Goal: Transaction & Acquisition: Purchase product/service

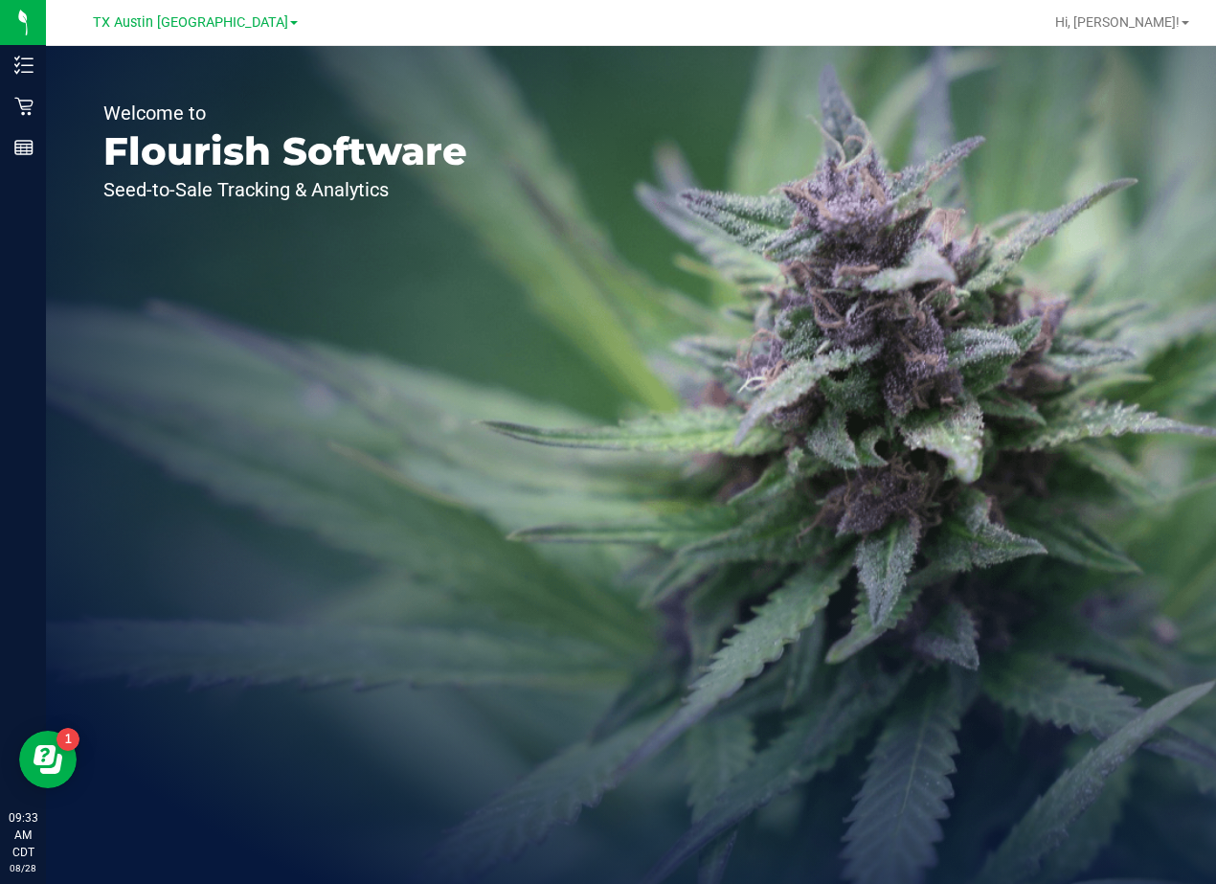
drag, startPoint x: 1204, startPoint y: 702, endPoint x: 1189, endPoint y: 698, distance: 15.8
click at [1196, 701] on div "Welcome to Flourish Software Seed-to-Sale Tracking & Analytics" at bounding box center [631, 465] width 1170 height 838
click at [186, 14] on span "TX Austin [GEOGRAPHIC_DATA]" at bounding box center [190, 22] width 195 height 17
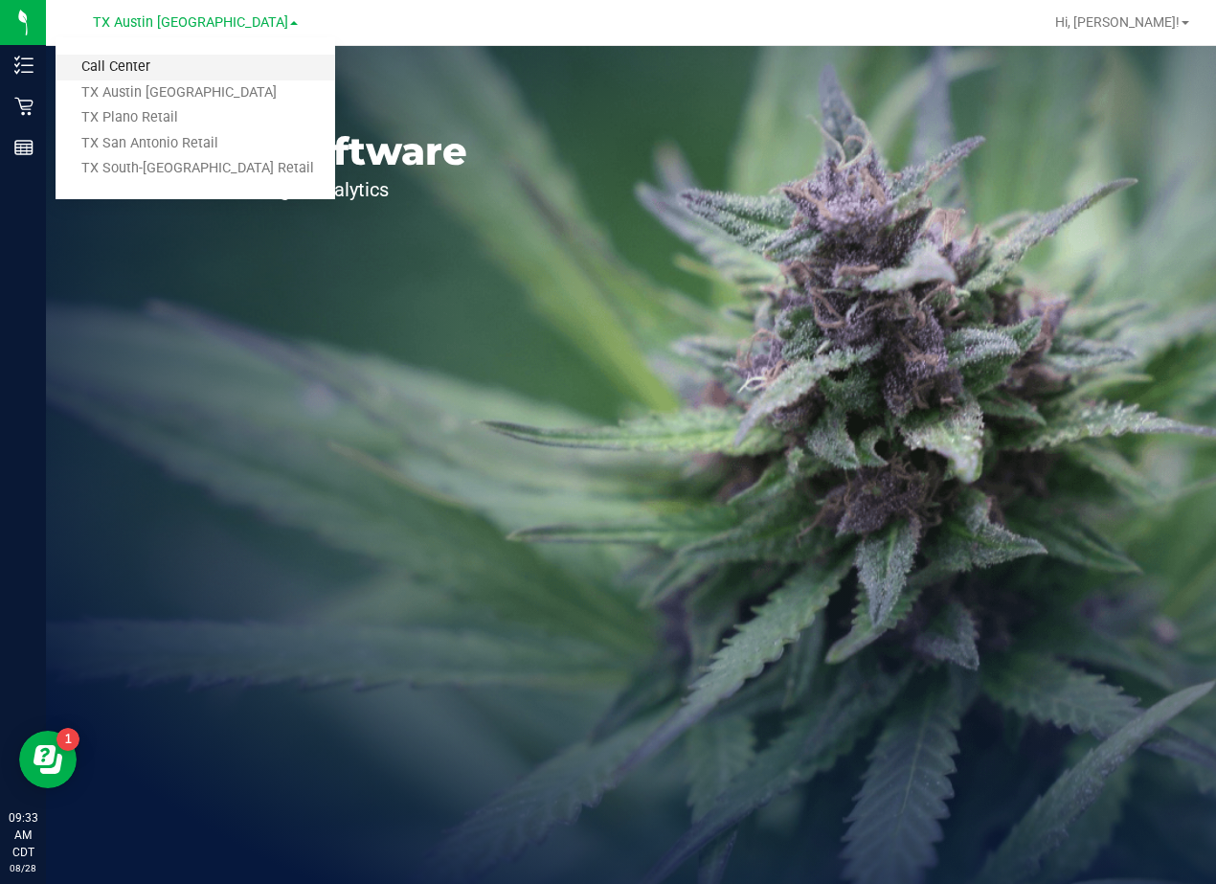
click at [192, 60] on link "Call Center" at bounding box center [196, 68] width 280 height 26
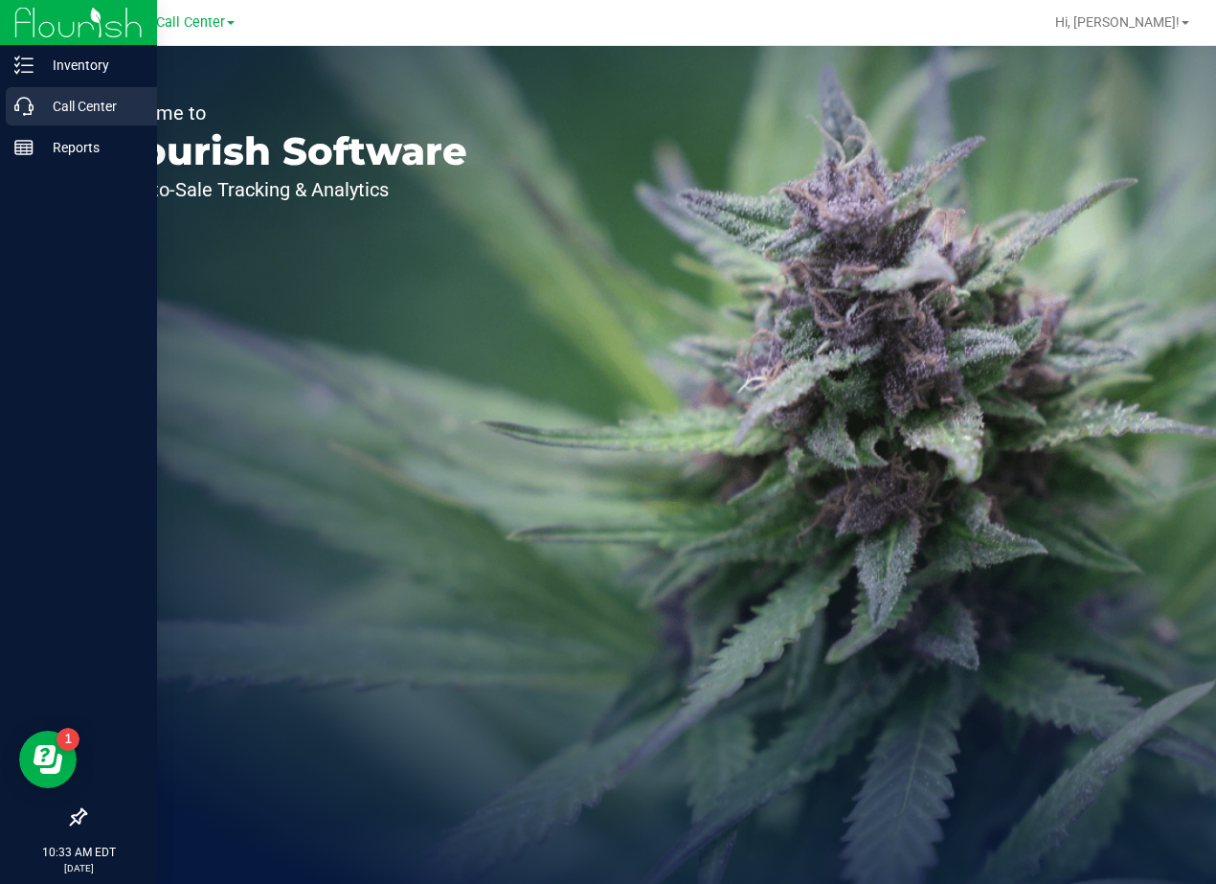
click at [21, 109] on icon at bounding box center [23, 106] width 19 height 19
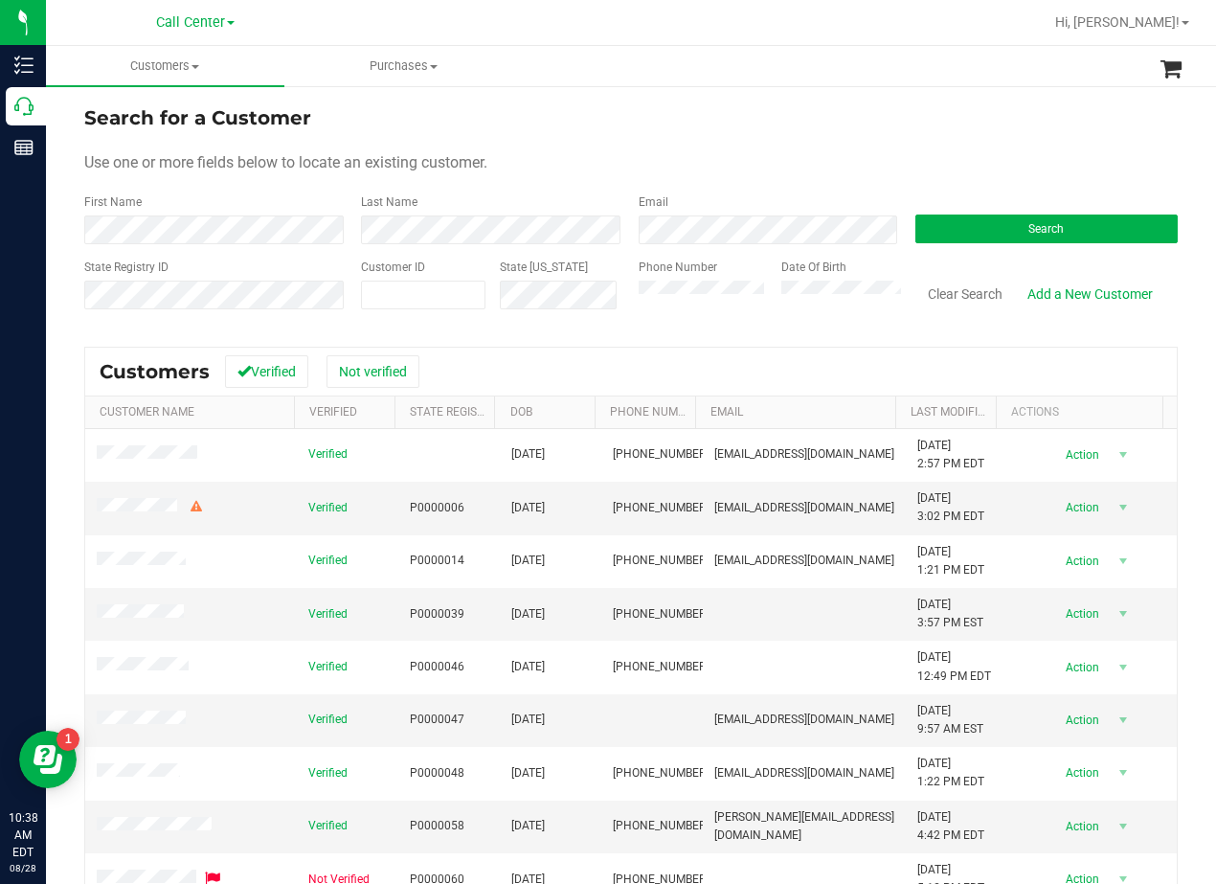
click at [811, 152] on div "Use one or more fields below to locate an existing customer." at bounding box center [631, 162] width 1094 height 23
click at [769, 159] on div "Use one or more fields below to locate an existing customer." at bounding box center [631, 162] width 1094 height 23
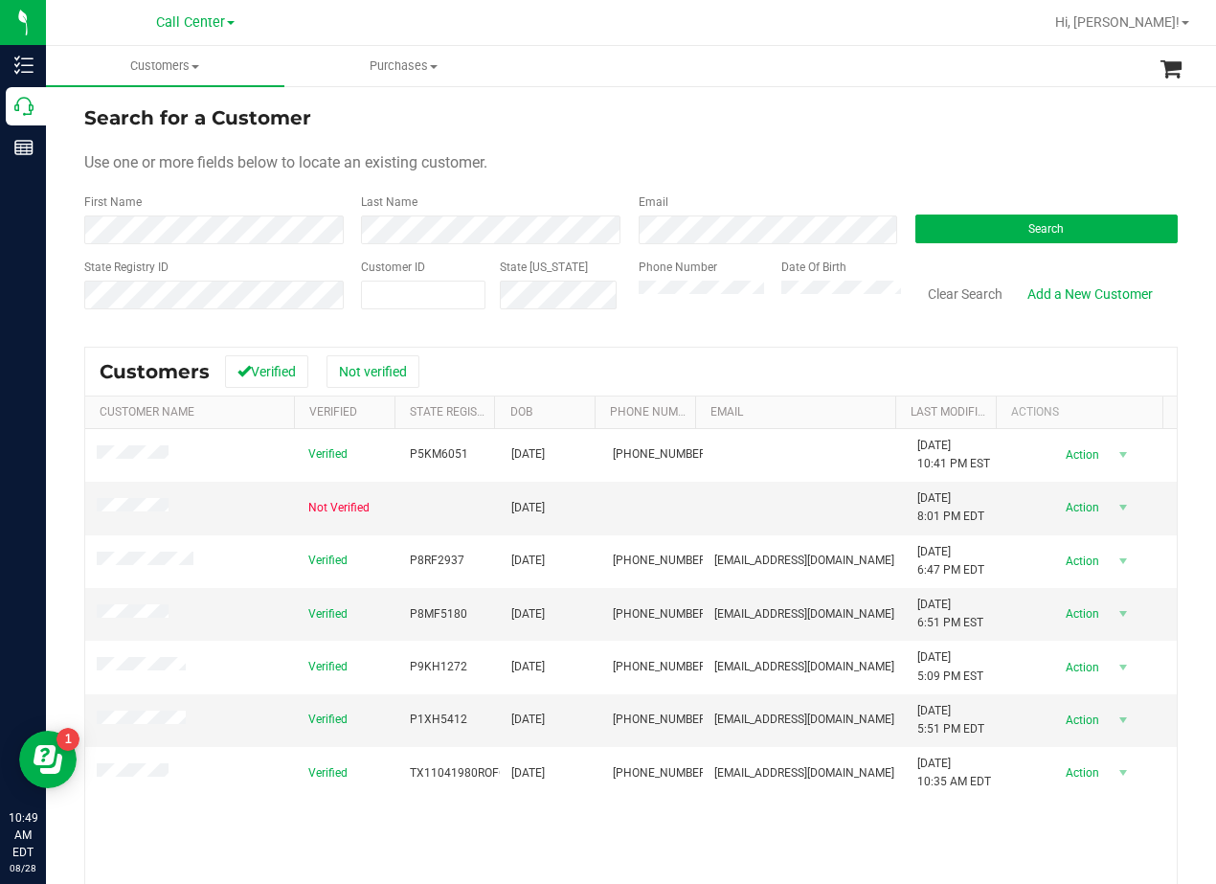
click at [742, 107] on div "Search for a Customer" at bounding box center [631, 117] width 1094 height 29
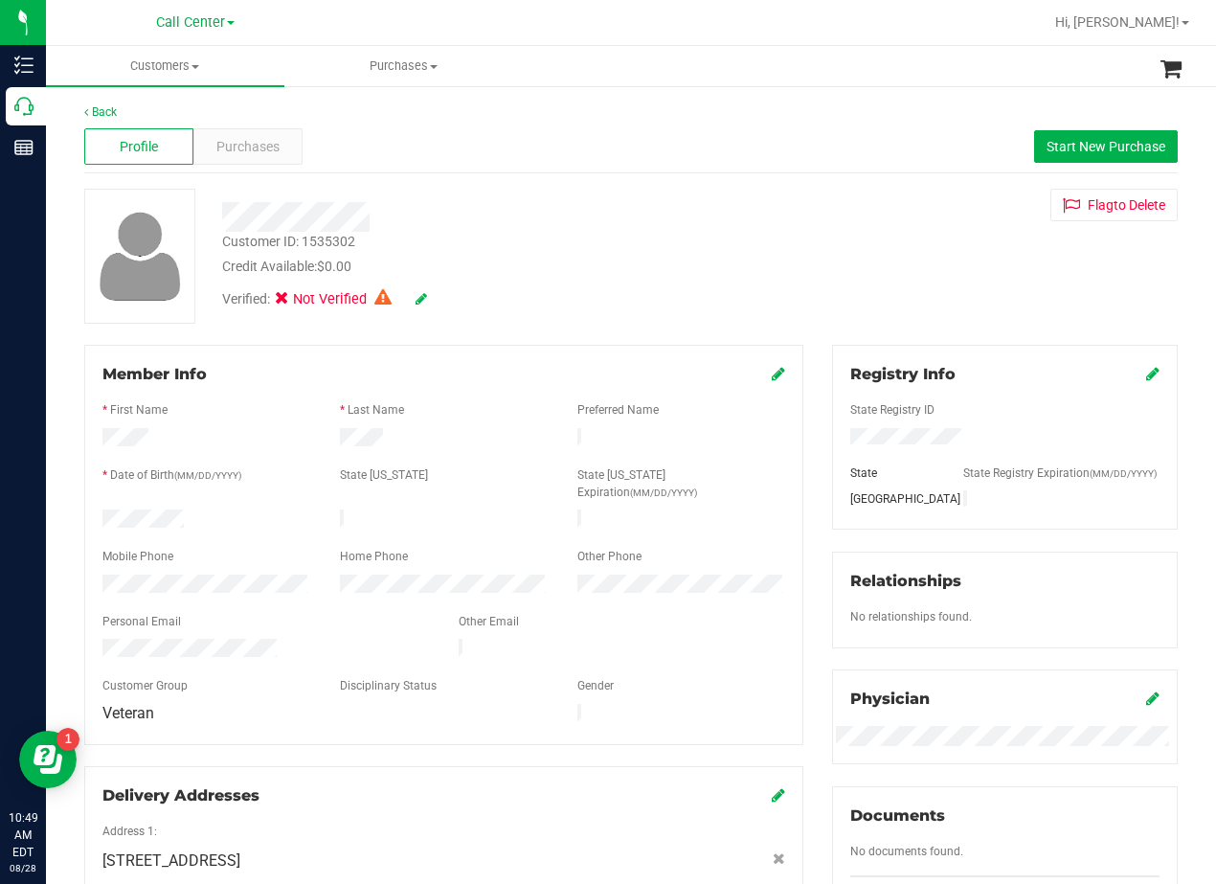
click at [895, 133] on div "Profile Purchases Start New Purchase" at bounding box center [631, 147] width 1094 height 53
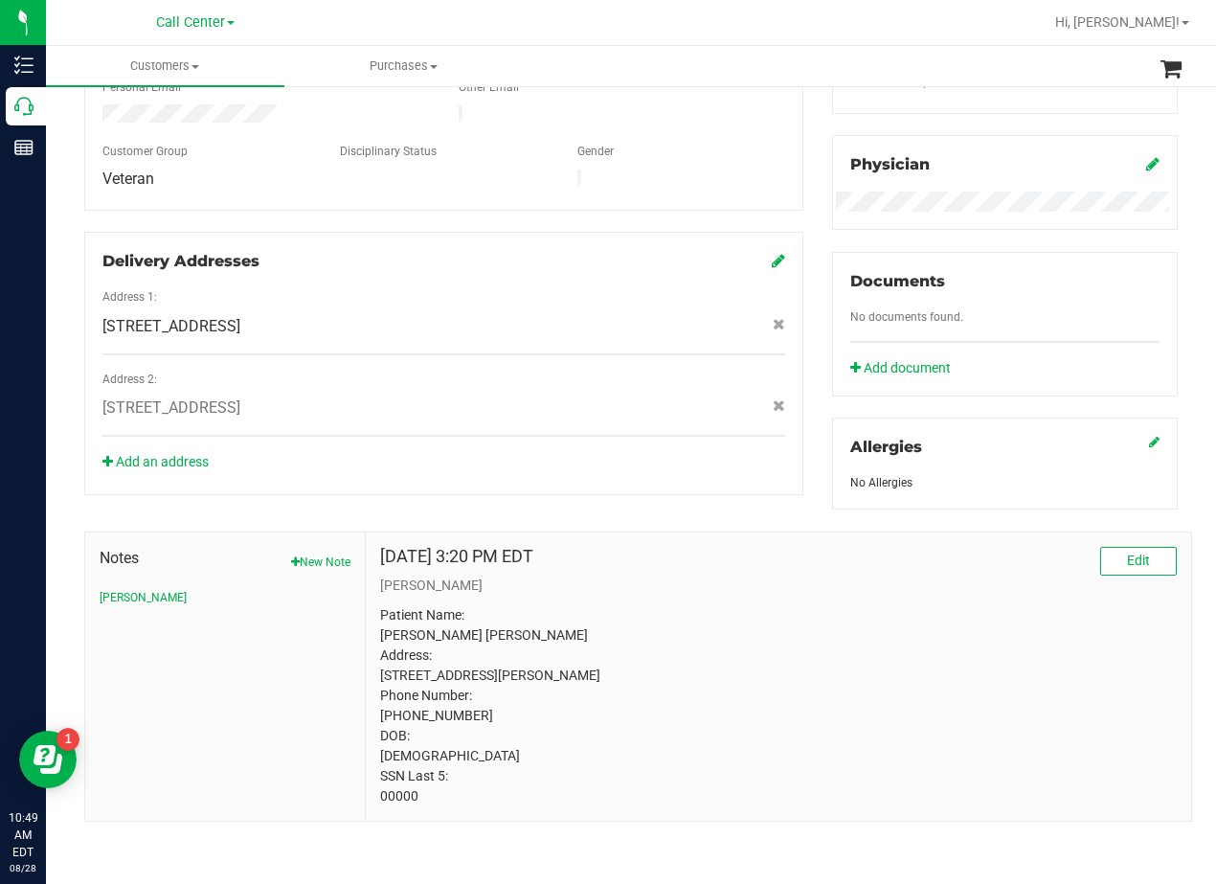
click at [662, 621] on p "Patient Name: Robert Eric Foster Address: 4517 Calle Roble Temple, TX, 76502 Ph…" at bounding box center [778, 705] width 797 height 201
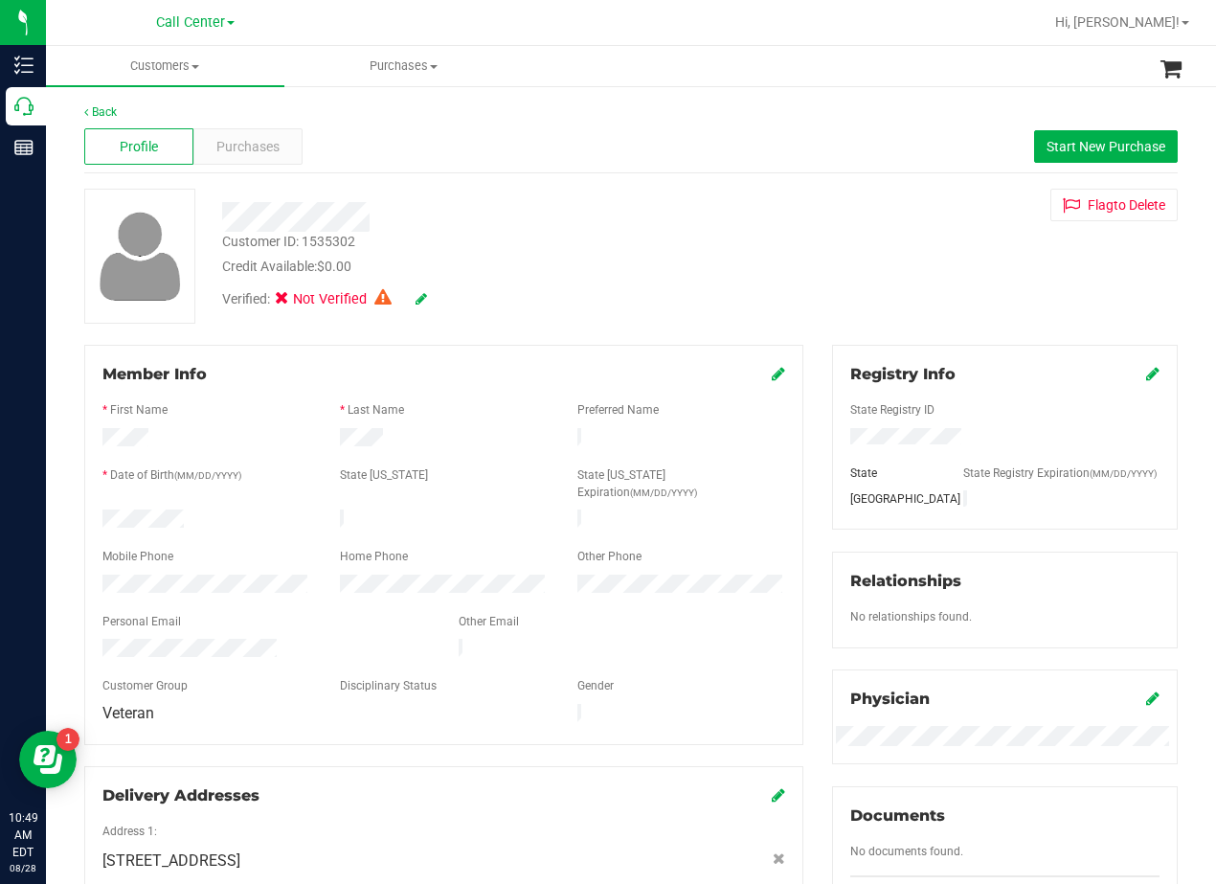
click at [720, 264] on div "Credit Available: $0.00" at bounding box center [488, 267] width 533 height 20
click at [1067, 144] on span "Start New Purchase" at bounding box center [1106, 146] width 119 height 15
click at [815, 246] on div "Customer ID: 1535302 Credit Available: $0.00 Verified: Not Verified Flag to Del…" at bounding box center [631, 256] width 1123 height 135
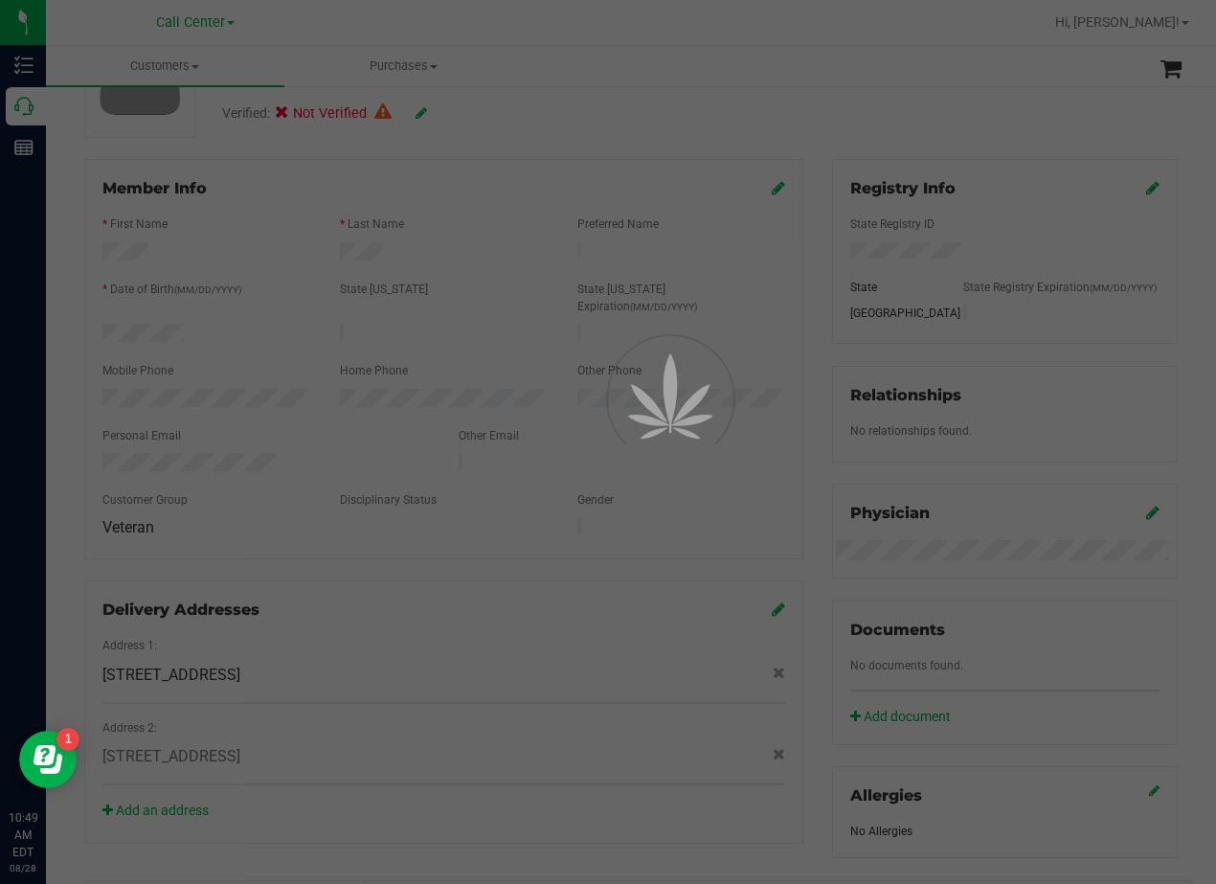
scroll to position [479, 0]
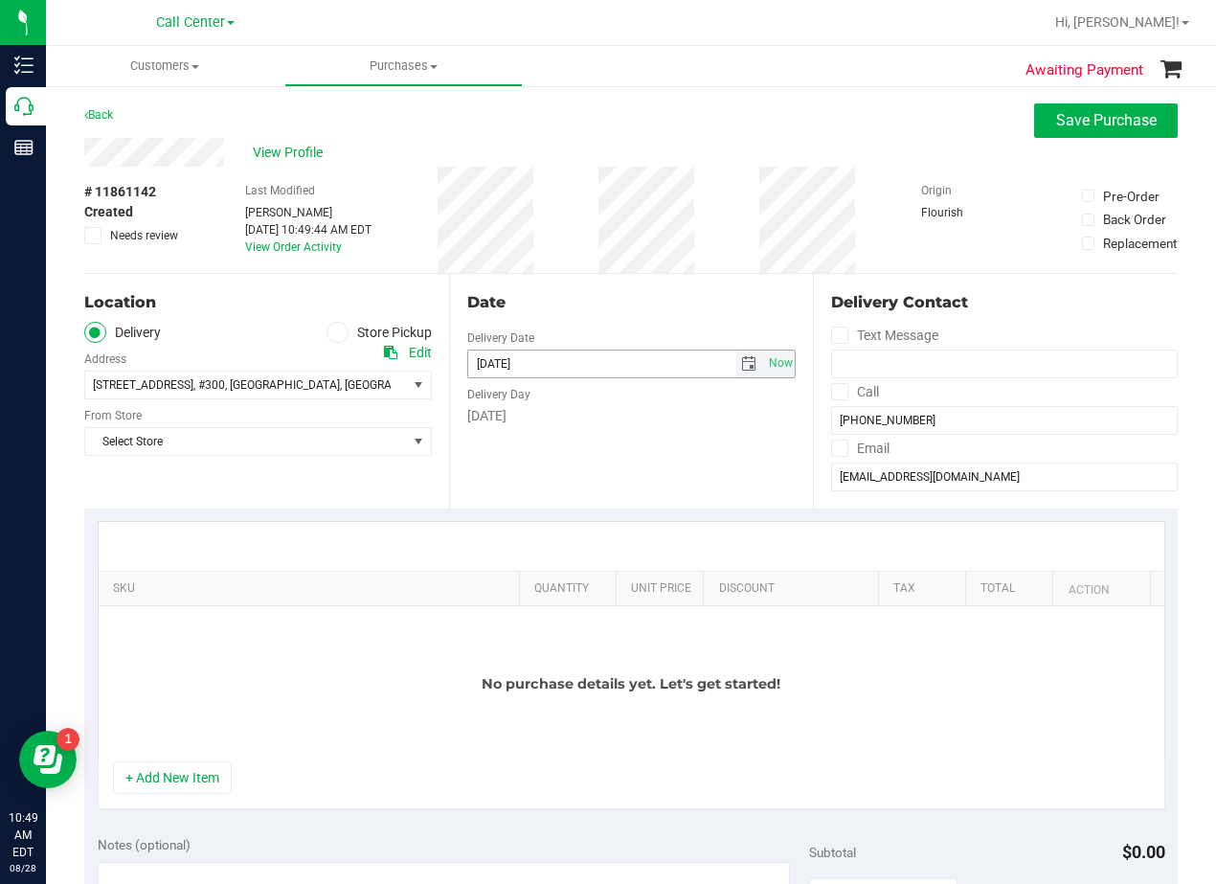
click at [741, 365] on span "select" at bounding box center [748, 363] width 15 height 15
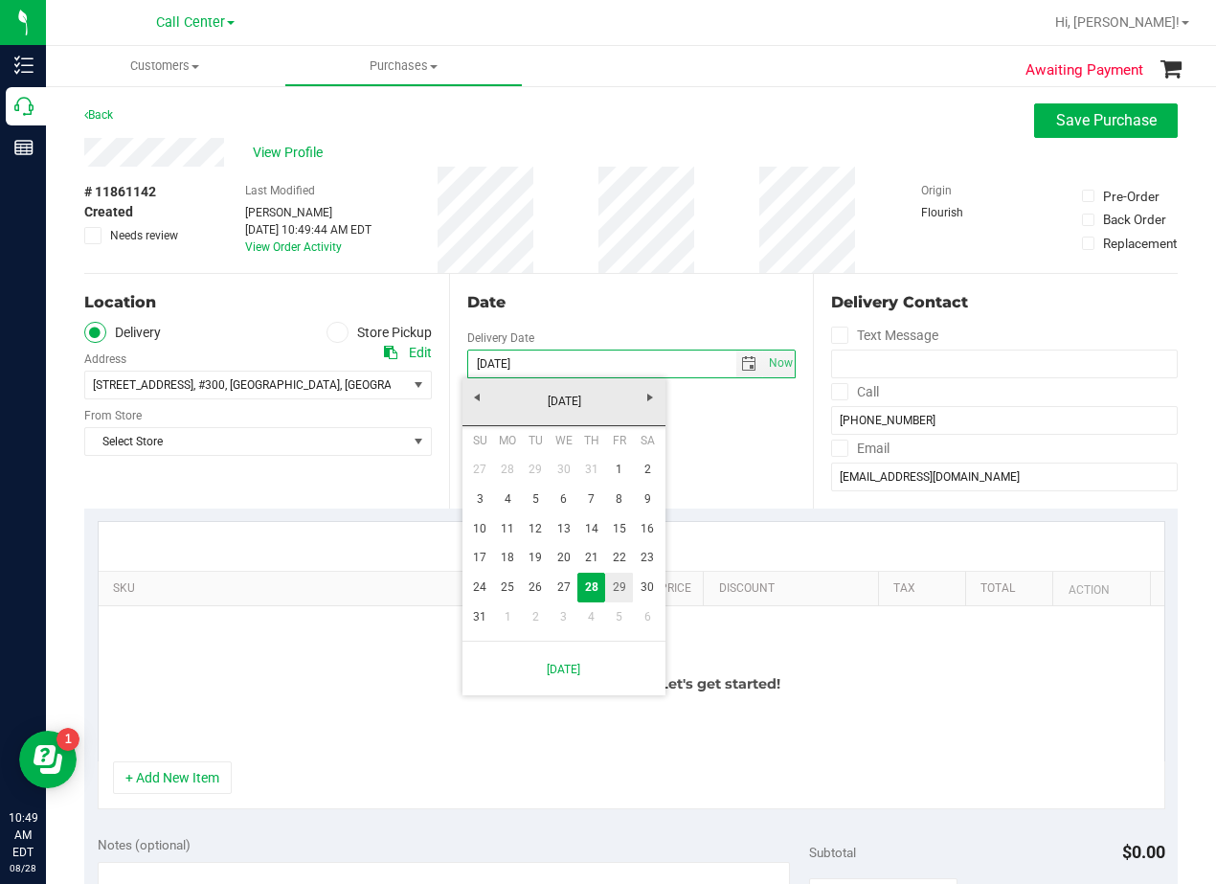
click at [617, 593] on link "29" at bounding box center [619, 588] width 28 height 30
type input "08/29/2025"
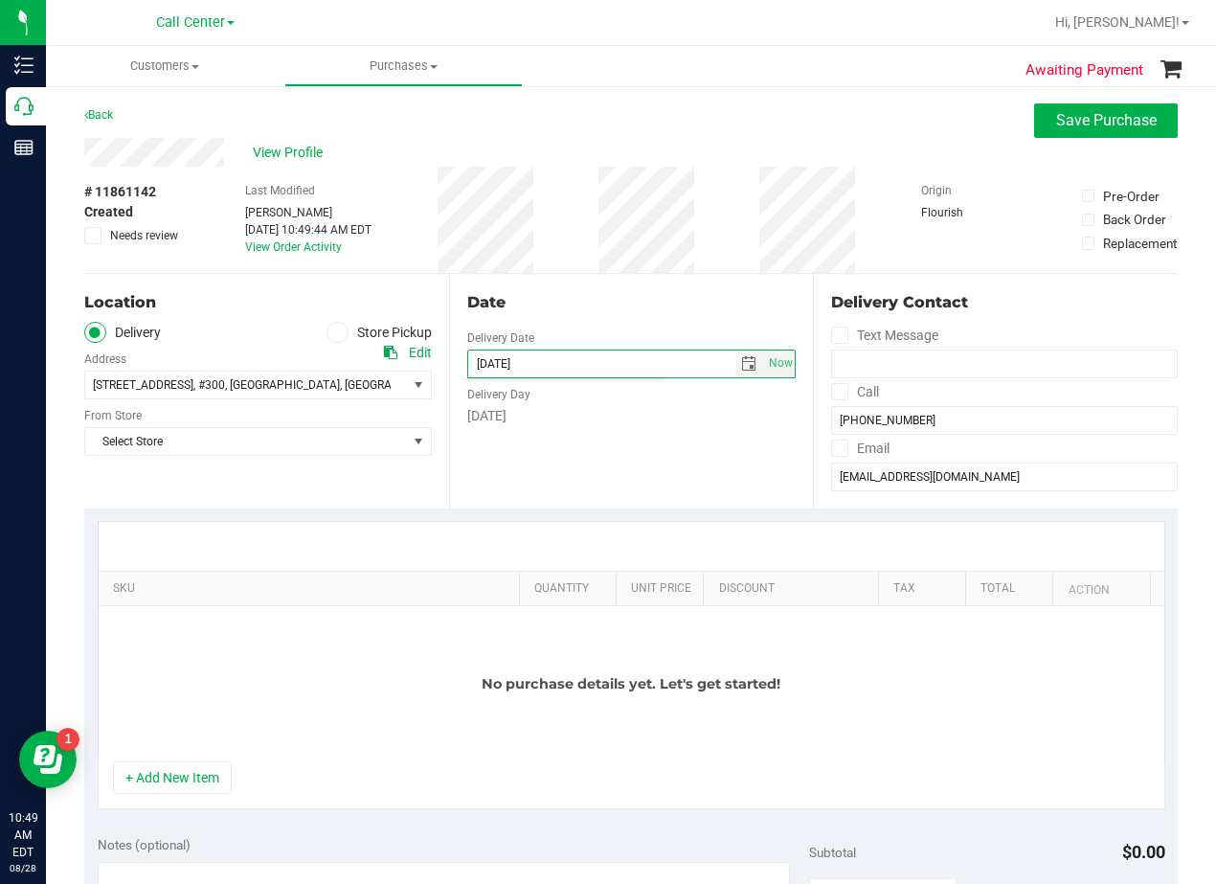
click at [617, 488] on div "Date Delivery Date 08/29/2025 Now 08/29/2025 10:49 AM Now Delivery Day Friday" at bounding box center [631, 391] width 365 height 235
click at [267, 443] on span "Select Store" at bounding box center [246, 441] width 322 height 27
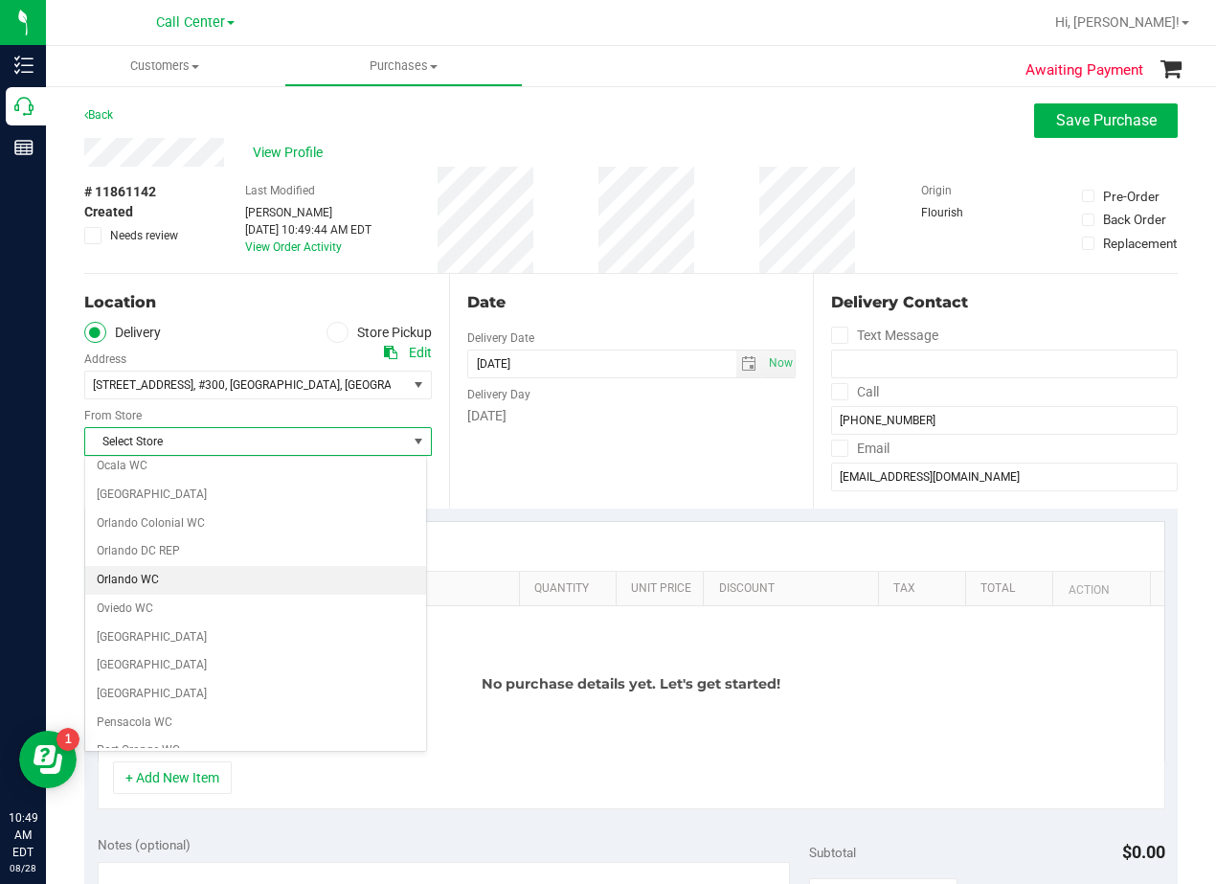
scroll to position [1392, 0]
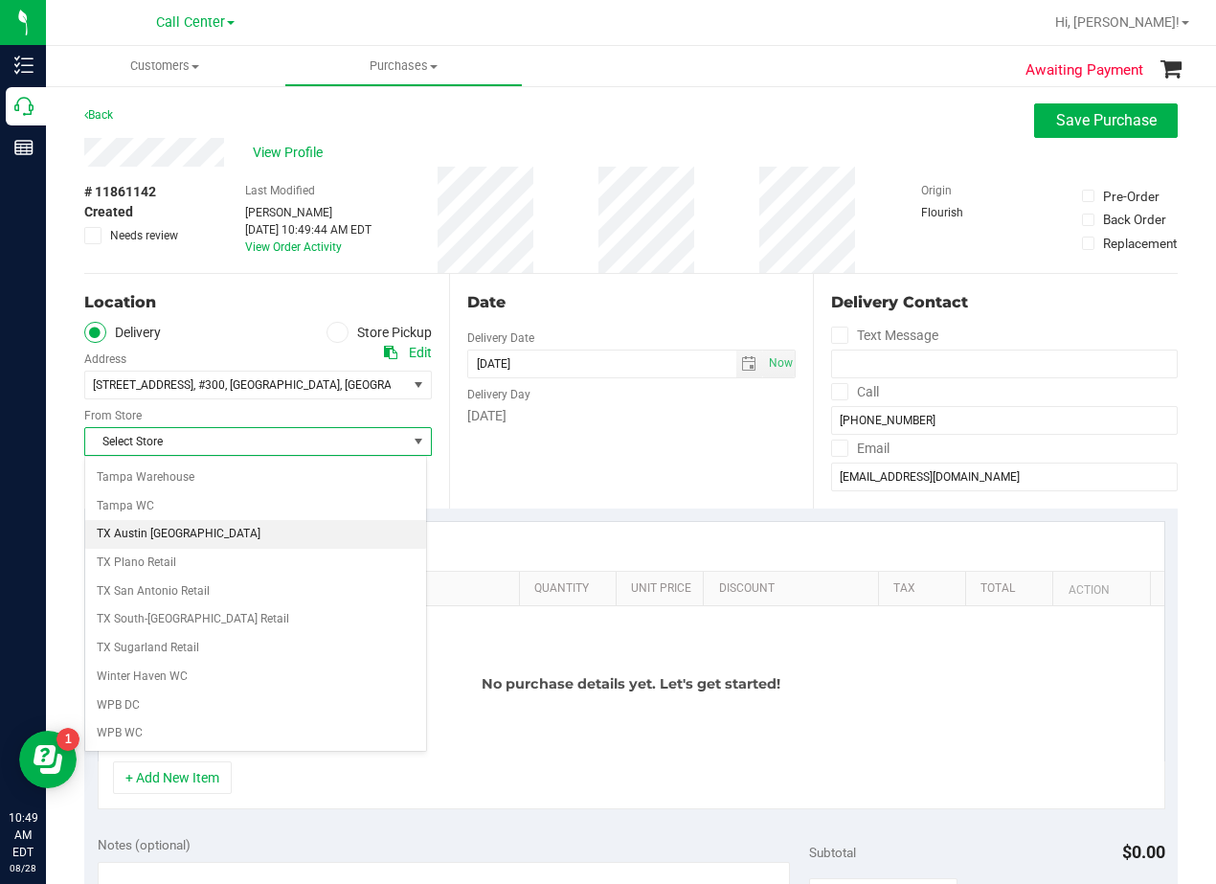
click at [320, 542] on li "TX Austin [GEOGRAPHIC_DATA]" at bounding box center [255, 534] width 341 height 29
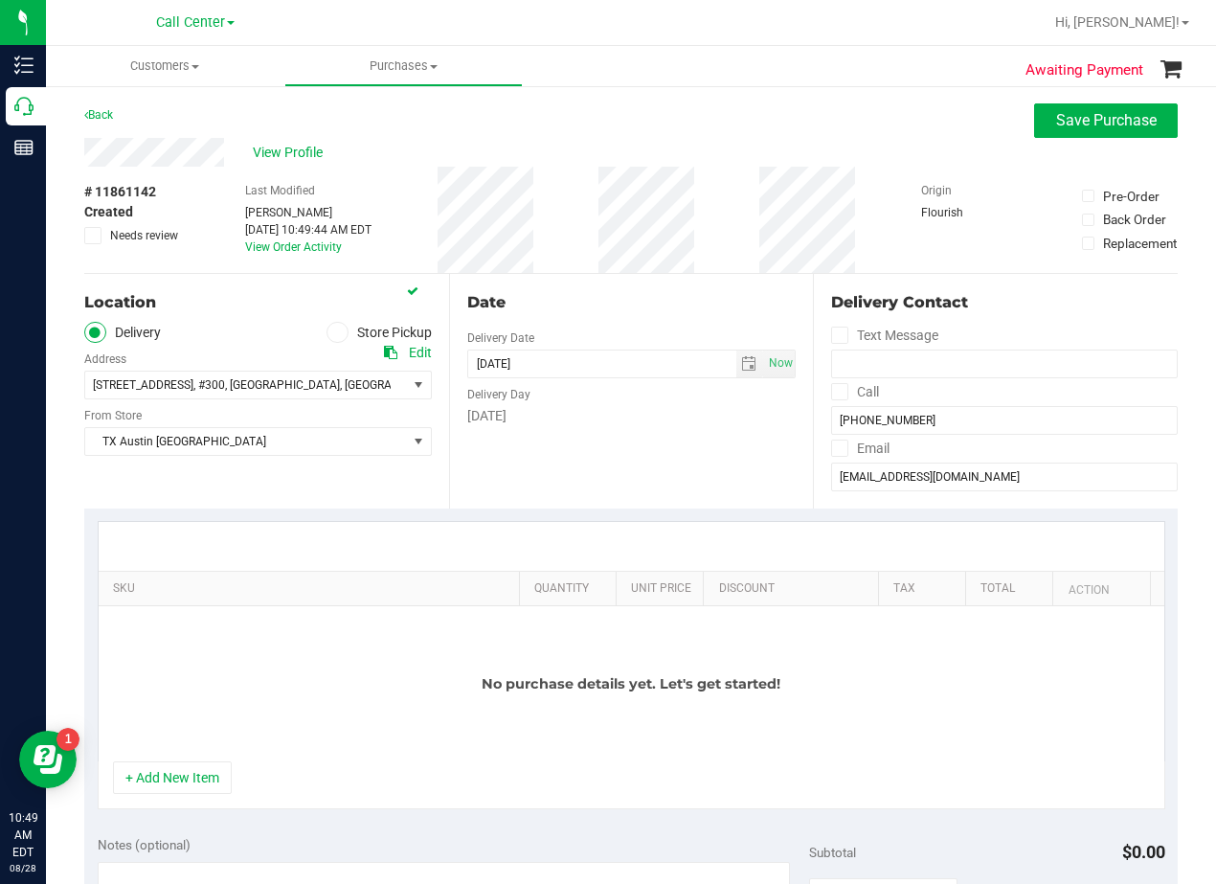
click at [707, 291] on div "Date" at bounding box center [631, 302] width 329 height 23
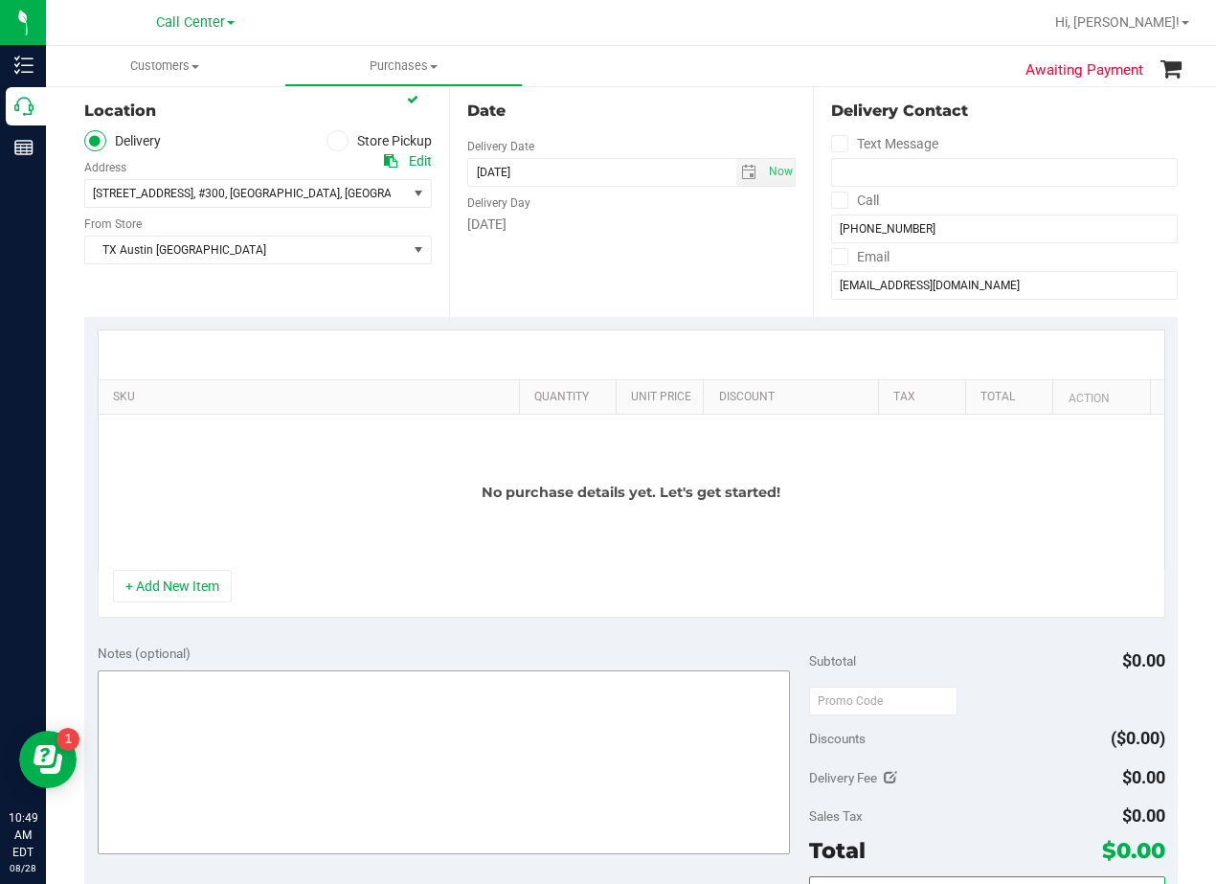
click at [193, 586] on button "+ Add New Item" at bounding box center [172, 586] width 119 height 33
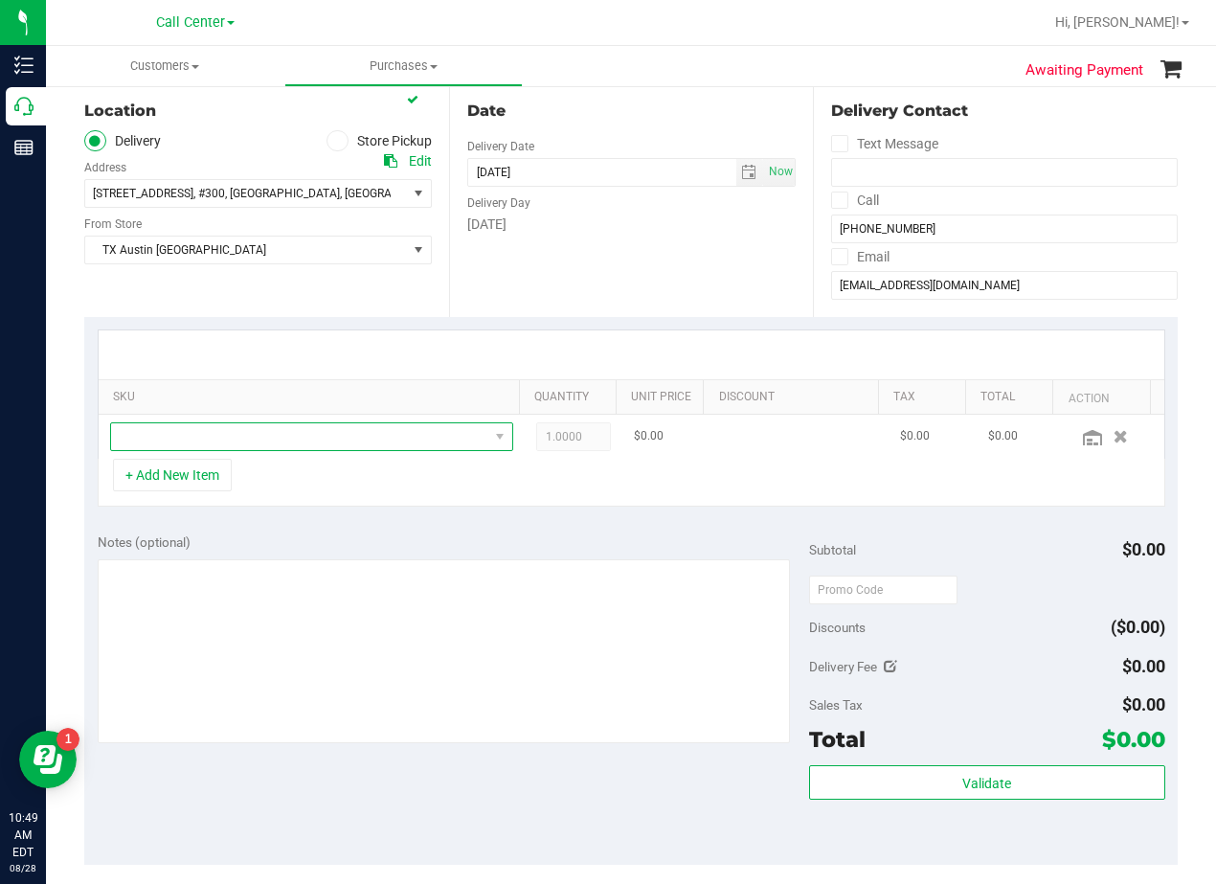
click at [246, 445] on span "NO DATA FOUND" at bounding box center [299, 436] width 377 height 27
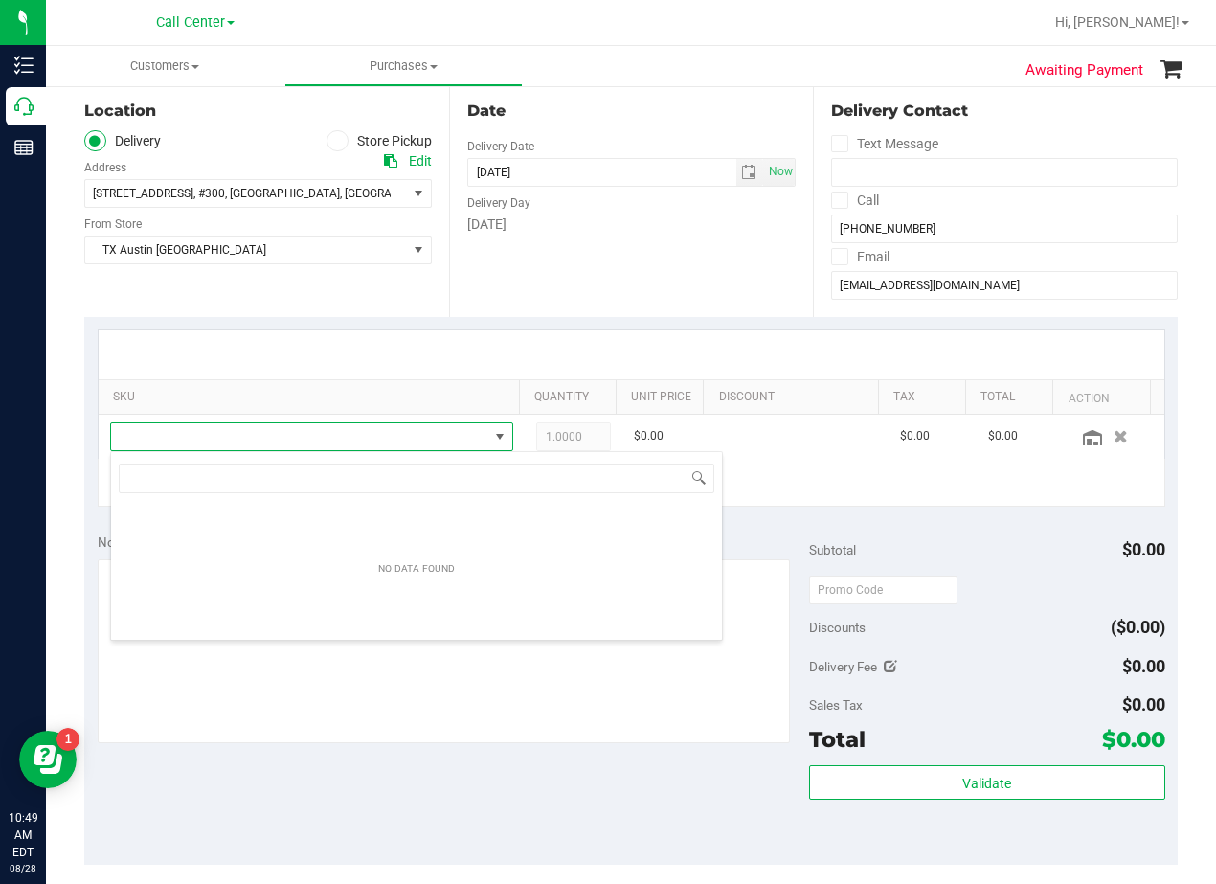
scroll to position [29, 392]
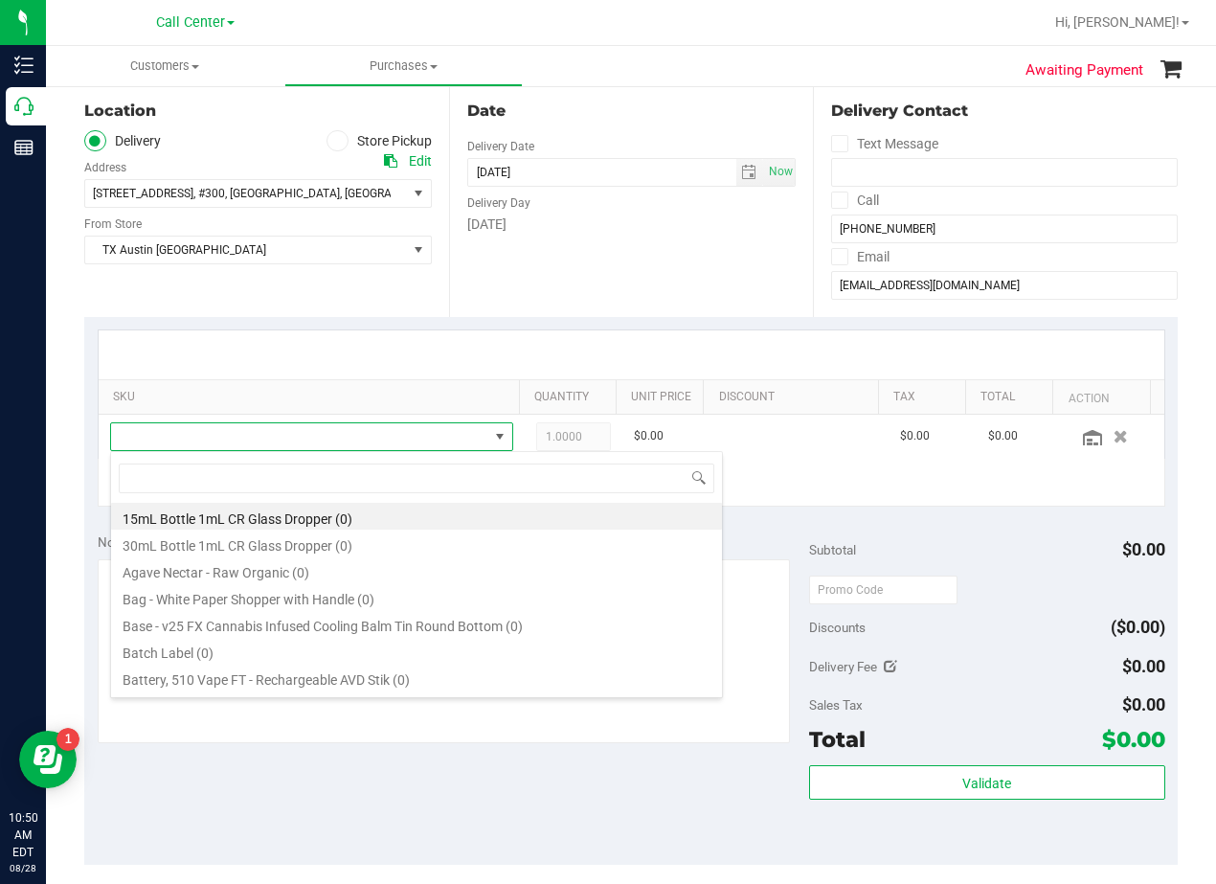
click at [405, 292] on div "Location Delivery Store Pickup Address Edit 2217 Park Bend Dr , #300 , Austin ,…" at bounding box center [266, 199] width 365 height 235
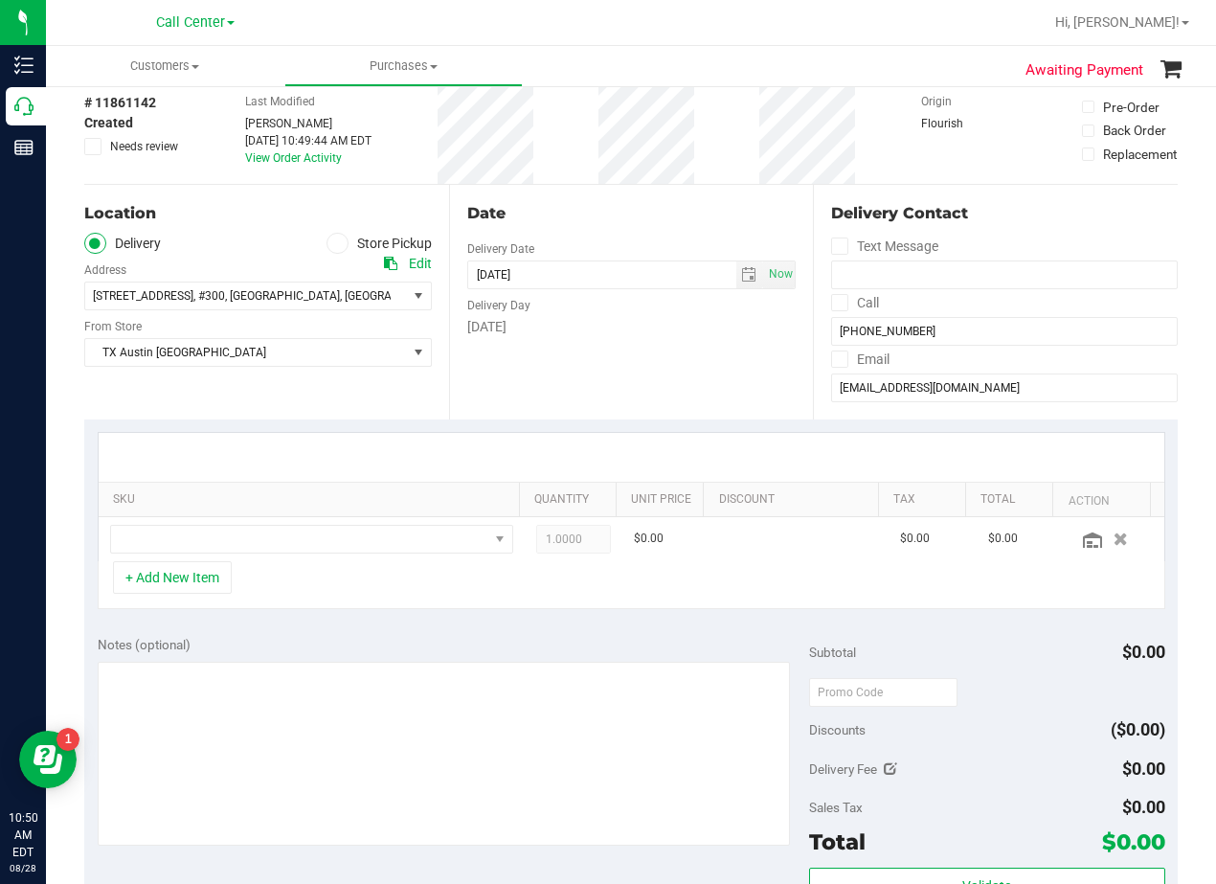
scroll to position [0, 0]
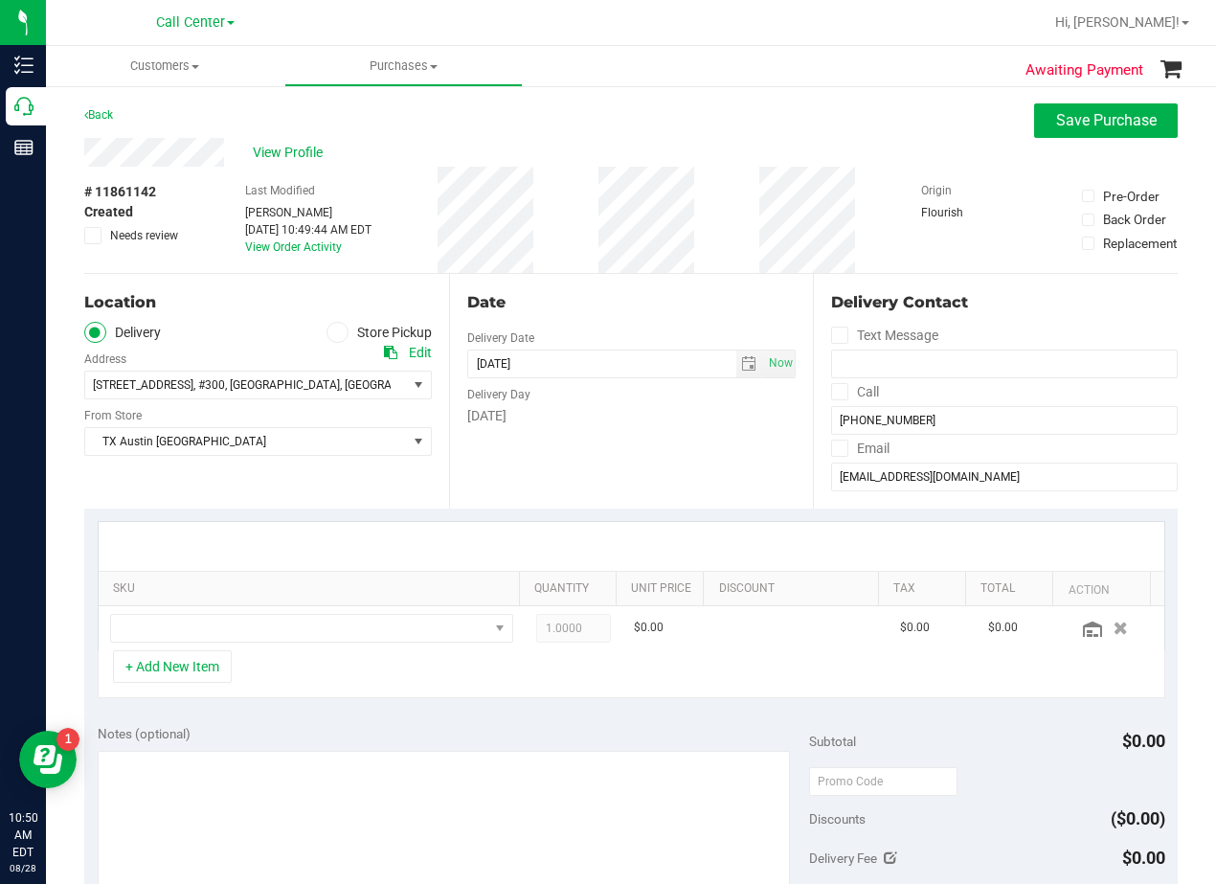
click at [279, 140] on div "View Profile" at bounding box center [631, 152] width 1094 height 29
click at [293, 154] on span "View Profile" at bounding box center [291, 153] width 77 height 20
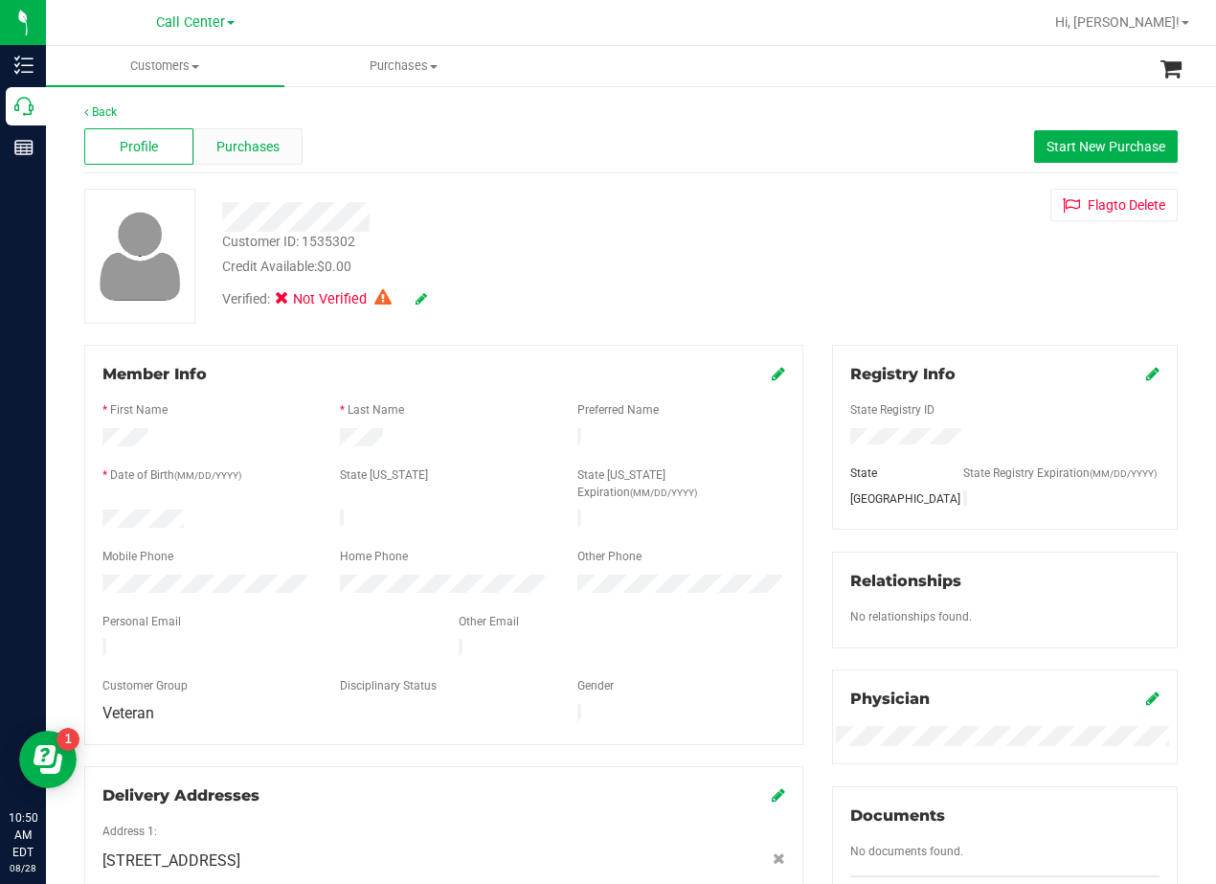
click at [244, 142] on span "Purchases" at bounding box center [247, 147] width 63 height 20
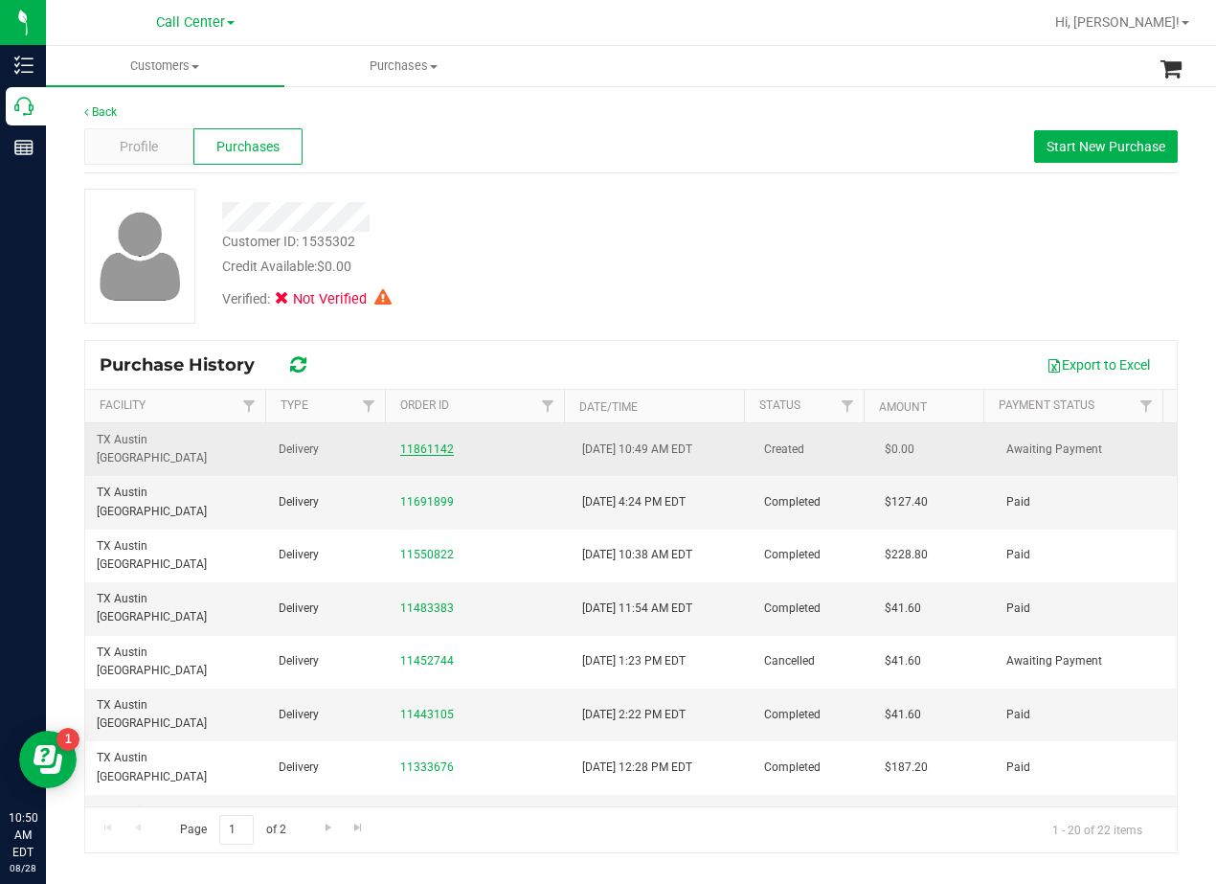
click at [436, 442] on link "11861142" at bounding box center [427, 448] width 54 height 13
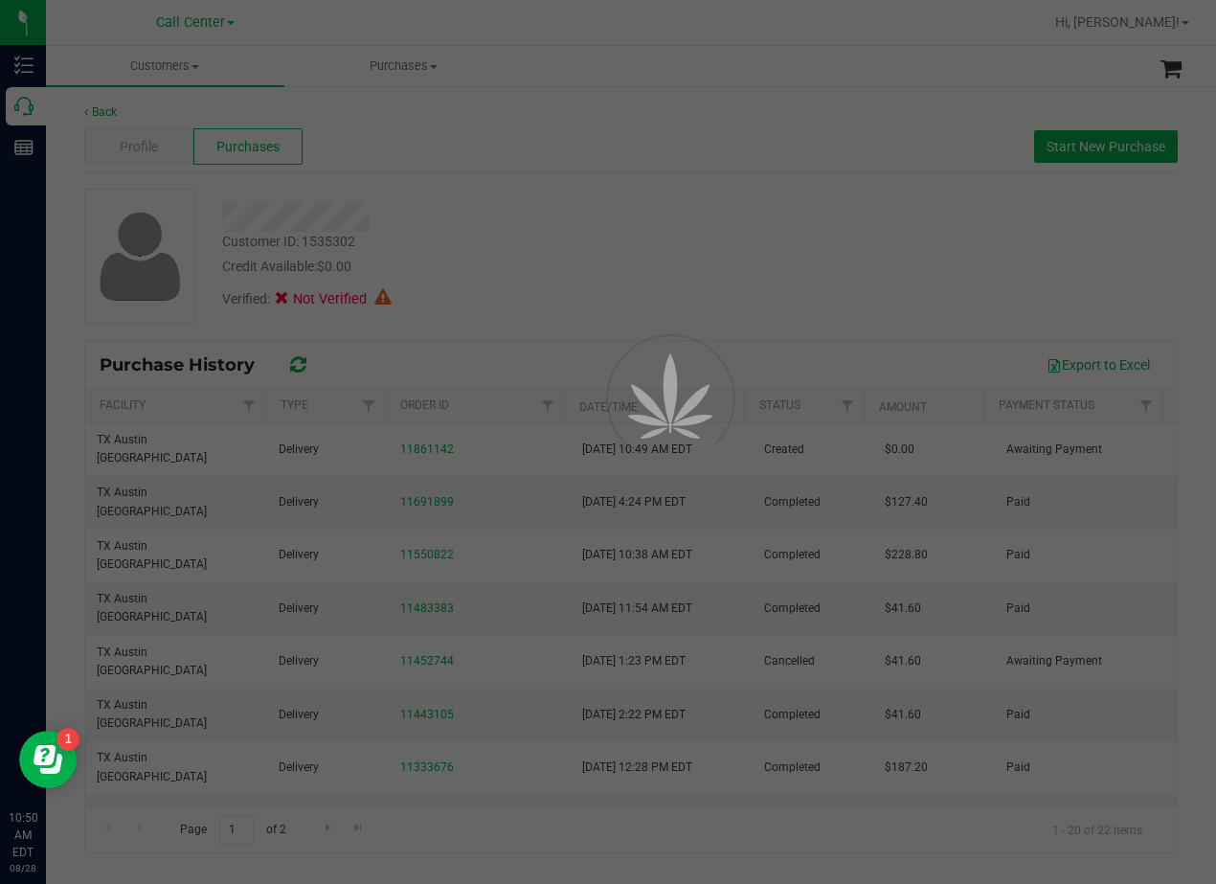
click at [540, 189] on div at bounding box center [608, 442] width 1216 height 884
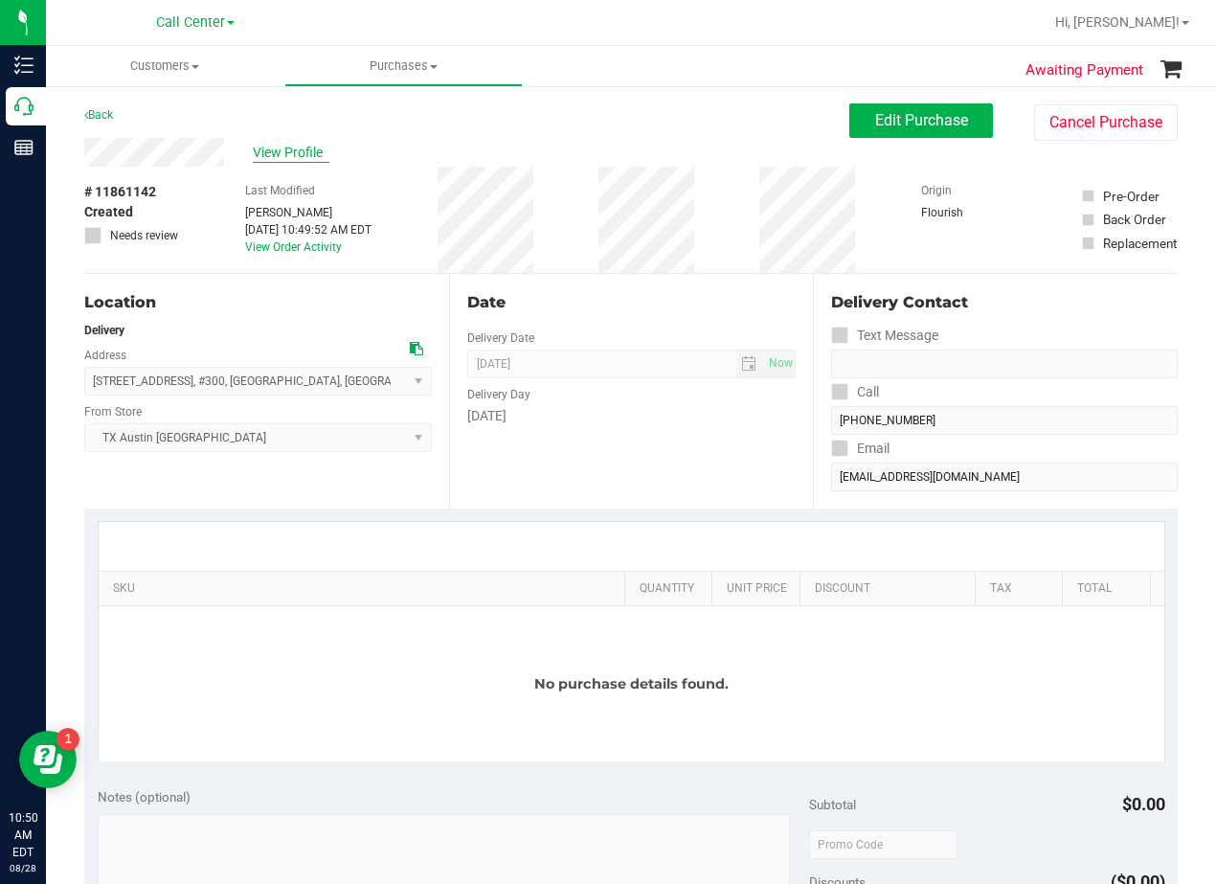
click at [315, 162] on span "View Profile" at bounding box center [291, 153] width 77 height 20
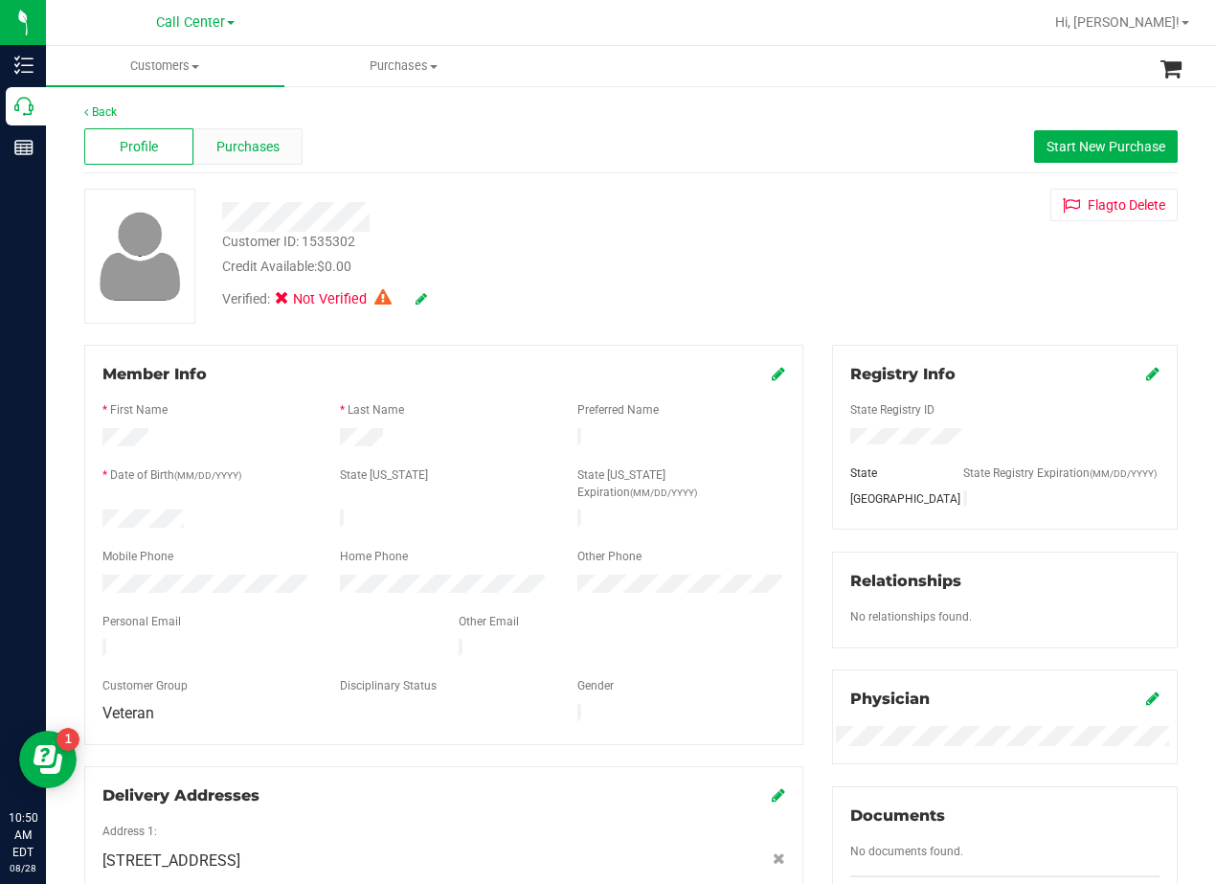
click at [261, 156] on span "Purchases" at bounding box center [247, 147] width 63 height 20
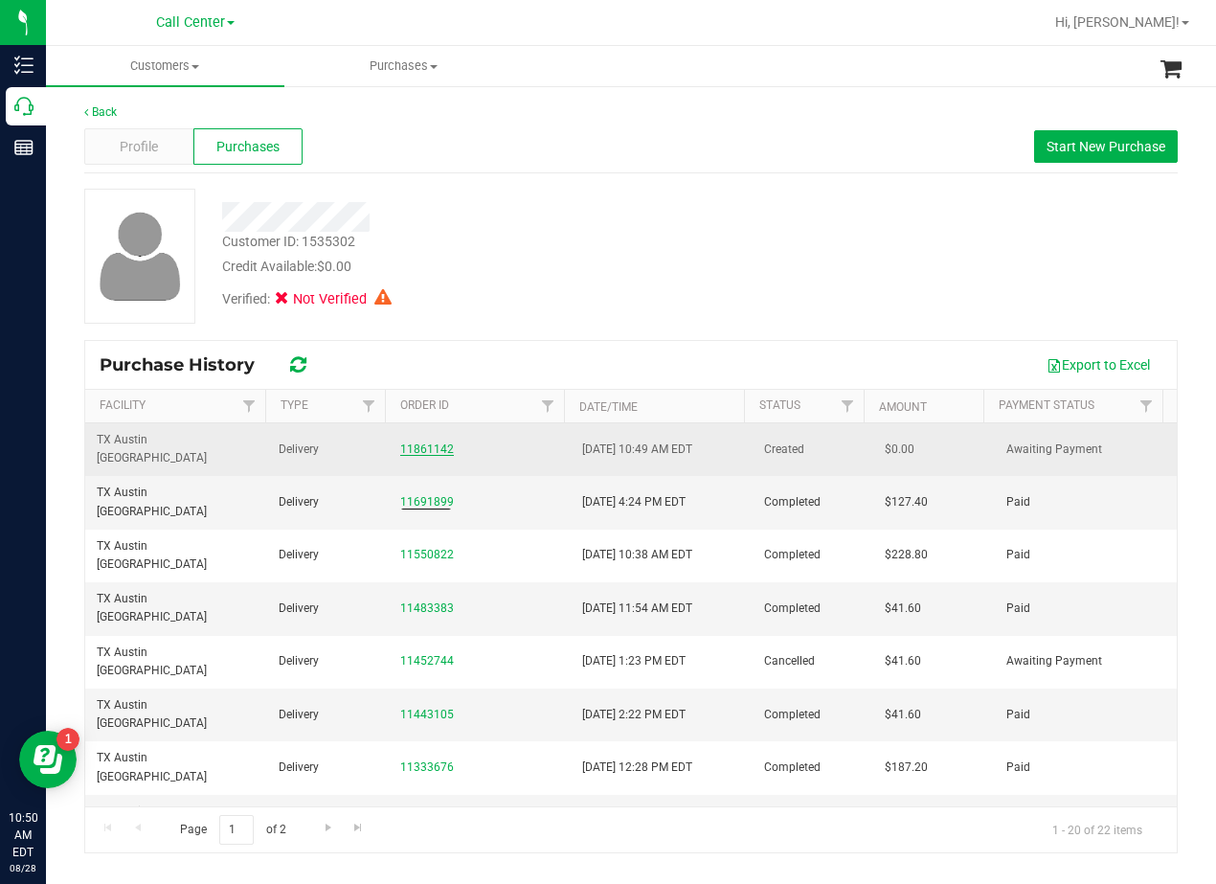
click at [440, 444] on link "11861142" at bounding box center [427, 448] width 54 height 13
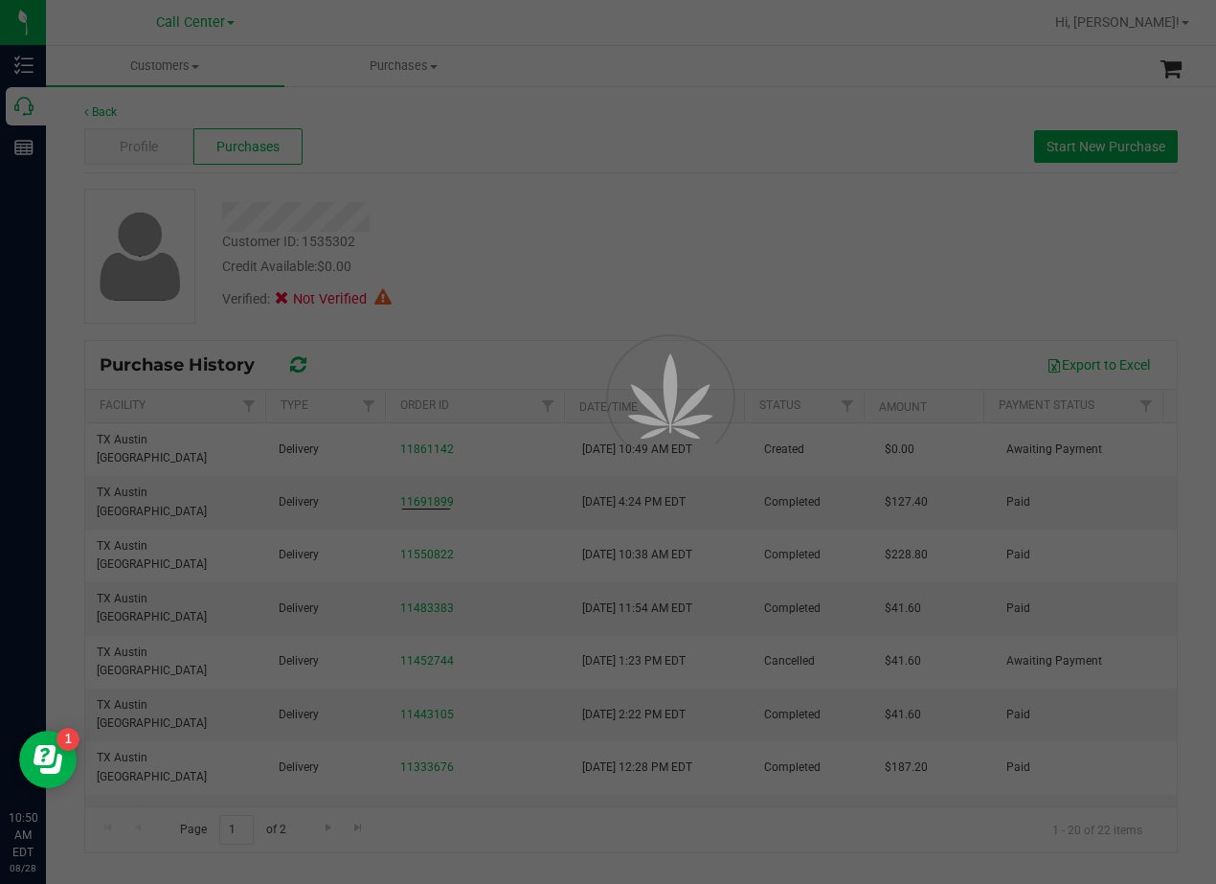
click at [562, 231] on div at bounding box center [608, 442] width 1216 height 884
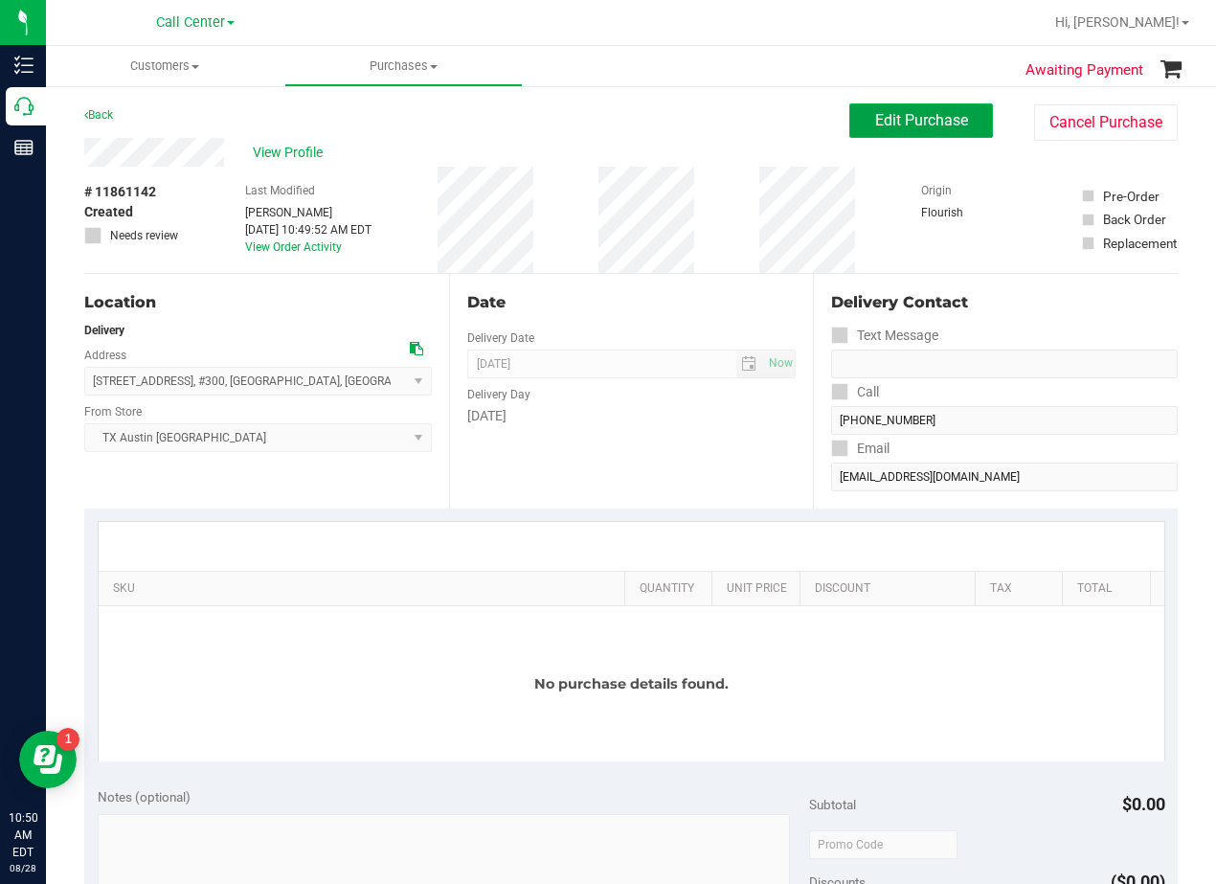
click at [929, 127] on span "Edit Purchase" at bounding box center [921, 120] width 93 height 18
click at [660, 133] on div "Back Edit Purchase Cancel Purchase" at bounding box center [631, 120] width 1094 height 34
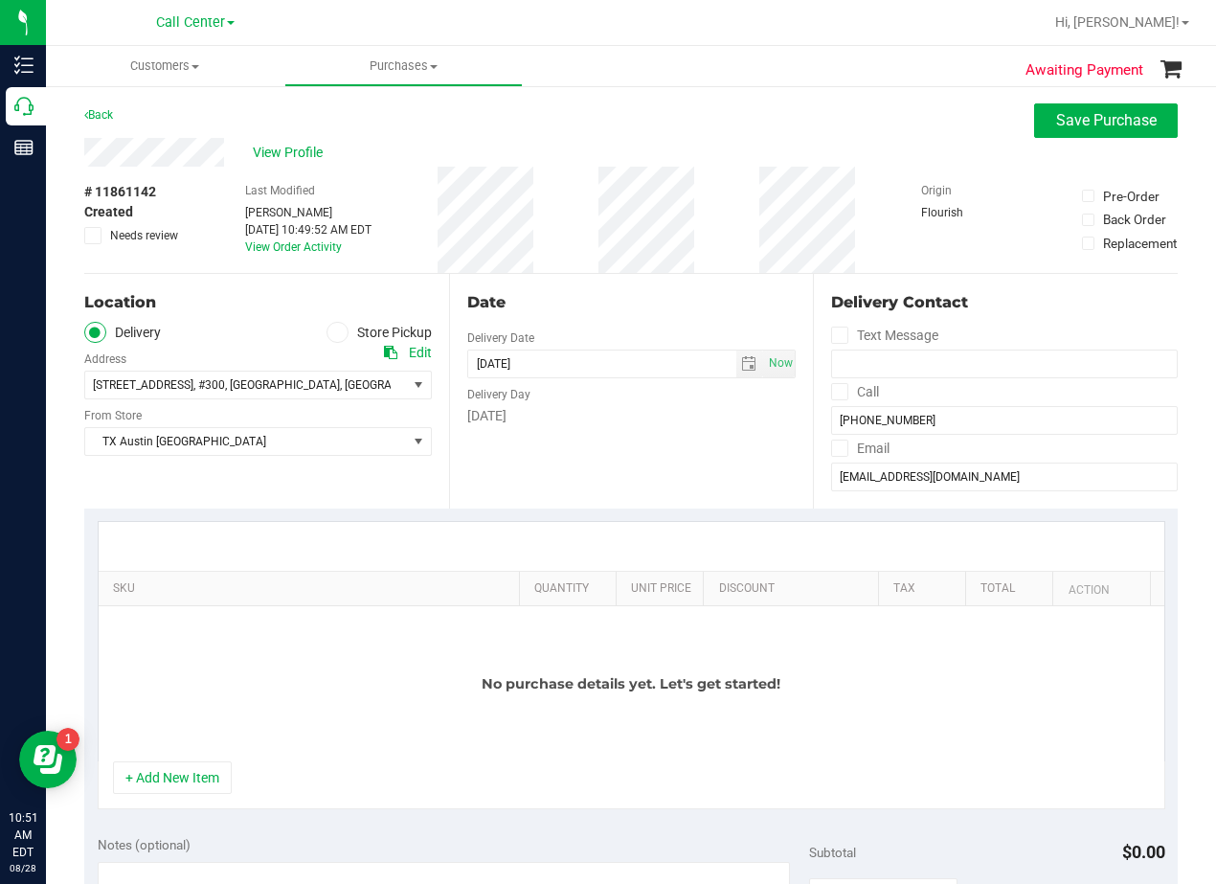
click at [578, 298] on div "Date" at bounding box center [631, 302] width 329 height 23
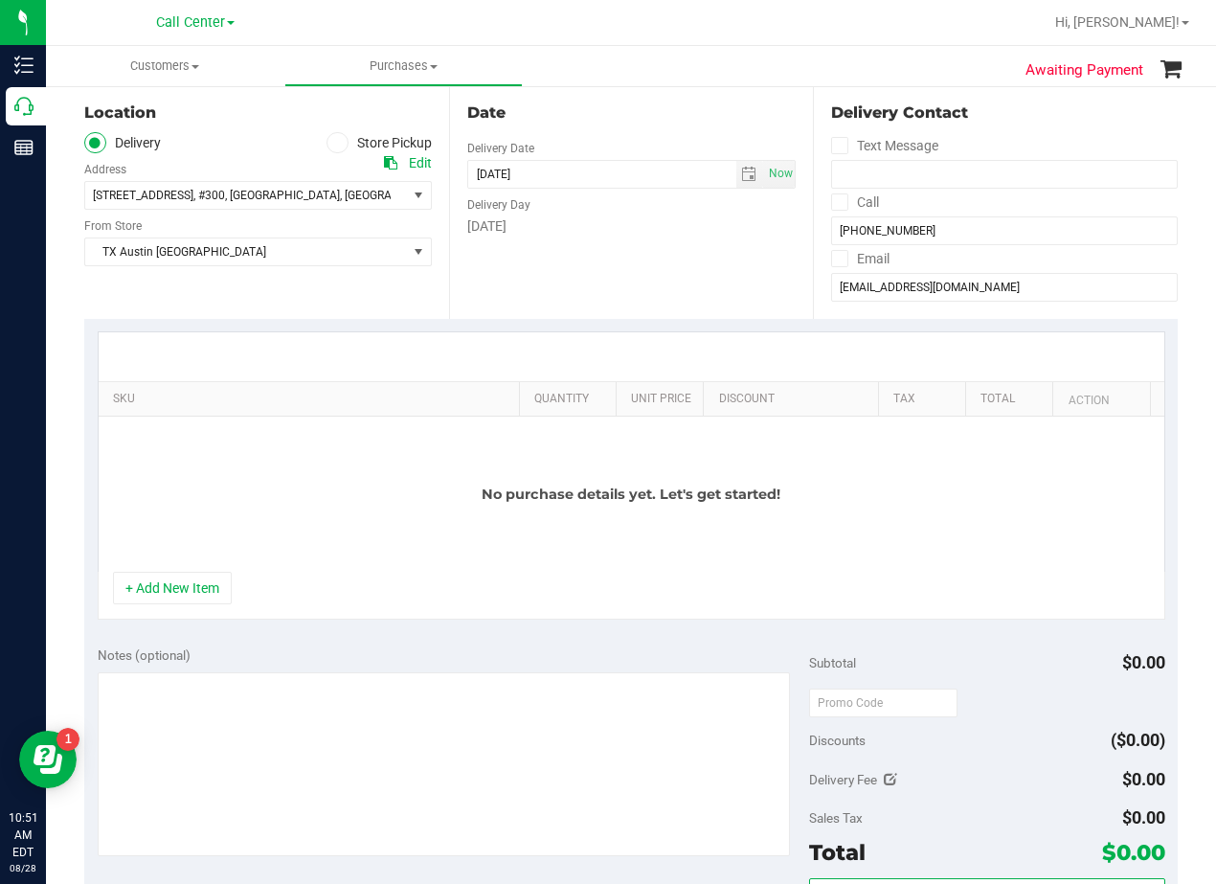
scroll to position [192, 0]
click at [187, 562] on div "No purchase details yet. Let's get started!" at bounding box center [632, 492] width 1066 height 155
click at [196, 575] on button "+ Add New Item" at bounding box center [172, 586] width 119 height 33
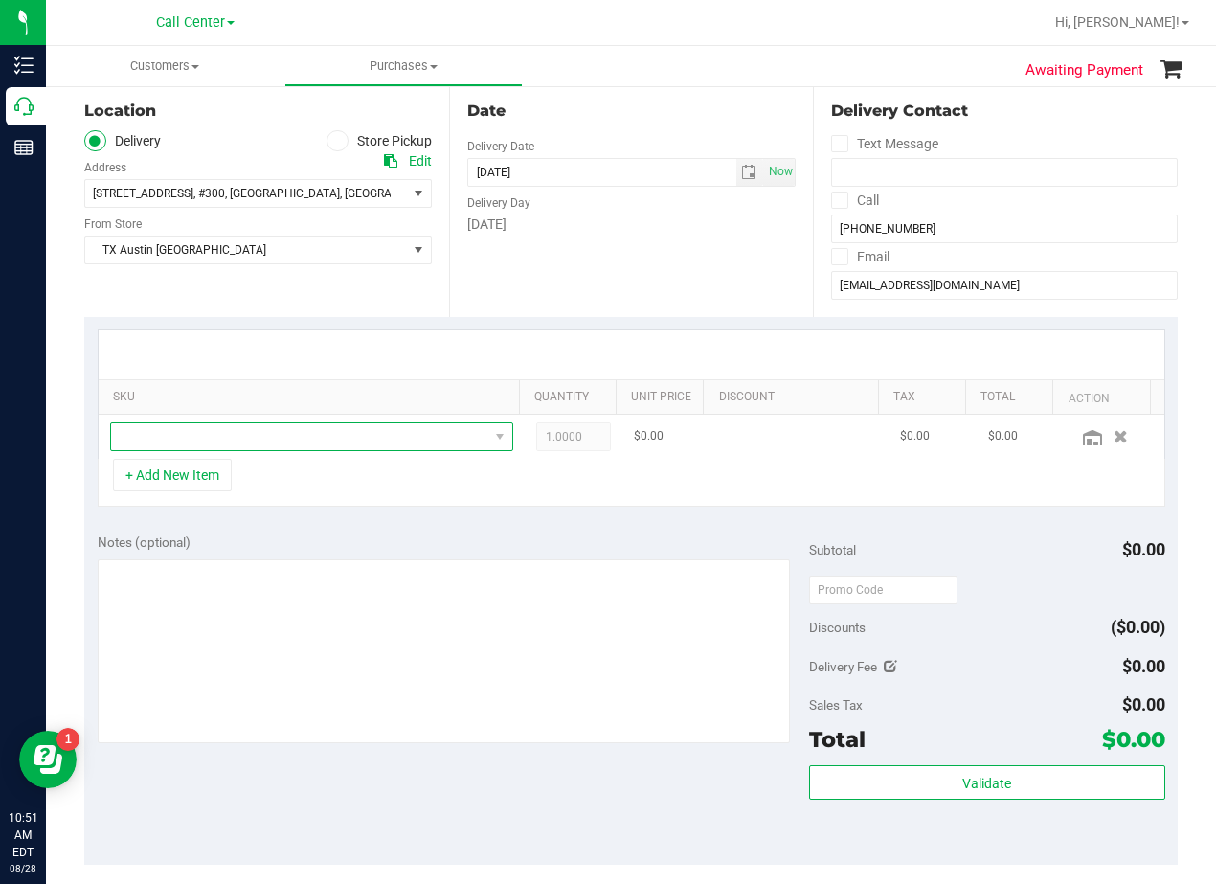
click at [209, 432] on span "NO DATA FOUND" at bounding box center [299, 436] width 377 height 27
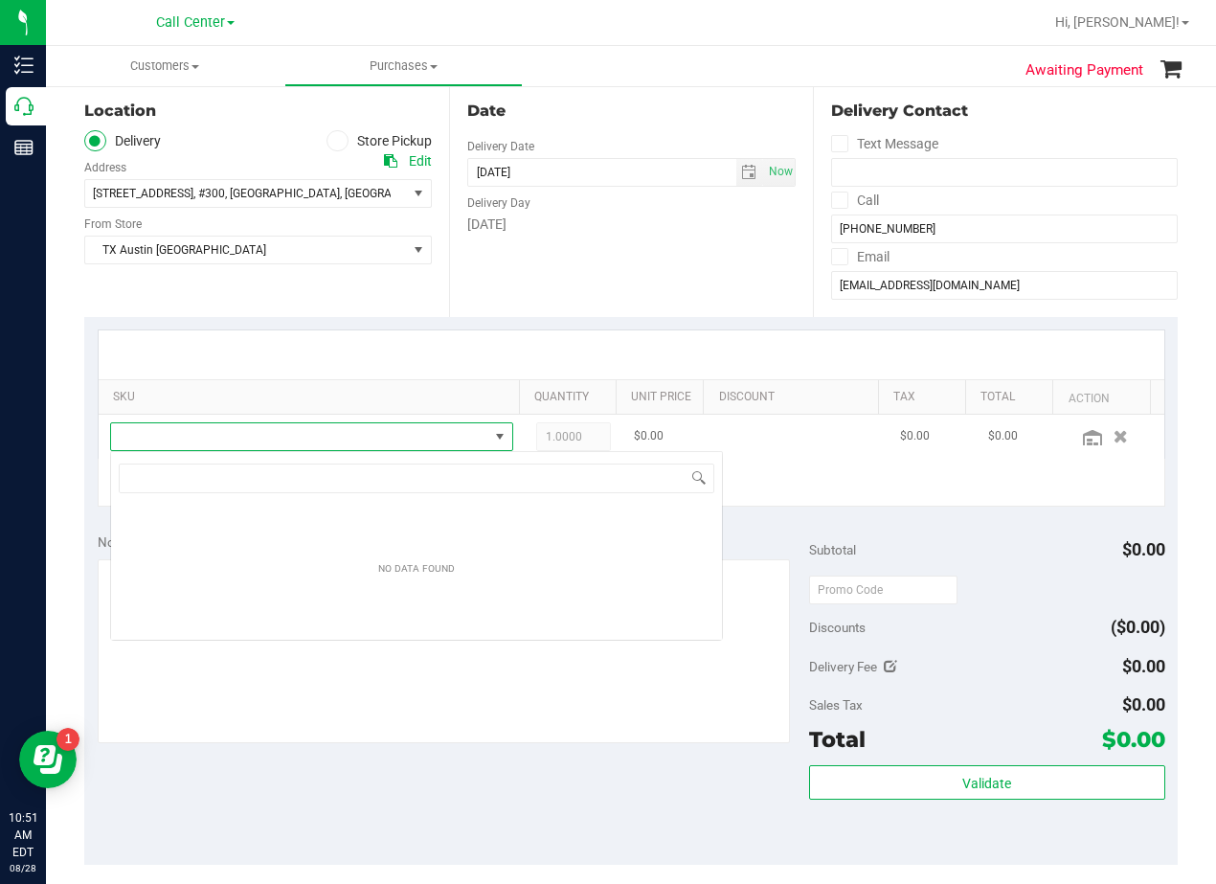
scroll to position [29, 392]
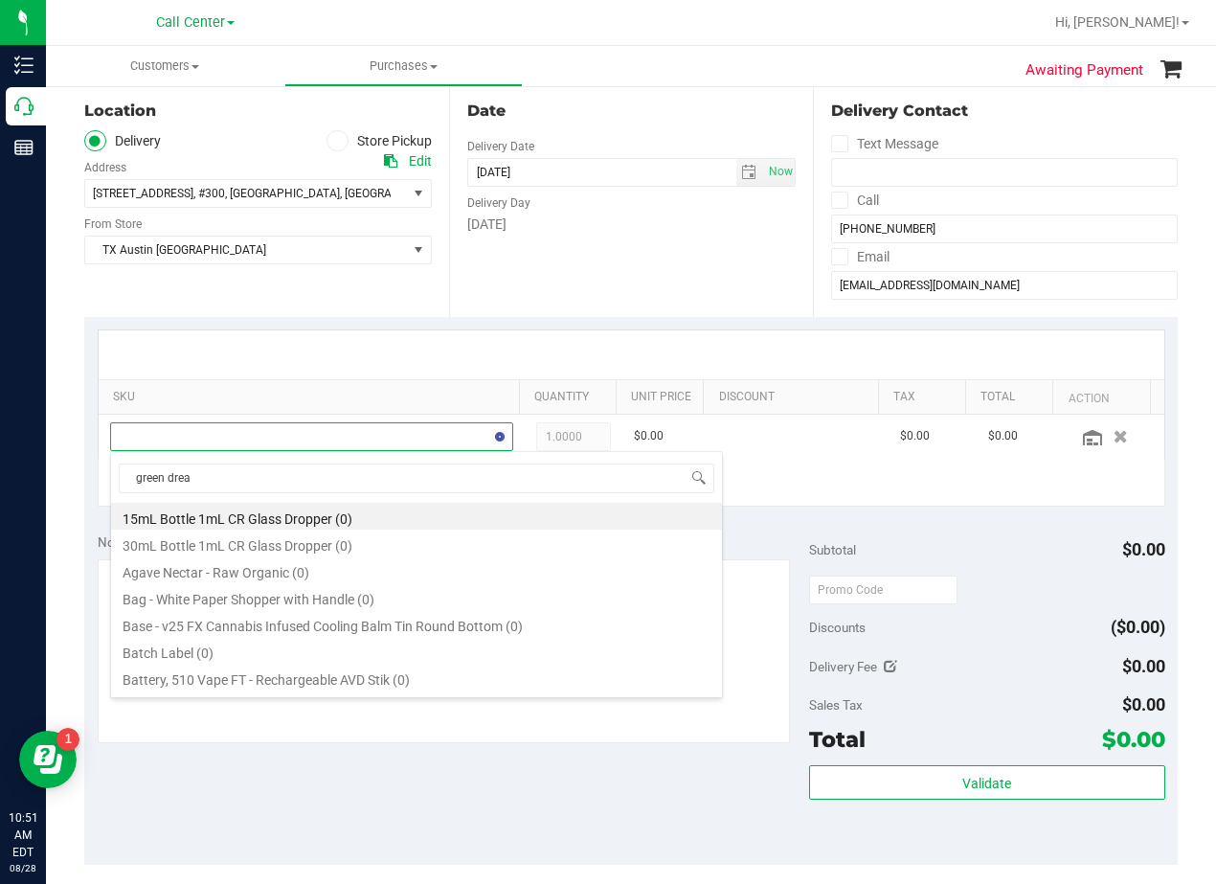
type input "green dream"
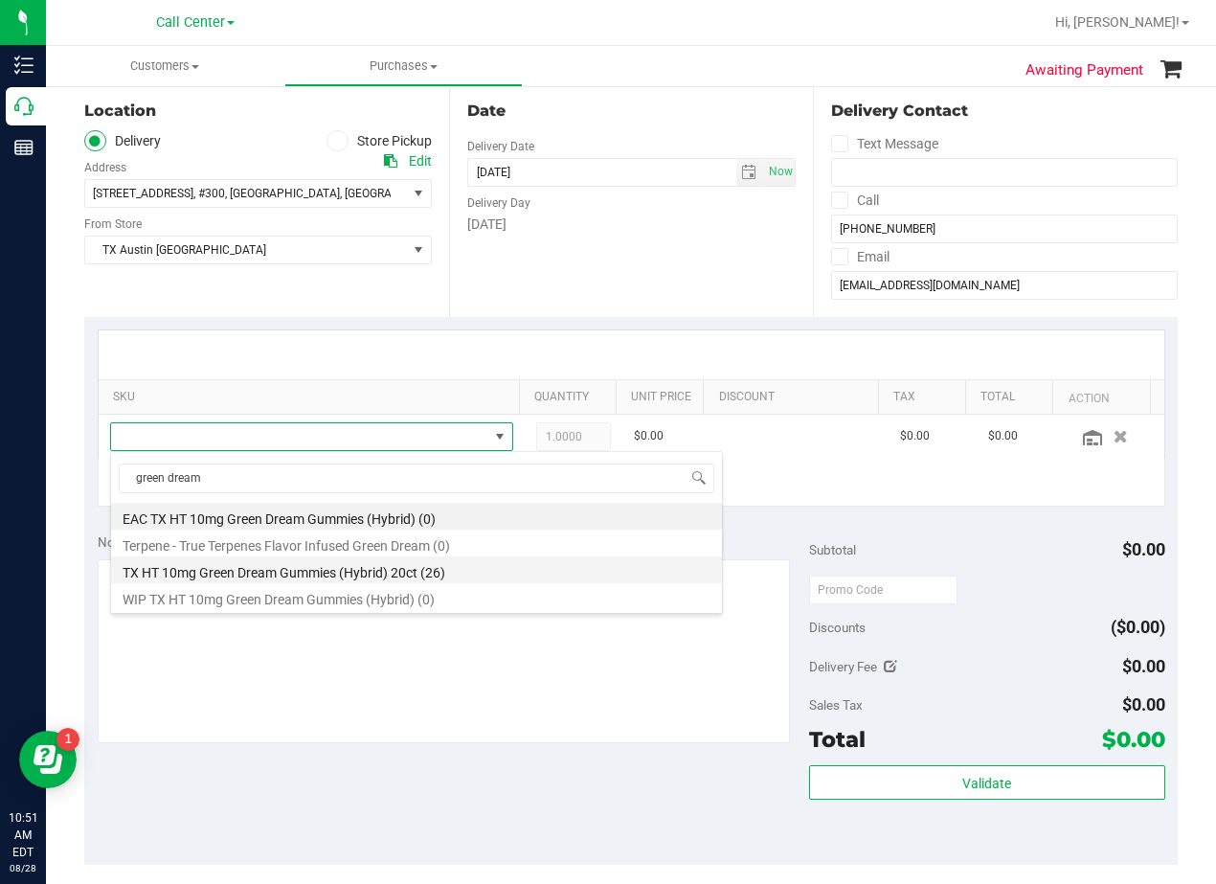
click at [405, 564] on li "TX HT 10mg Green Dream Gummies (Hybrid) 20ct (26)" at bounding box center [416, 569] width 611 height 27
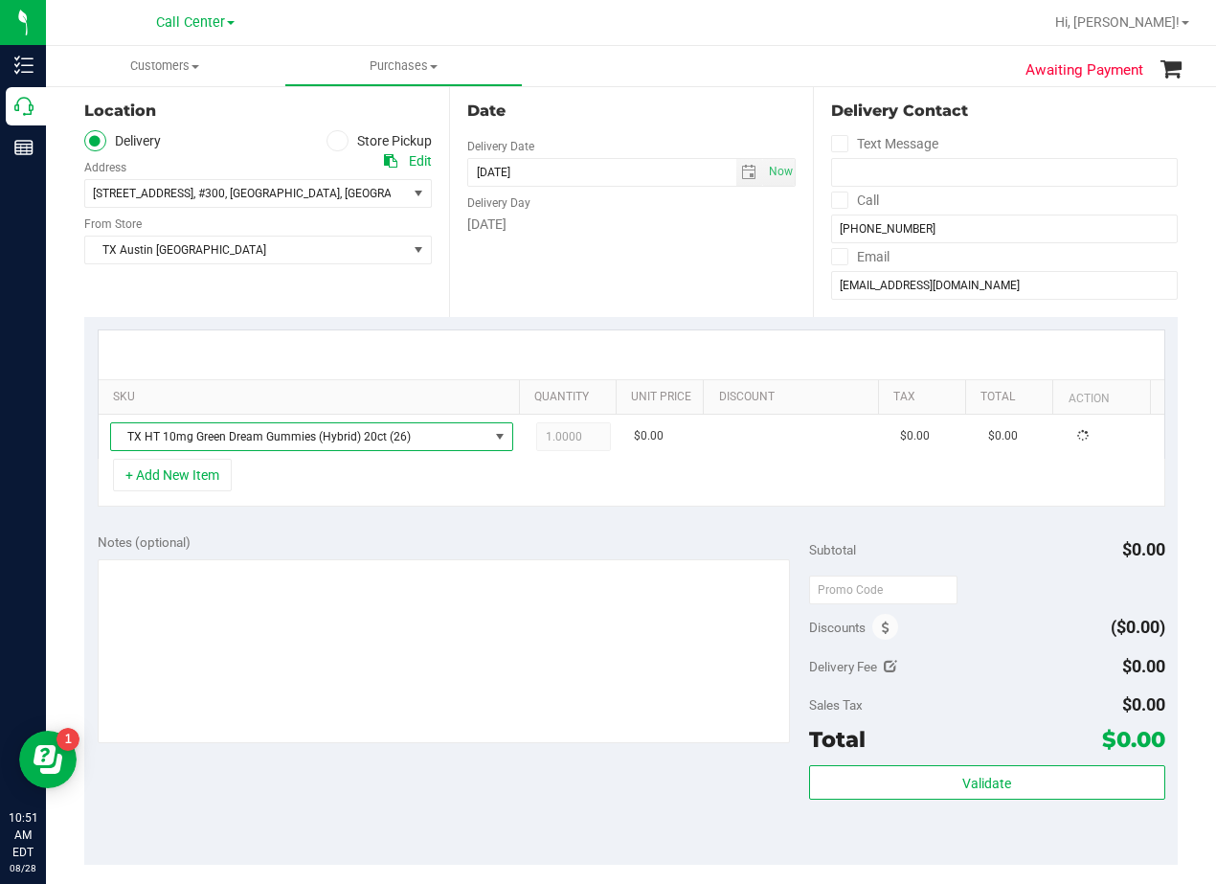
click at [429, 489] on div "+ Add New Item" at bounding box center [632, 483] width 1068 height 48
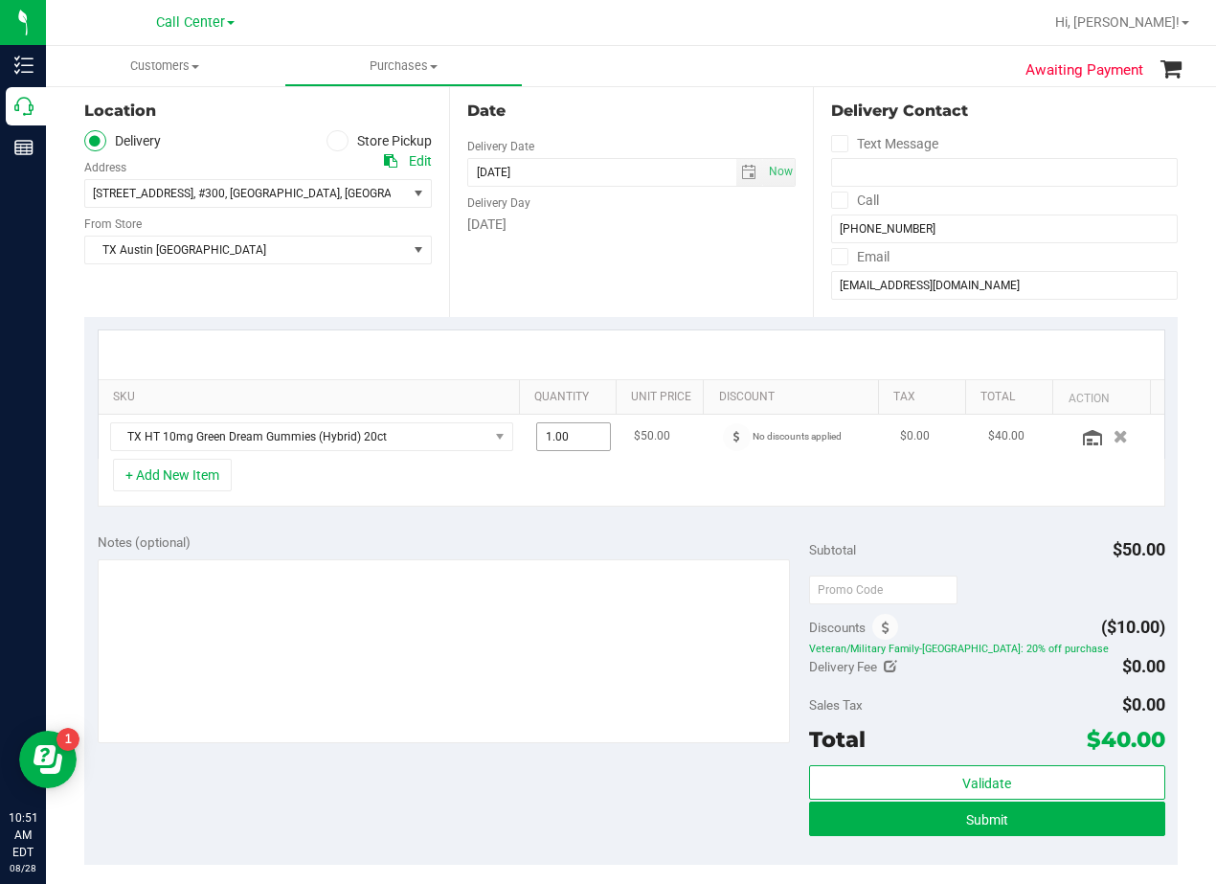
click at [550, 442] on span "1.00 1" at bounding box center [574, 436] width 76 height 29
click at [550, 442] on input "1" at bounding box center [574, 436] width 74 height 27
type input "3"
type input "3.00"
click at [573, 279] on div "Date Delivery Date 08/29/2025 Now 08/29/2025 08:00 AM Now Delivery Day Friday" at bounding box center [631, 199] width 365 height 235
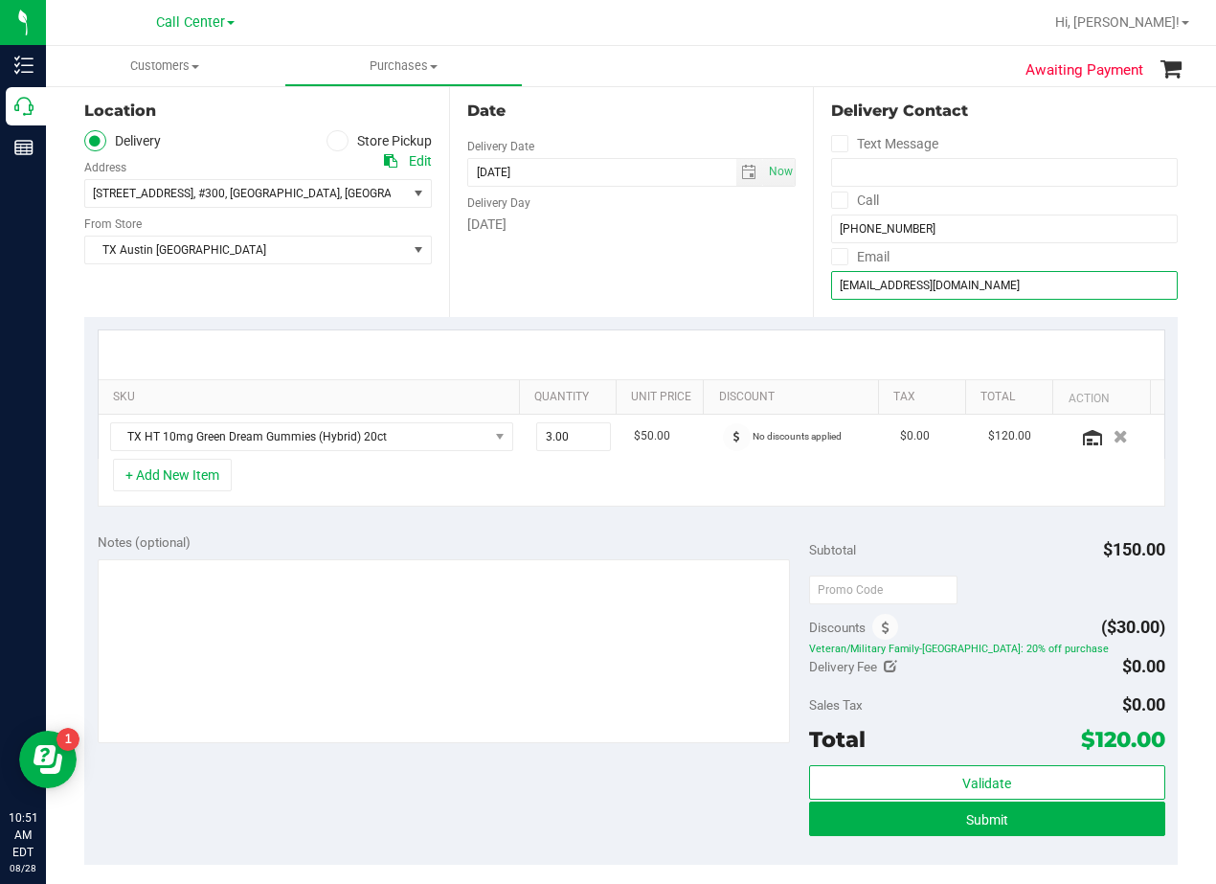
click at [885, 292] on input "robertericf36@gmail.com" at bounding box center [1004, 285] width 347 height 29
click at [661, 246] on div "Date Delivery Date 08/29/2025 Now 08/29/2025 08:00 AM Now Delivery Day Friday" at bounding box center [631, 199] width 365 height 235
click at [747, 242] on div "Date Delivery Date 08/29/2025 Now 08/29/2025 08:00 AM Now Delivery Day Friday" at bounding box center [631, 199] width 365 height 235
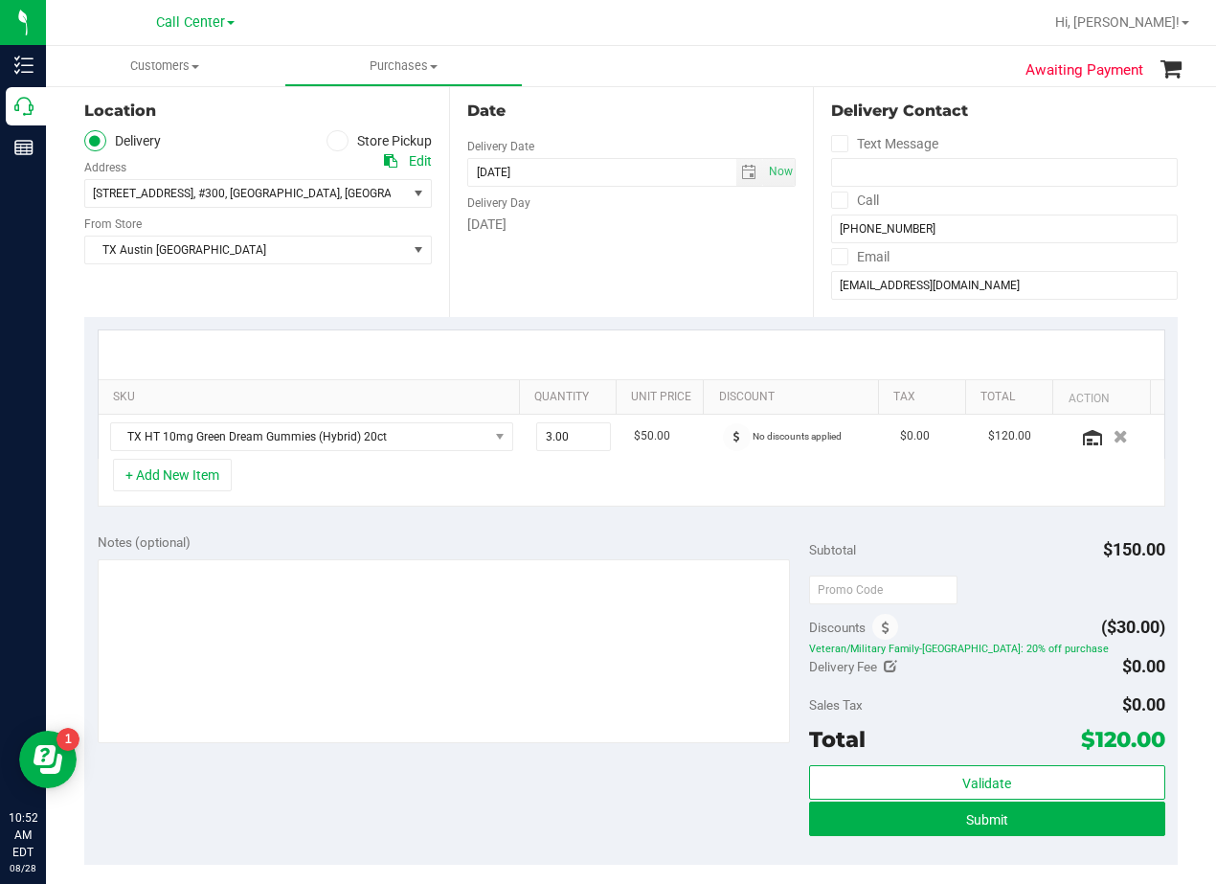
click at [652, 241] on div "Date Delivery Date 08/29/2025 Now 08/29/2025 08:00 AM Now Delivery Day Friday" at bounding box center [631, 199] width 365 height 235
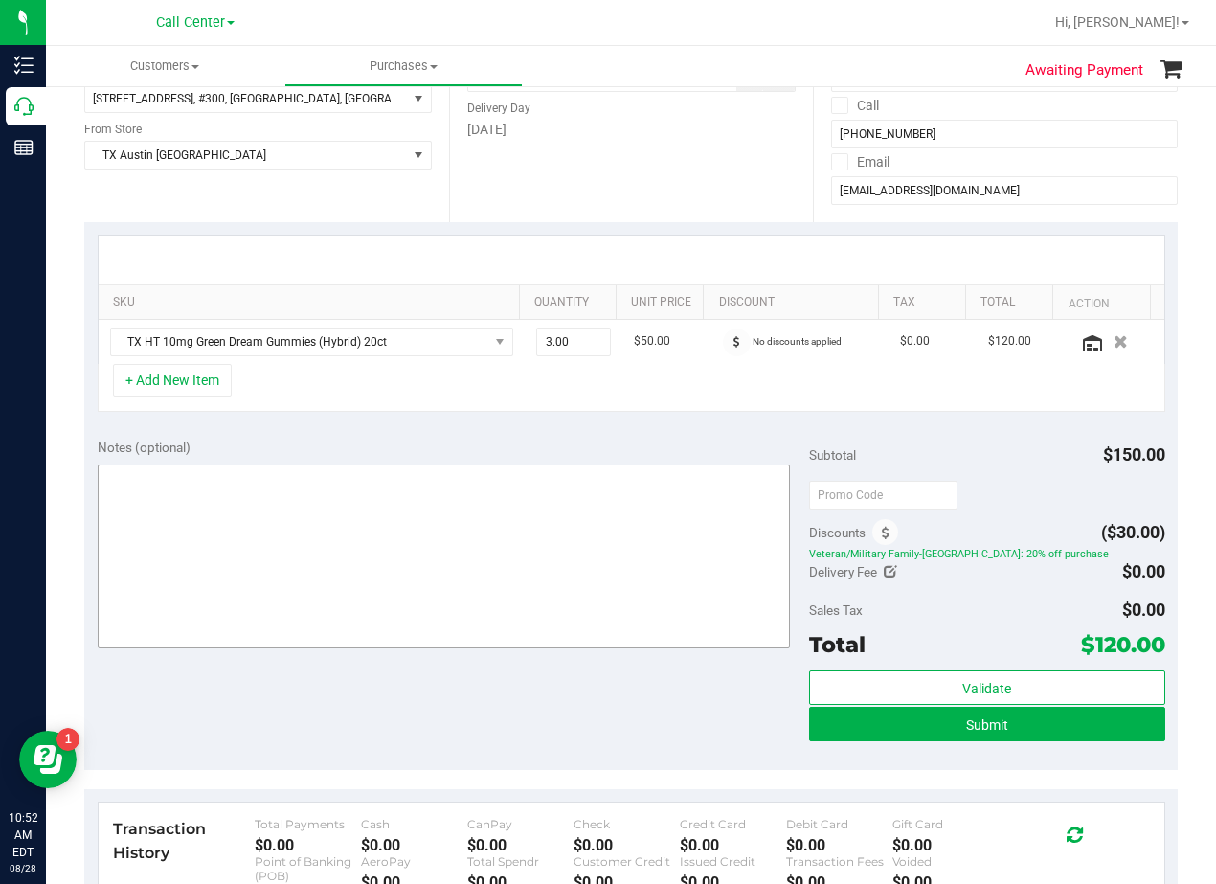
scroll to position [287, 0]
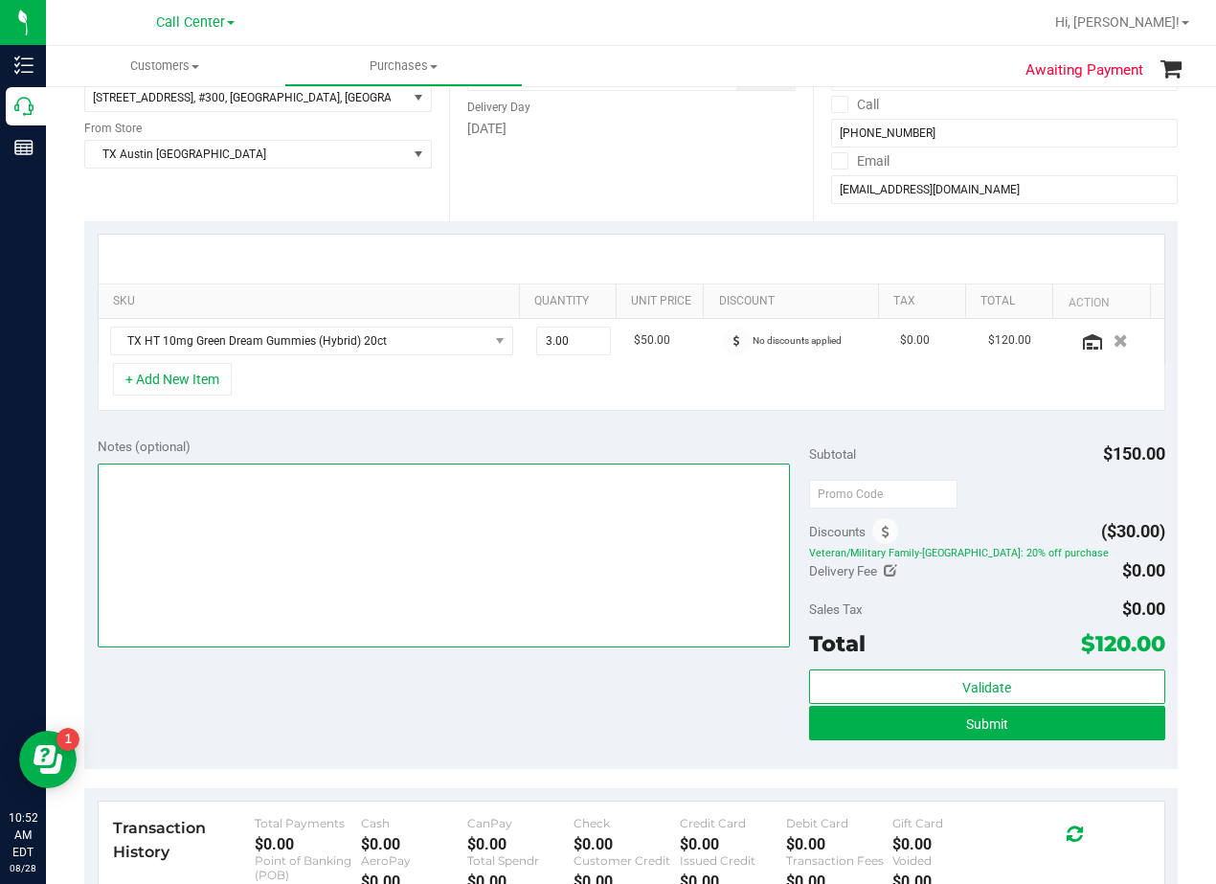
click at [569, 555] on textarea at bounding box center [444, 556] width 692 height 184
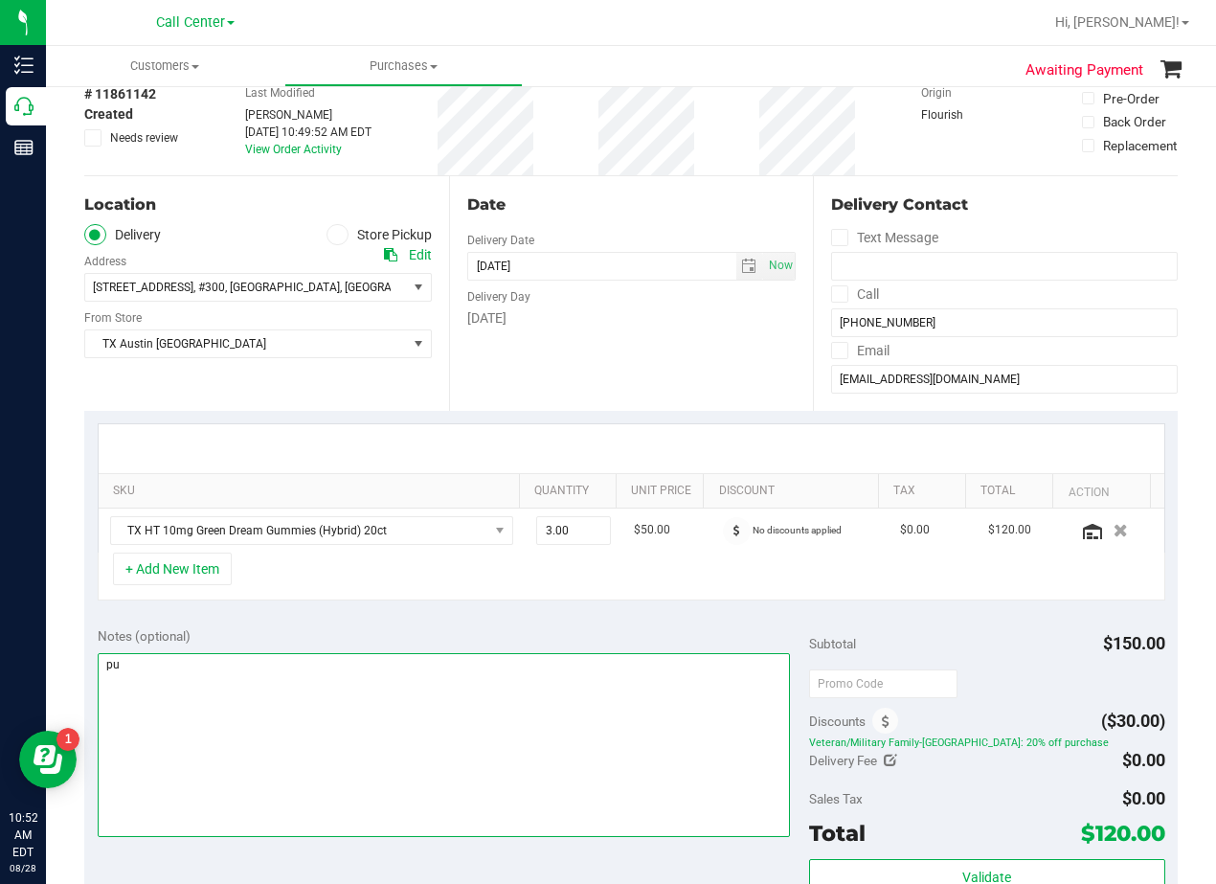
scroll to position [96, 0]
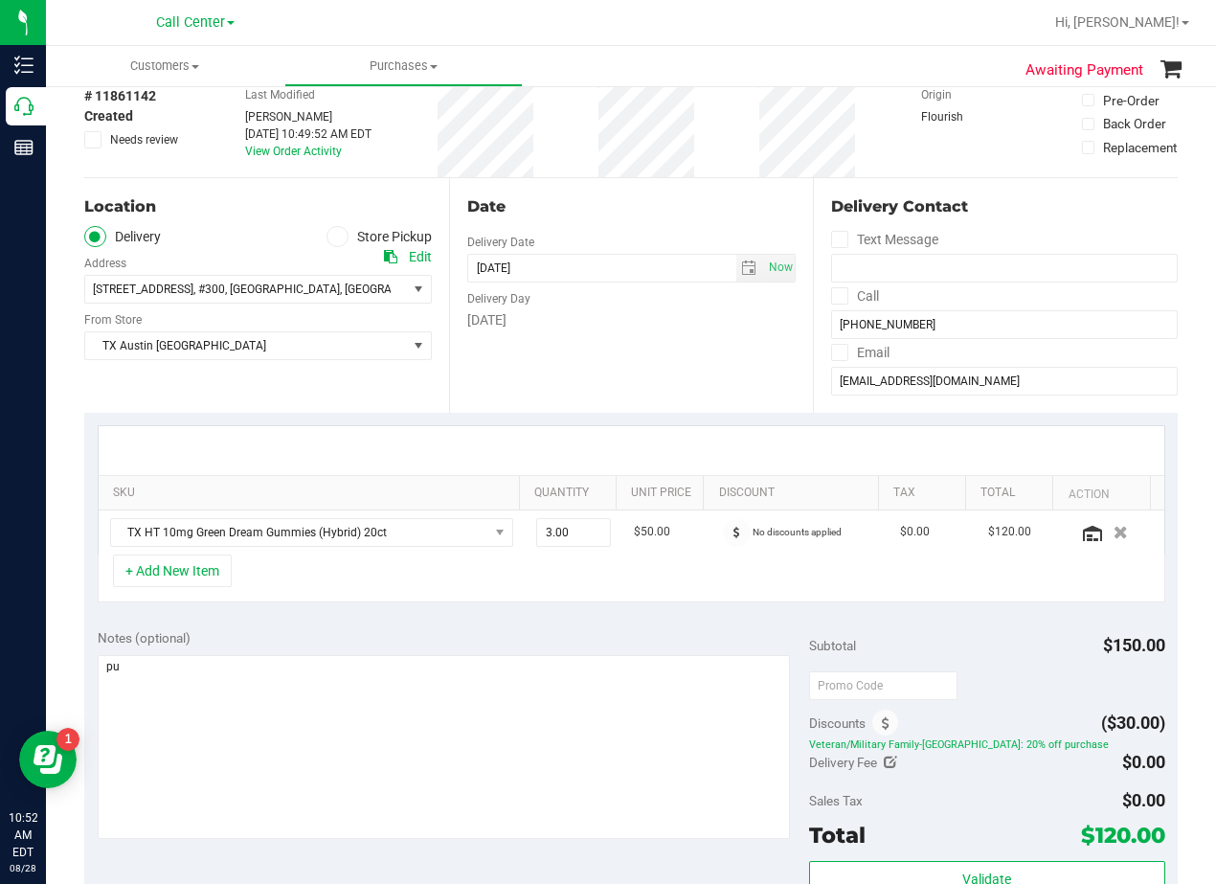
click at [603, 413] on div "SKU Quantity Unit Price Discount Tax Total Action TX HT 10mg Green Dream Gummie…" at bounding box center [631, 514] width 1094 height 203
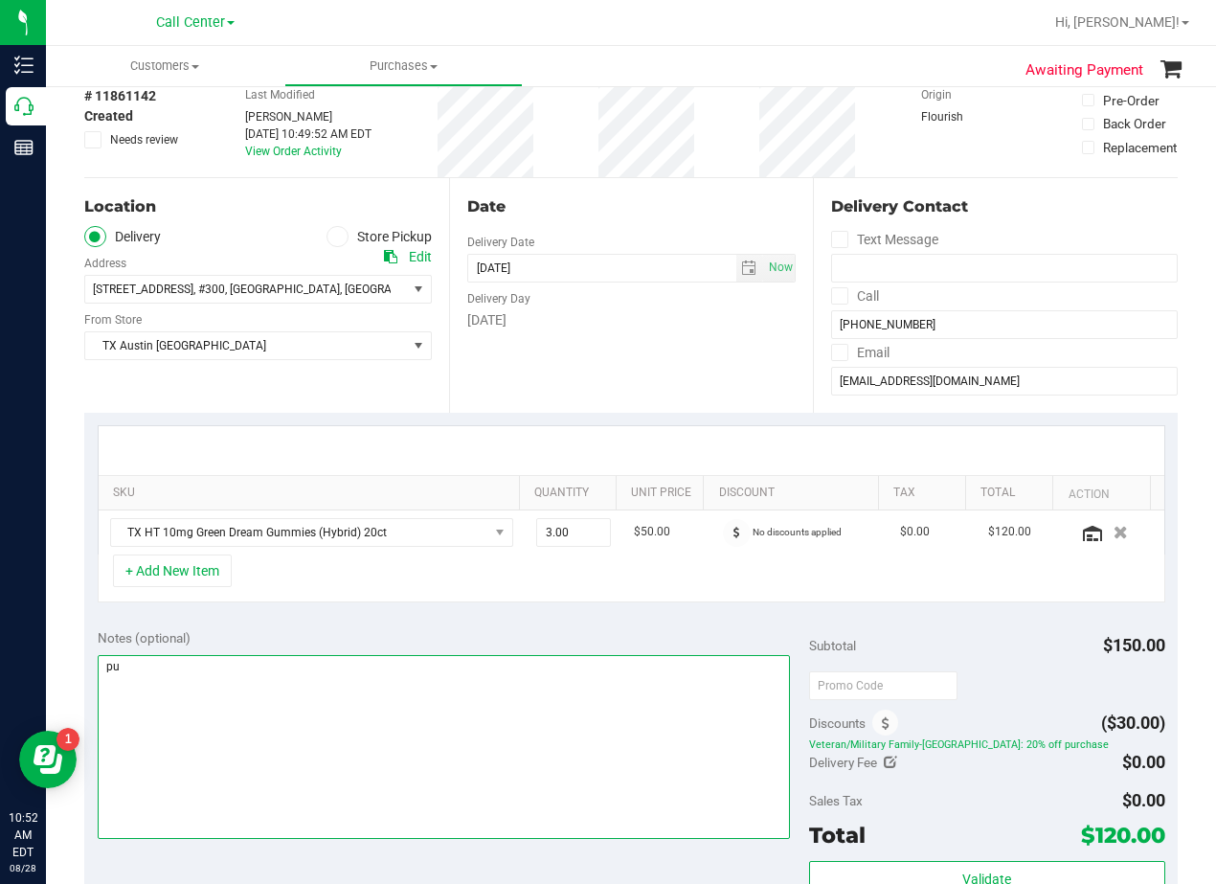
click at [439, 685] on textarea at bounding box center [444, 747] width 692 height 184
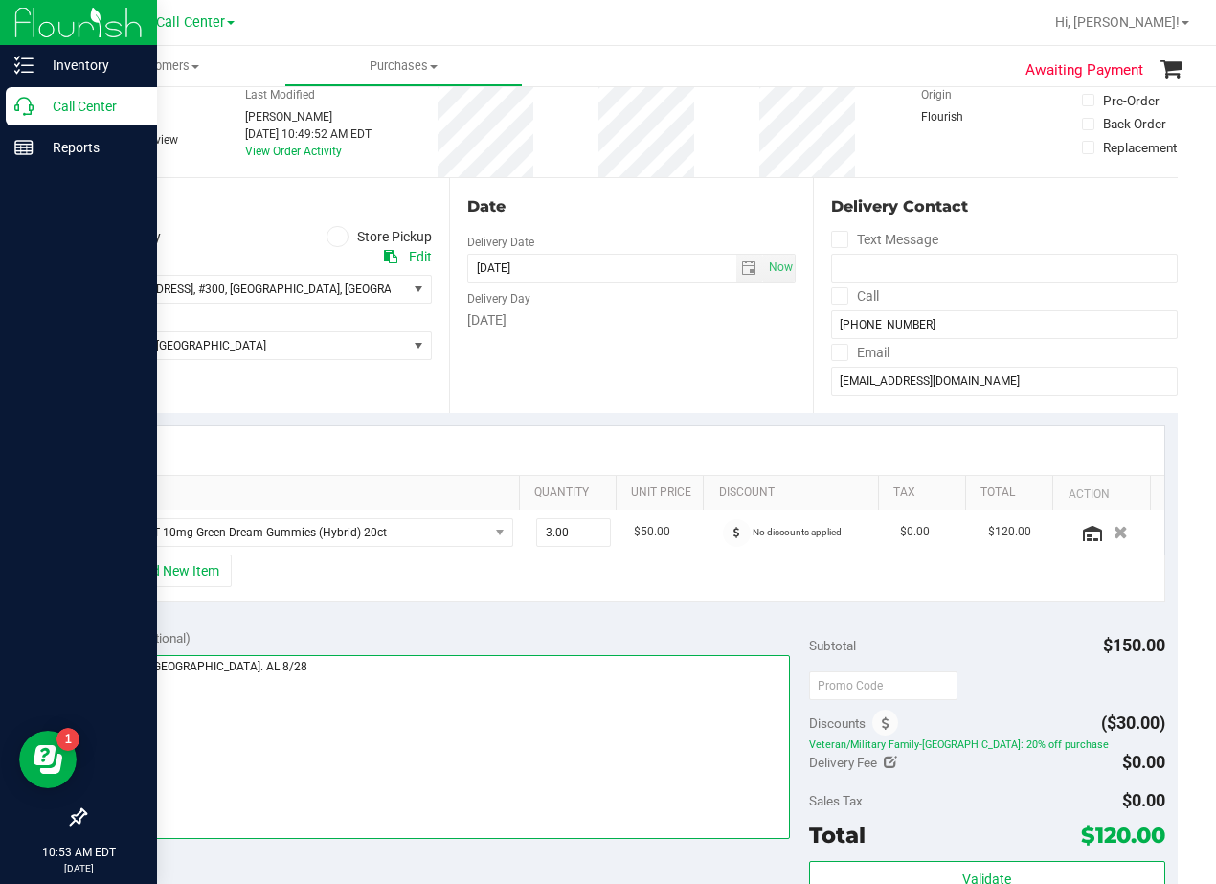
type textarea "pu 8/29 North Austin. AL 8/28"
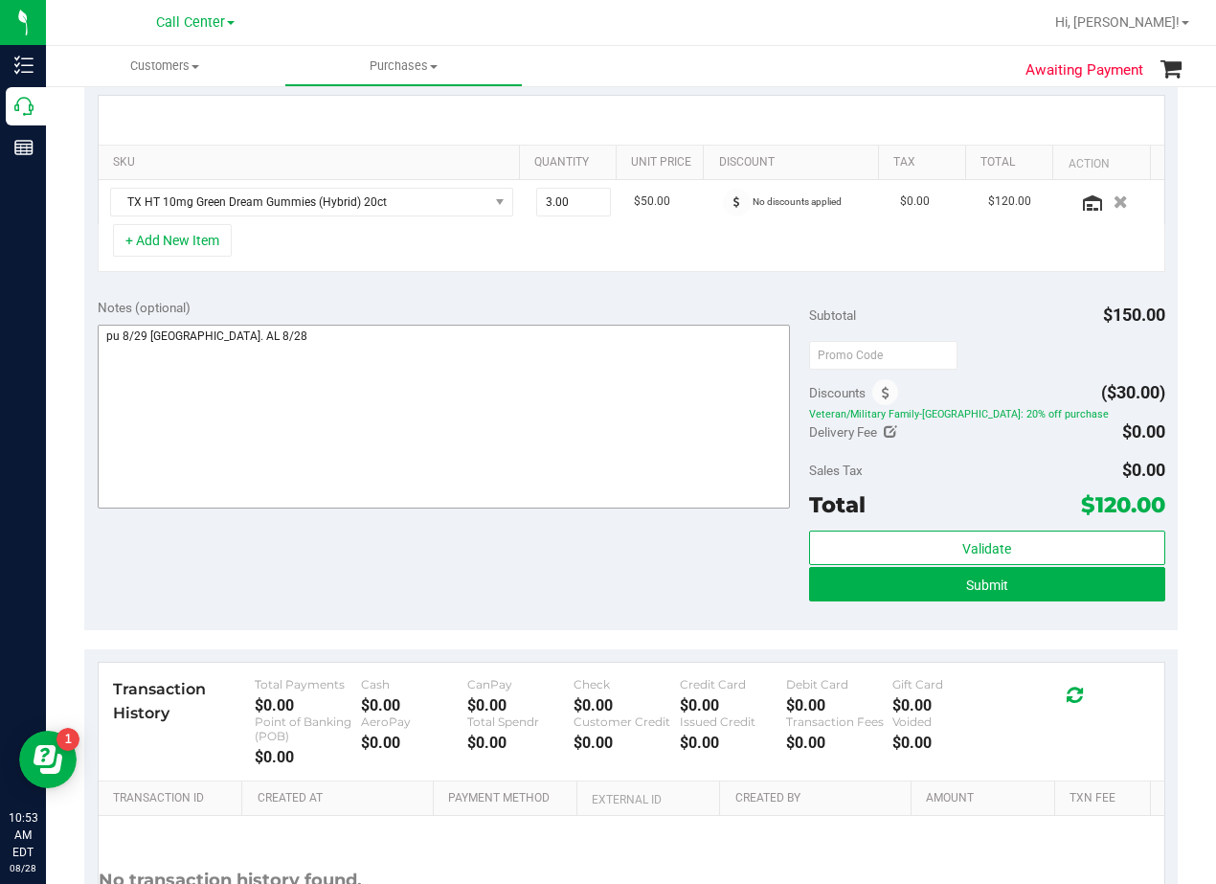
scroll to position [479, 0]
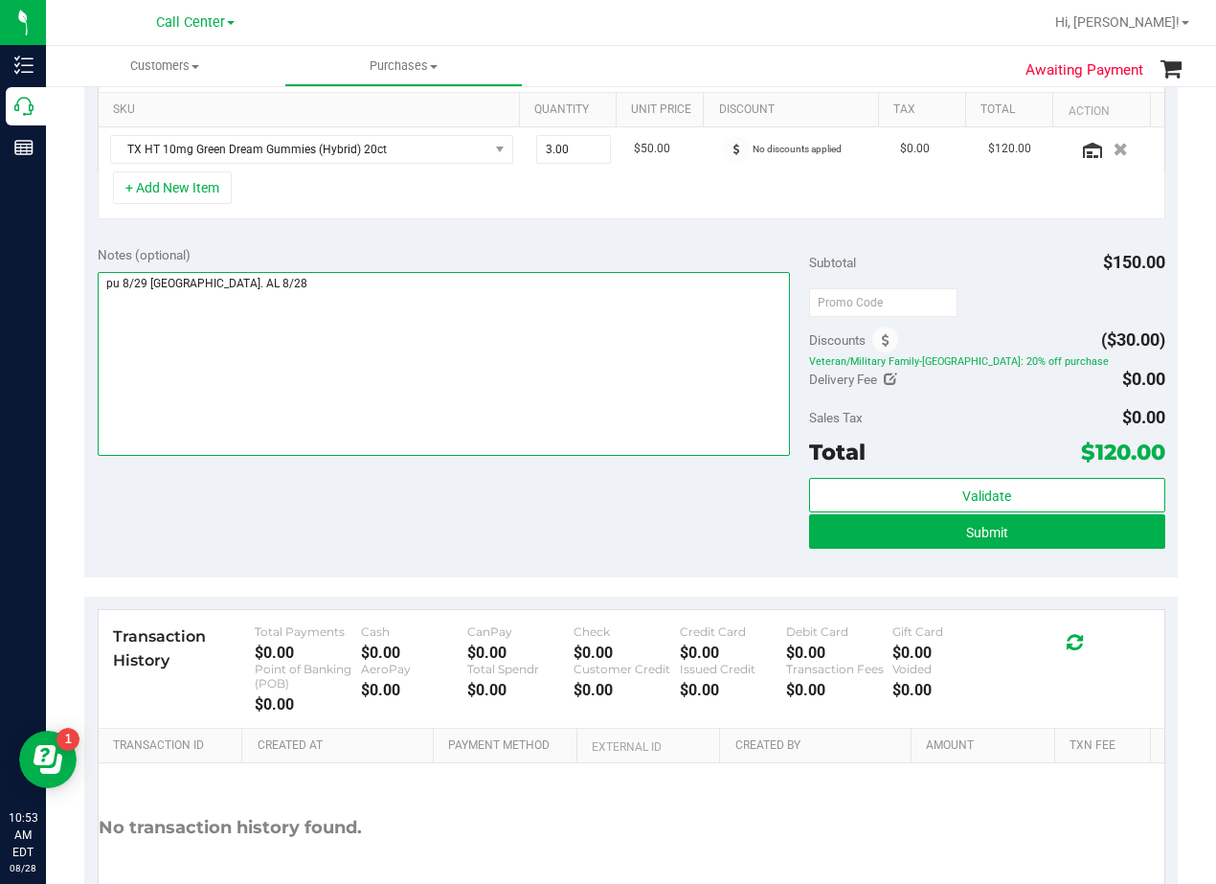
click at [652, 275] on textarea at bounding box center [444, 364] width 692 height 184
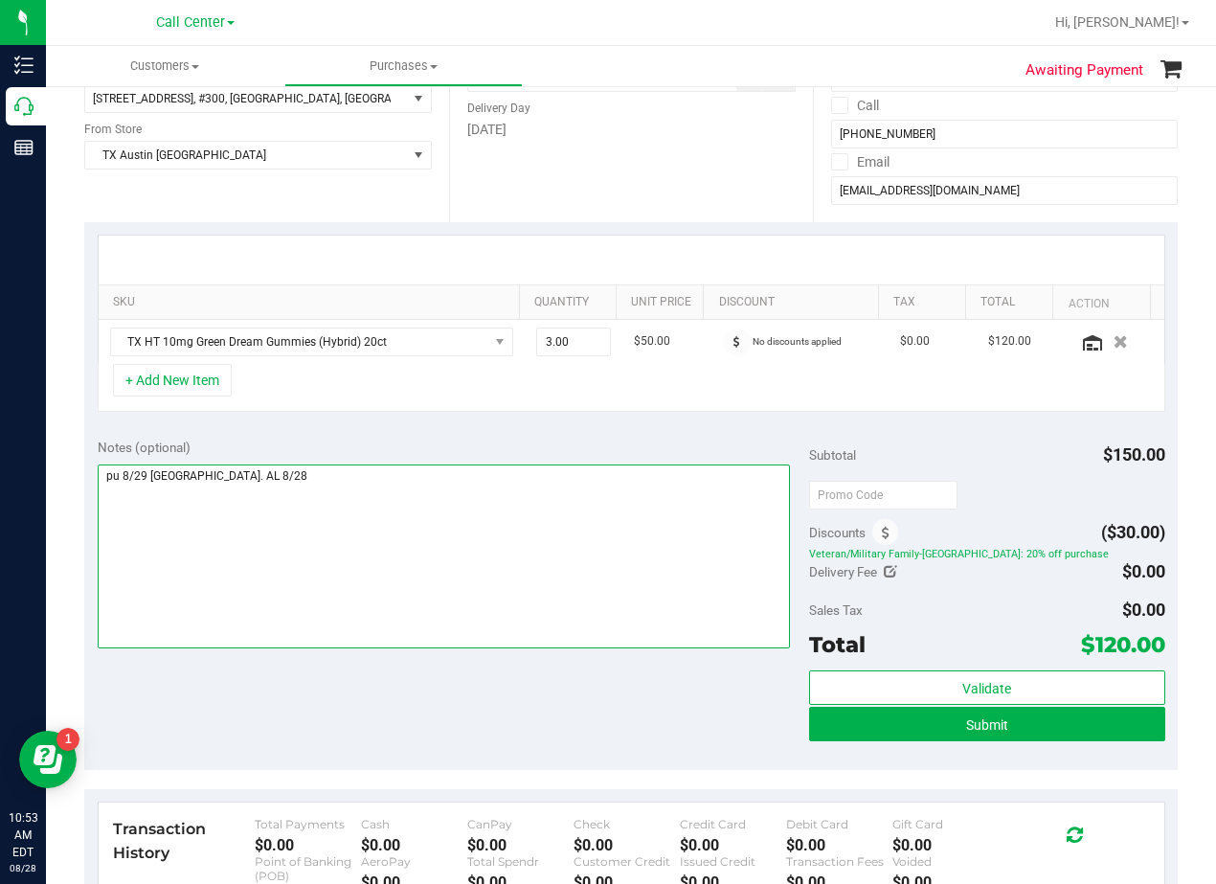
scroll to position [287, 0]
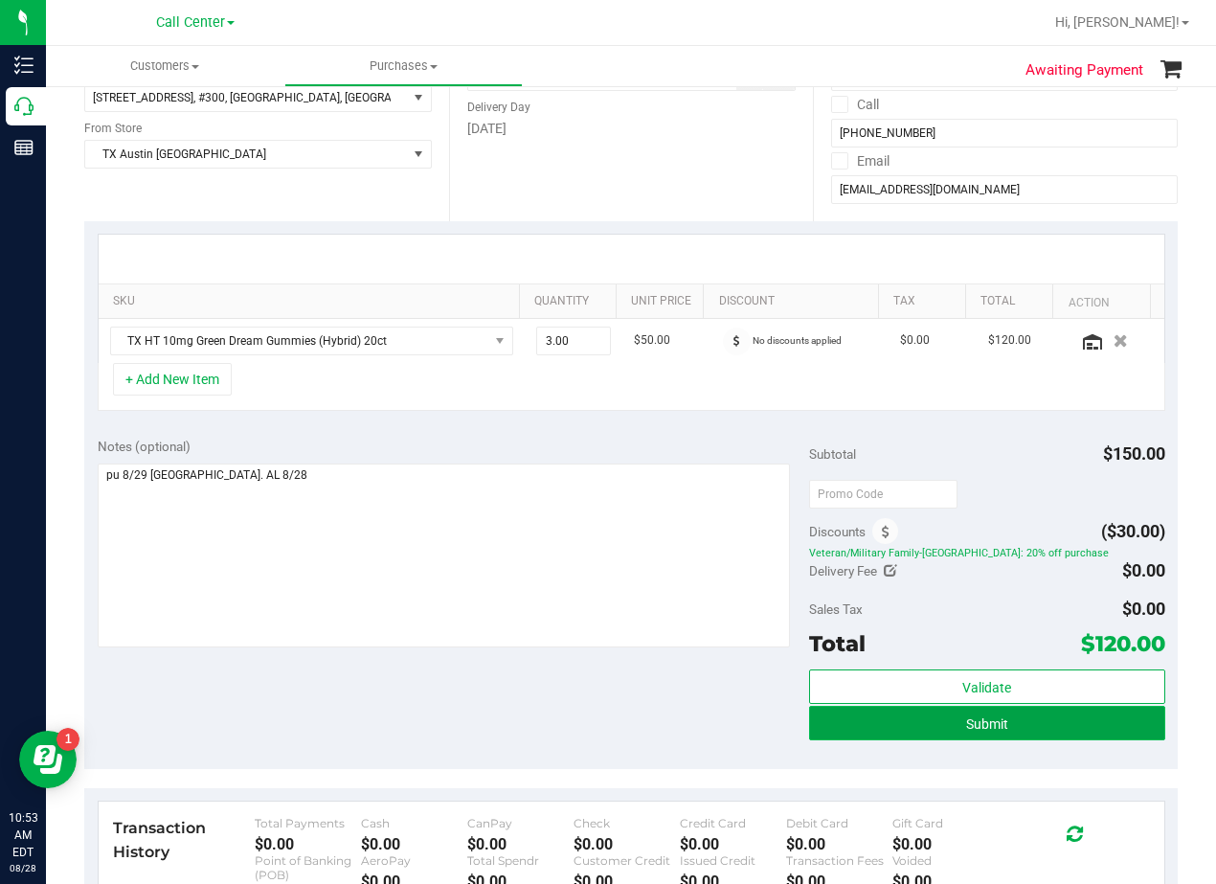
click at [815, 728] on button "Submit" at bounding box center [987, 723] width 356 height 34
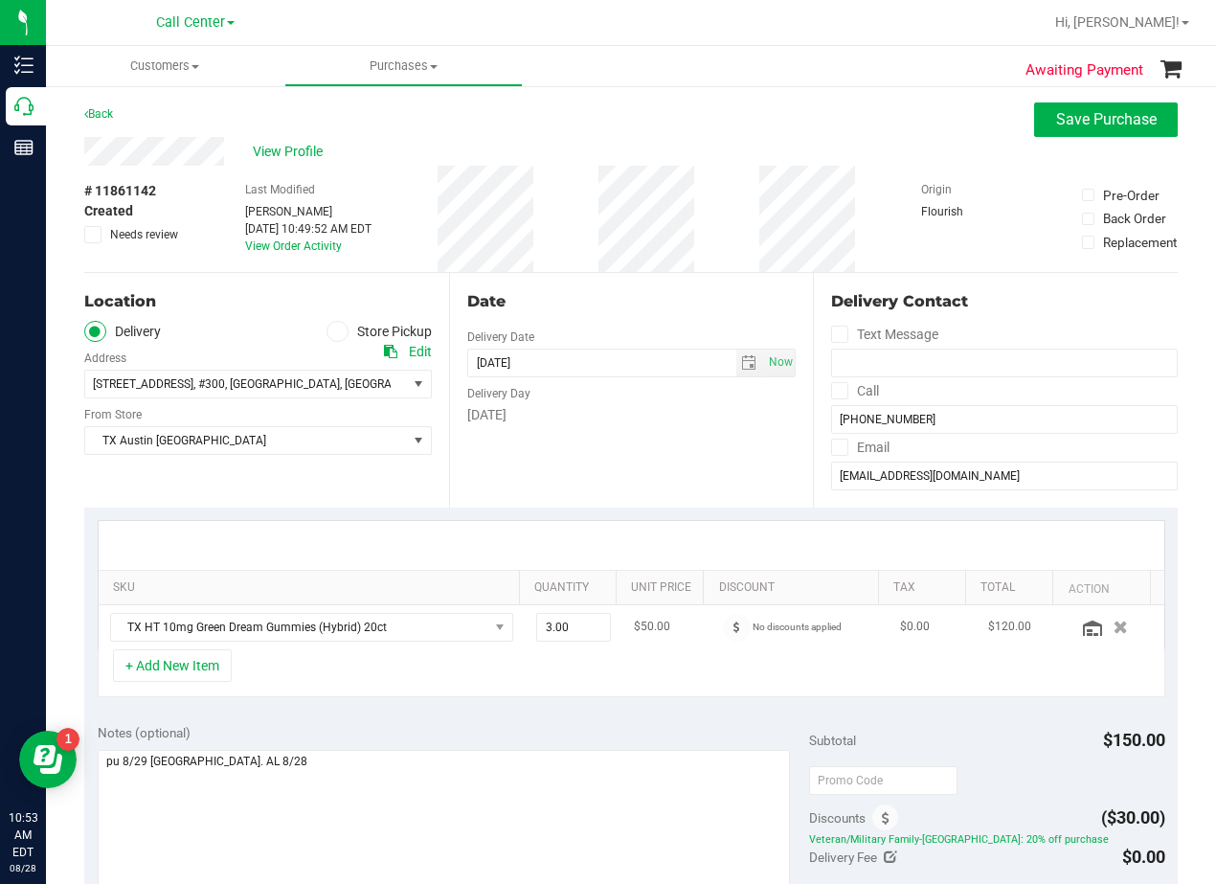
scroll to position [0, 0]
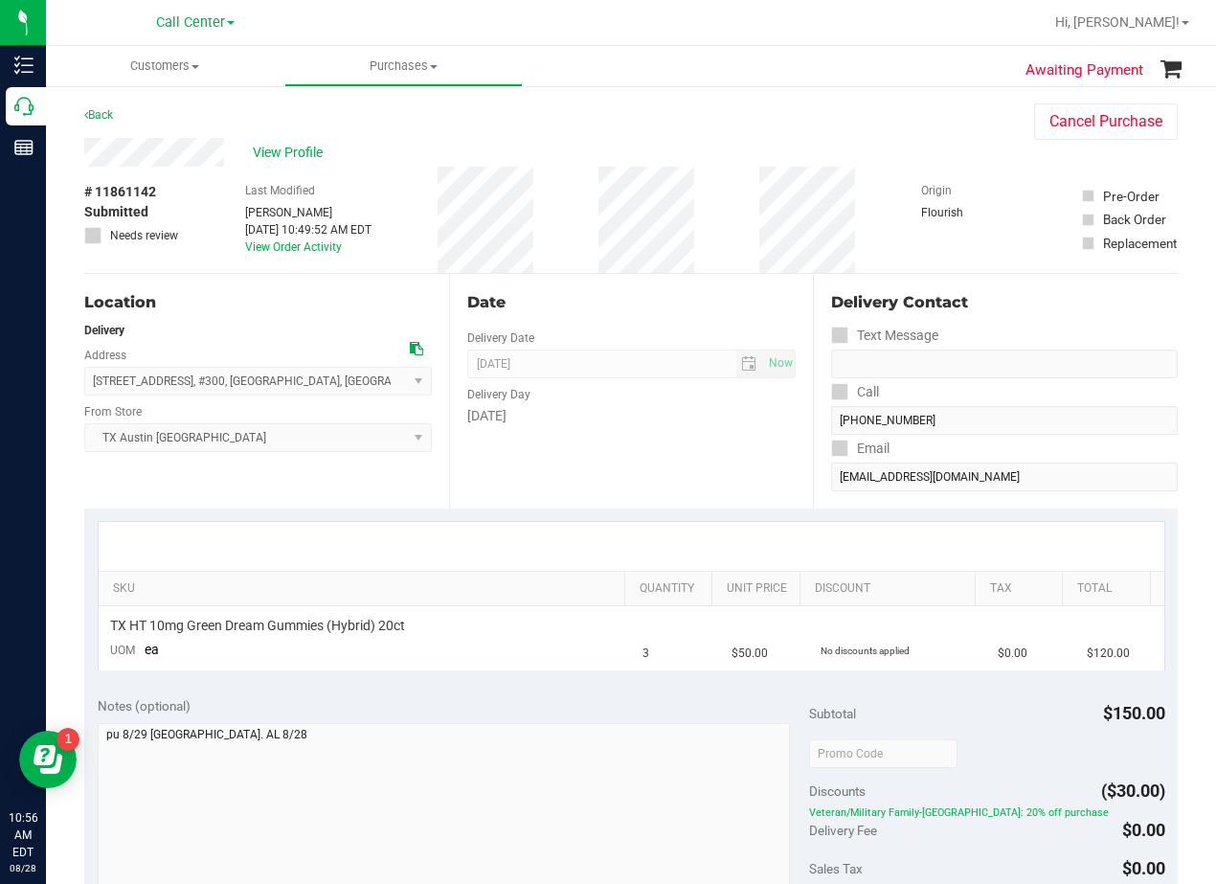
click at [680, 318] on div "Date Delivery Date 08/29/2025 Now 08/29/2025 08:00 AM Now Delivery Day Friday" at bounding box center [631, 391] width 365 height 235
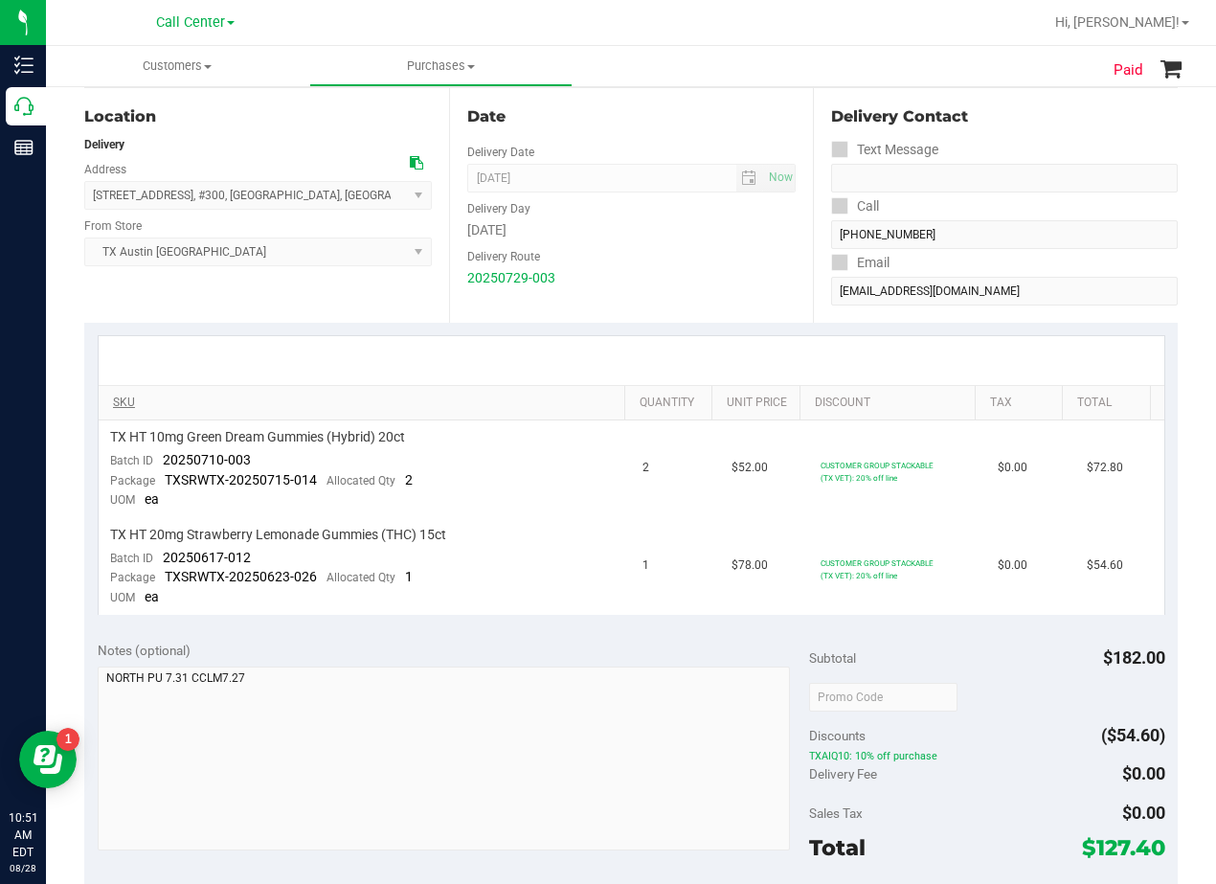
scroll to position [192, 0]
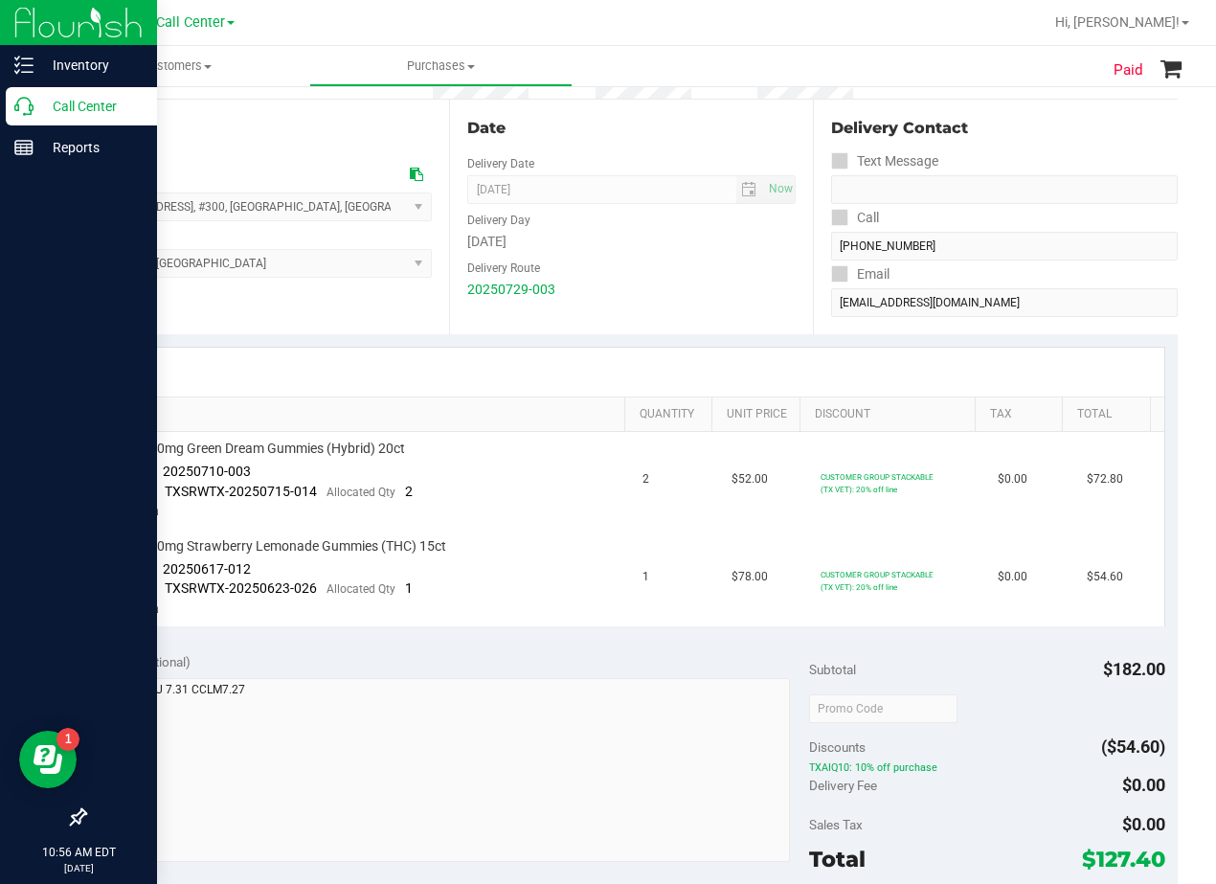
click at [36, 105] on p "Call Center" at bounding box center [91, 106] width 115 height 23
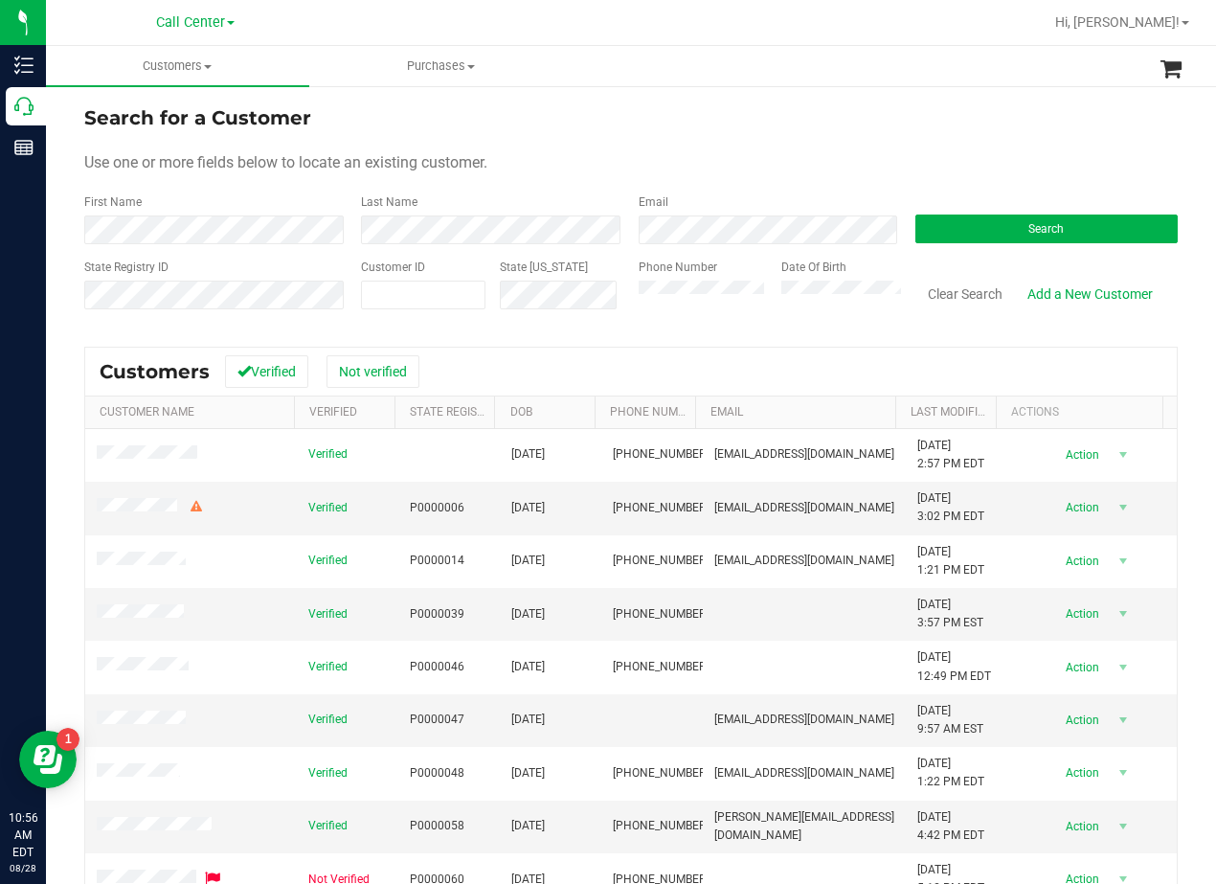
click at [662, 110] on div "Search for a Customer" at bounding box center [631, 117] width 1094 height 29
click at [745, 149] on form "Search for a Customer Use one or more fields below to locate an existing custom…" at bounding box center [631, 214] width 1094 height 223
drag, startPoint x: 828, startPoint y: 145, endPoint x: 821, endPoint y: 152, distance: 10.2
click at [828, 145] on form "Search for a Customer Use one or more fields below to locate an existing custom…" at bounding box center [631, 214] width 1094 height 223
click at [809, 138] on form "Search for a Customer Use one or more fields below to locate an existing custom…" at bounding box center [631, 214] width 1094 height 223
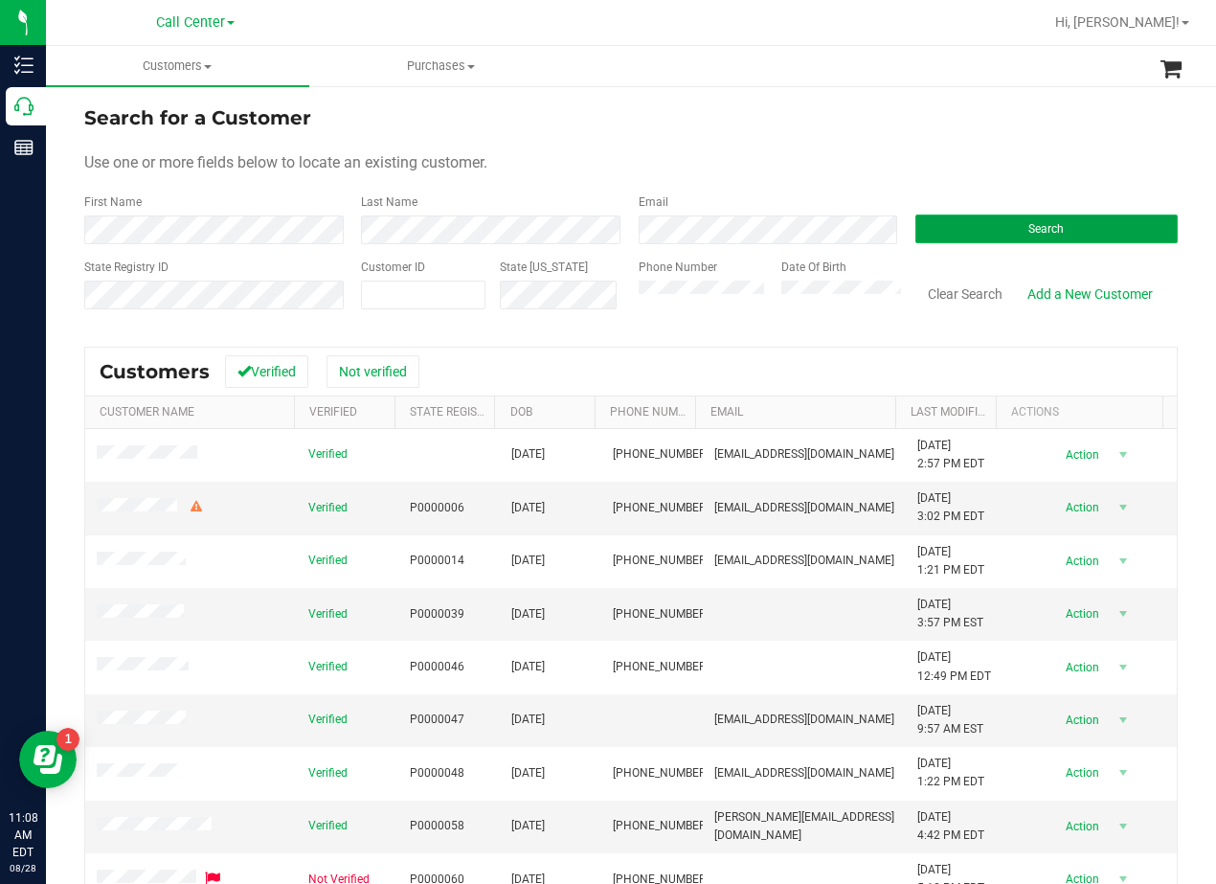
click at [1019, 216] on button "Search" at bounding box center [1047, 229] width 262 height 29
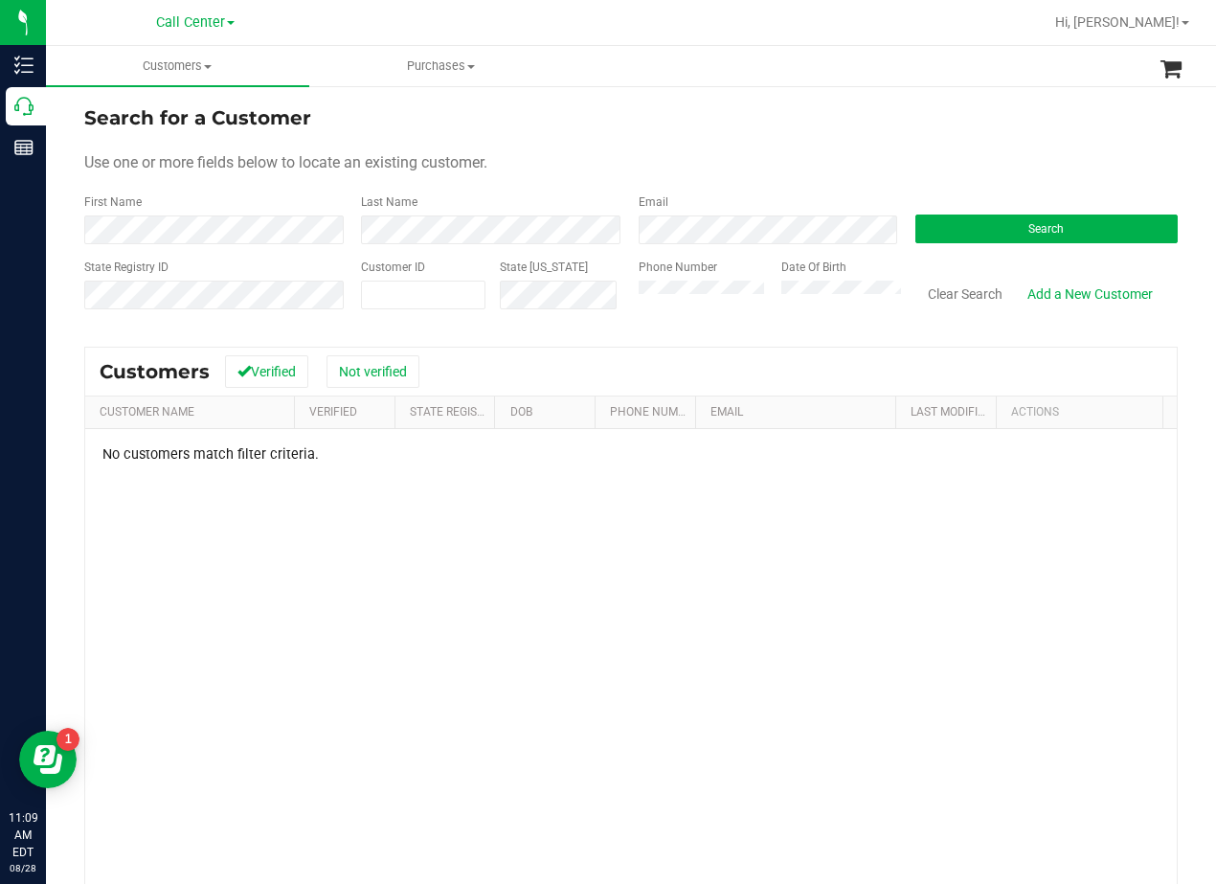
click at [630, 136] on form "Search for a Customer Use one or more fields below to locate an existing custom…" at bounding box center [631, 214] width 1094 height 223
click at [941, 306] on button "Clear Search" at bounding box center [966, 294] width 100 height 33
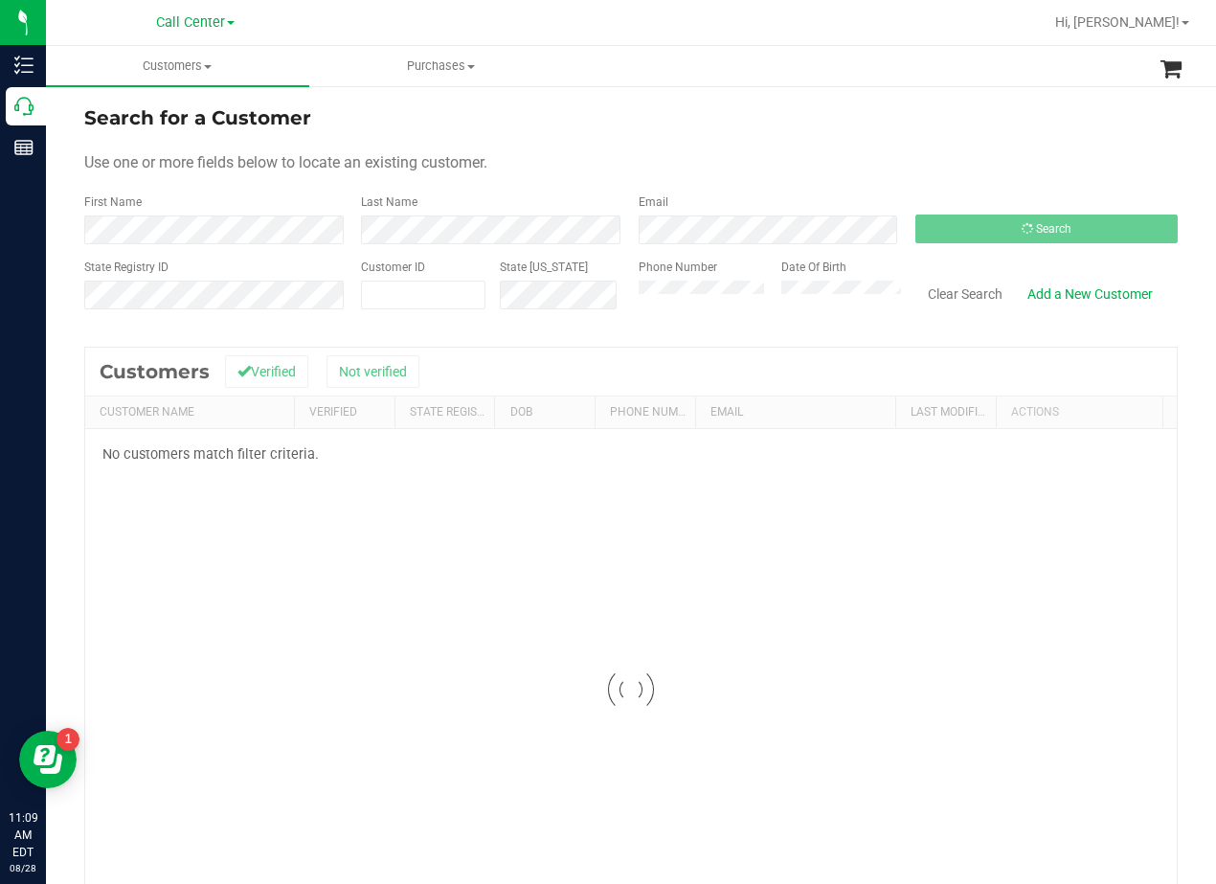
click at [643, 86] on ul "Customers All customers Add a new customer All physicians Purchases All purchas…" at bounding box center [654, 66] width 1216 height 41
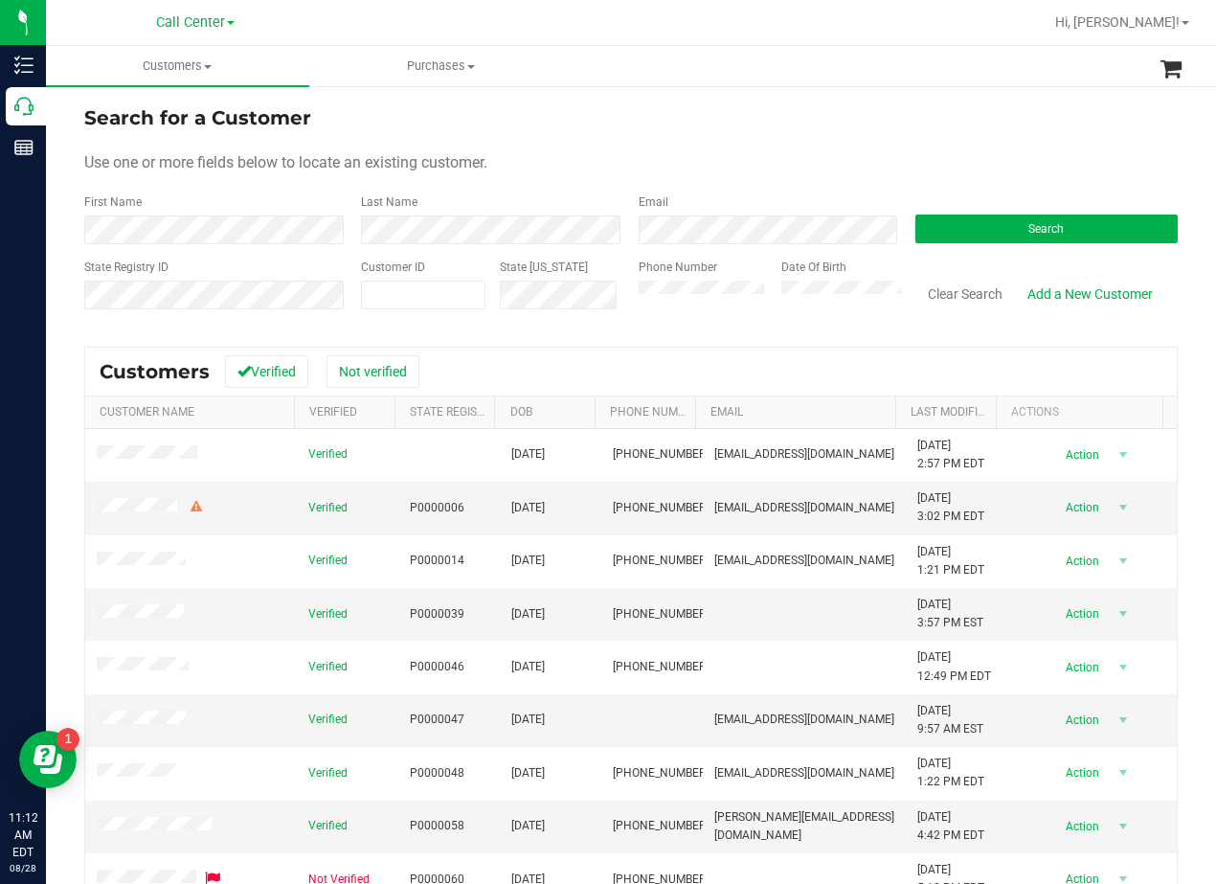
click at [778, 141] on form "Search for a Customer Use one or more fields below to locate an existing custom…" at bounding box center [631, 214] width 1094 height 223
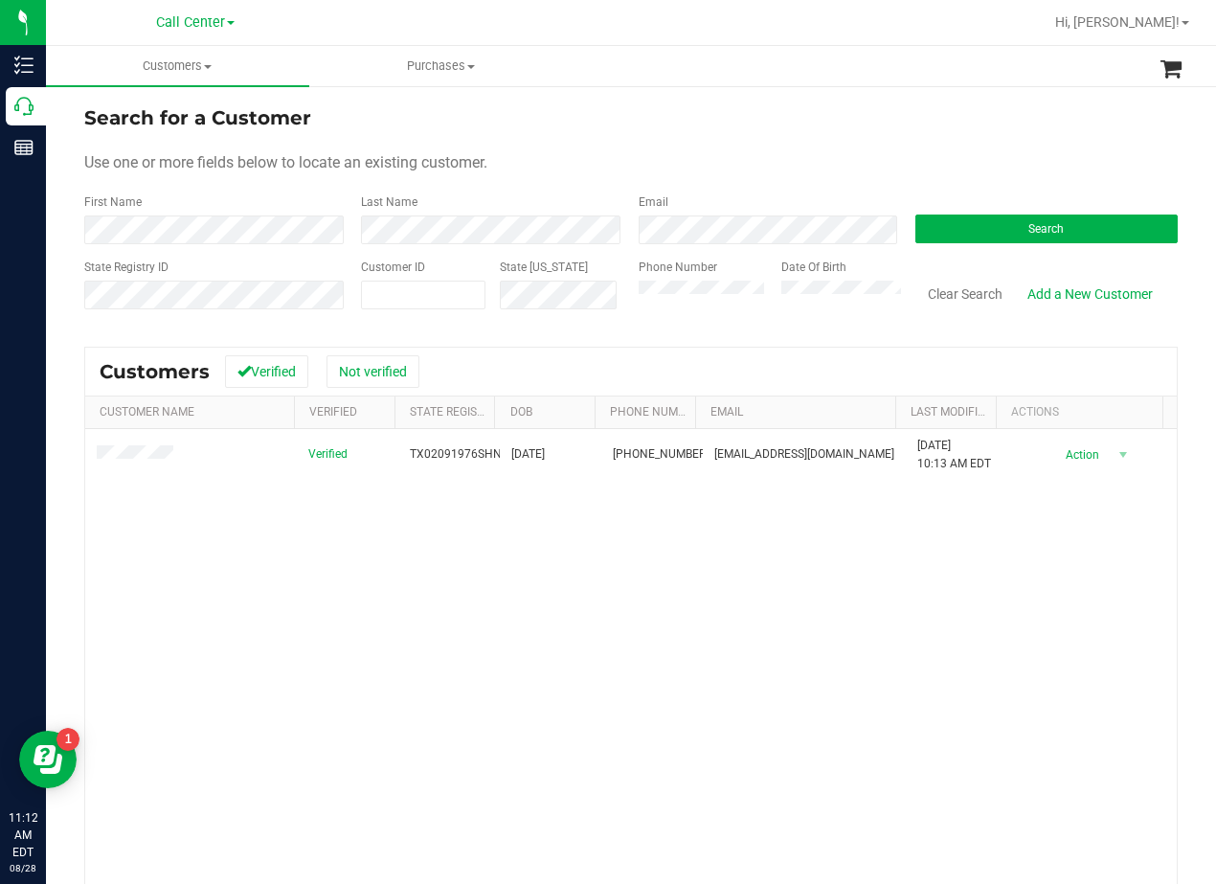
click at [690, 129] on div "Search for a Customer" at bounding box center [631, 117] width 1094 height 29
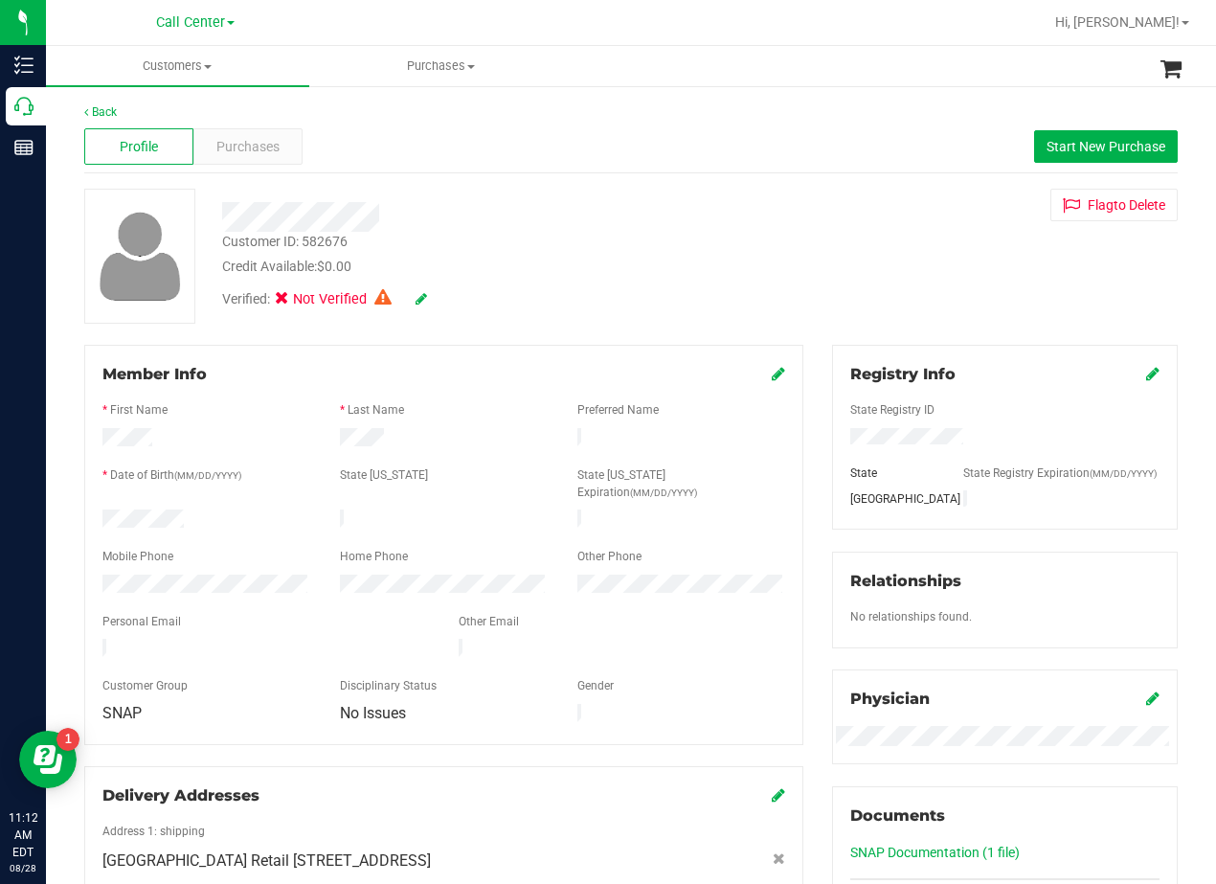
click at [712, 246] on div "Customer ID: 582676 Credit Available: $0.00" at bounding box center [488, 254] width 561 height 45
click at [268, 143] on span "Purchases" at bounding box center [247, 147] width 63 height 20
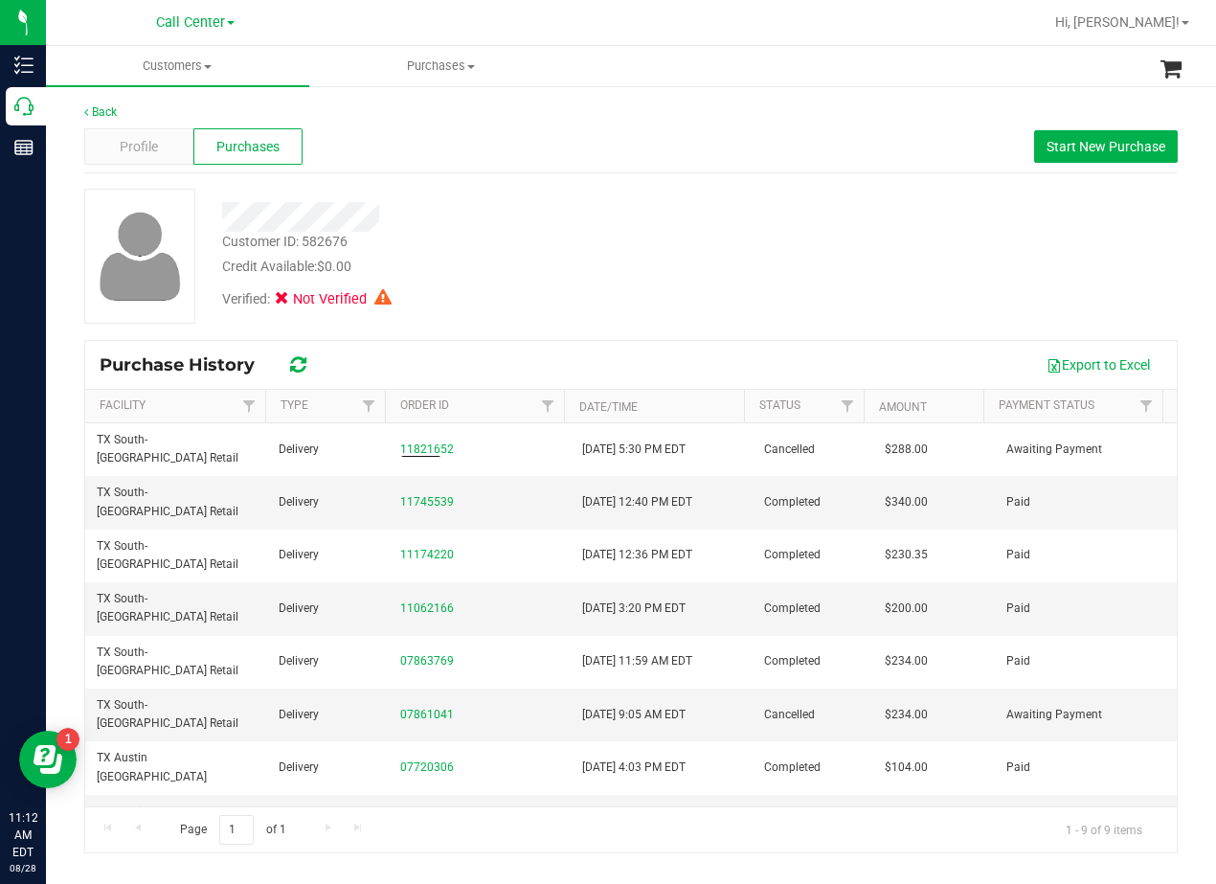
click at [527, 325] on div "Customer ID: 582676 Credit Available: $0.00 Verified: Not Verified" at bounding box center [631, 264] width 1094 height 150
click at [1072, 151] on span "Start New Purchase" at bounding box center [1106, 146] width 119 height 15
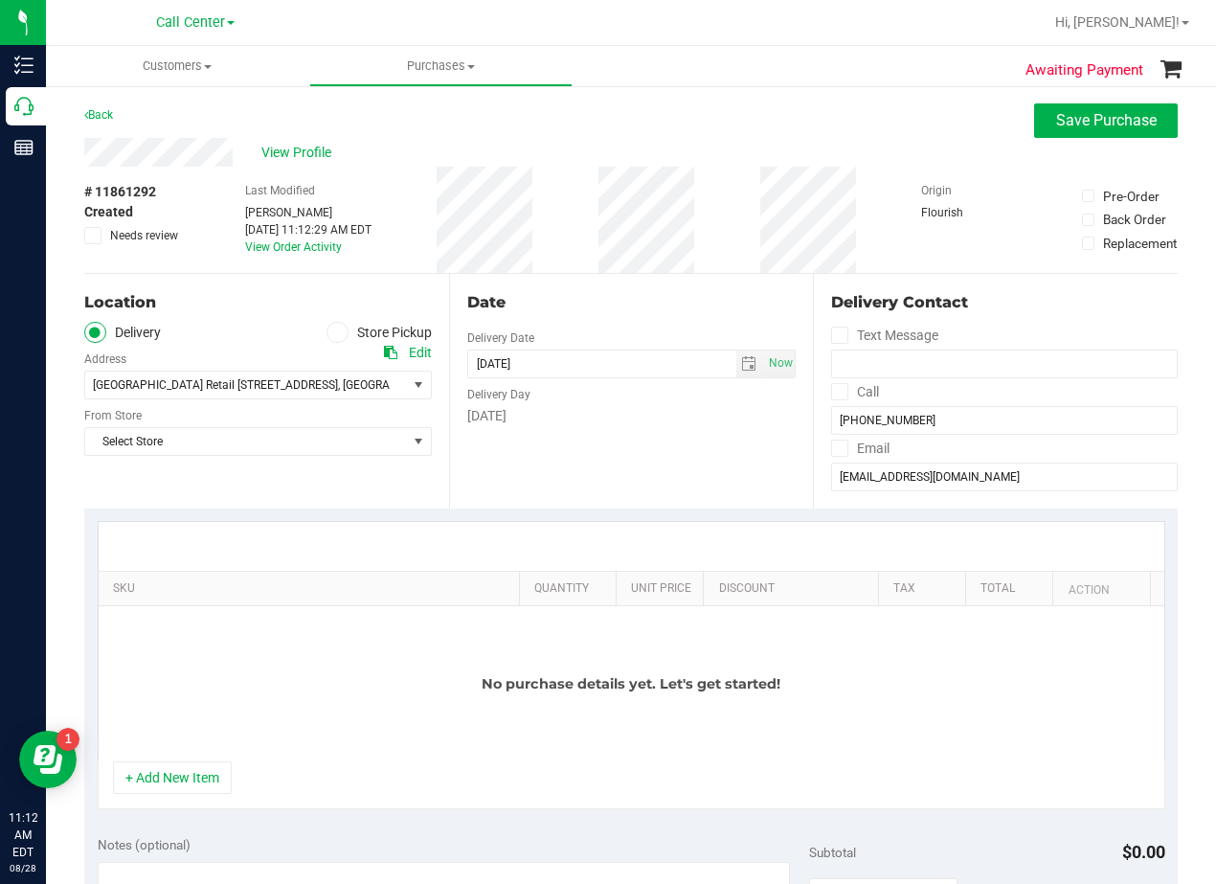
click at [661, 294] on div "Date" at bounding box center [631, 302] width 329 height 23
click at [371, 429] on span "Select Store" at bounding box center [246, 441] width 322 height 27
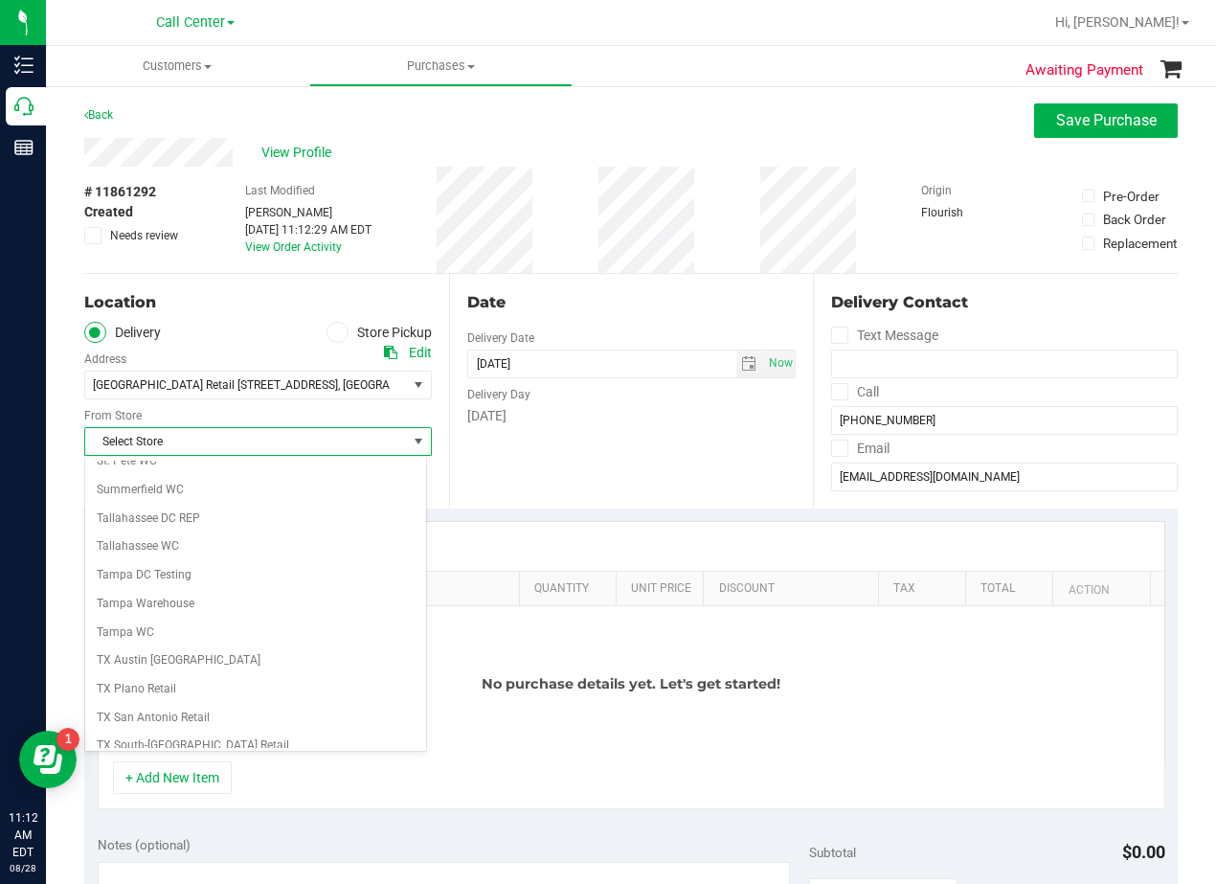
scroll to position [1392, 0]
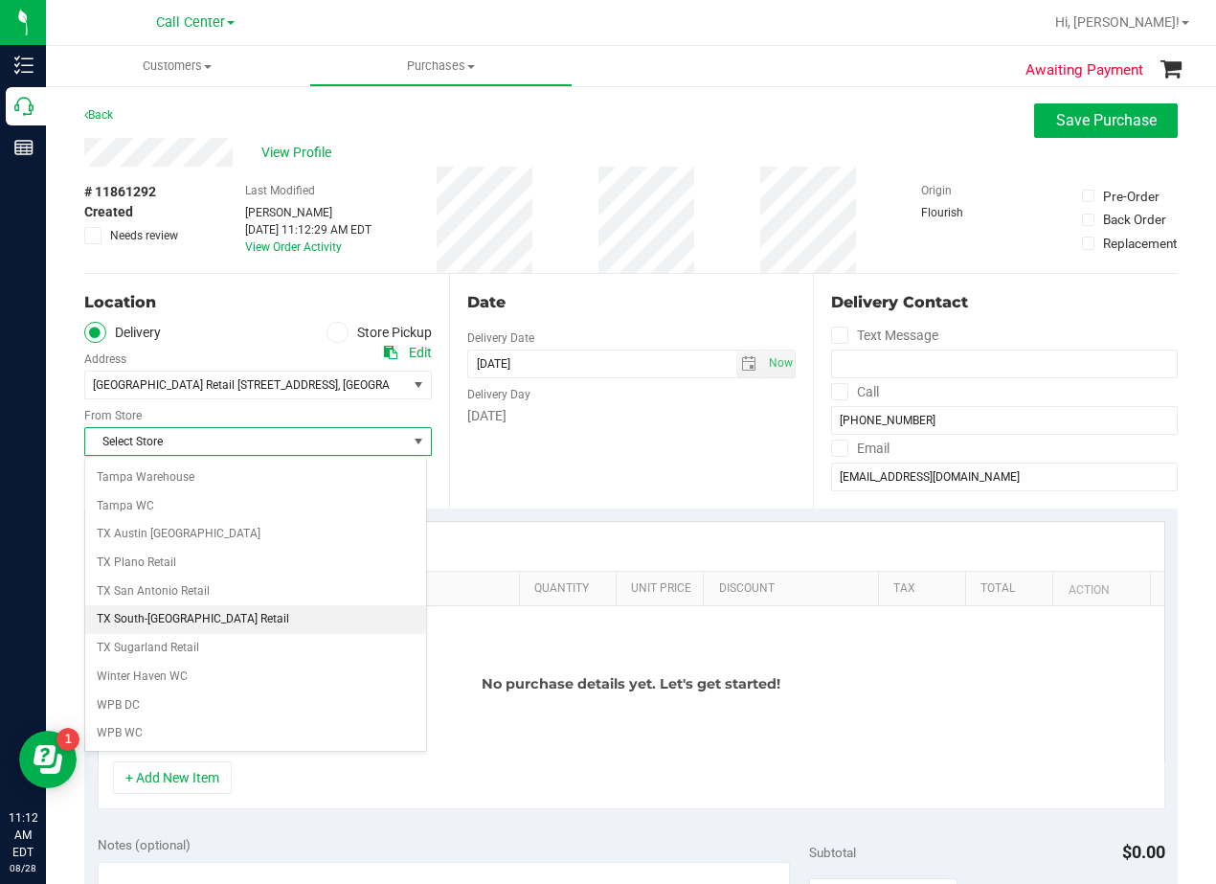
click at [249, 621] on li "TX South-[GEOGRAPHIC_DATA] Retail" at bounding box center [255, 619] width 341 height 29
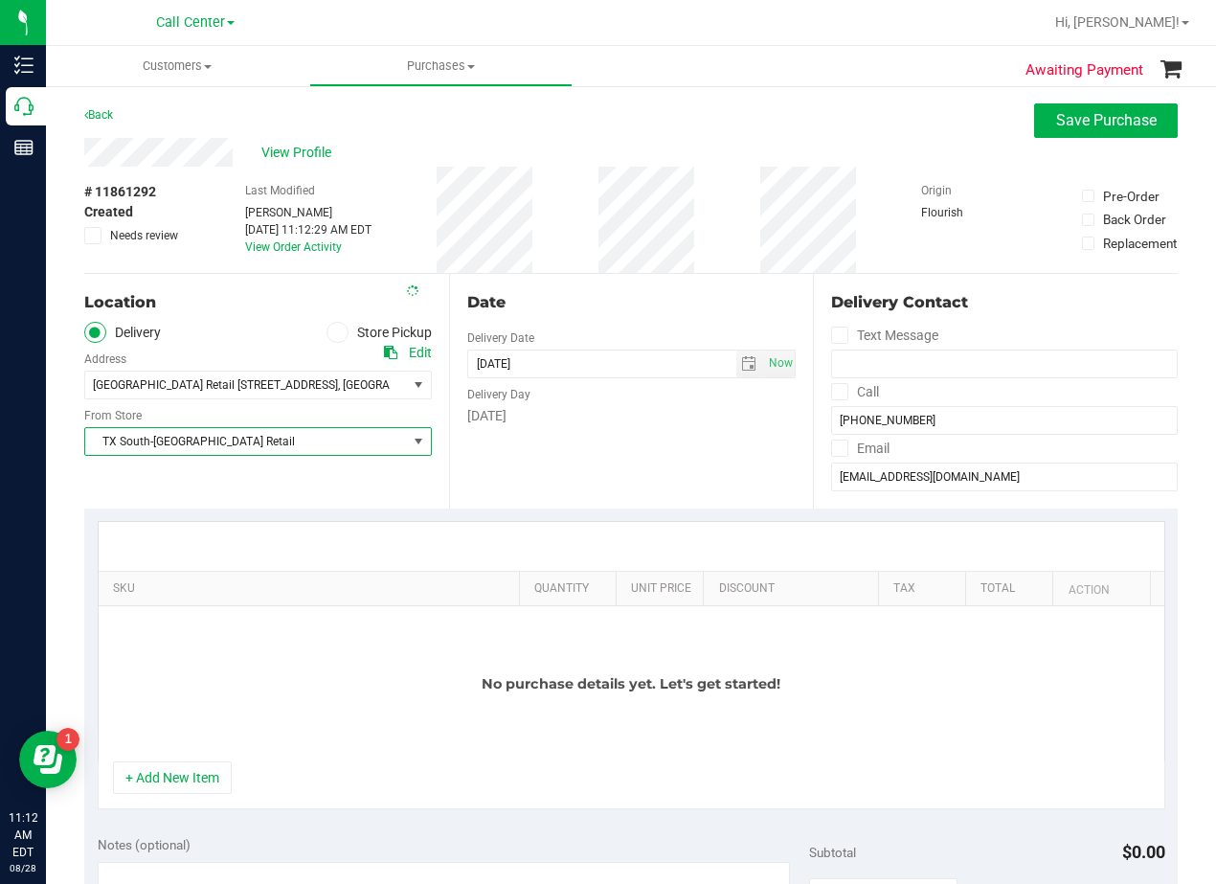
click at [558, 430] on div "Date Delivery Date 08/28/2025 Now 08/28/2025 11:12 AM Now Delivery Day Thursday" at bounding box center [631, 391] width 365 height 235
click at [601, 259] on div "# 11861292 Created Needs review Last Modified Alexander Lawson Aug 28, 2025 11:…" at bounding box center [631, 220] width 1094 height 106
click at [624, 431] on div "Date Delivery Date 08/28/2025 Now 08/28/2025 11:12 AM Now Delivery Day Thursday" at bounding box center [631, 391] width 365 height 235
click at [585, 325] on div "Date Delivery Date 08/28/2025 Now 08/28/2025 11:12 AM Now Delivery Day Thursday" at bounding box center [631, 391] width 365 height 235
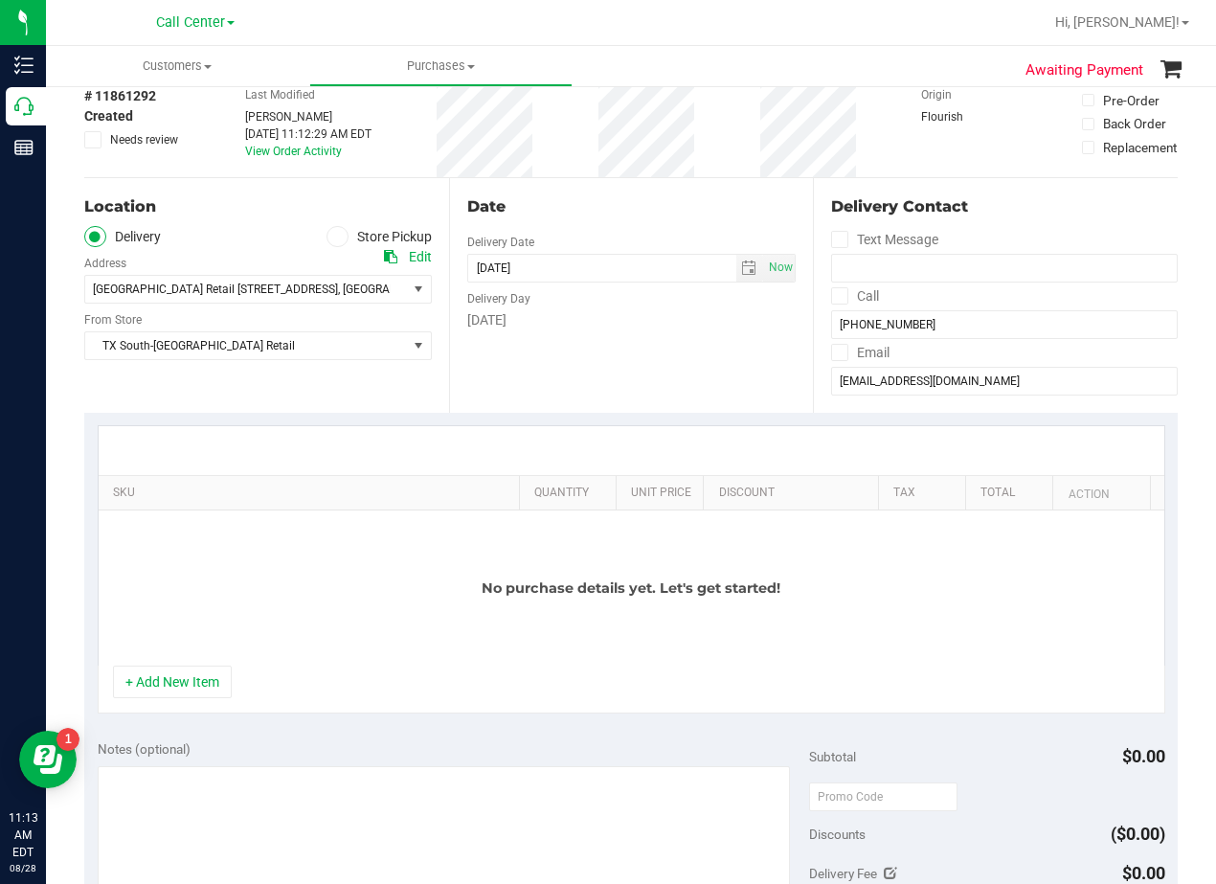
click at [574, 339] on div "Date Delivery Date 08/28/2025 Now 08/28/2025 11:12 AM Now Delivery Day Thursday" at bounding box center [631, 295] width 365 height 235
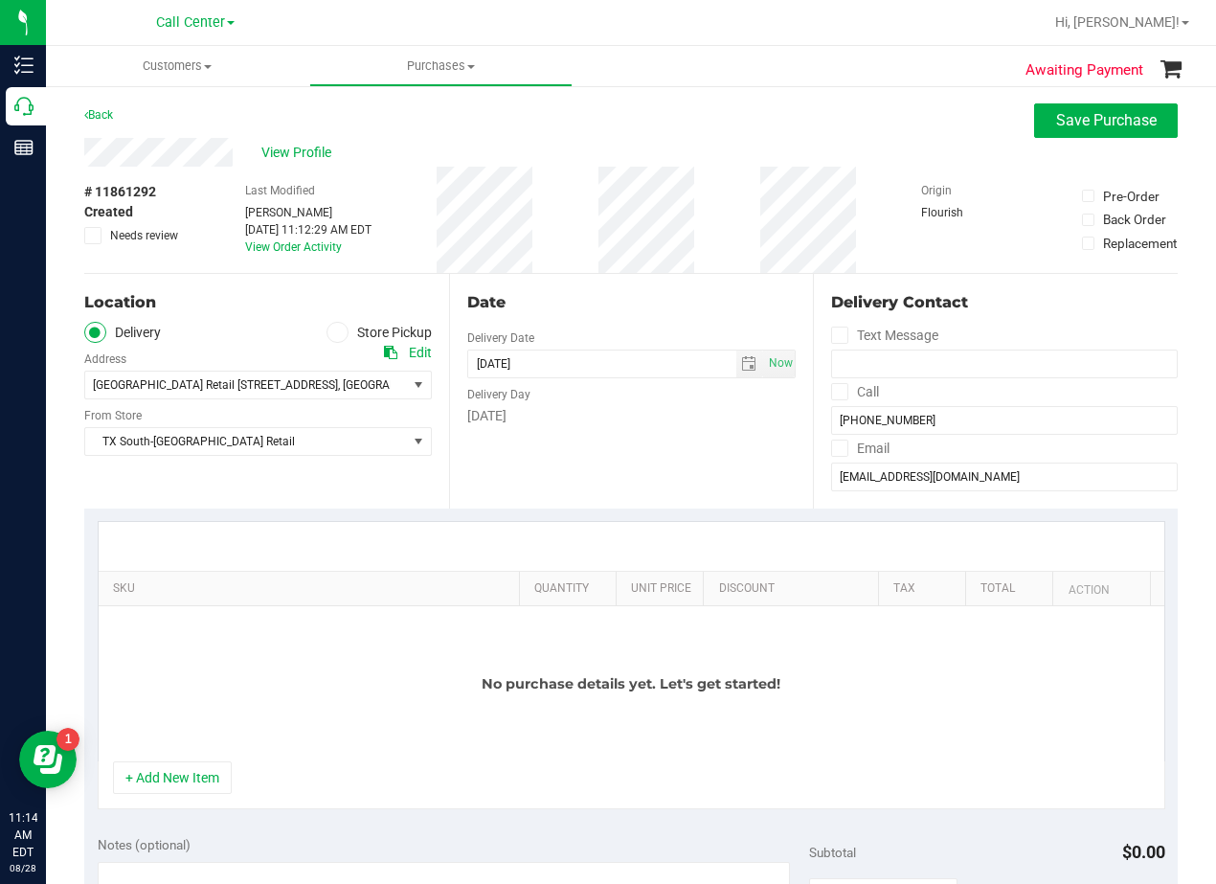
click at [624, 306] on div "Date" at bounding box center [631, 302] width 329 height 23
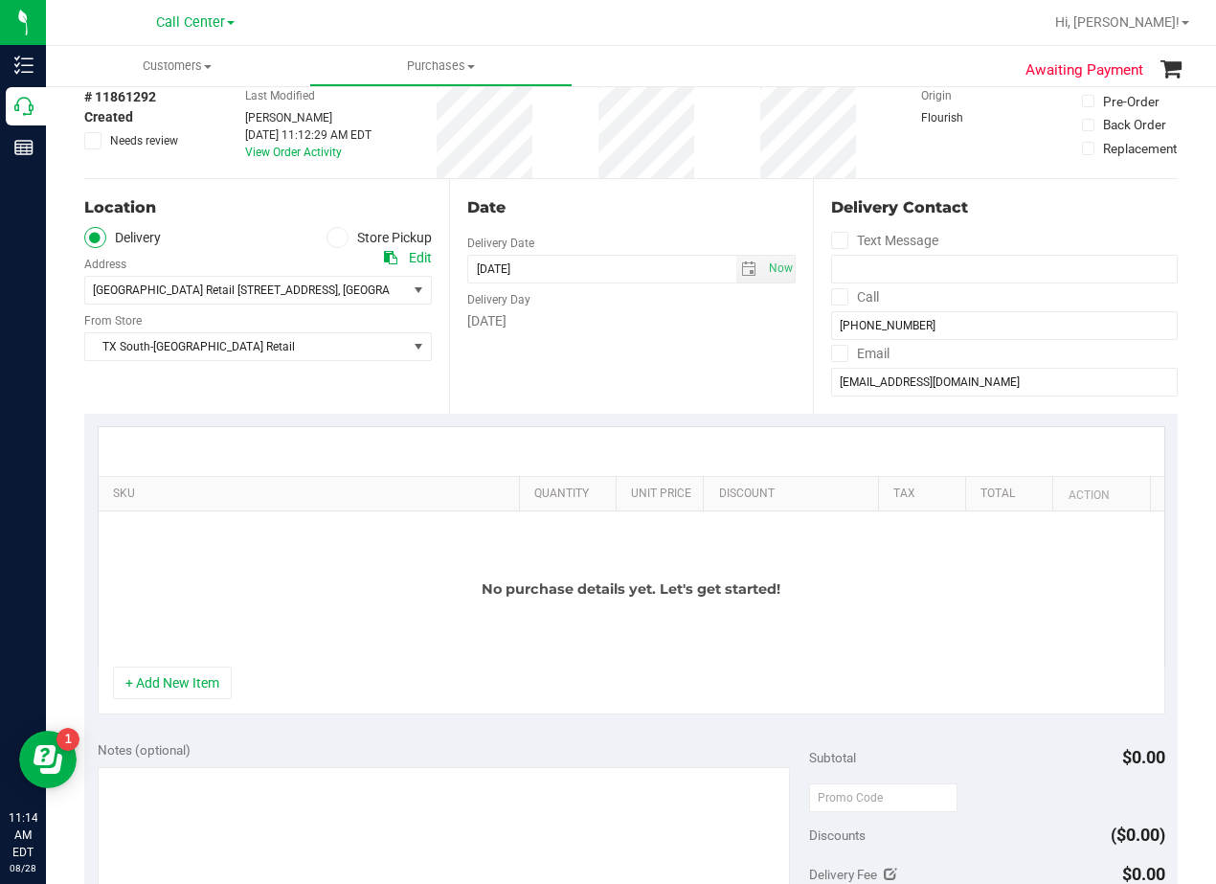
scroll to position [192, 0]
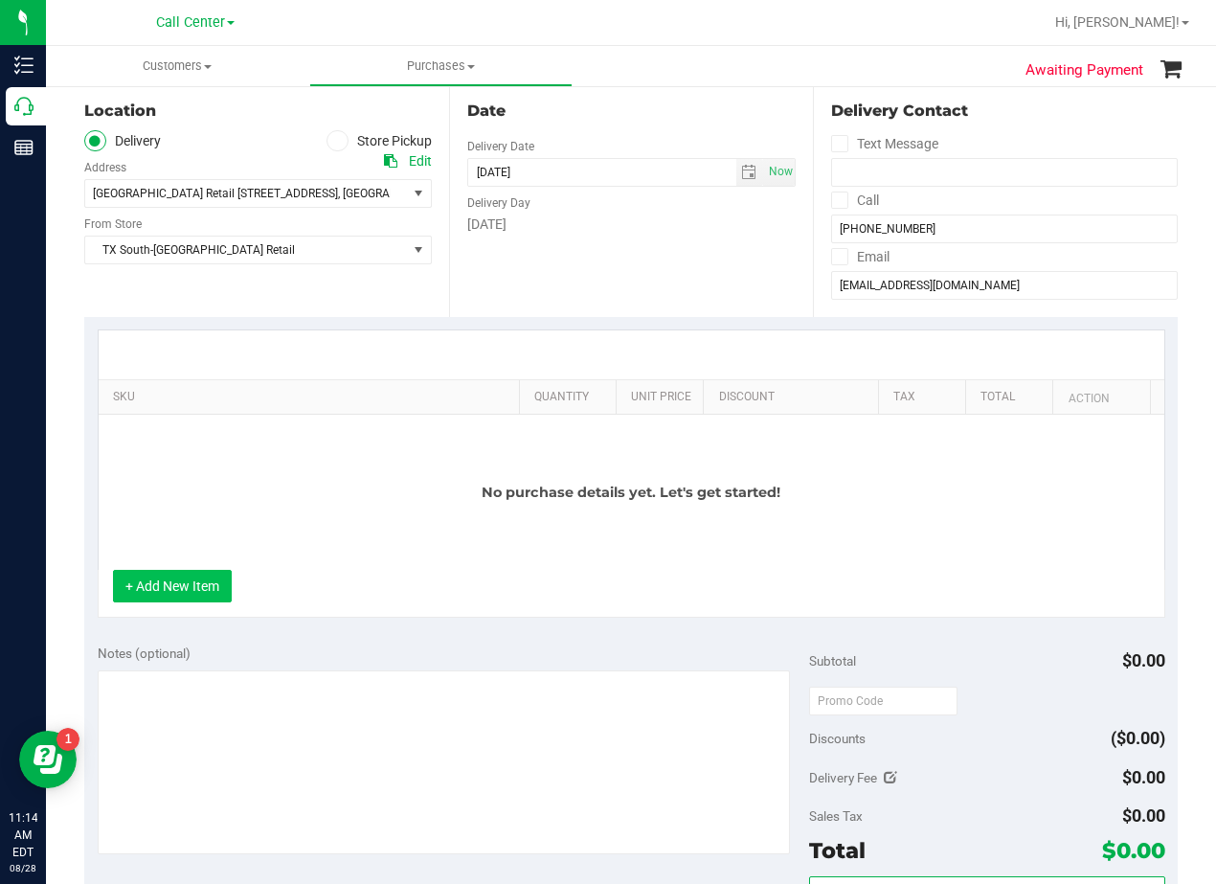
click at [155, 576] on button "+ Add New Item" at bounding box center [172, 586] width 119 height 33
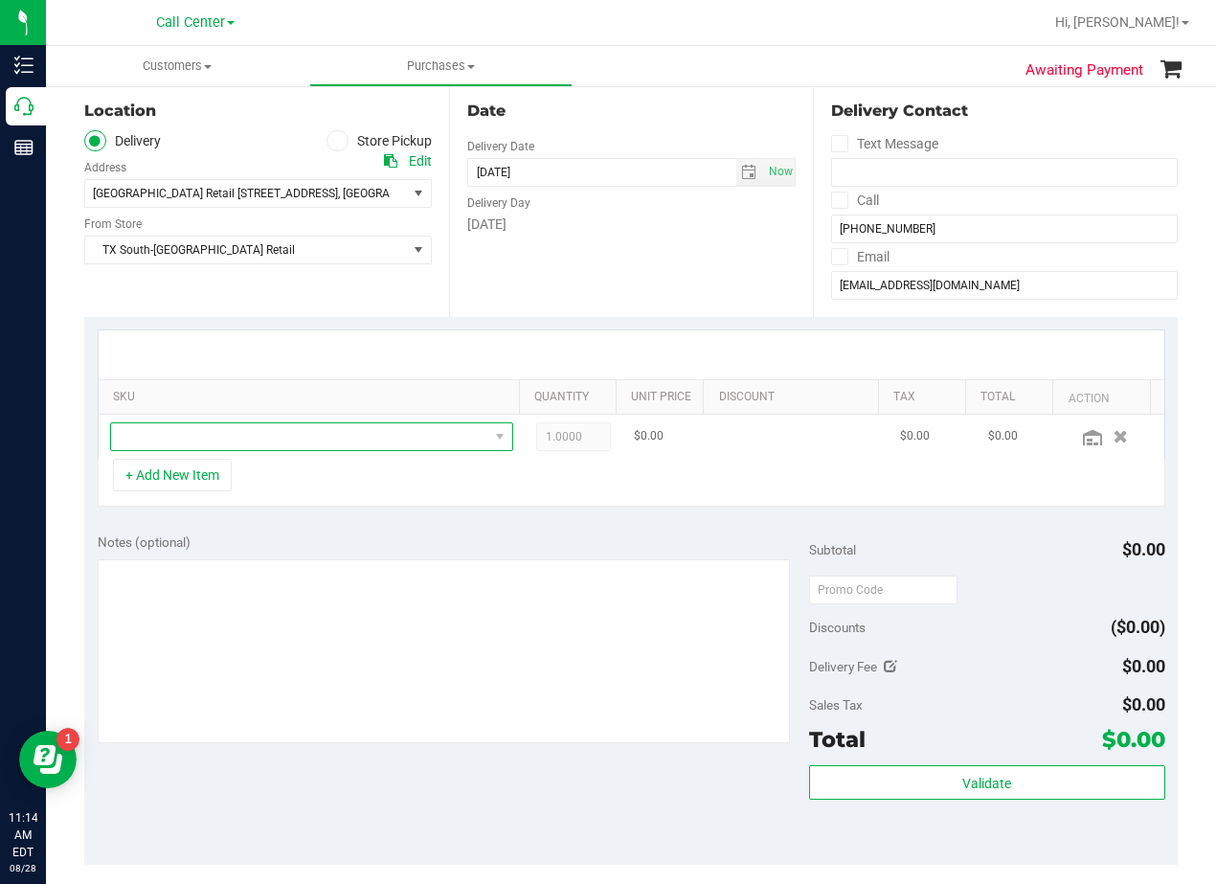
click at [222, 435] on span "NO DATA FOUND" at bounding box center [299, 436] width 377 height 27
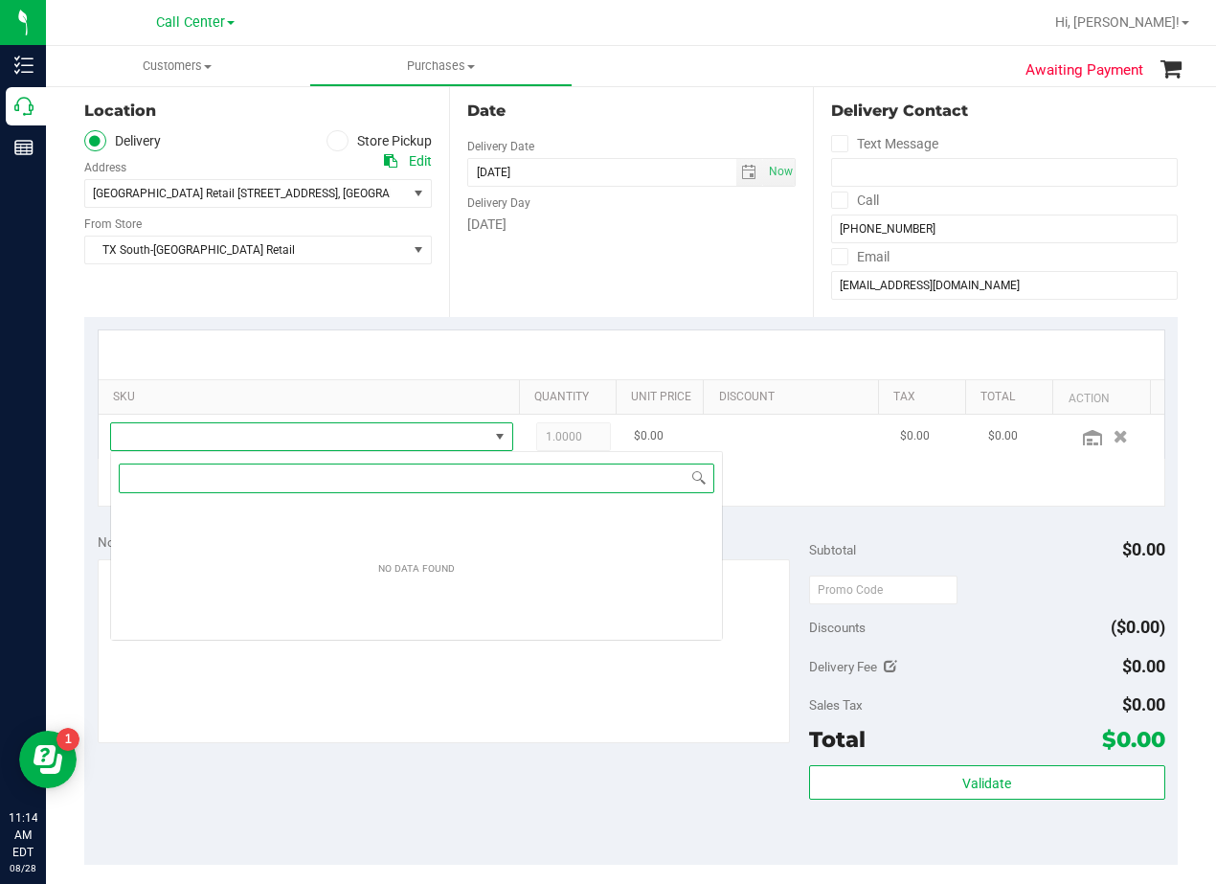
scroll to position [29, 392]
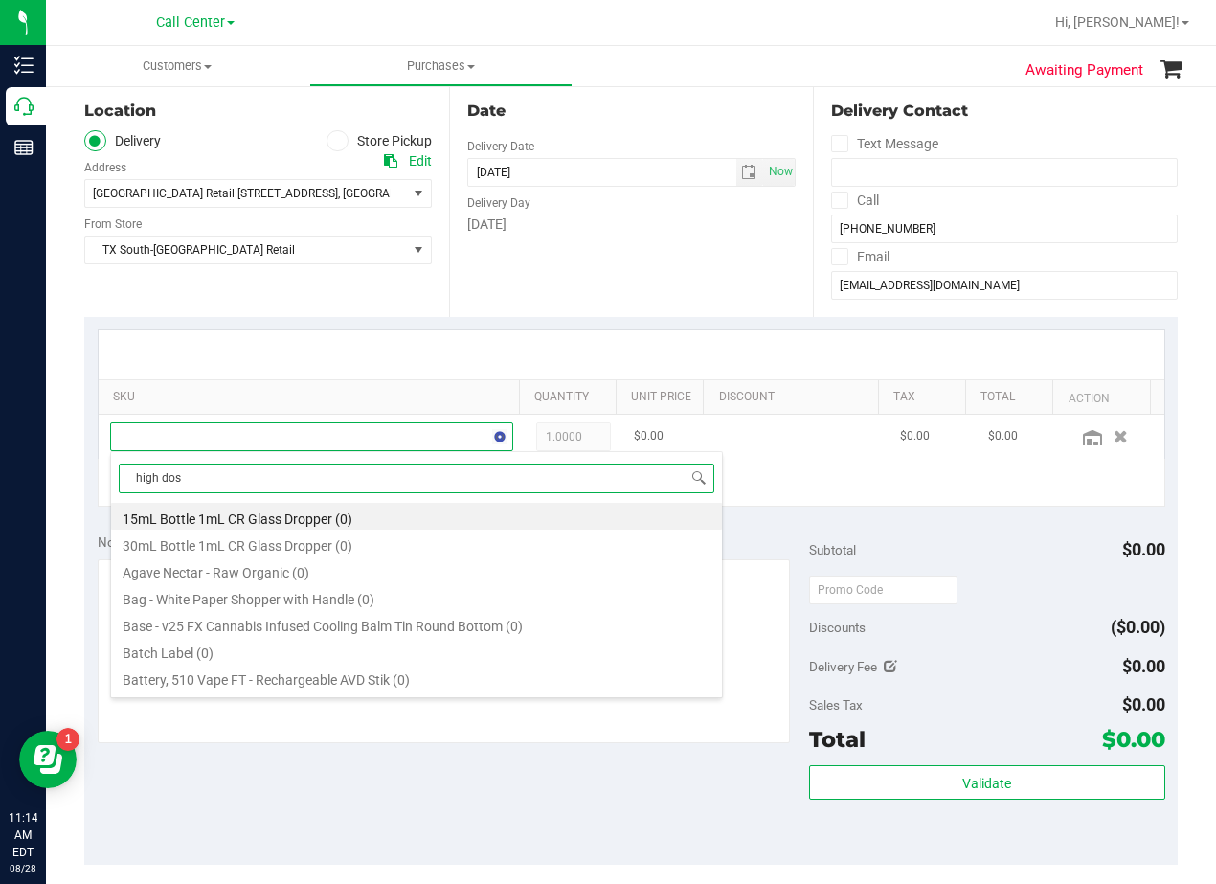
type input "high dose"
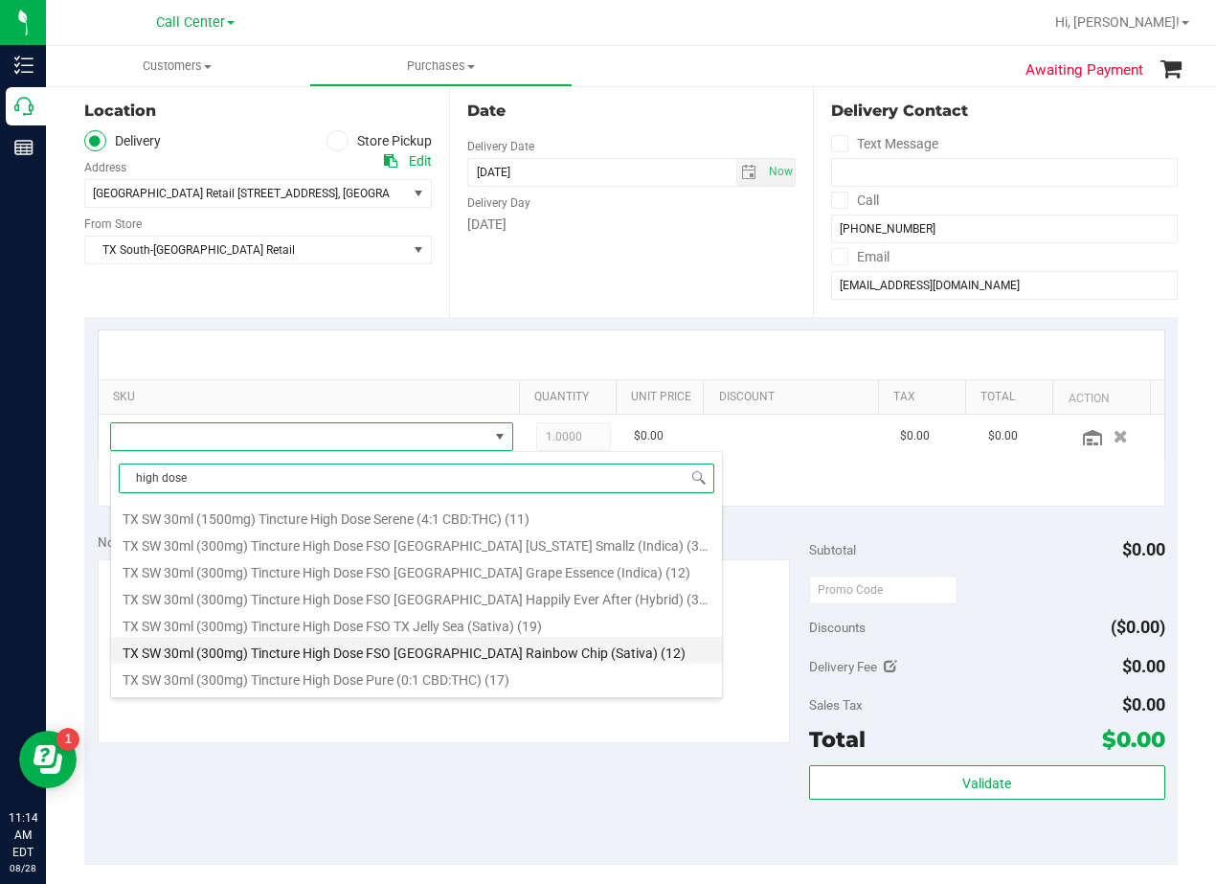
scroll to position [398, 0]
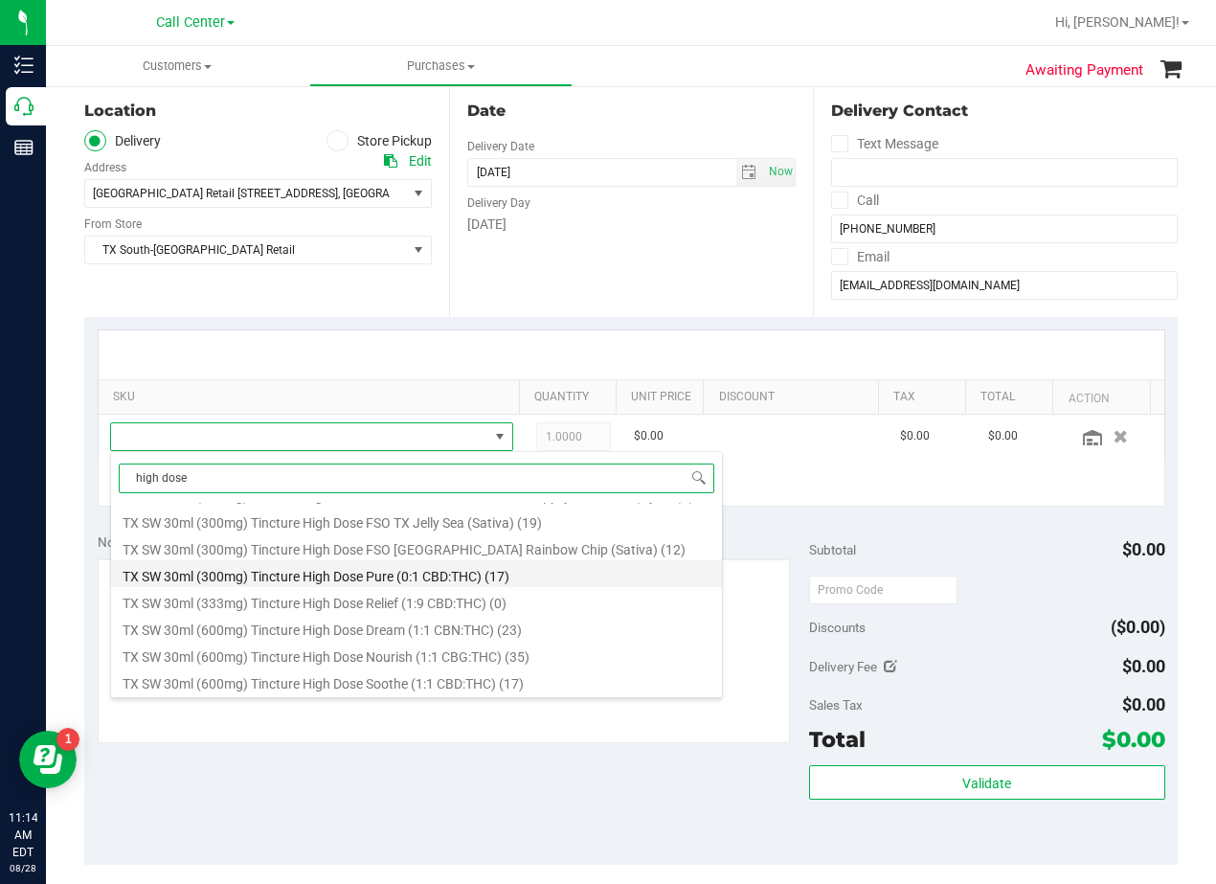
click at [298, 580] on li "TX SW 30ml (300mg) Tincture High Dose Pure (0:1 CBD:THC) (17)" at bounding box center [416, 573] width 611 height 27
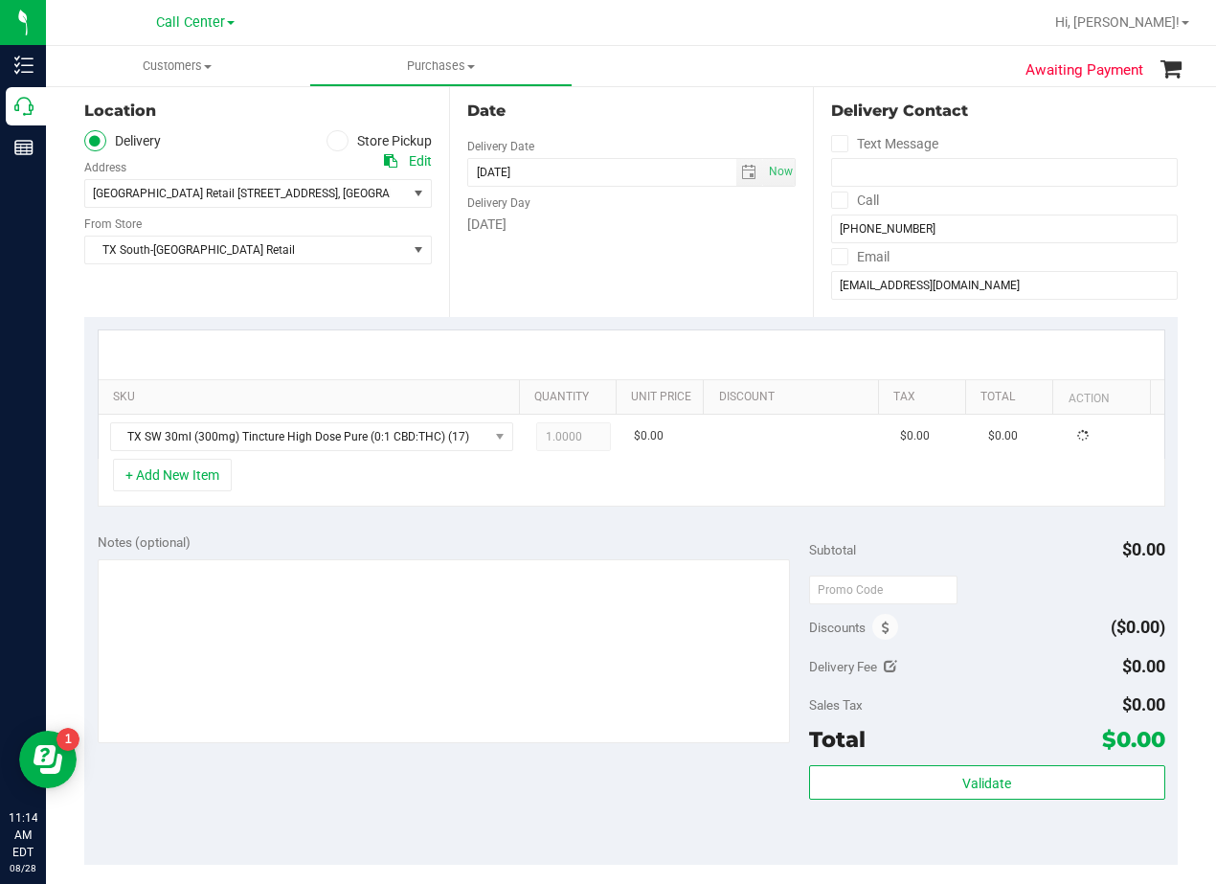
click at [302, 510] on div "SKU Quantity Unit Price Discount Tax Total Action TX SW 30ml (300mg) Tincture H…" at bounding box center [631, 418] width 1094 height 203
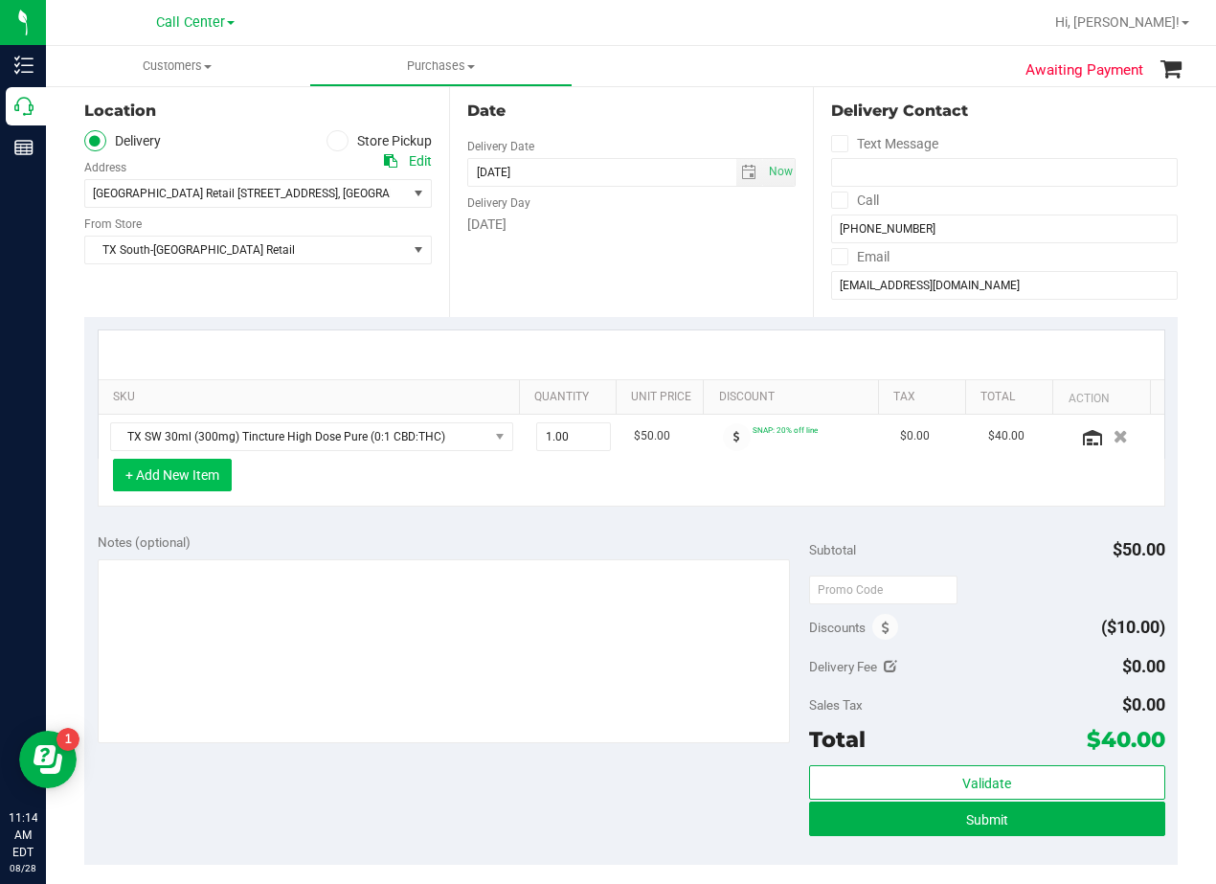
click at [187, 477] on button "+ Add New Item" at bounding box center [172, 475] width 119 height 33
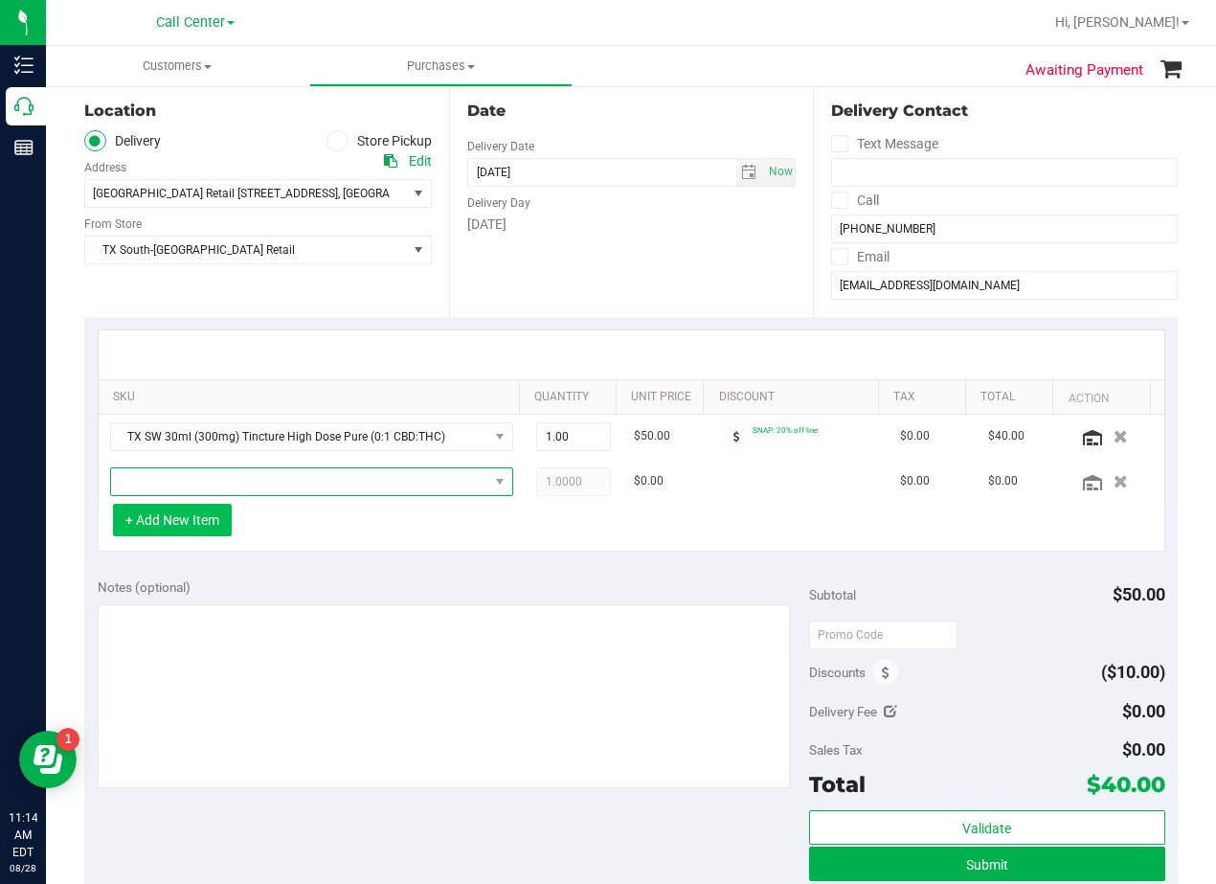
click at [187, 477] on span "NO DATA FOUND" at bounding box center [299, 481] width 377 height 27
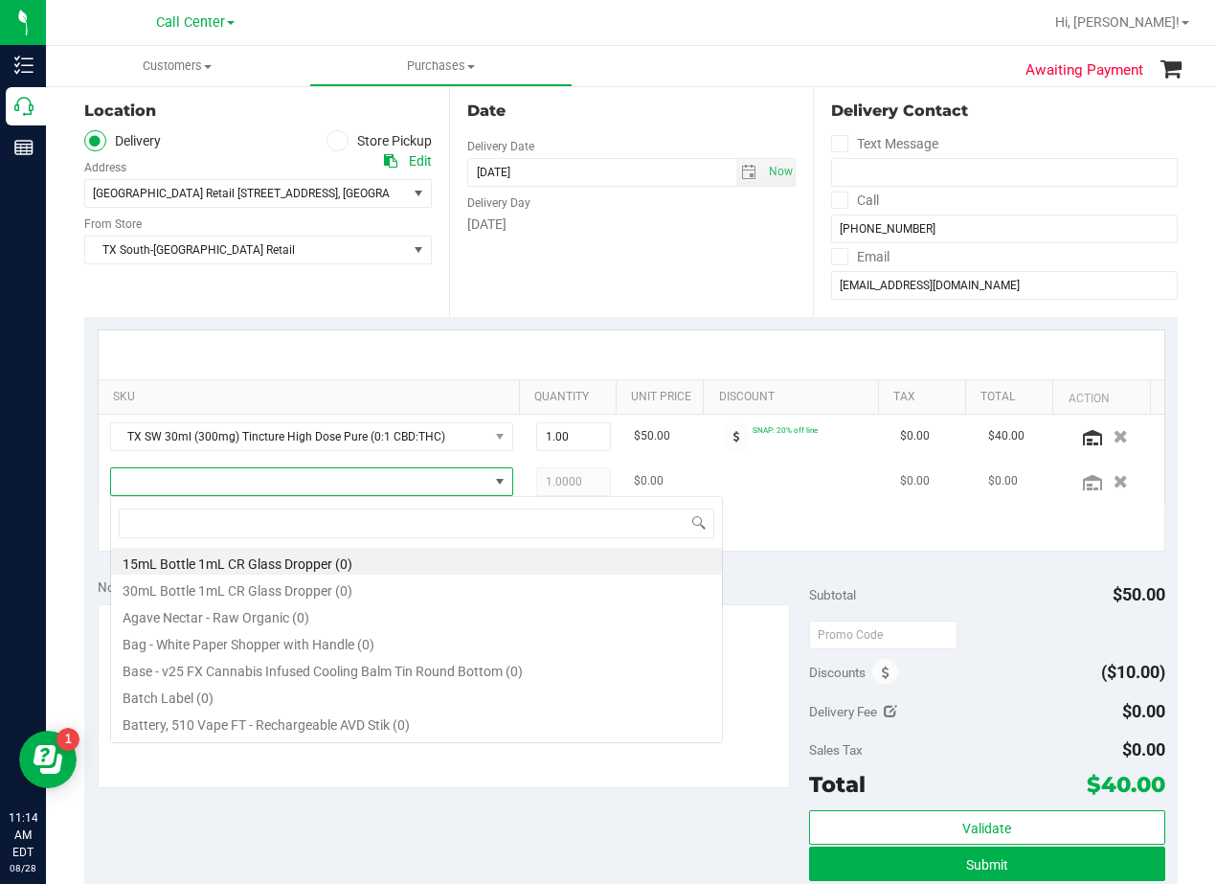
scroll to position [29, 392]
type input "high dose"
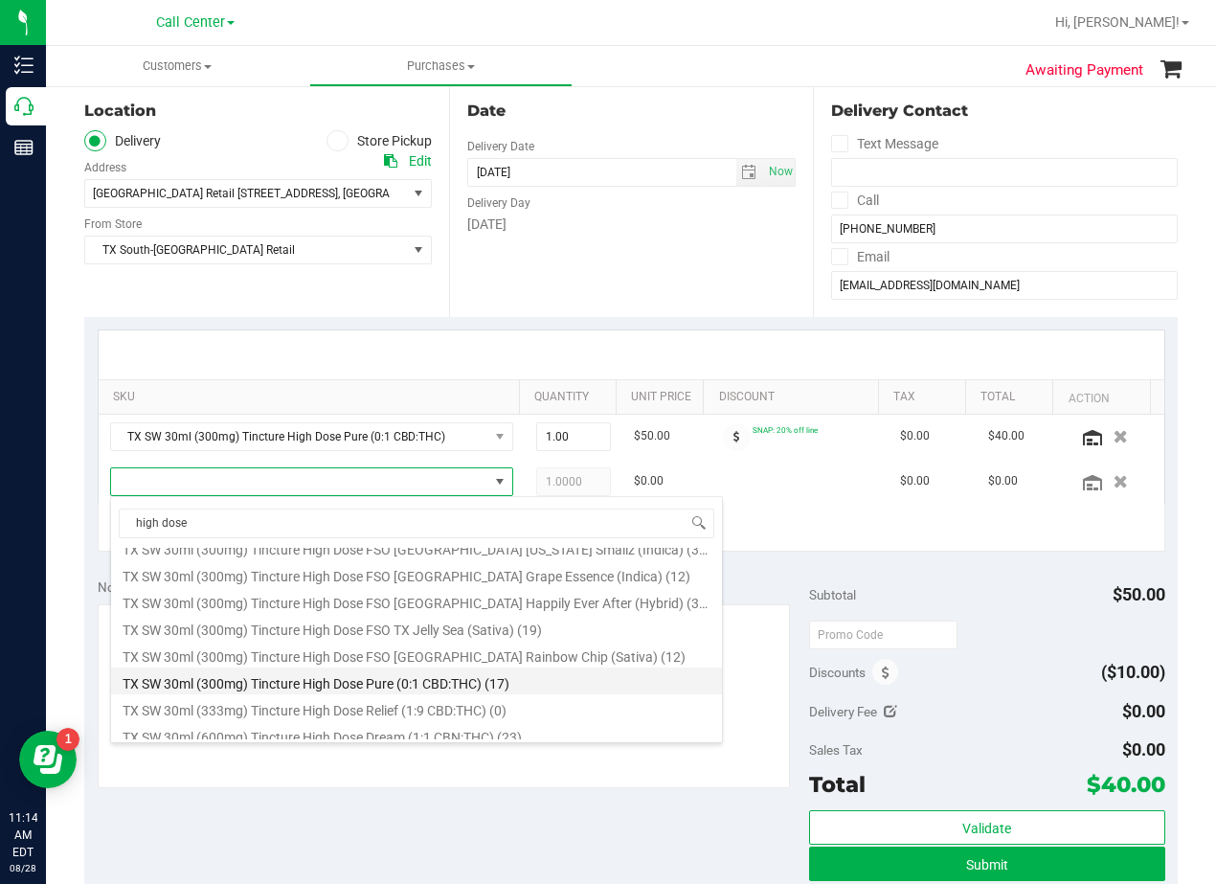
scroll to position [303, 0]
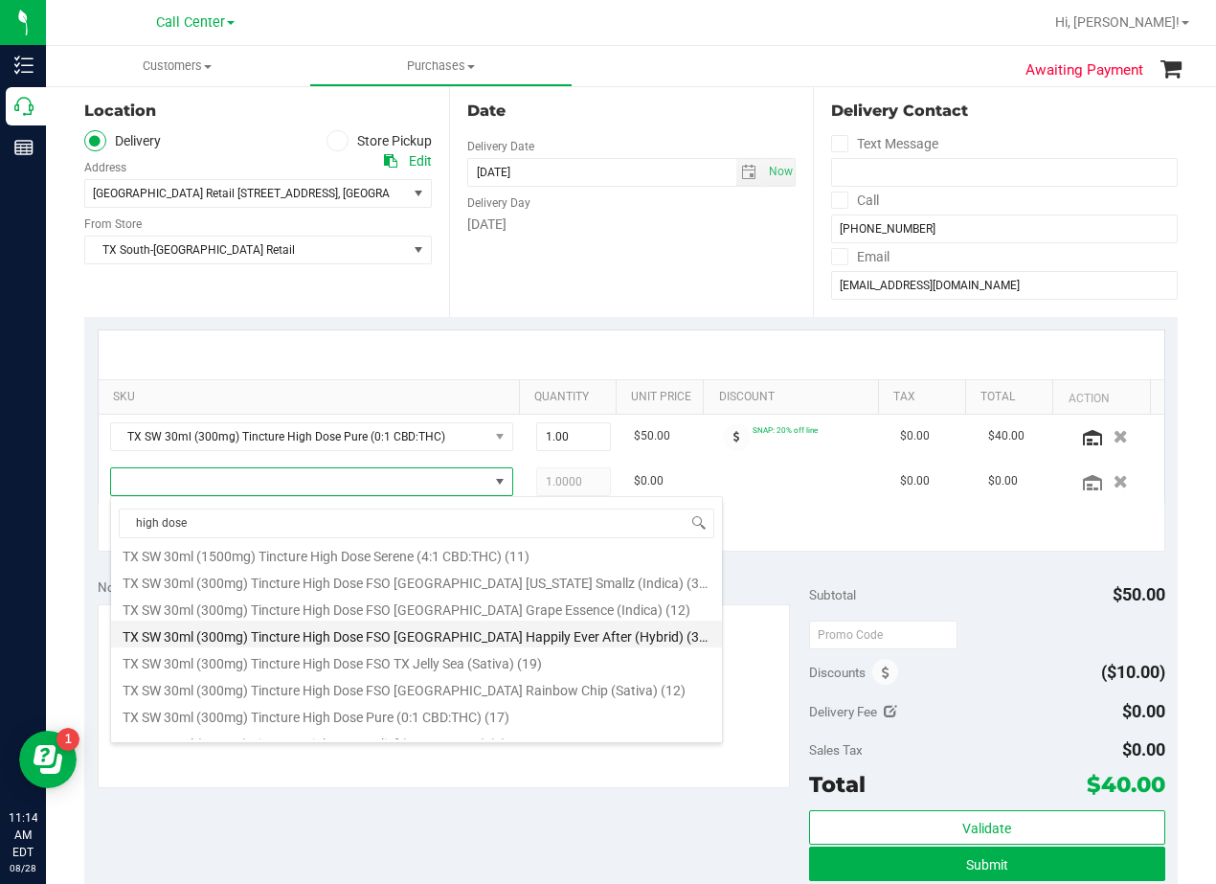
click at [360, 634] on li "TX SW 30ml (300mg) Tincture High Dose FSO [GEOGRAPHIC_DATA] Happily Ever After …" at bounding box center [416, 634] width 611 height 27
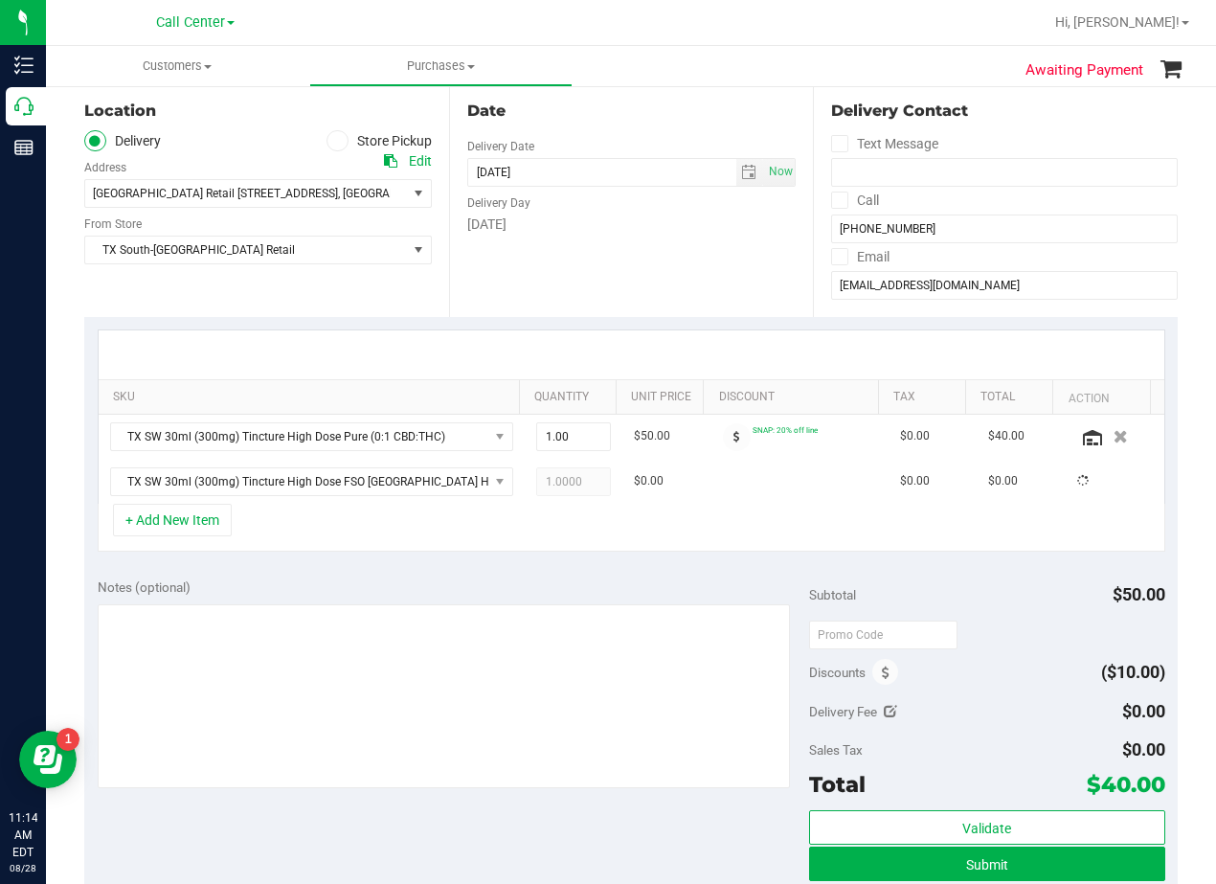
click at [314, 532] on div "+ Add New Item" at bounding box center [632, 528] width 1068 height 48
click at [204, 522] on button "+ Add New Item" at bounding box center [172, 520] width 119 height 33
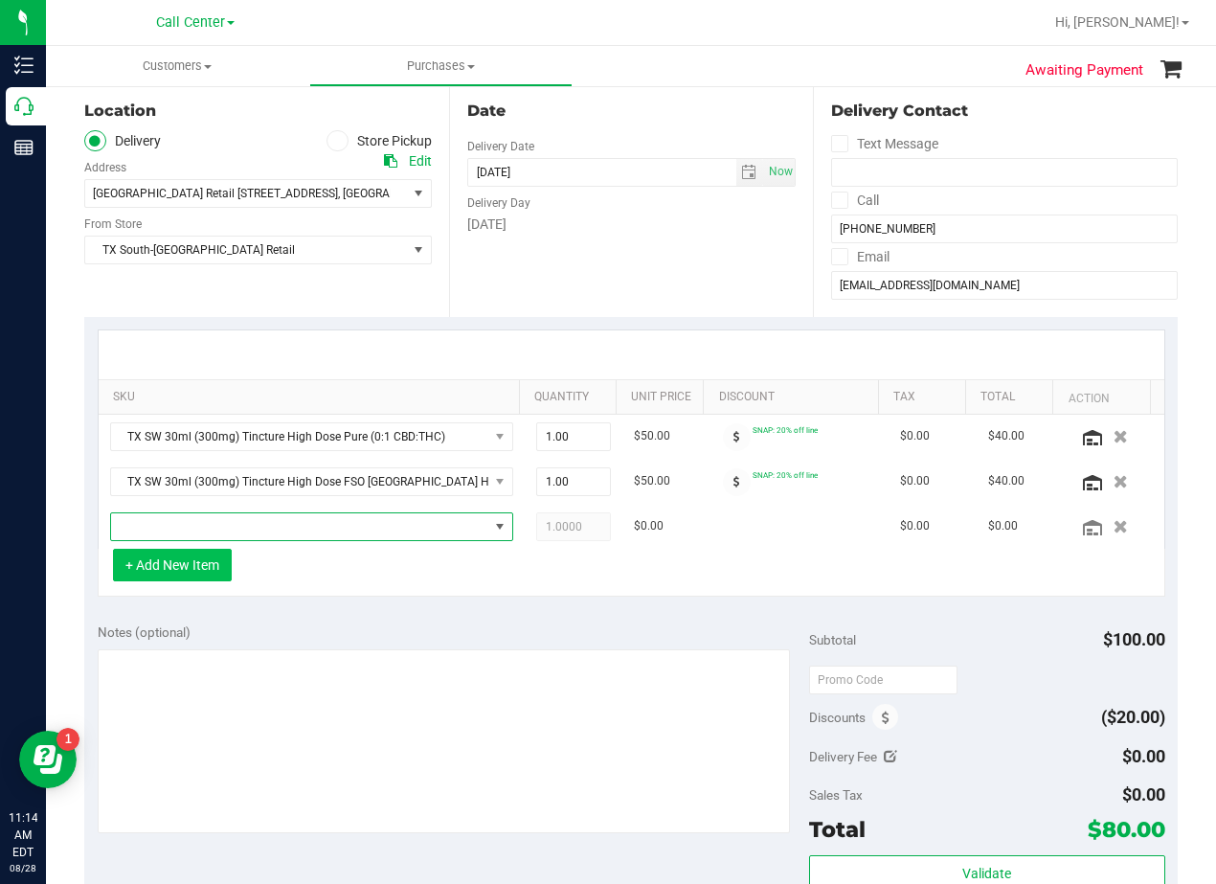
click at [203, 524] on span "NO DATA FOUND" at bounding box center [299, 526] width 377 height 27
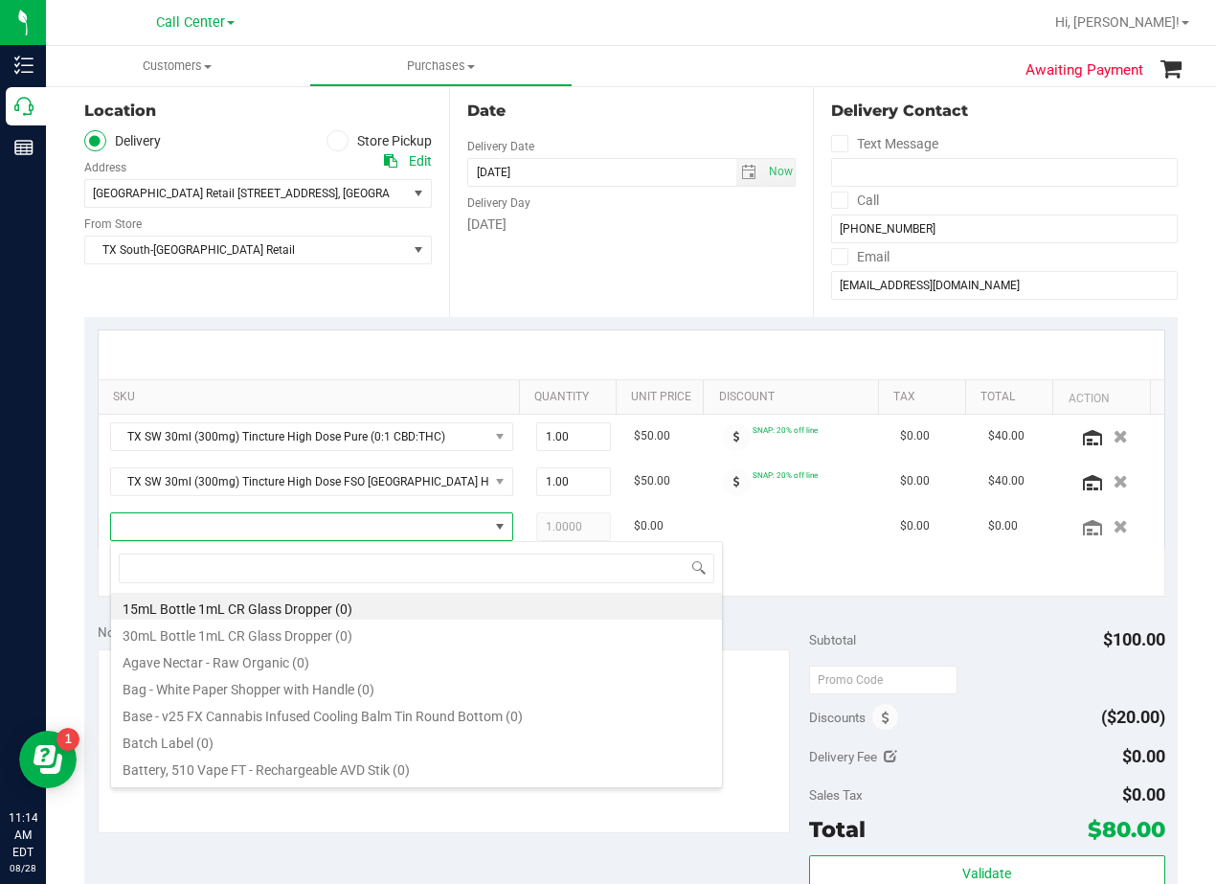
scroll to position [29, 377]
type input "high dose"
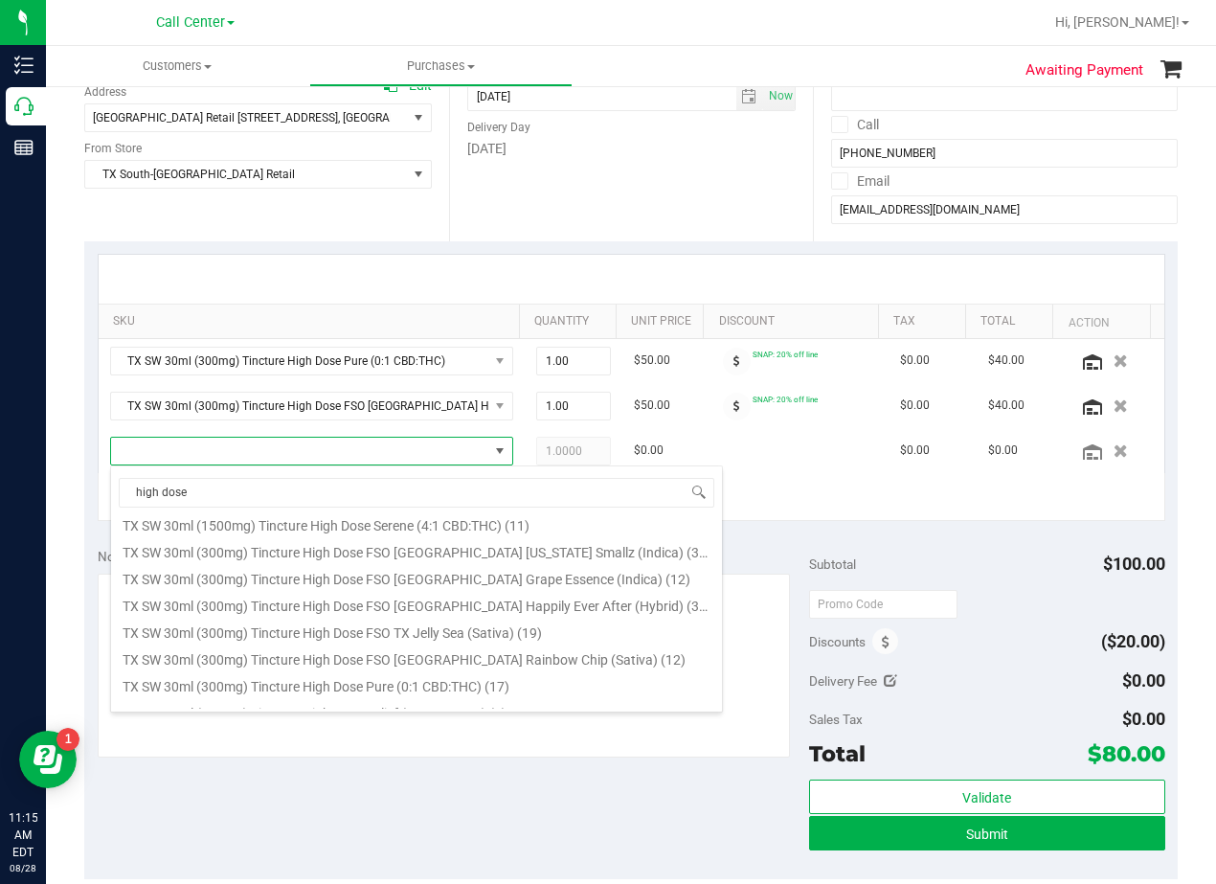
scroll to position [207, 0]
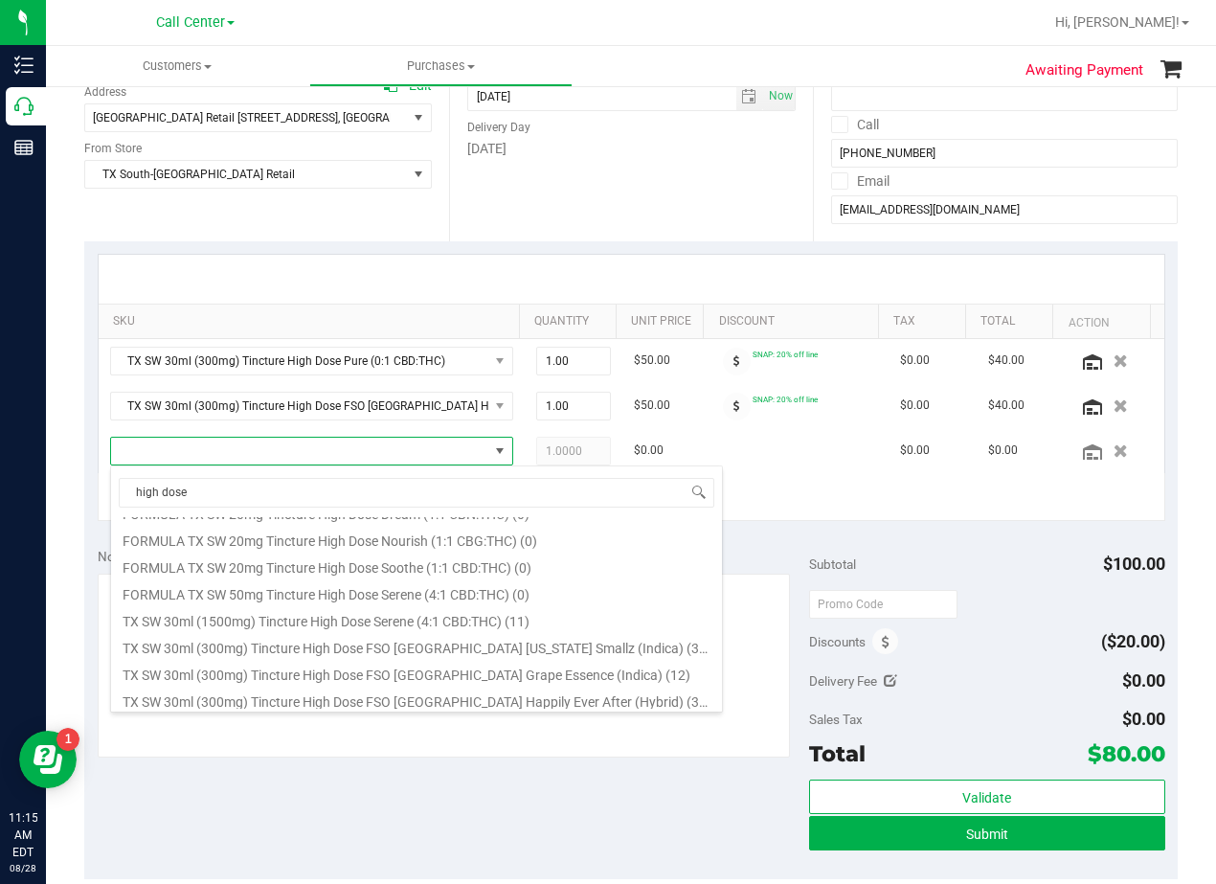
click at [444, 656] on li "TX SW 30ml (300mg) Tincture High Dose FSO TX Georgia Smallz (Indica) (33)" at bounding box center [416, 645] width 611 height 27
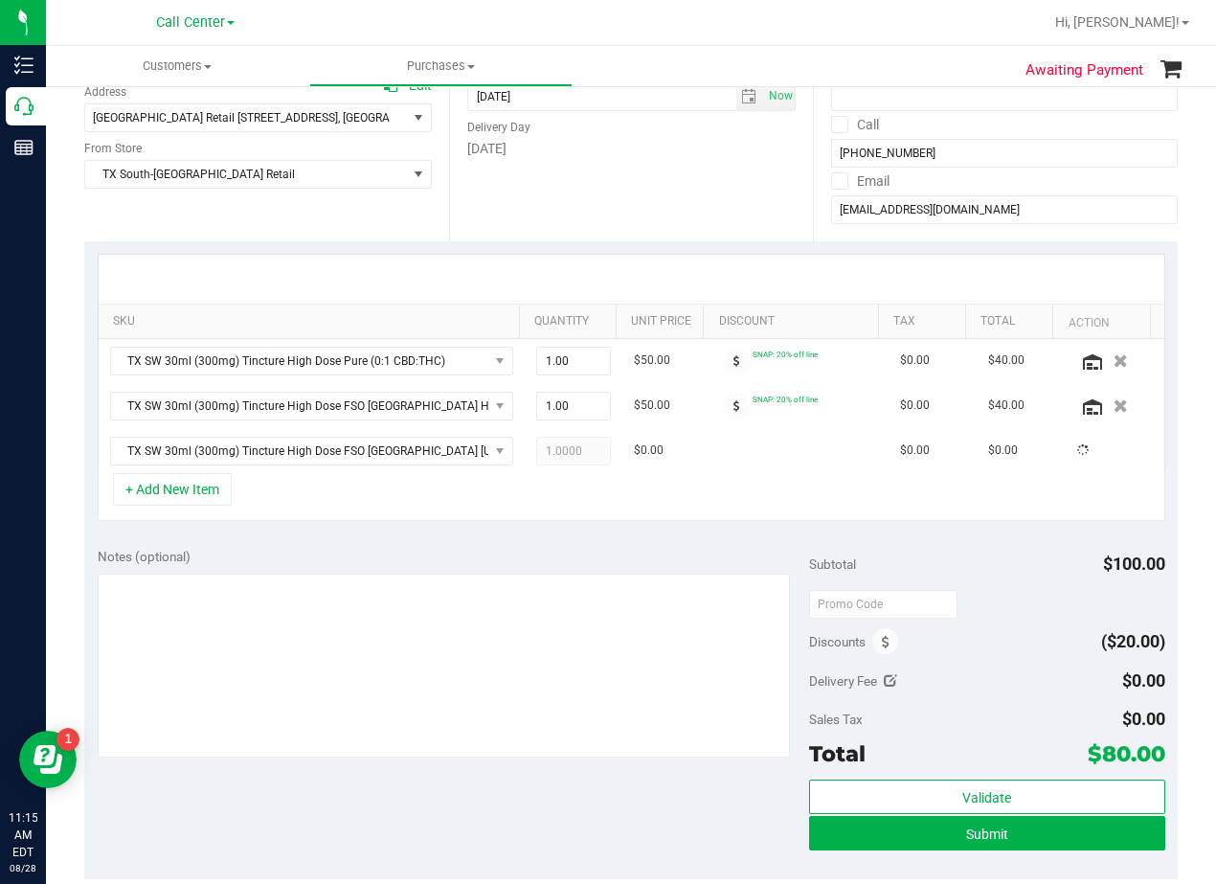
click at [404, 534] on div "Notes (optional) Subtotal $100.00 Discounts ($20.00) Delivery Fee $0.00 Sales T…" at bounding box center [631, 706] width 1094 height 345
click at [186, 500] on button "+ Add New Item" at bounding box center [172, 489] width 119 height 33
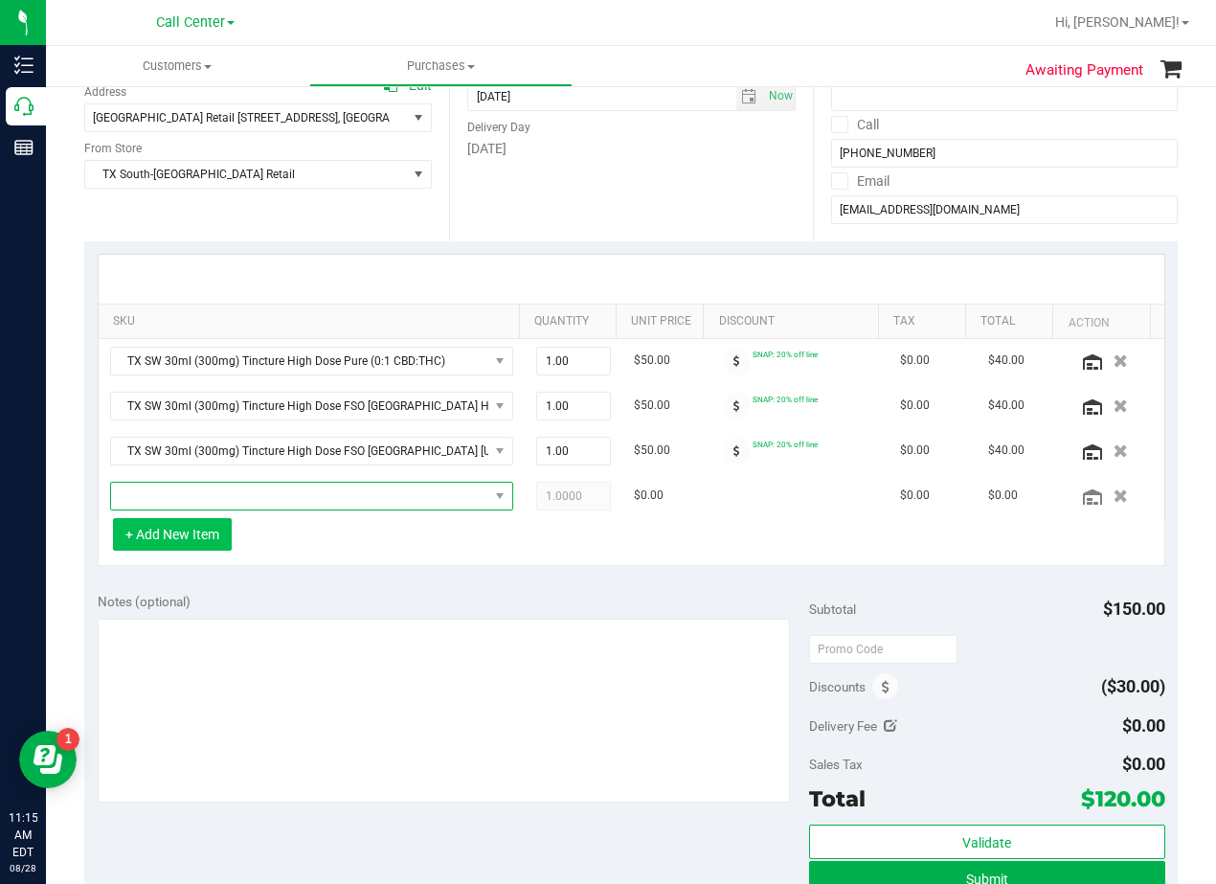
click at [186, 500] on span "NO DATA FOUND" at bounding box center [299, 496] width 377 height 27
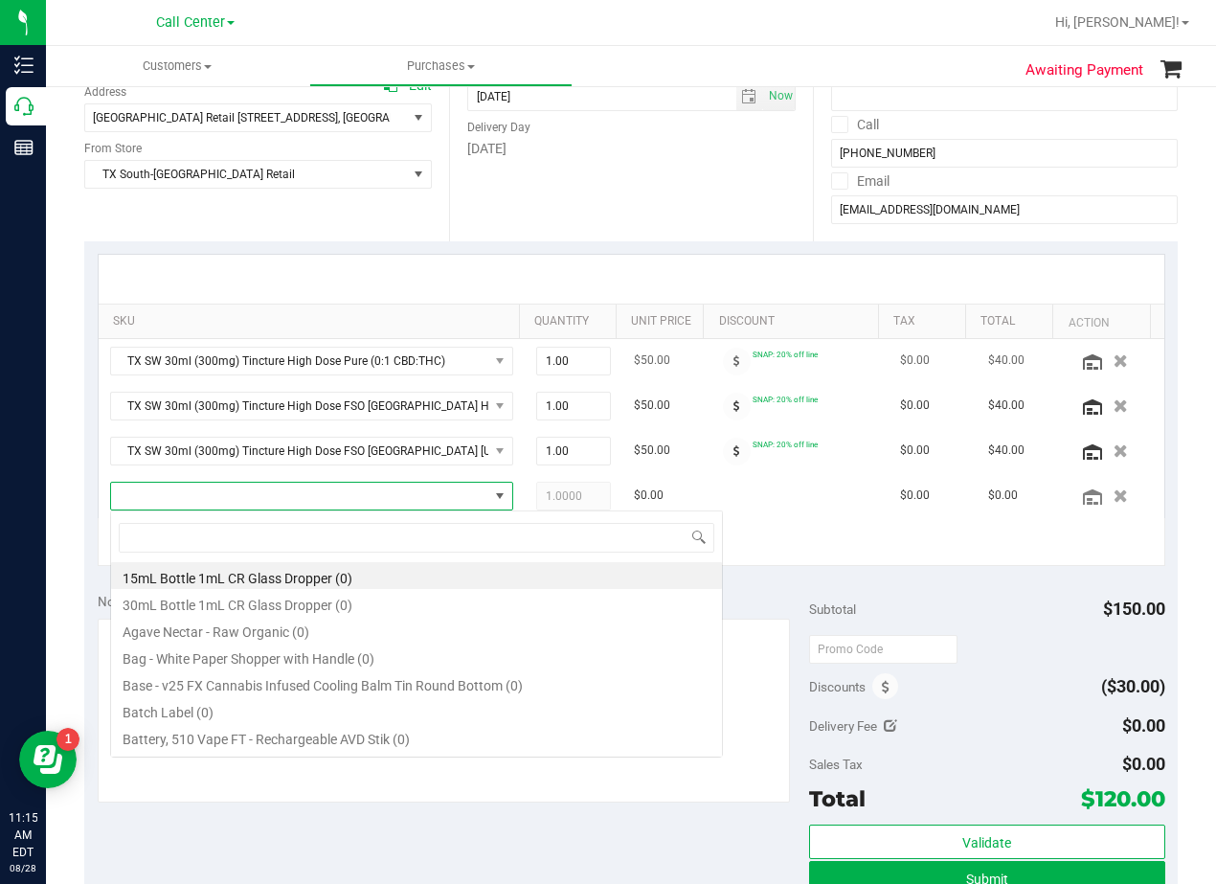
scroll to position [29, 377]
type input "tropical par"
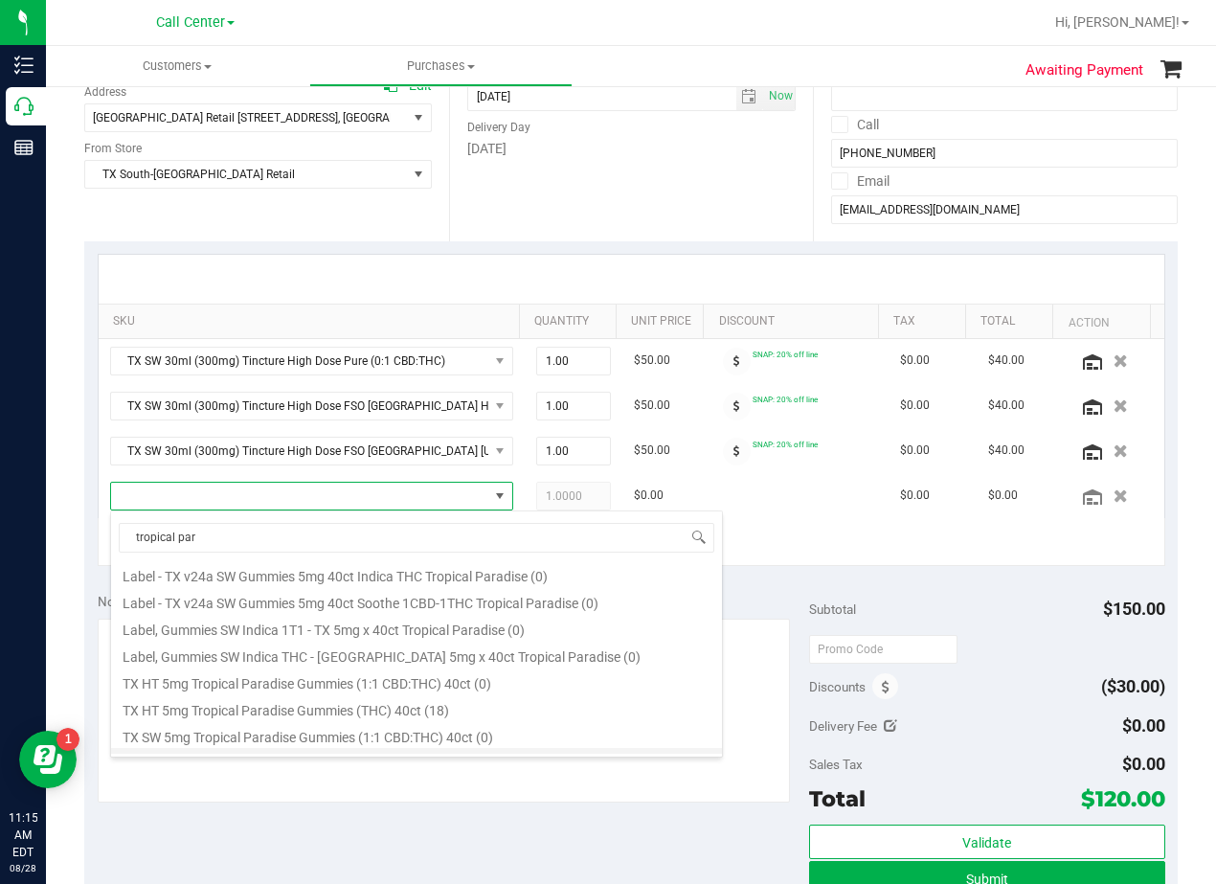
scroll to position [345, 0]
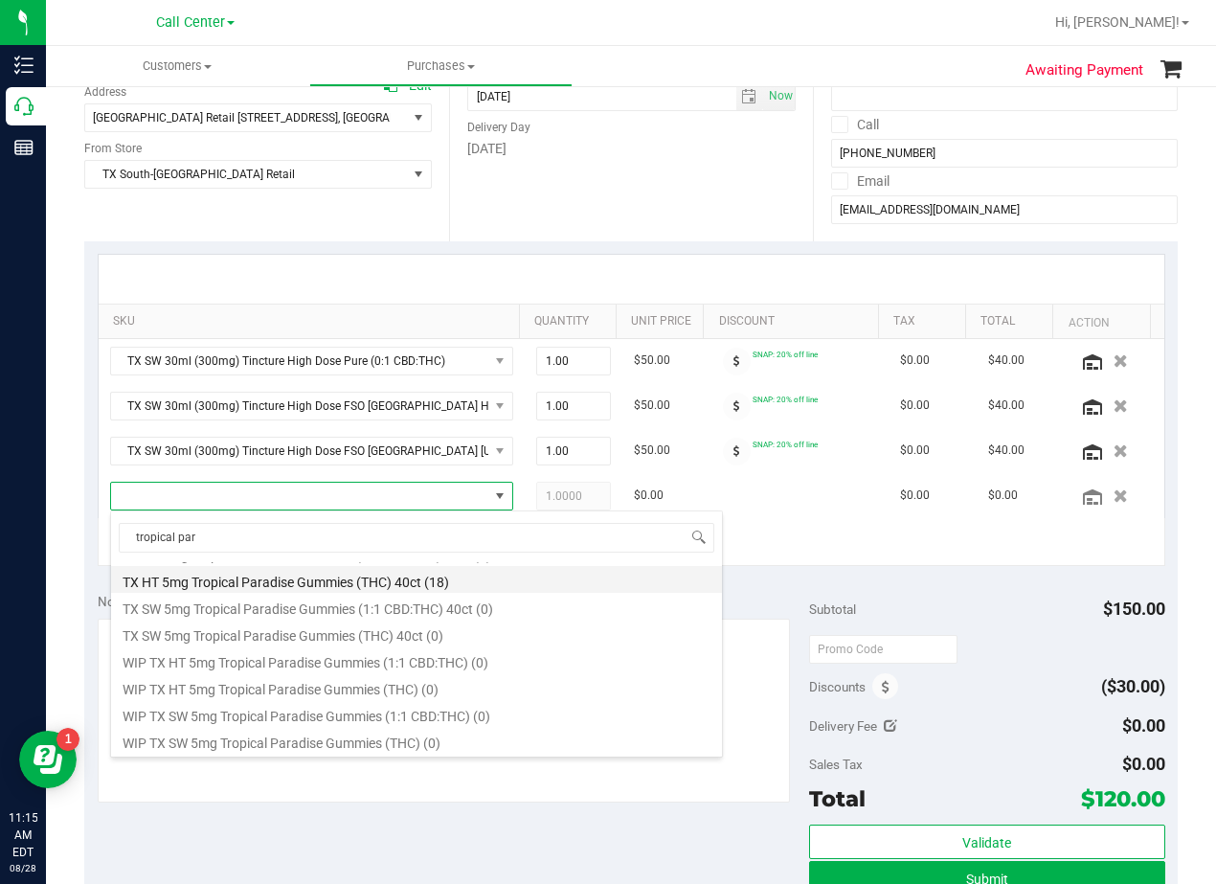
click at [396, 585] on li "TX HT 5mg Tropical Paradise Gummies (THC) 40ct (18)" at bounding box center [416, 579] width 611 height 27
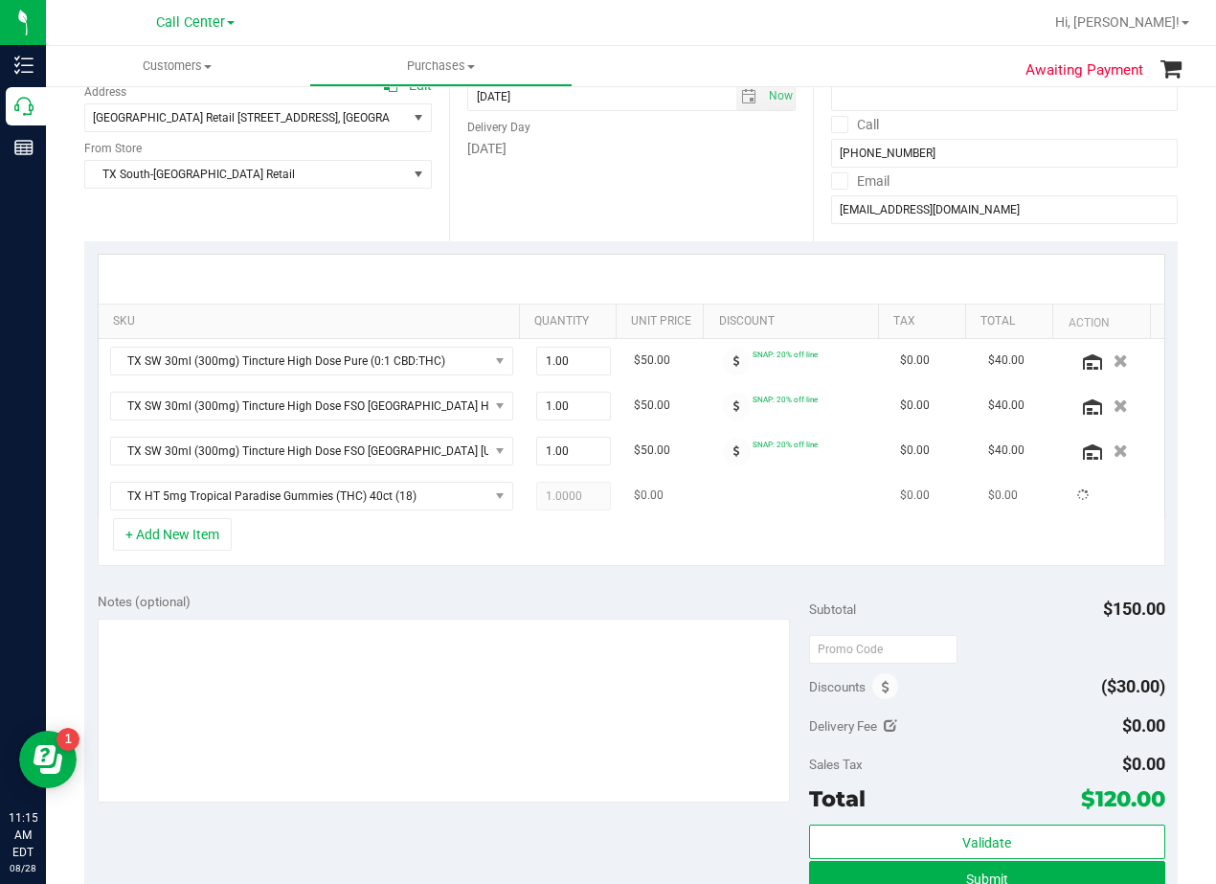
click at [349, 517] on td "TX HT 5mg Tropical Paradise Gummies (THC) 40ct (18)" at bounding box center [312, 496] width 426 height 44
click at [183, 553] on div "+ Add New Item" at bounding box center [632, 542] width 1068 height 48
click at [183, 541] on button "+ Add New Item" at bounding box center [172, 534] width 119 height 33
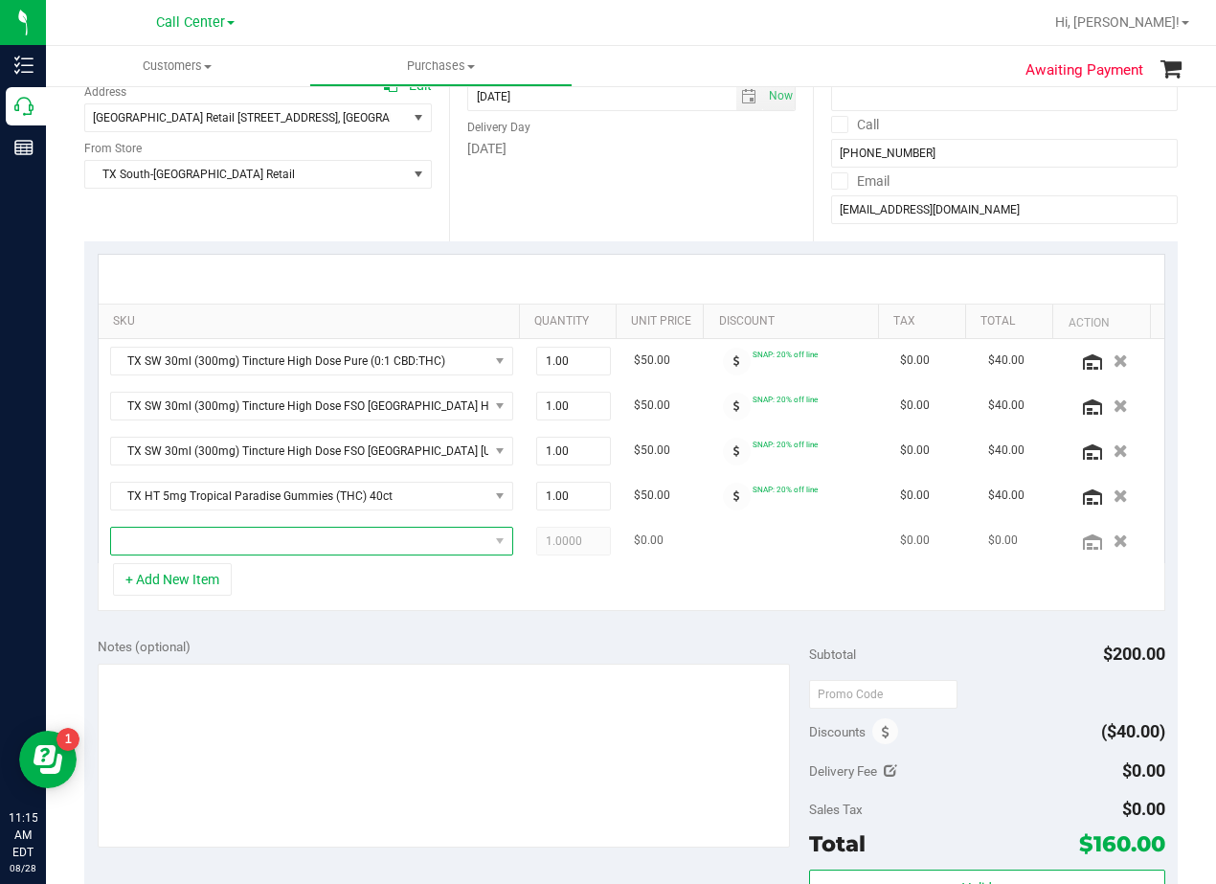
drag, startPoint x: 183, startPoint y: 541, endPoint x: 193, endPoint y: 540, distance: 9.6
click at [190, 539] on span "NO DATA FOUND" at bounding box center [299, 541] width 377 height 27
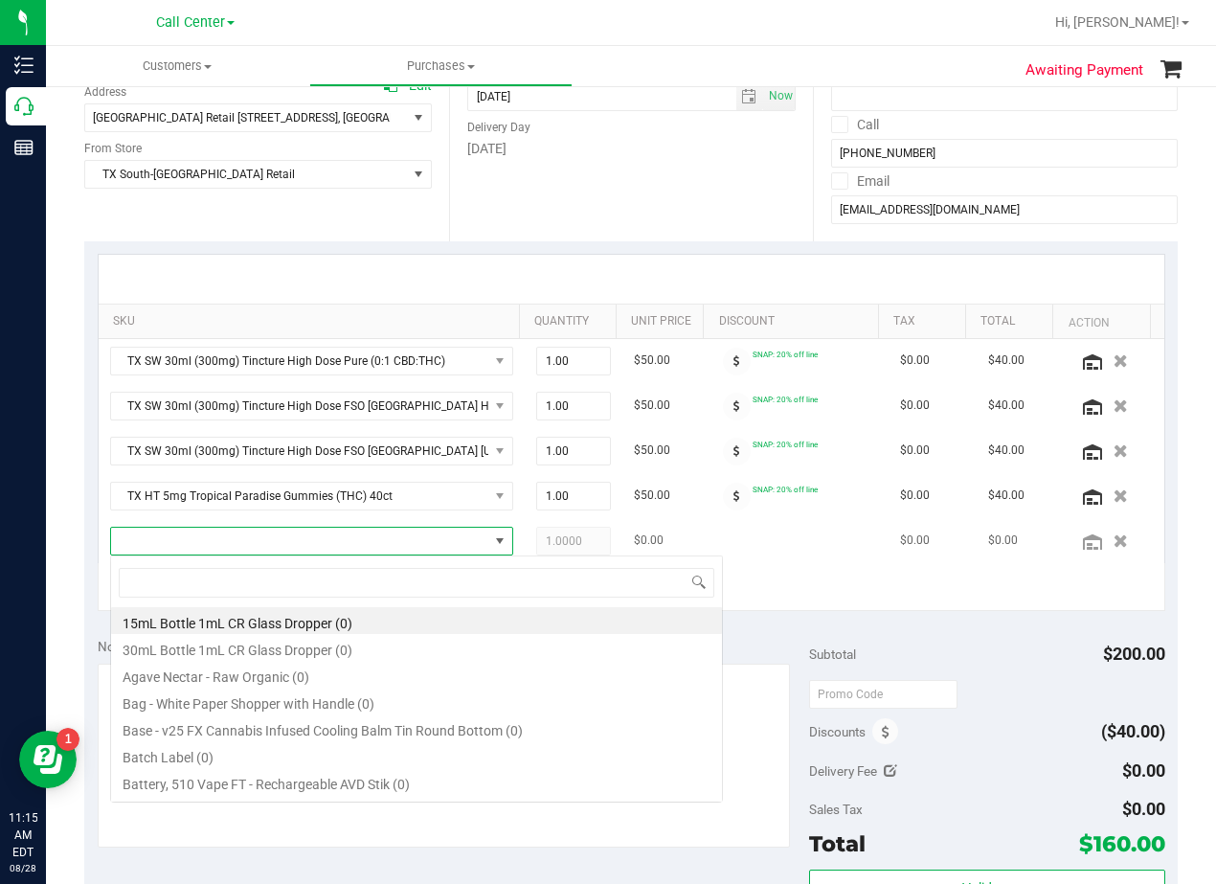
scroll to position [29, 377]
type input "texas orange"
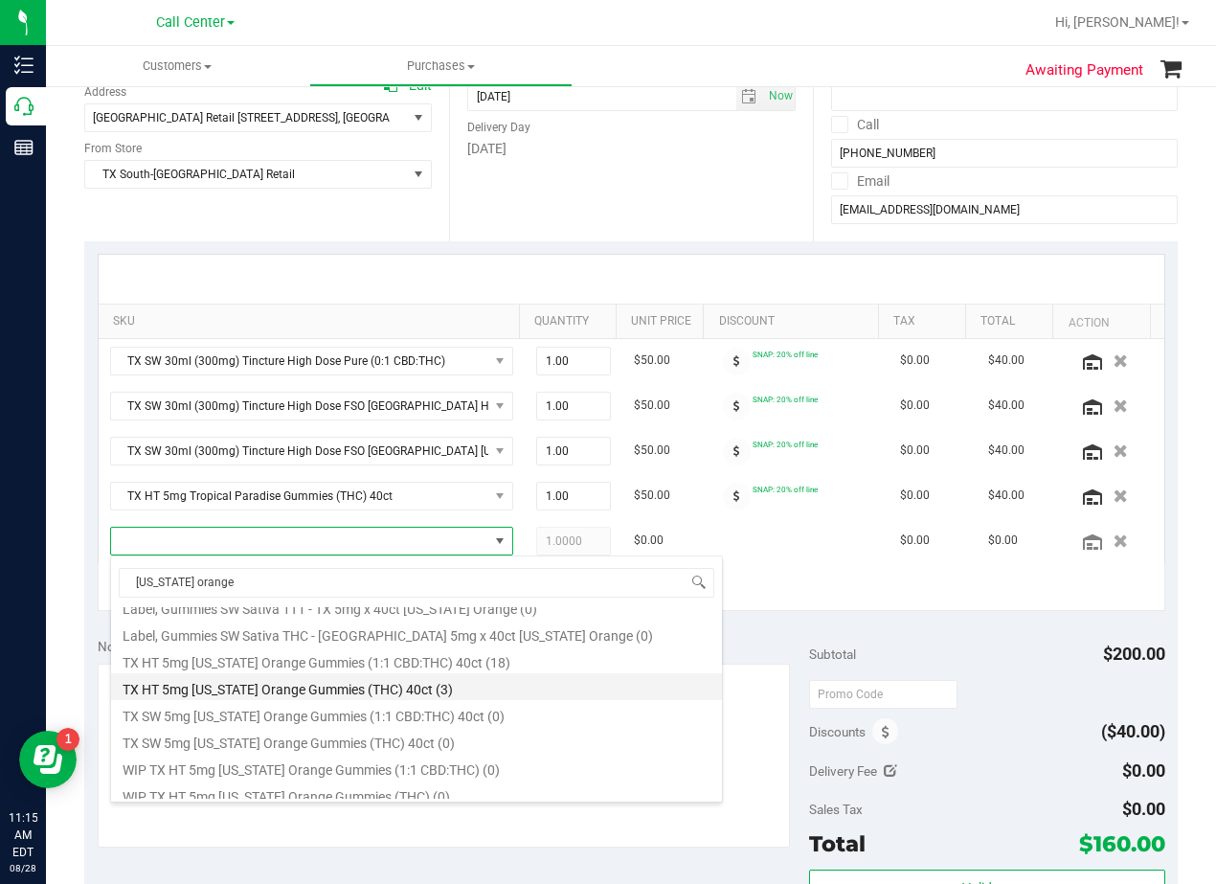
scroll to position [222, 0]
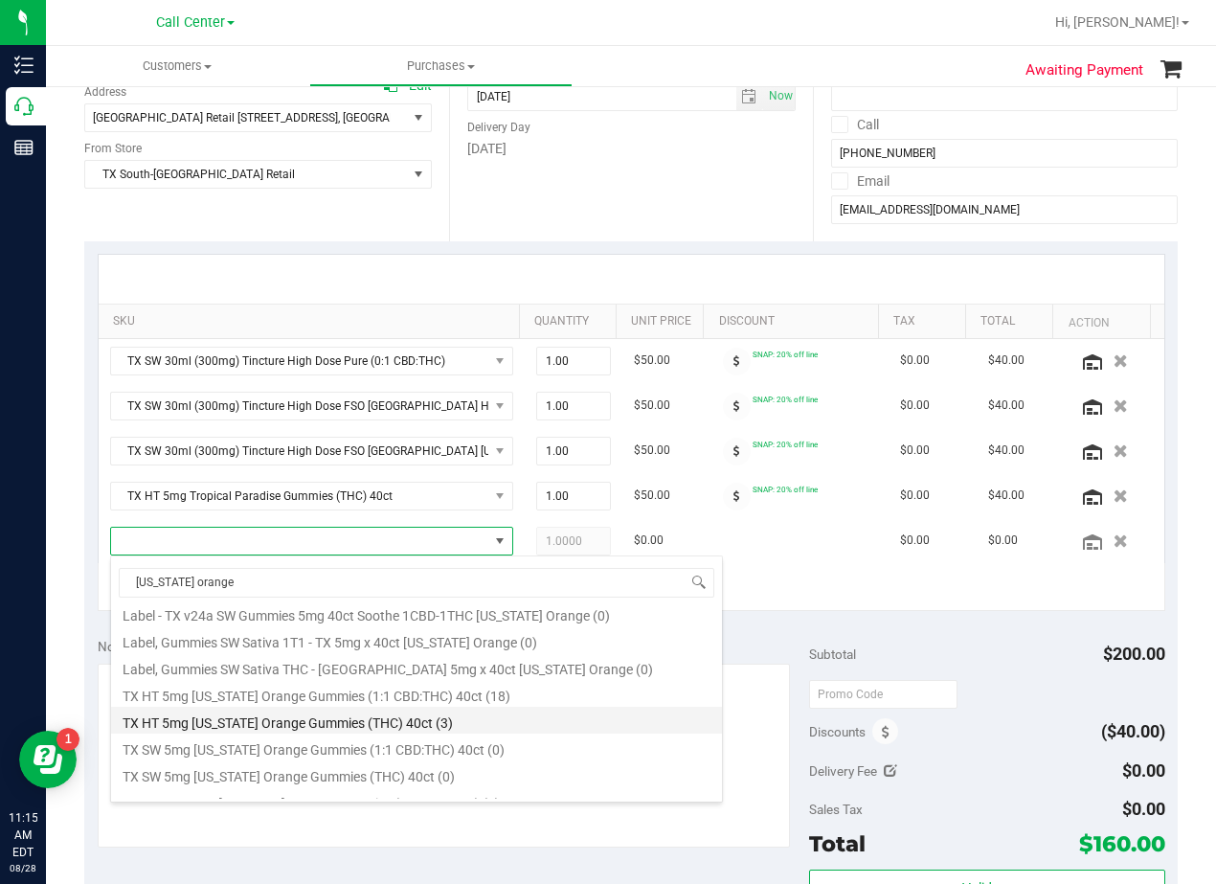
click at [415, 718] on li "TX HT 5mg Texas Orange Gummies (THC) 40ct (3)" at bounding box center [416, 720] width 611 height 27
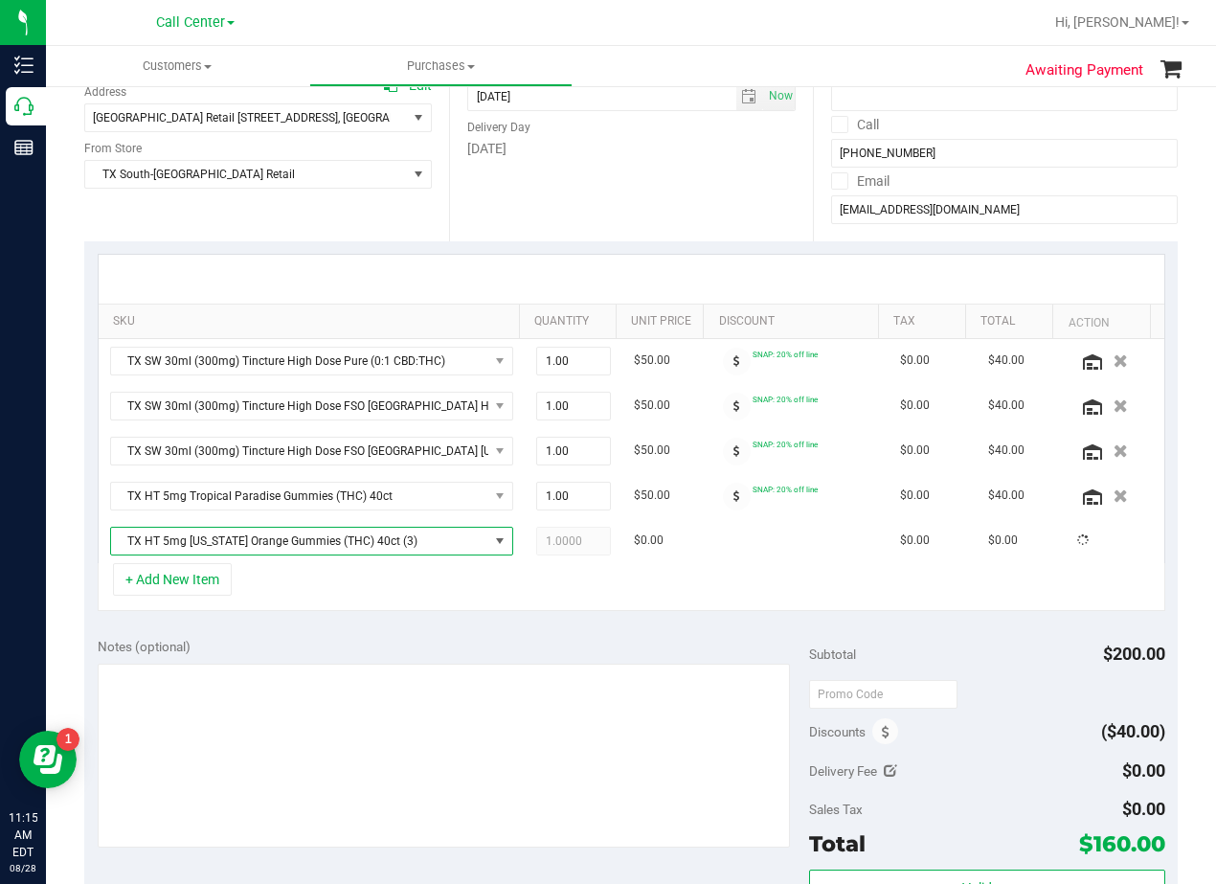
click at [415, 621] on div "SKU Quantity Unit Price Discount Tax Total Action TX SW 30ml (300mg) Tincture H…" at bounding box center [631, 432] width 1094 height 383
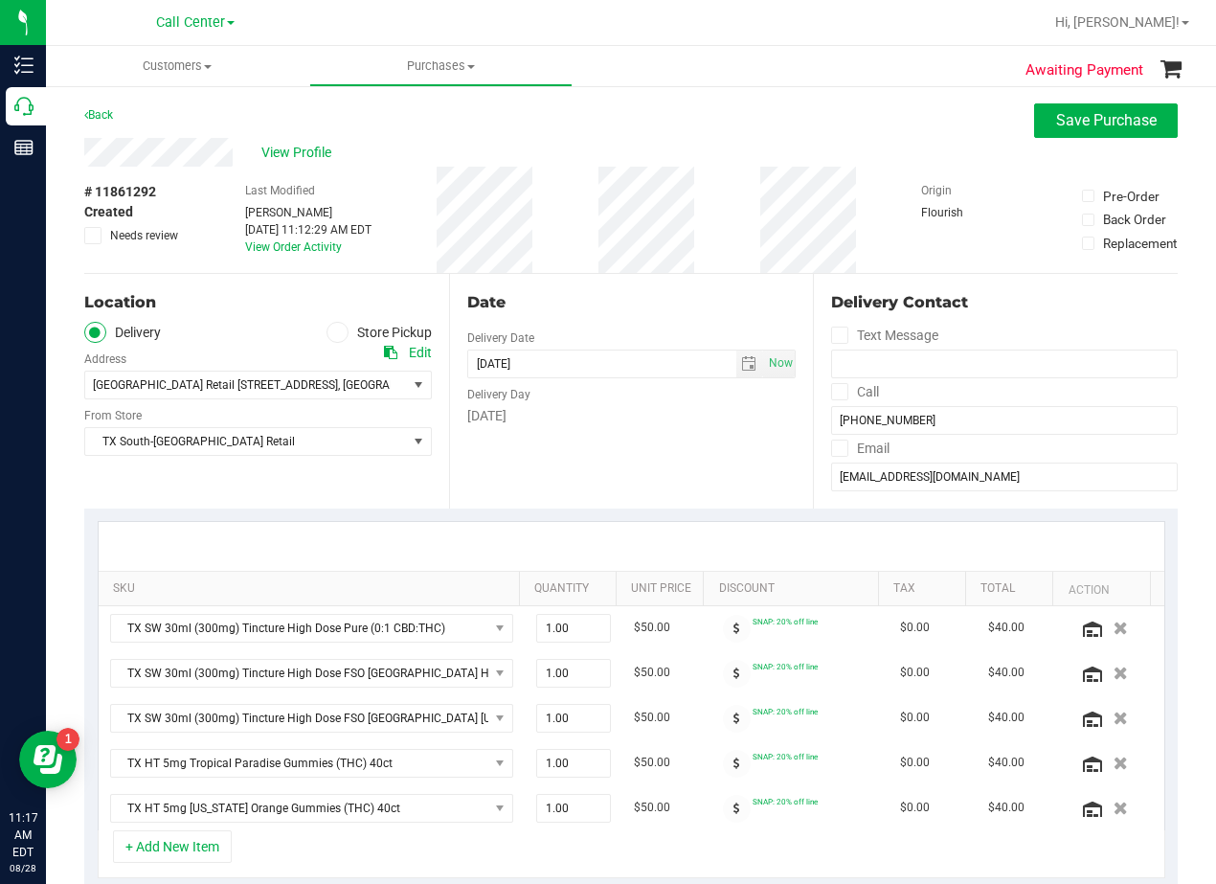
click at [625, 138] on div "View Profile" at bounding box center [631, 152] width 1094 height 29
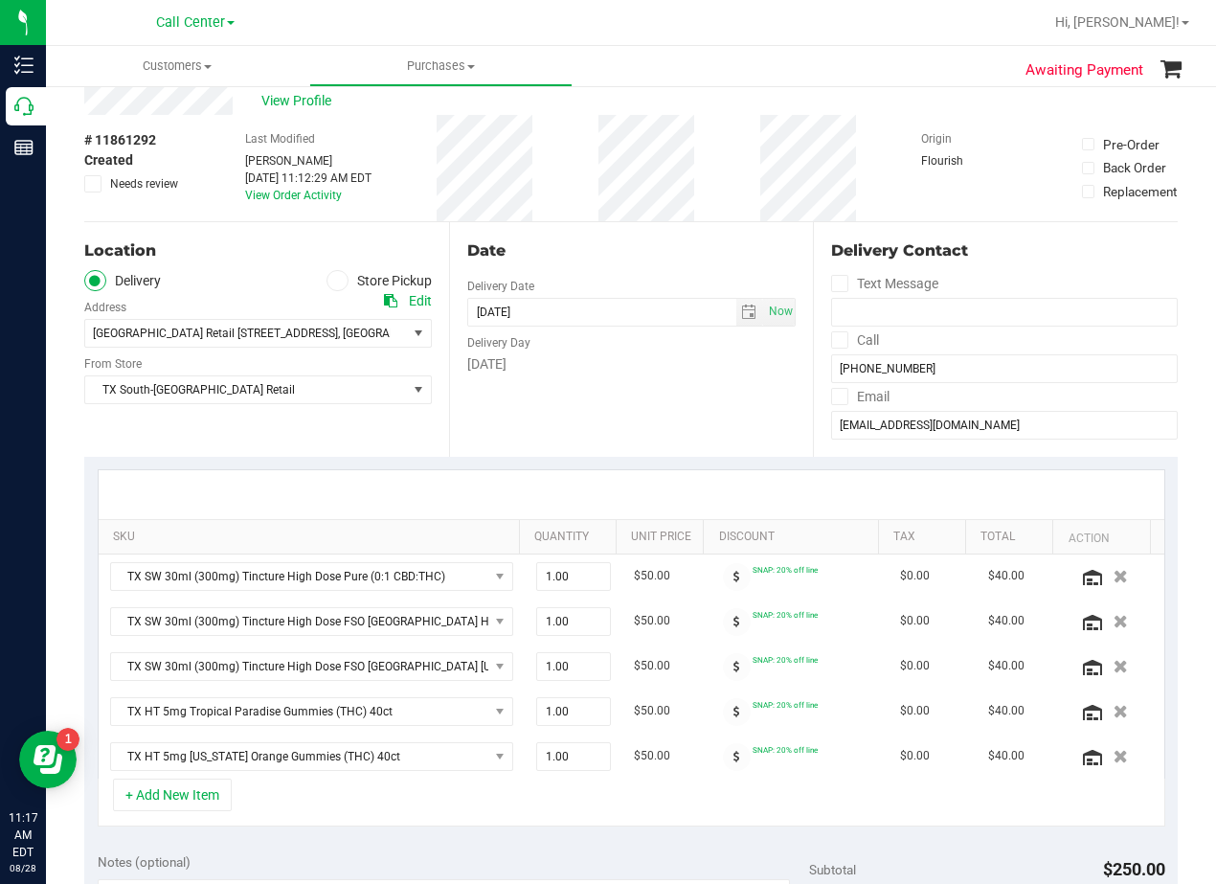
scroll to position [96, 0]
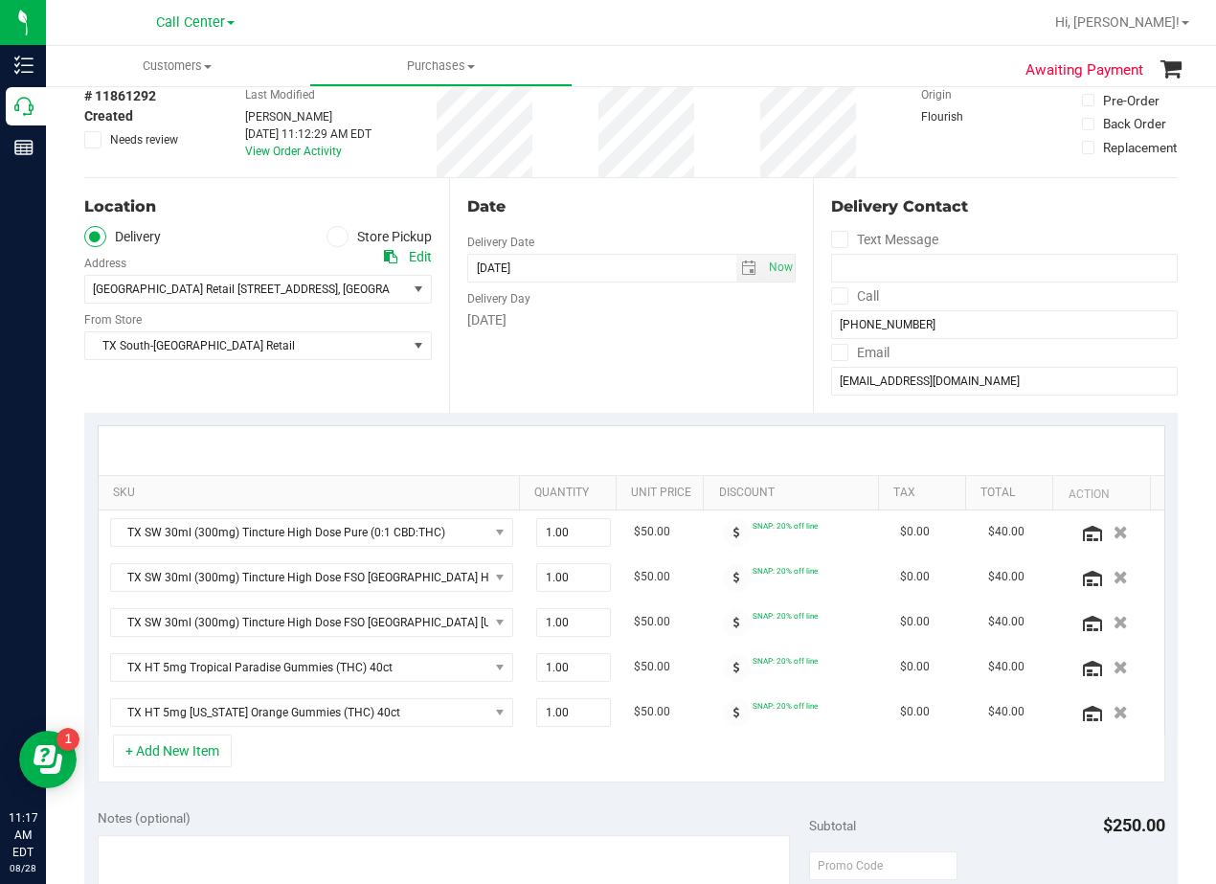
click at [677, 340] on div "Date Delivery Date [DATE] Now [DATE] 08:00 AM Now Delivery Day [DATE]" at bounding box center [631, 295] width 365 height 235
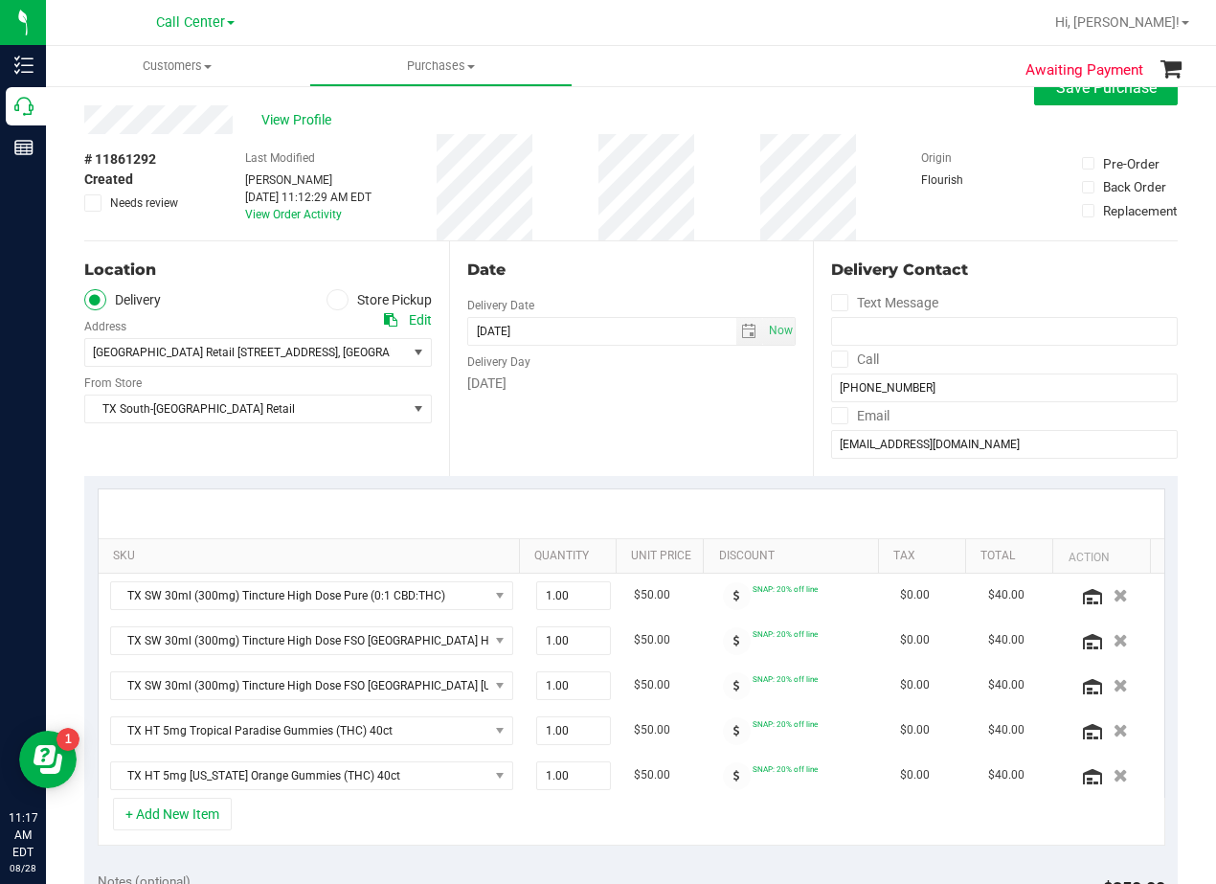
scroll to position [0, 0]
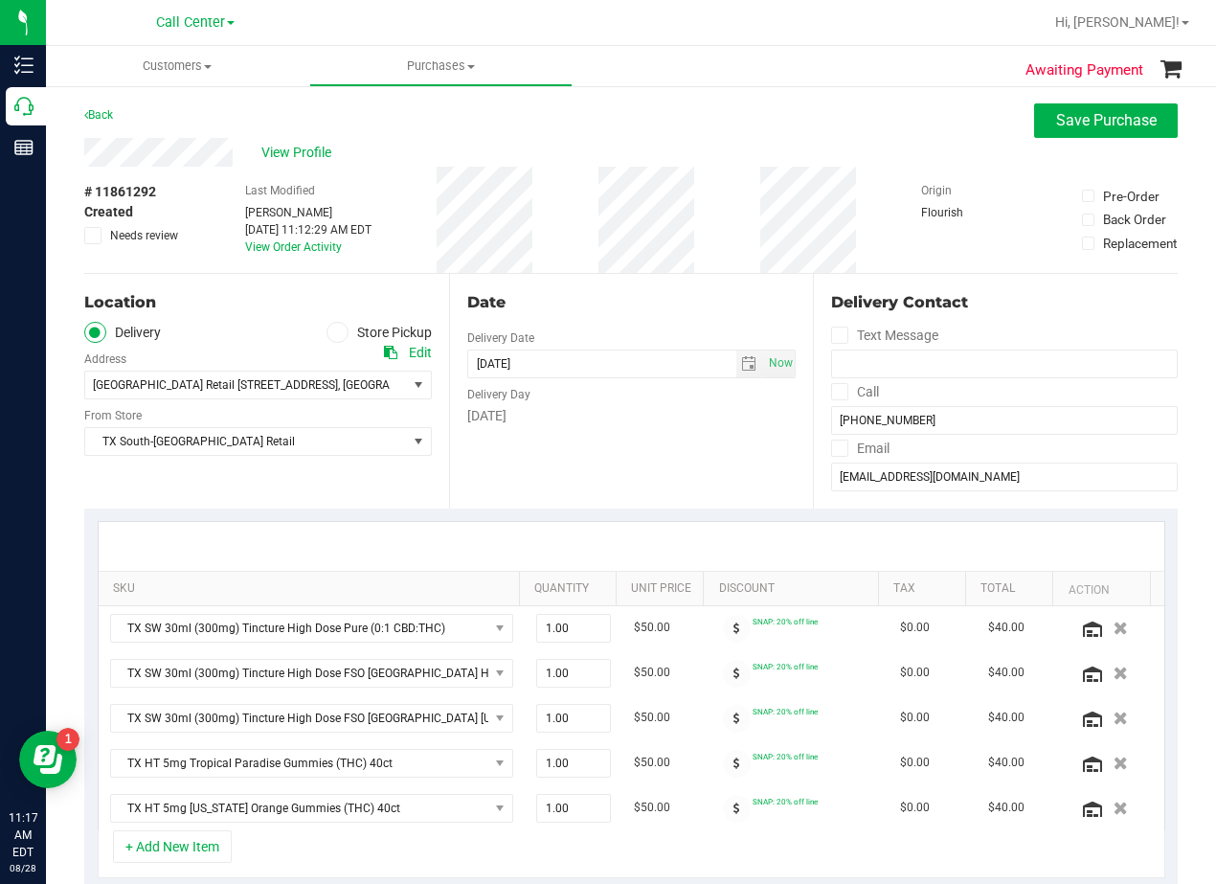
click at [622, 308] on div "Date" at bounding box center [631, 302] width 329 height 23
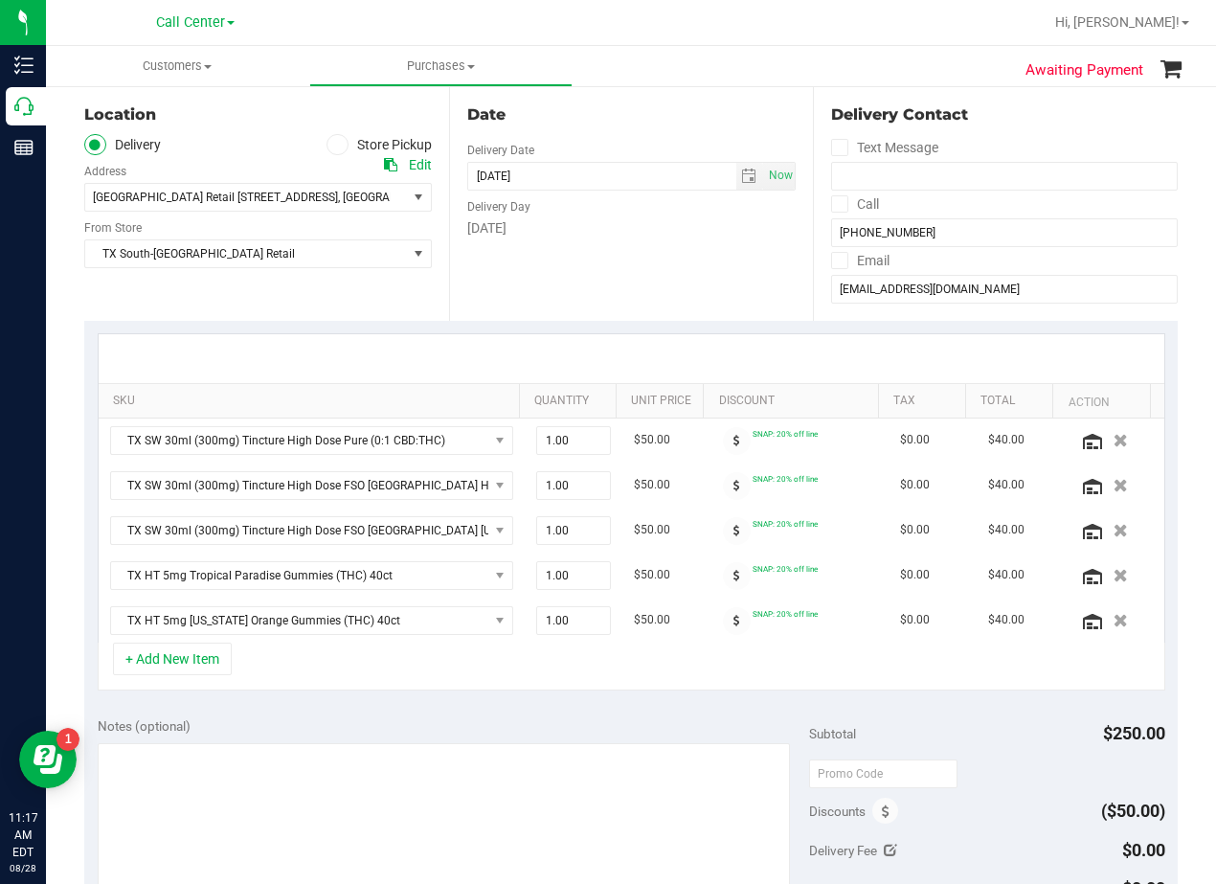
scroll to position [192, 0]
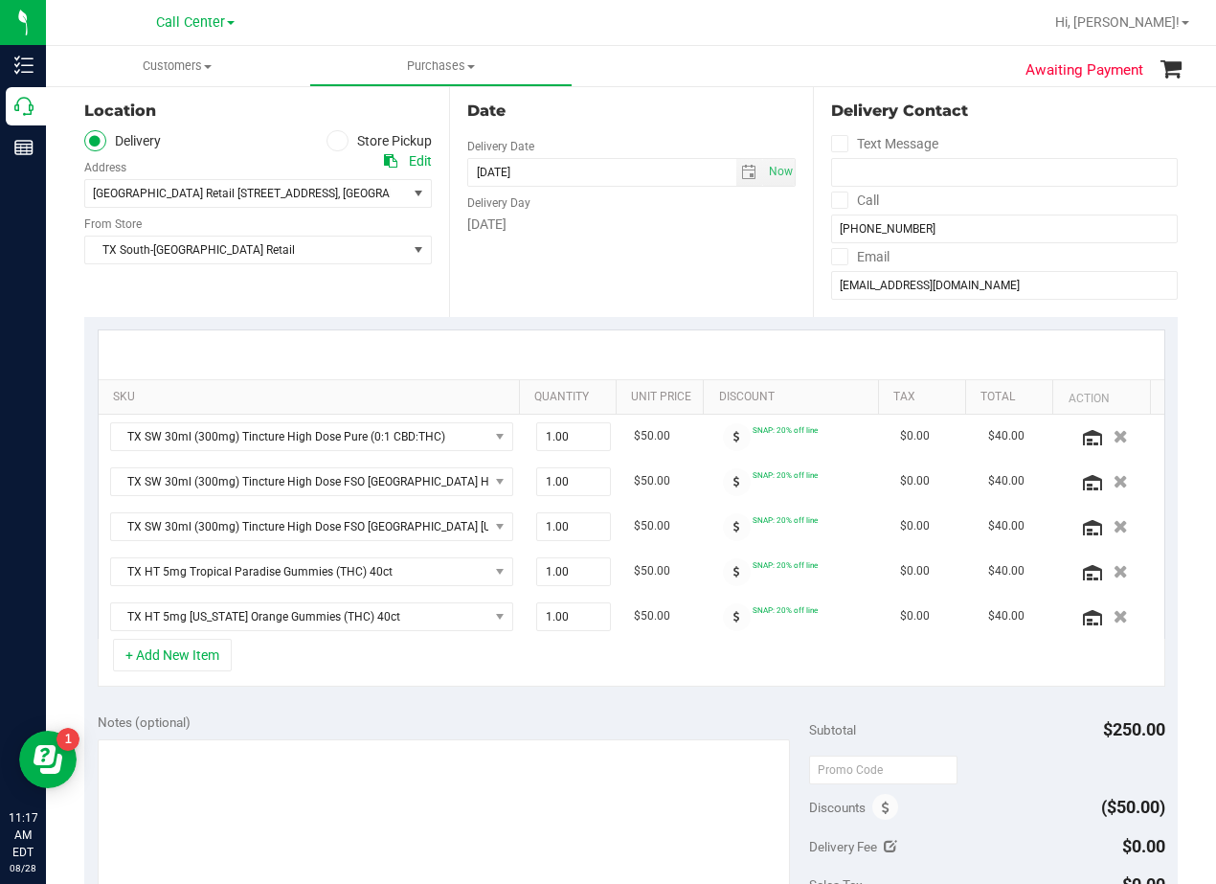
click at [660, 267] on div "Date Delivery Date [DATE] Now [DATE] 08:00 AM Now Delivery Day [DATE]" at bounding box center [631, 199] width 365 height 235
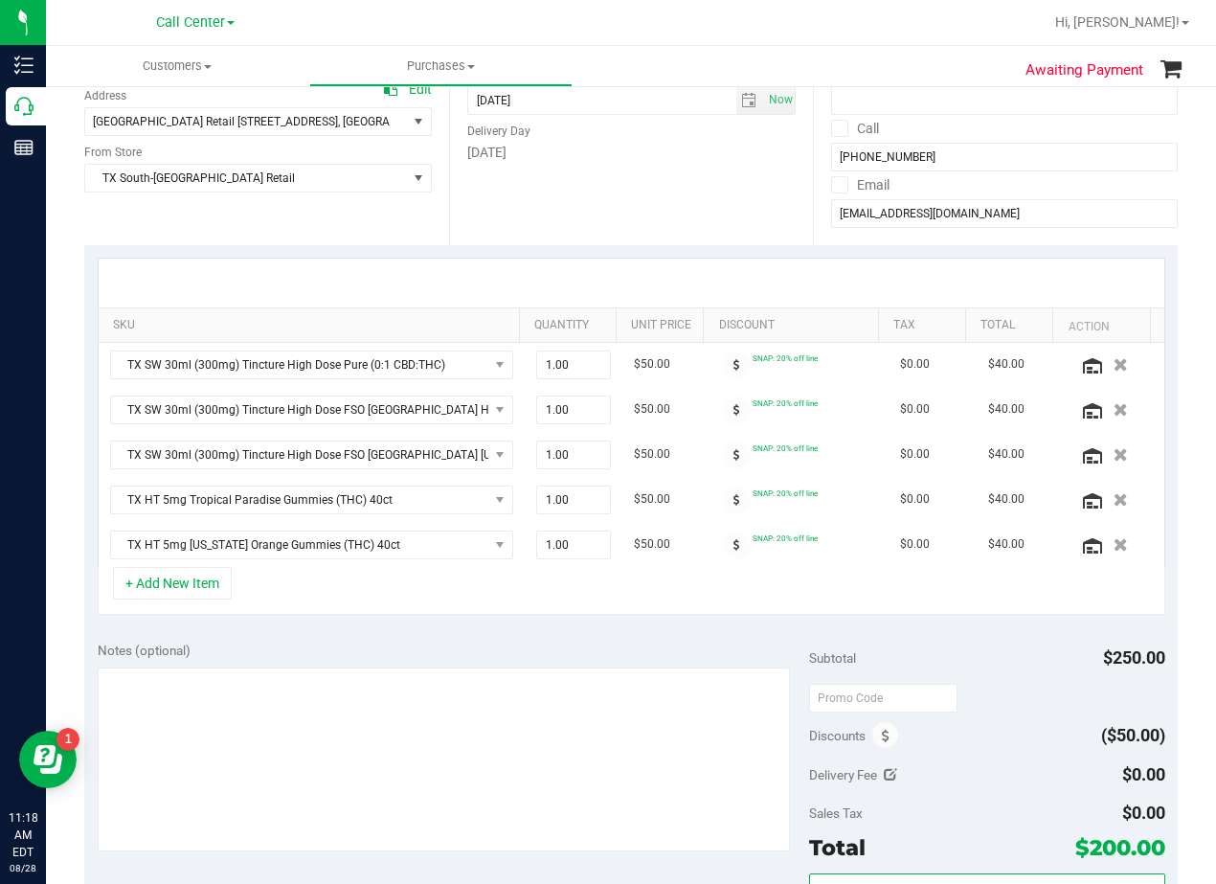
scroll to position [287, 0]
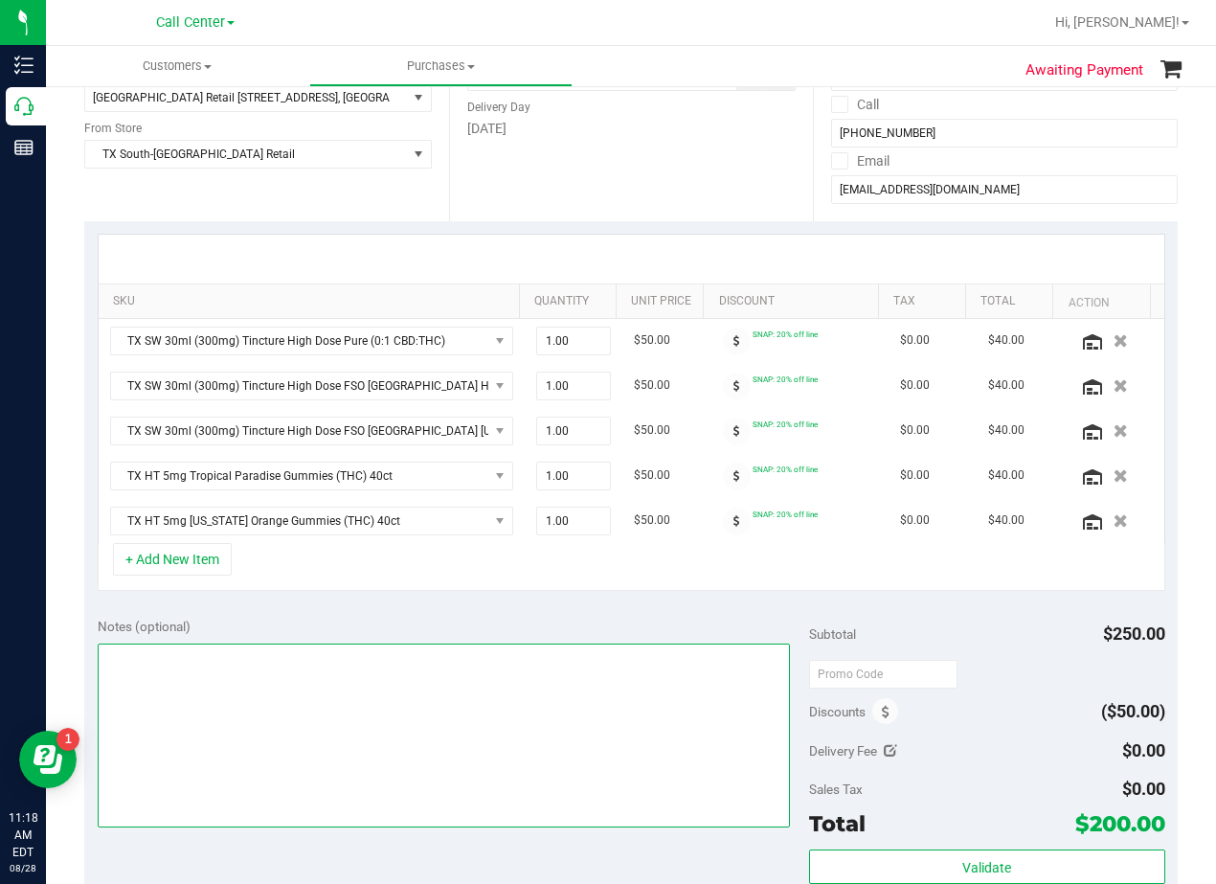
click at [325, 743] on textarea at bounding box center [444, 736] width 692 height 184
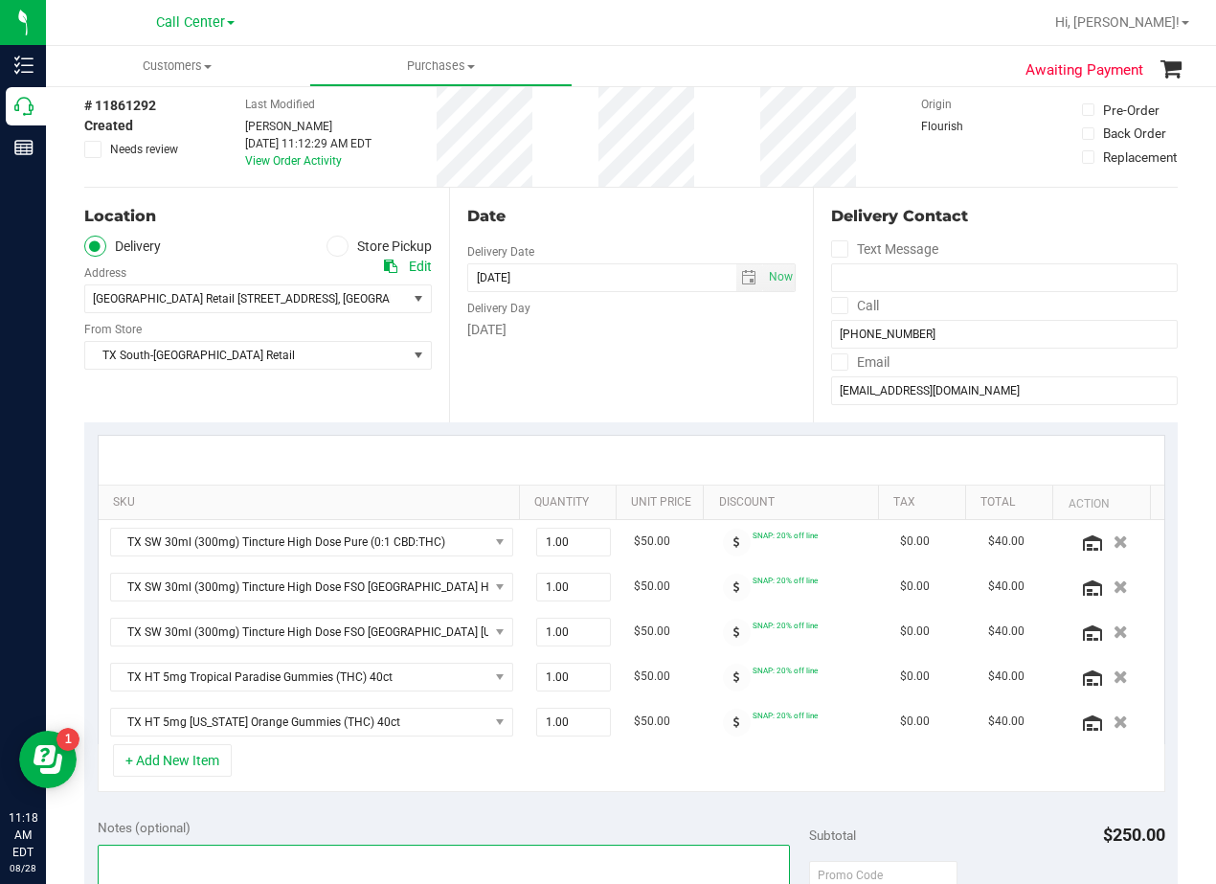
scroll to position [192, 0]
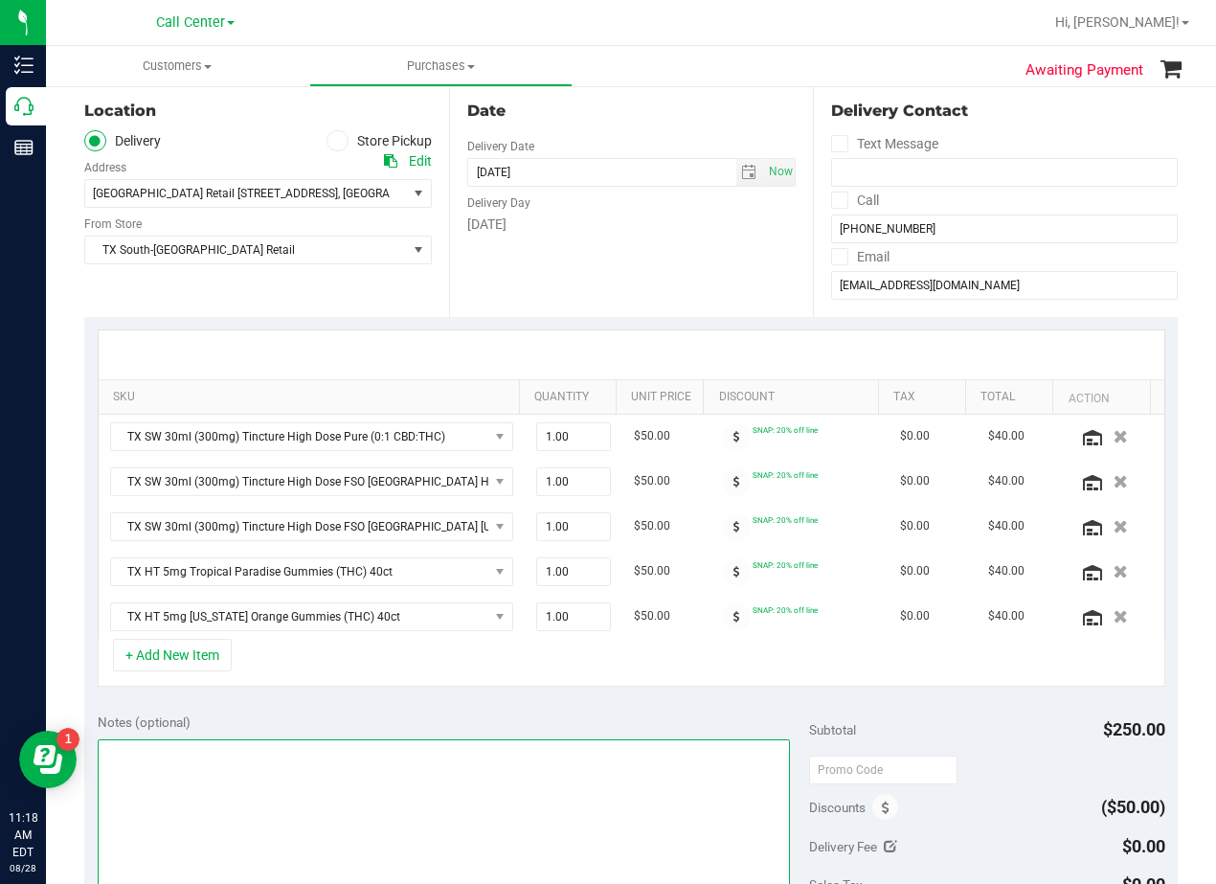
click at [433, 781] on textarea at bounding box center [444, 831] width 692 height 184
click at [741, 167] on span "select" at bounding box center [748, 172] width 15 height 15
type textarea "pu 8/28"
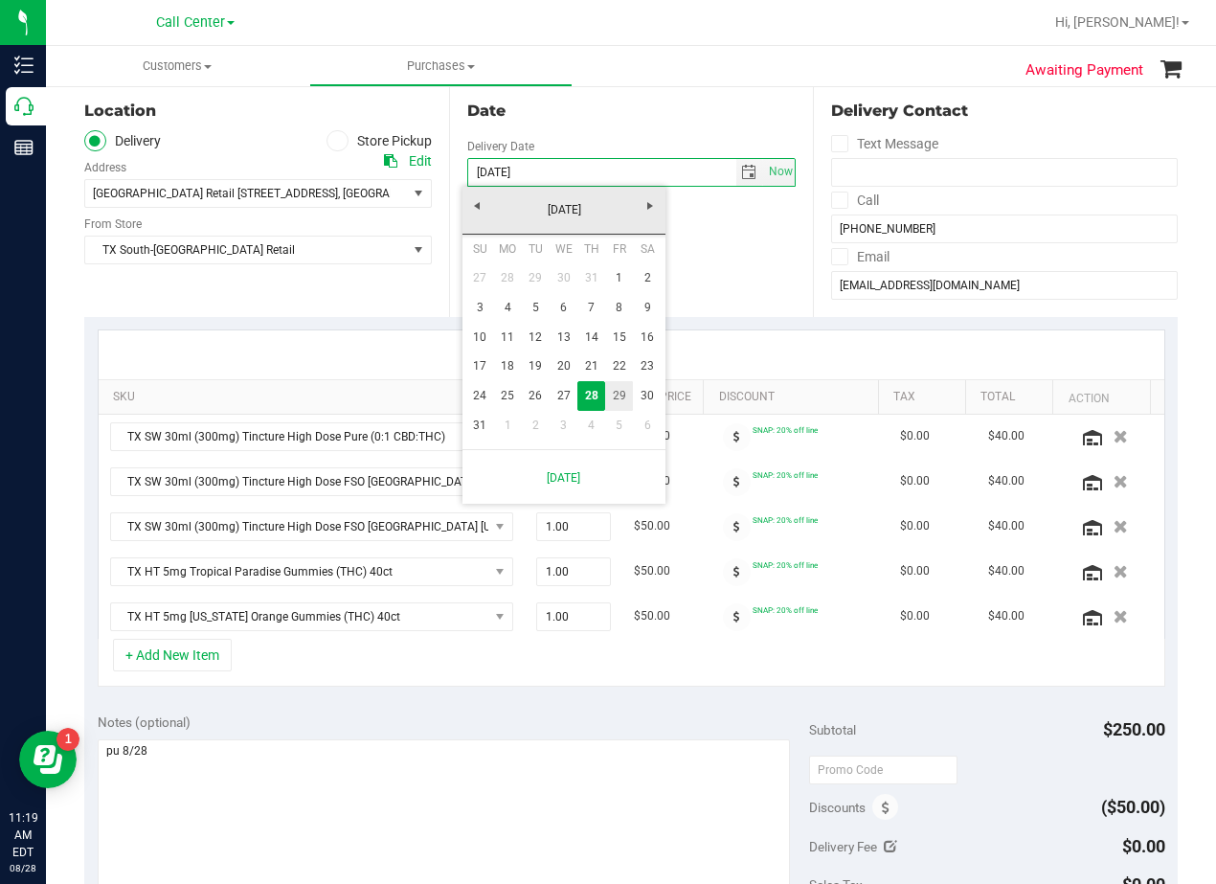
click at [612, 399] on link "29" at bounding box center [619, 396] width 28 height 30
type input "08/29/2025"
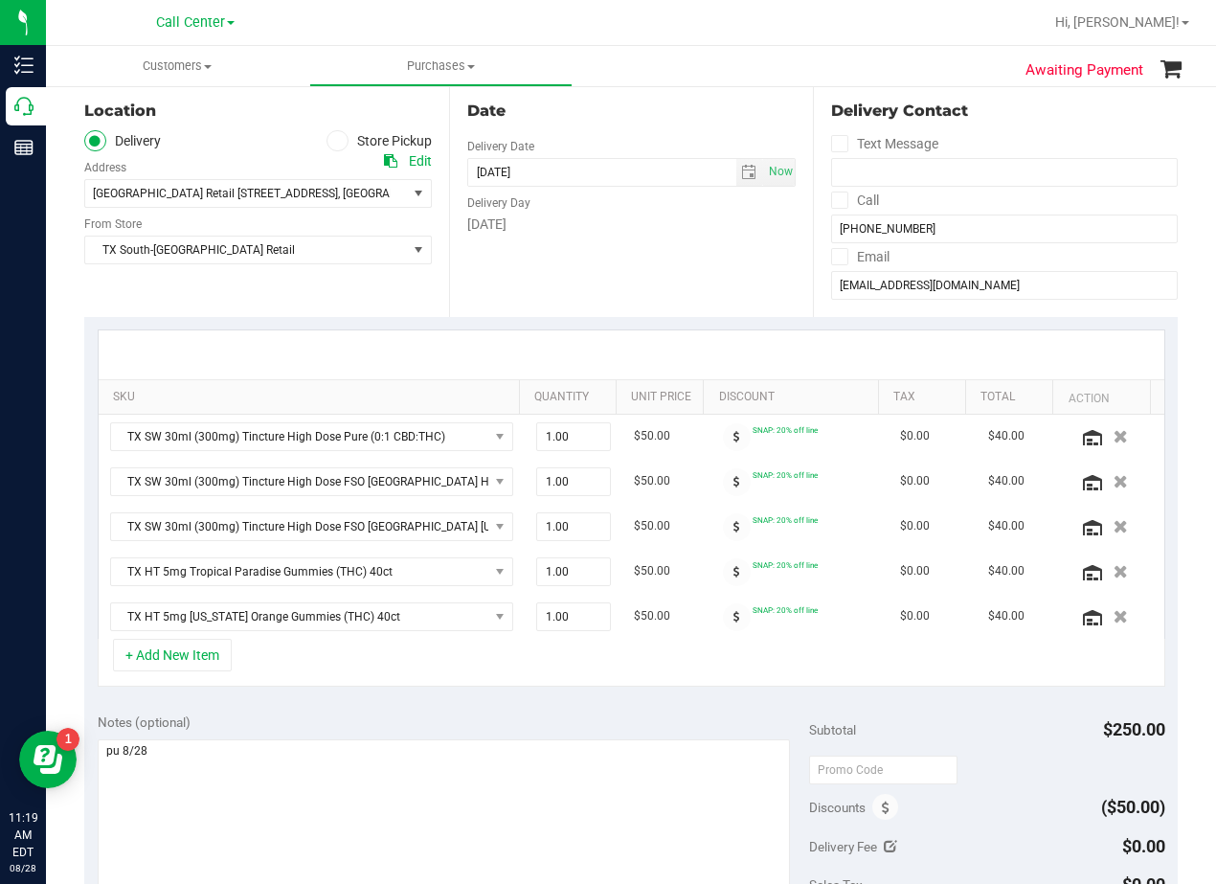
click at [594, 277] on div "Date Delivery Date 08/29/2025 Now 08/29/2025 08:00 AM Now Delivery Day Friday" at bounding box center [631, 199] width 365 height 235
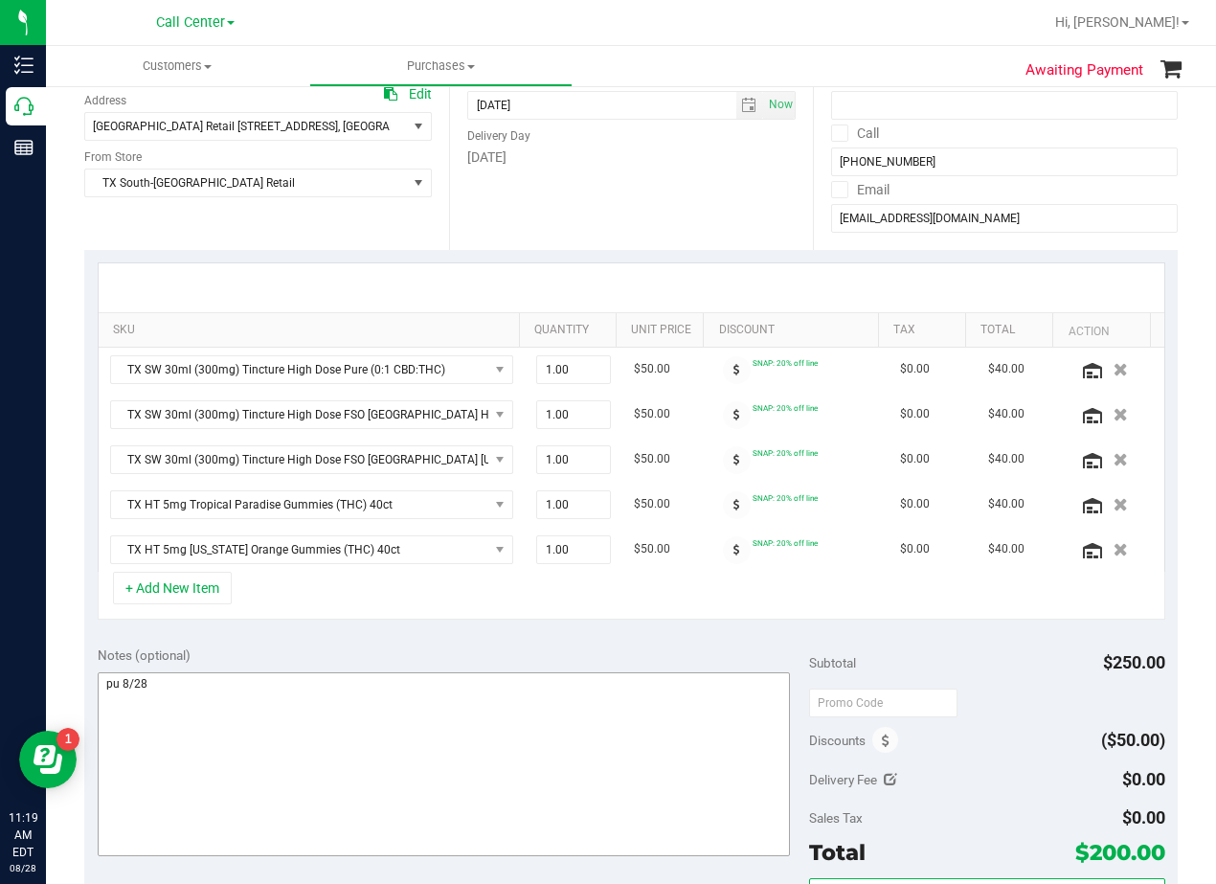
scroll to position [287, 0]
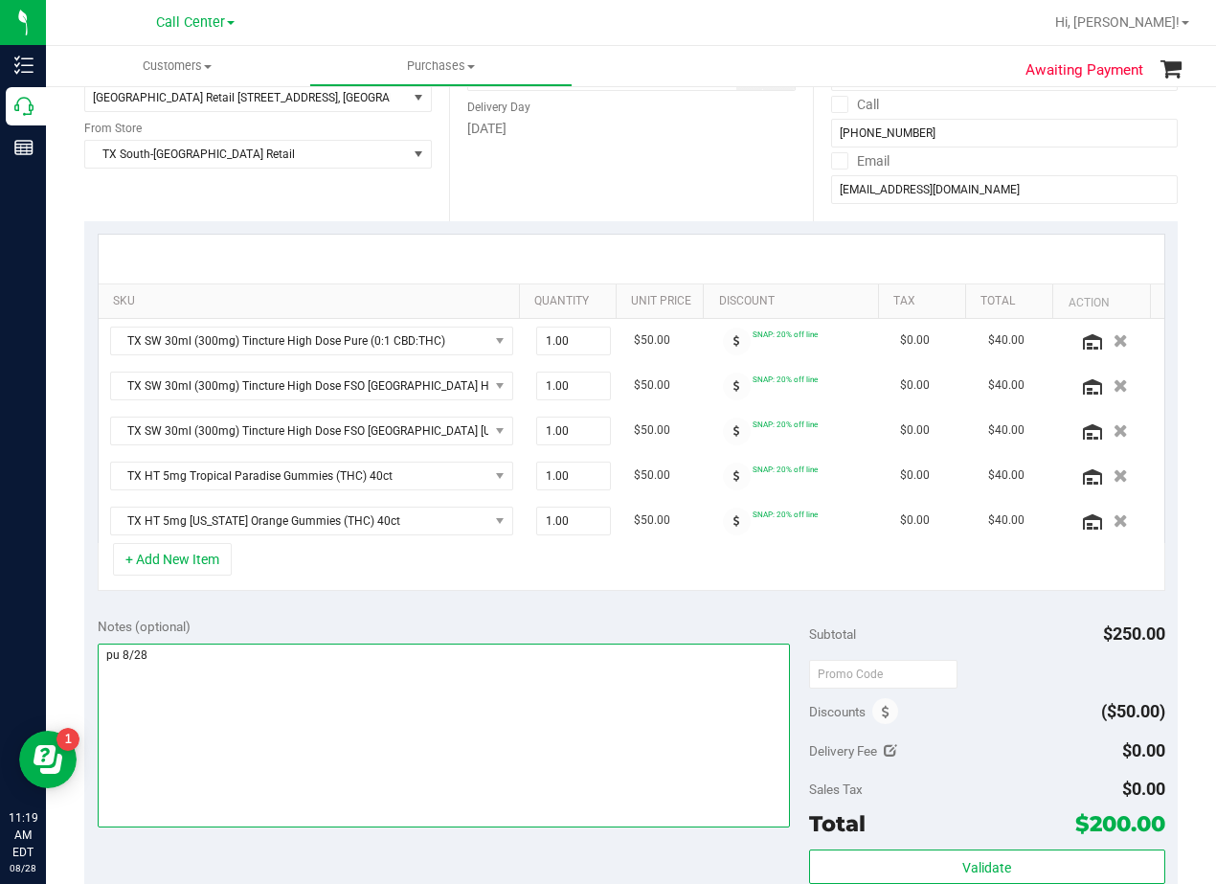
click at [266, 672] on textarea at bounding box center [444, 736] width 692 height 184
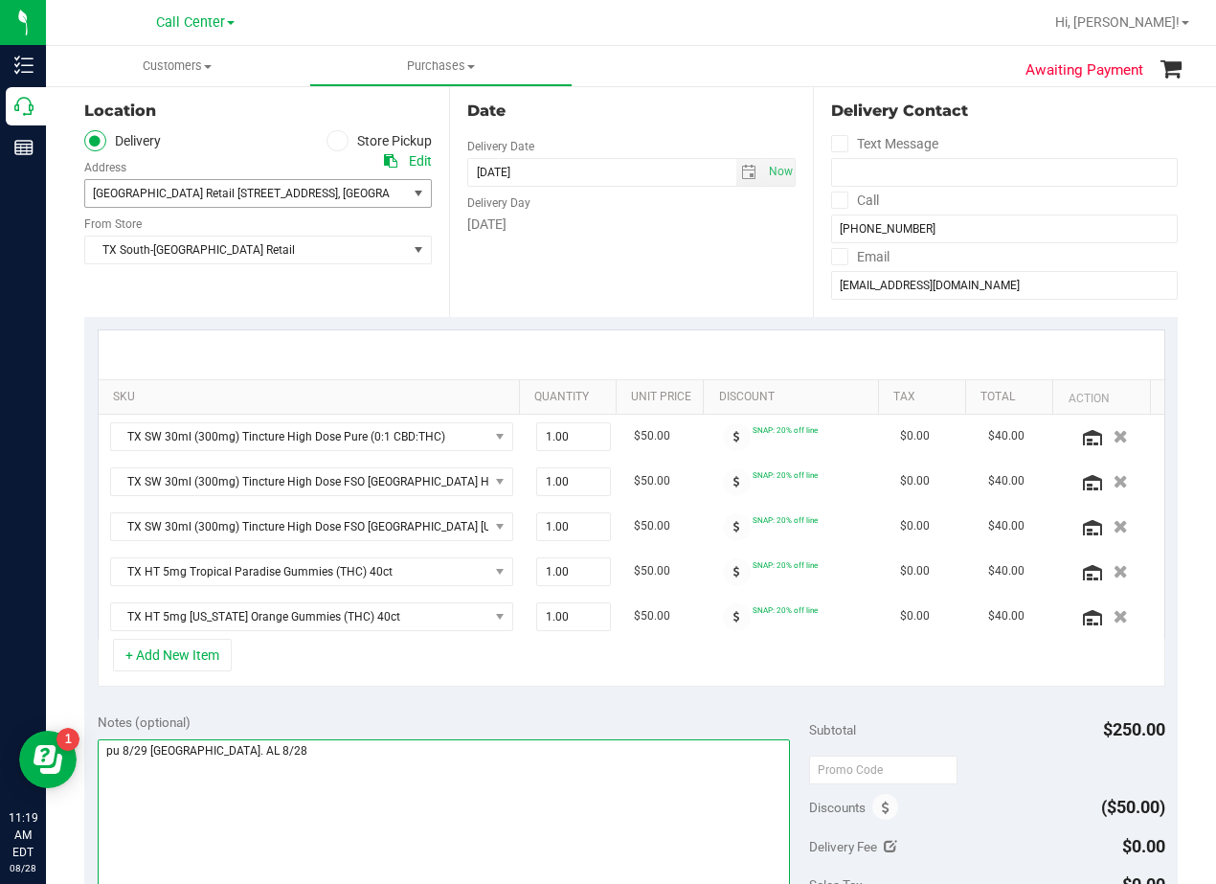
type textarea "pu 8/29 South Austin. AL 8/28"
click at [379, 203] on span "South Austin Retail 7105 E. Riverside Dr. Austin, TX 78741 , Austin , TX 78741" at bounding box center [238, 193] width 306 height 27
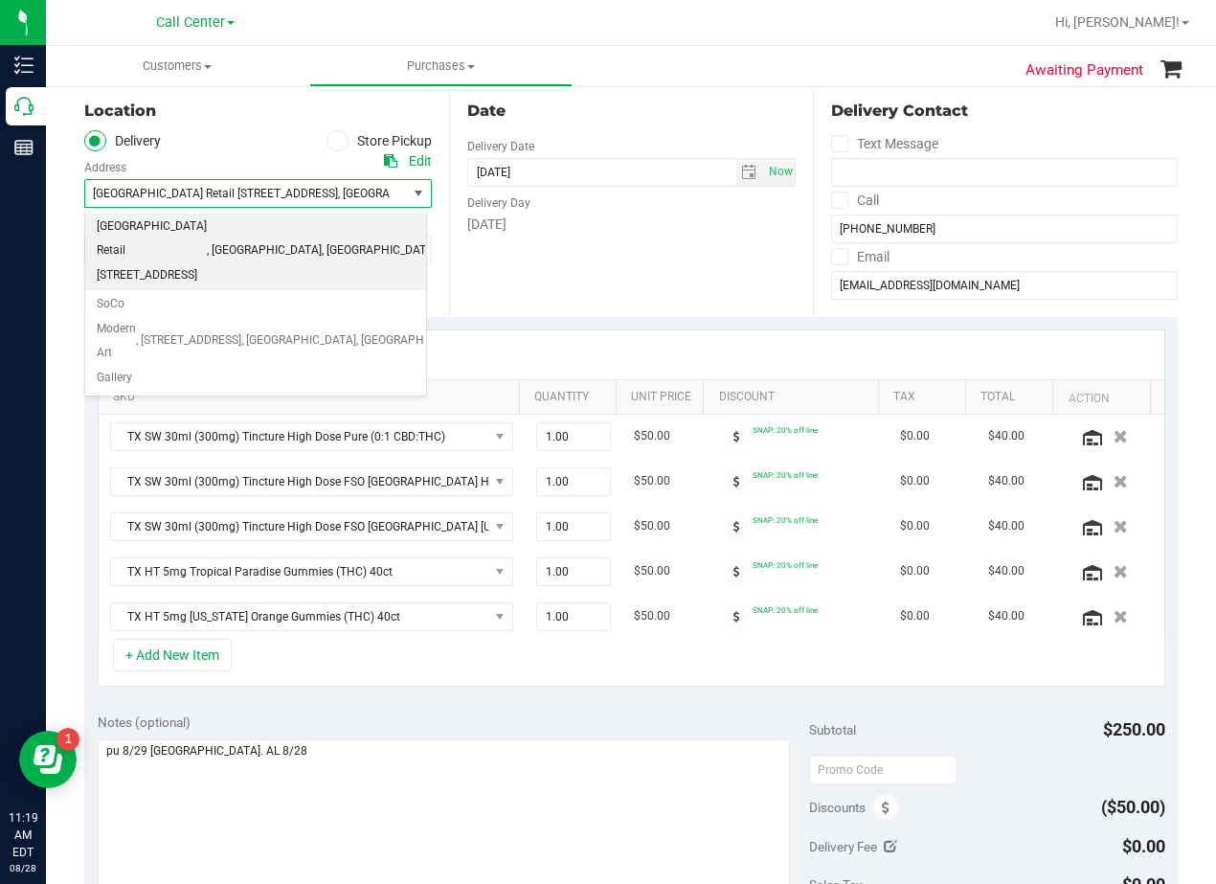
click at [338, 197] on span "South Austin Retail 7105 E. Riverside Dr. Austin, TX 78741" at bounding box center [215, 193] width 245 height 13
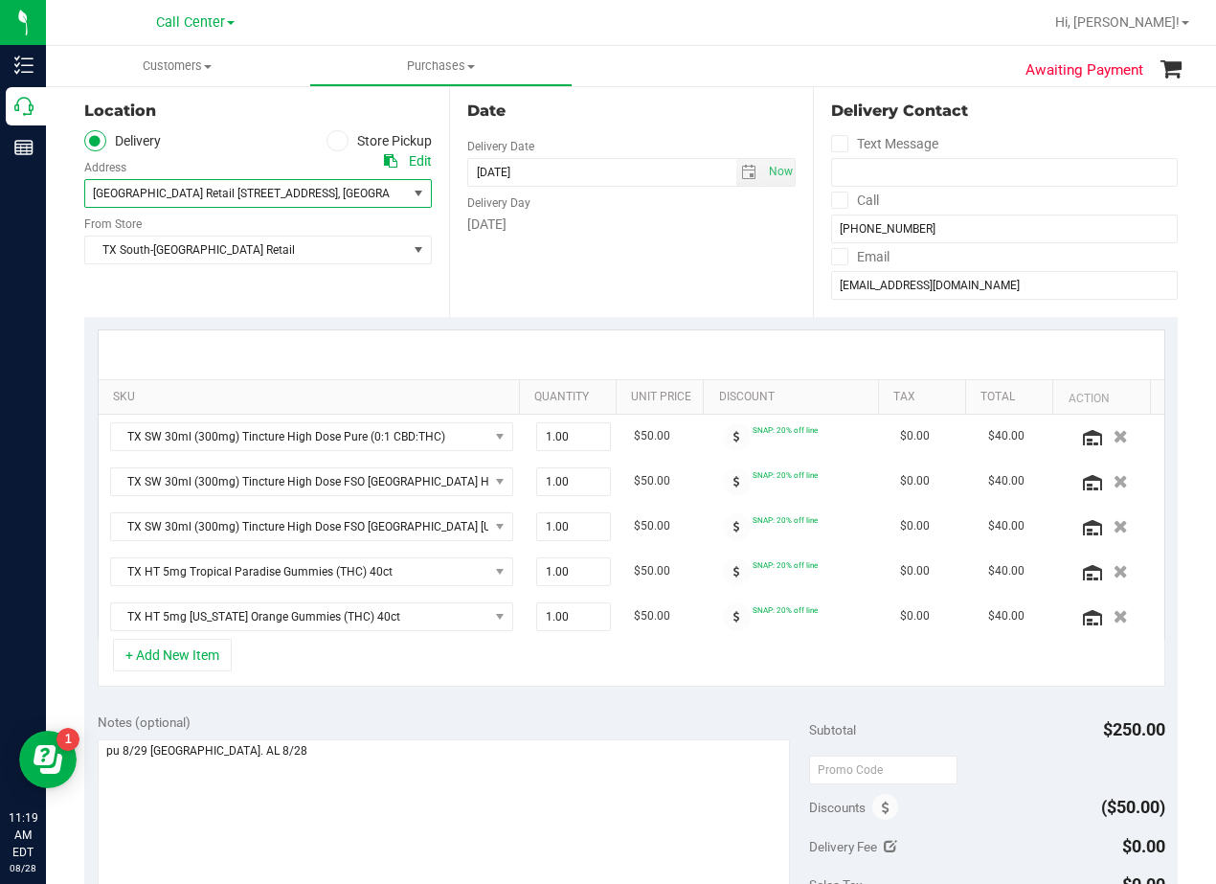
click at [526, 246] on div "Date Delivery Date 08/29/2025 Now 08/29/2025 08:00 AM Now Delivery Day Friday" at bounding box center [631, 199] width 365 height 235
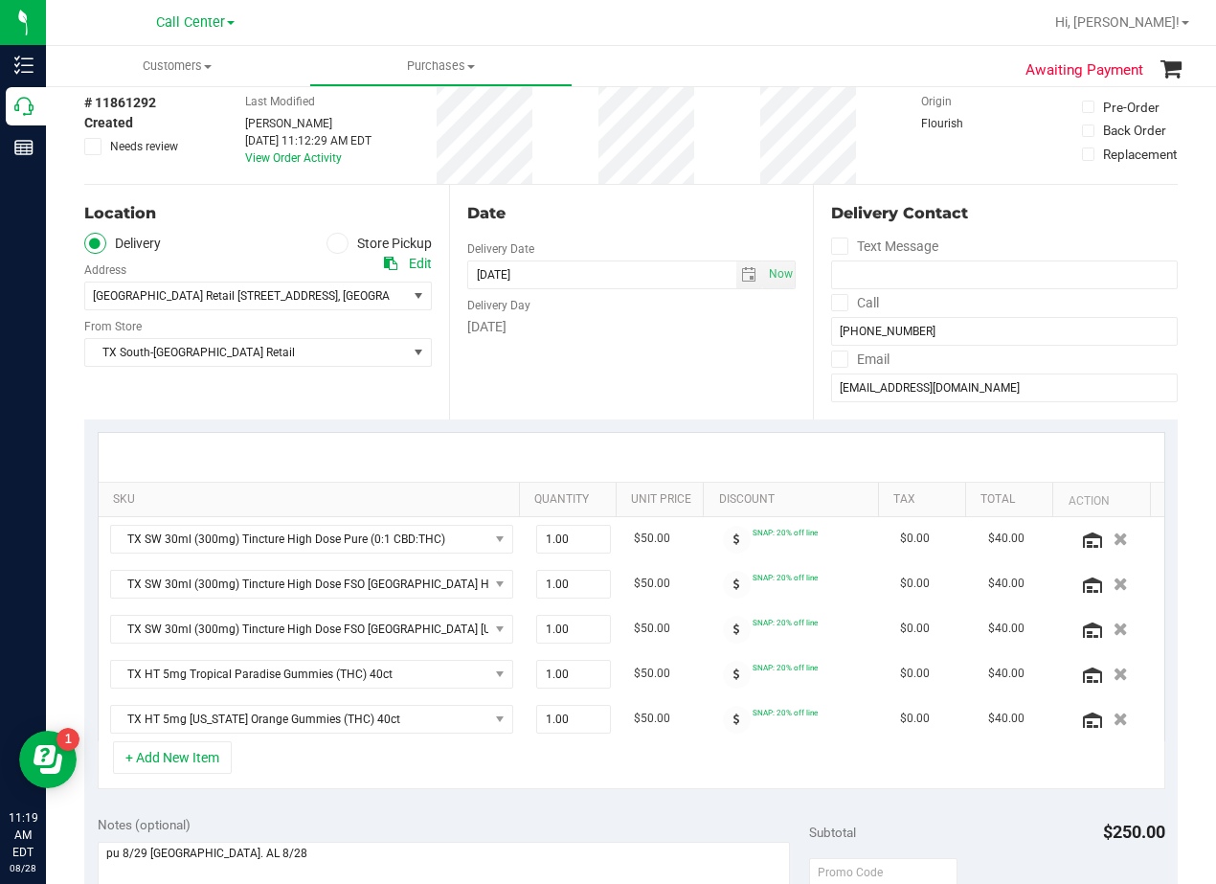
scroll to position [0, 0]
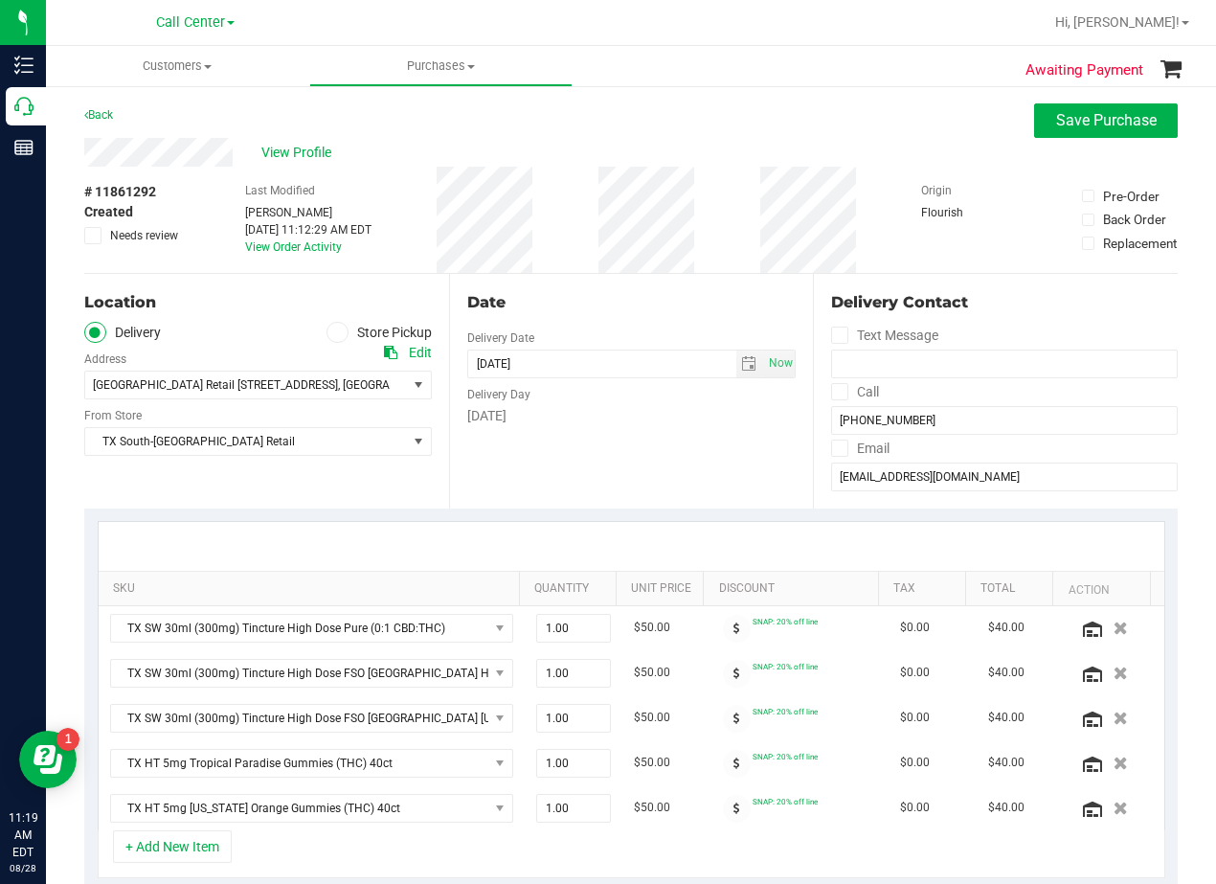
click at [584, 251] on div "# 11861292 Created Needs review Last Modified Alexander Lawson Aug 28, 2025 11:…" at bounding box center [631, 220] width 1094 height 106
click at [680, 538] on div at bounding box center [632, 546] width 1066 height 49
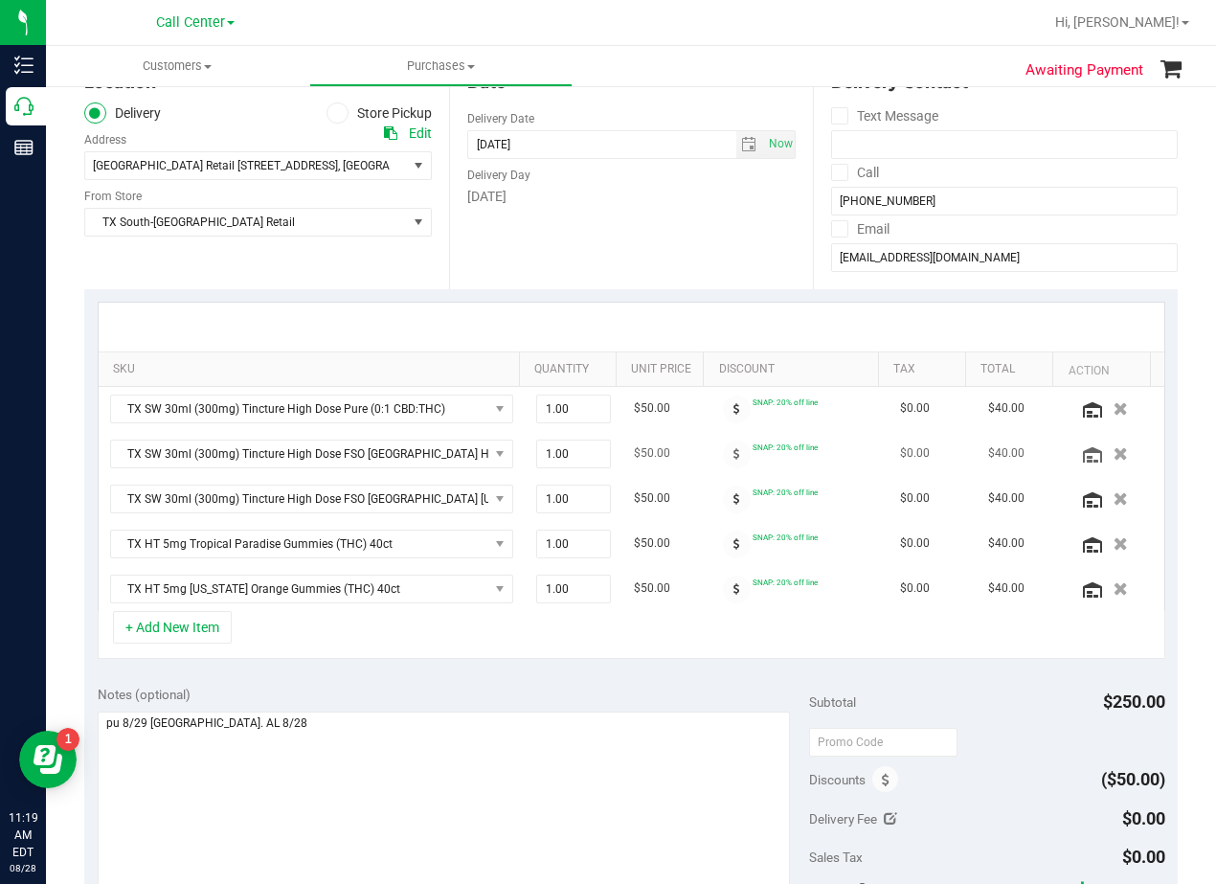
scroll to position [383, 0]
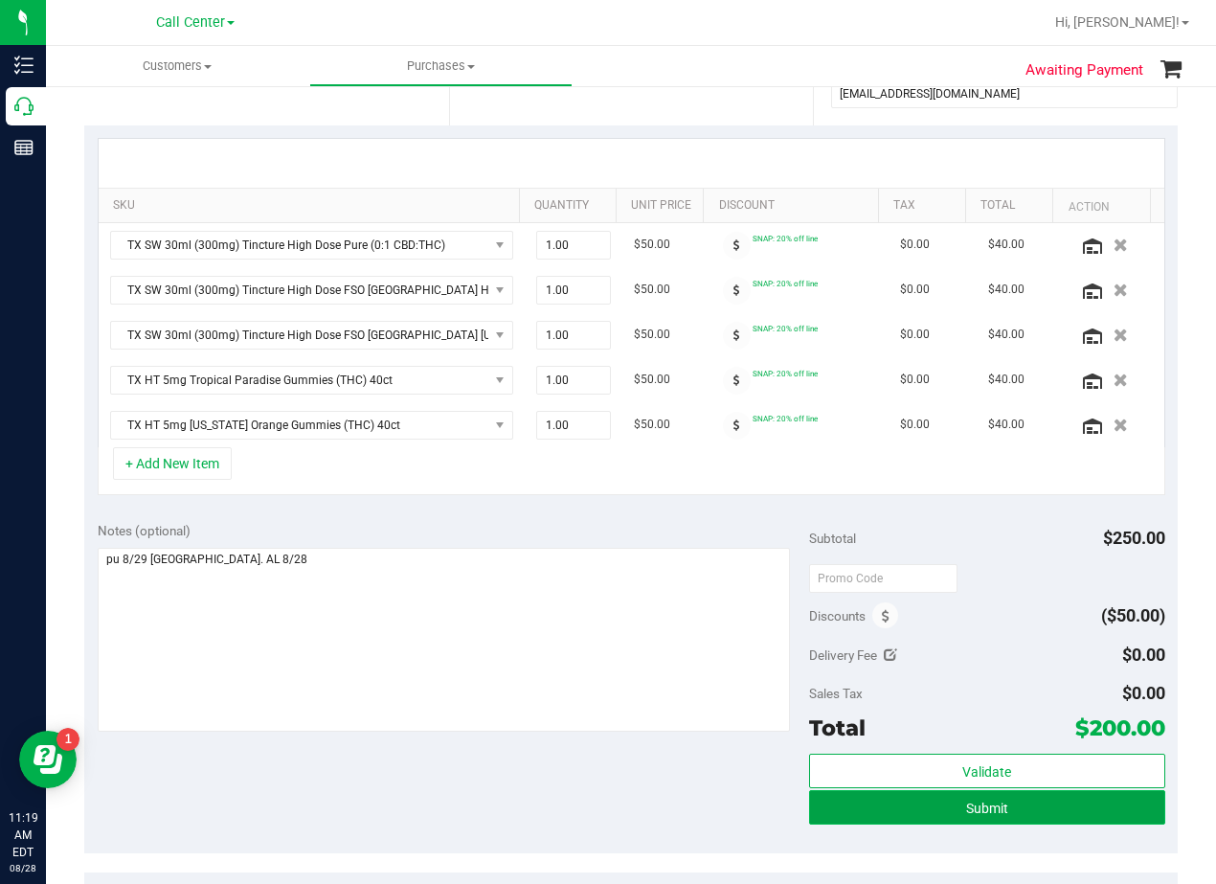
click at [824, 809] on button "Submit" at bounding box center [987, 807] width 356 height 34
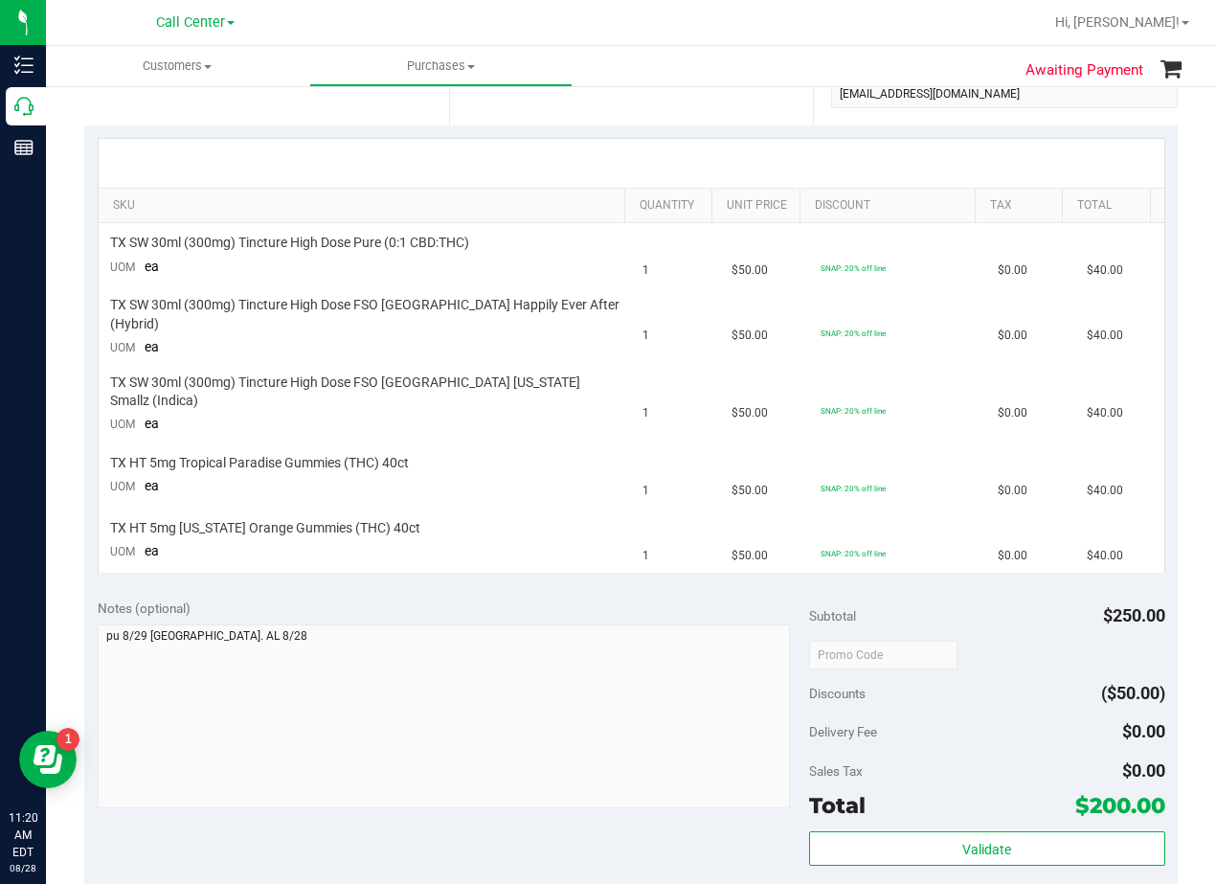
click at [679, 167] on div at bounding box center [632, 163] width 1066 height 49
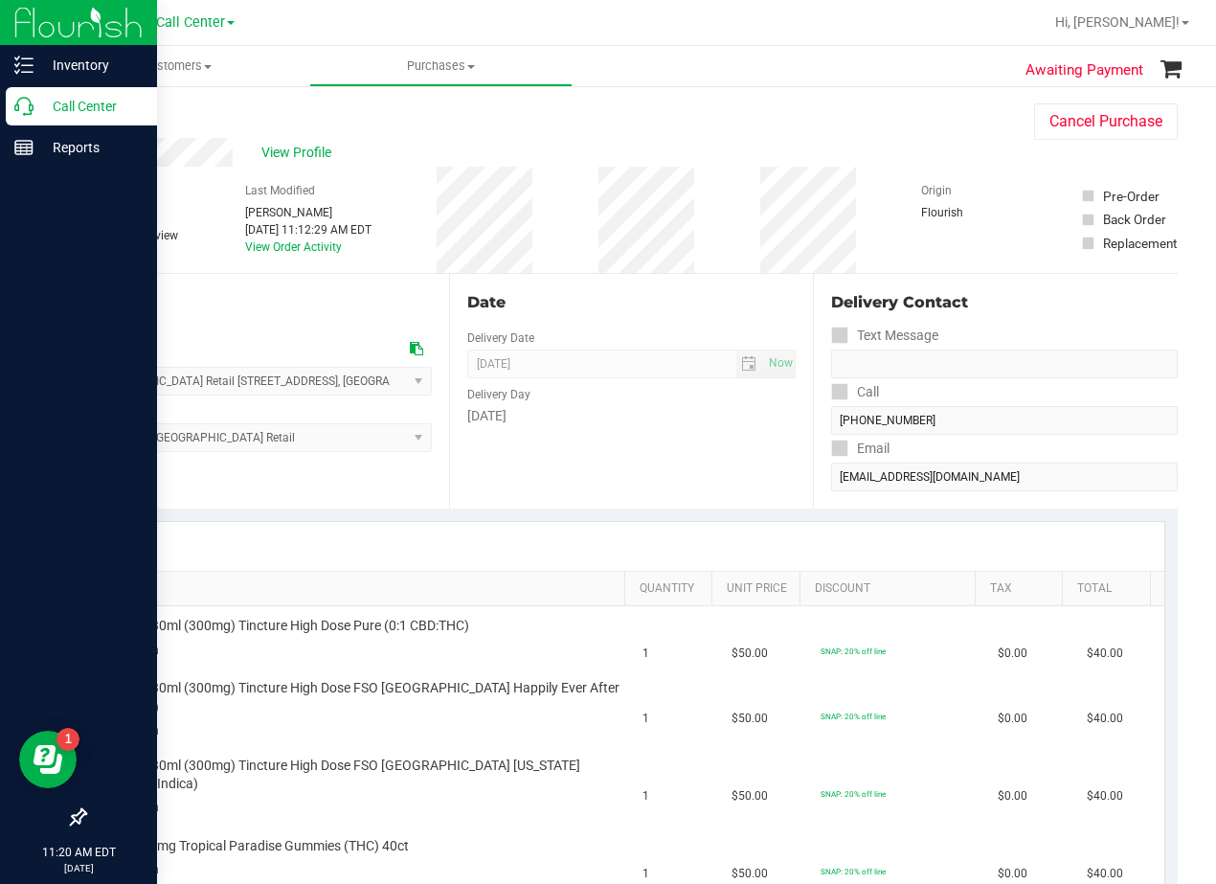
click at [35, 110] on p "Call Center" at bounding box center [91, 106] width 115 height 23
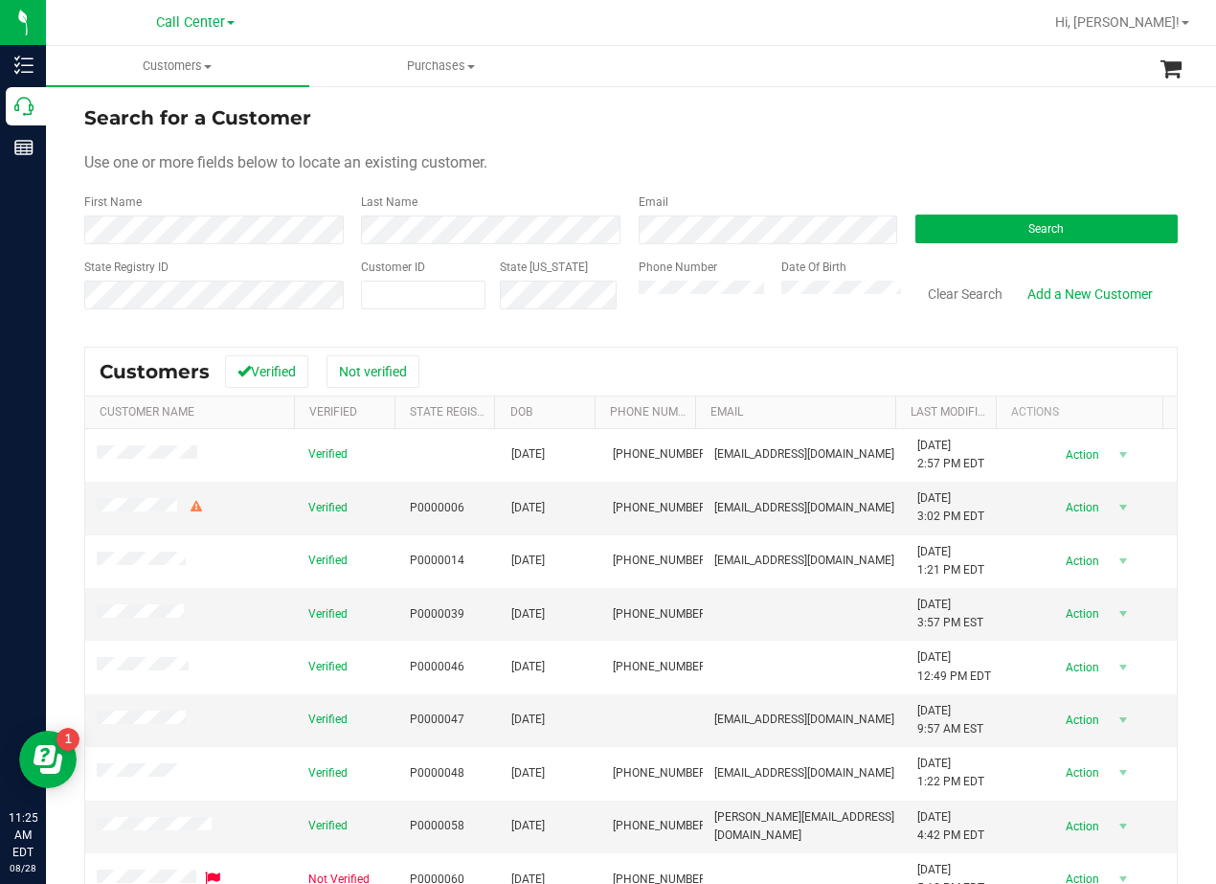
click at [742, 96] on div "Search for a Customer Use one or more fields below to locate an existing custom…" at bounding box center [631, 567] width 1170 height 967
click at [1015, 239] on button "Search" at bounding box center [1047, 229] width 262 height 29
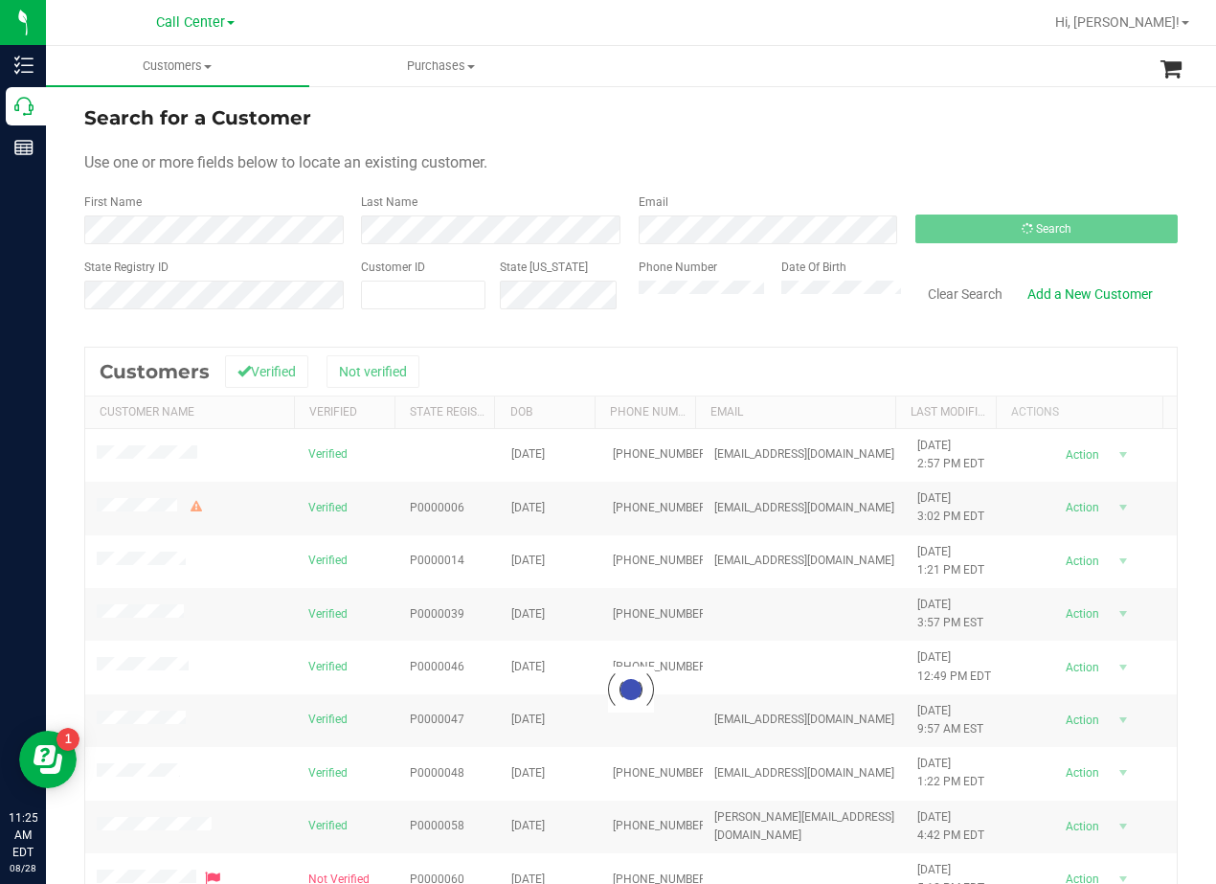
click at [812, 167] on div "Use one or more fields below to locate an existing customer." at bounding box center [631, 162] width 1094 height 23
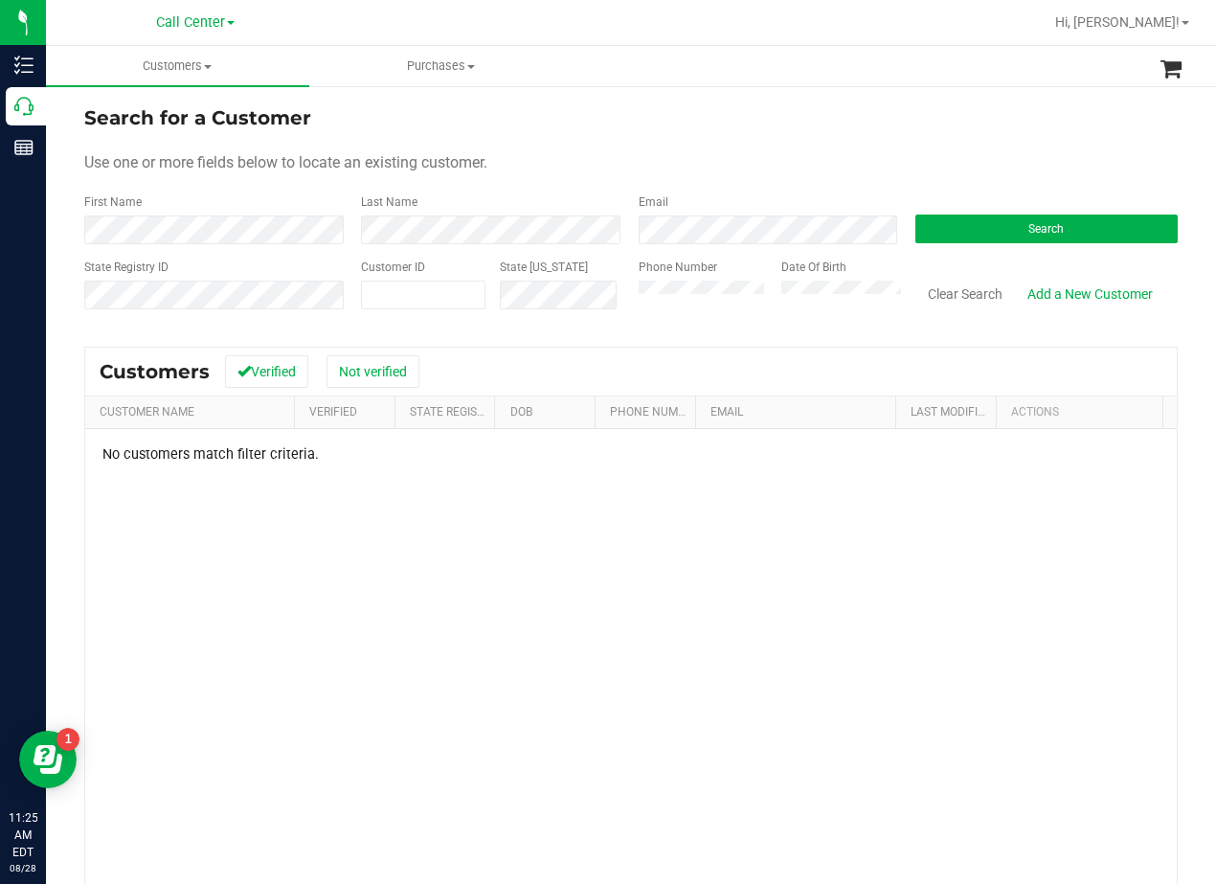
click at [875, 124] on div "Search for a Customer" at bounding box center [631, 117] width 1094 height 29
click at [781, 137] on form "Search for a Customer Use one or more fields below to locate an existing custom…" at bounding box center [631, 214] width 1094 height 223
click at [956, 304] on button "Clear Search" at bounding box center [966, 294] width 100 height 33
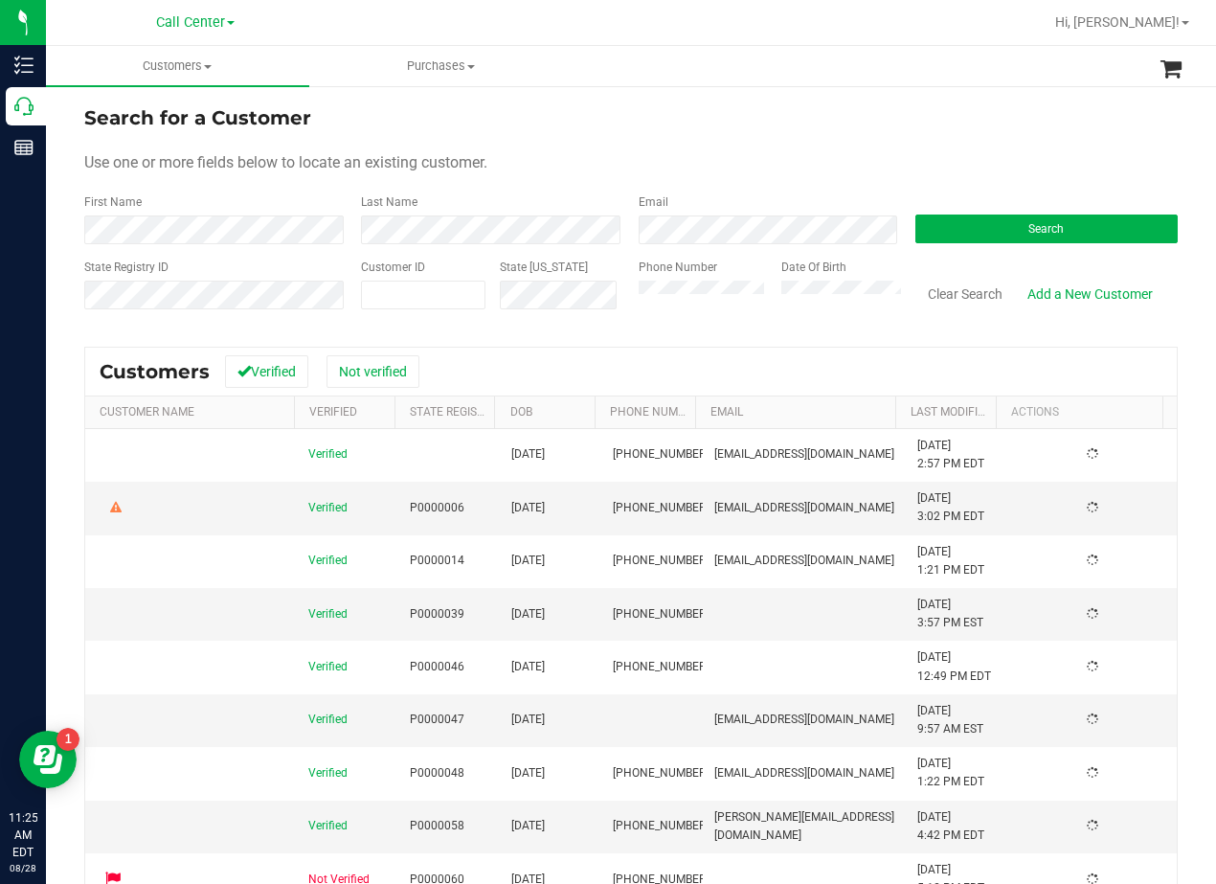
click at [772, 109] on div "Search for a Customer" at bounding box center [631, 117] width 1094 height 29
click at [739, 125] on div "Search for a Customer" at bounding box center [631, 117] width 1094 height 29
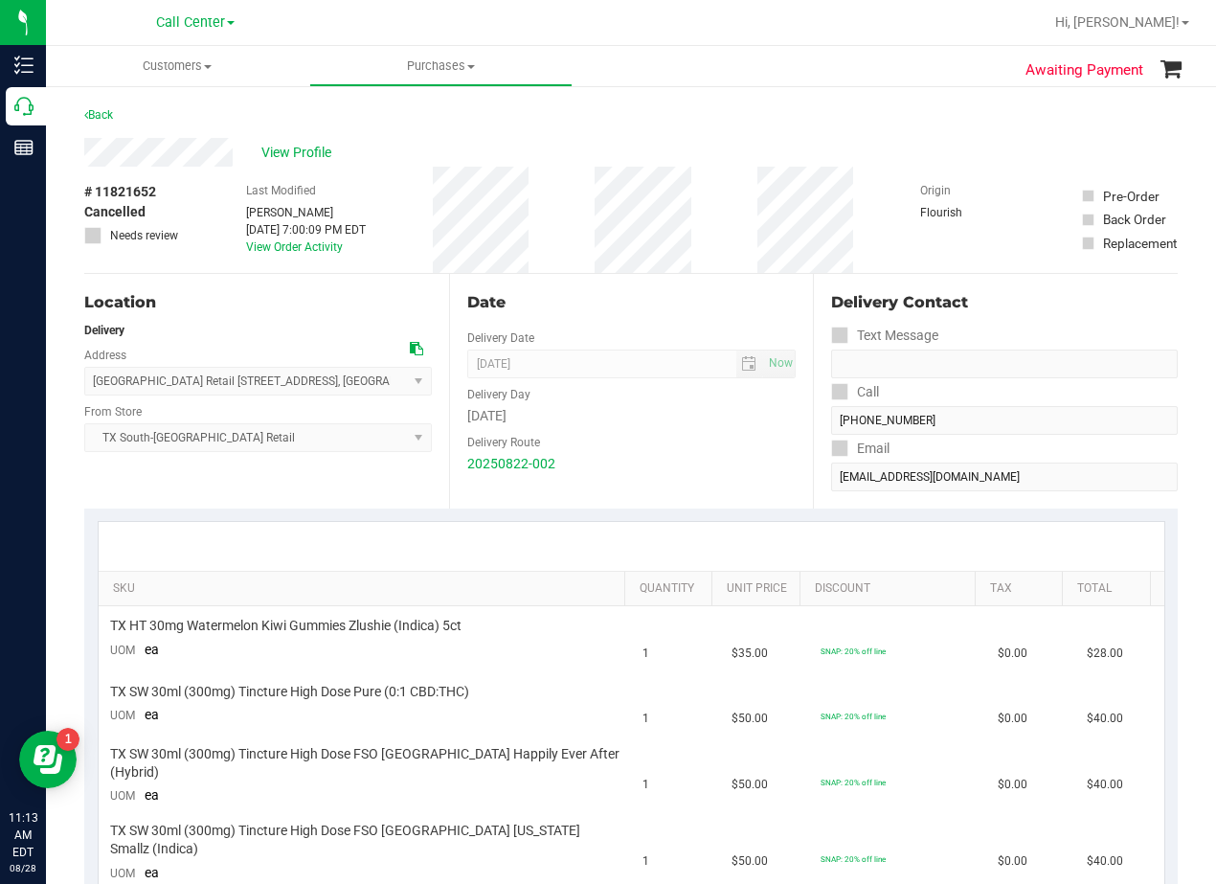
click at [614, 319] on div "Date Delivery Date [DATE] Now [DATE] 08:00 AM Now Delivery Day [DATE] Delivery …" at bounding box center [631, 391] width 365 height 235
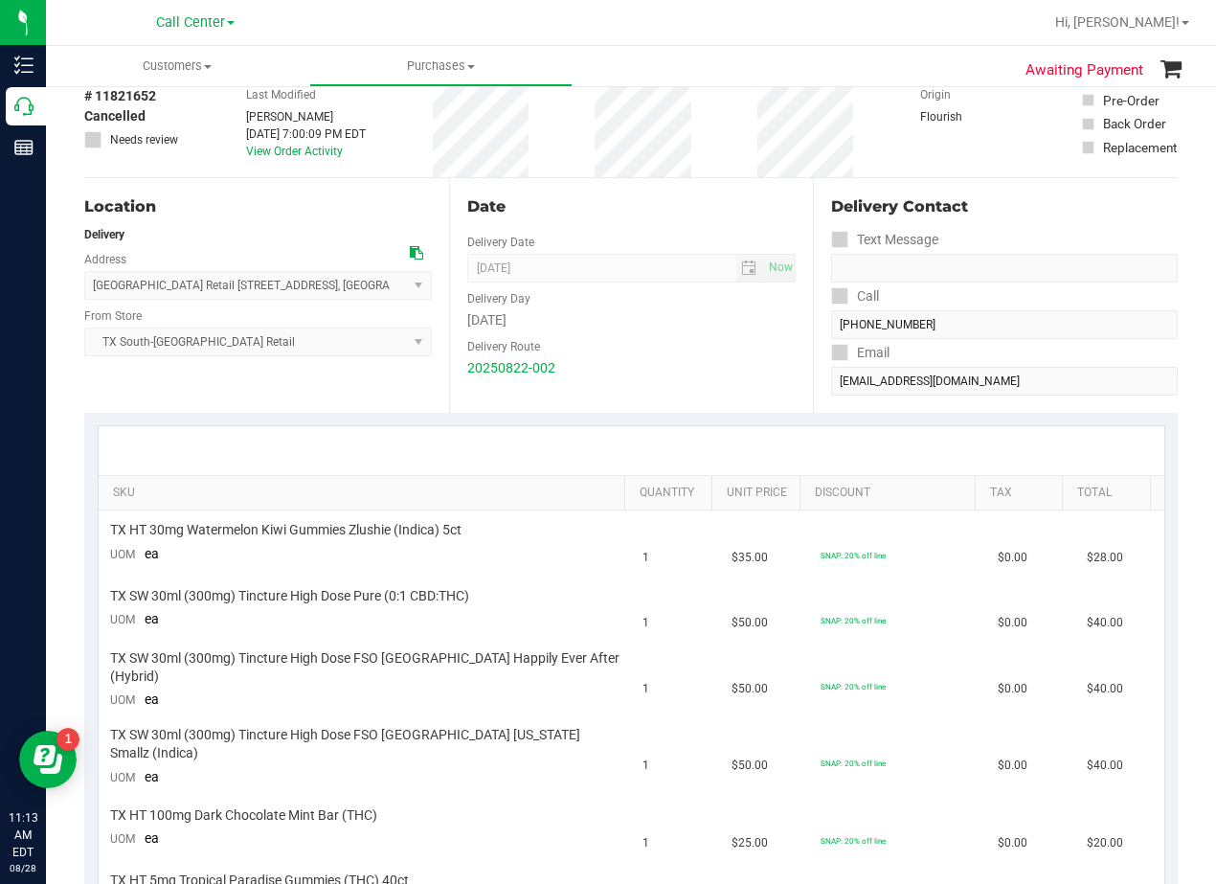
click at [614, 319] on div "[DATE]" at bounding box center [631, 320] width 329 height 20
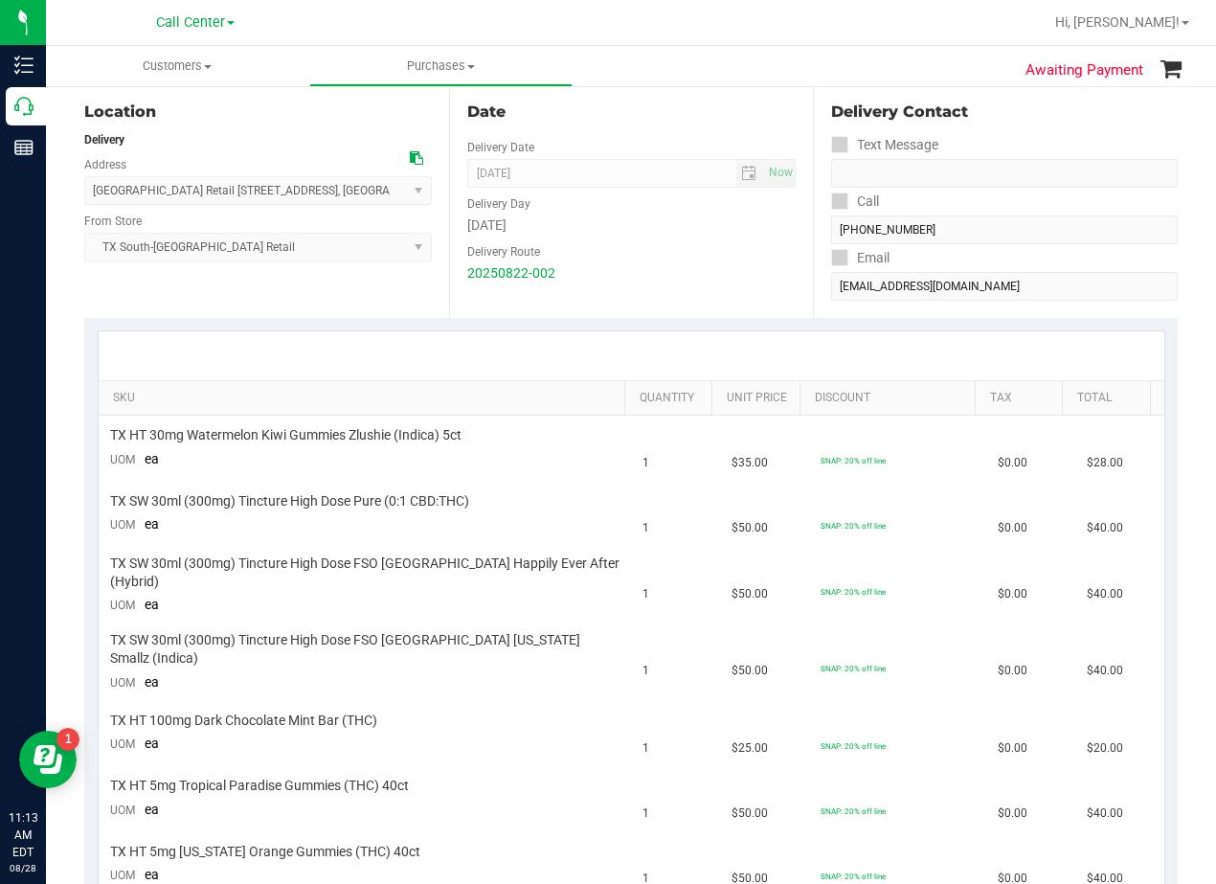
scroll to position [192, 0]
click at [679, 344] on div at bounding box center [632, 354] width 1066 height 49
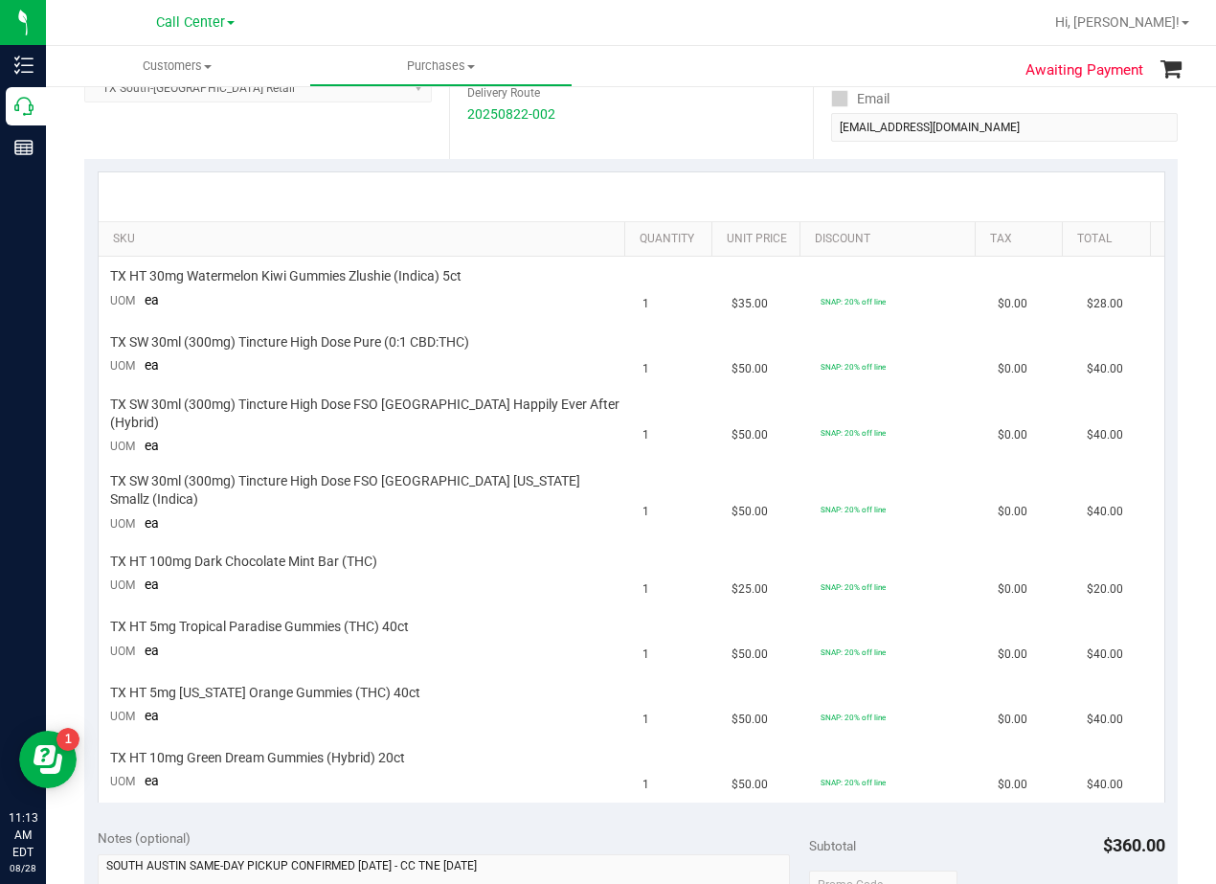
scroll to position [383, 0]
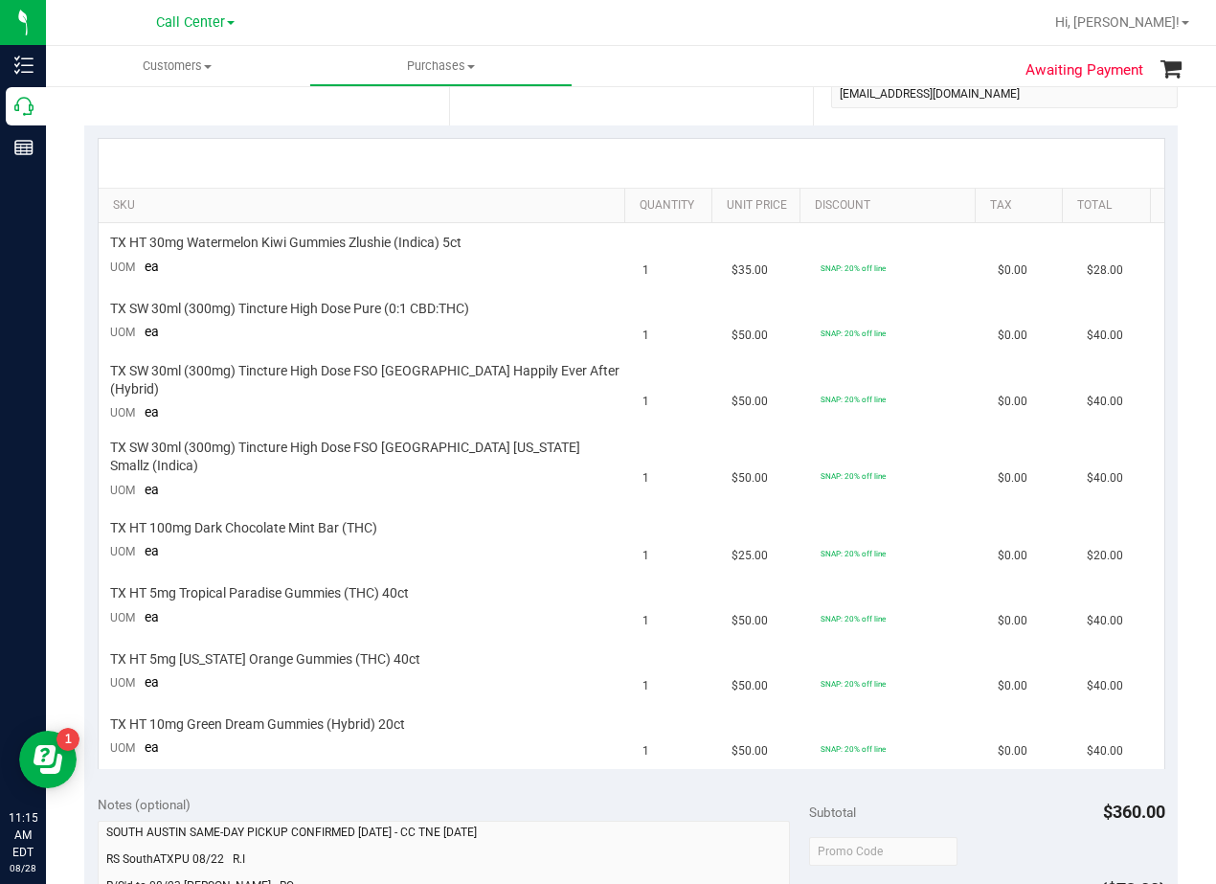
click at [767, 116] on div "Date Delivery Date [DATE] Now [DATE] 08:00 AM Now Delivery Day [DATE] Delivery …" at bounding box center [631, 8] width 365 height 235
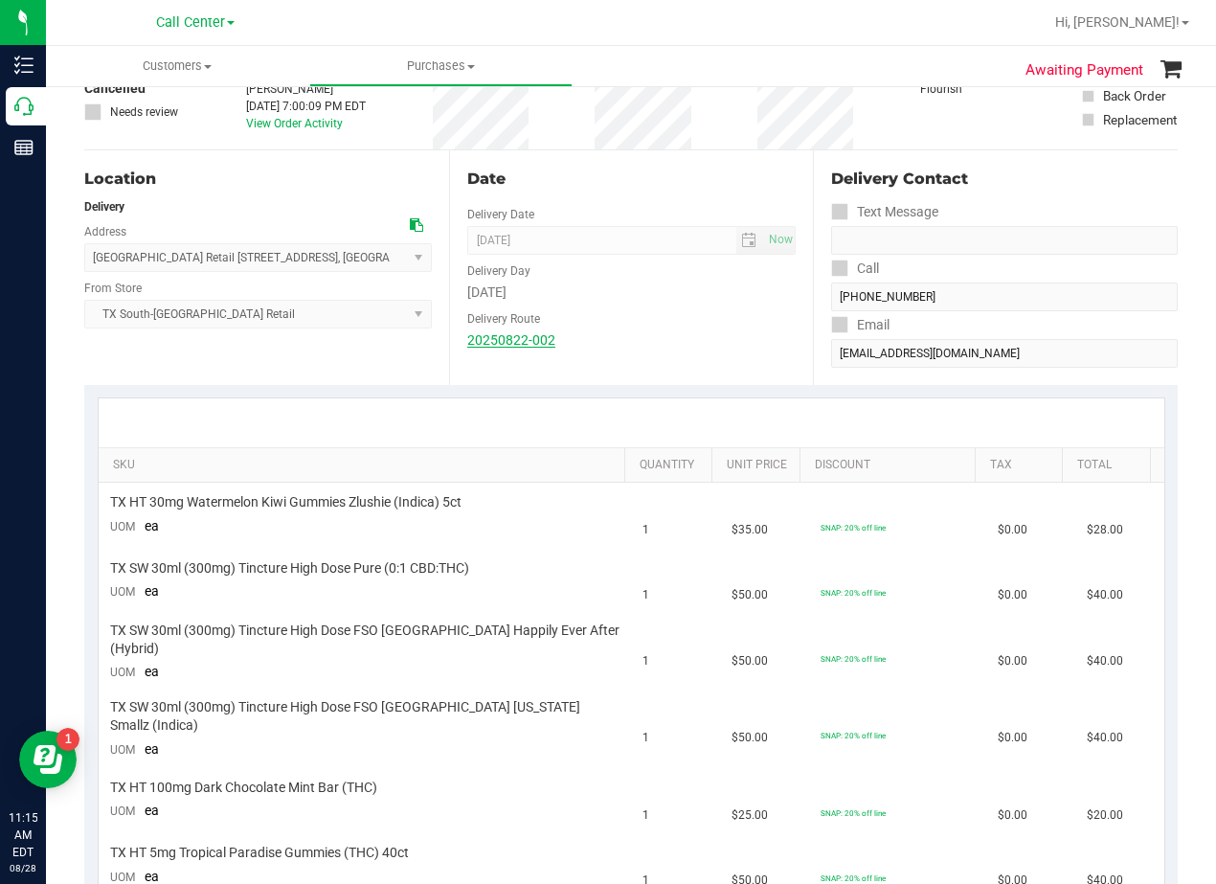
scroll to position [0, 0]
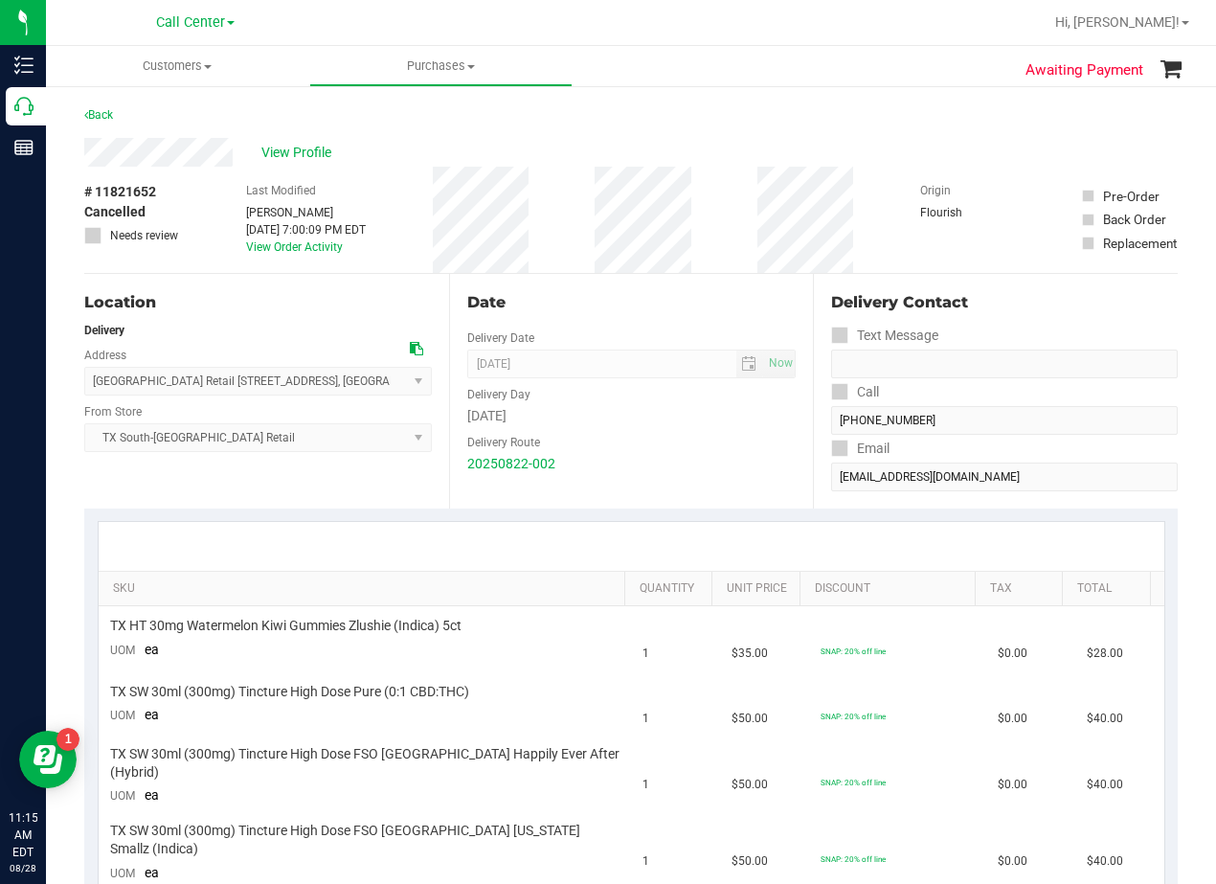
click at [719, 421] on div "[DATE]" at bounding box center [631, 416] width 329 height 20
click at [737, 204] on div "# 11821652 Cancelled Needs review Last Modified [PERSON_NAME] [DATE] 7:00:09 PM…" at bounding box center [631, 220] width 1094 height 106
click at [694, 303] on div "Date" at bounding box center [631, 302] width 329 height 23
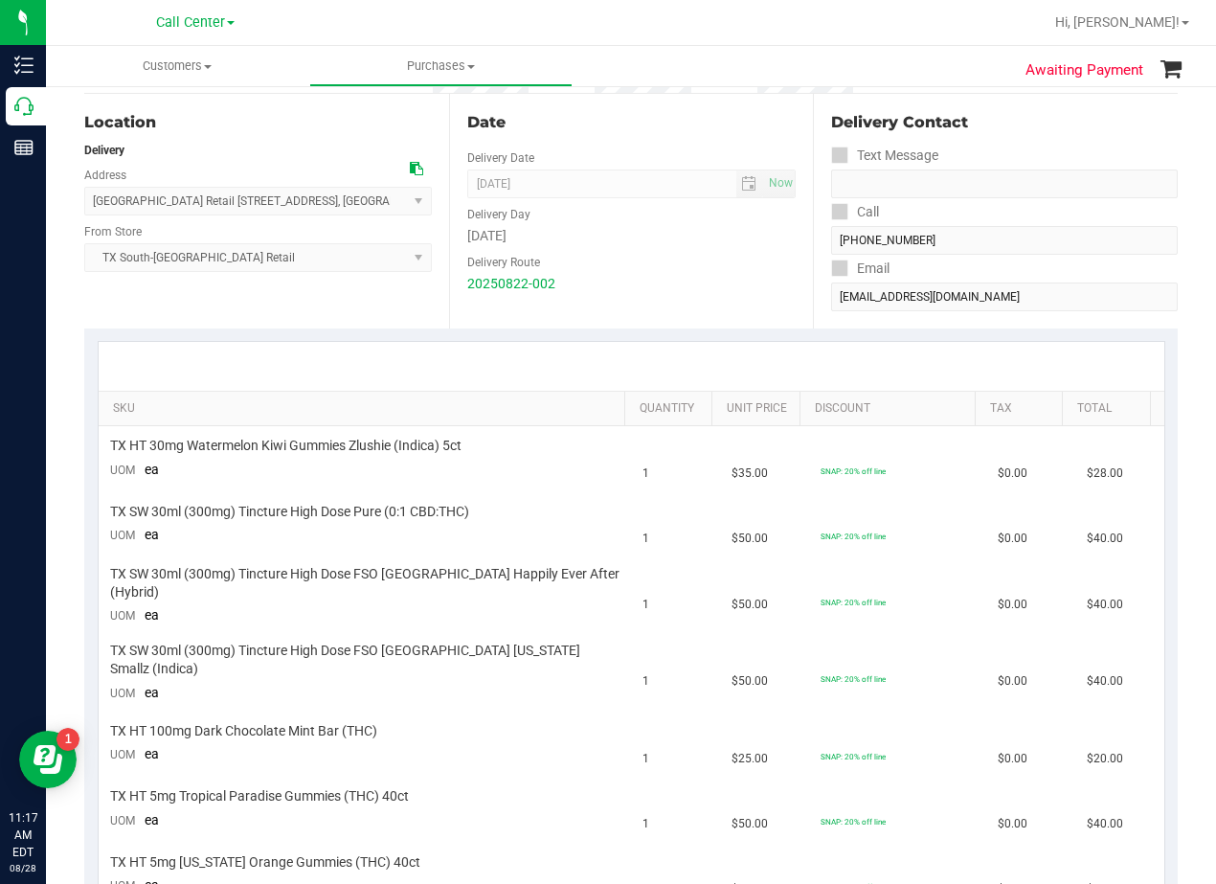
scroll to position [192, 0]
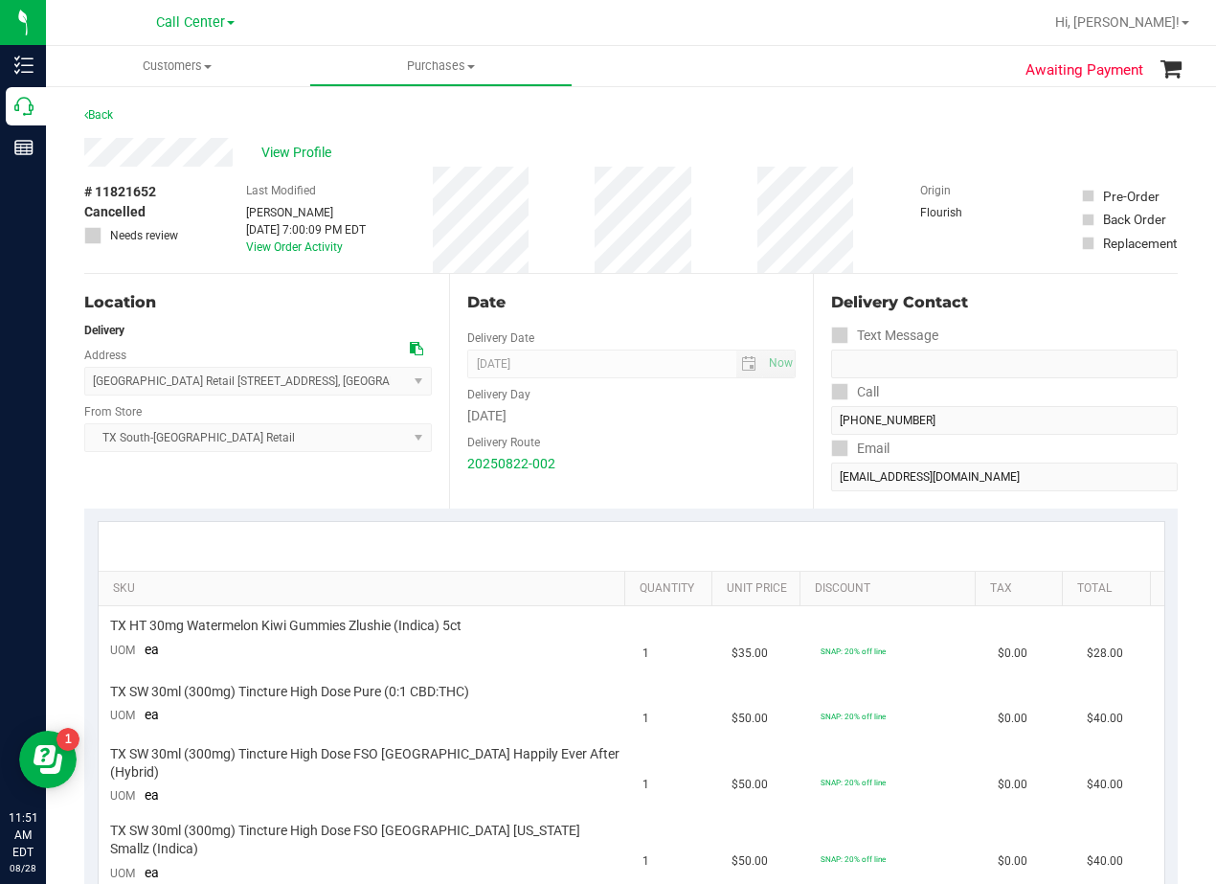
scroll to position [192, 0]
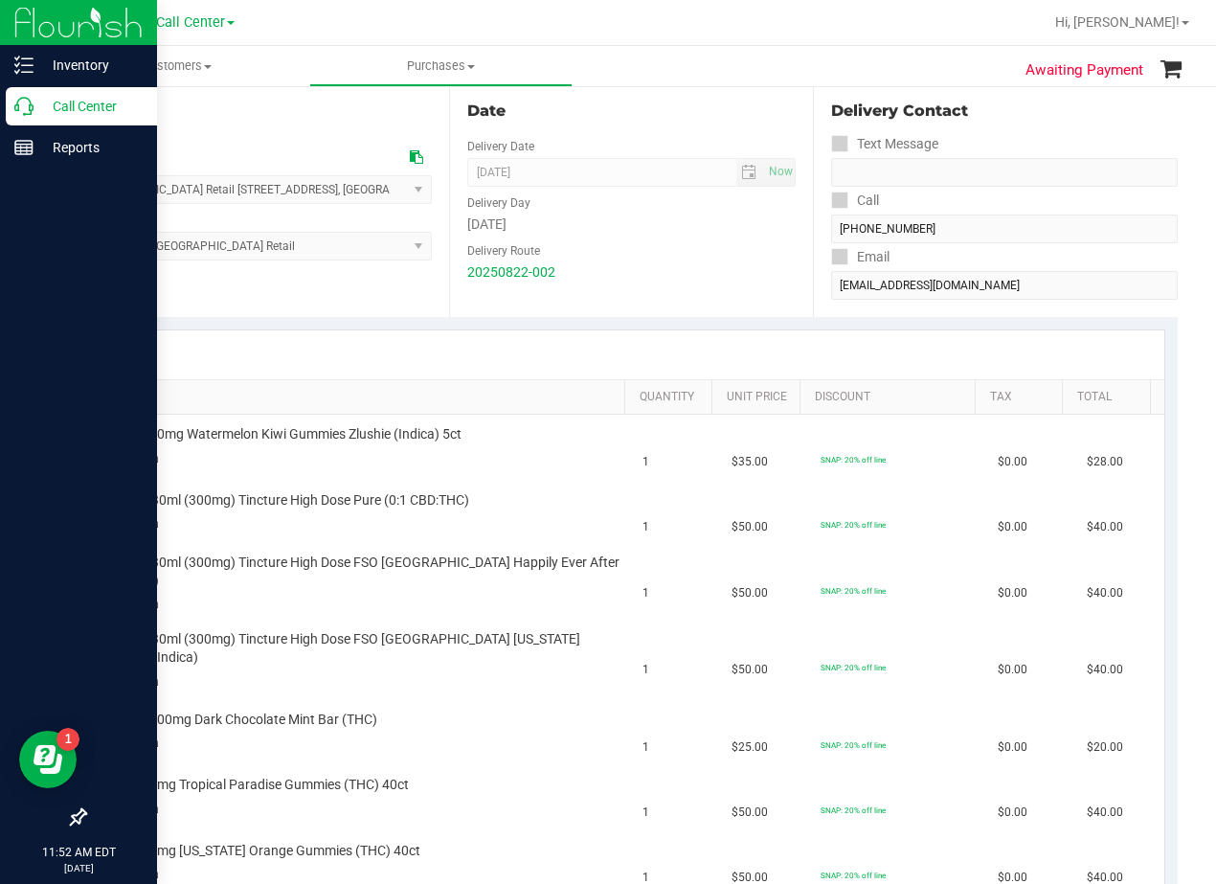
click at [39, 109] on p "Call Center" at bounding box center [91, 106] width 115 height 23
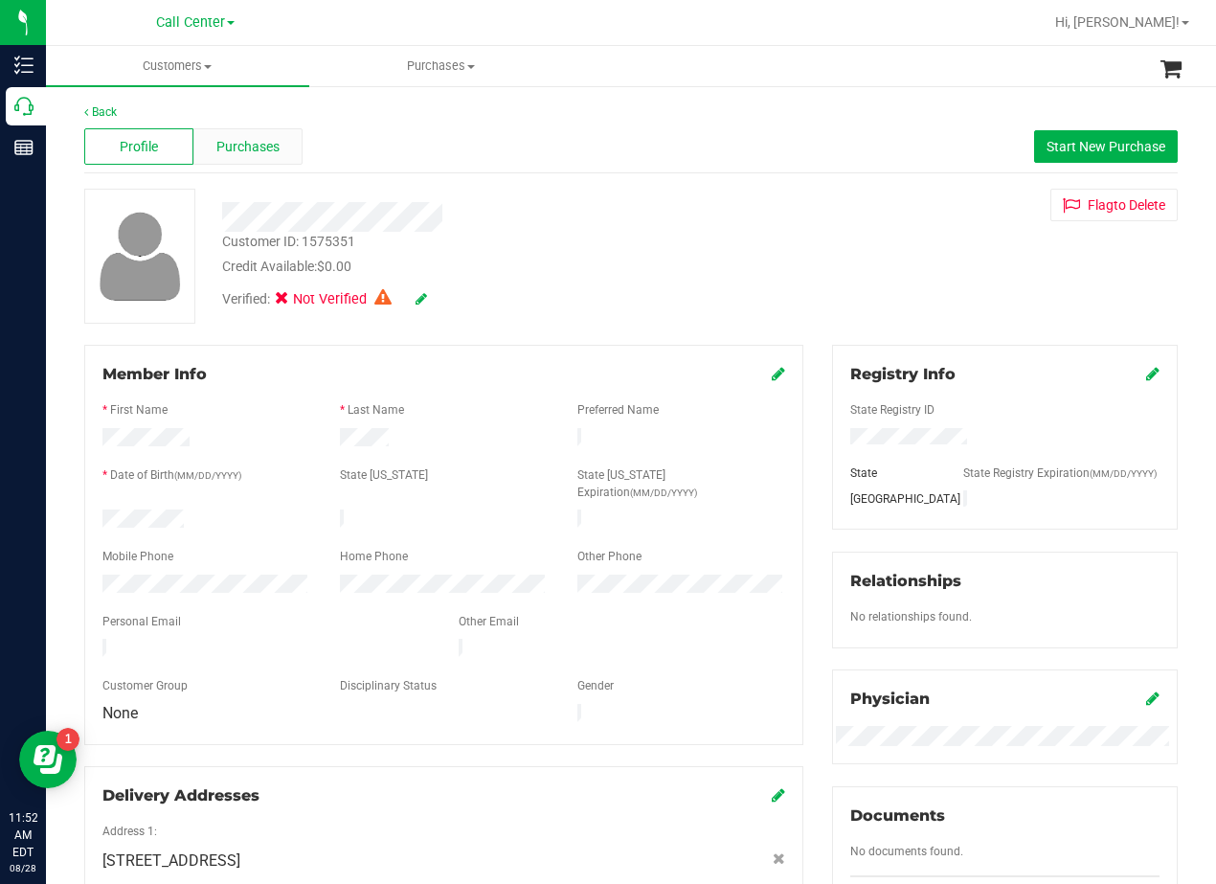
click at [270, 137] on span "Purchases" at bounding box center [247, 147] width 63 height 20
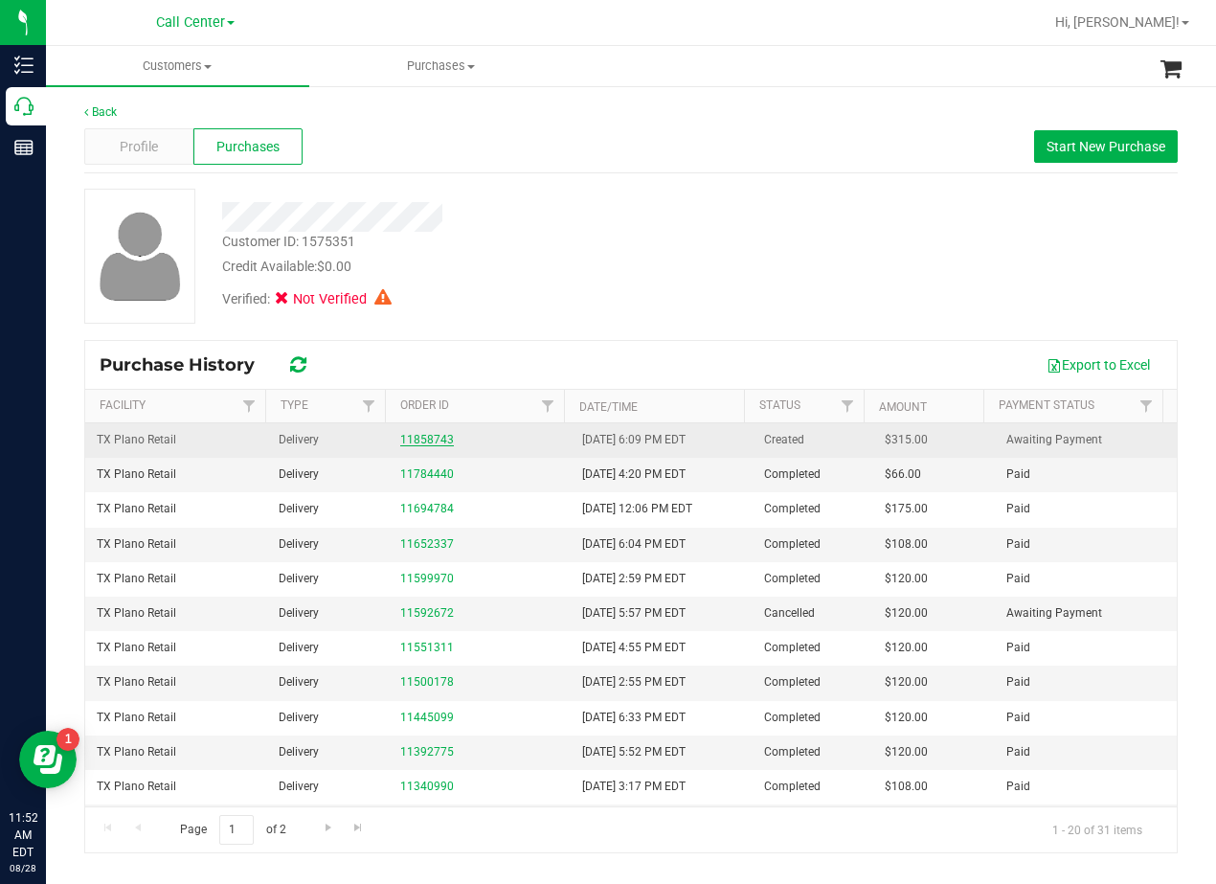
click at [418, 442] on link "11858743" at bounding box center [427, 439] width 54 height 13
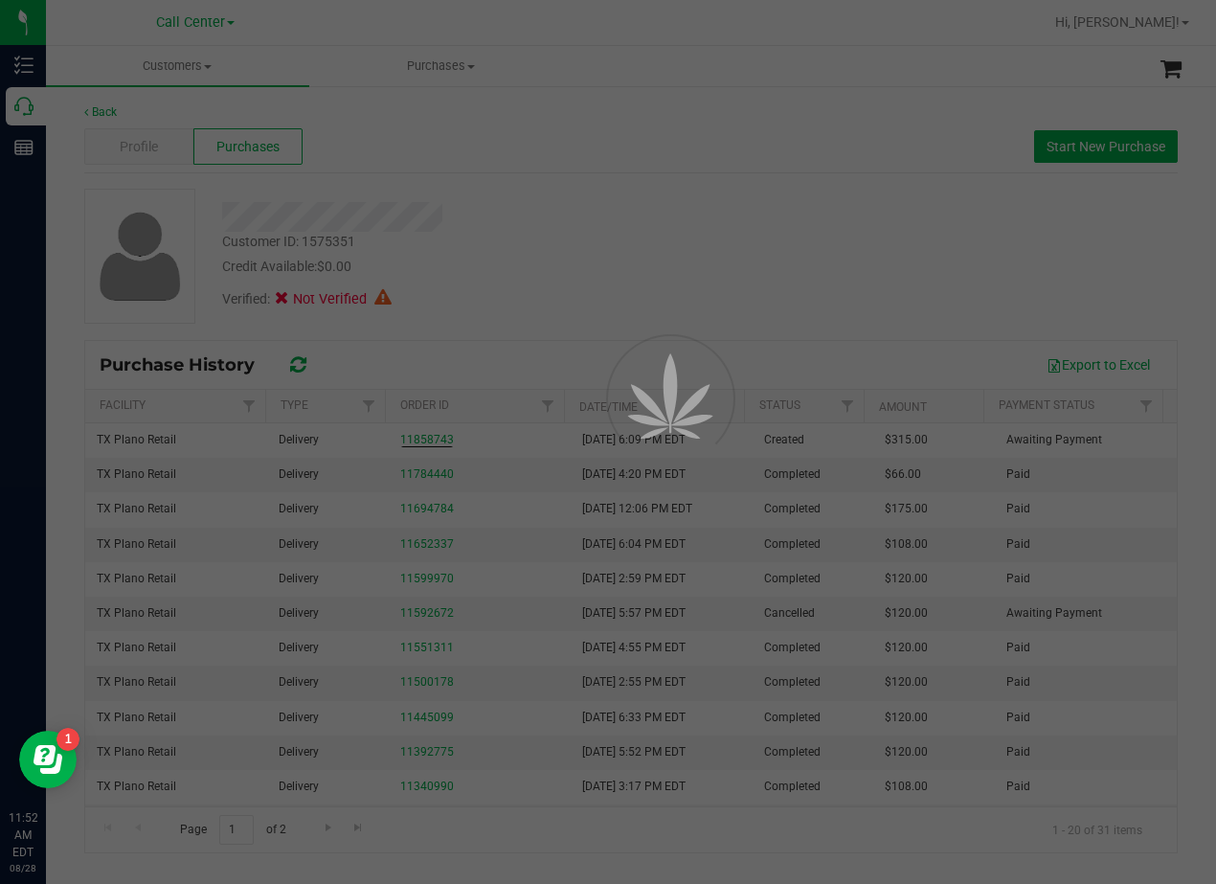
click at [510, 263] on div at bounding box center [608, 442] width 1216 height 884
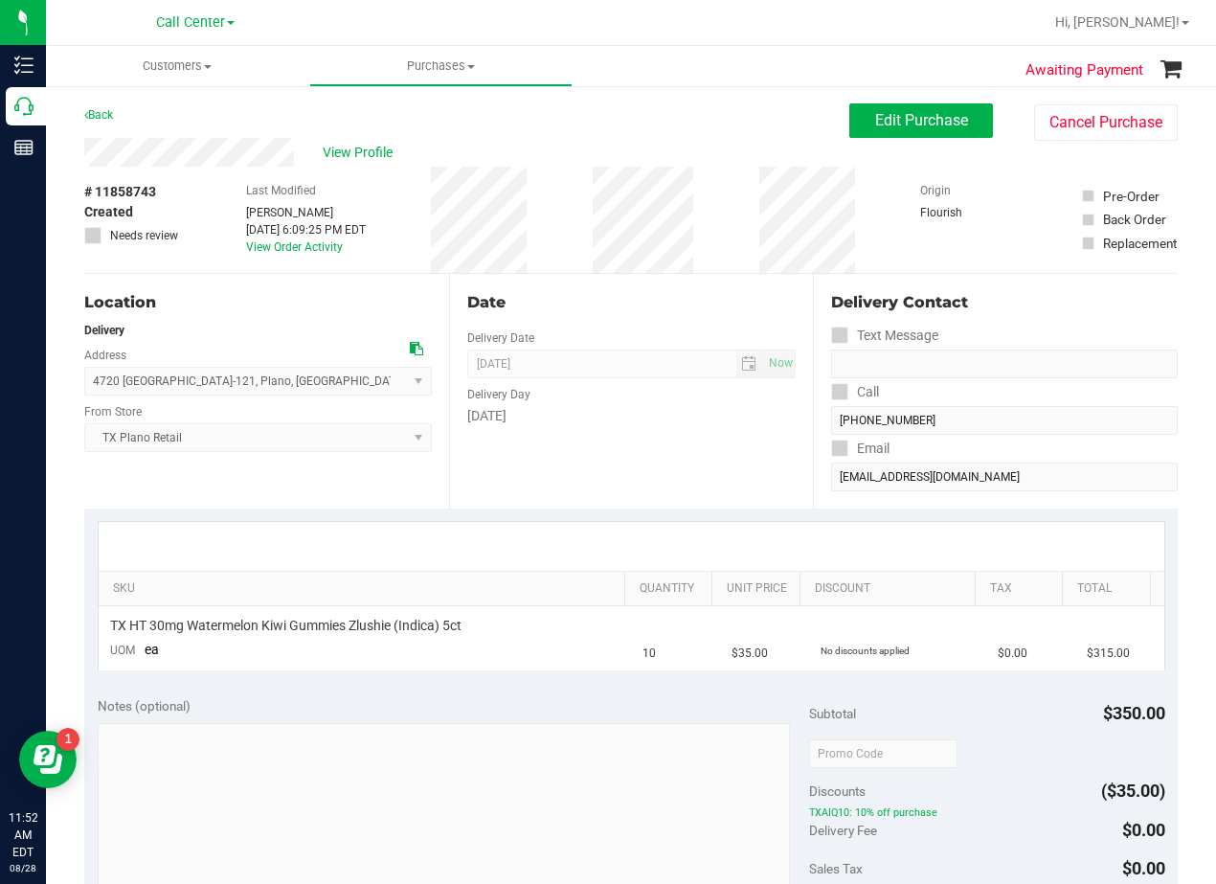
click at [678, 101] on div "Awaiting Payment Back Edit Purchase Cancel Purchase View Profile # 11858743 Cre…" at bounding box center [631, 771] width 1170 height 1374
click at [875, 115] on span "Edit Purchase" at bounding box center [921, 120] width 93 height 18
click at [575, 157] on div "View Profile" at bounding box center [466, 152] width 765 height 29
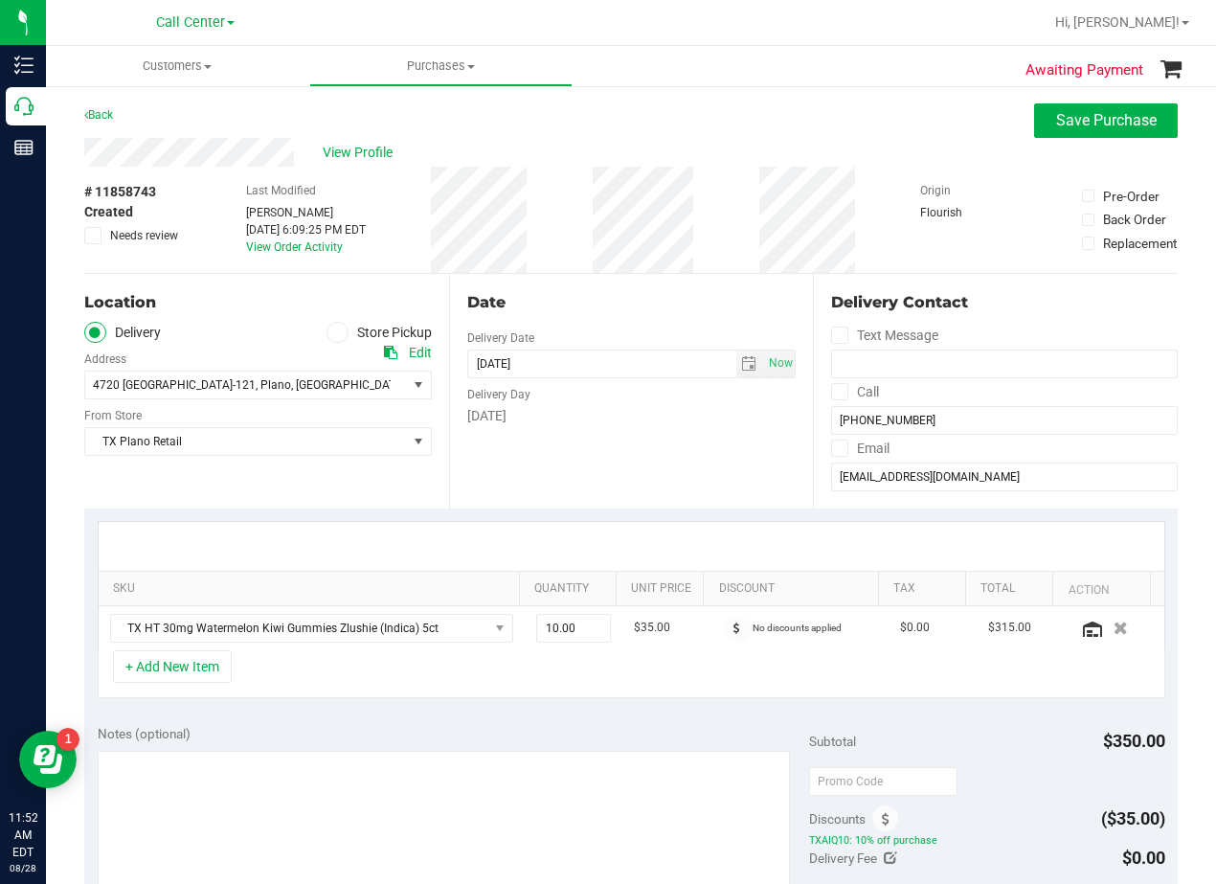
click at [92, 236] on icon at bounding box center [93, 236] width 12 height 0
click at [0, 0] on input "Needs review" at bounding box center [0, 0] width 0 height 0
click at [558, 168] on div "# 11858743 Created Needs review Last Modified Alexander Lawson Aug 27, 2025 6:0…" at bounding box center [631, 220] width 1094 height 106
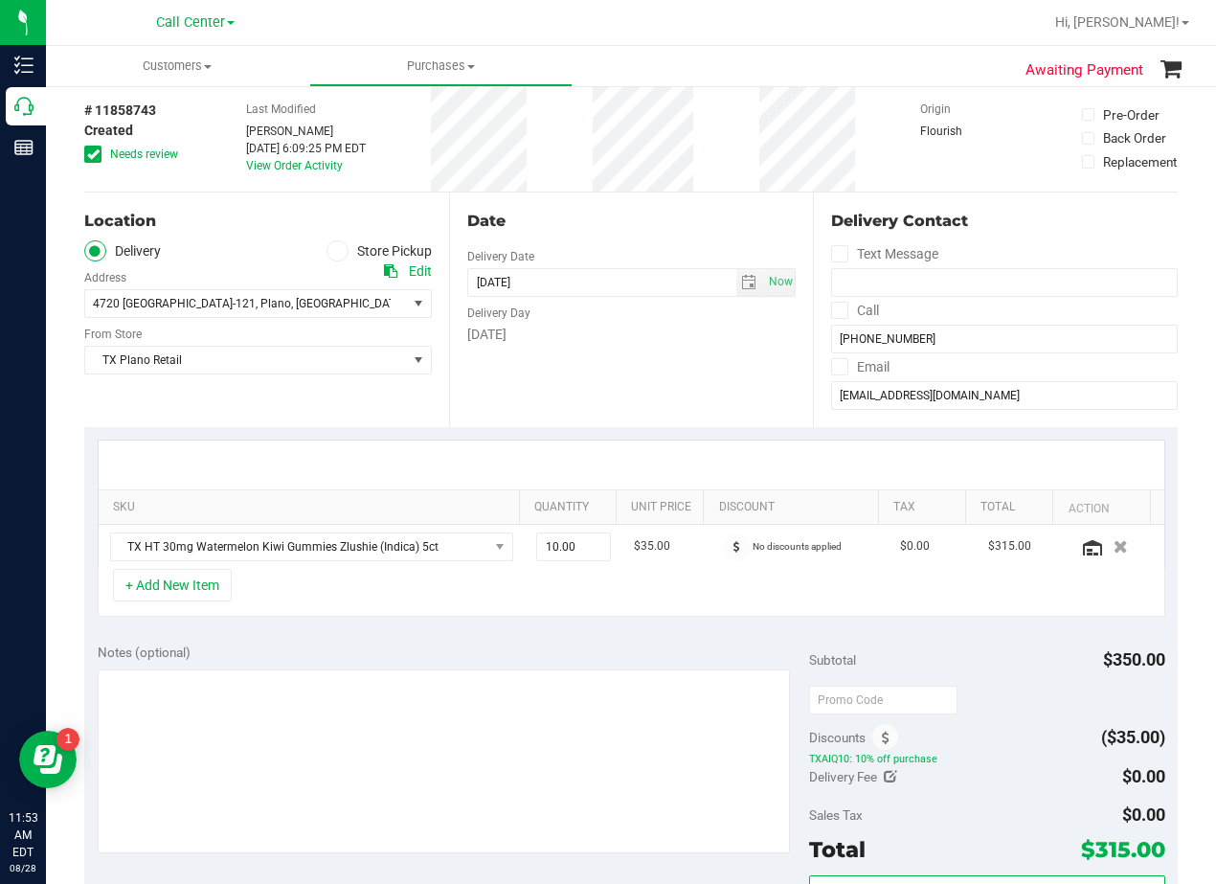
scroll to position [192, 0]
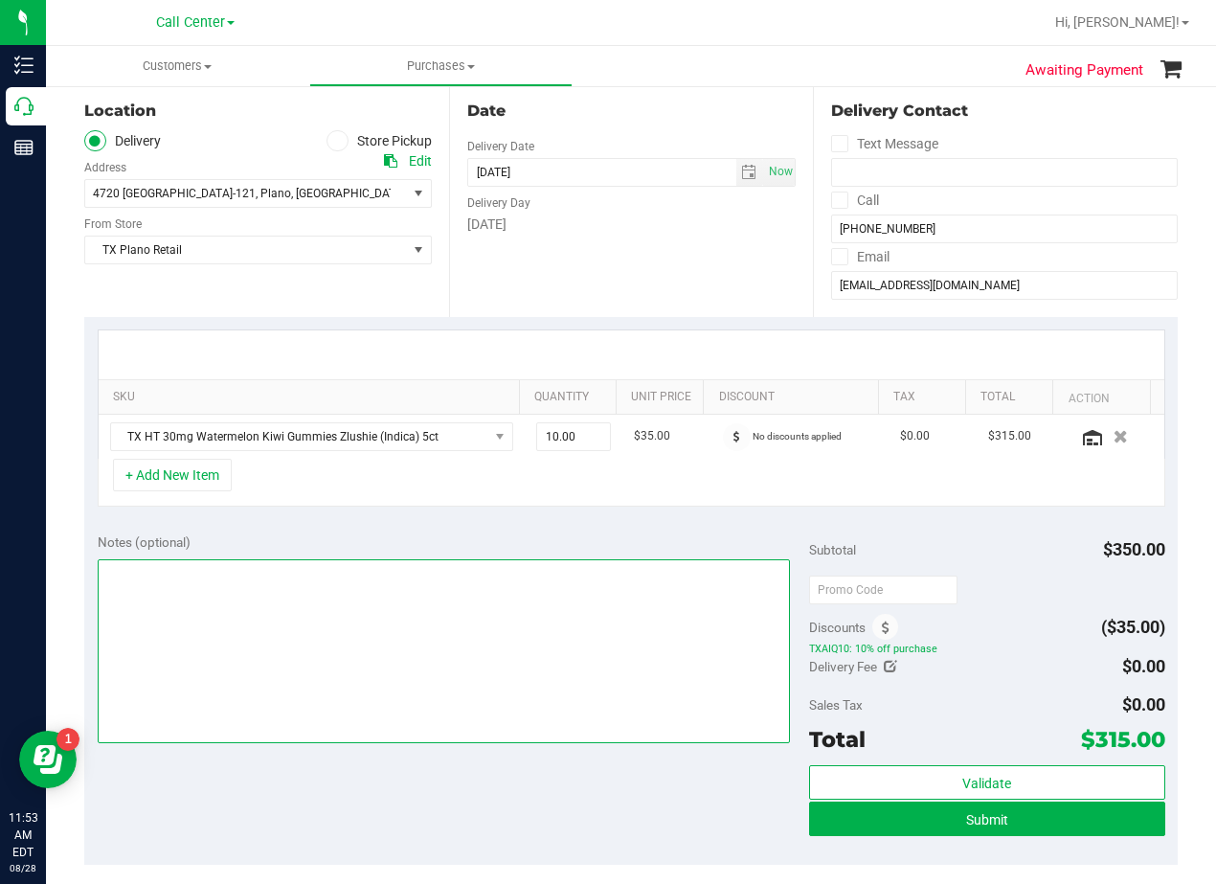
click at [511, 606] on textarea at bounding box center [444, 651] width 692 height 184
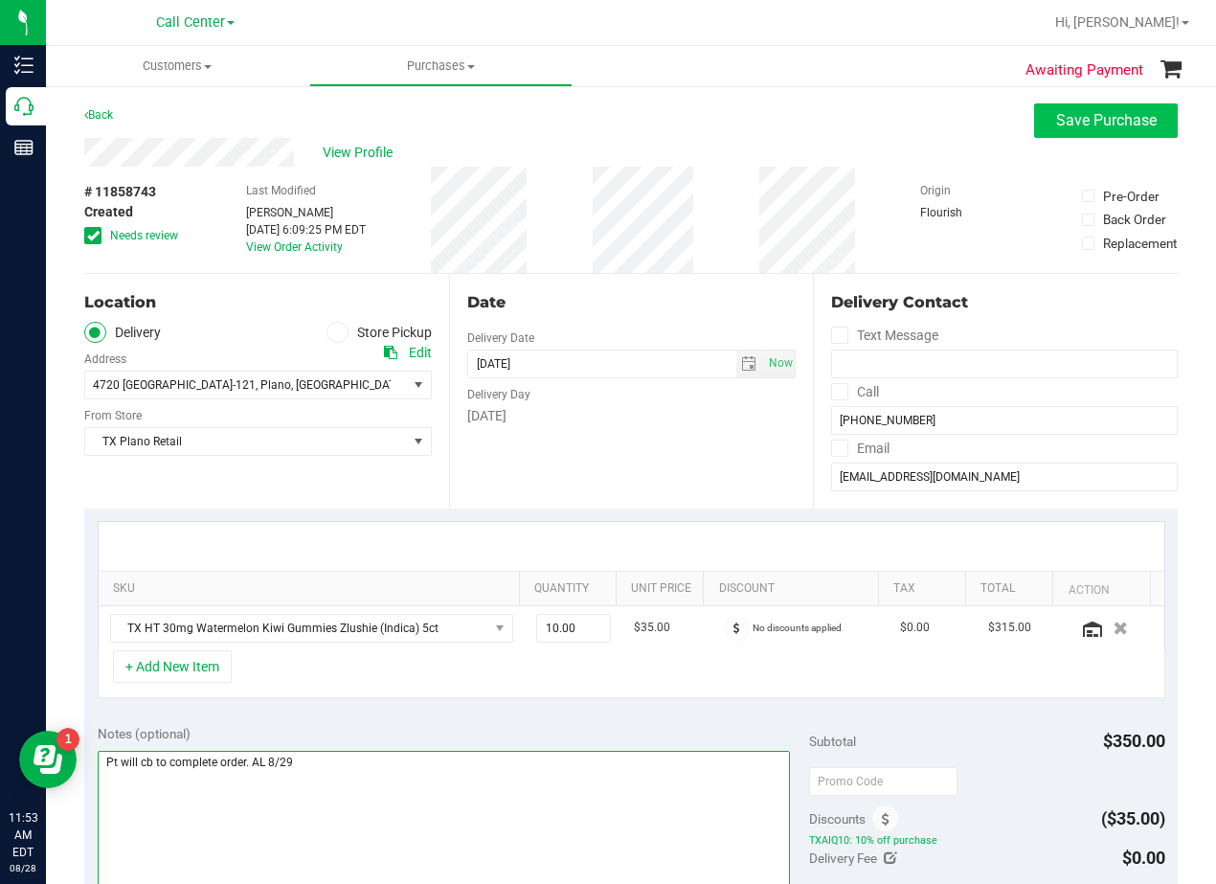
type textarea "Pt will cb to complete order. AL 8/29"
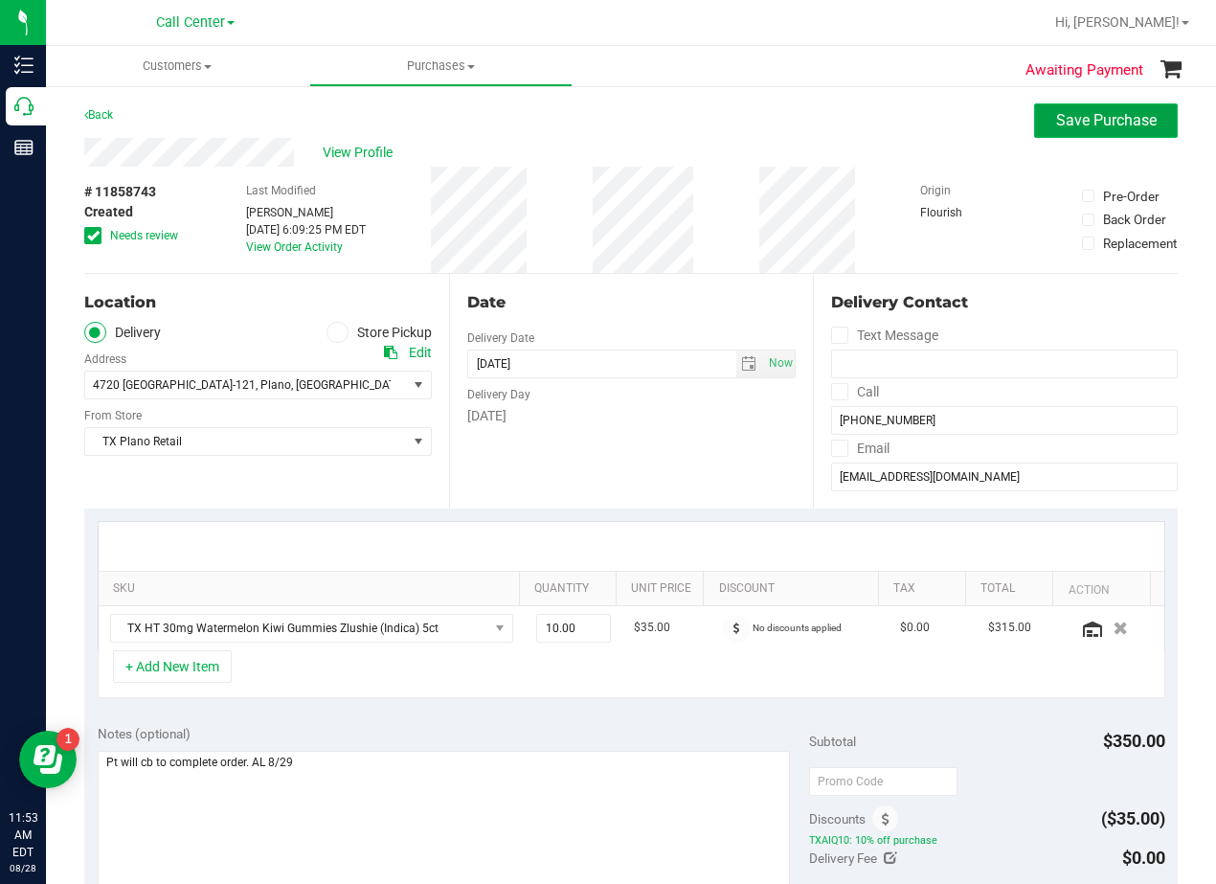
click at [1034, 120] on button "Save Purchase" at bounding box center [1106, 120] width 144 height 34
click at [782, 154] on div "View Profile" at bounding box center [631, 152] width 1094 height 29
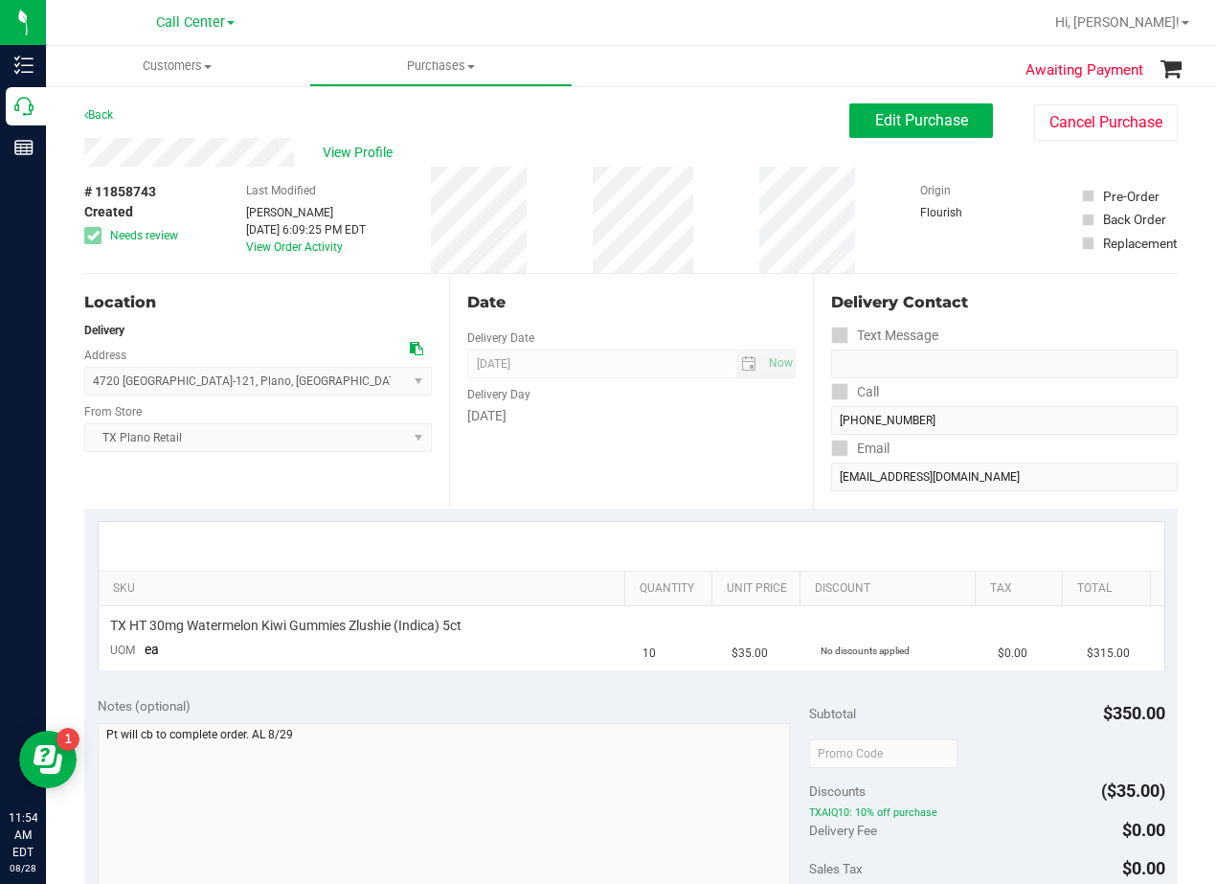
click at [740, 257] on div "# 11858743 Created Needs review Last Modified Alexander Lawson Aug 27, 2025 6:0…" at bounding box center [631, 220] width 1094 height 106
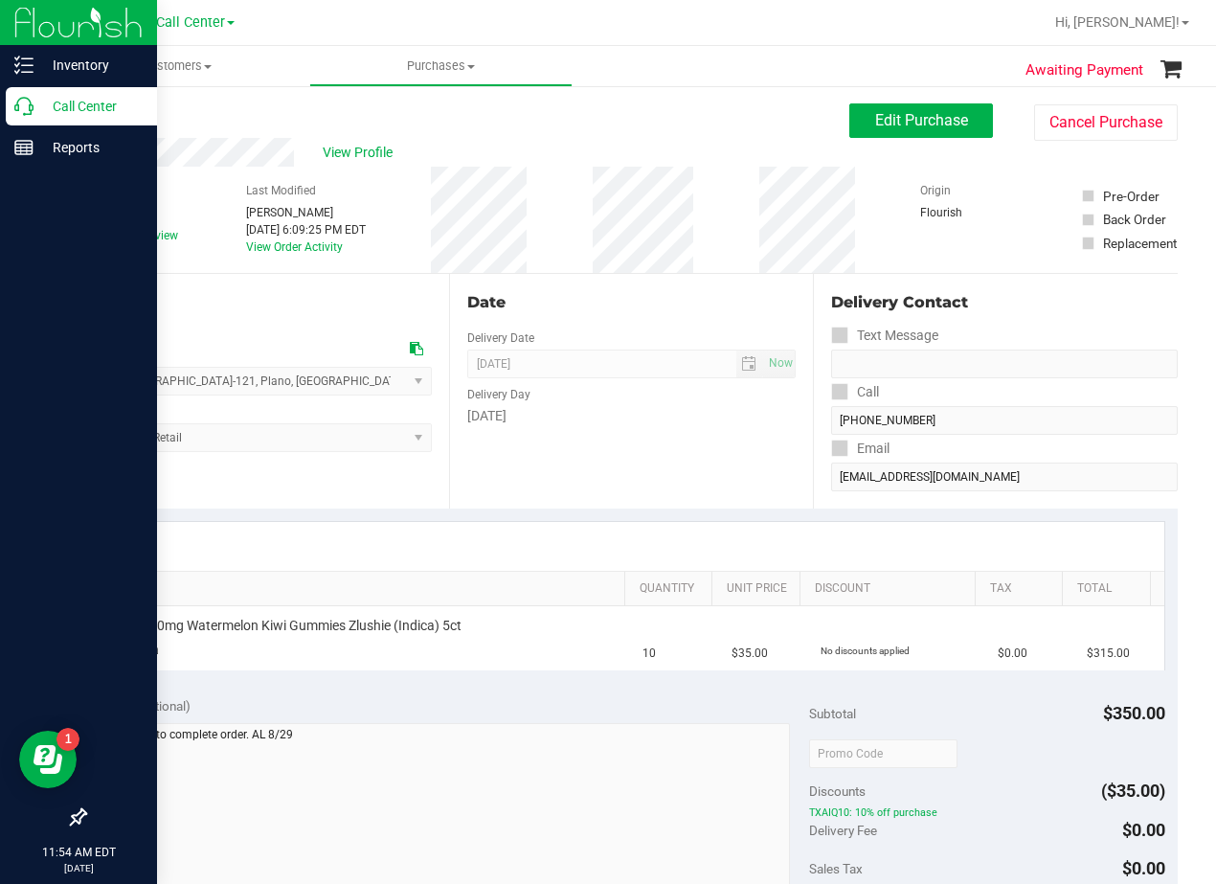
click at [29, 112] on icon at bounding box center [23, 106] width 19 height 19
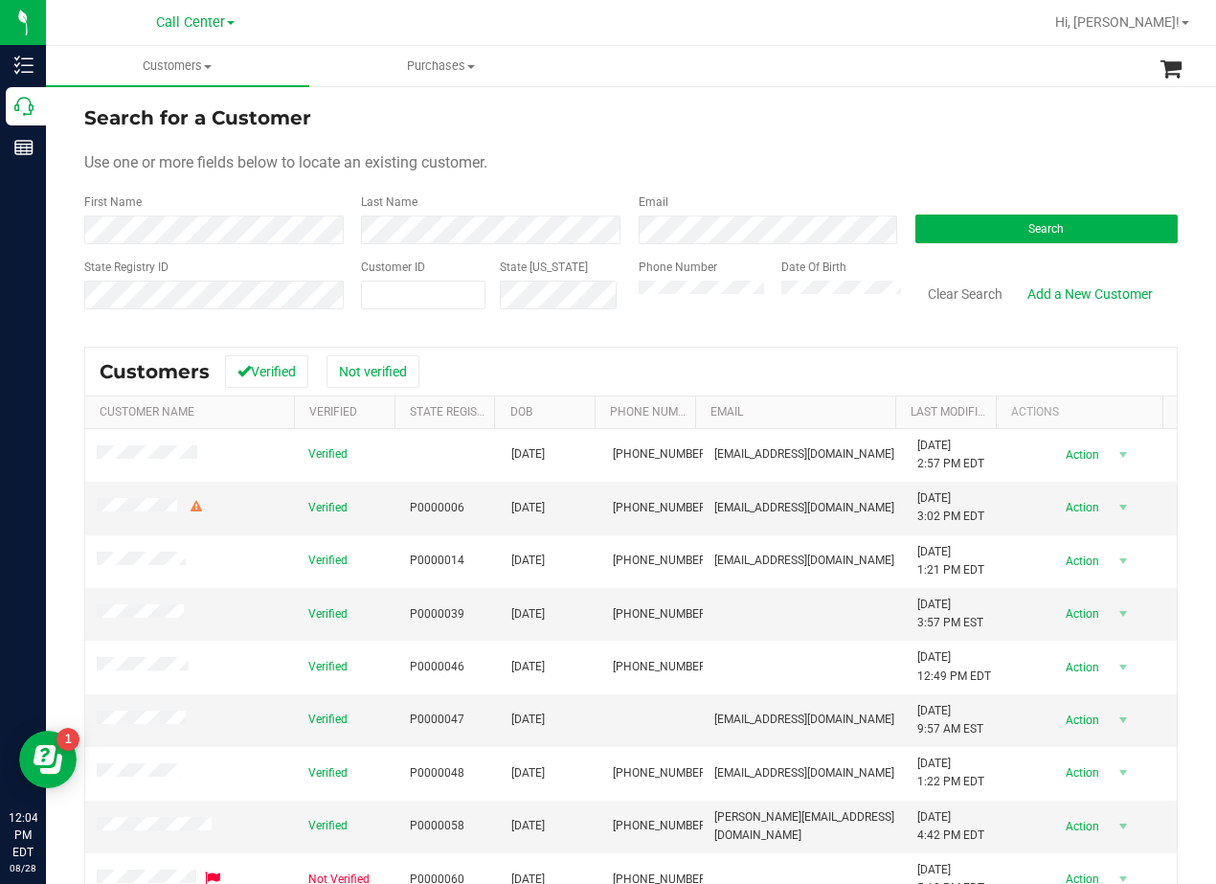
click at [803, 120] on div "Search for a Customer" at bounding box center [631, 117] width 1094 height 29
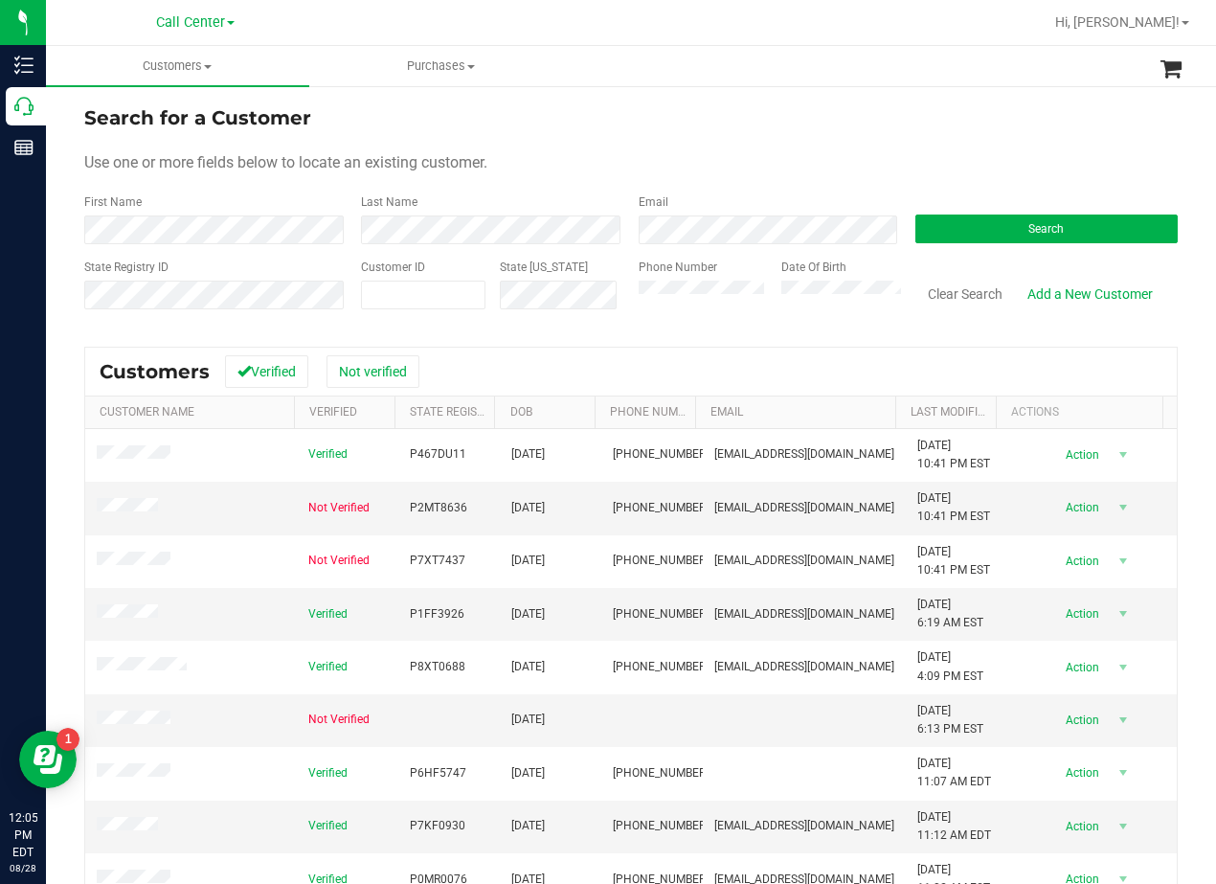
click at [671, 124] on div "Search for a Customer" at bounding box center [631, 117] width 1094 height 29
drag, startPoint x: 750, startPoint y: 159, endPoint x: 736, endPoint y: 170, distance: 17.8
click at [750, 159] on div "Use one or more fields below to locate an existing customer." at bounding box center [631, 162] width 1094 height 23
click at [830, 93] on div "Search for a Customer Use one or more fields below to locate an existing custom…" at bounding box center [631, 567] width 1170 height 967
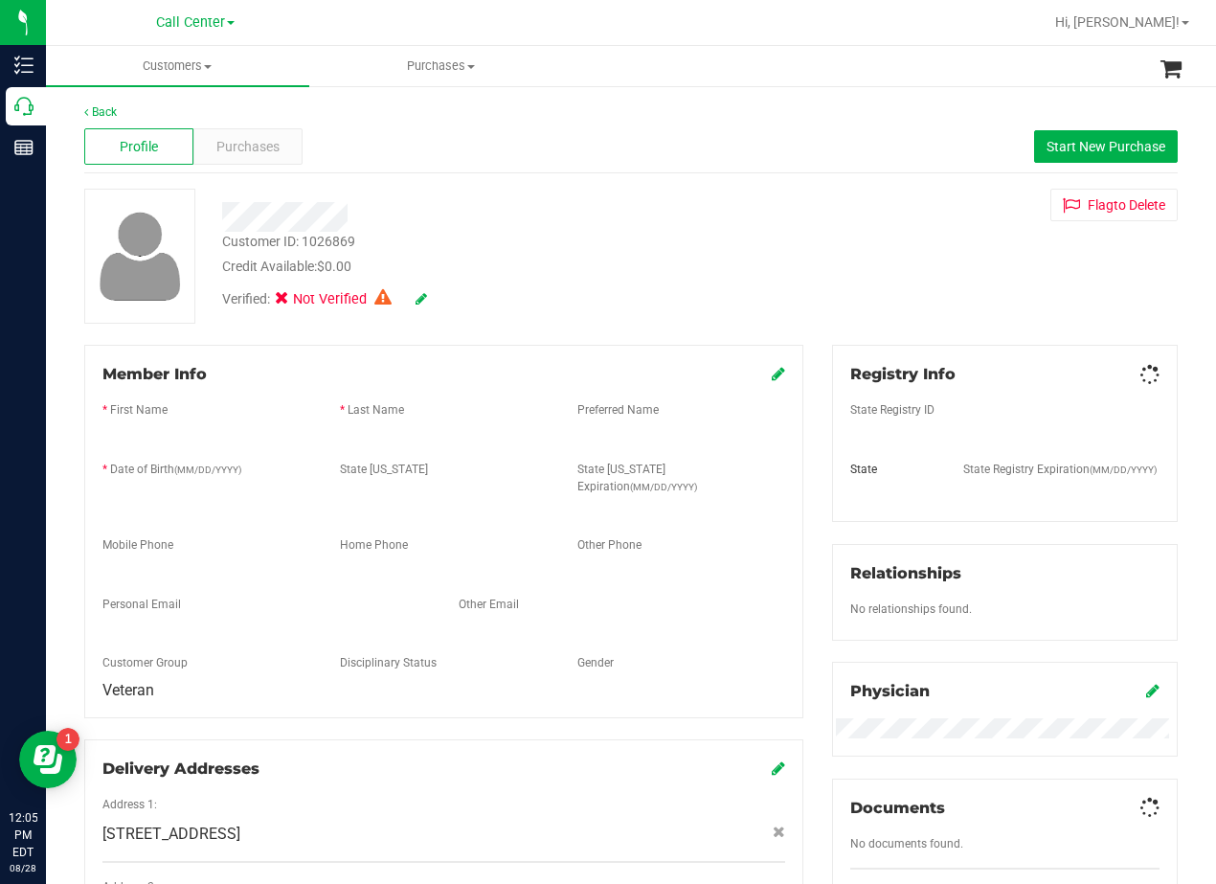
click at [610, 148] on div "Profile Purchases Start New Purchase" at bounding box center [631, 147] width 1094 height 53
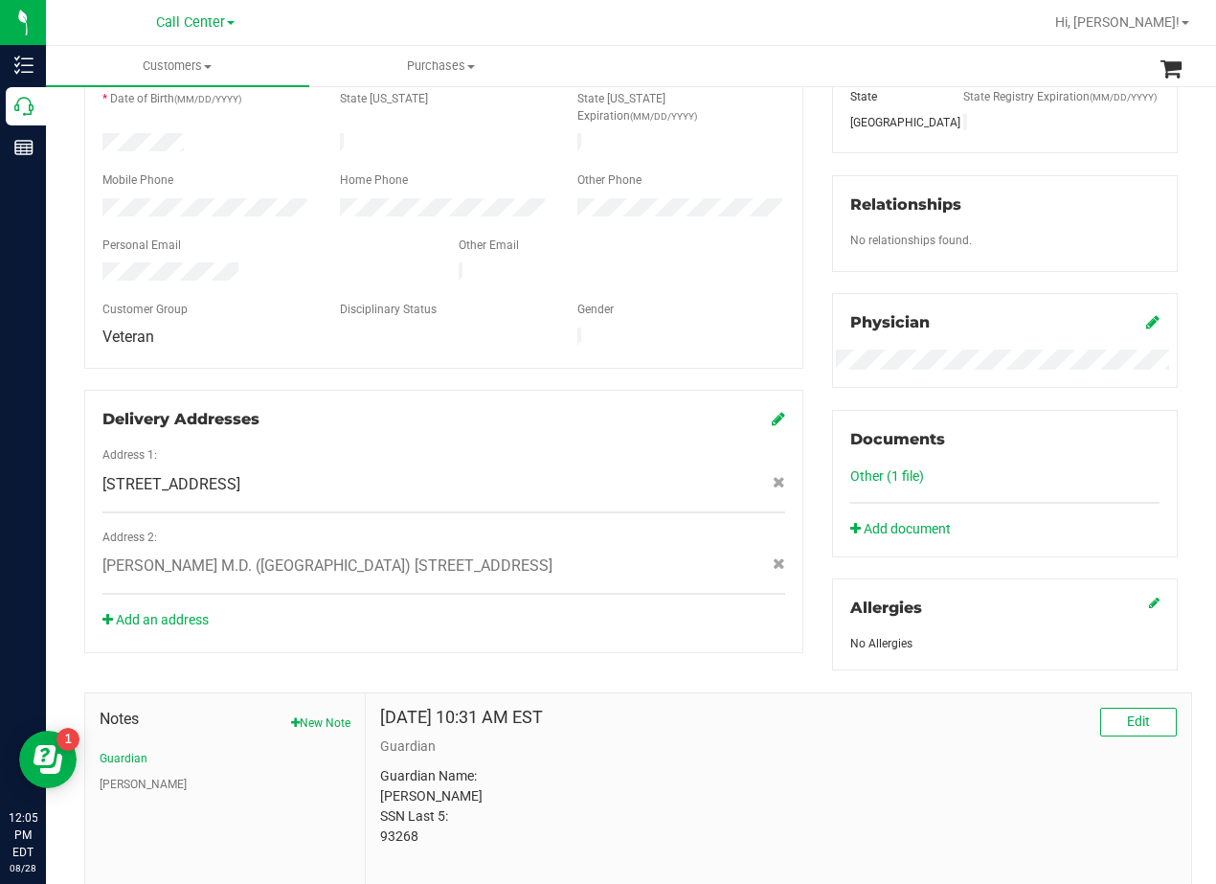
scroll to position [521, 0]
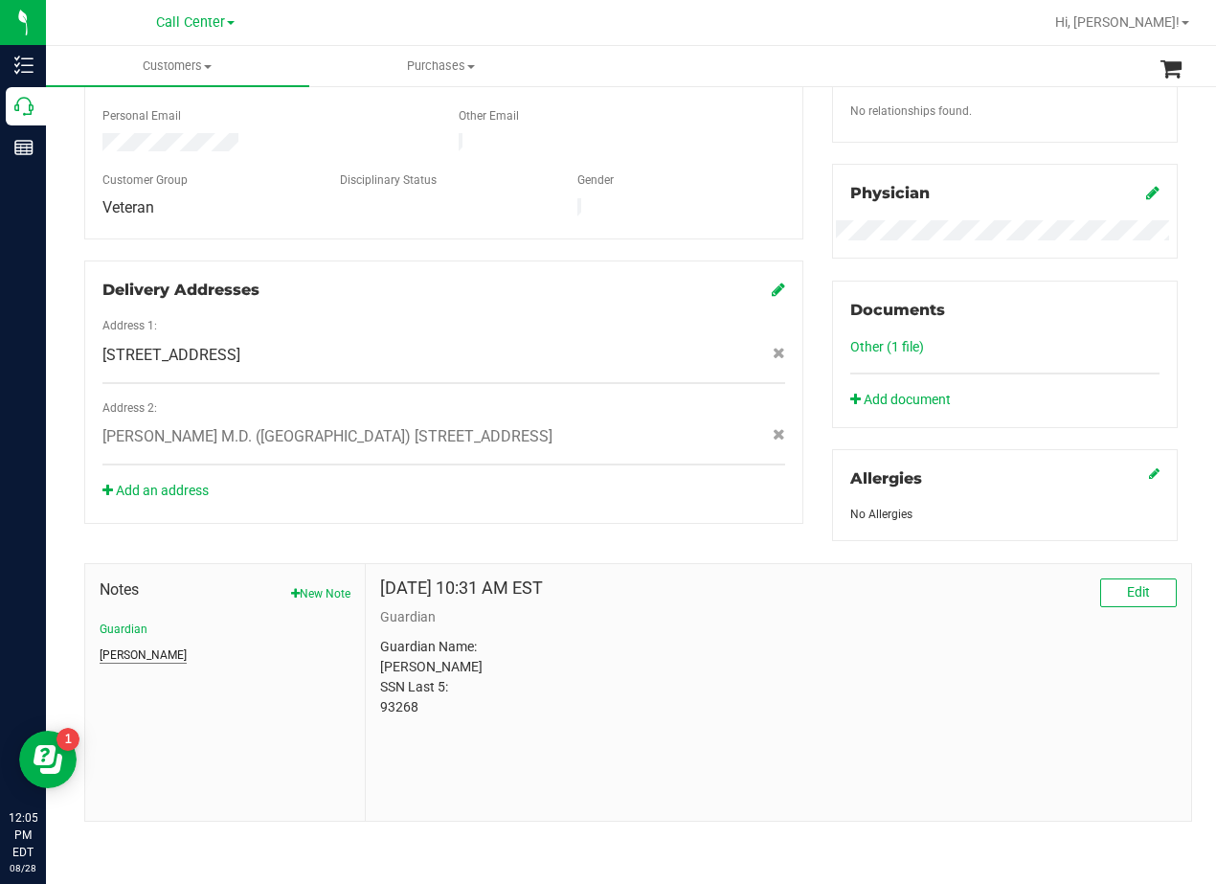
click at [122, 661] on button "CURT" at bounding box center [143, 654] width 87 height 17
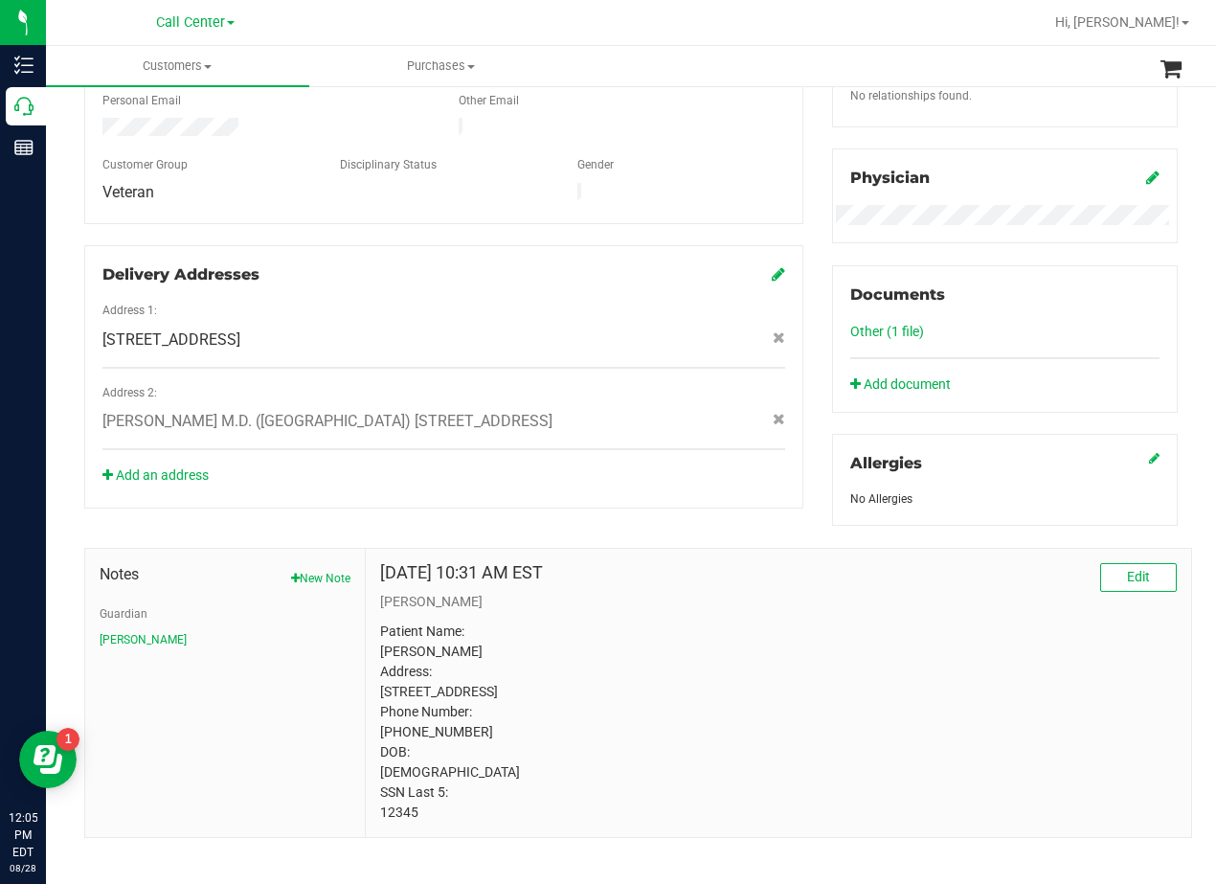
click at [401, 823] on p "Patient Name: John Bailey Address: 9 Basswoord Dr. Wichita falls , TX, 76310 Ph…" at bounding box center [778, 722] width 797 height 201
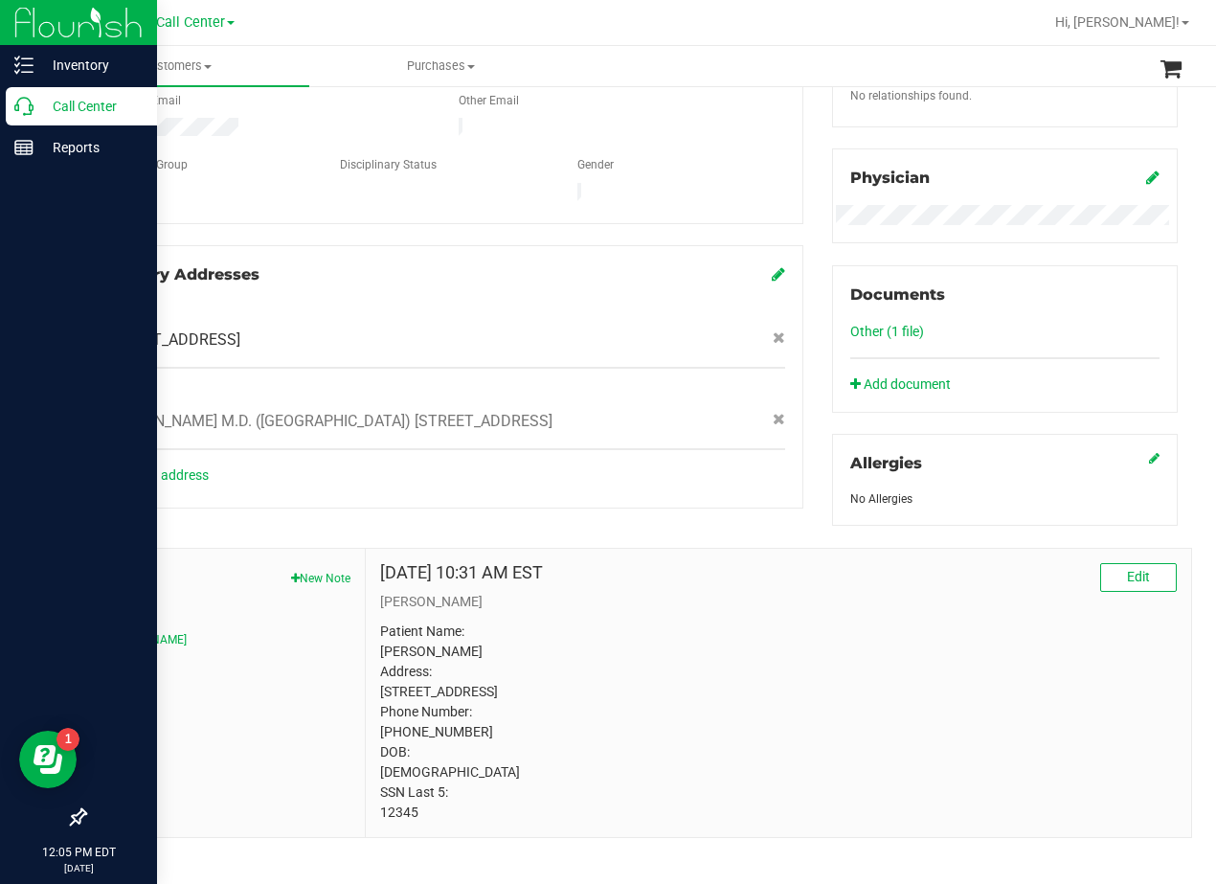
copy p "12345"
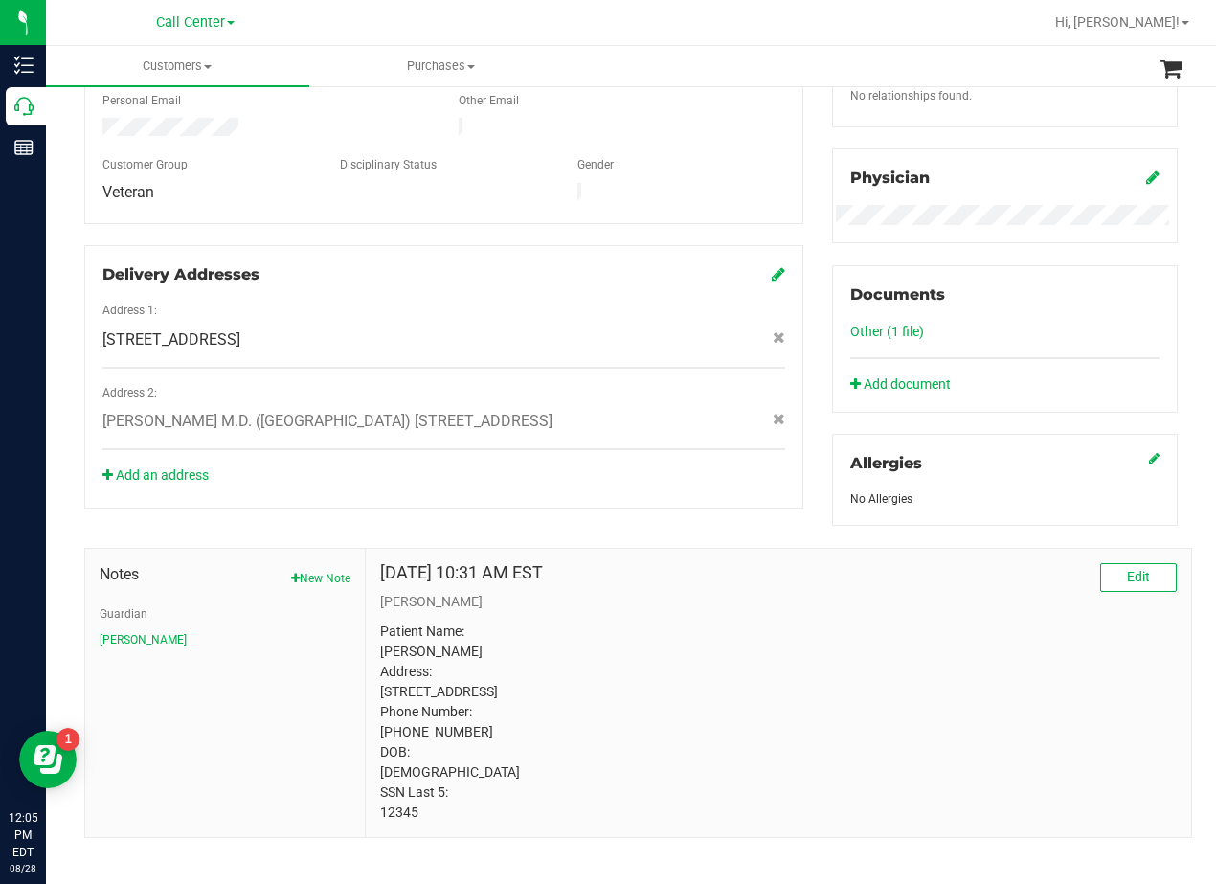
drag, startPoint x: 795, startPoint y: 583, endPoint x: 777, endPoint y: 603, distance: 27.1
click at [793, 587] on div "Dec 19, 2022 10:31 AM EST Edit" at bounding box center [778, 577] width 797 height 29
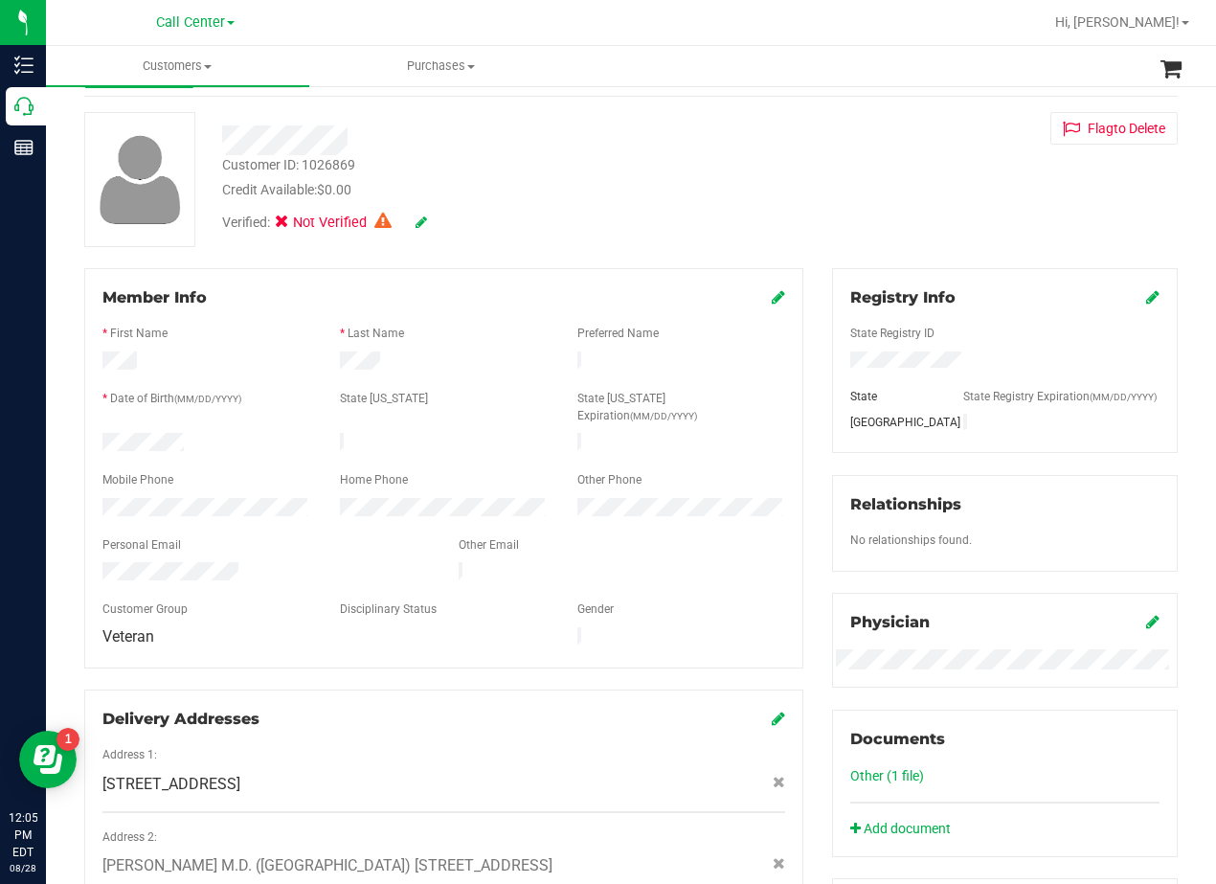
scroll to position [0, 0]
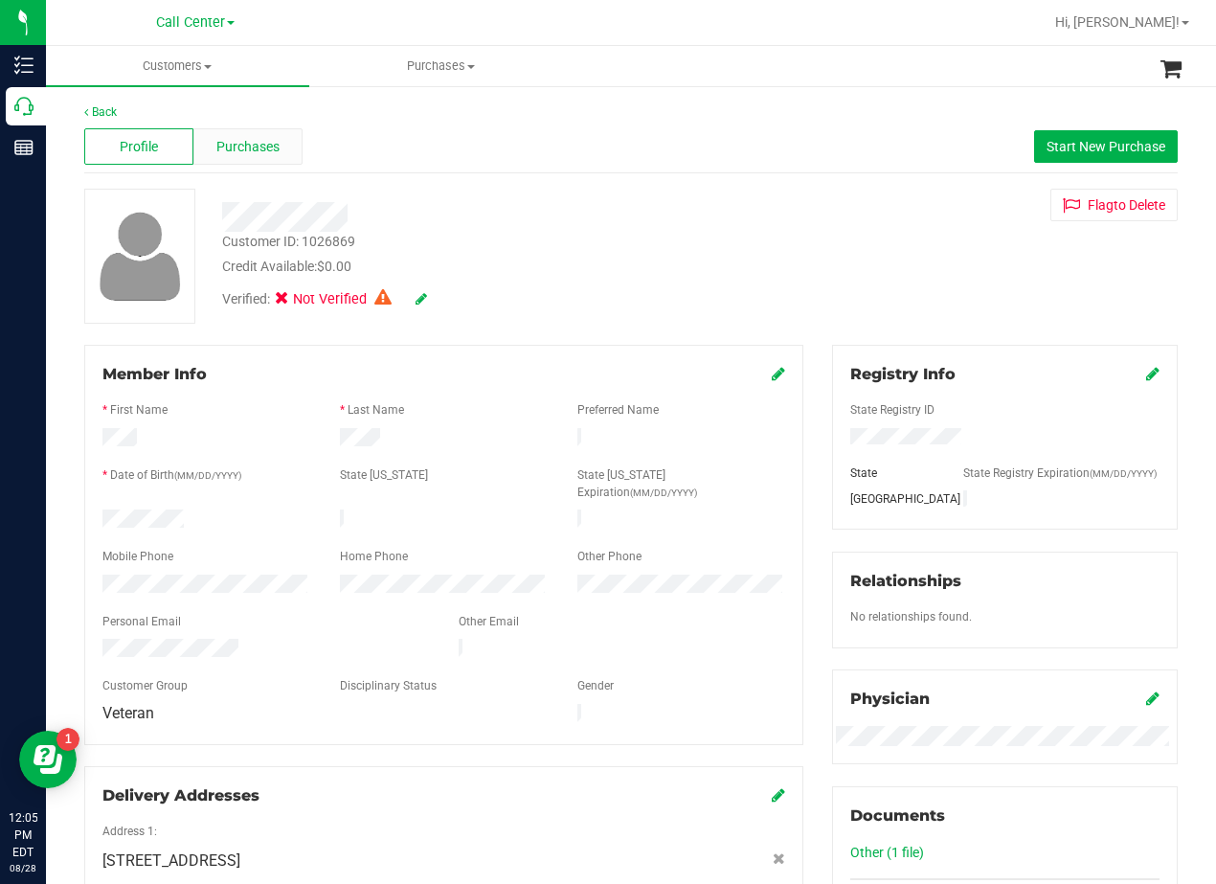
click at [281, 143] on div "Purchases" at bounding box center [247, 146] width 109 height 36
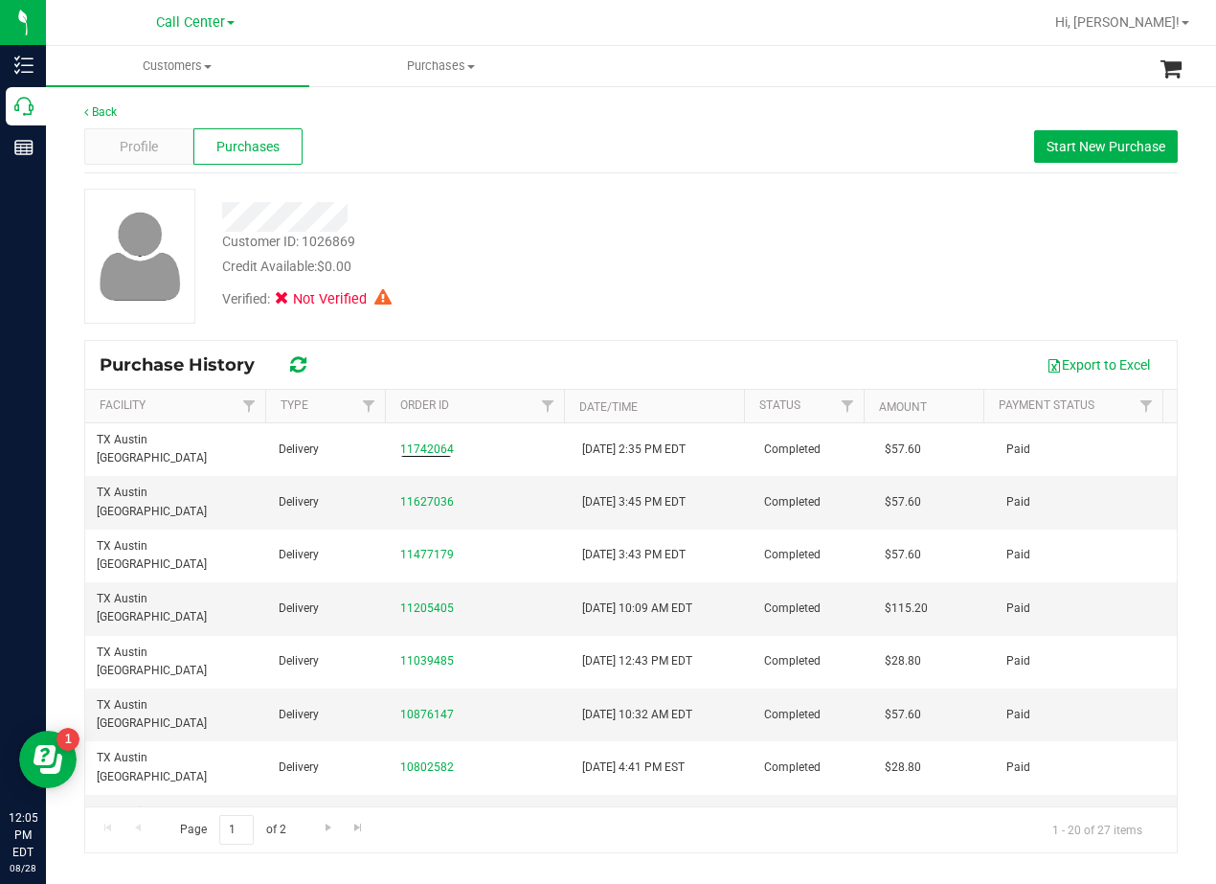
drag, startPoint x: 545, startPoint y: 298, endPoint x: 534, endPoint y: 298, distance: 10.5
click at [534, 298] on div "Verified: Not Verified" at bounding box center [488, 298] width 561 height 42
click at [1060, 154] on button "Start New Purchase" at bounding box center [1106, 146] width 144 height 33
click at [756, 244] on div "Customer ID: 1026869 Credit Available: $0.00" at bounding box center [488, 254] width 561 height 45
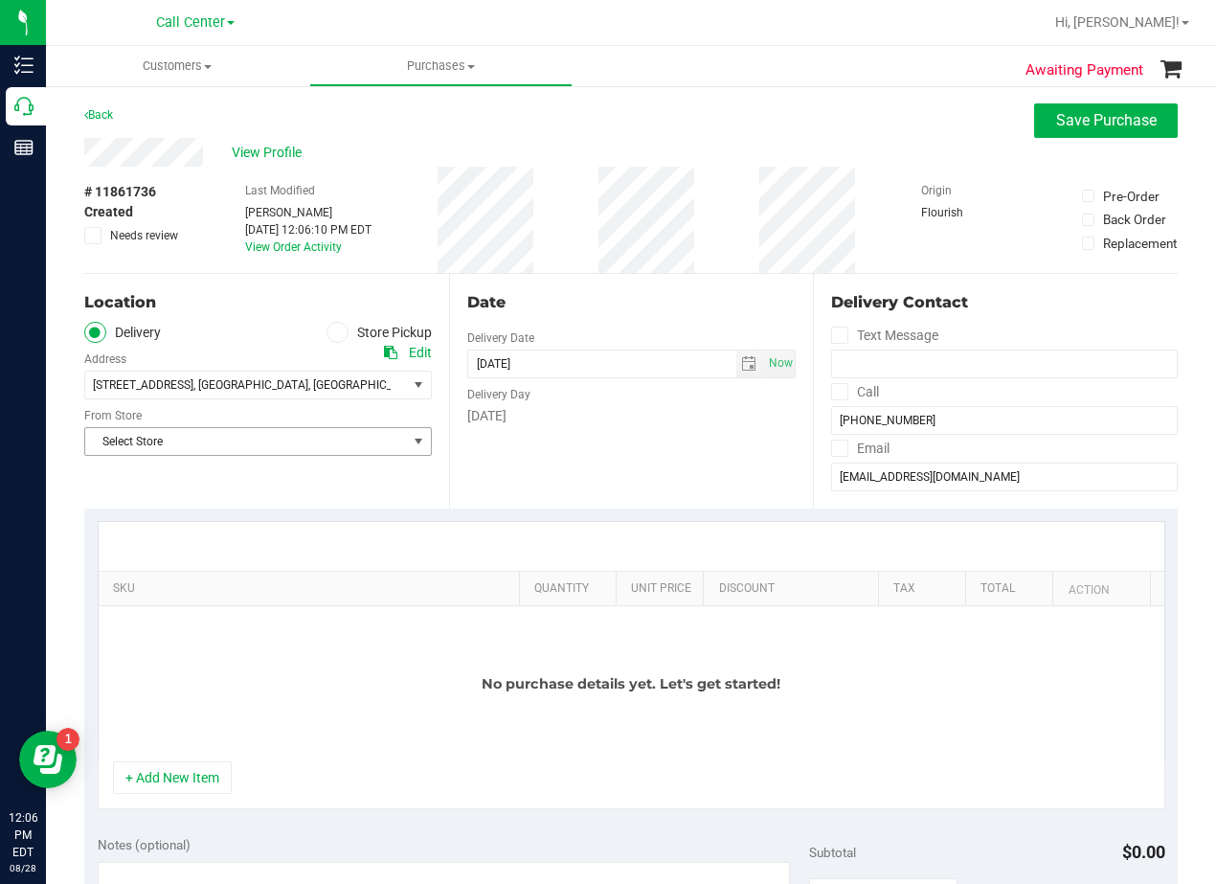
click at [325, 436] on span "Select Store" at bounding box center [246, 441] width 322 height 27
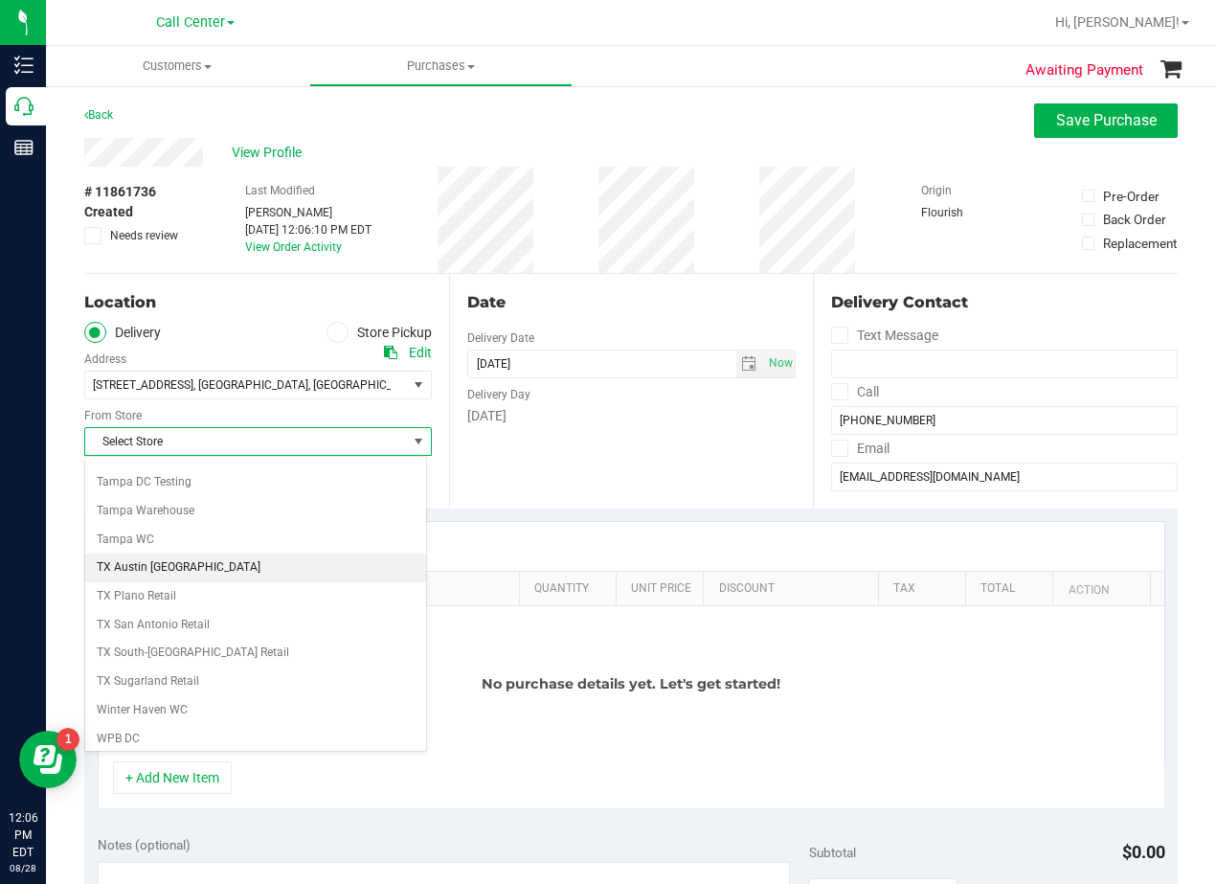
scroll to position [1392, 0]
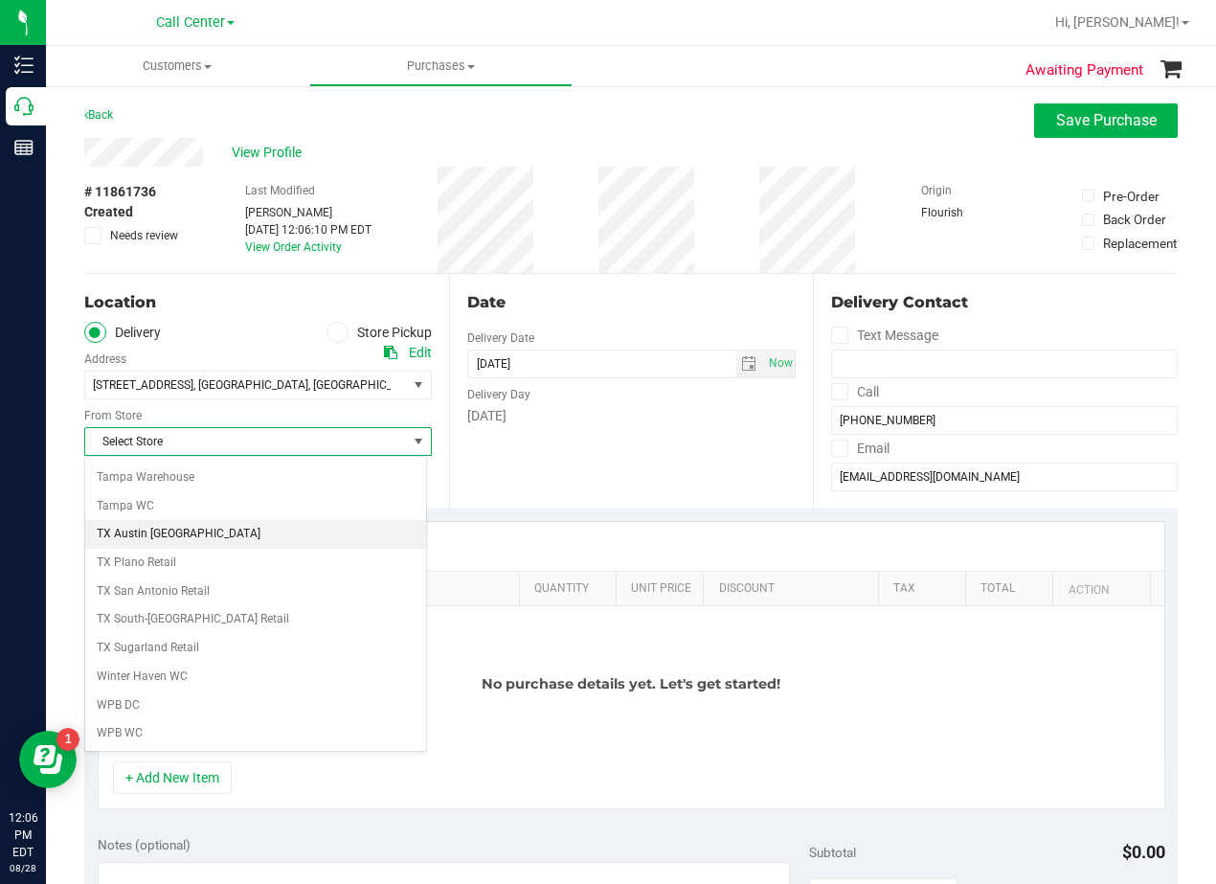
click at [215, 533] on li "TX Austin [GEOGRAPHIC_DATA]" at bounding box center [255, 534] width 341 height 29
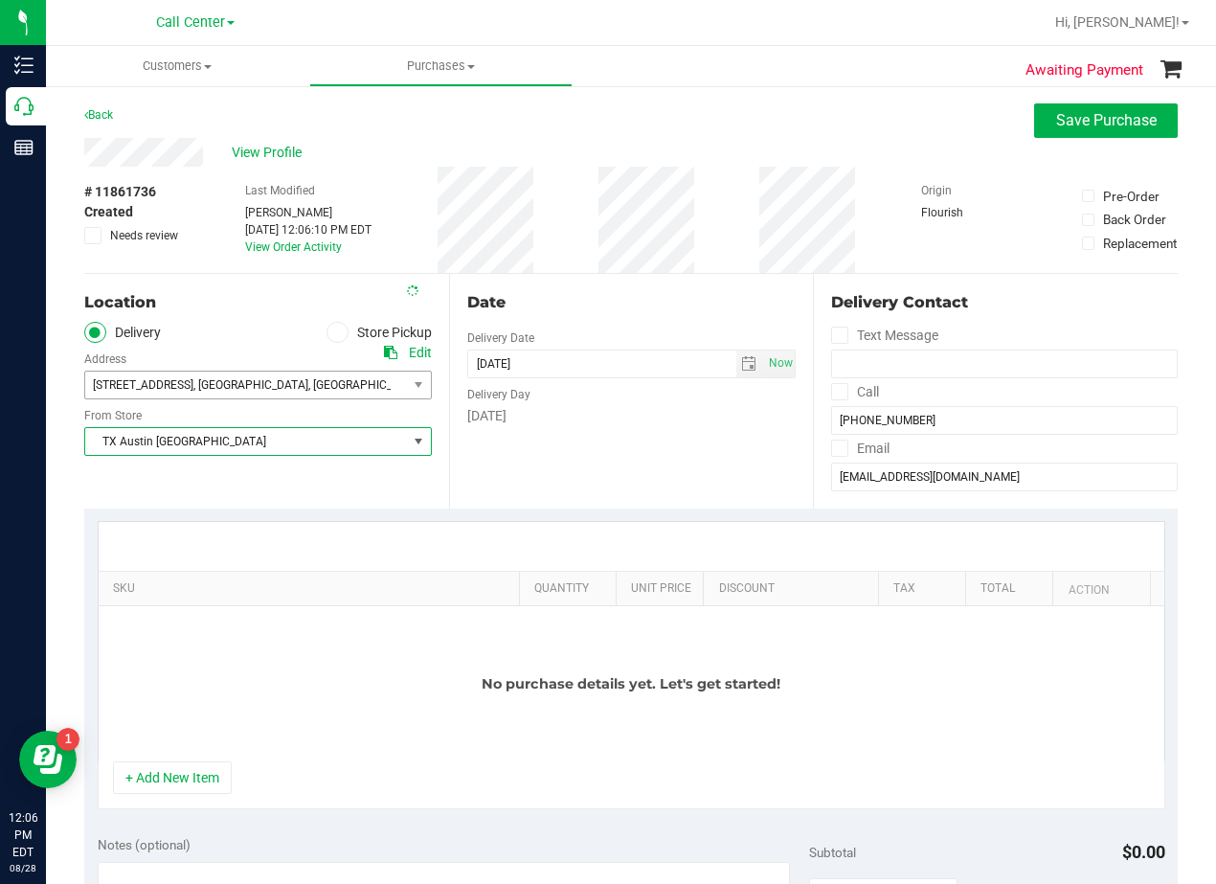
click at [423, 390] on span "76310" at bounding box center [440, 384] width 34 height 13
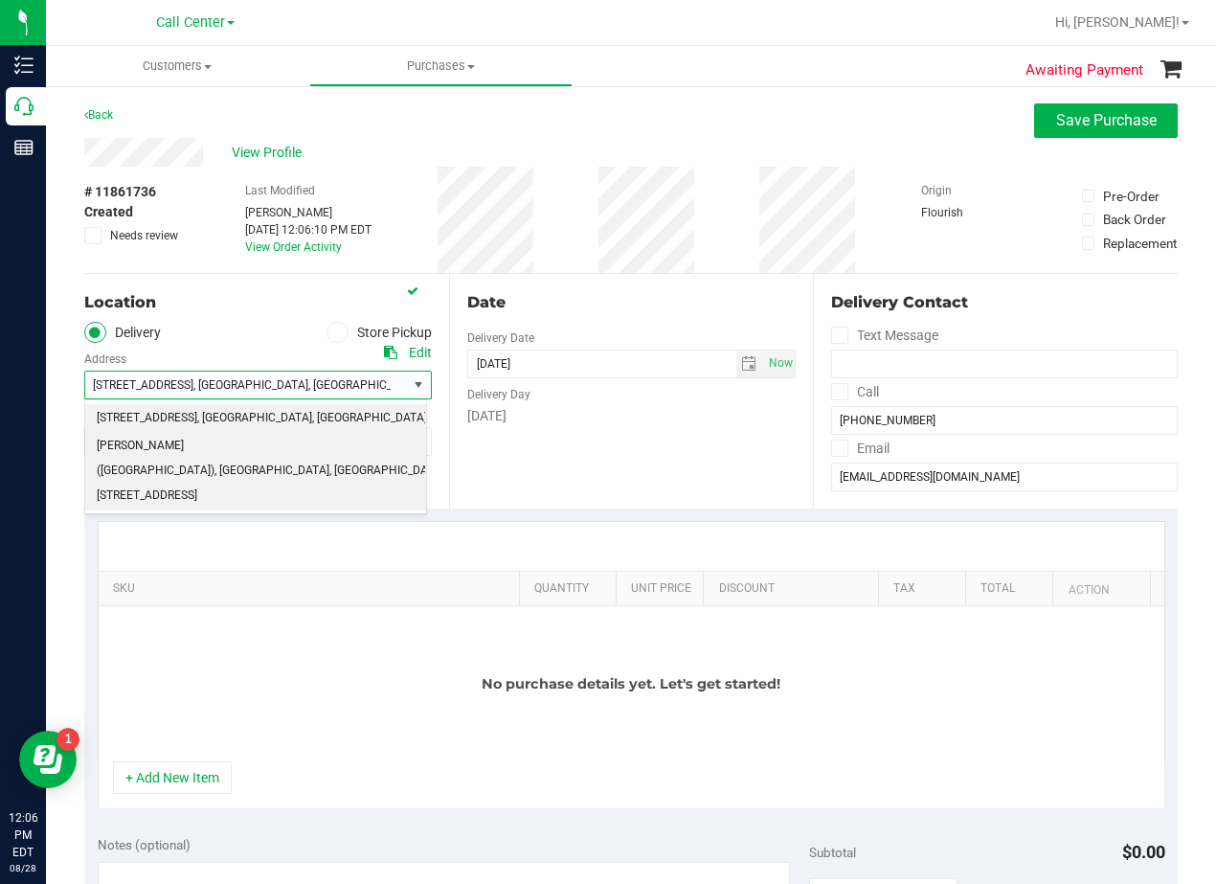
click at [215, 456] on span "Dr. Bartel M.D. (Wichita Falls PU) 1722 9th St, Wichita Falls, TX 76301" at bounding box center [156, 471] width 118 height 74
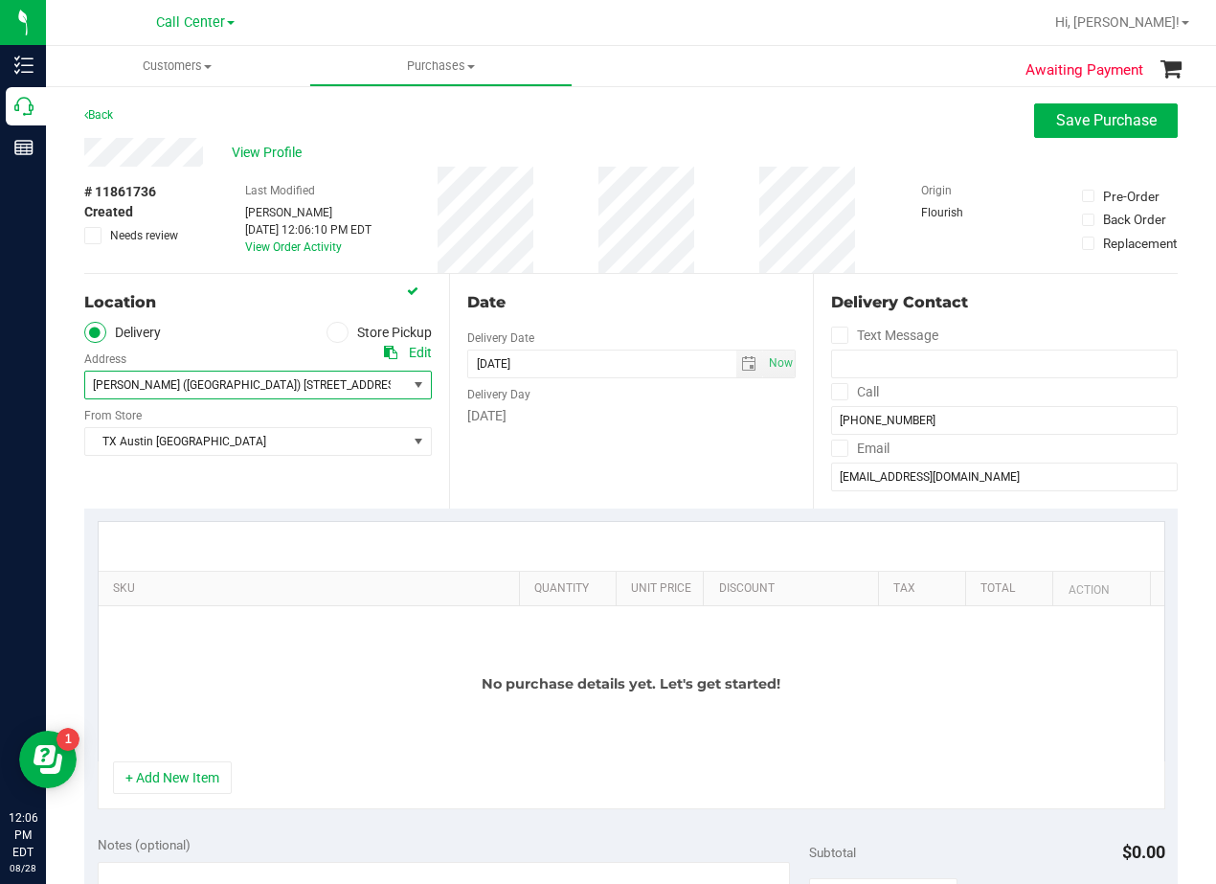
click at [624, 445] on div "Date Delivery Date 08/28/2025 Now 08/28/2025 12:06 PM Now Delivery Day Thursday" at bounding box center [631, 391] width 365 height 235
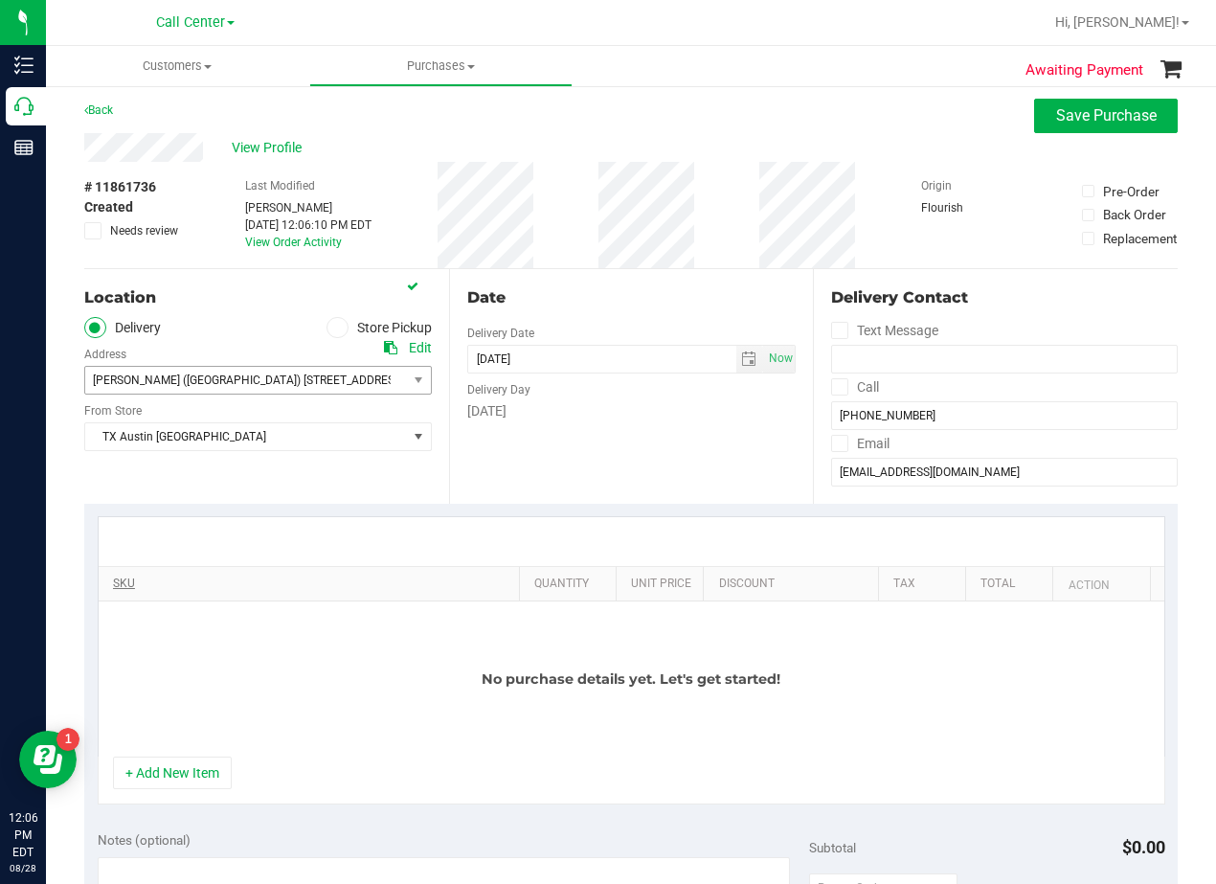
scroll to position [0, 0]
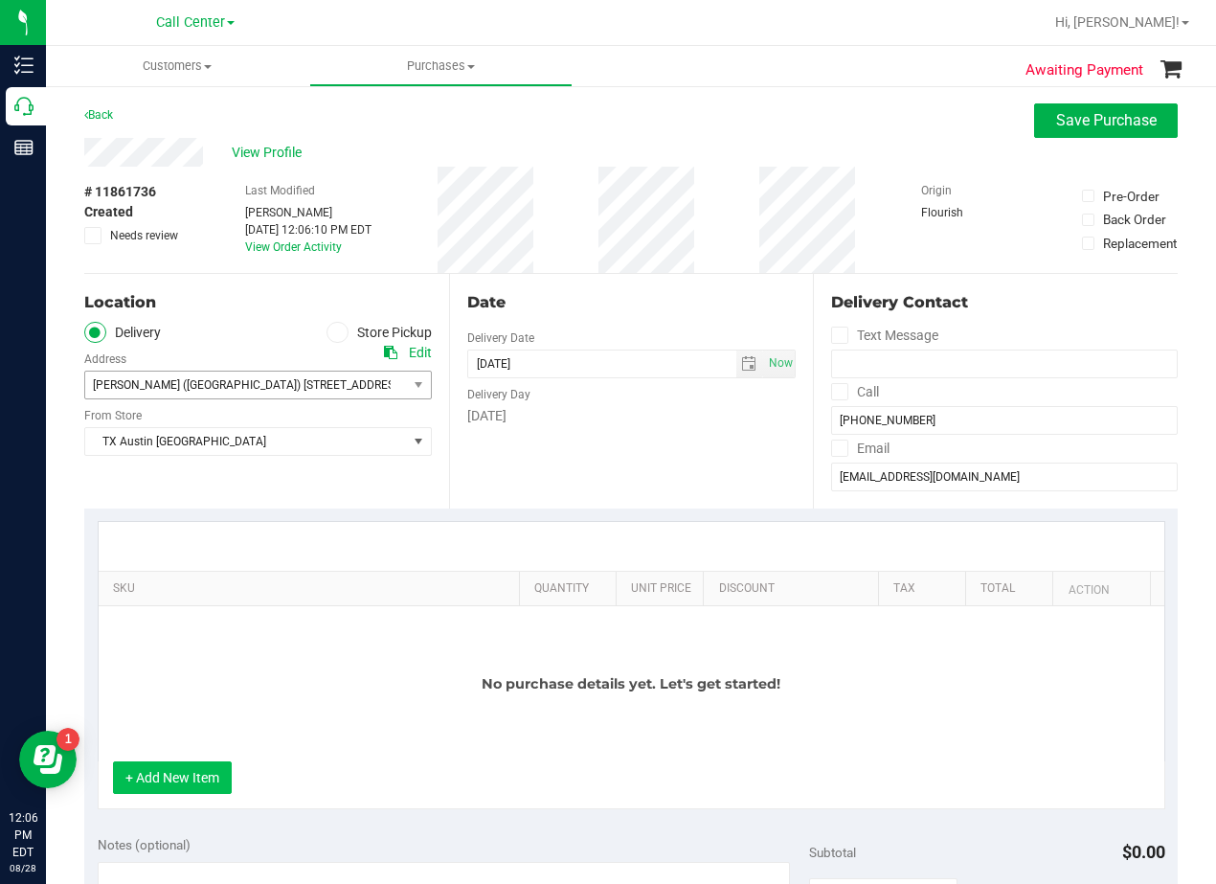
click at [211, 782] on button "+ Add New Item" at bounding box center [172, 777] width 119 height 33
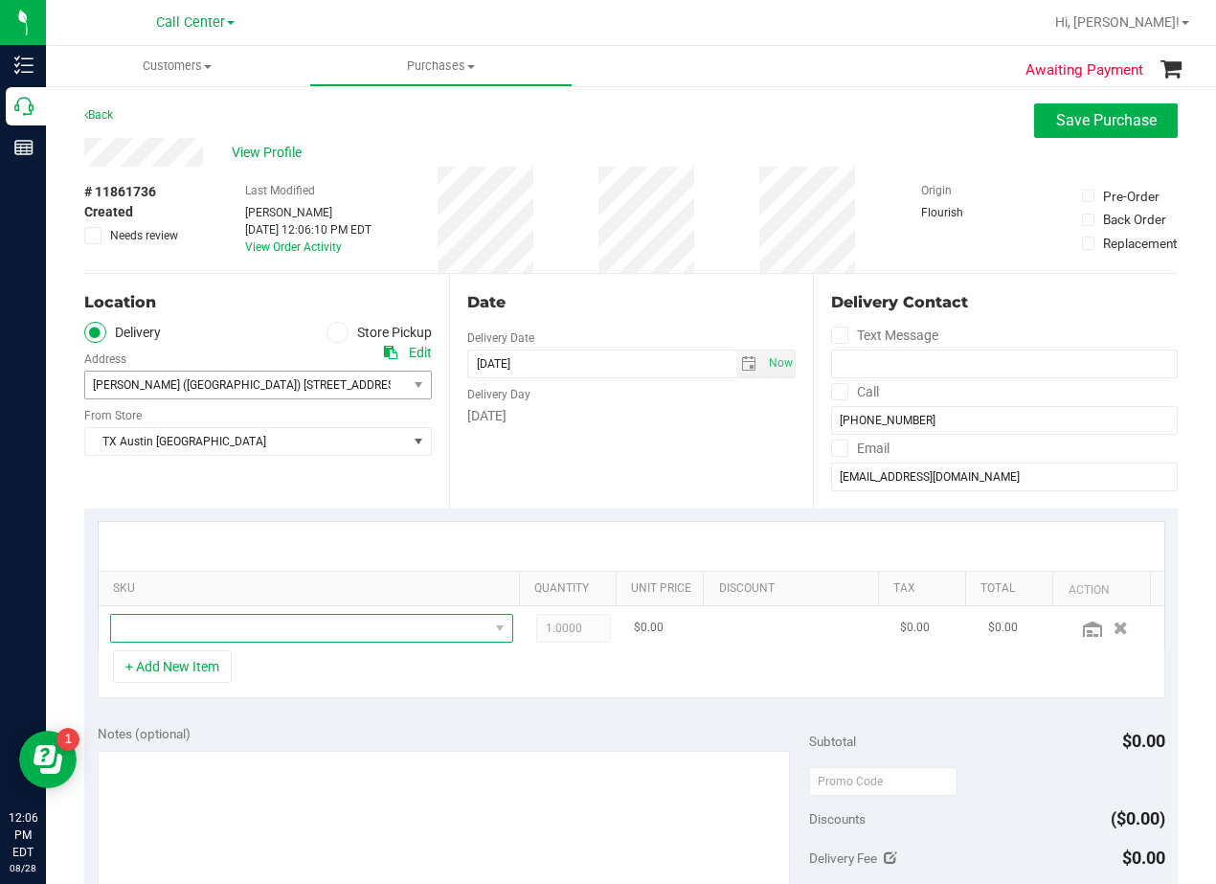
click at [243, 627] on span "NO DATA FOUND" at bounding box center [299, 628] width 377 height 27
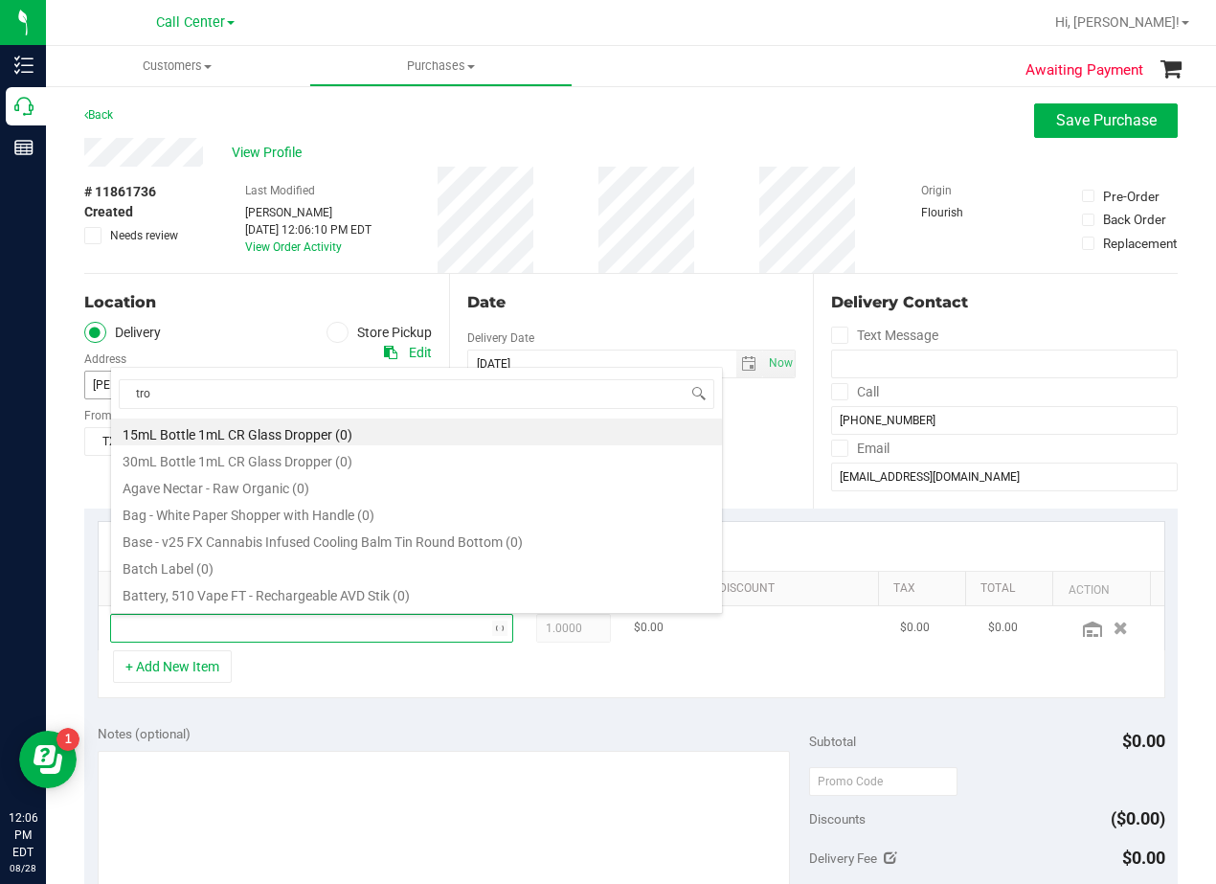
scroll to position [29, 377]
type input "tropical par"
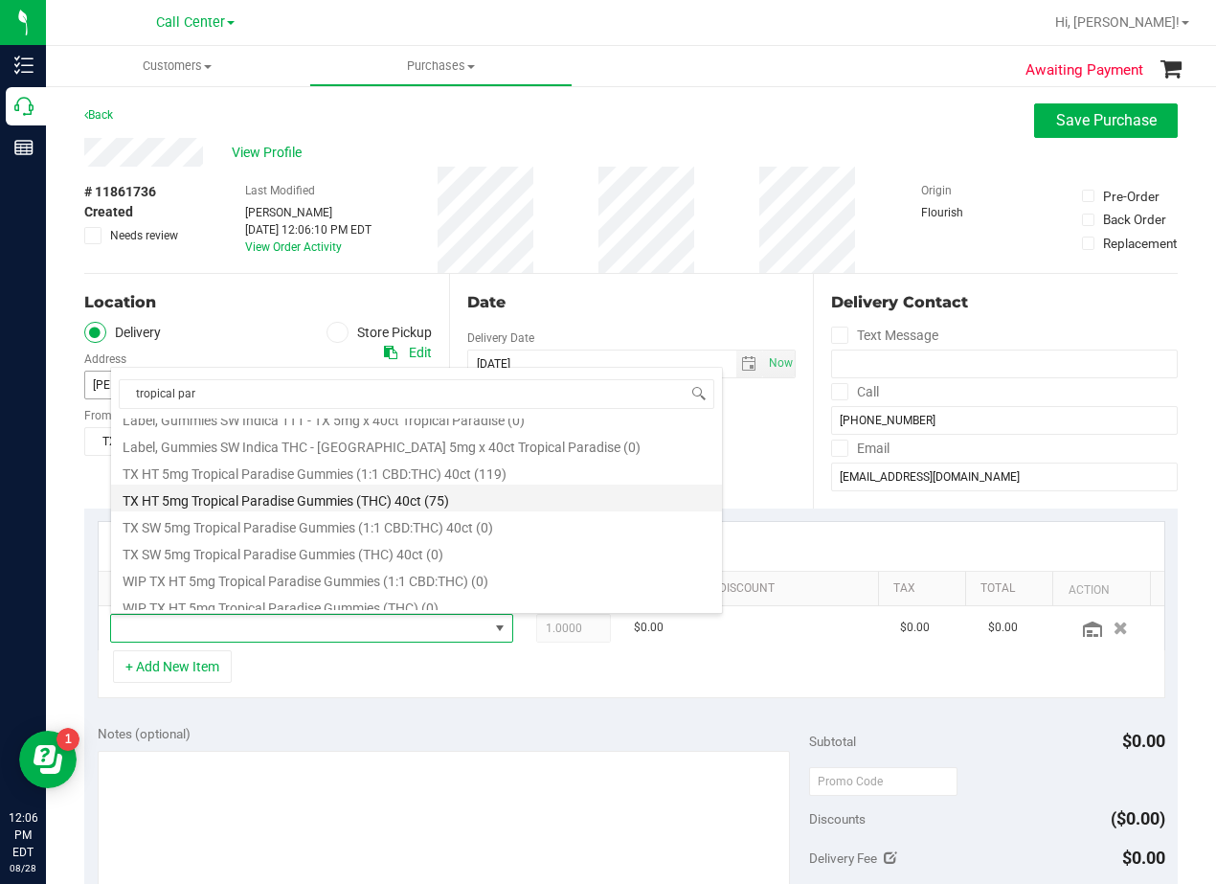
scroll to position [249, 0]
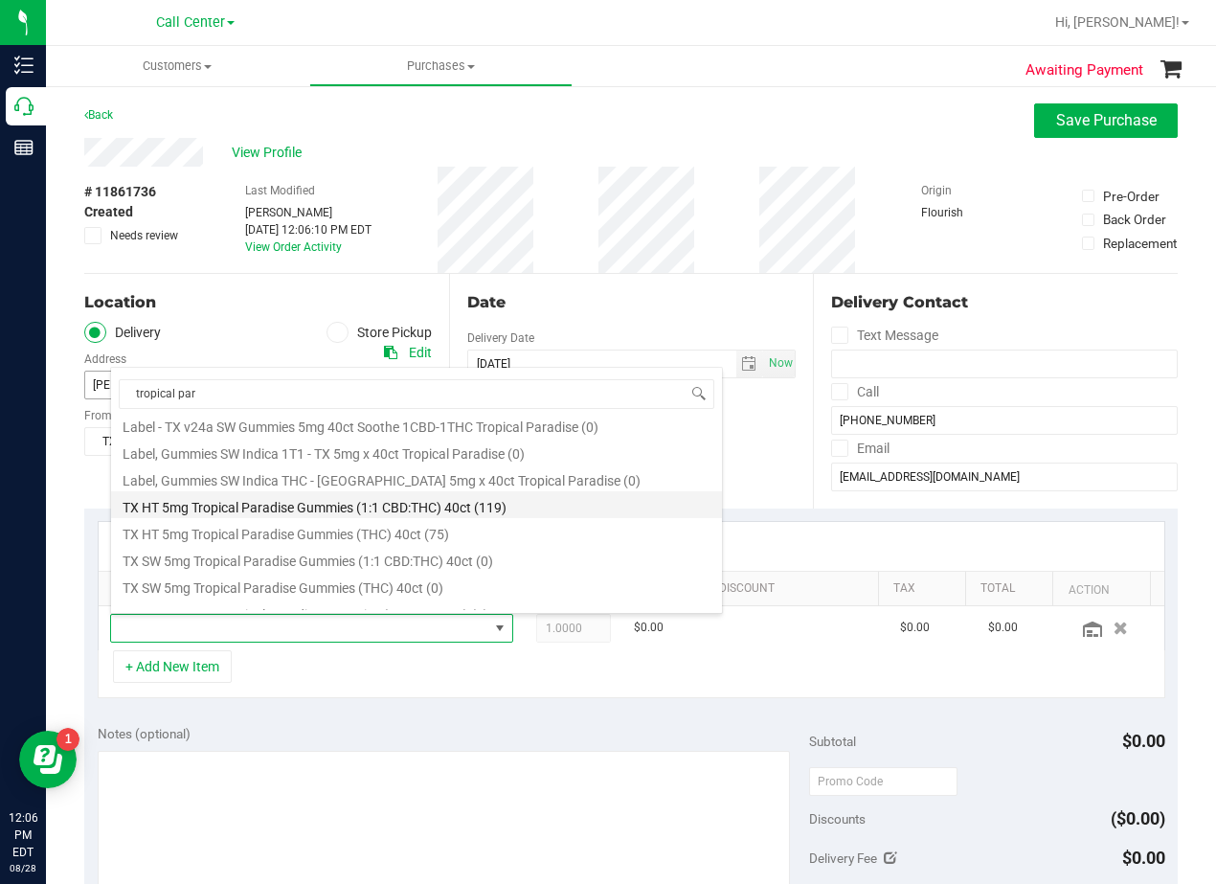
click at [455, 509] on li "TX HT 5mg Tropical Paradise Gummies (1:1 CBD:THC) 40ct (119)" at bounding box center [416, 504] width 611 height 27
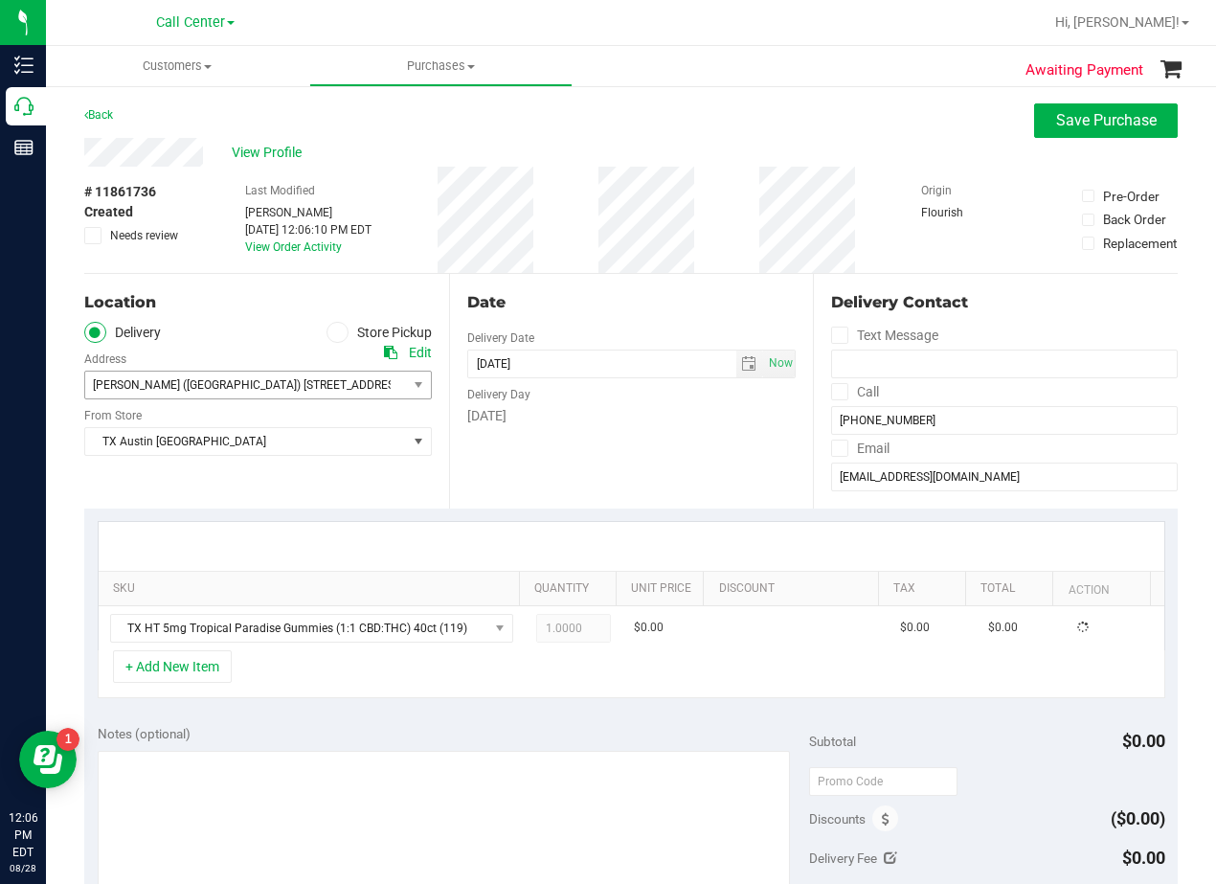
click at [616, 475] on div "Date Delivery Date 08/28/2025 Now 08/28/2025 12:06 PM Now Delivery Day Thursday" at bounding box center [631, 391] width 365 height 235
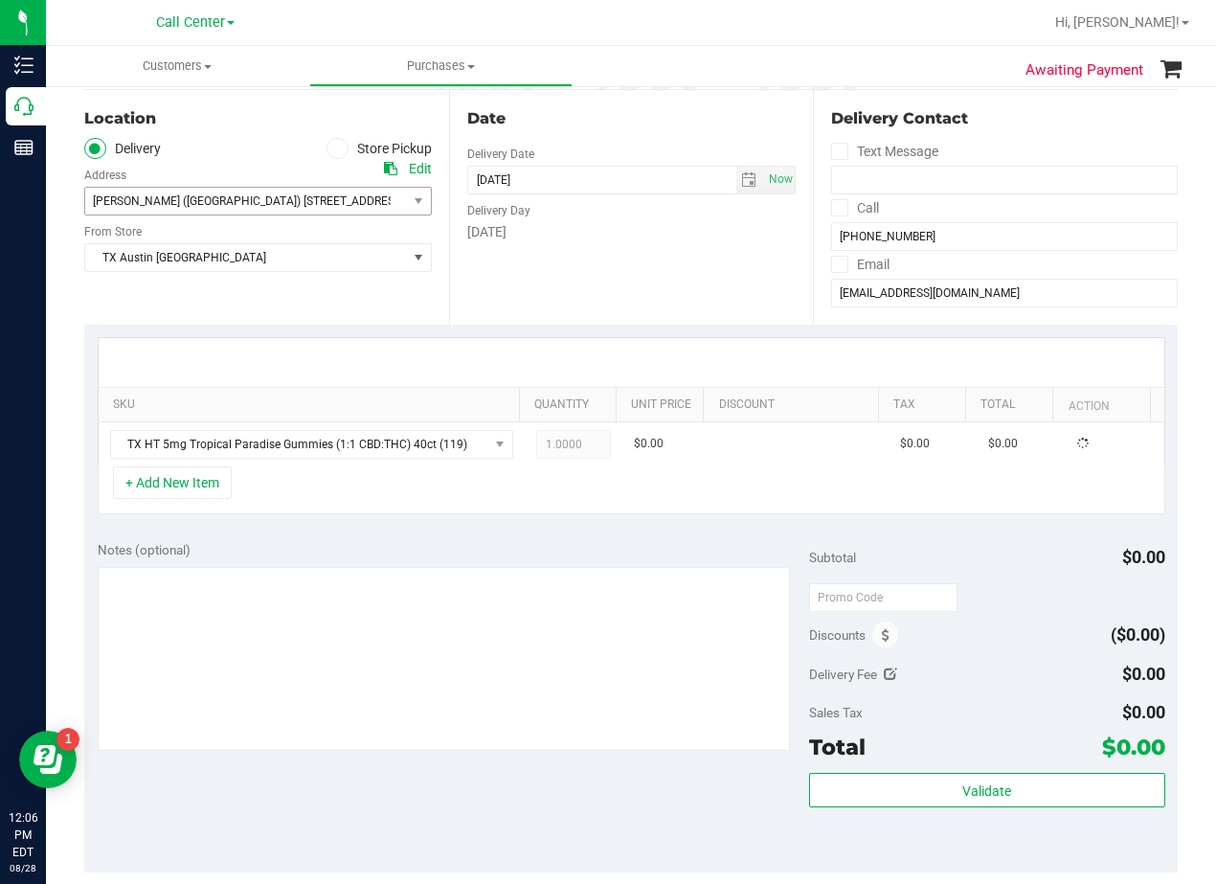
scroll to position [192, 0]
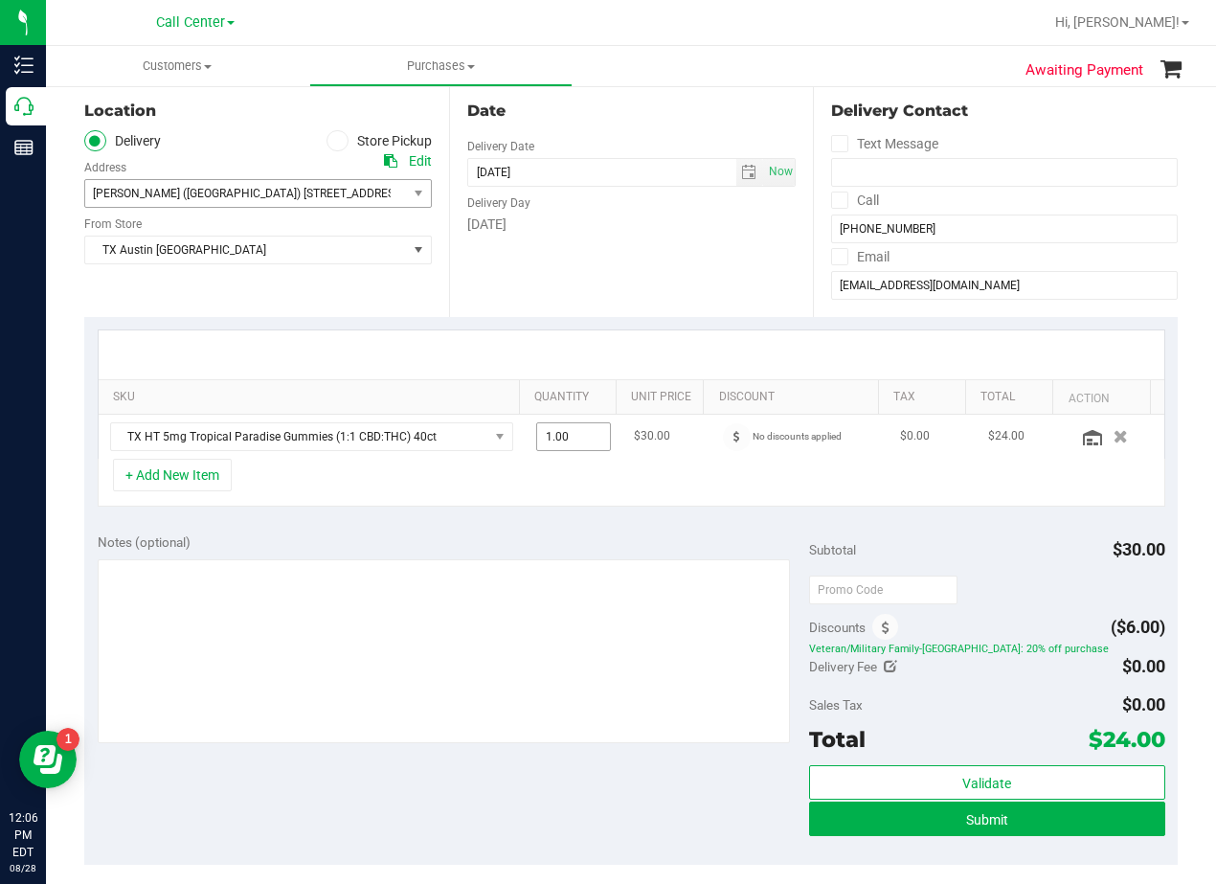
click at [556, 433] on span "1.00 1" at bounding box center [574, 436] width 76 height 29
click at [556, 433] on input "1" at bounding box center [574, 436] width 74 height 27
type input "2"
type input "2.00"
click at [556, 331] on div at bounding box center [632, 354] width 1066 height 49
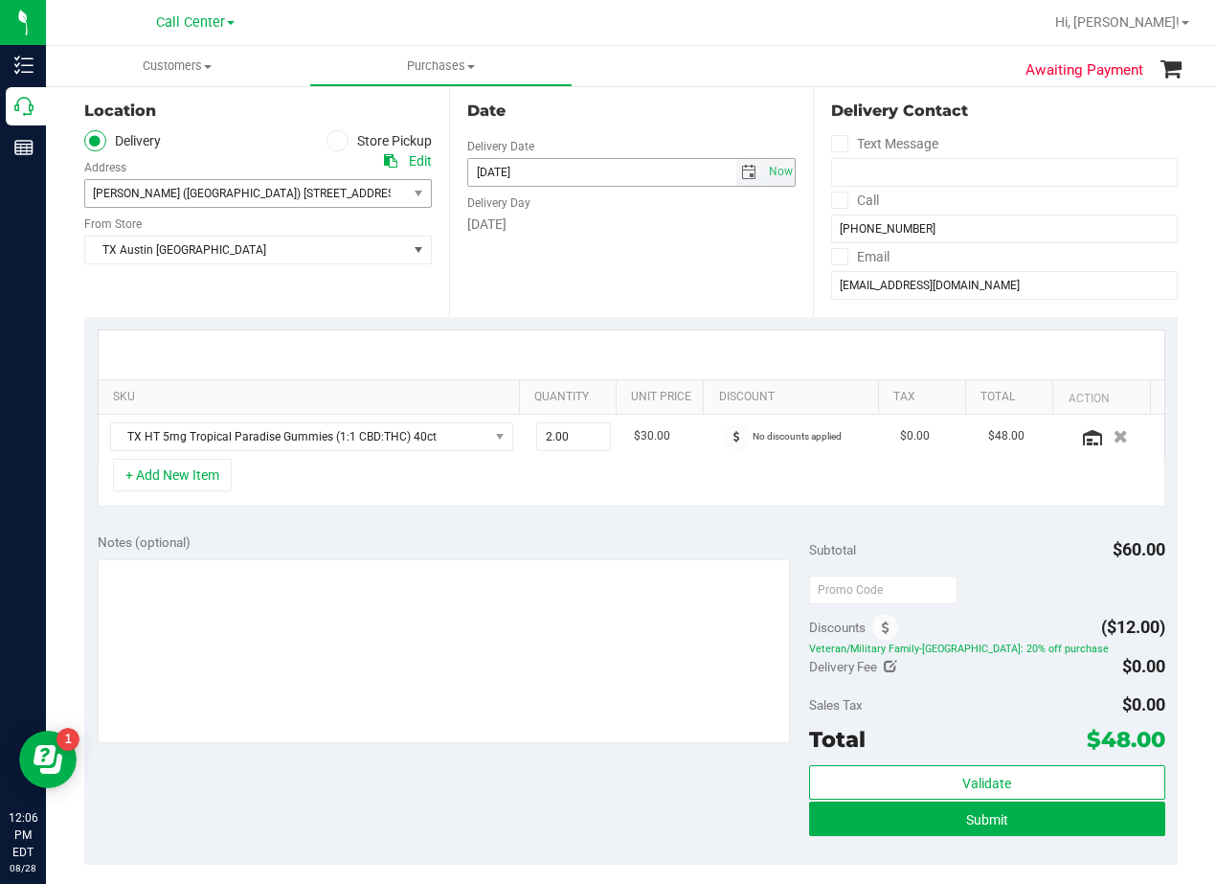
drag, startPoint x: 737, startPoint y: 172, endPoint x: 735, endPoint y: 215, distance: 42.2
click at [741, 171] on span "select" at bounding box center [748, 172] width 15 height 15
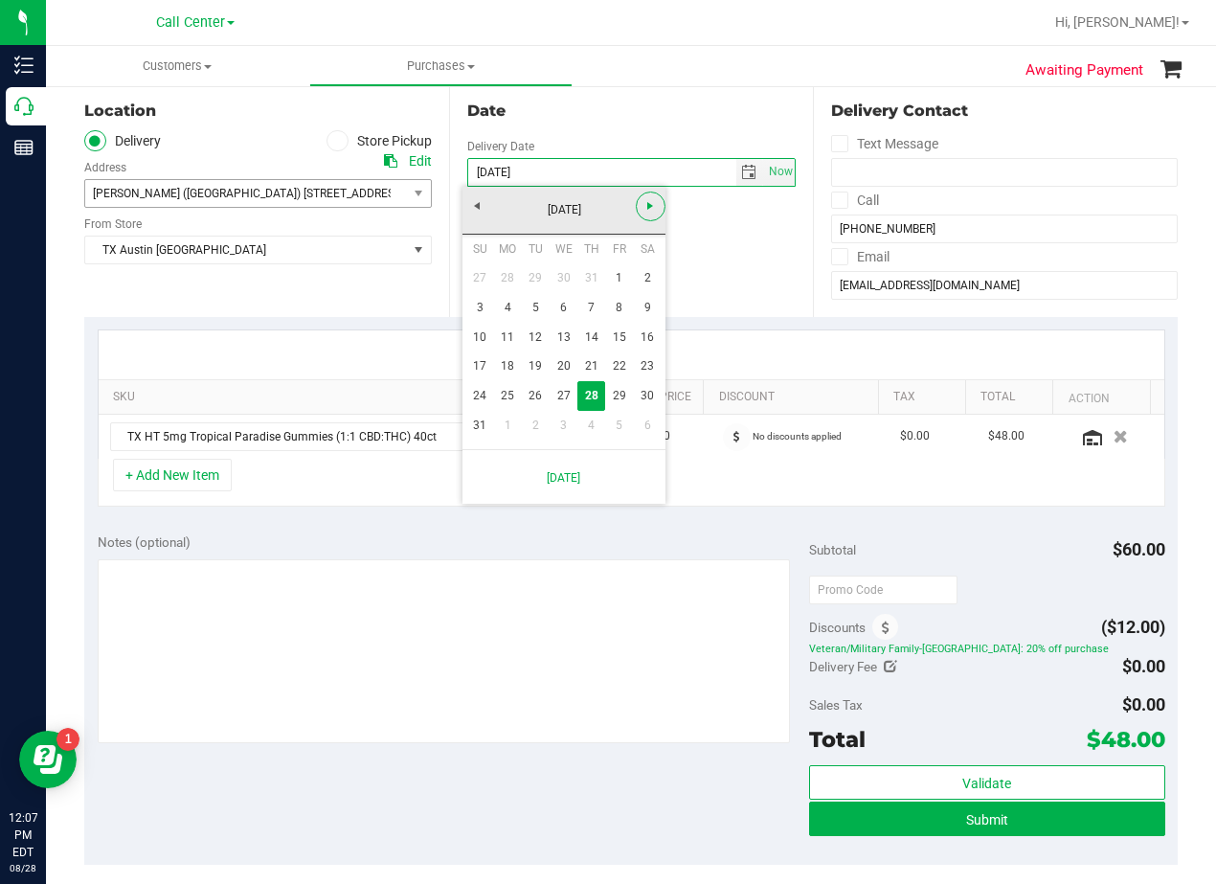
click at [636, 215] on link "Next" at bounding box center [651, 207] width 30 height 30
click at [567, 306] on link "10" at bounding box center [564, 308] width 28 height 30
type input "09/10/2025"
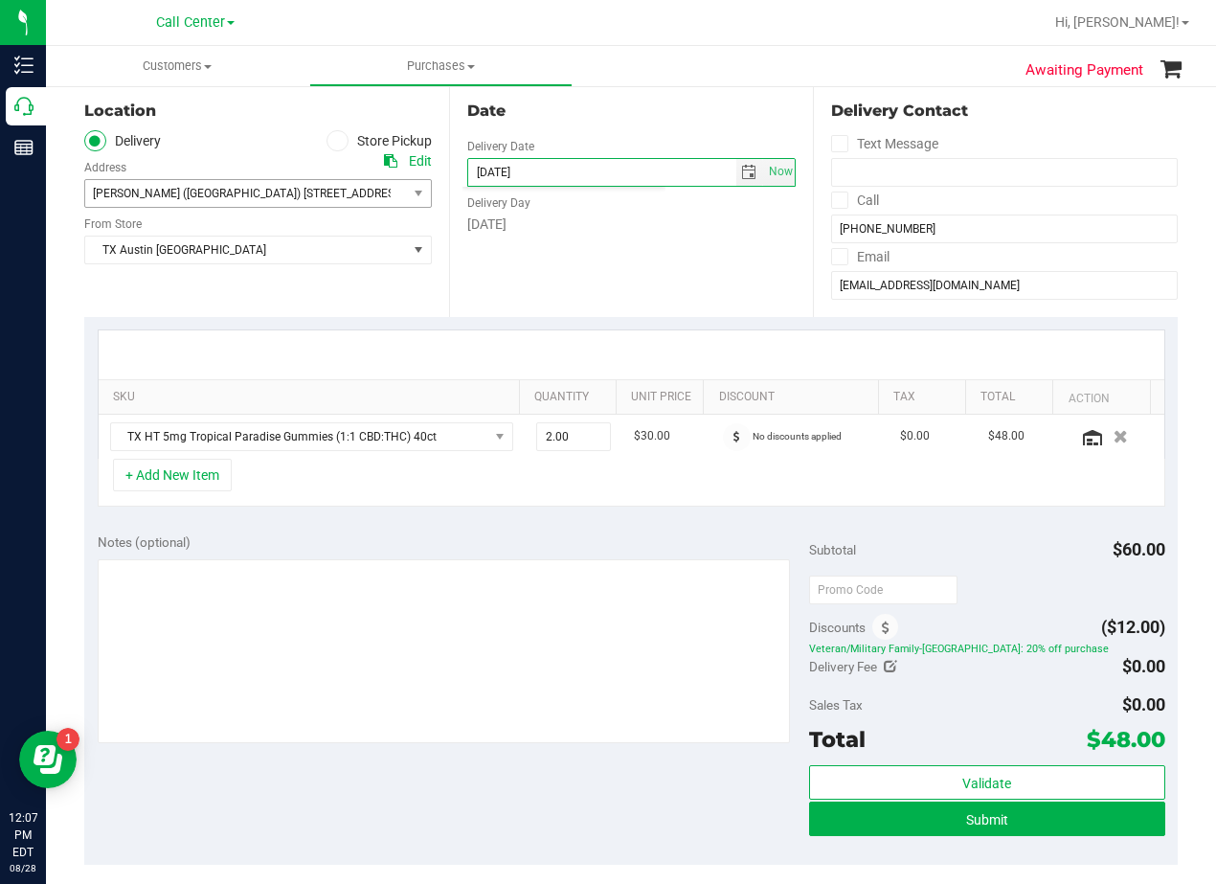
click at [607, 244] on div "Date Delivery Date 09/10/2025 Now 09/10/2025 08:00 AM Now Delivery Day Wednesday" at bounding box center [631, 199] width 365 height 235
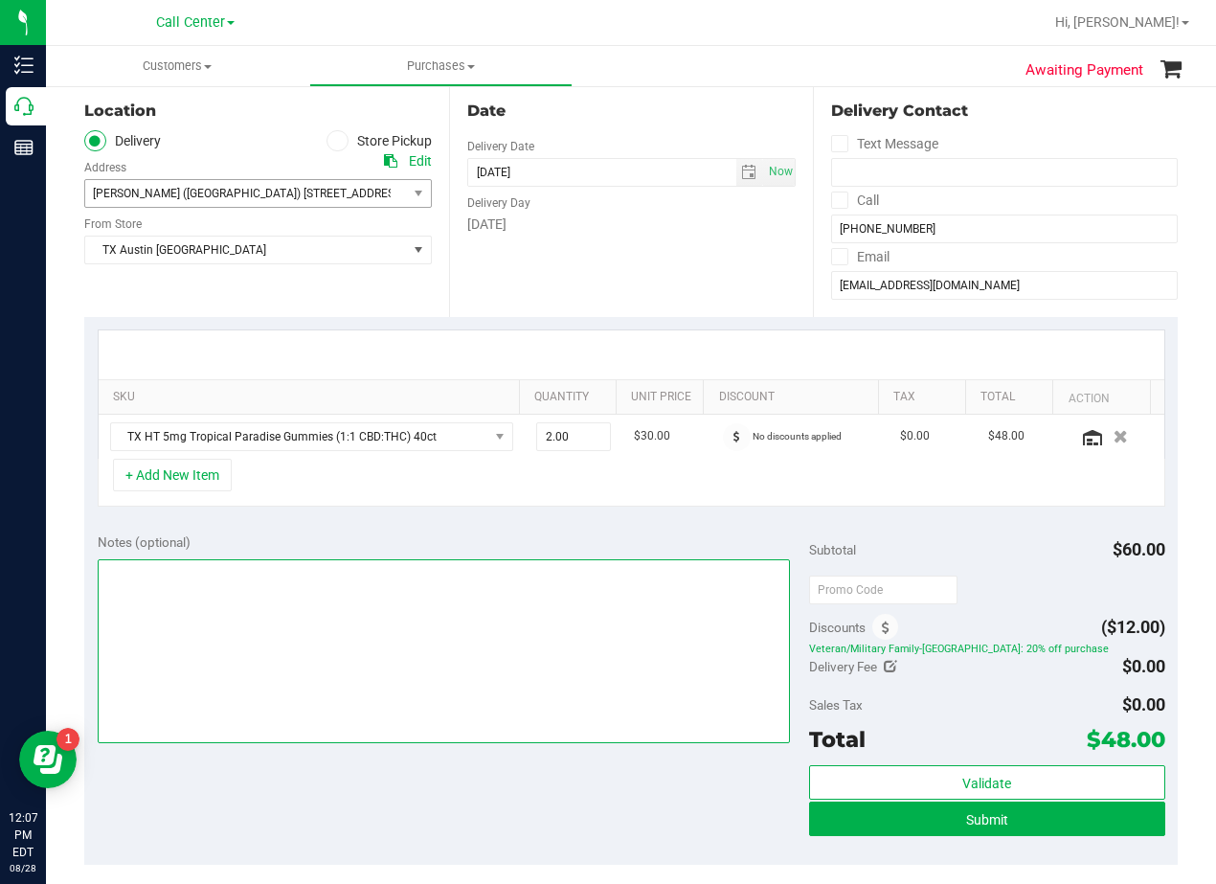
click at [535, 621] on textarea at bounding box center [444, 651] width 692 height 184
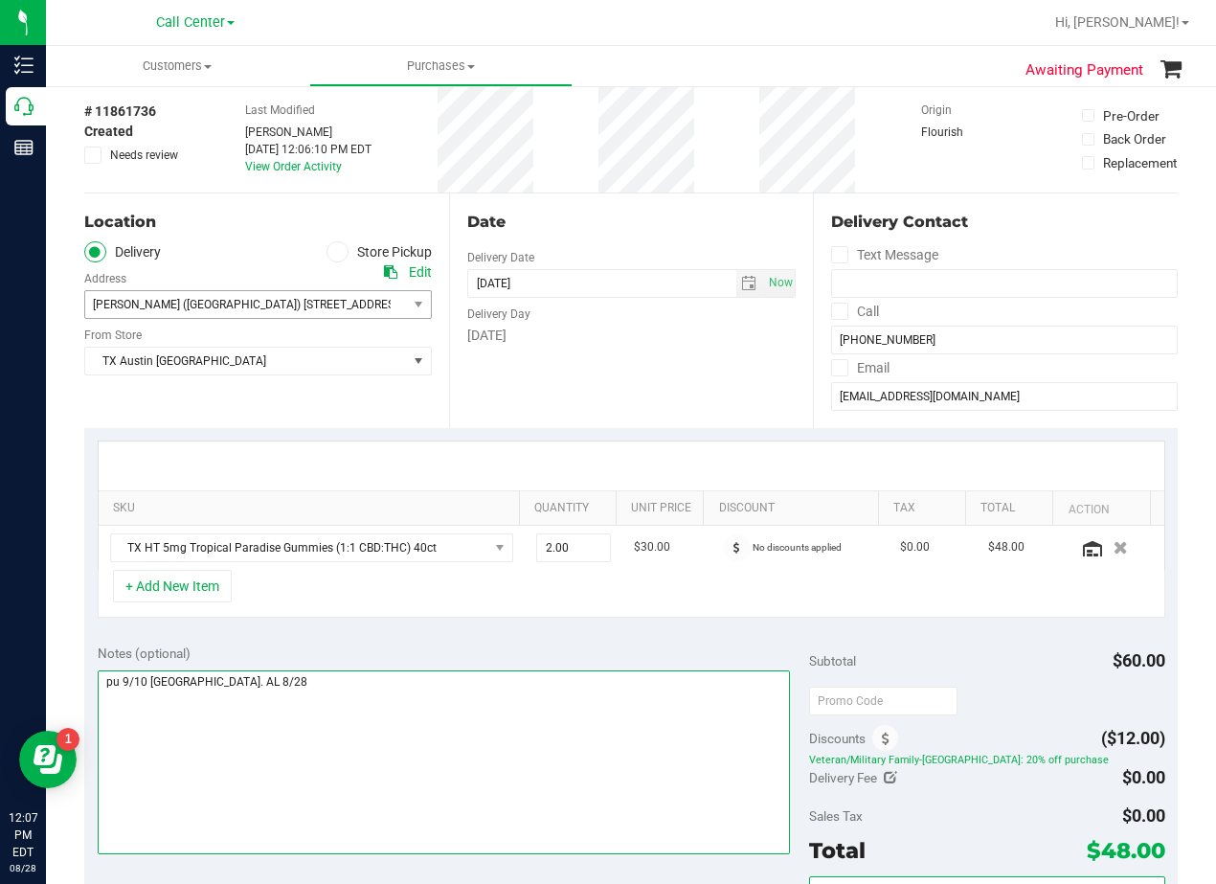
scroll to position [0, 0]
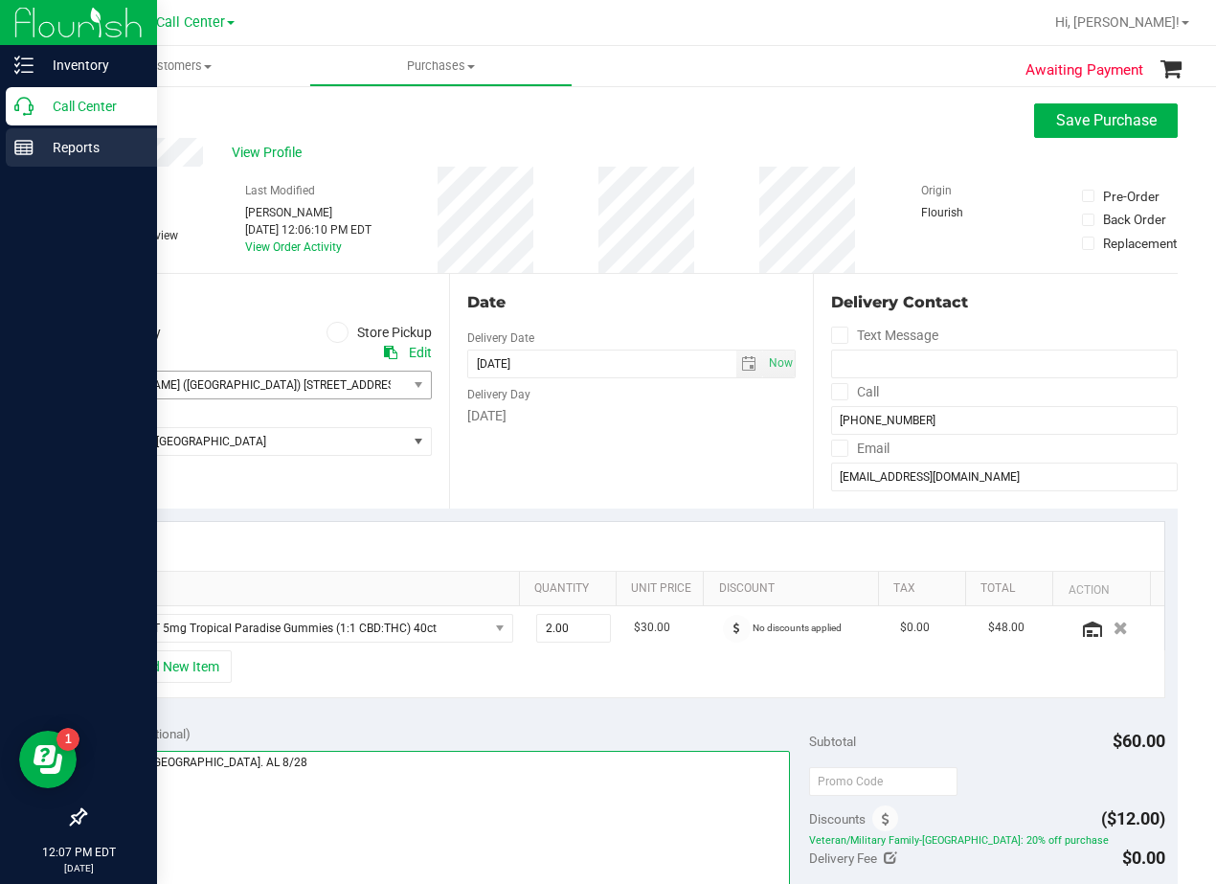
type textarea "pu 9/10 Wichita Falls. AL 8/28"
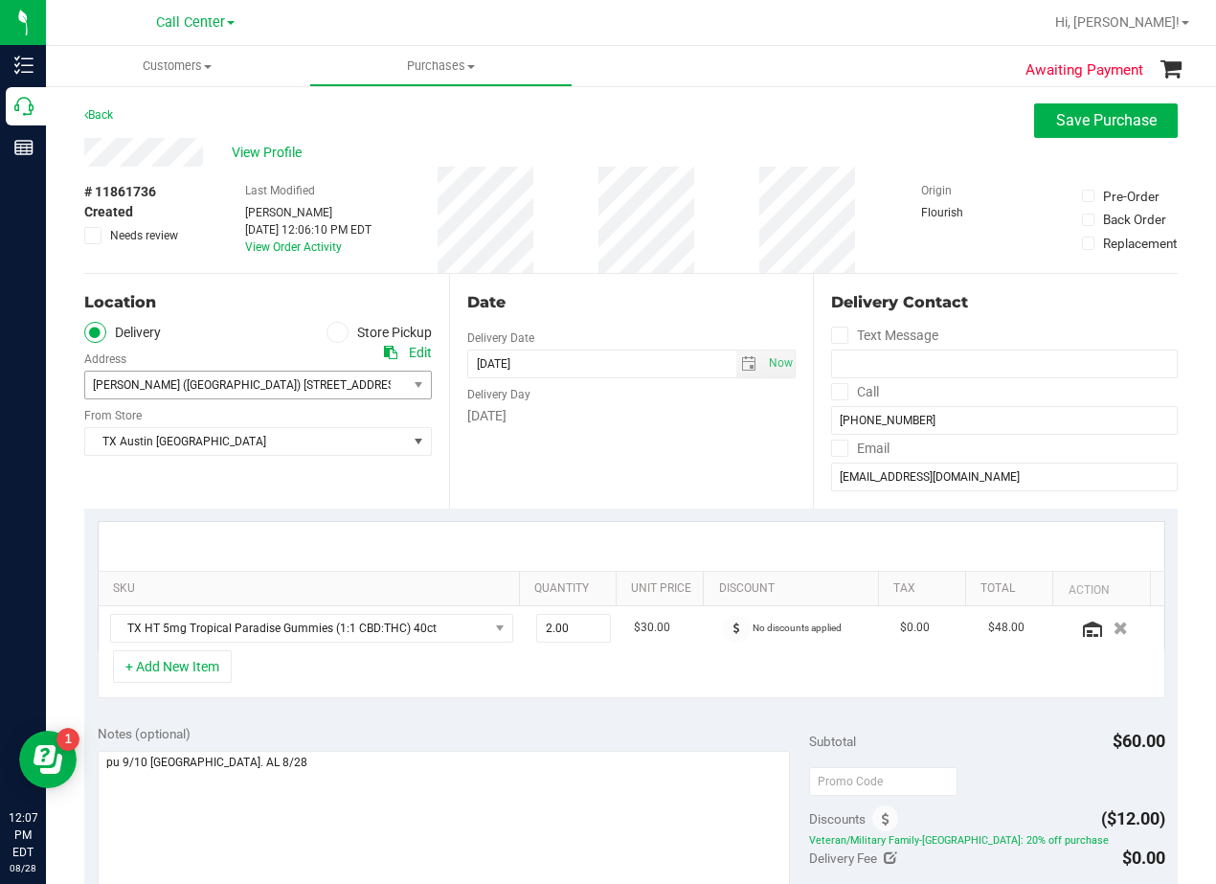
drag, startPoint x: 721, startPoint y: 163, endPoint x: 710, endPoint y: 163, distance: 11.5
click at [722, 162] on div "View Profile" at bounding box center [631, 152] width 1094 height 29
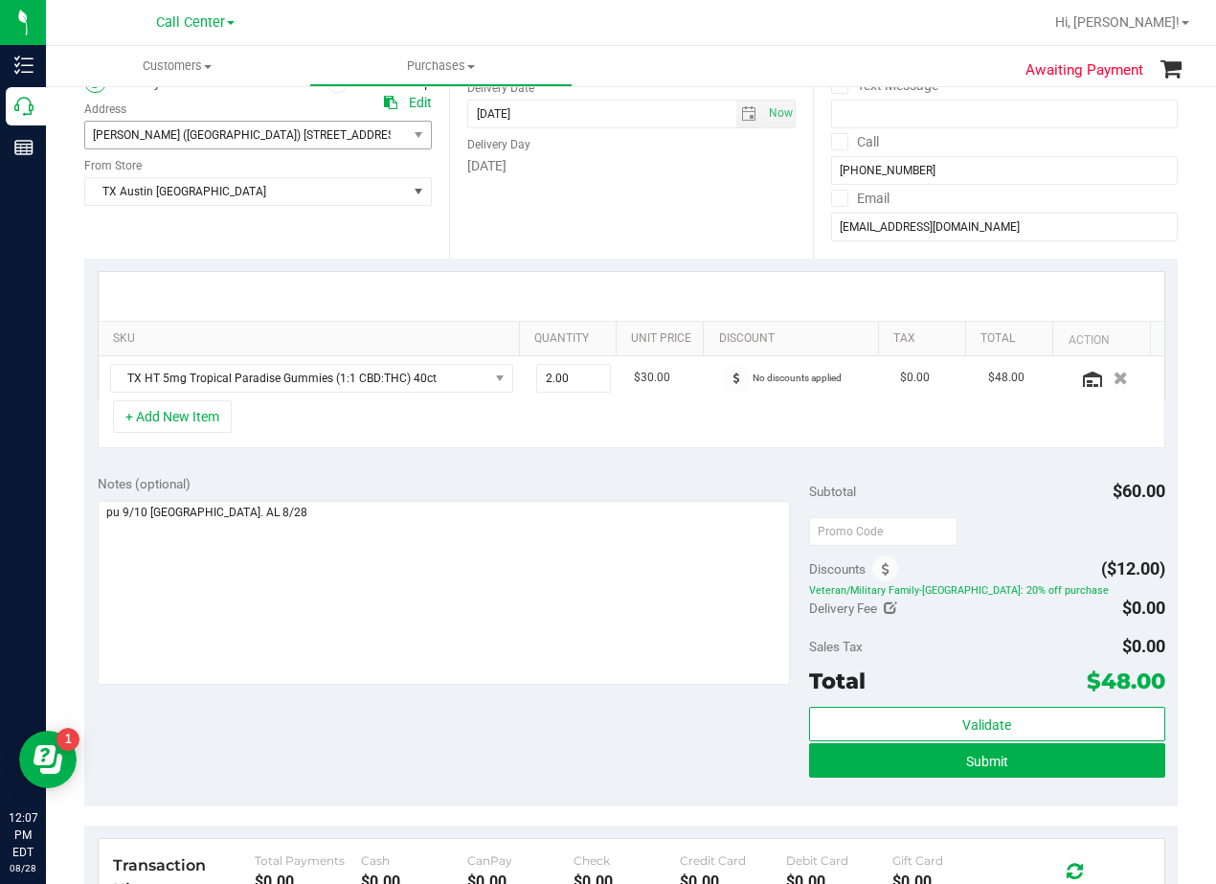
scroll to position [287, 0]
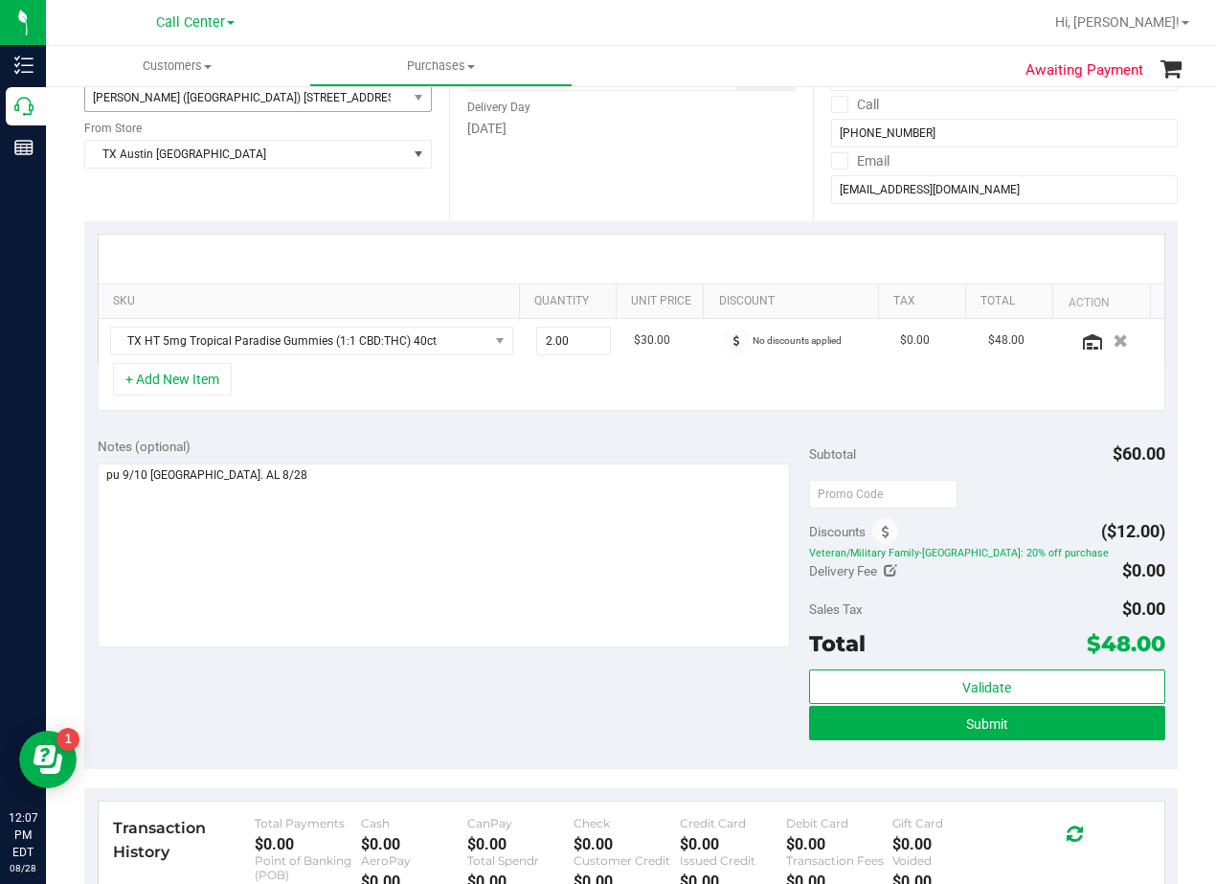
click at [700, 692] on div "Notes (optional) Subtotal $60.00 Discounts ($12.00) Veteran/Military Family-TX:…" at bounding box center [631, 596] width 1094 height 345
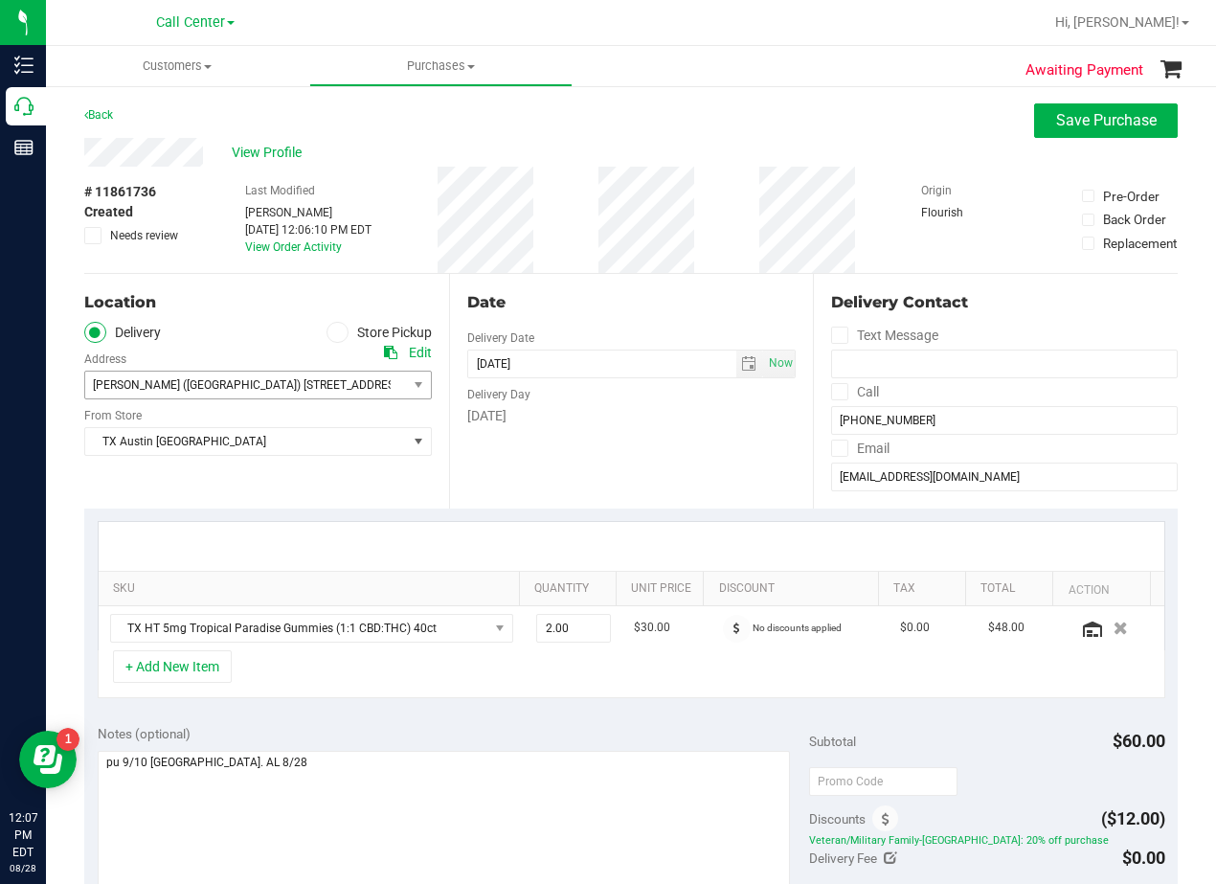
click at [644, 430] on div "Date Delivery Date 09/10/2025 Now 09/10/2025 08:00 AM Now Delivery Day Wednesday" at bounding box center [631, 391] width 365 height 235
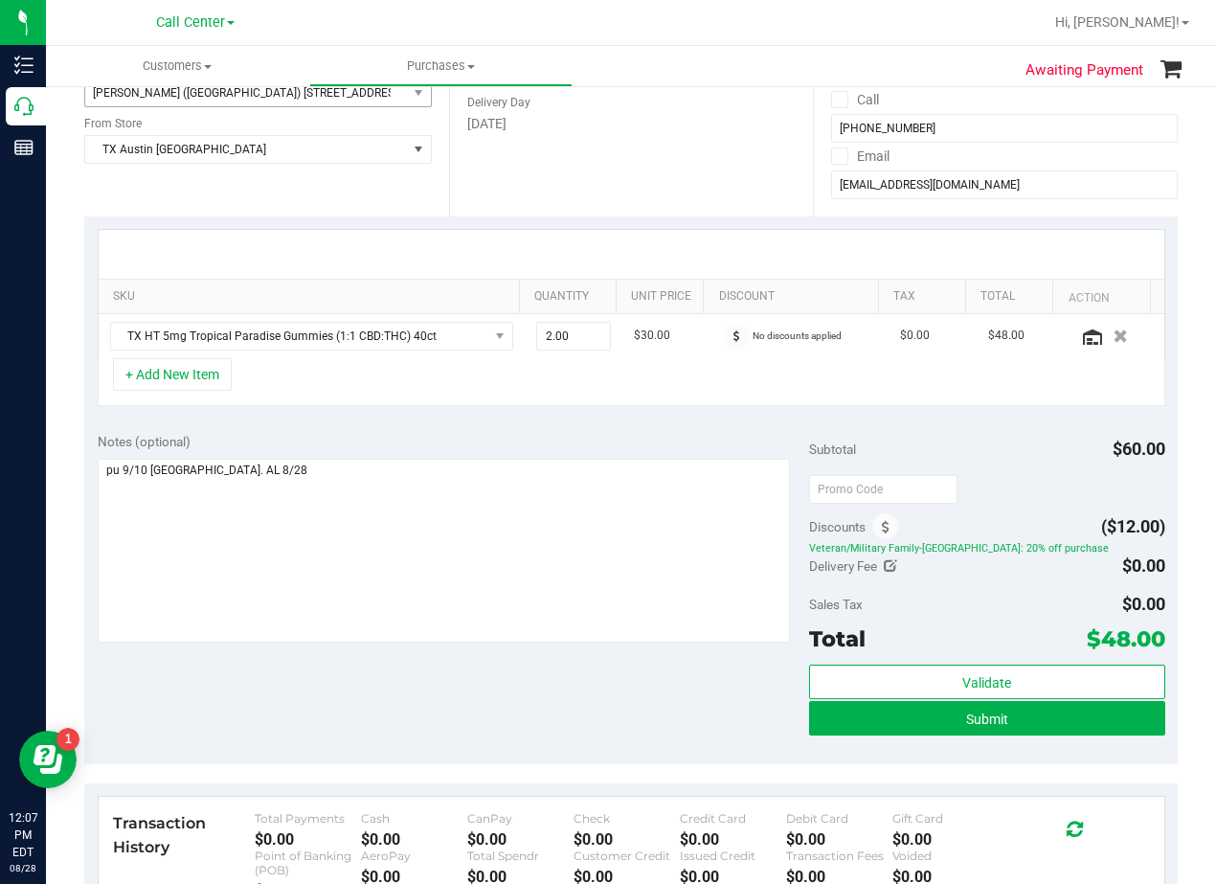
scroll to position [479, 0]
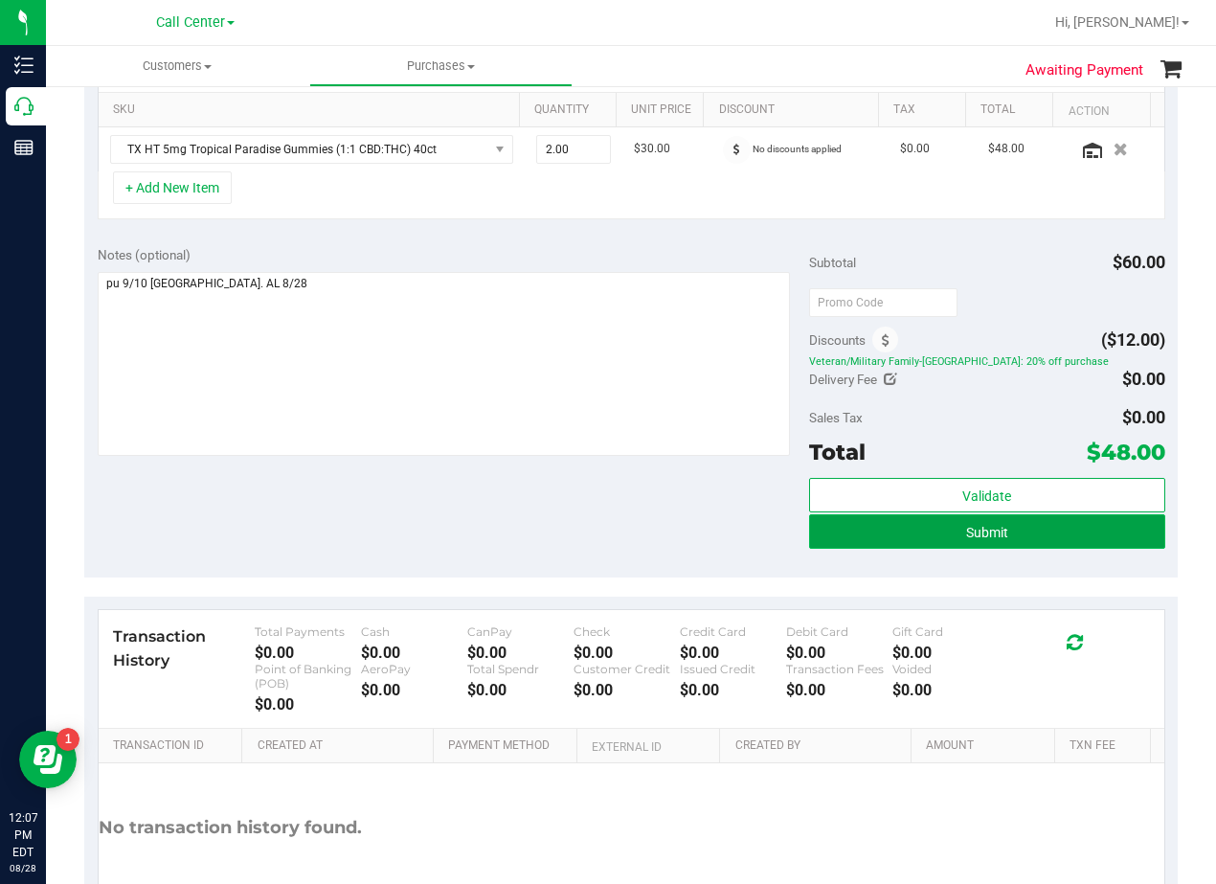
click at [856, 535] on button "Submit" at bounding box center [987, 531] width 356 height 34
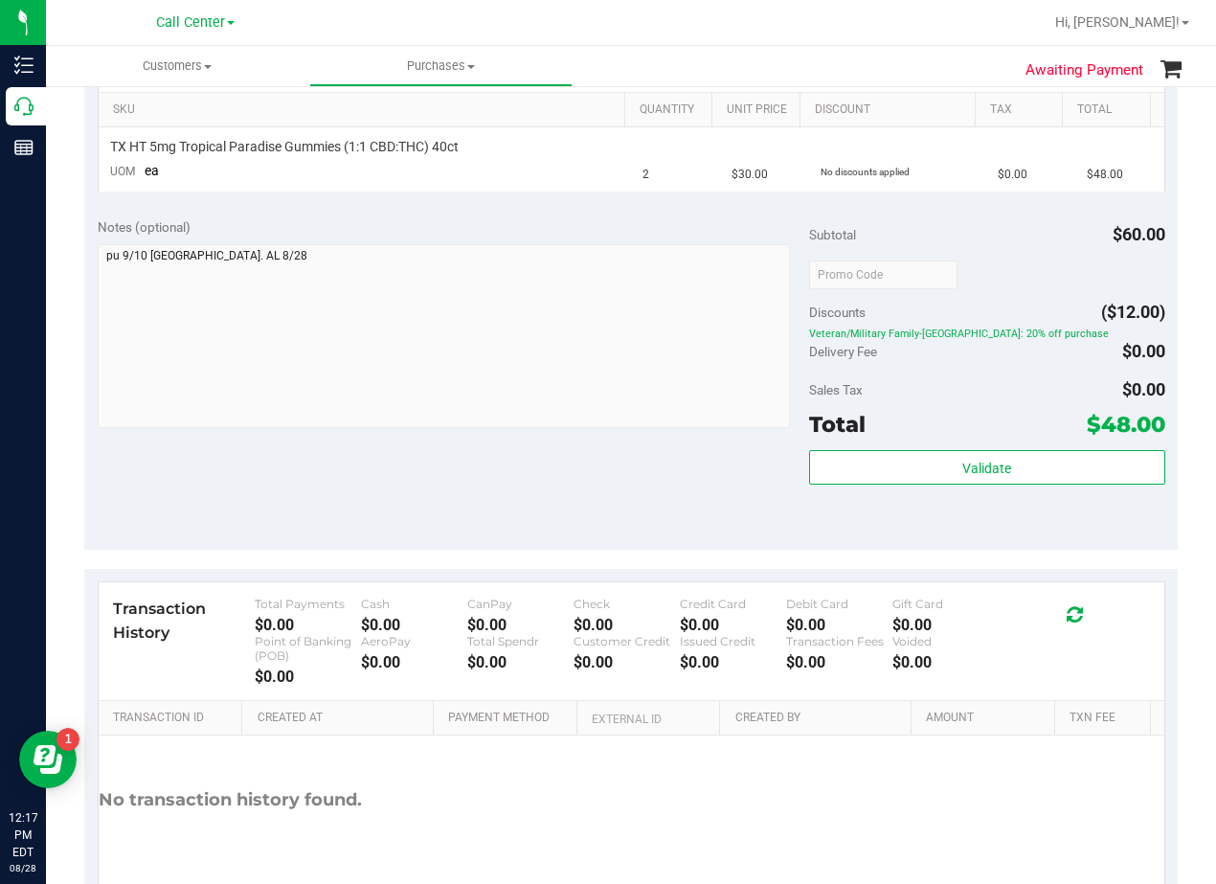
click at [748, 202] on div "SKU Quantity Unit Price Discount Tax Total TX HT 5mg Tropical Paradise Gummies …" at bounding box center [631, 117] width 1094 height 175
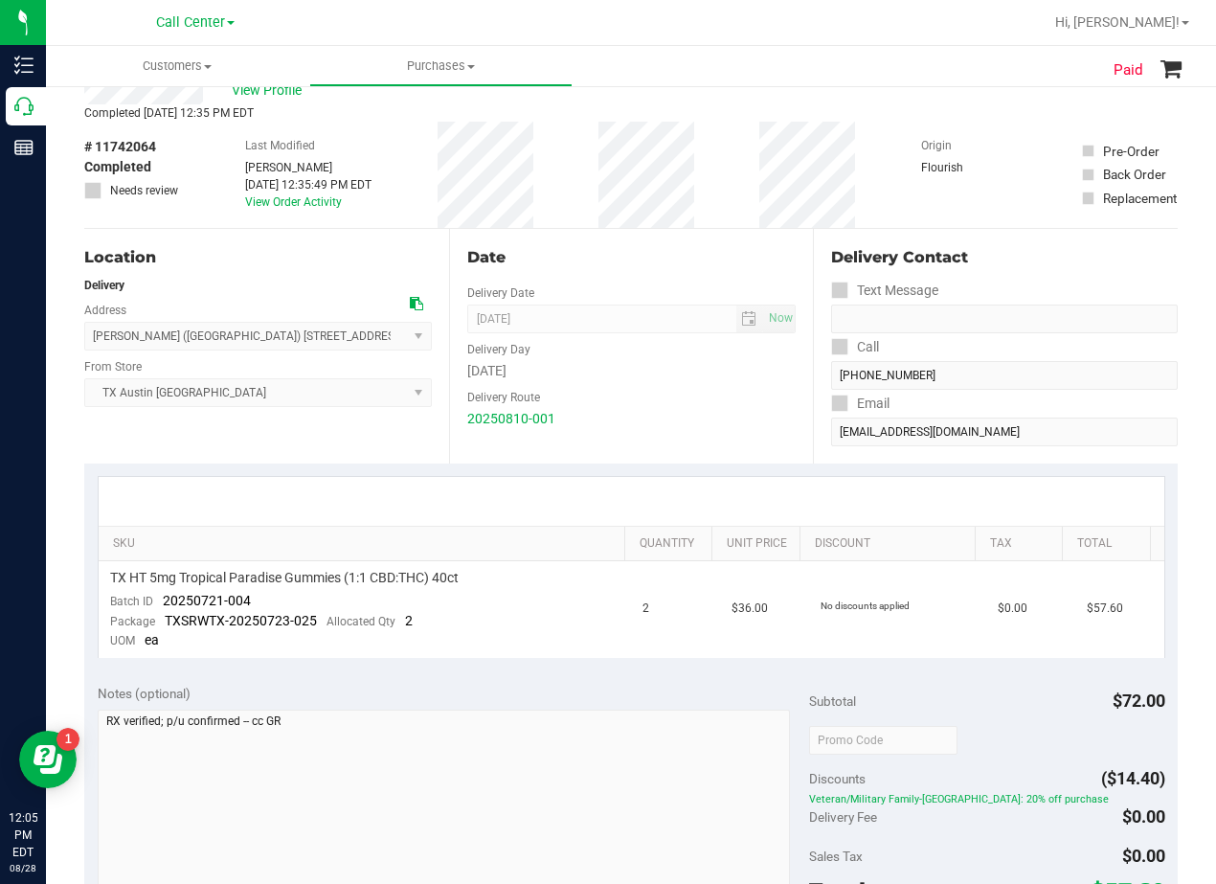
scroll to position [96, 0]
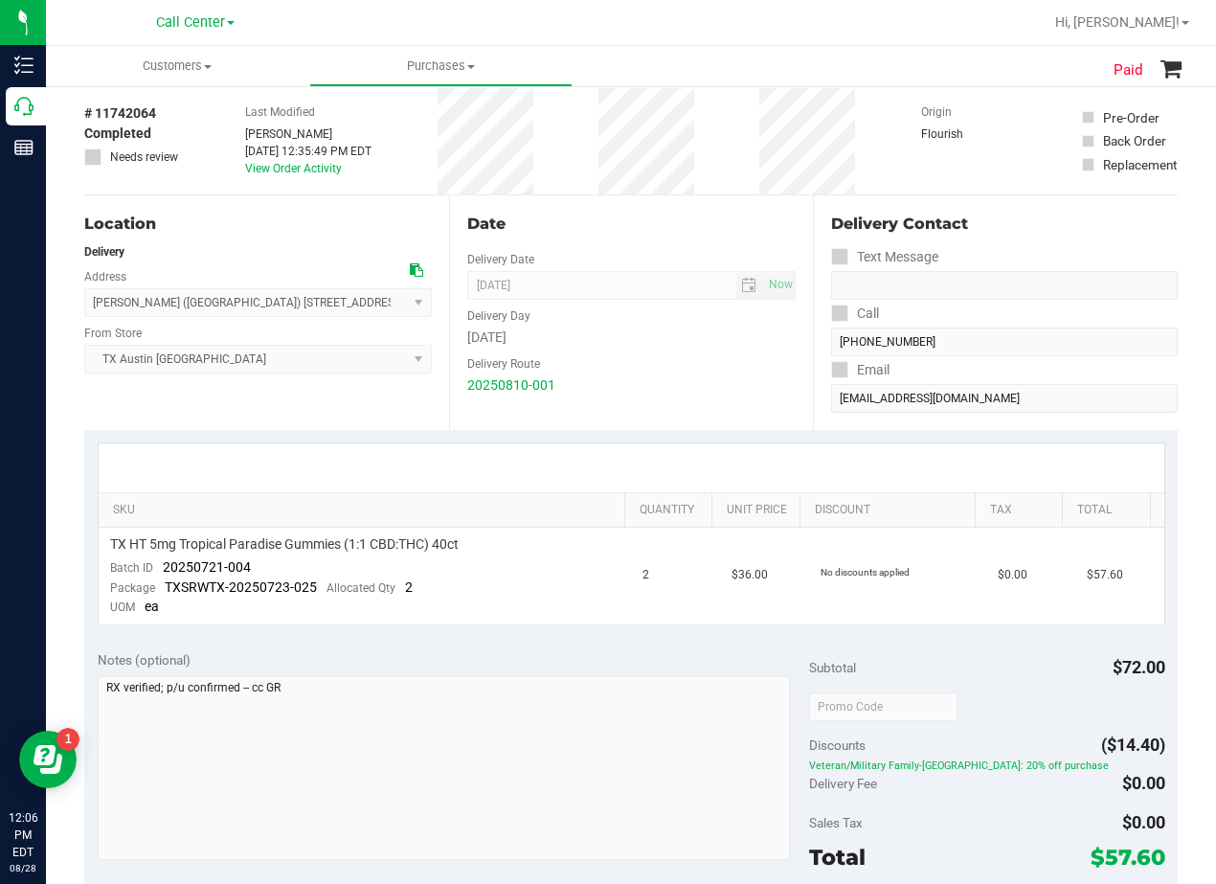
click at [667, 214] on div "Date" at bounding box center [631, 224] width 329 height 23
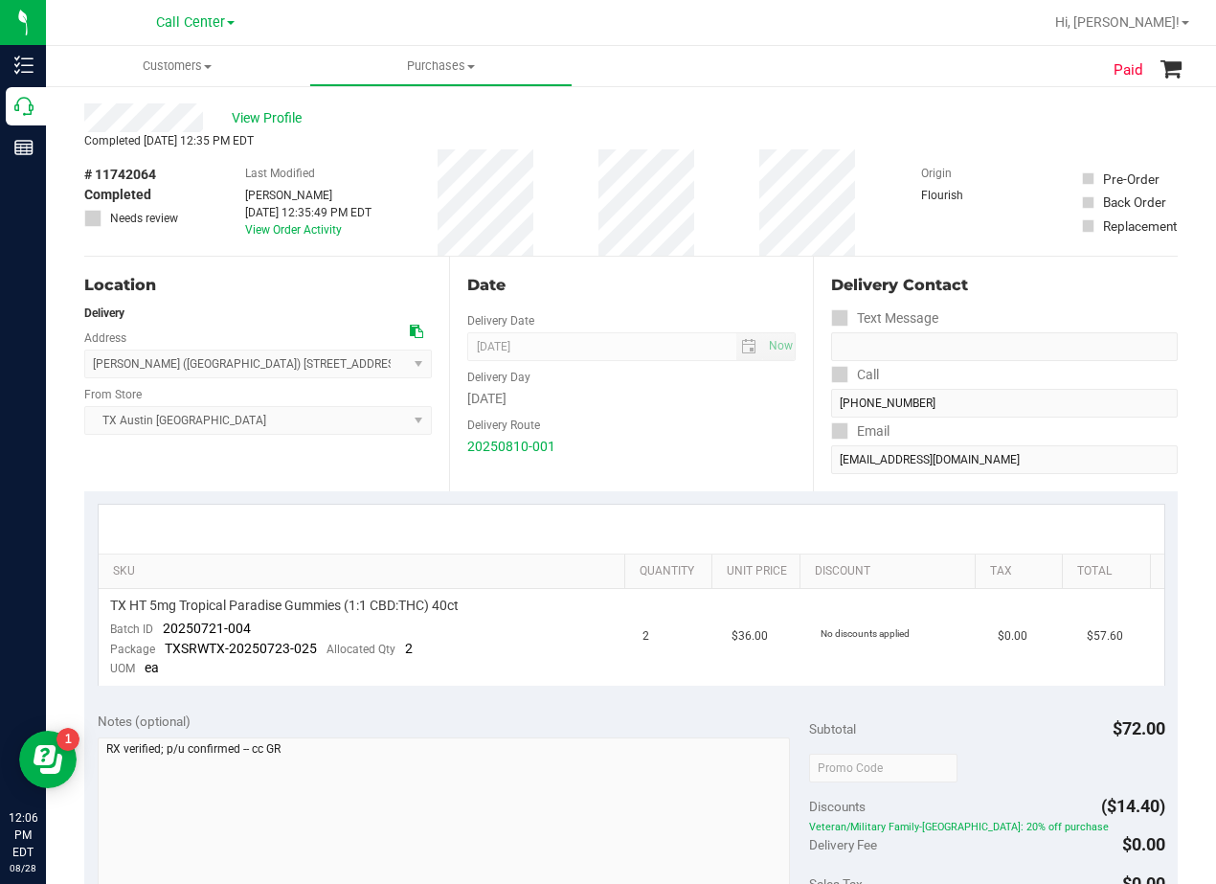
scroll to position [0, 0]
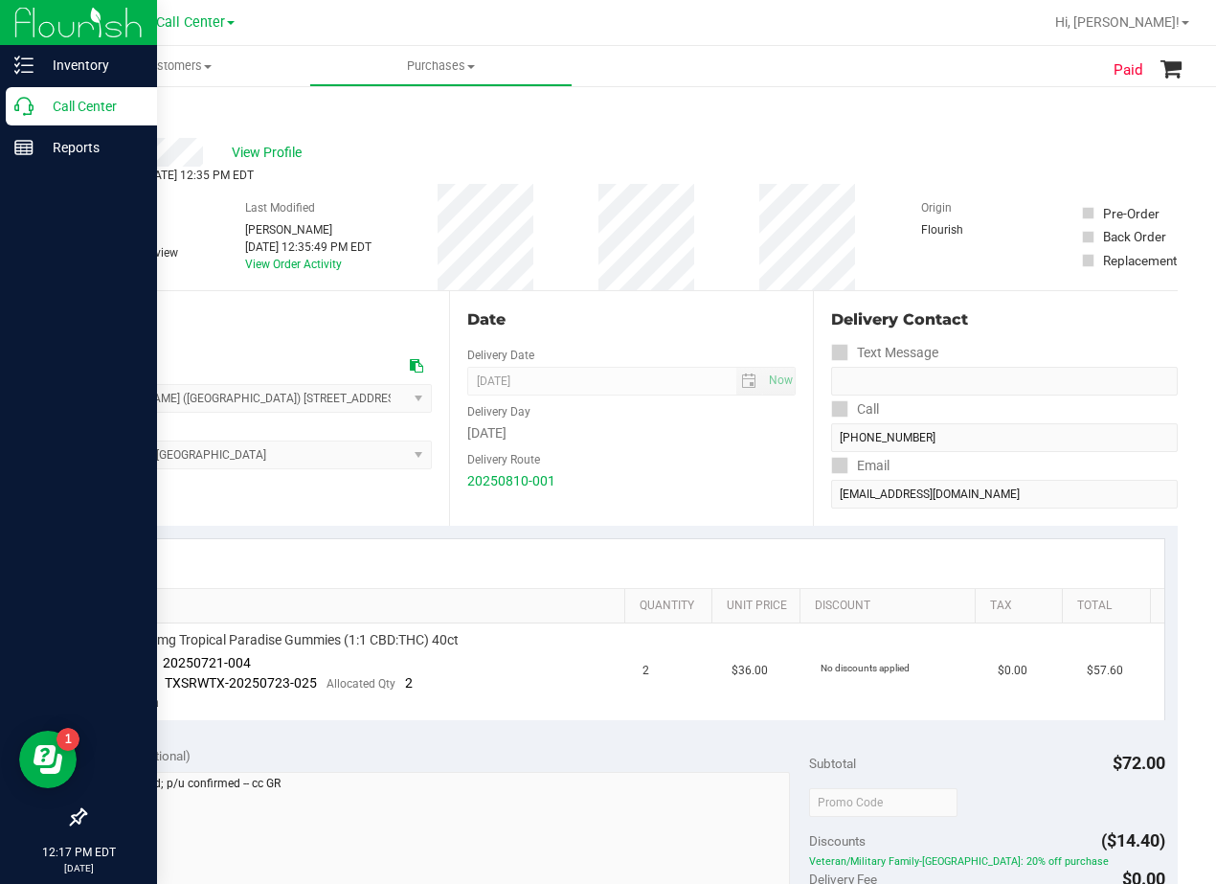
click at [34, 106] on p "Call Center" at bounding box center [91, 106] width 115 height 23
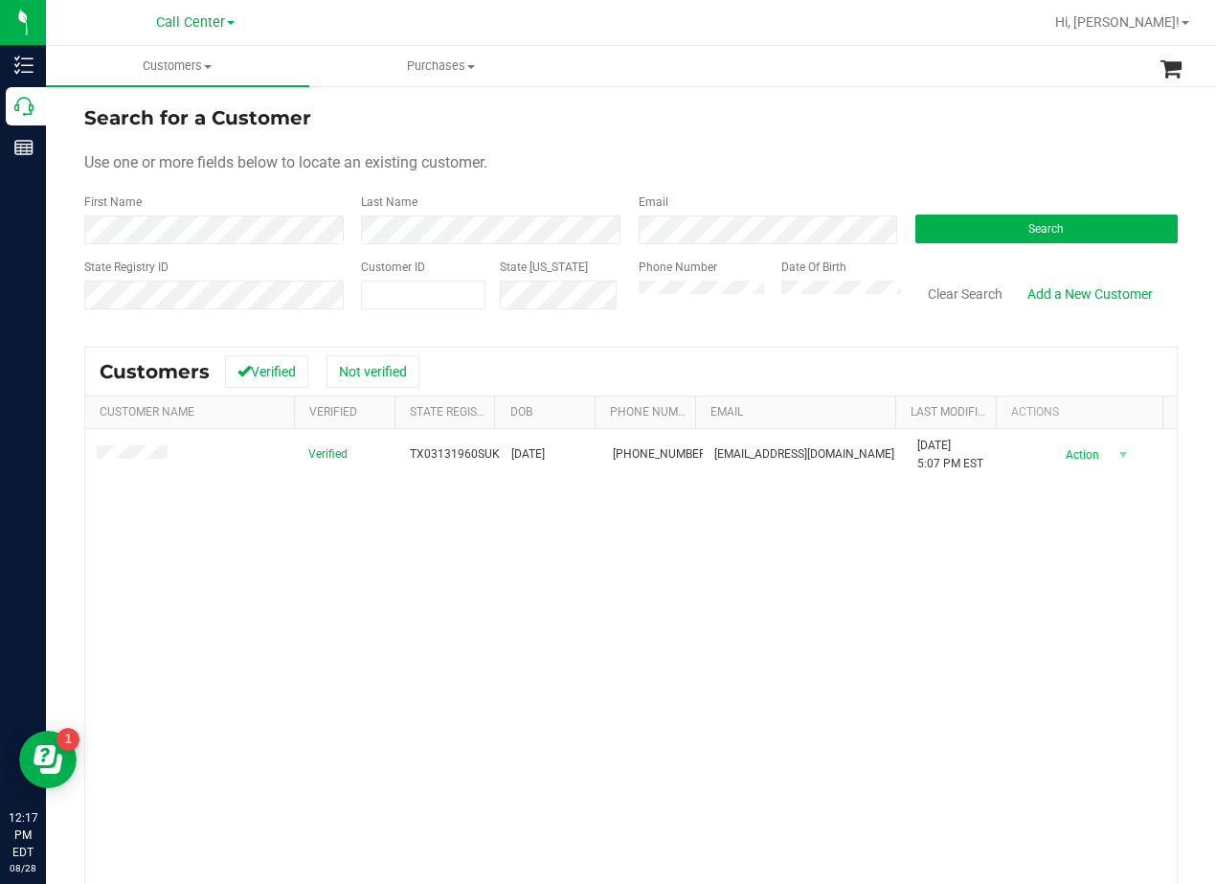
click at [758, 144] on form "Search for a Customer Use one or more fields below to locate an existing custom…" at bounding box center [631, 214] width 1094 height 223
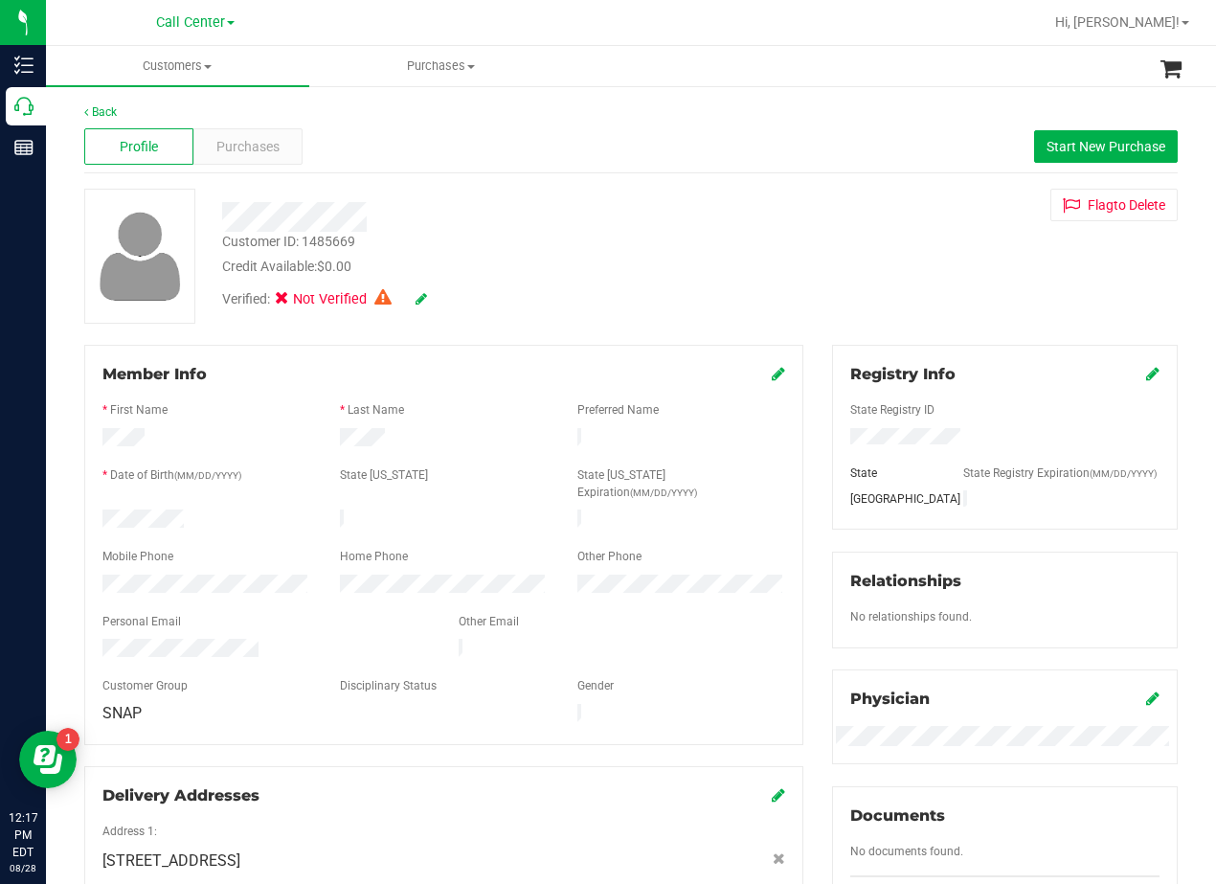
click at [871, 188] on div "Back Profile Purchases Start New Purchase Customer ID: 1485669 Credit Available…" at bounding box center [631, 810] width 1094 height 1414
click at [238, 147] on span "Purchases" at bounding box center [247, 147] width 63 height 20
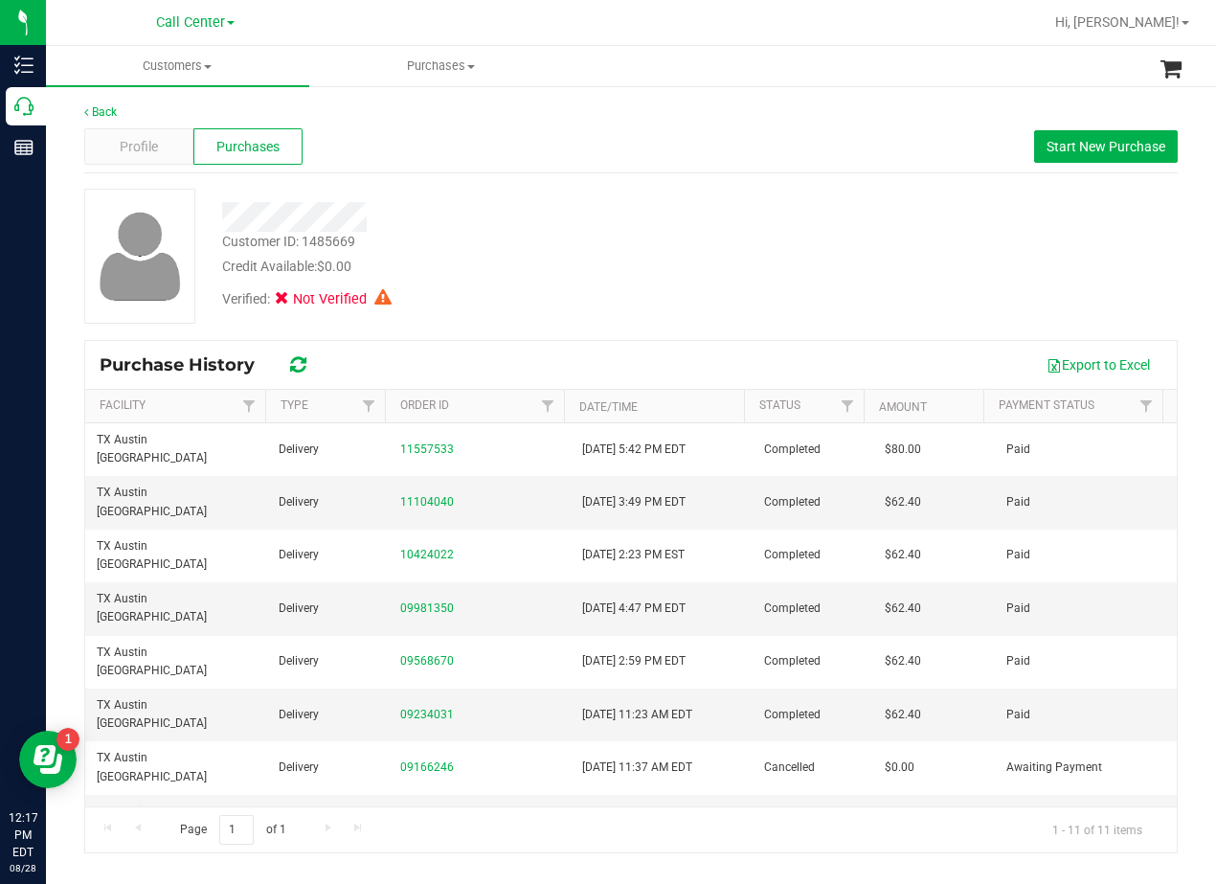
click at [524, 245] on div "Customer ID: 1485669 Credit Available: $0.00" at bounding box center [488, 254] width 561 height 45
click at [1029, 147] on div "Profile Purchases Start New Purchase" at bounding box center [631, 147] width 1094 height 53
click at [1039, 147] on button "Start New Purchase" at bounding box center [1106, 146] width 144 height 33
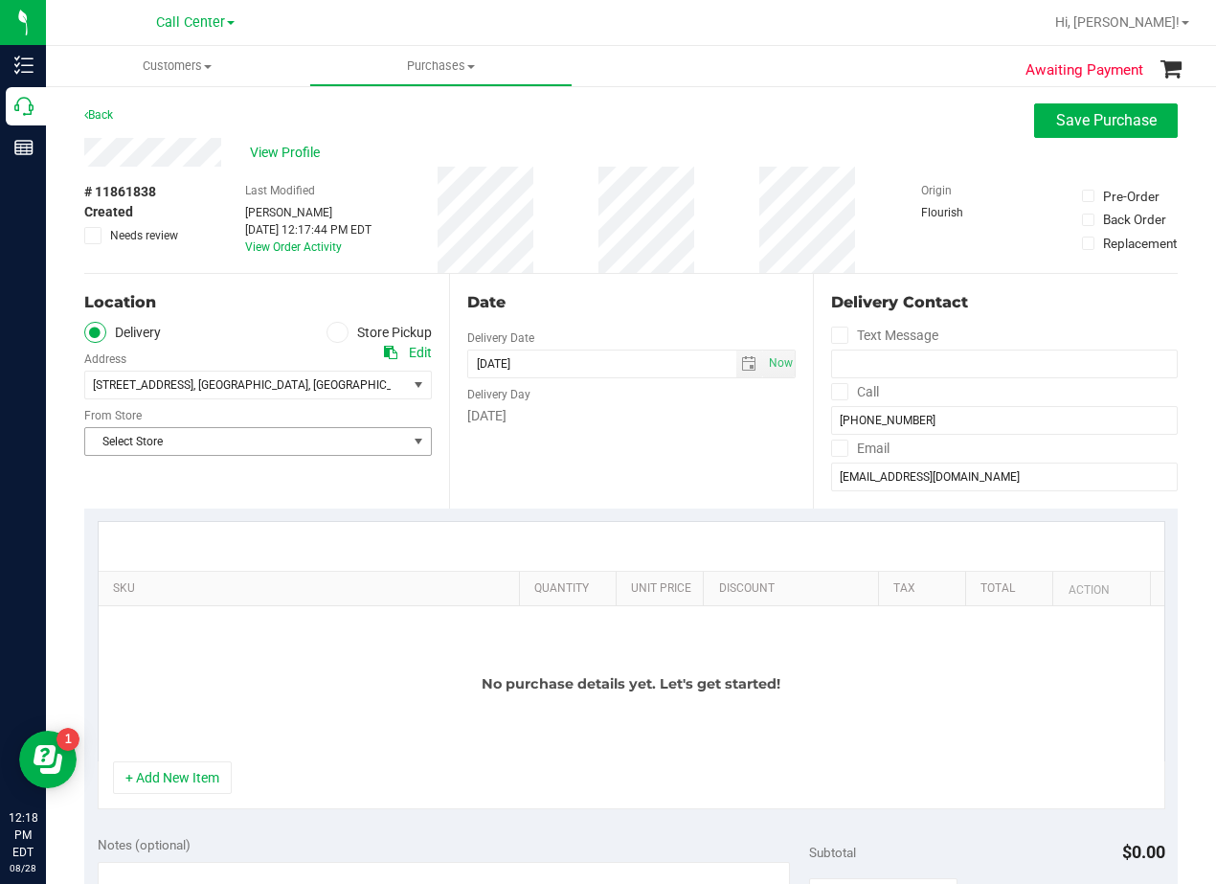
click at [259, 435] on span "Select Store" at bounding box center [246, 441] width 322 height 27
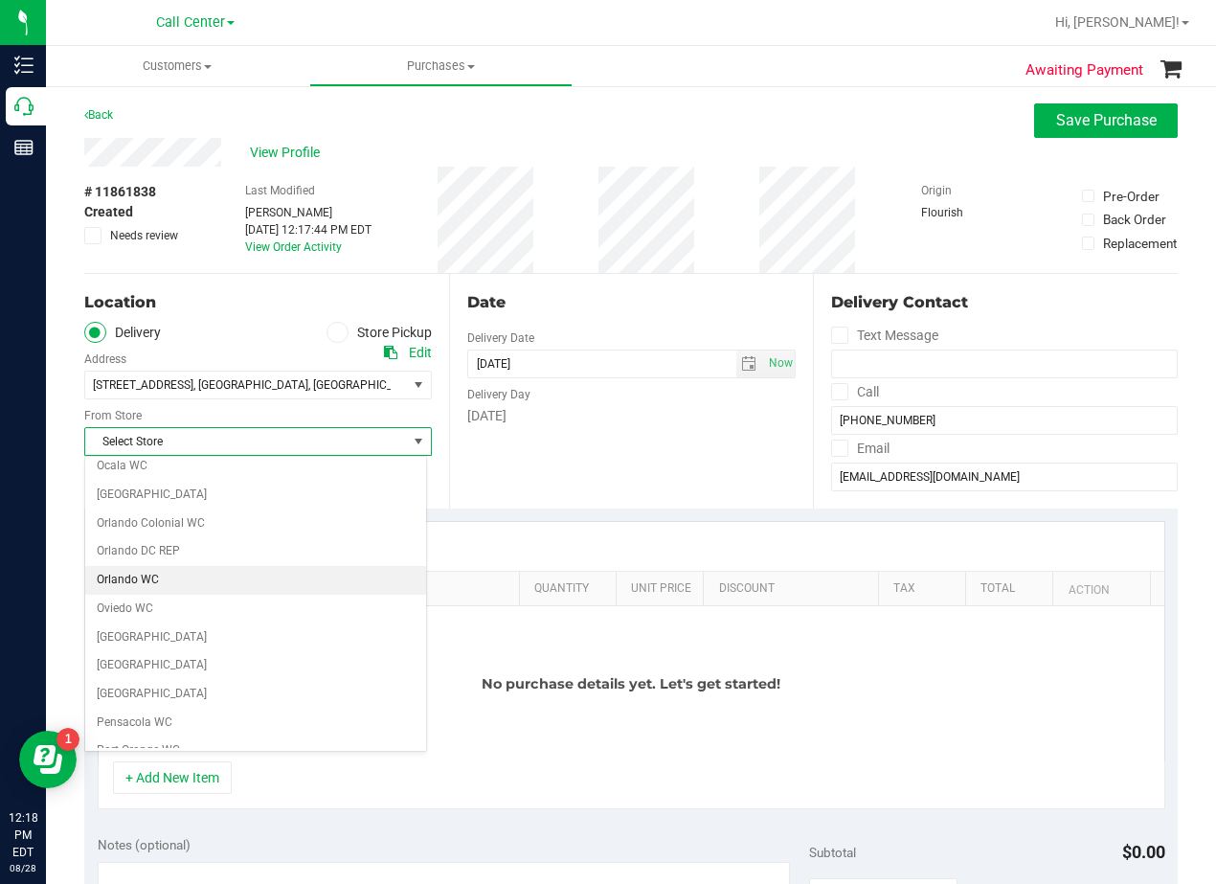
scroll to position [1392, 0]
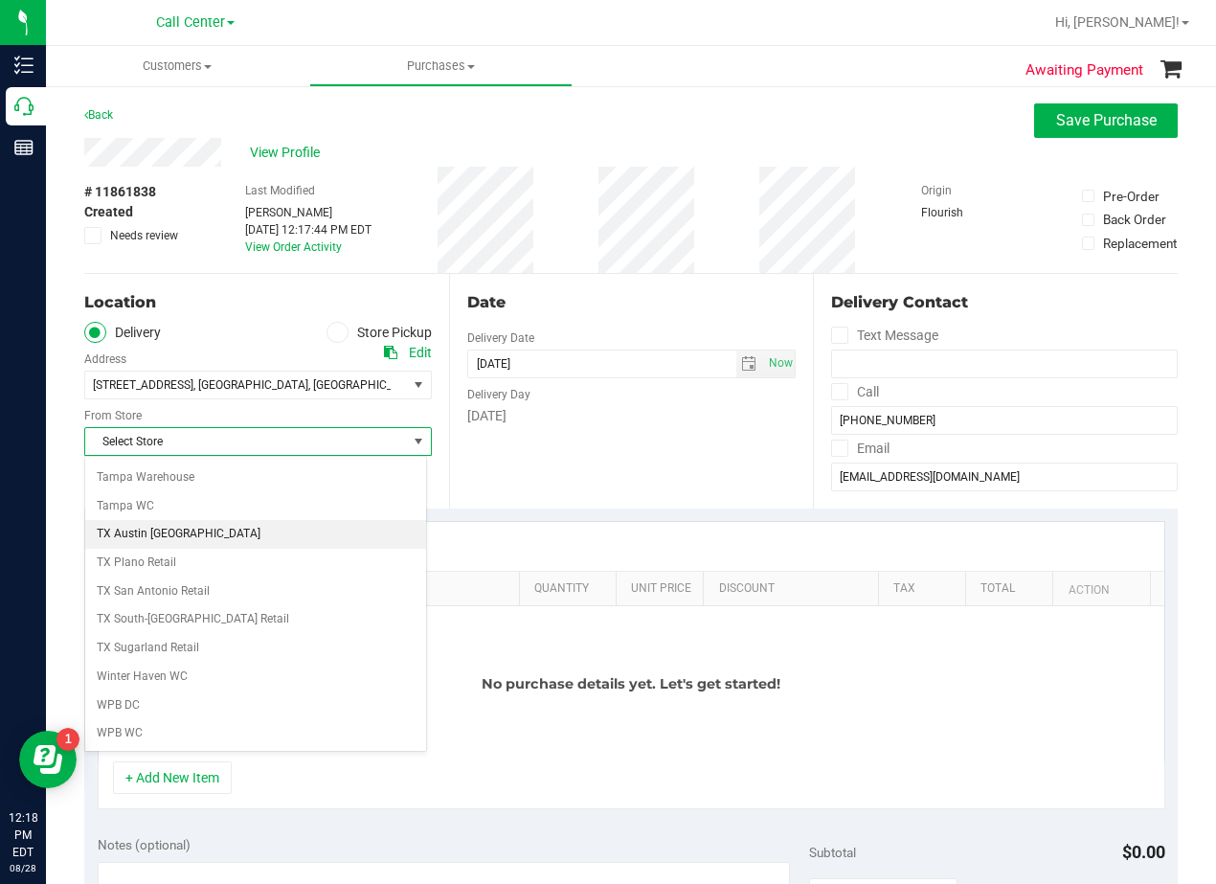
click at [224, 540] on li "TX Austin [GEOGRAPHIC_DATA]" at bounding box center [255, 534] width 341 height 29
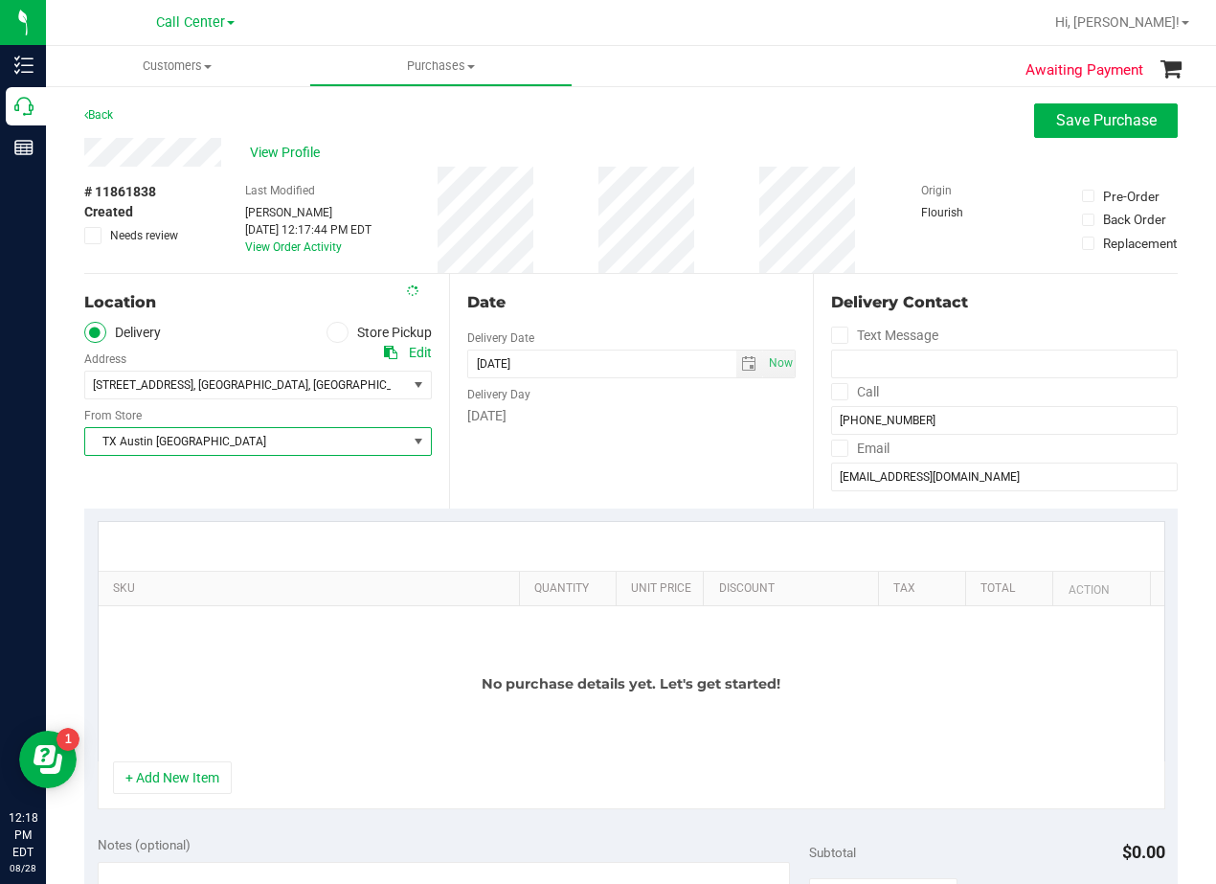
click at [259, 400] on div "[GEOGRAPHIC_DATA] [GEOGRAPHIC_DATA] [GEOGRAPHIC_DATA] Select Store [PERSON_NAME…" at bounding box center [258, 427] width 348 height 57
click at [293, 393] on span "810 Highway 6 South Suite 101 , Houston , TX 77079" at bounding box center [238, 385] width 306 height 27
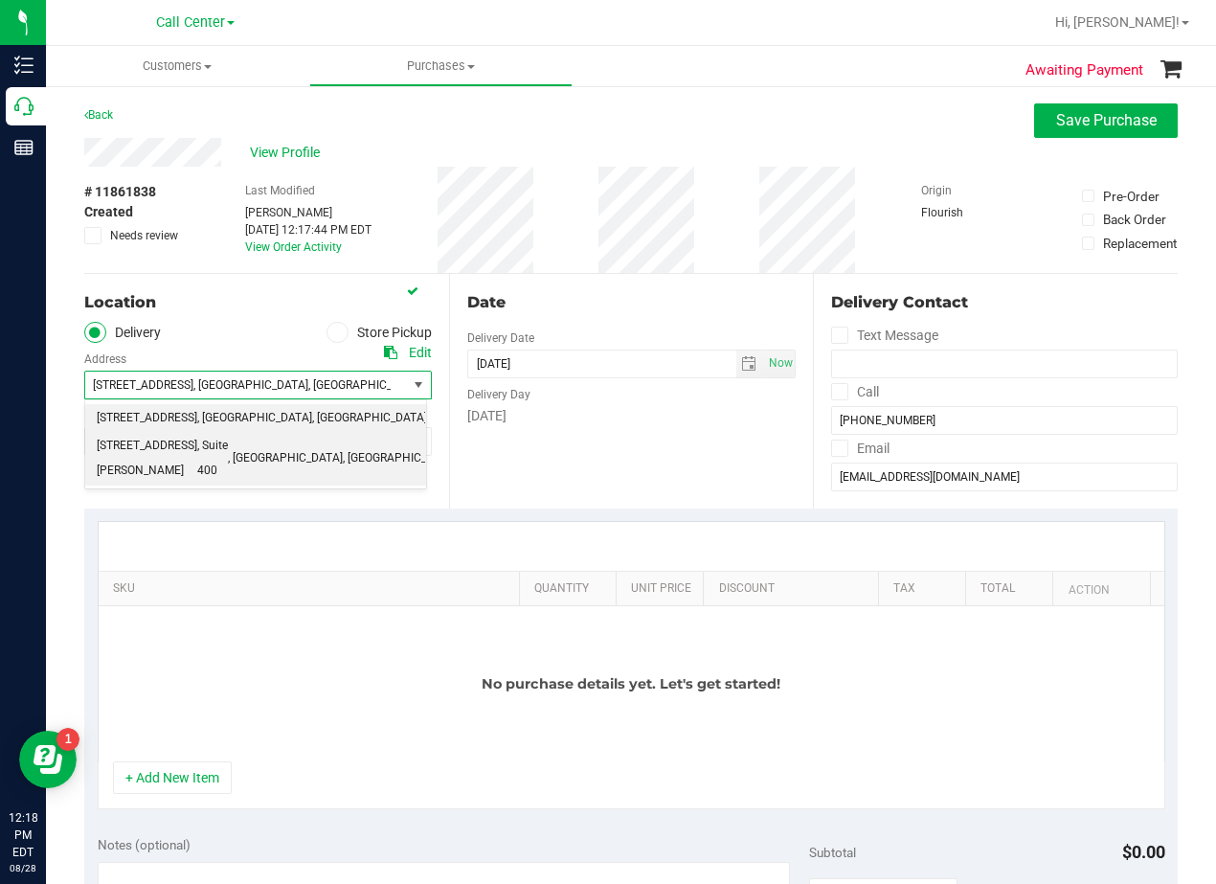
click at [458, 452] on span "77055" at bounding box center [475, 458] width 34 height 25
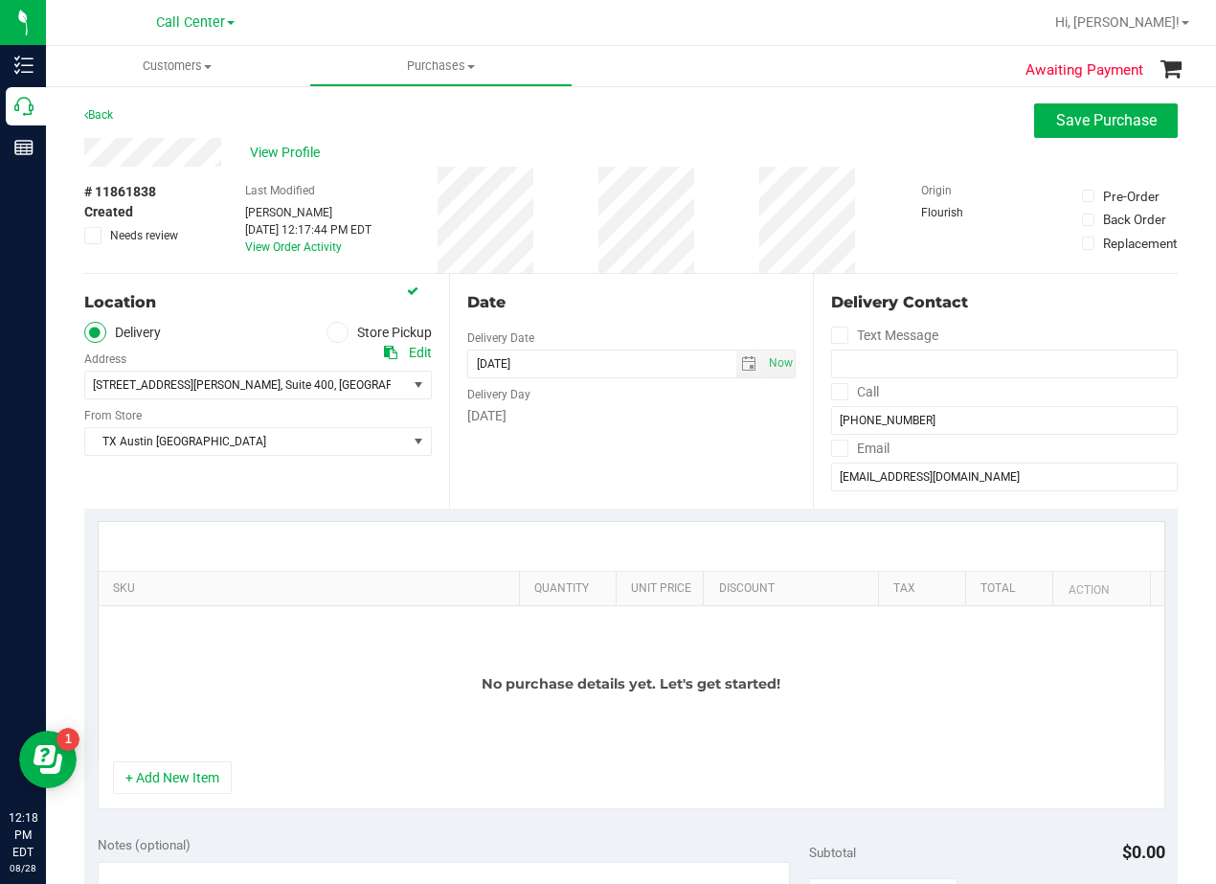
click at [573, 467] on div "Date Delivery Date 08/28/2025 Now 08/28/2025 12:17 PM Now Delivery Day Thursday" at bounding box center [631, 391] width 365 height 235
click at [737, 363] on span "select" at bounding box center [751, 364] width 28 height 27
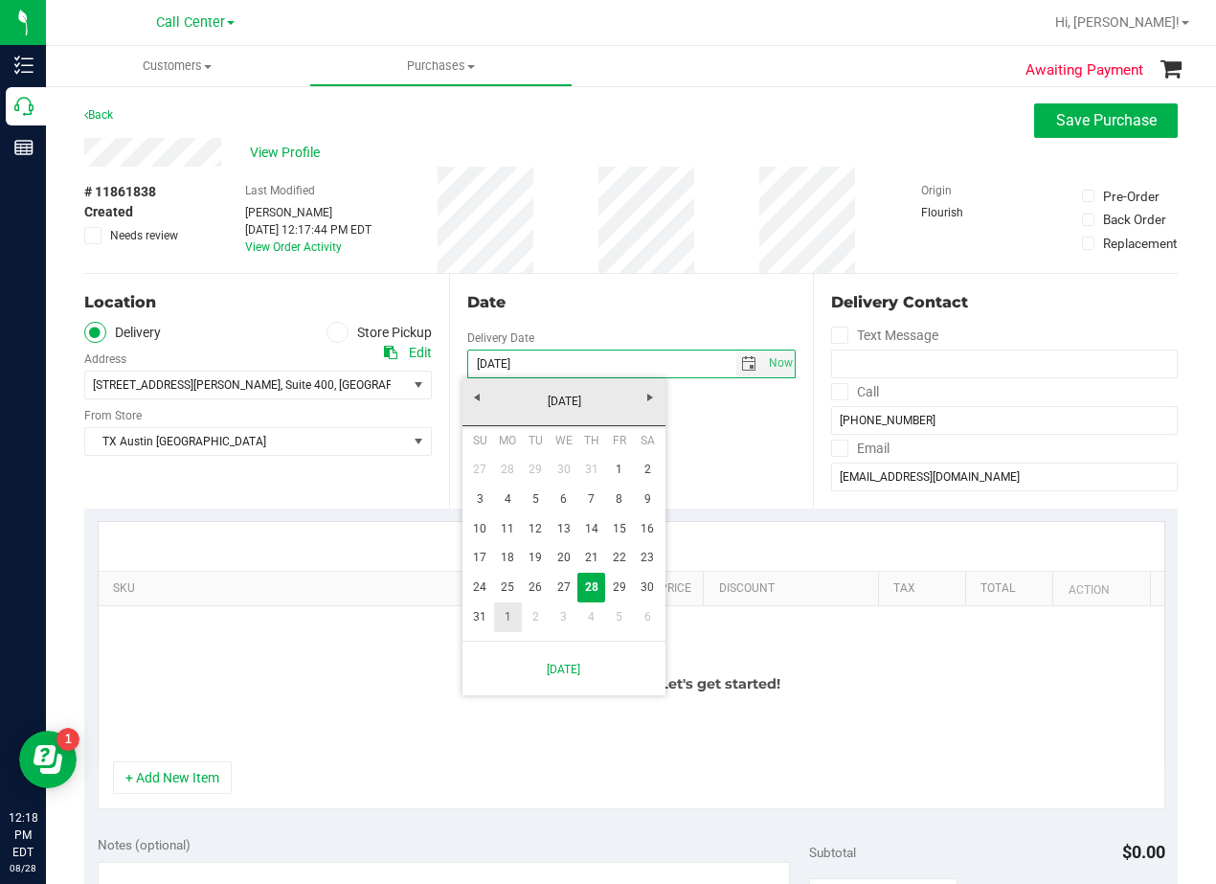
click at [511, 614] on link "1" at bounding box center [508, 617] width 28 height 30
type input "09/01/2025"
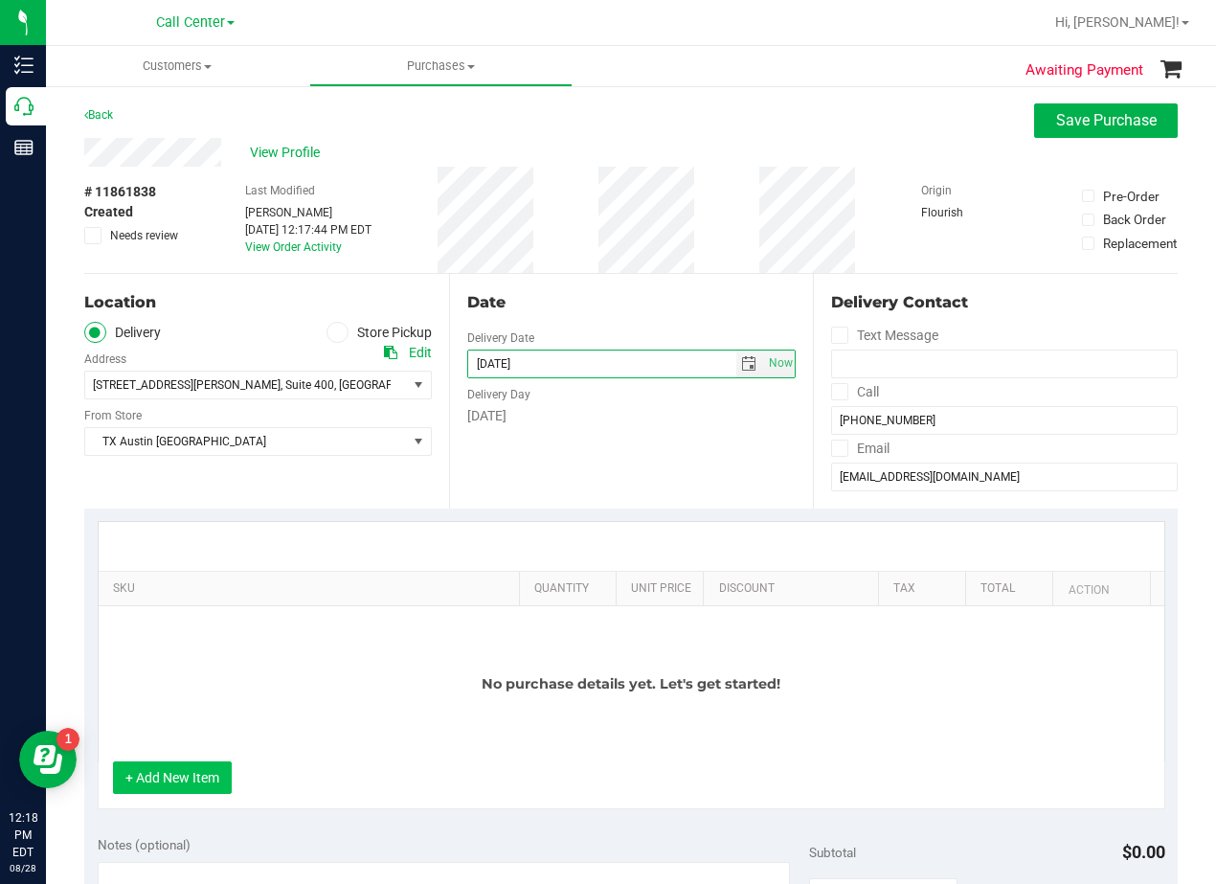
click at [206, 767] on button "+ Add New Item" at bounding box center [172, 777] width 119 height 33
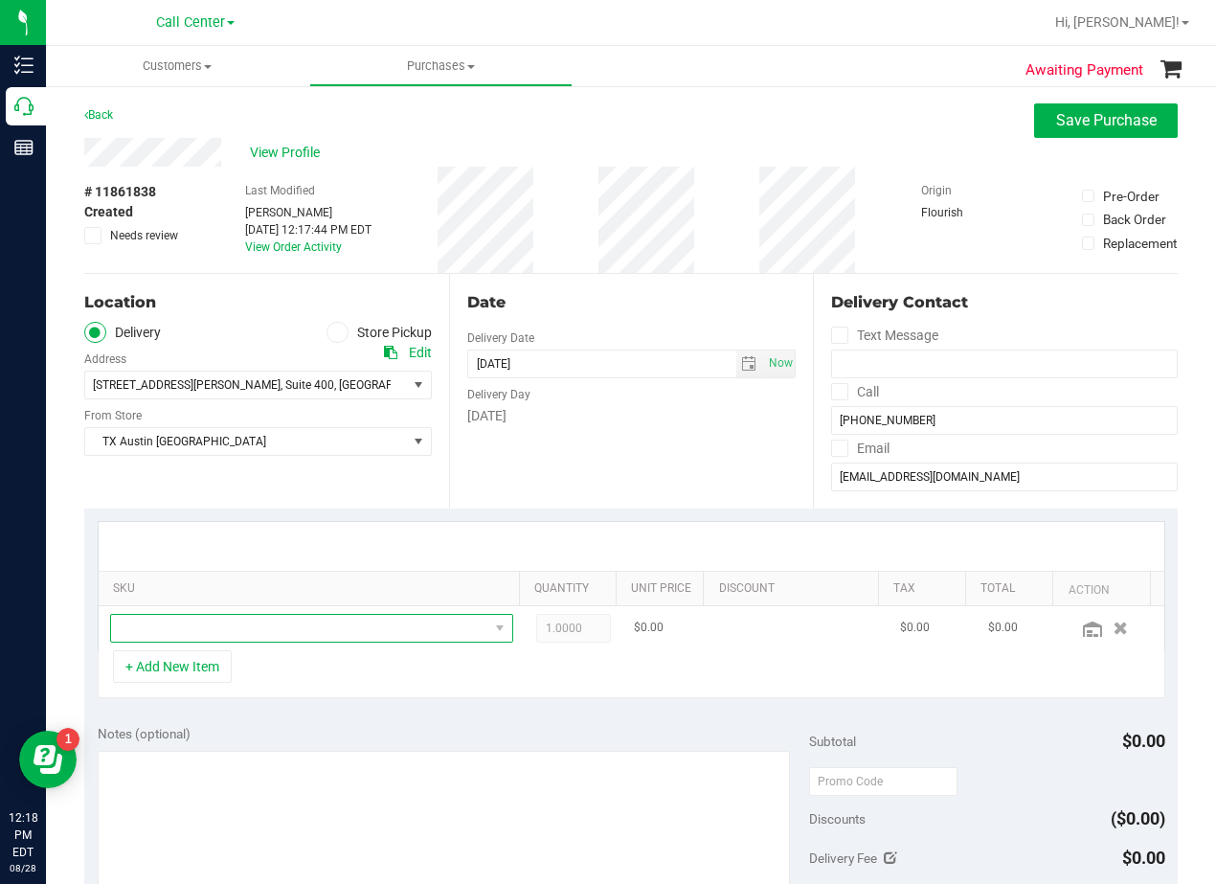
click at [257, 626] on span "NO DATA FOUND" at bounding box center [299, 628] width 377 height 27
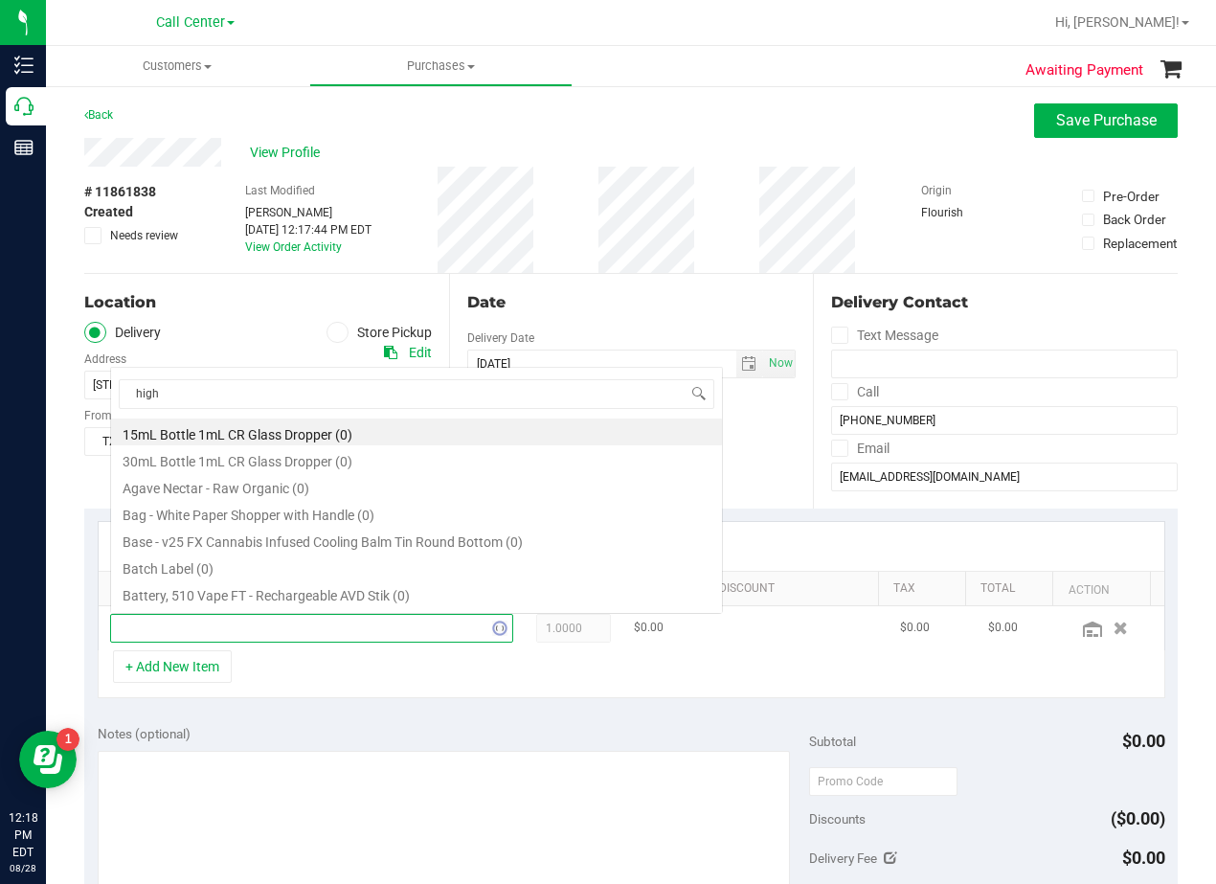
scroll to position [29, 377]
type input "high dose"
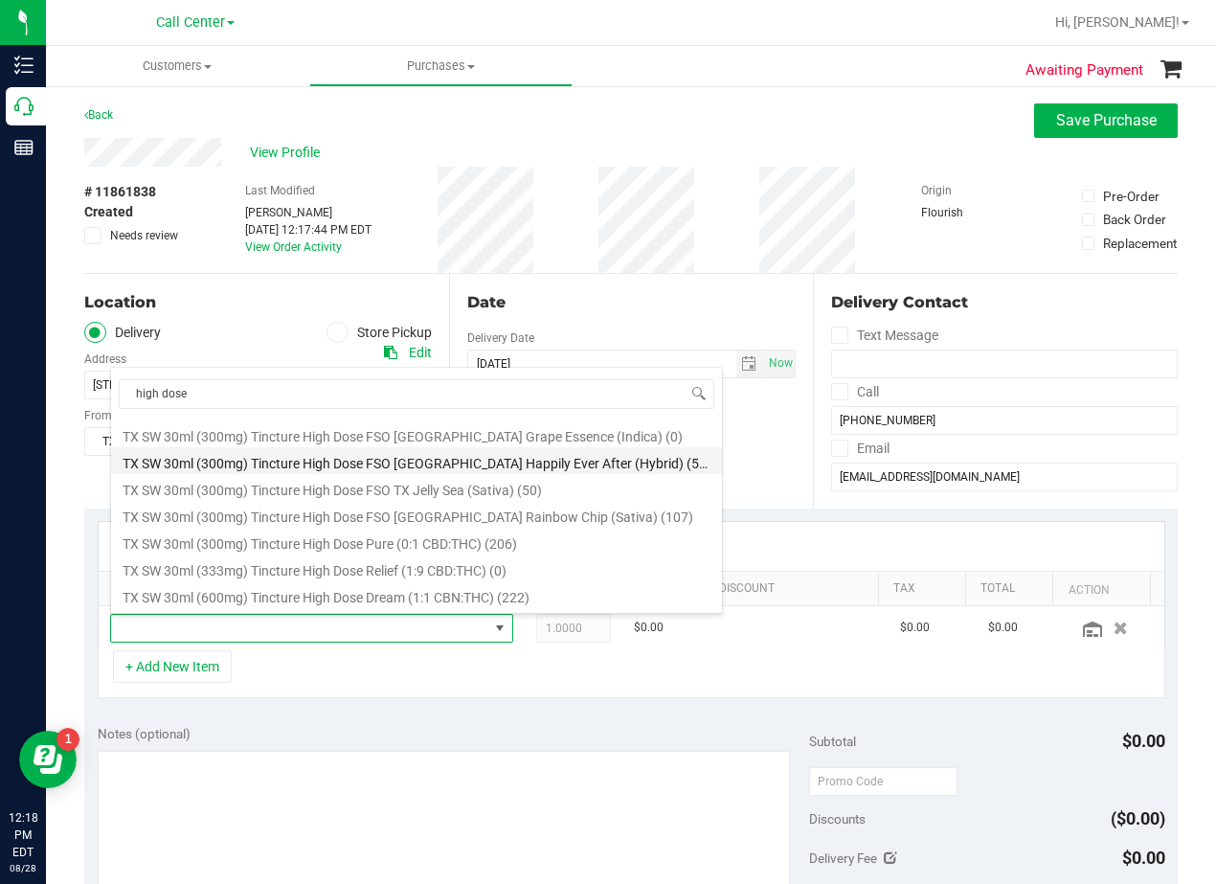
scroll to position [303, 0]
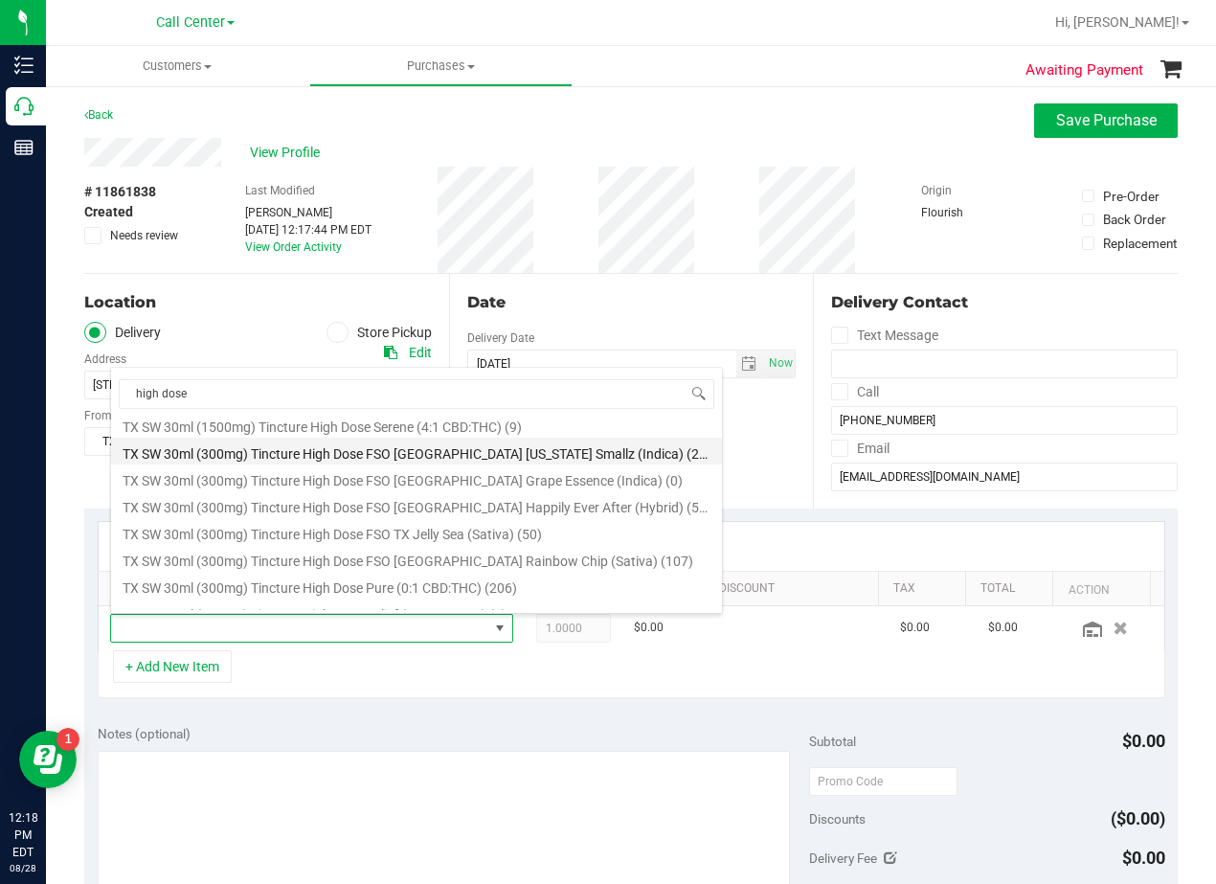
click at [356, 462] on li "TX SW 30ml (300mg) Tincture High Dose FSO TX Georgia Smallz (Indica) (294)" at bounding box center [416, 451] width 611 height 27
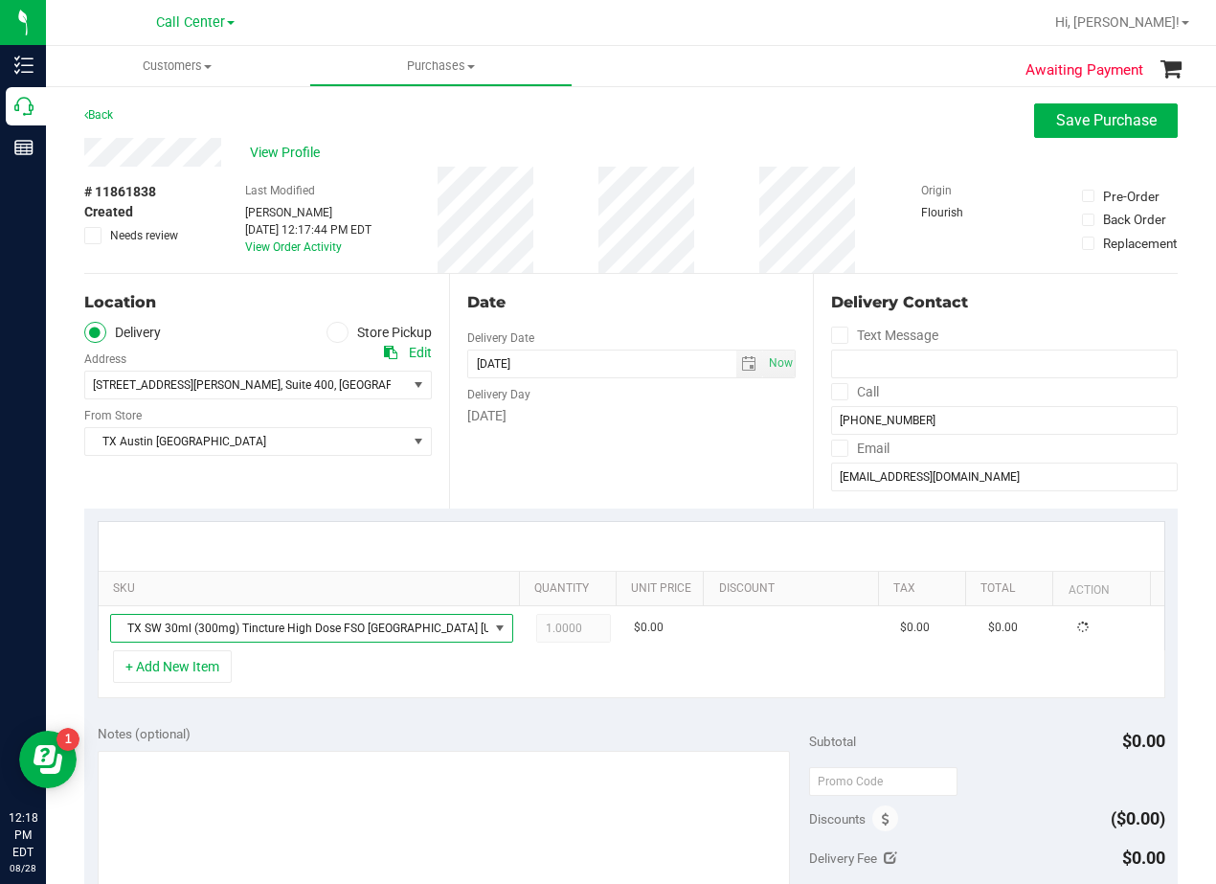
click at [690, 444] on div "Date Delivery Date 09/01/2025 Now 09/01/2025 12:17 PM Now Delivery Day Monday" at bounding box center [631, 391] width 365 height 235
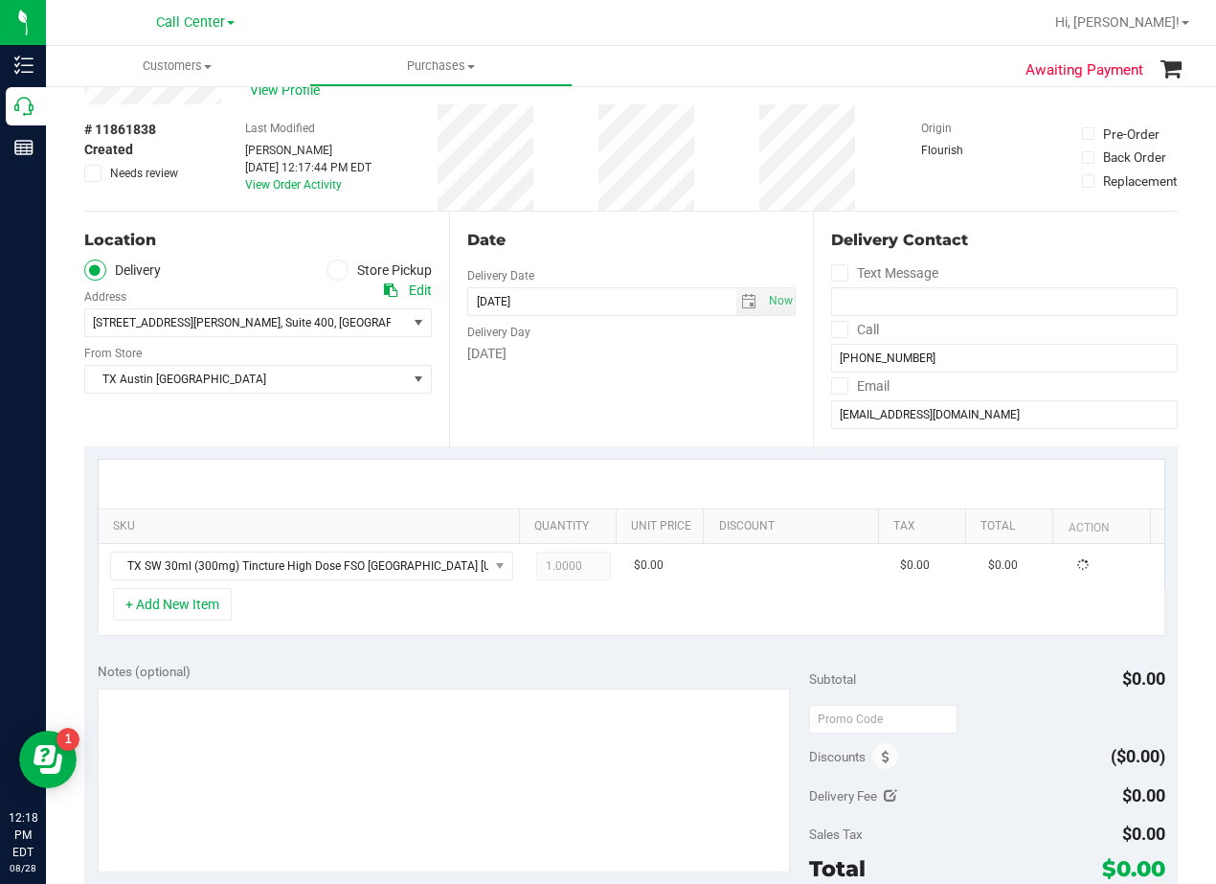
scroll to position [96, 0]
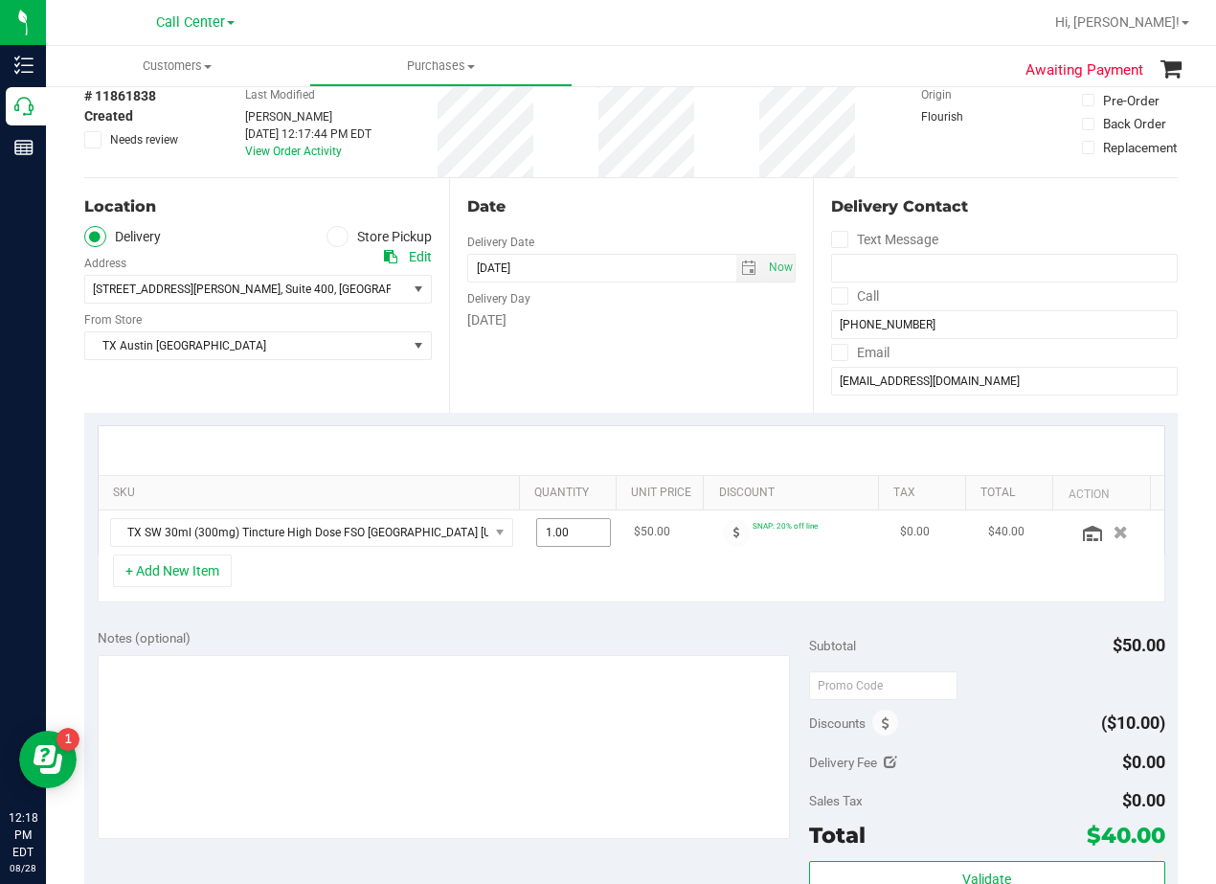
click at [563, 535] on span "1.00 1" at bounding box center [574, 532] width 76 height 29
click at [563, 535] on input "1" at bounding box center [574, 532] width 74 height 27
type input "2"
type input "2.00"
click at [572, 414] on div "SKU Quantity Unit Price Discount Tax Total Action TX SW 30ml (300mg) Tincture H…" at bounding box center [631, 514] width 1094 height 203
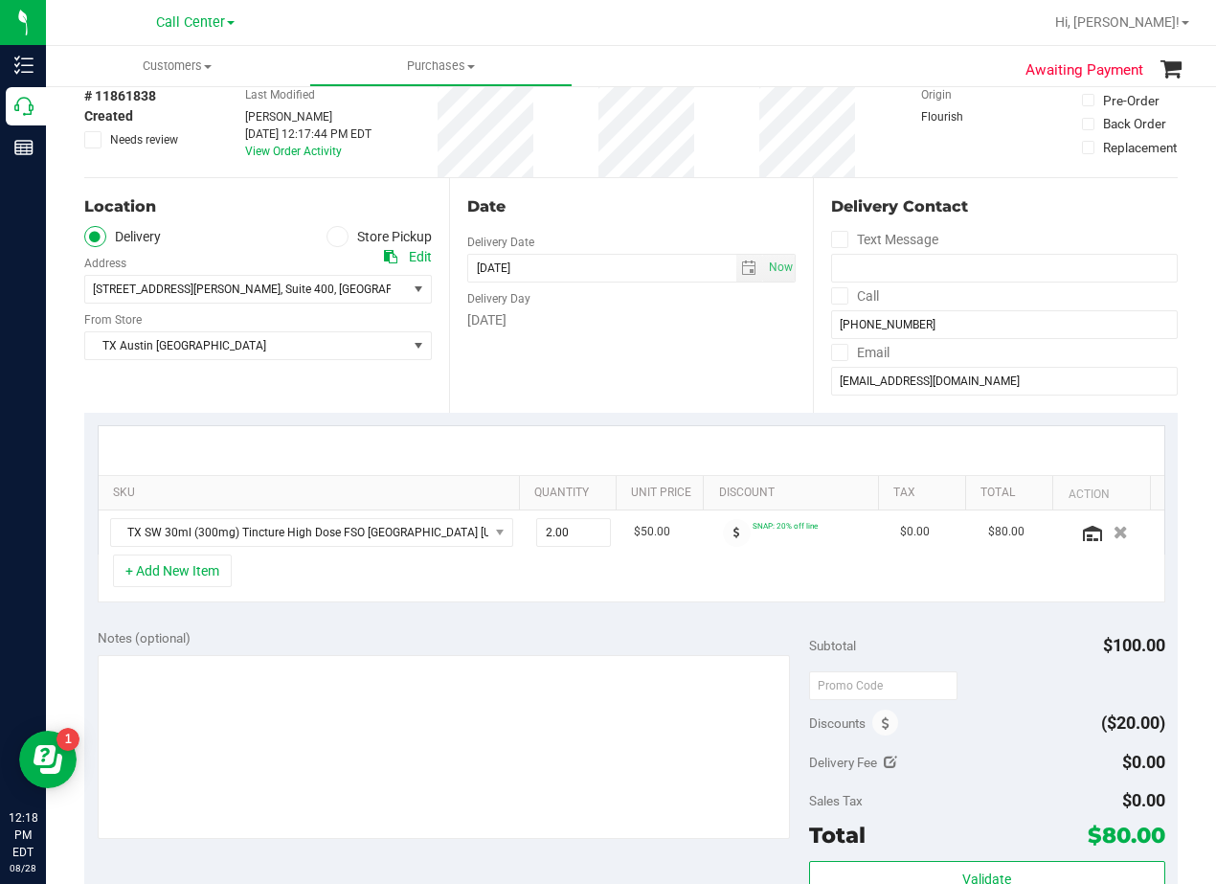
scroll to position [0, 0]
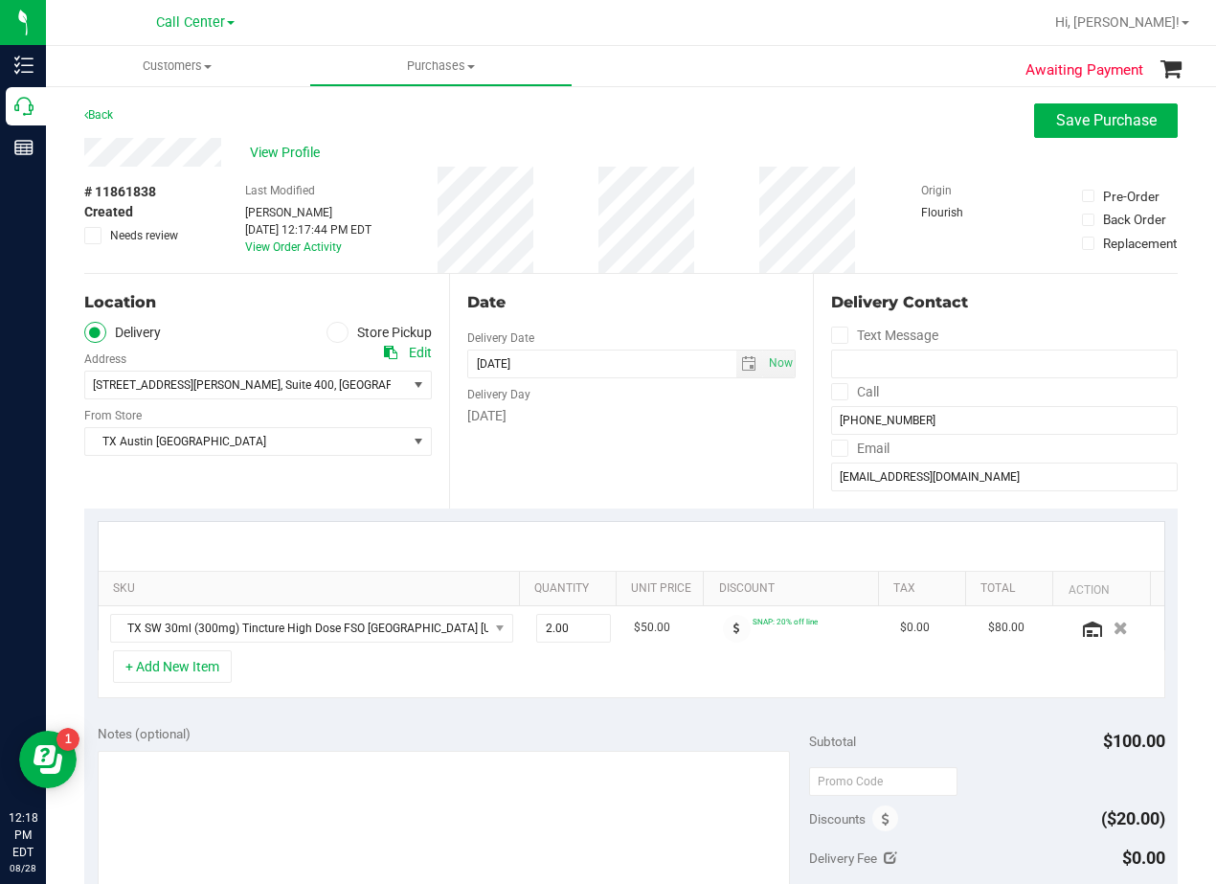
click at [706, 289] on div "Date Delivery Date 09/01/2025 Now 09/01/2025 08:00 AM Now Delivery Day Monday" at bounding box center [631, 391] width 365 height 235
click at [733, 305] on div "Date" at bounding box center [631, 302] width 329 height 23
click at [659, 330] on div "Date Delivery Date 09/01/2025 Now 09/01/2025 08:00 AM Now Delivery Day Monday" at bounding box center [631, 391] width 365 height 235
click at [685, 300] on div "Date" at bounding box center [631, 302] width 329 height 23
click at [741, 364] on span "select" at bounding box center [748, 363] width 15 height 15
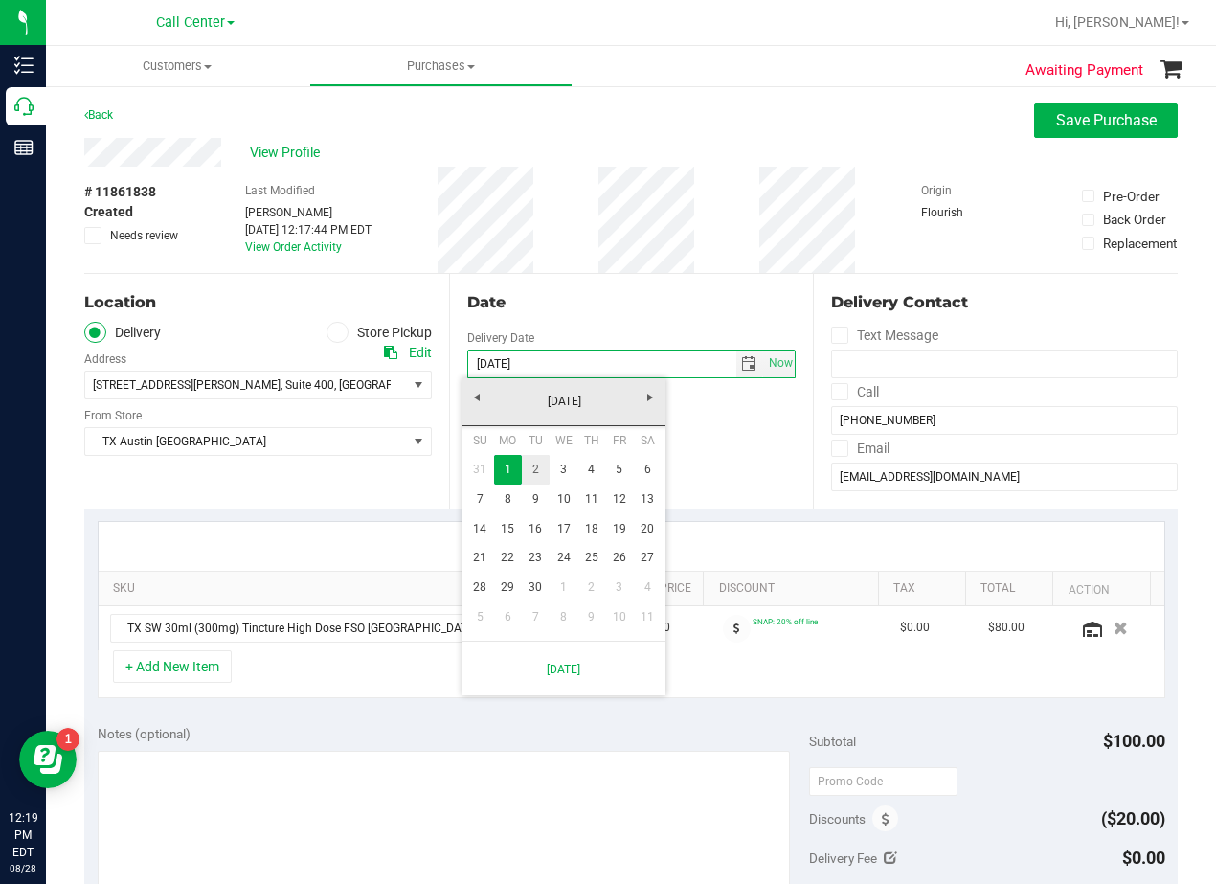
click at [543, 470] on link "2" at bounding box center [536, 470] width 28 height 30
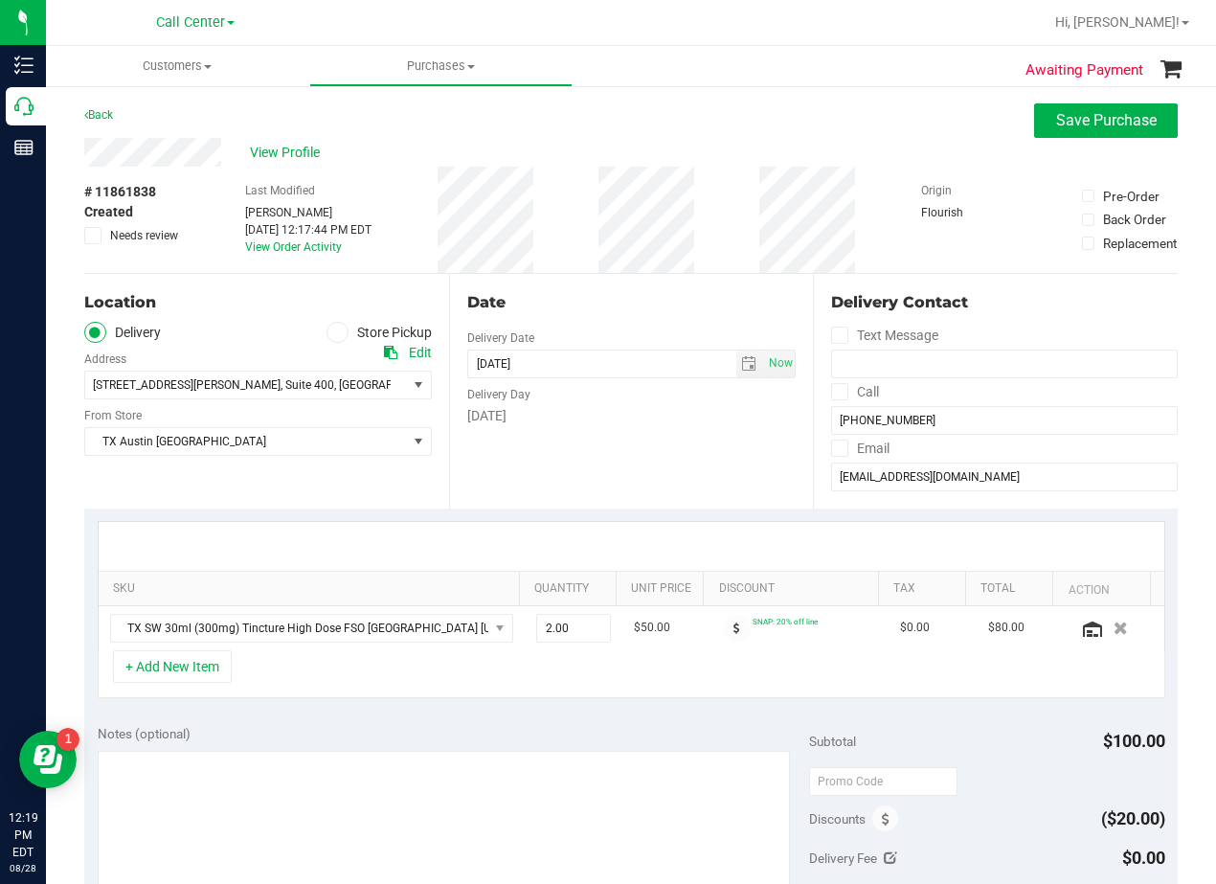
drag, startPoint x: 544, startPoint y: 451, endPoint x: 601, endPoint y: 325, distance: 138.5
click at [544, 448] on div "Date Delivery Date 09/02/2025 Now 09/02/2025 08:00 AM Now Delivery Day Tuesday" at bounding box center [631, 391] width 365 height 235
click at [601, 321] on div "Date Delivery Date 09/02/2025 Now 09/02/2025 08:00 AM Now Delivery Day Tuesday" at bounding box center [631, 391] width 365 height 235
click at [675, 280] on div "Date Delivery Date 09/02/2025 Now 09/02/2025 08:00 AM Now Delivery Day Tuesday" at bounding box center [631, 391] width 365 height 235
click at [741, 361] on span "select" at bounding box center [748, 363] width 15 height 15
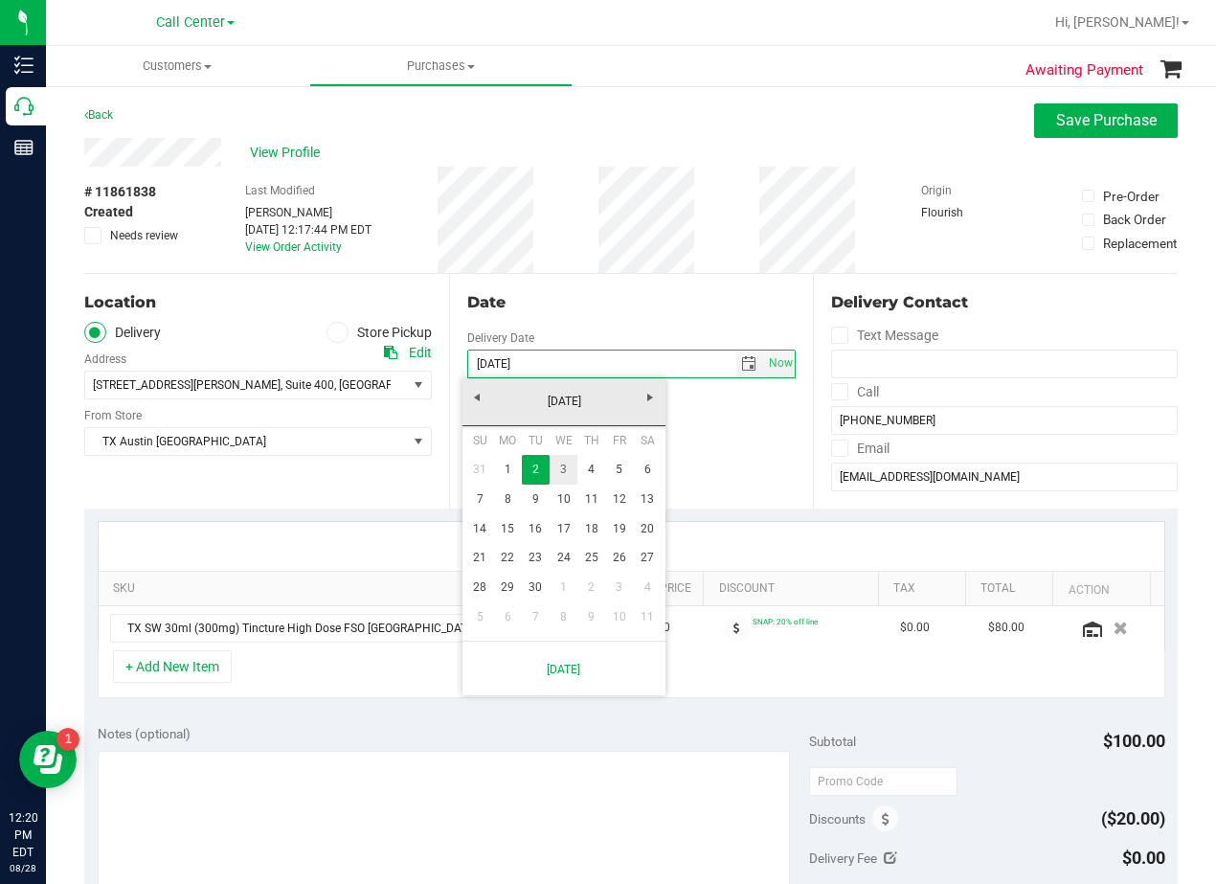
click at [572, 472] on link "3" at bounding box center [564, 470] width 28 height 30
type input "09/03/2025"
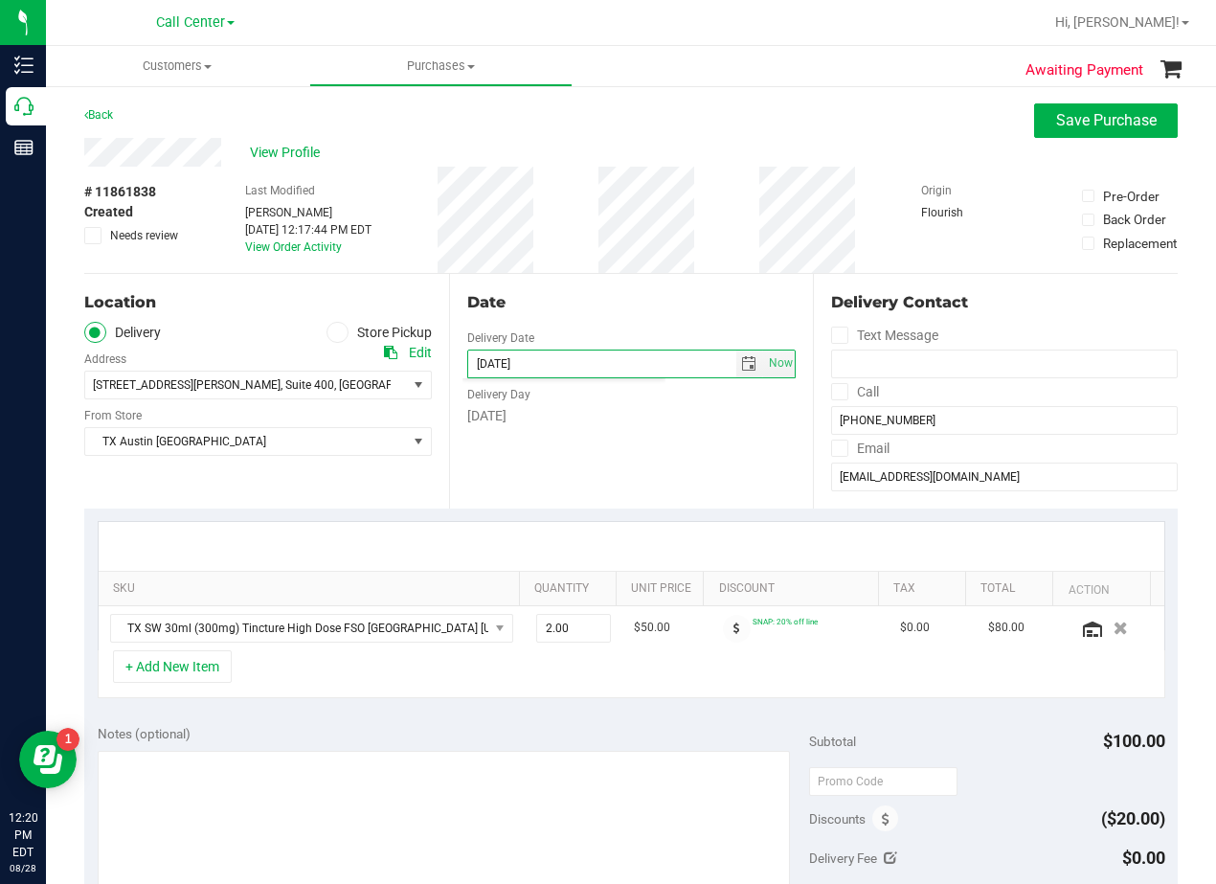
click at [579, 445] on div "Date Delivery Date 09/03/2025 Now 09/03/2025 08:00 AM Now Delivery Day Wednesday" at bounding box center [631, 391] width 365 height 235
click at [609, 299] on div "Date" at bounding box center [631, 302] width 329 height 23
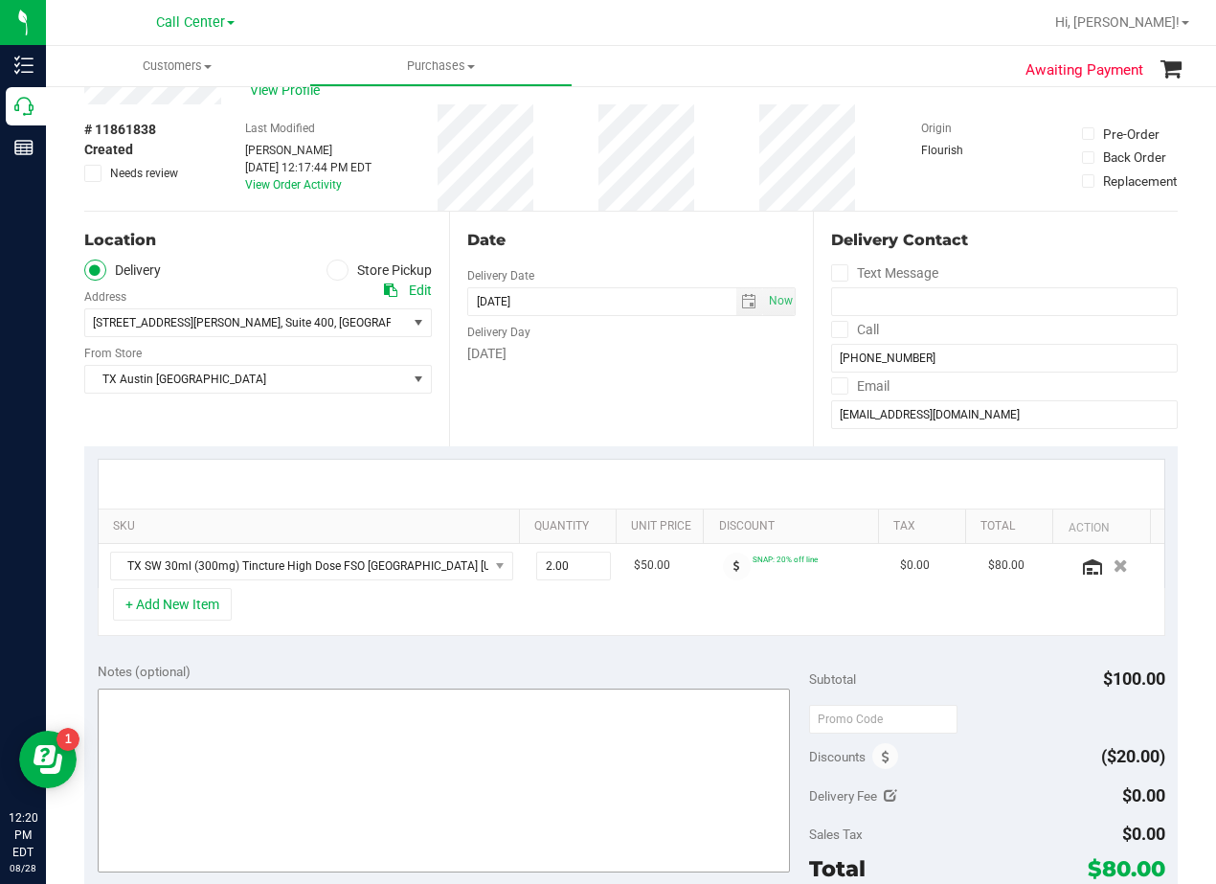
scroll to position [96, 0]
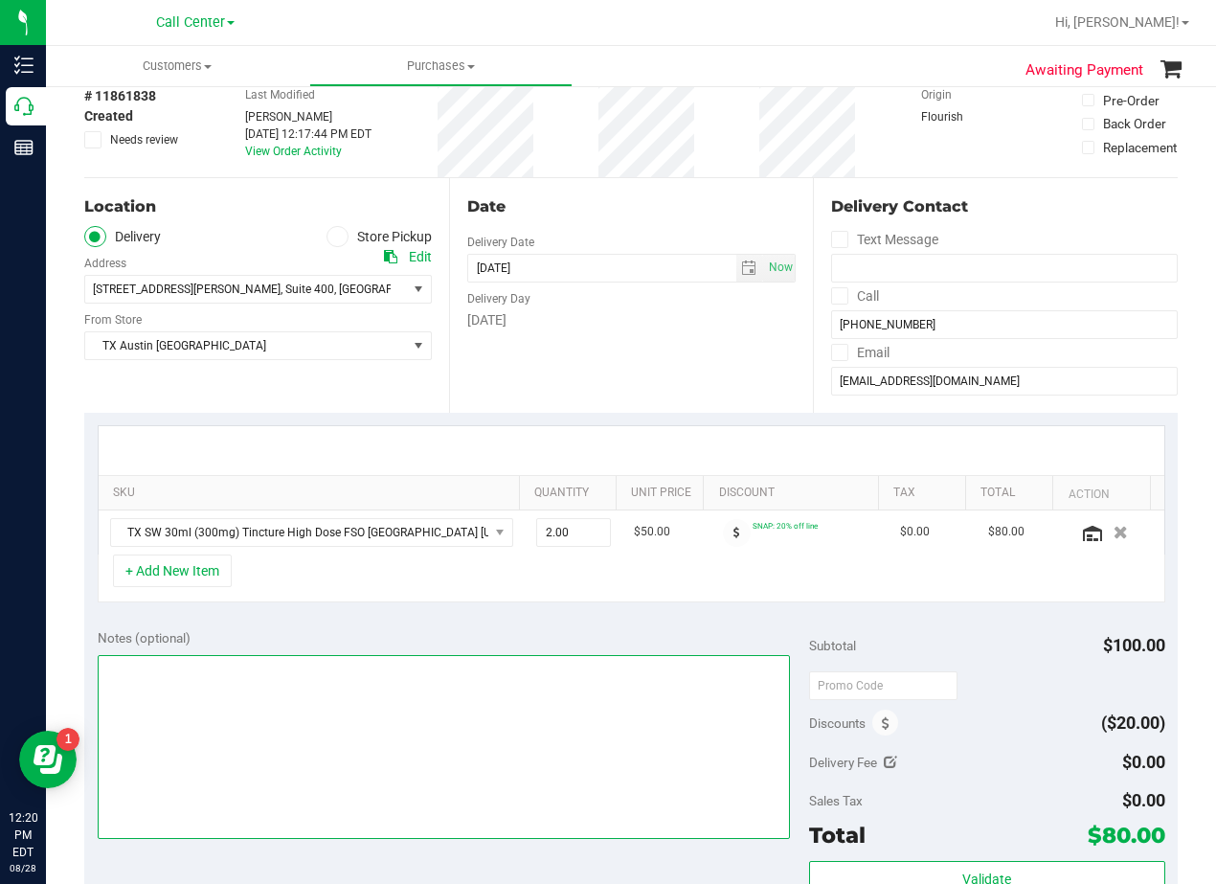
click at [402, 718] on textarea at bounding box center [444, 747] width 692 height 184
type textarea "pu 9/3 Houston. AL 8/28"
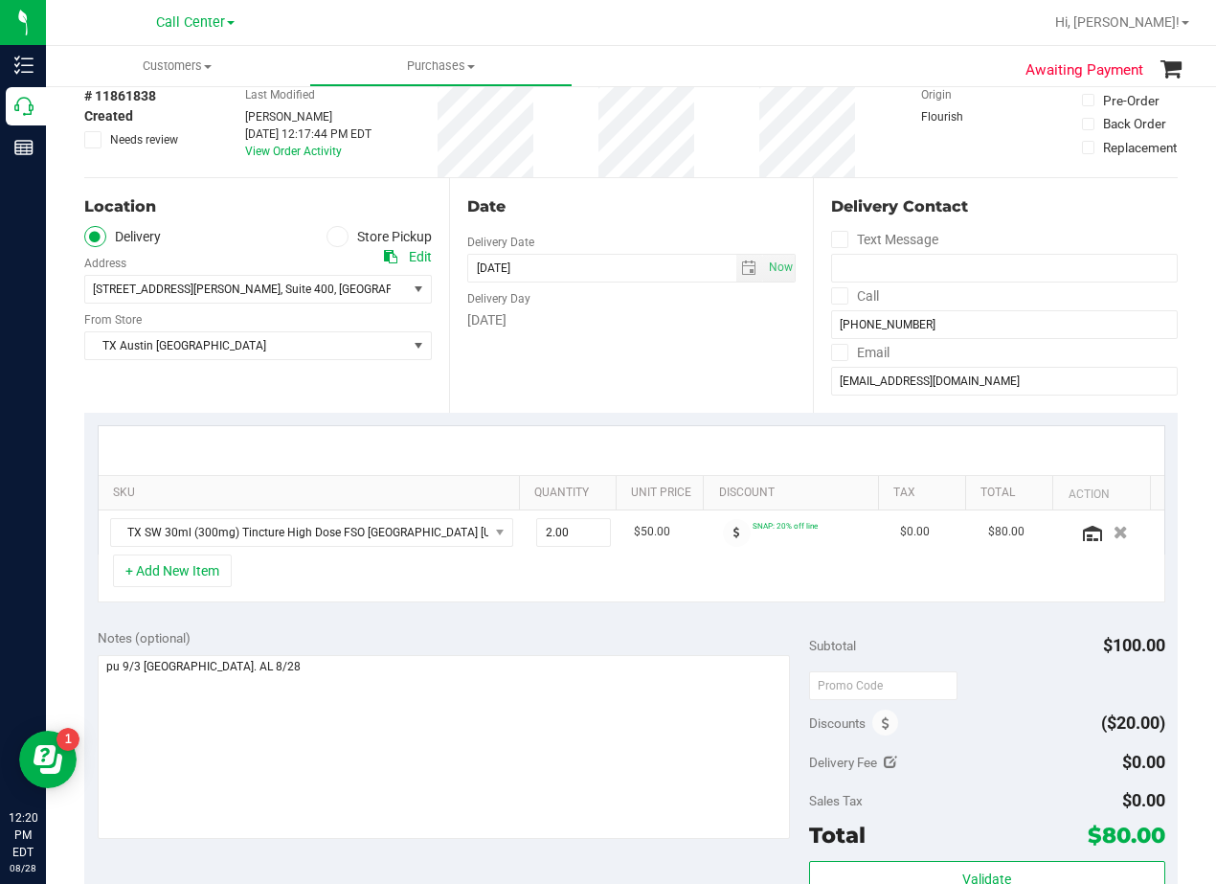
click at [734, 323] on div "Wednesday" at bounding box center [631, 320] width 329 height 20
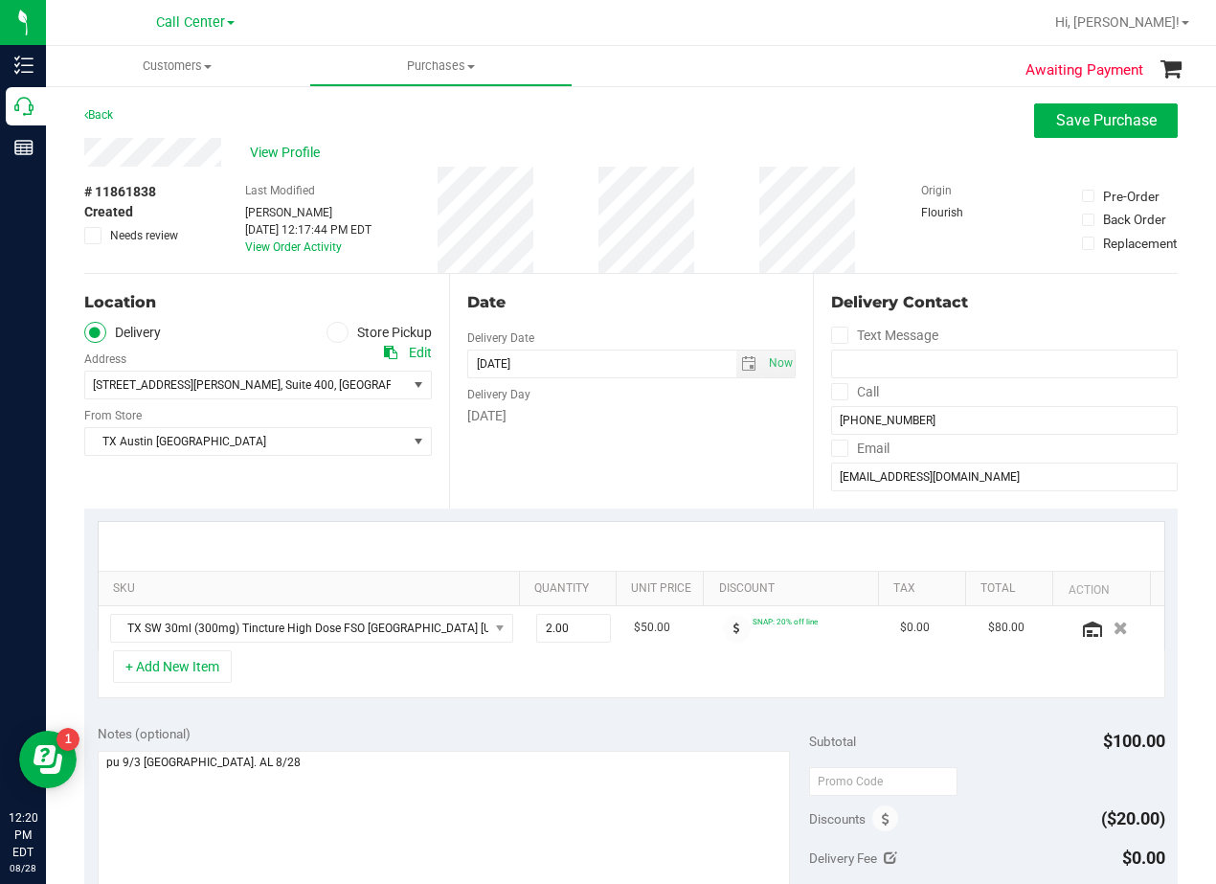
click at [646, 295] on div "Date" at bounding box center [631, 302] width 329 height 23
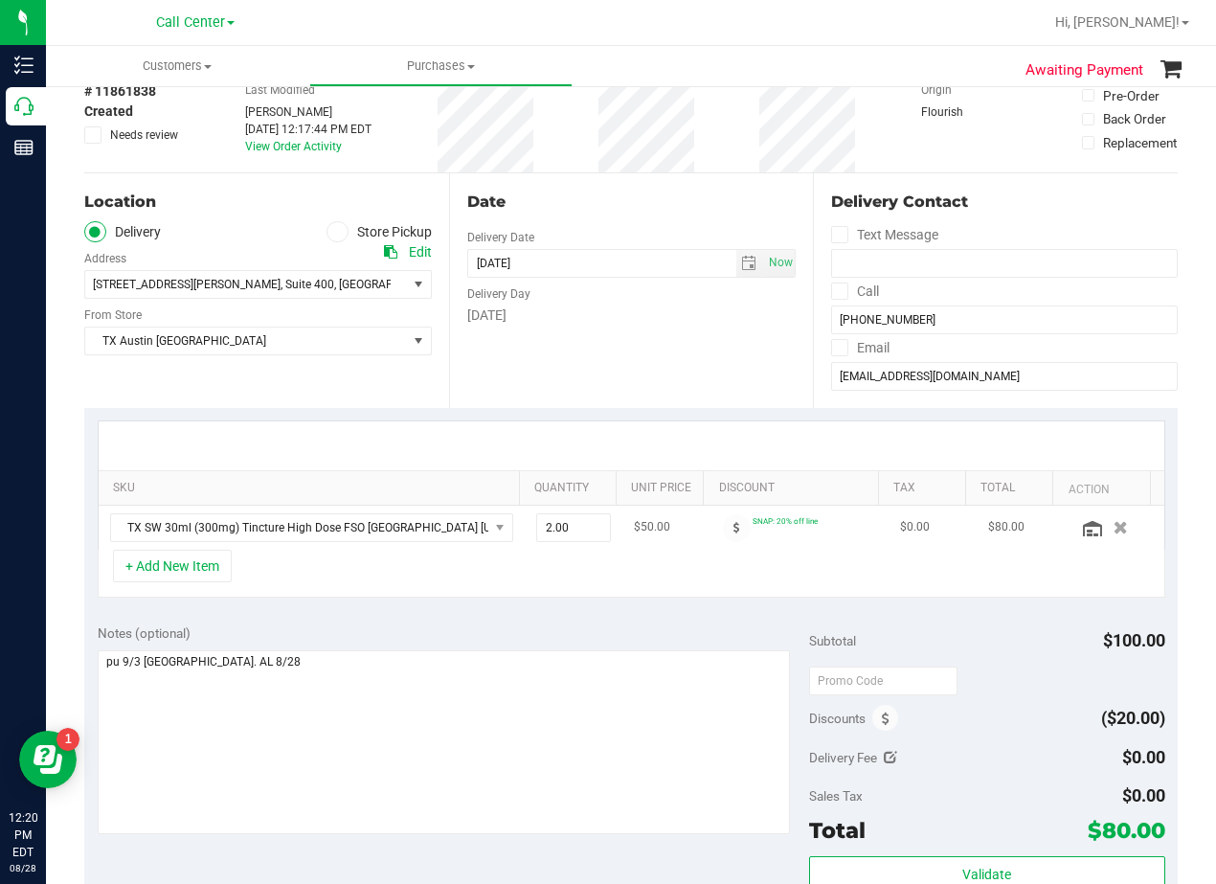
scroll to position [96, 0]
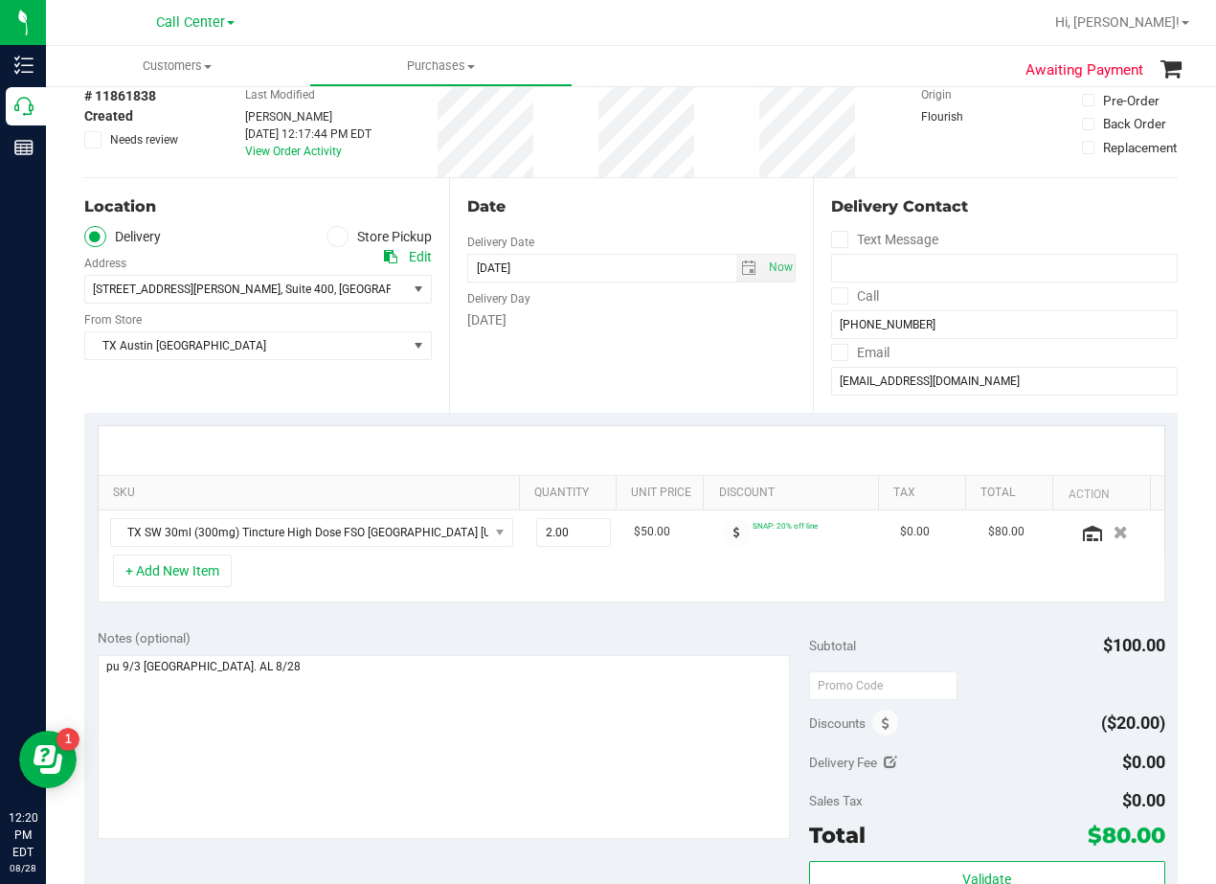
click at [649, 386] on div "Date Delivery Date 09/03/2025 Now 09/03/2025 08:00 AM Now Delivery Day Wednesday" at bounding box center [631, 295] width 365 height 235
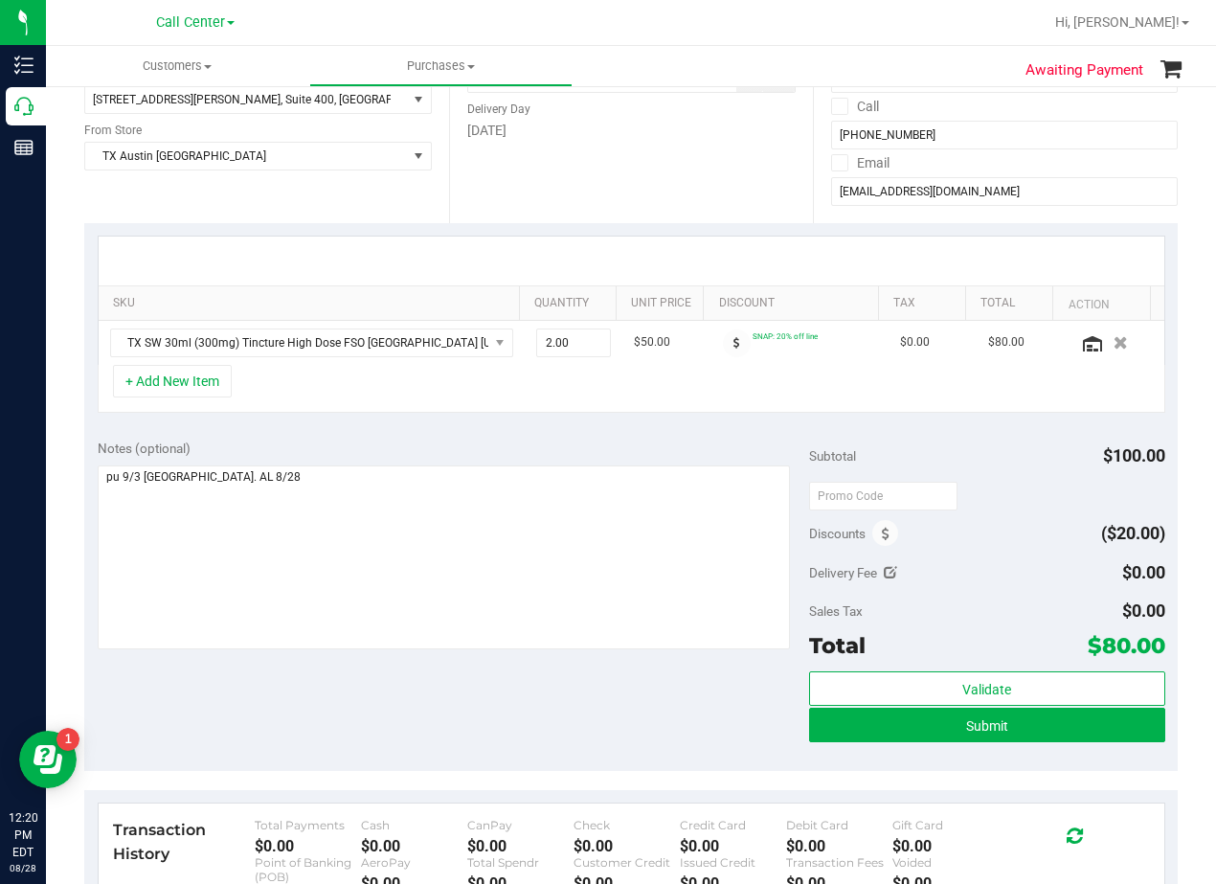
scroll to position [287, 0]
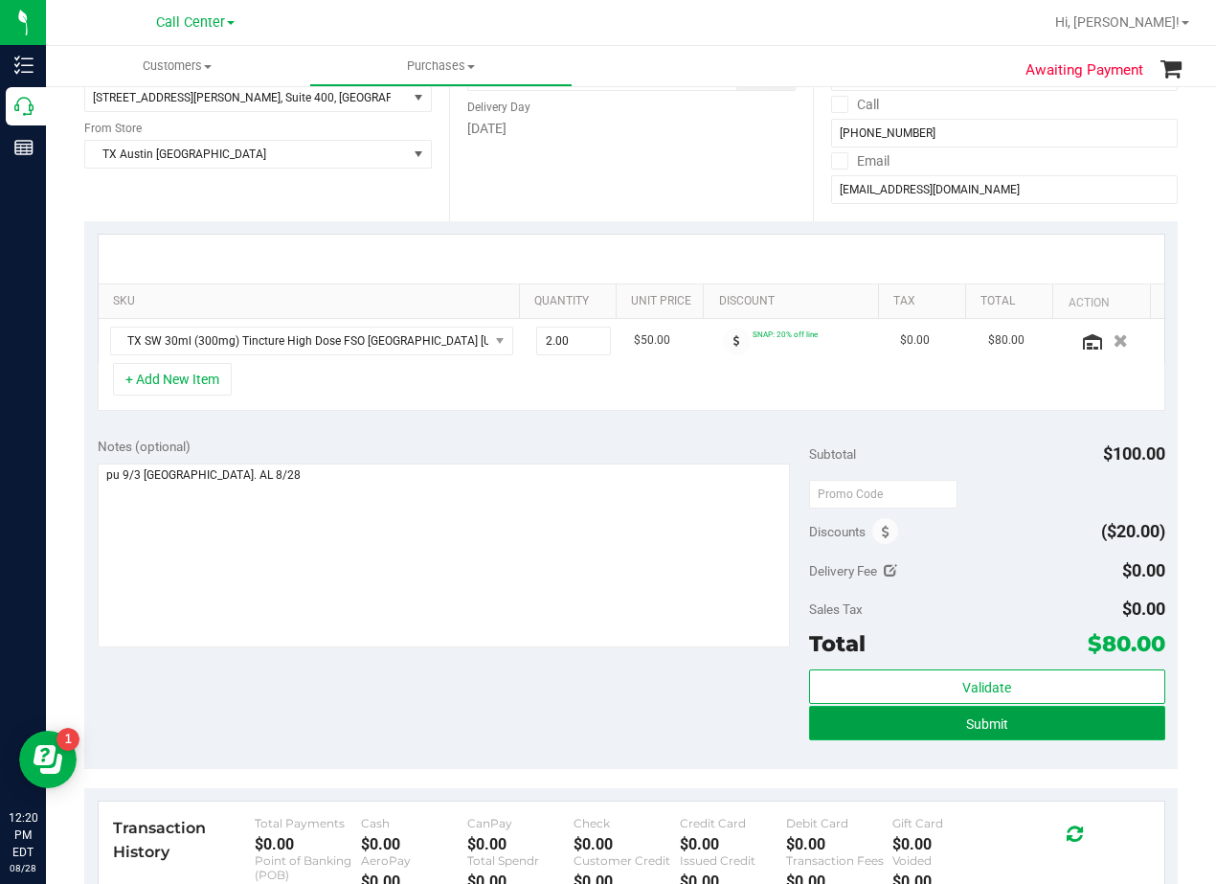
click at [828, 721] on button "Submit" at bounding box center [987, 723] width 356 height 34
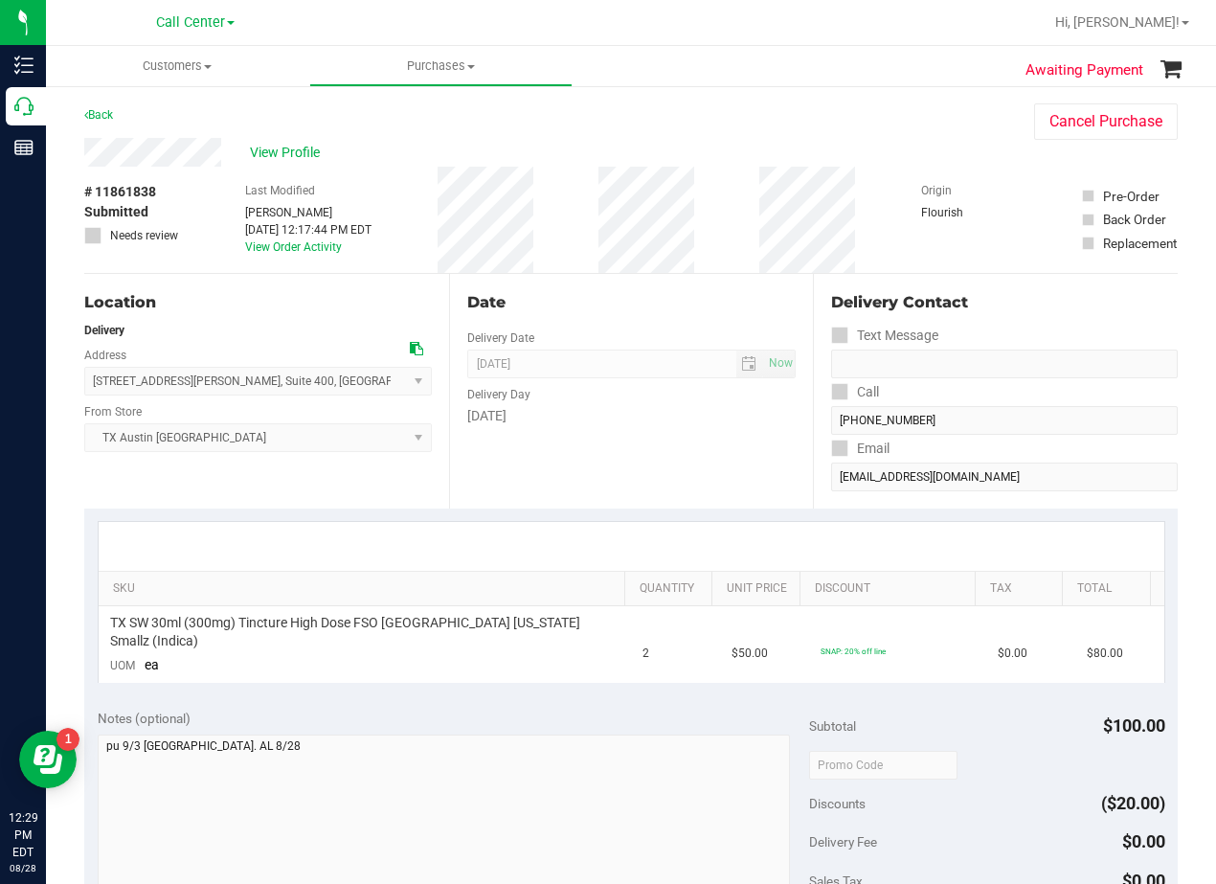
click at [795, 454] on div "Date Delivery Date 09/03/2025 Now 09/03/2025 08:00 AM Now Delivery Day Wednesday" at bounding box center [631, 391] width 365 height 235
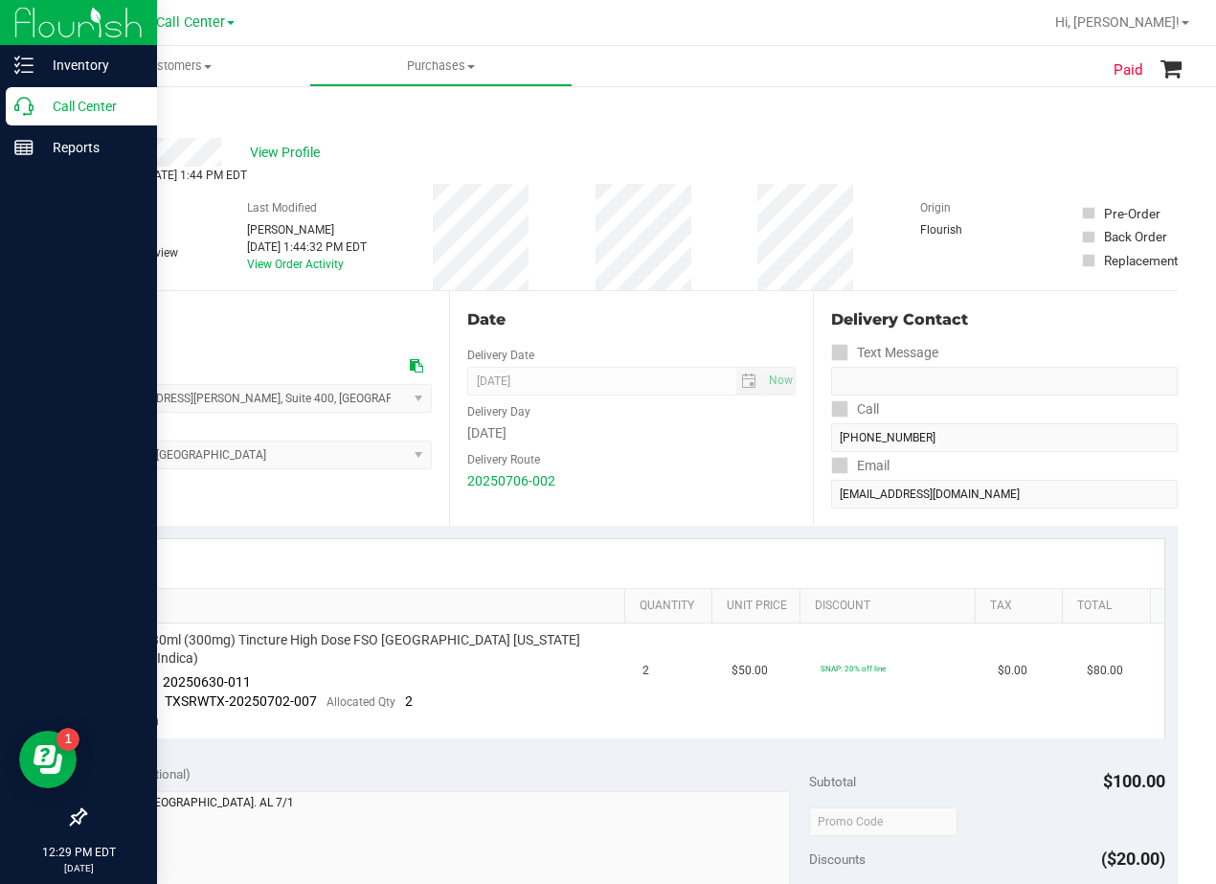
click at [28, 103] on icon at bounding box center [23, 106] width 19 height 19
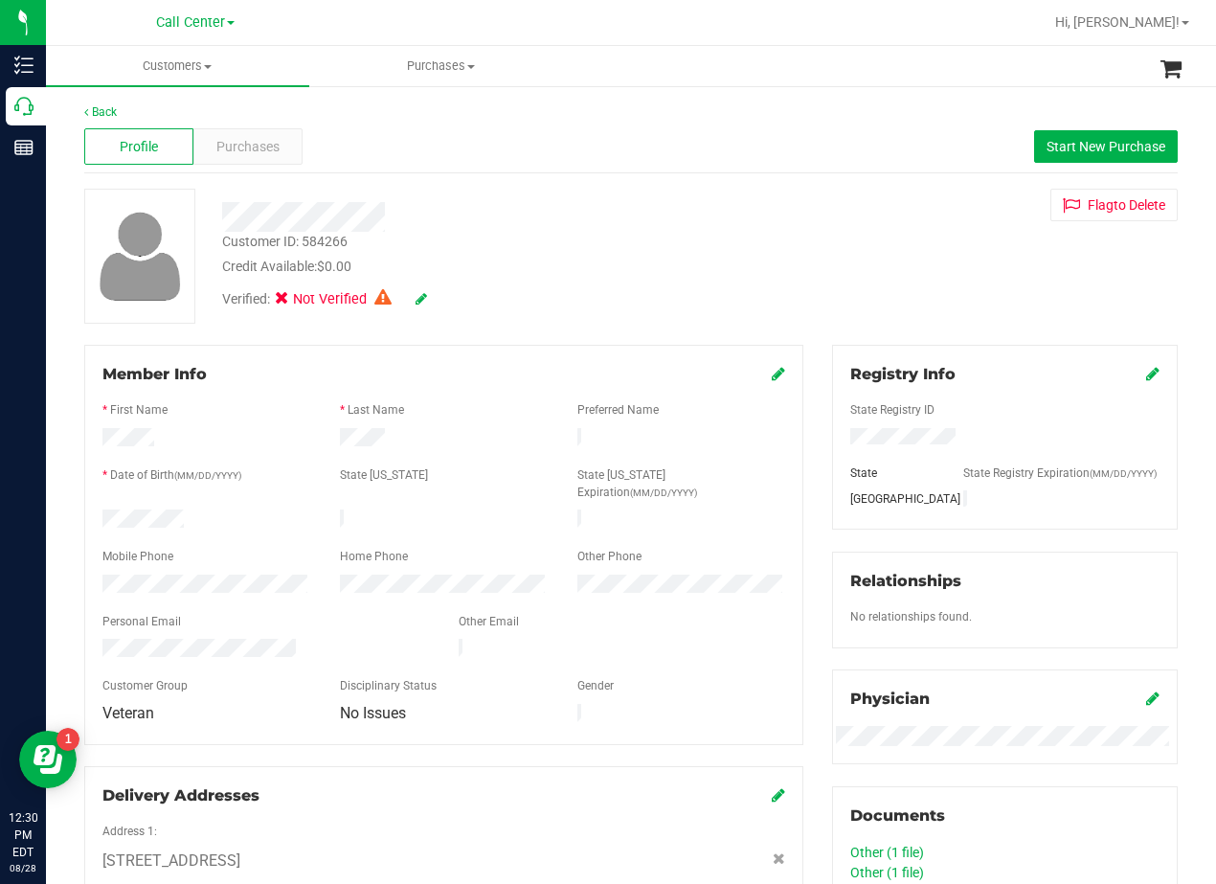
click at [462, 199] on div at bounding box center [488, 210] width 561 height 43
click at [268, 143] on span "Purchases" at bounding box center [247, 147] width 63 height 20
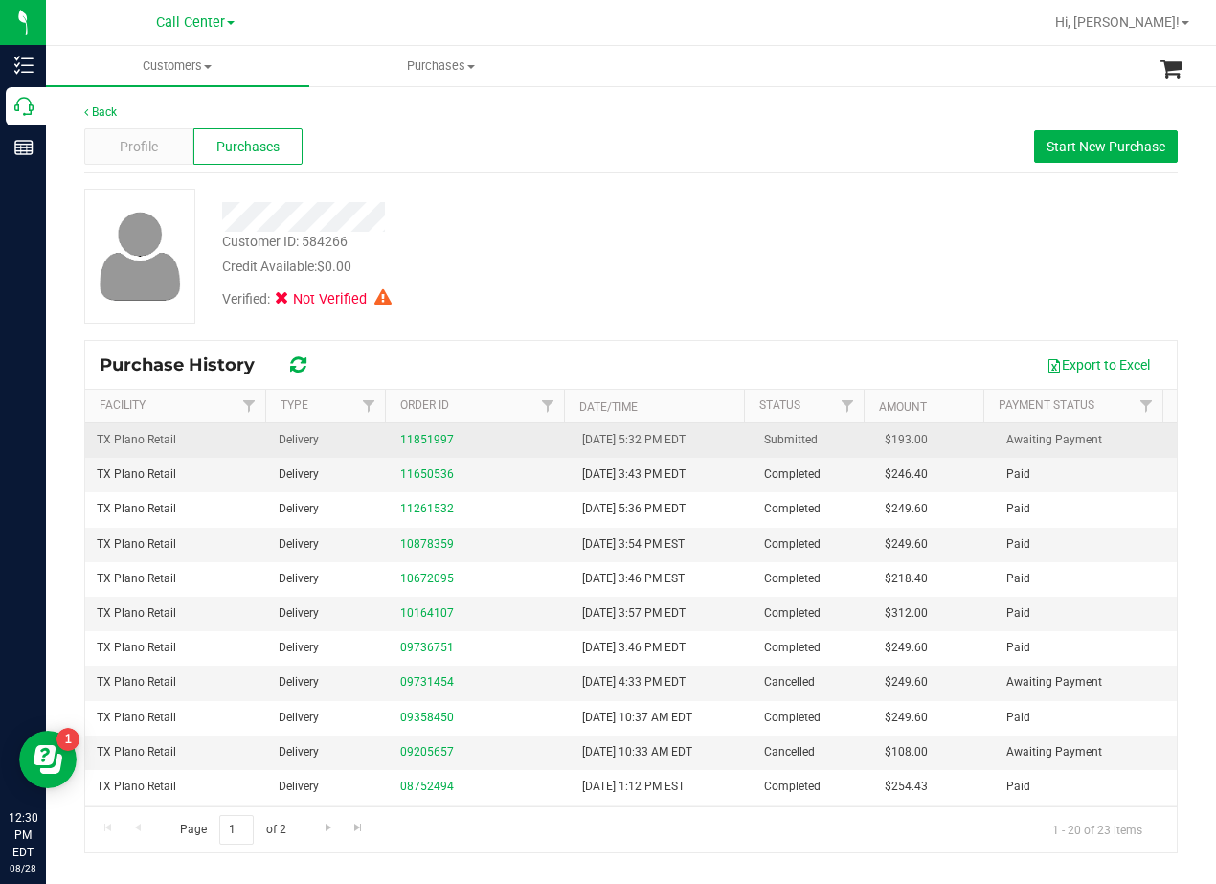
click at [422, 427] on td "11851997" at bounding box center [480, 440] width 182 height 34
click at [427, 439] on link "11851997" at bounding box center [427, 439] width 54 height 13
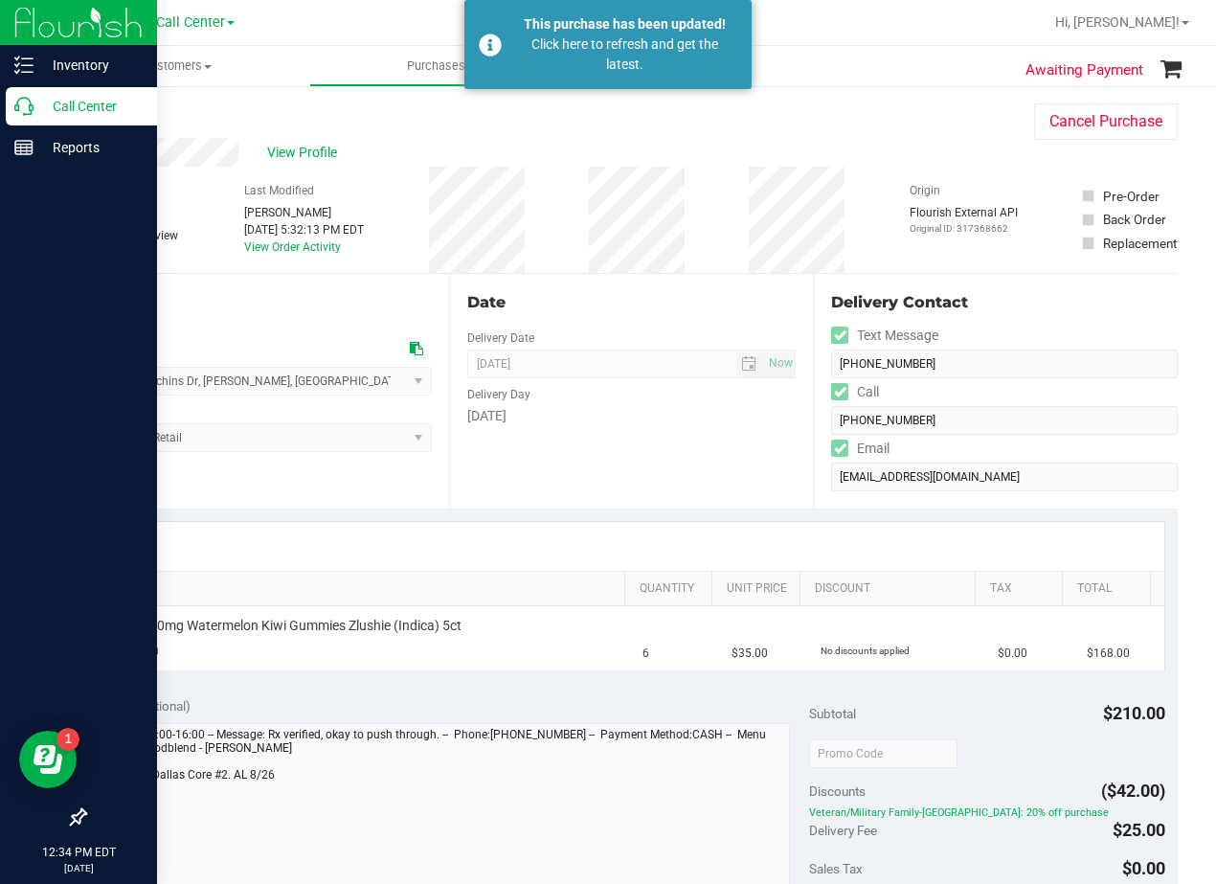
click at [38, 106] on p "Call Center" at bounding box center [91, 106] width 115 height 23
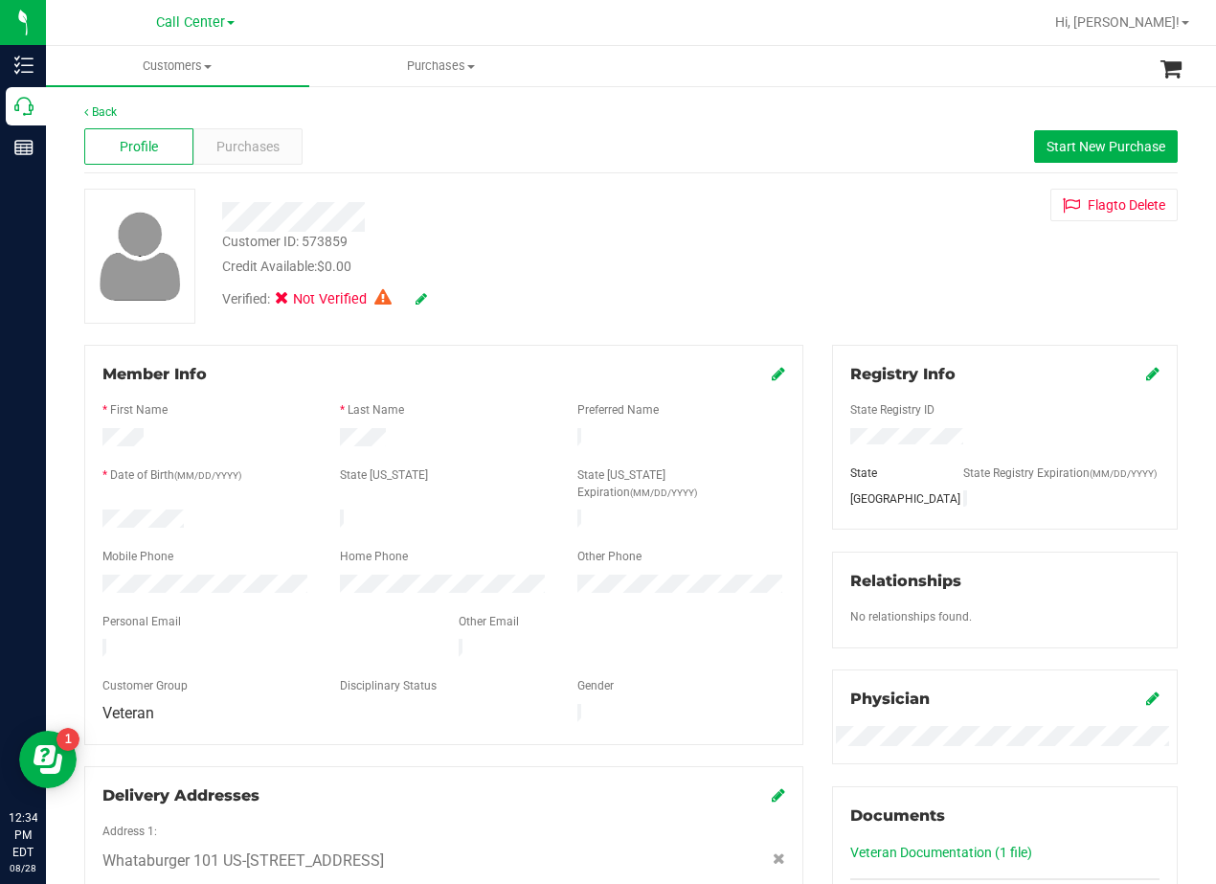
click at [650, 218] on div at bounding box center [488, 217] width 561 height 30
click at [714, 198] on div at bounding box center [488, 210] width 561 height 43
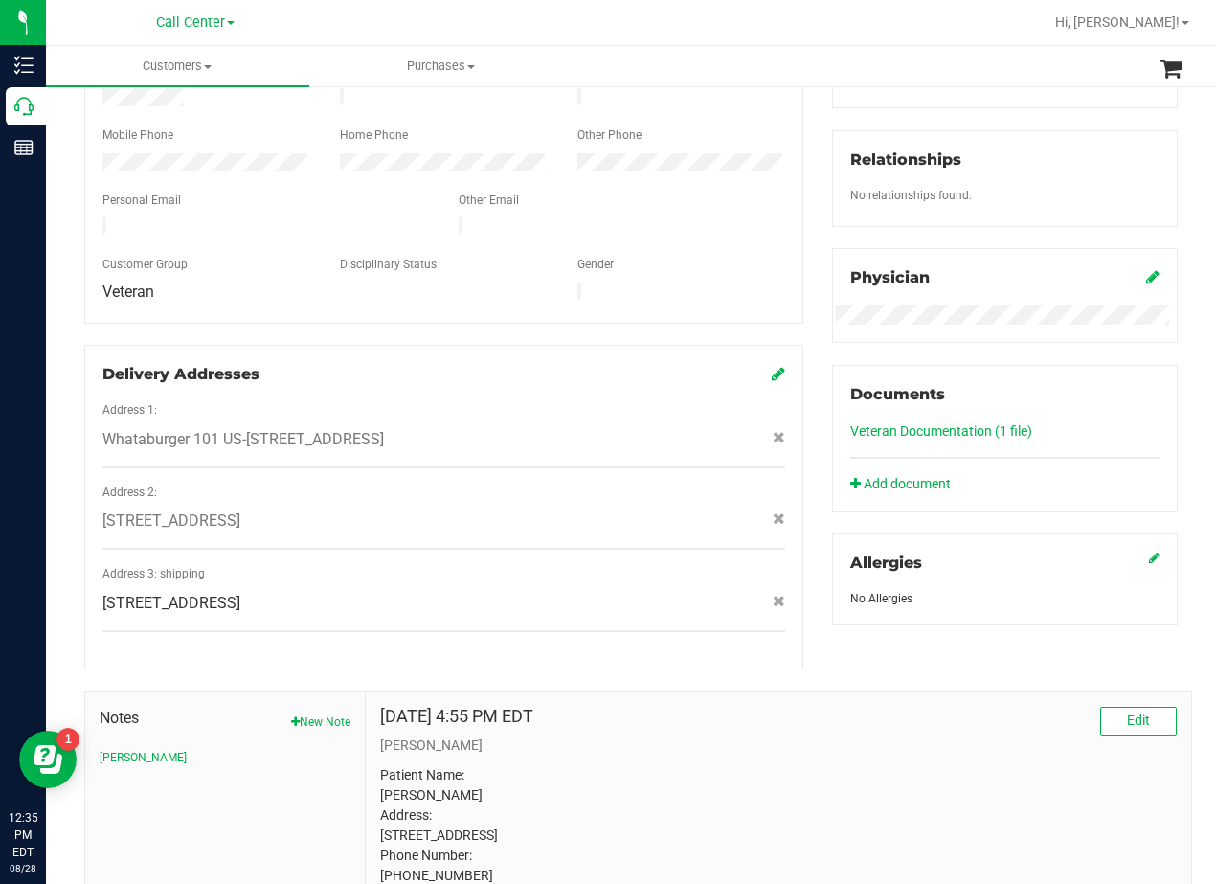
scroll to position [553, 0]
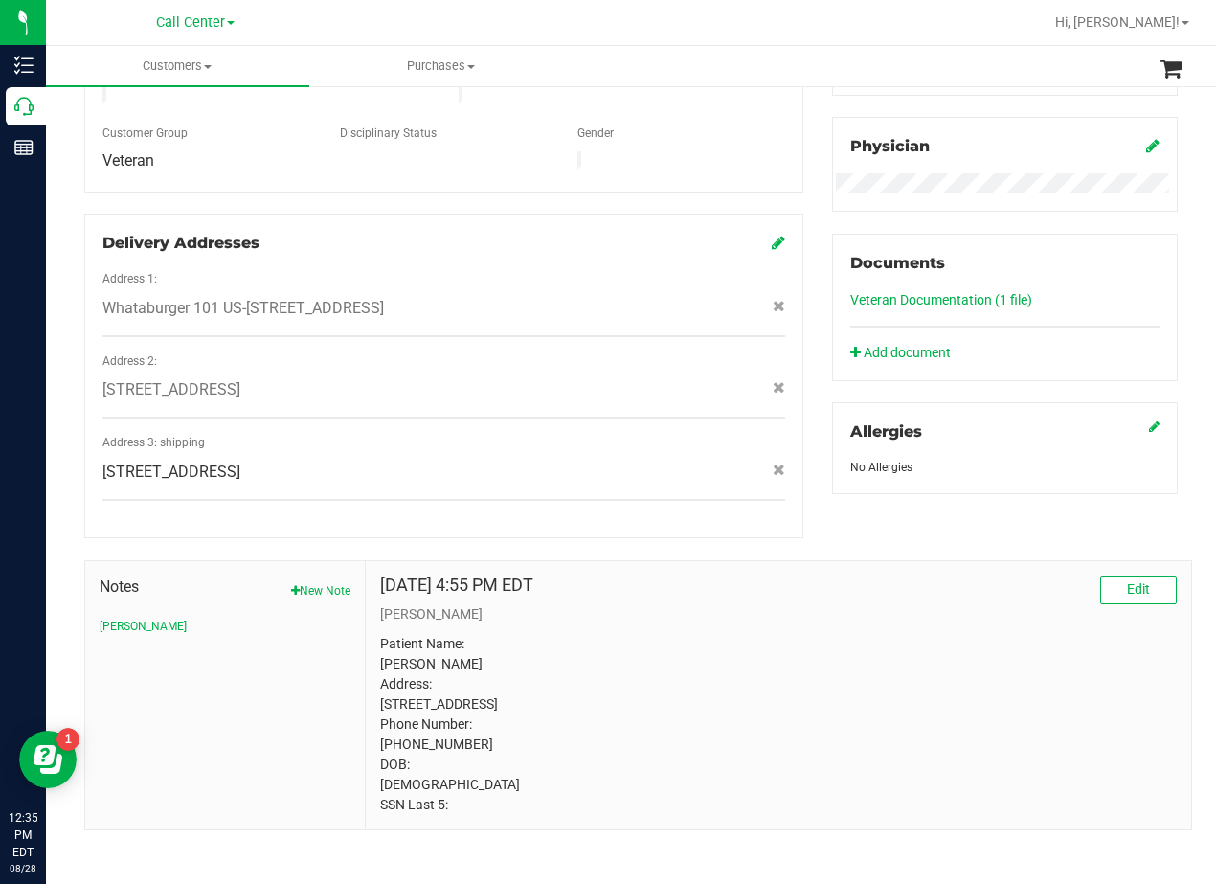
click at [240, 378] on span "[STREET_ADDRESS]" at bounding box center [171, 389] width 138 height 23
copy div "[STREET_ADDRESS]"
click at [746, 660] on p "Patient Name: [PERSON_NAME] Address: [STREET_ADDRESS] Phone Number: [PHONE_NUMB…" at bounding box center [778, 724] width 797 height 181
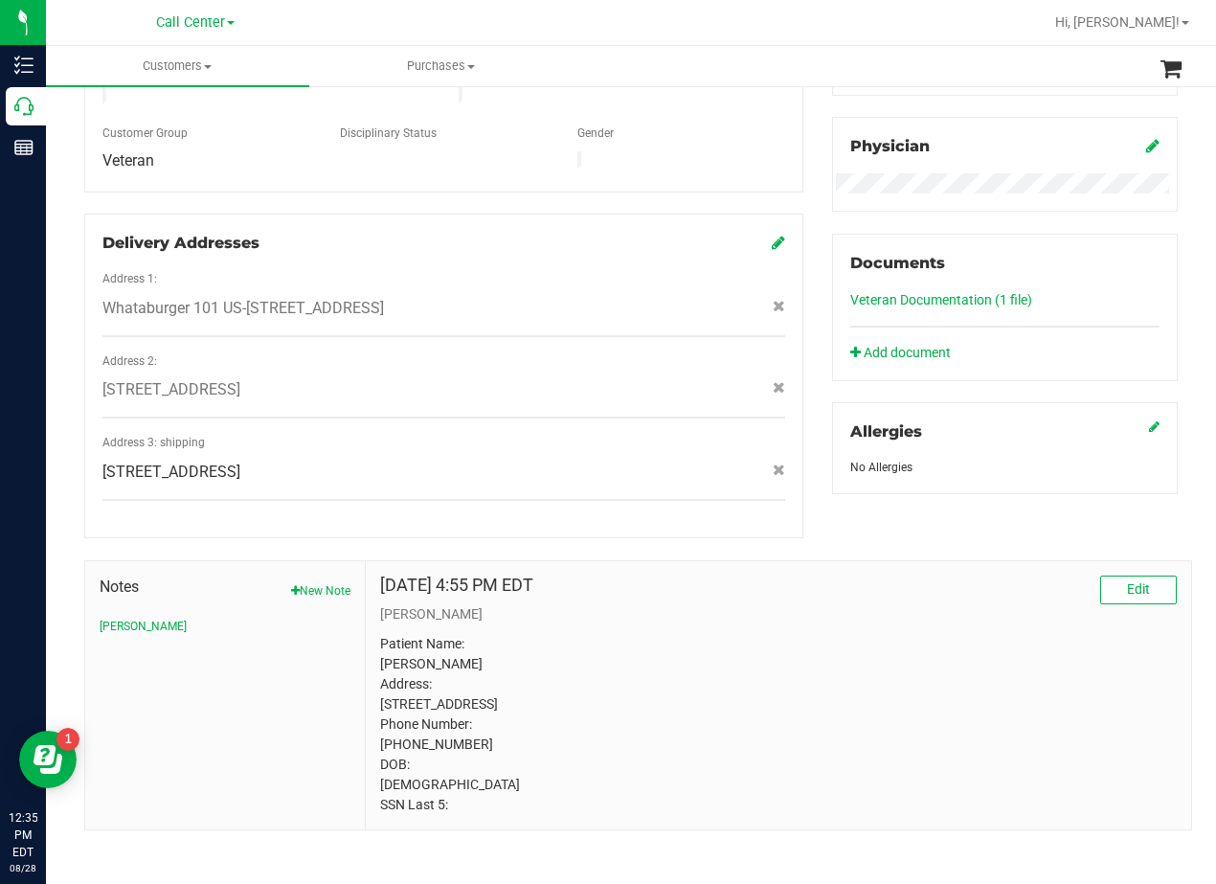
click at [210, 450] on div "Address 3: shipping [STREET_ADDRESS]" at bounding box center [443, 467] width 683 height 67
click at [215, 461] on span "[STREET_ADDRESS]" at bounding box center [171, 472] width 138 height 23
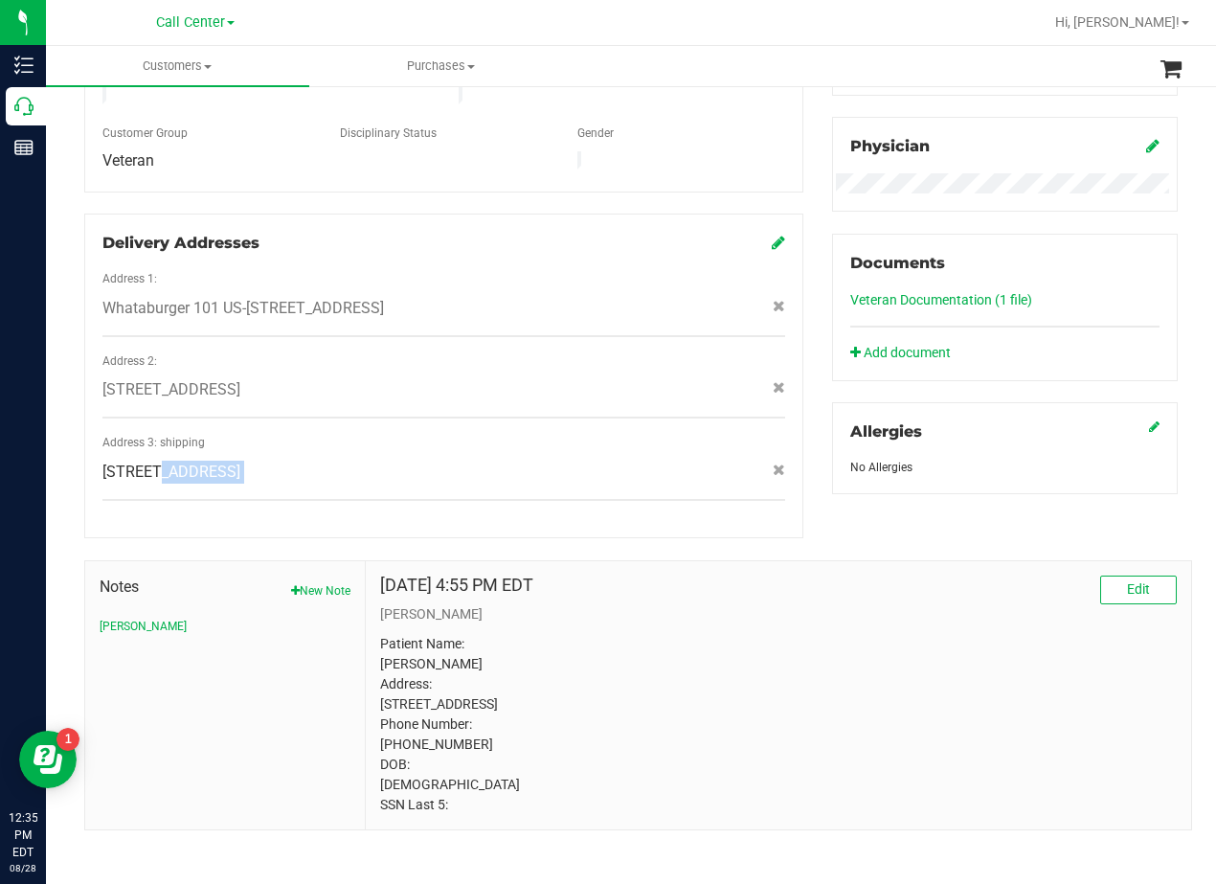
copy div "[STREET_ADDRESS]"
drag, startPoint x: 851, startPoint y: 582, endPoint x: 842, endPoint y: 596, distance: 16.5
click at [851, 604] on p "[PERSON_NAME]" at bounding box center [778, 614] width 797 height 20
click at [673, 666] on p "Patient Name: [PERSON_NAME] Address: [STREET_ADDRESS] Phone Number: [PHONE_NUMB…" at bounding box center [778, 724] width 797 height 181
click at [818, 388] on div "Registry Info State Registry ID State State Registry Expiration (MM/DD/YYYY) [G…" at bounding box center [1005, 143] width 374 height 702
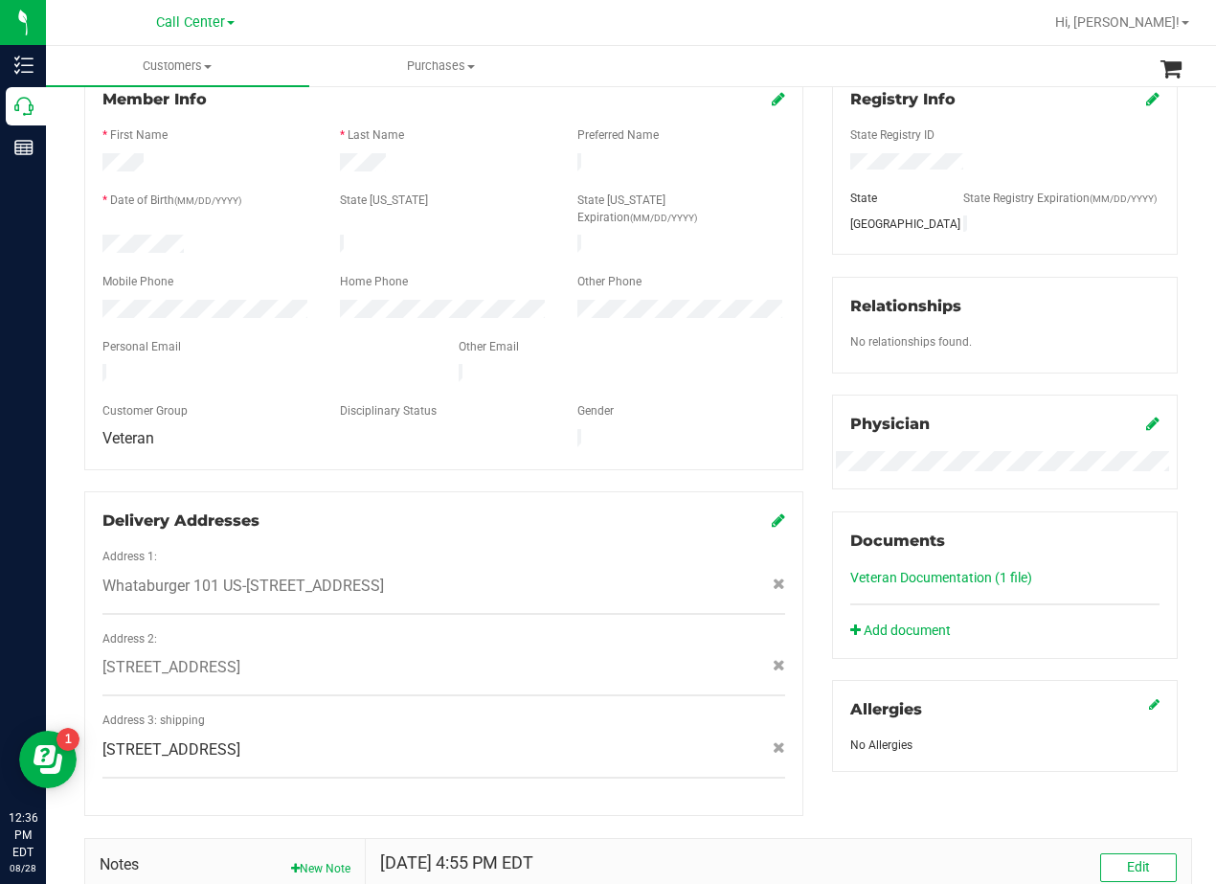
scroll to position [0, 0]
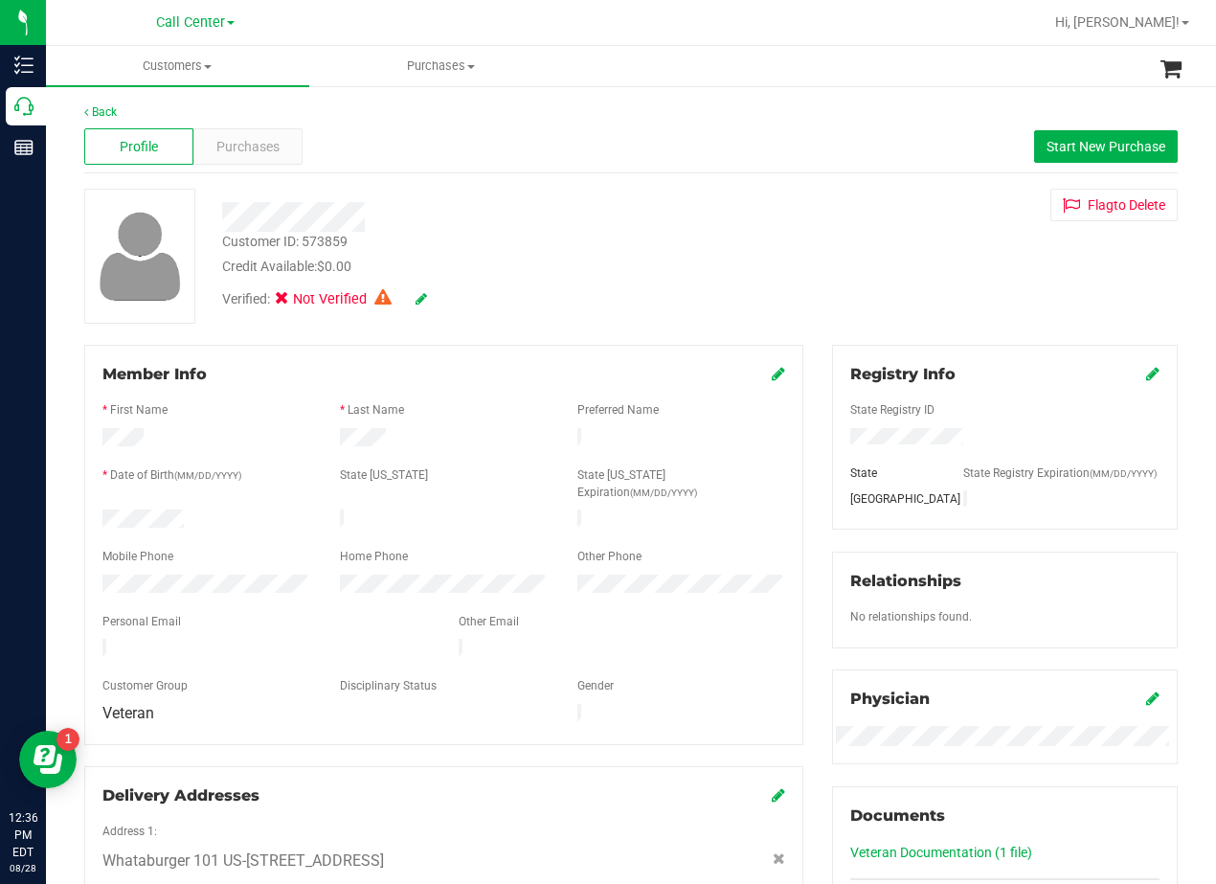
click at [756, 296] on div "Verified: Not Verified" at bounding box center [488, 298] width 561 height 42
click at [584, 188] on div "Back Profile Purchases Start New Purchase Customer ID: 573859 Credit Available:…" at bounding box center [631, 743] width 1094 height 1280
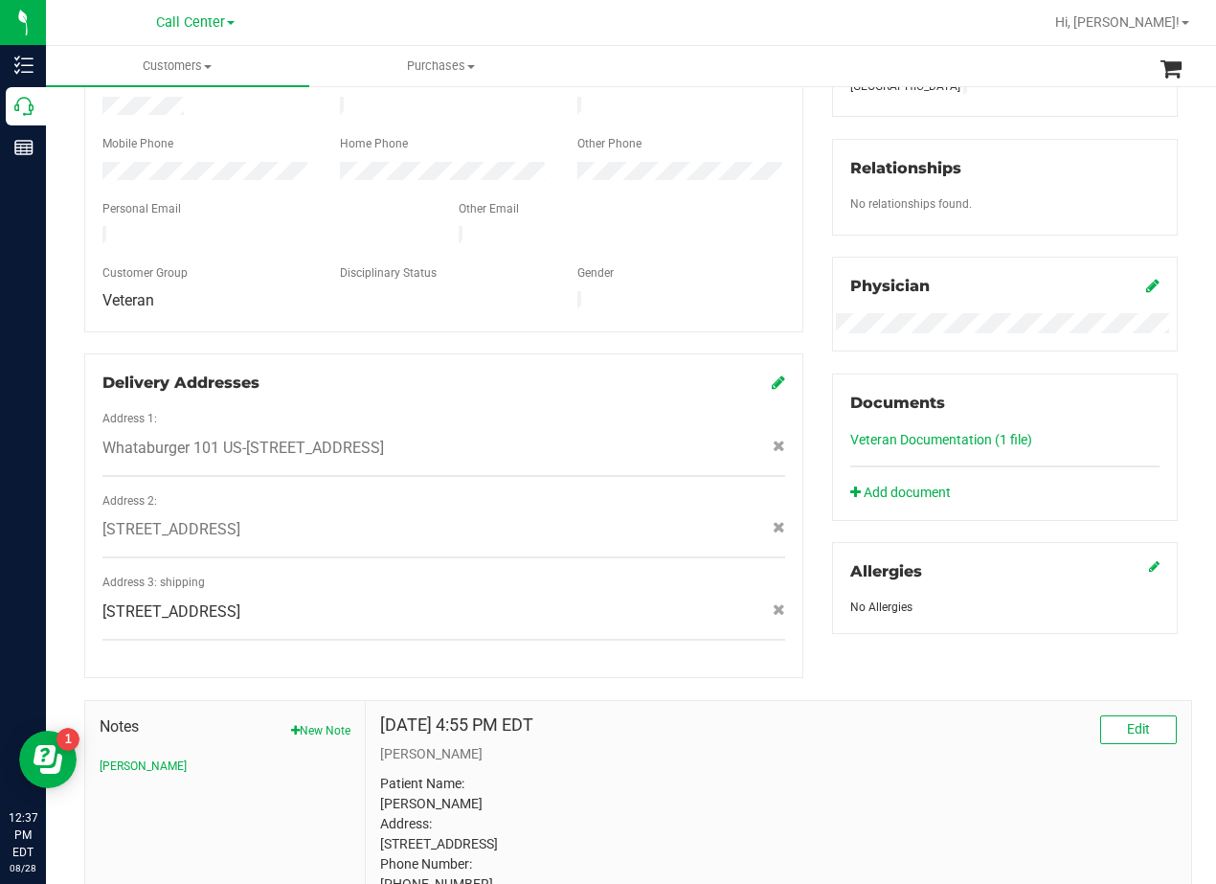
scroll to position [361, 0]
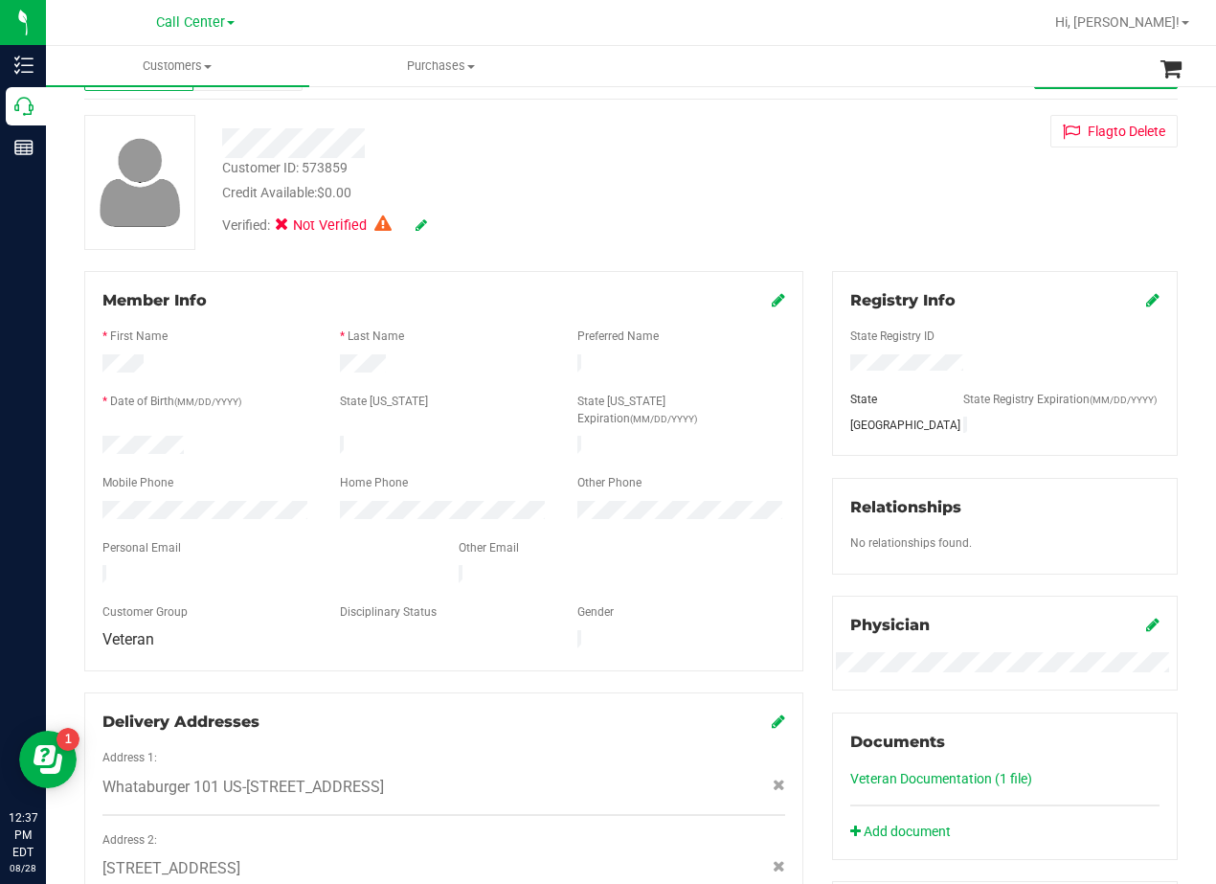
click at [804, 315] on div "Member Info * First Name * Last Name Preferred Name * Date of Birth (MM/DD/YYYY…" at bounding box center [444, 644] width 748 height 746
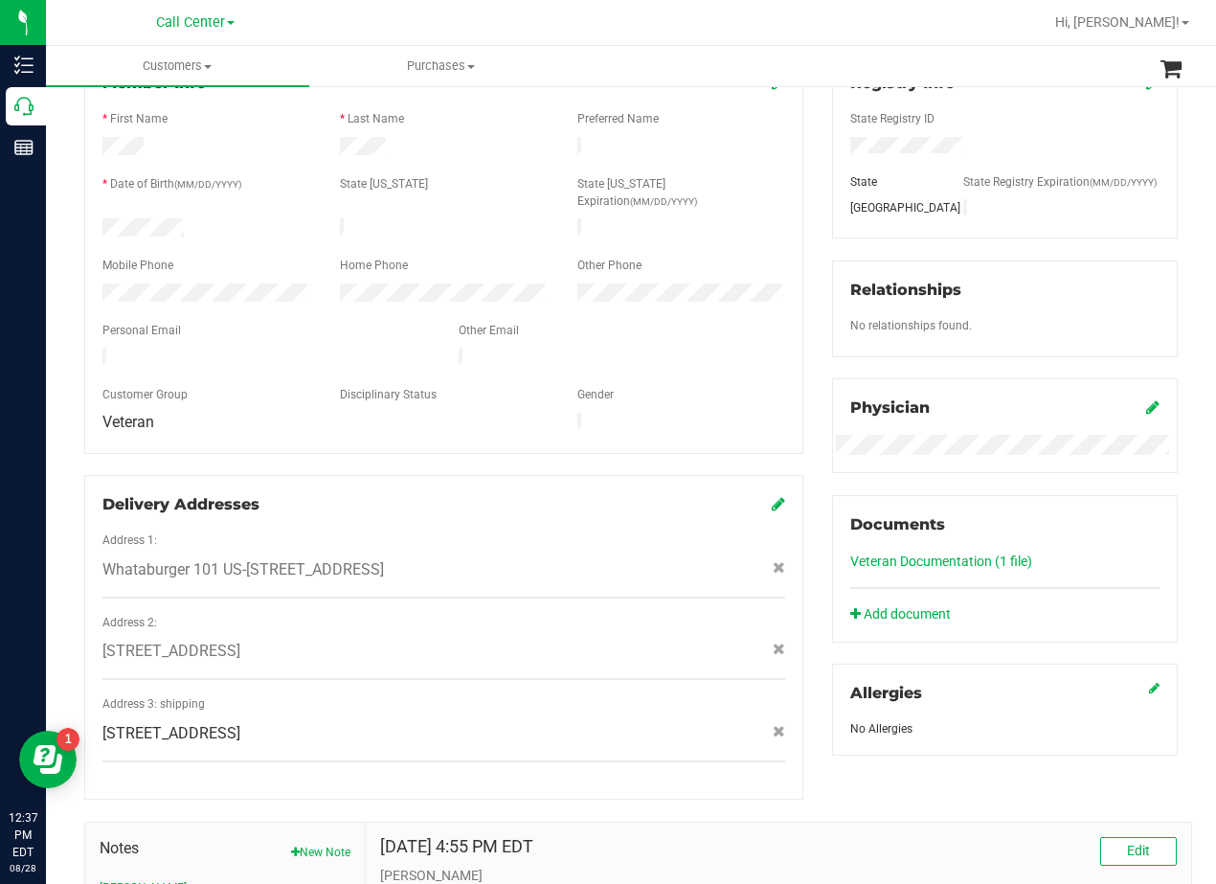
scroll to position [553, 0]
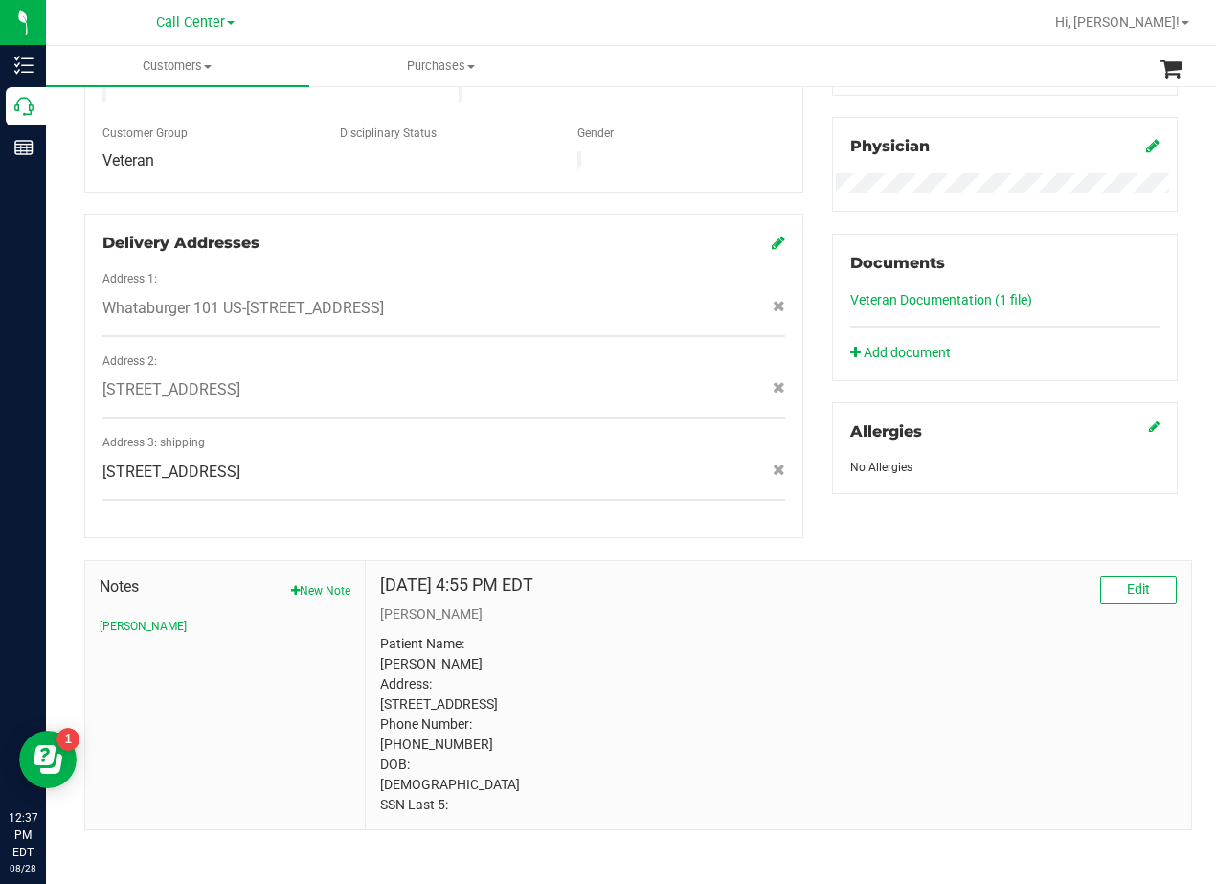
click at [805, 327] on div "Member Info * First Name * Last Name Preferred Name * Date of Birth (MM/DD/YYYY…" at bounding box center [444, 165] width 748 height 746
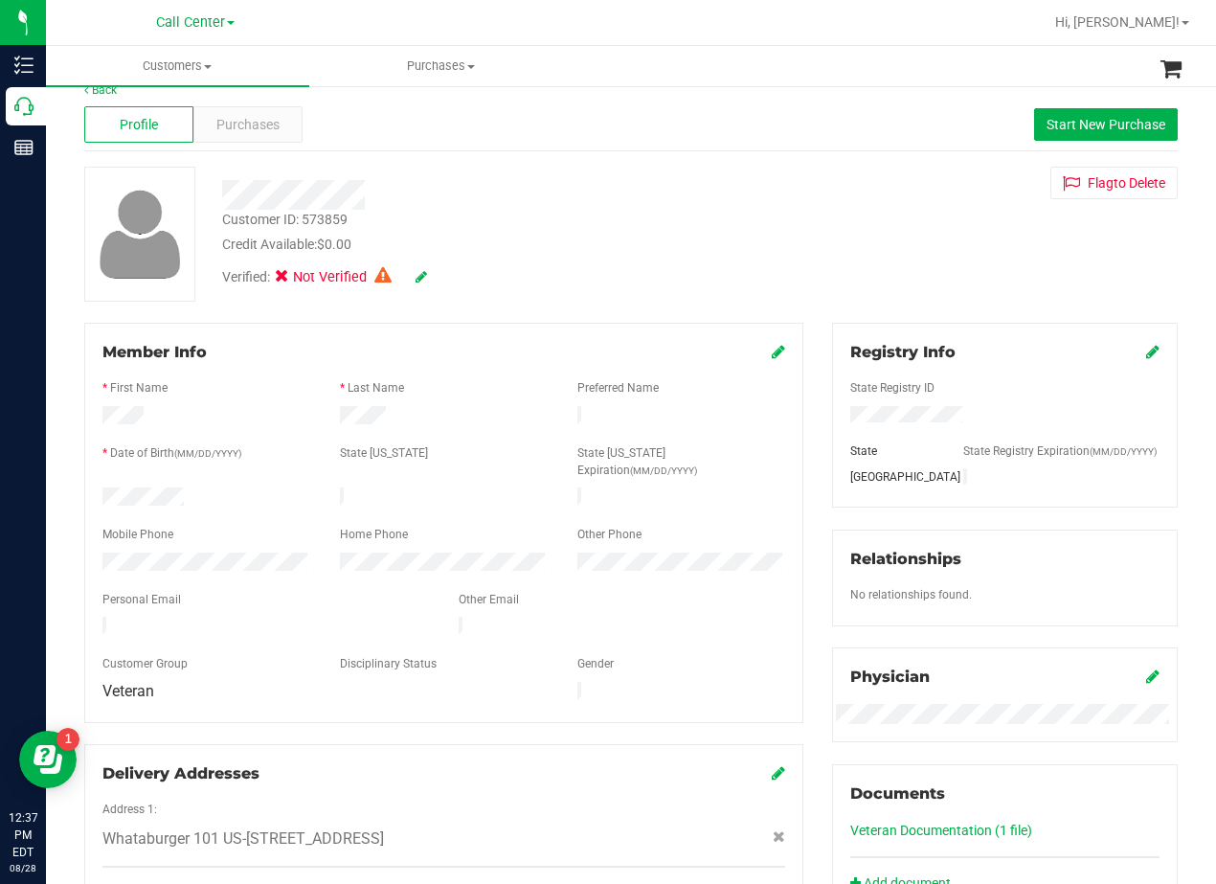
scroll to position [0, 0]
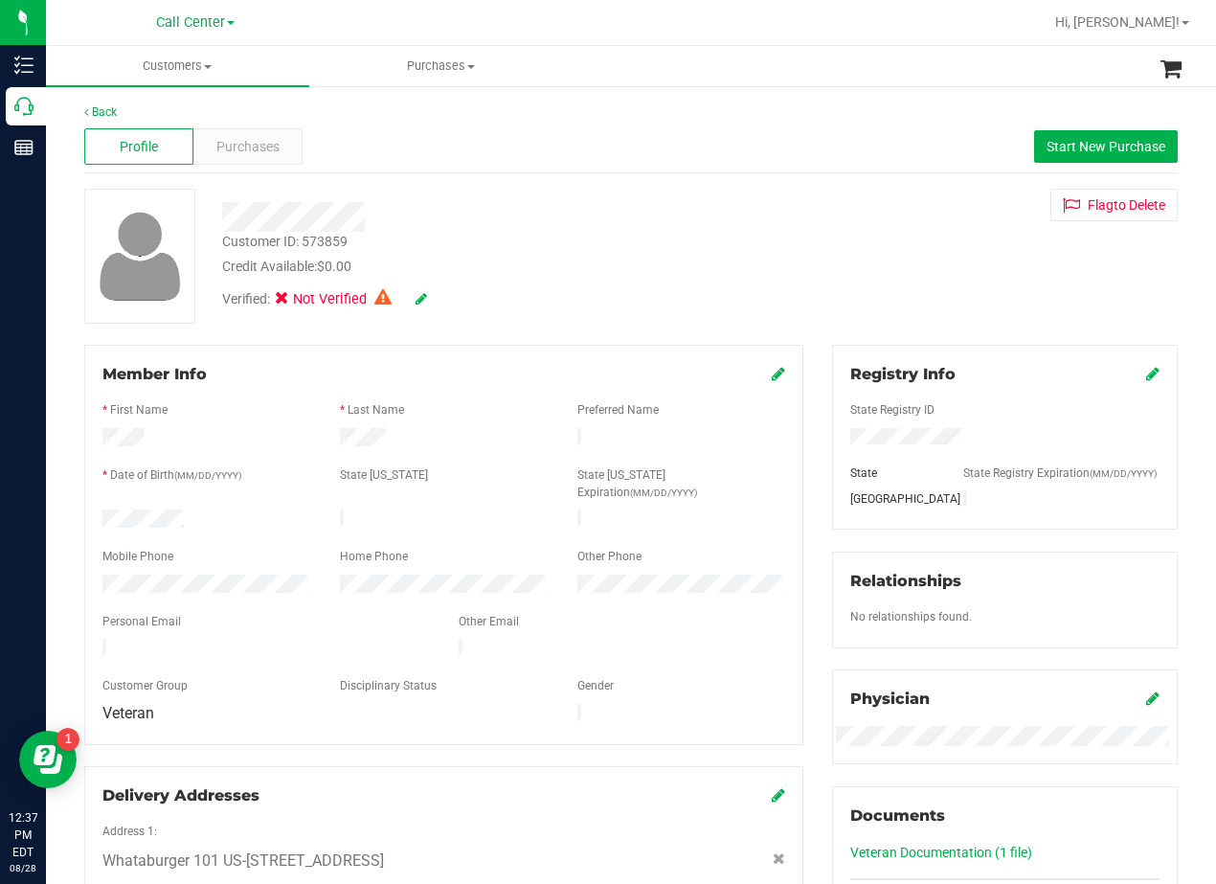
click at [728, 293] on div "Verified: Not Verified" at bounding box center [488, 298] width 561 height 42
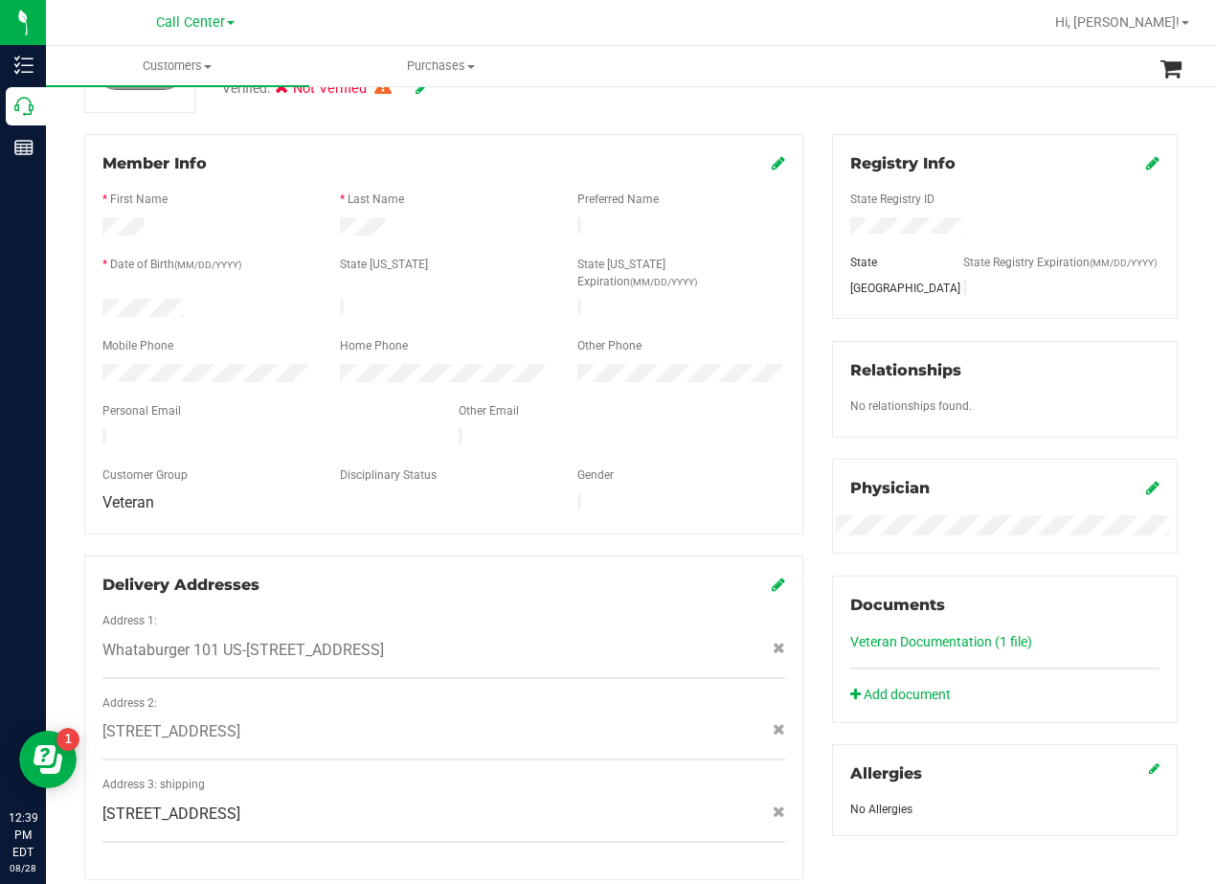
scroll to position [192, 0]
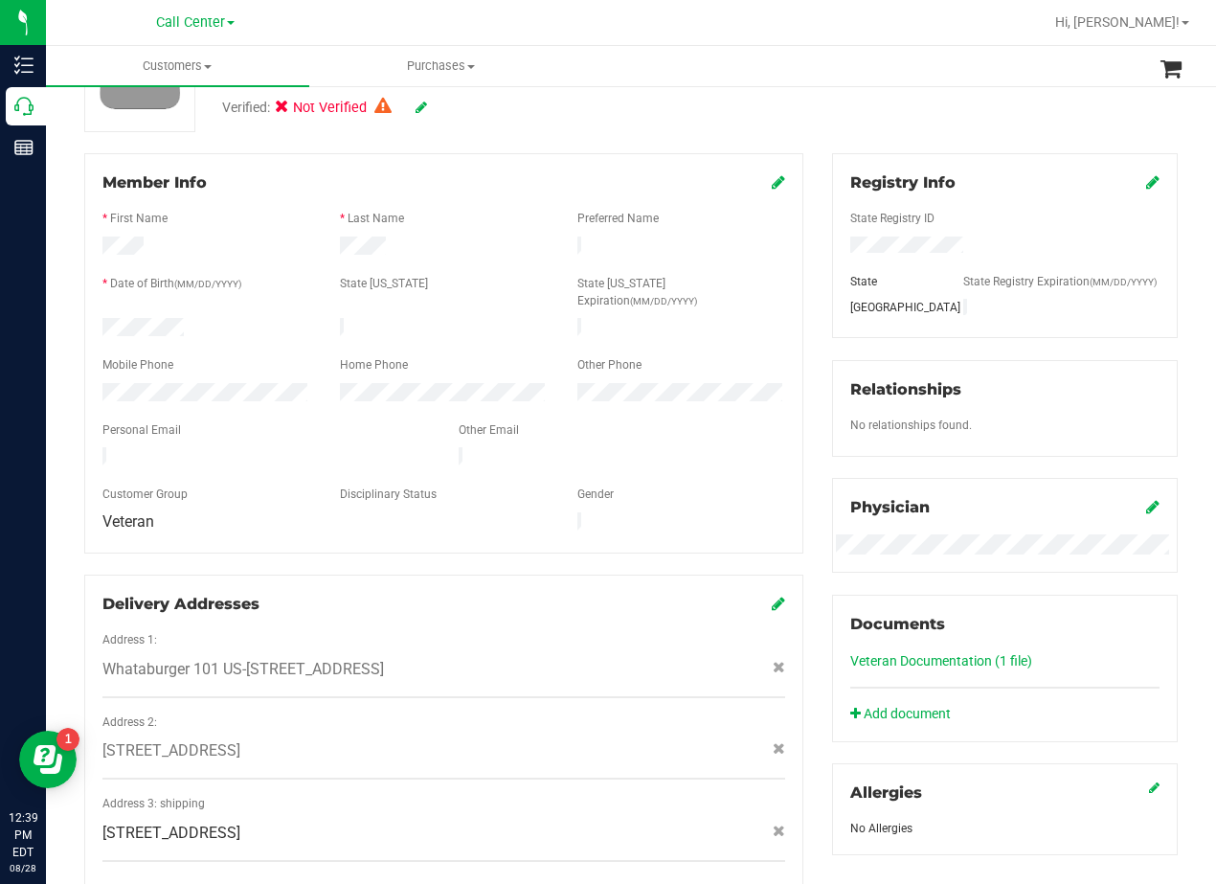
click at [170, 383] on div at bounding box center [207, 394] width 238 height 23
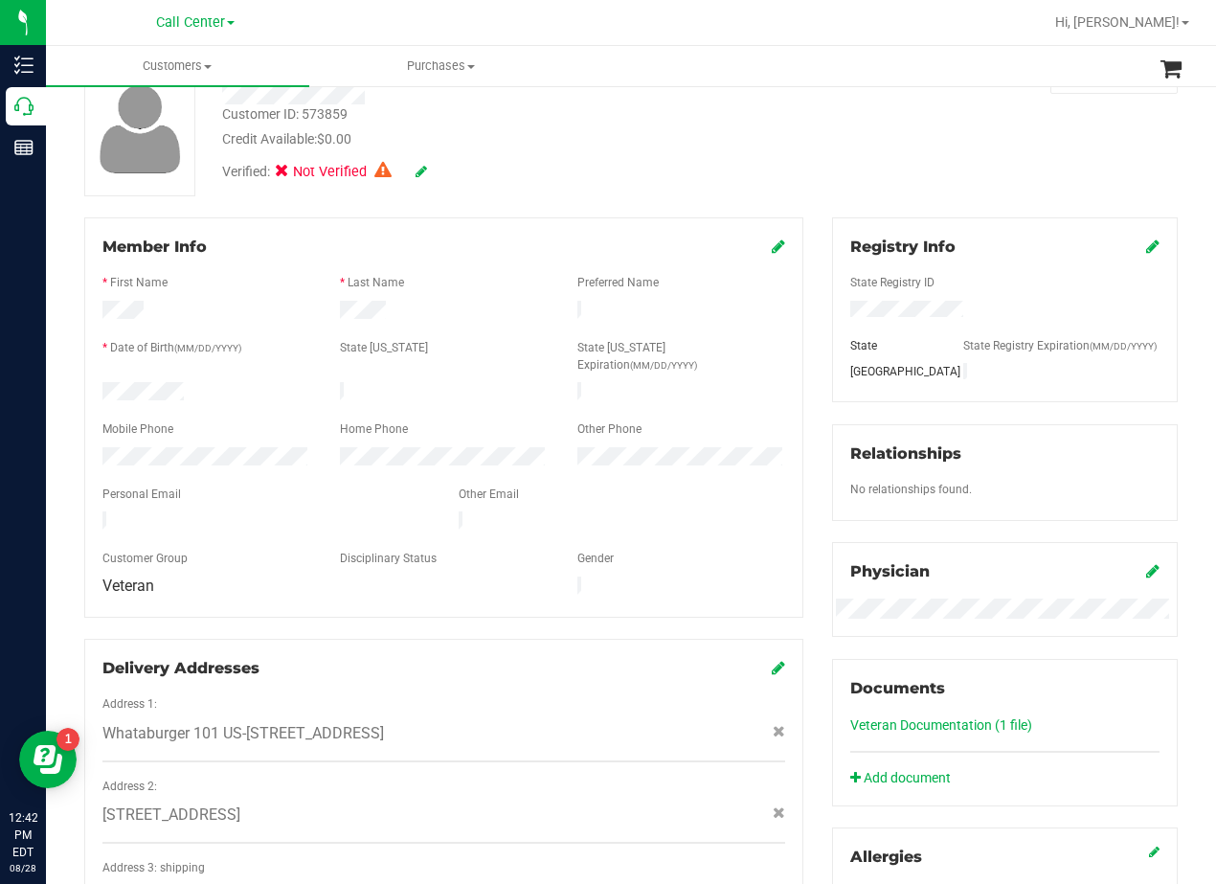
scroll to position [0, 0]
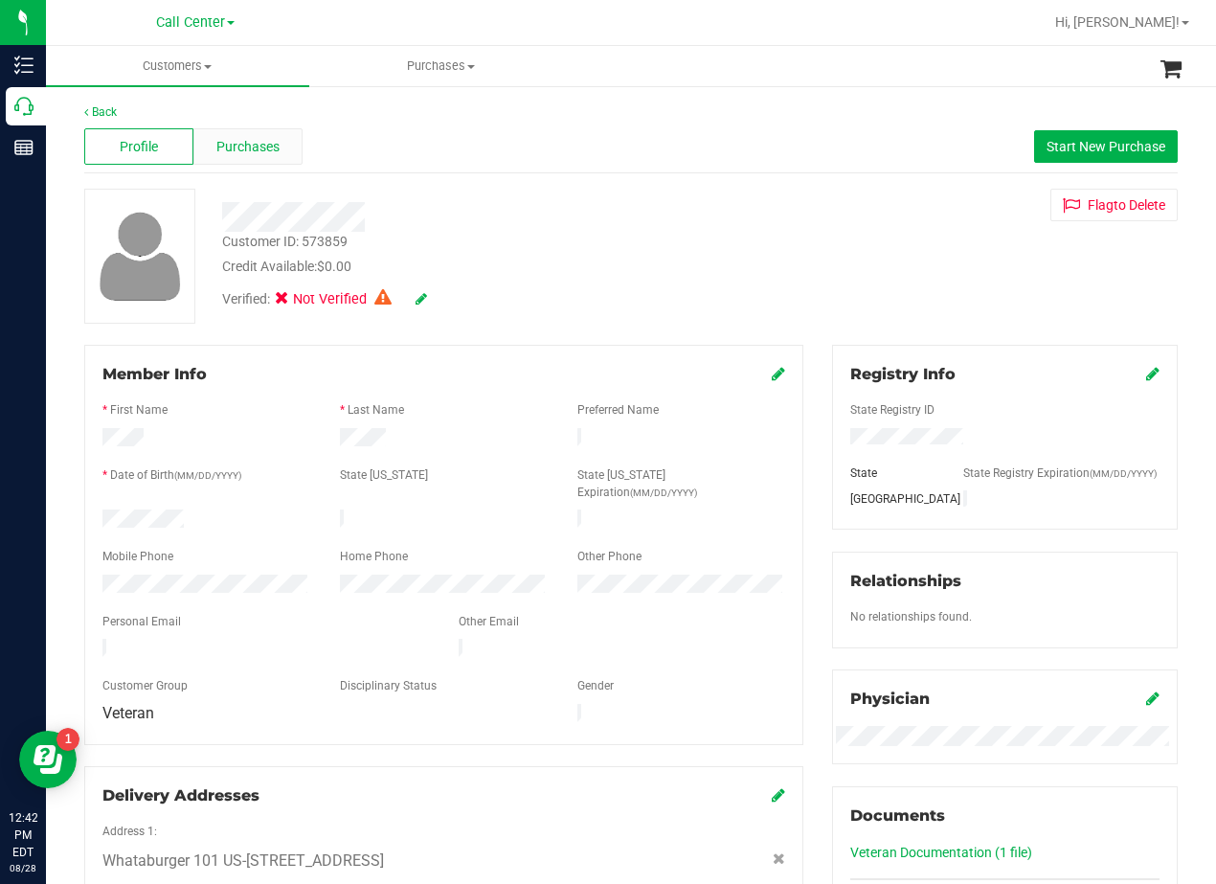
click at [281, 159] on div "Purchases" at bounding box center [247, 146] width 109 height 36
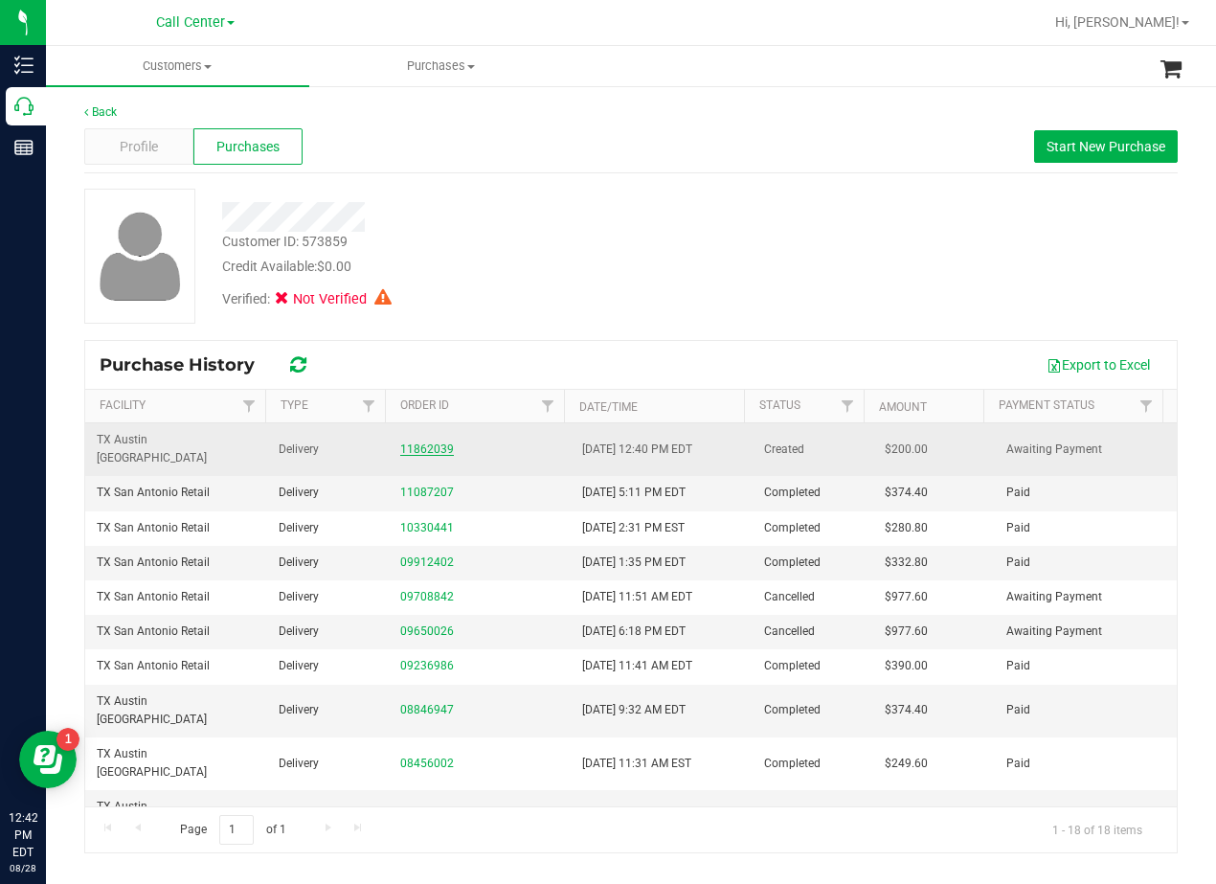
click at [417, 442] on link "11862039" at bounding box center [427, 448] width 54 height 13
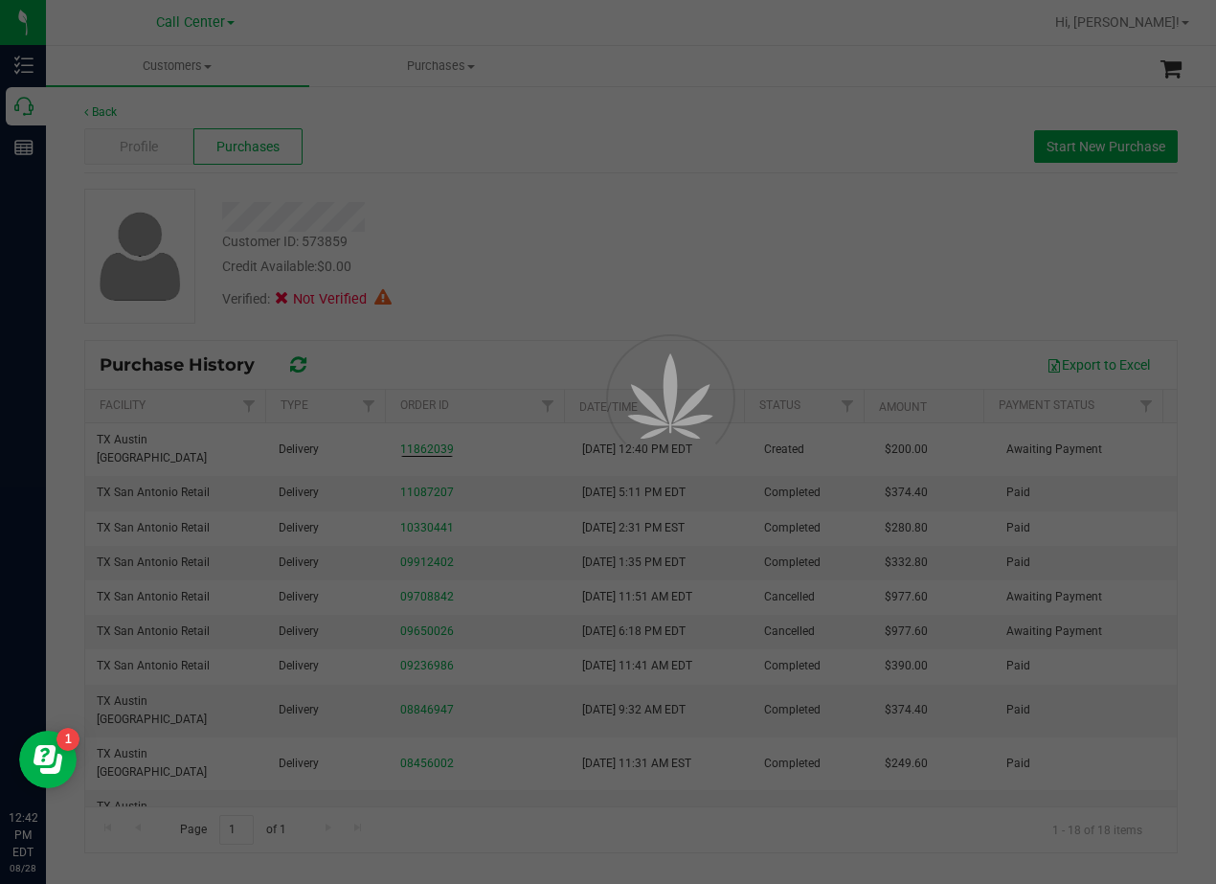
click at [567, 241] on div at bounding box center [608, 442] width 1216 height 884
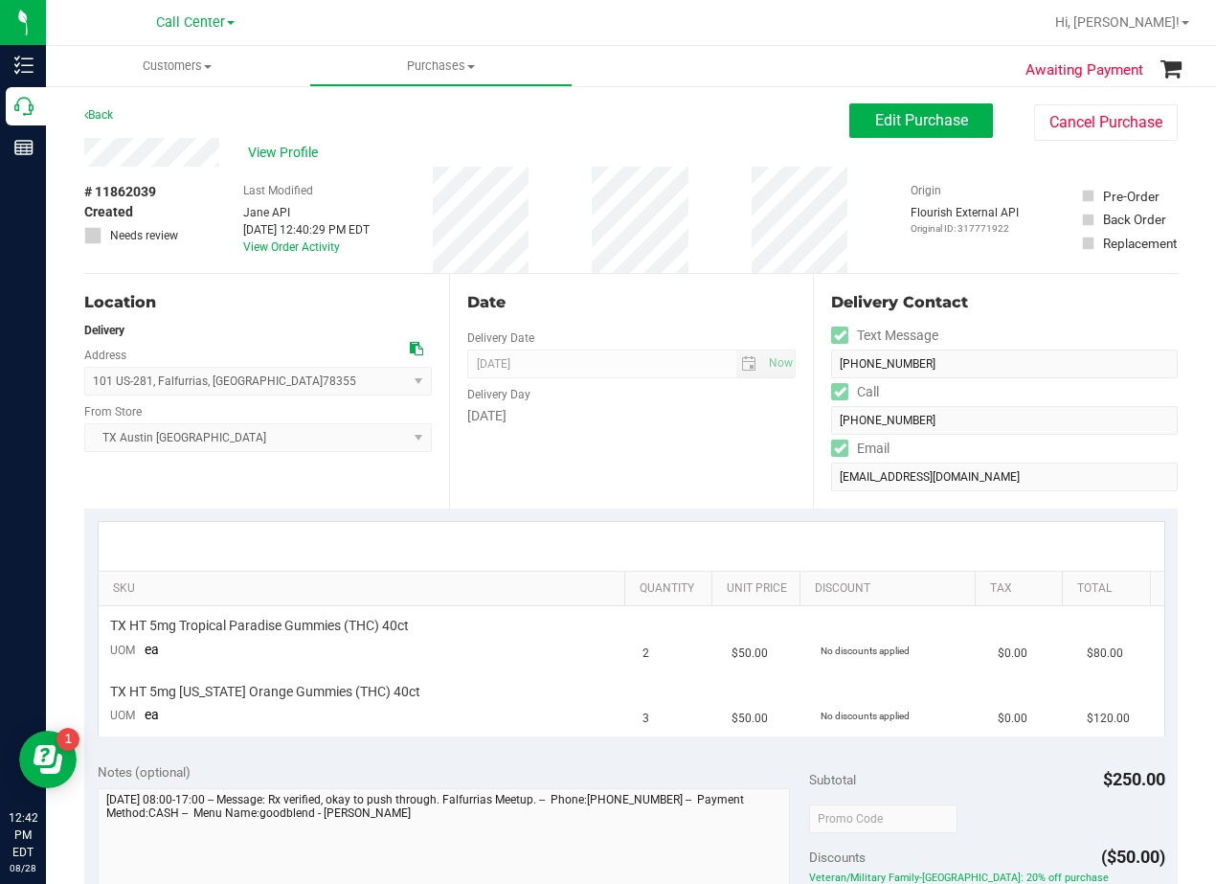
click at [929, 92] on div "Awaiting Payment Back Edit Purchase Cancel Purchase View Profile # 11862039 Cre…" at bounding box center [631, 783] width 1170 height 1398
click at [909, 130] on button "Edit Purchase" at bounding box center [922, 120] width 144 height 34
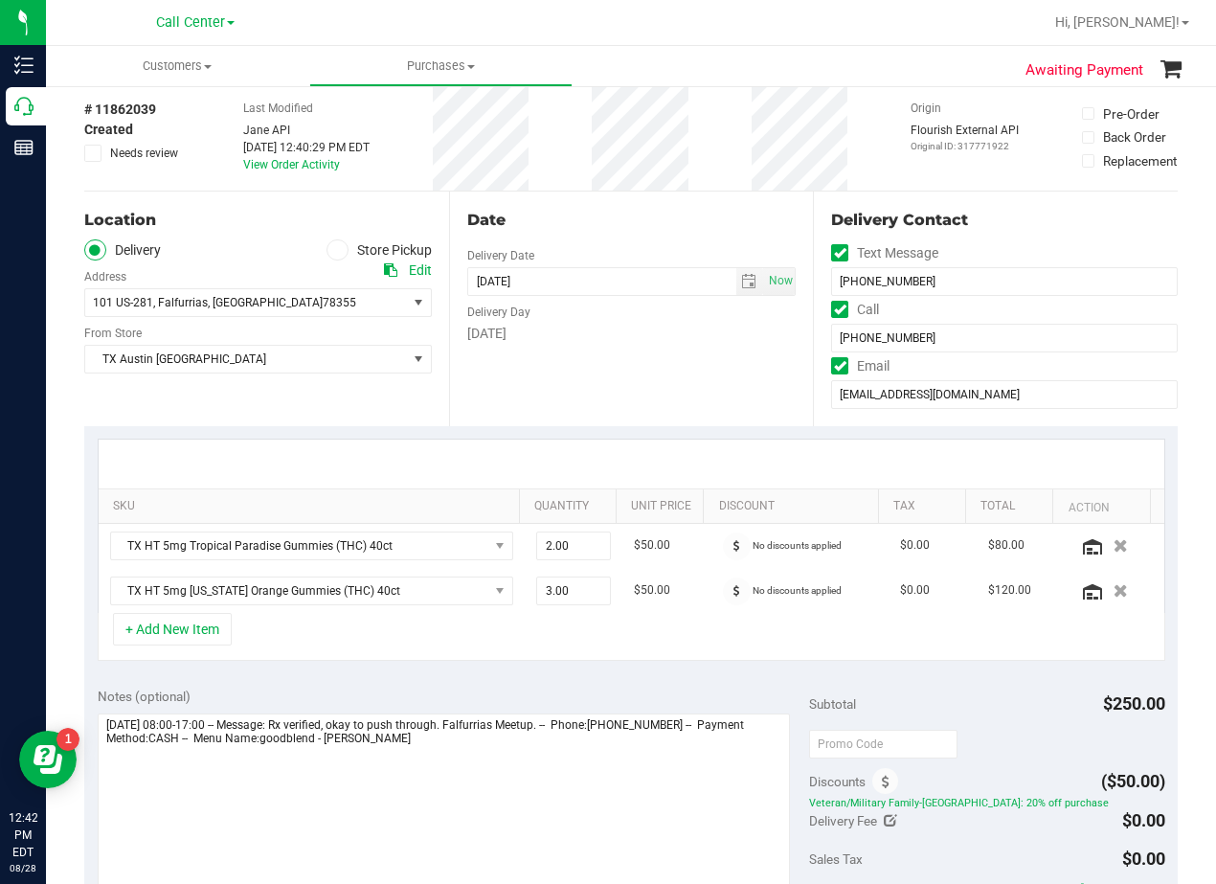
scroll to position [192, 0]
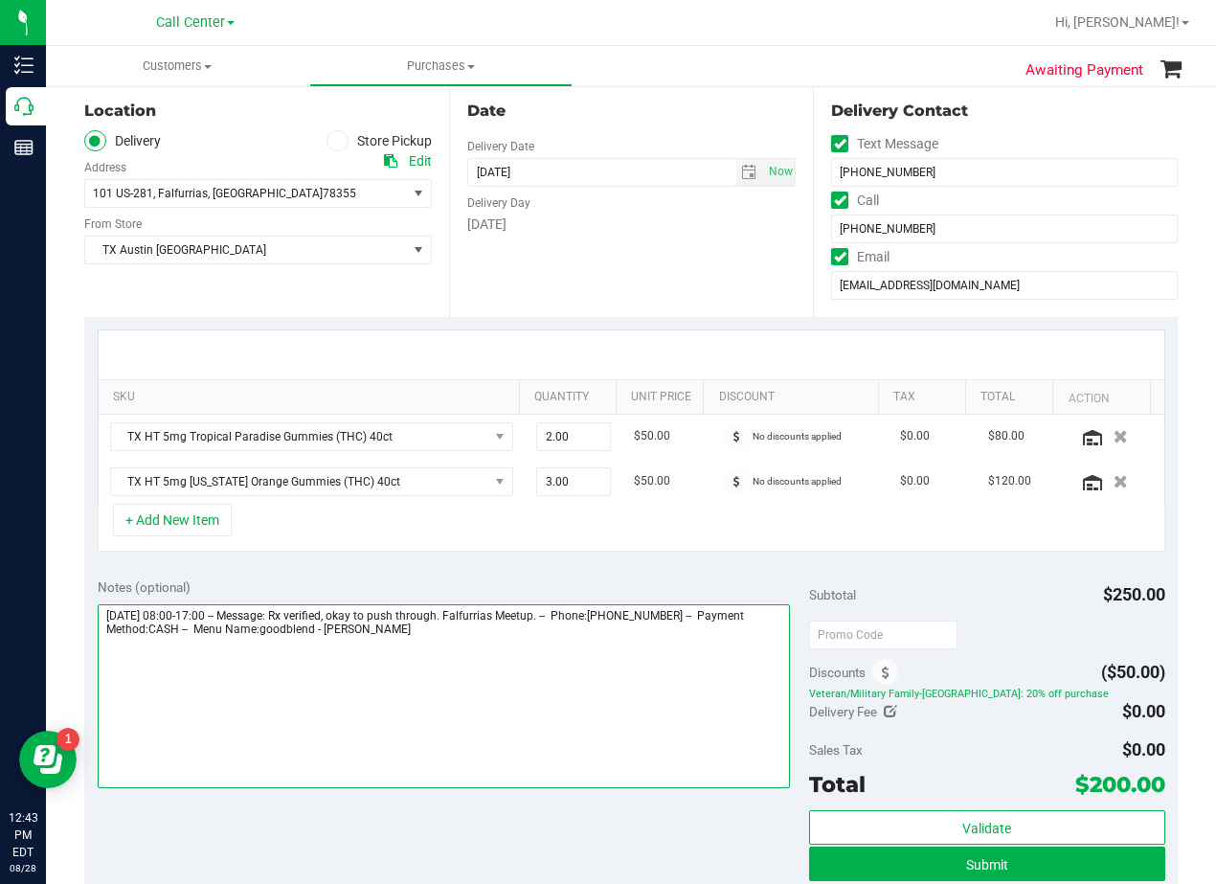
click at [522, 638] on textarea at bounding box center [444, 696] width 692 height 184
type textarea "[DATE] 08:00-17:00 -- Message: Rx verified, okay to push through. Falfurrias Me…"
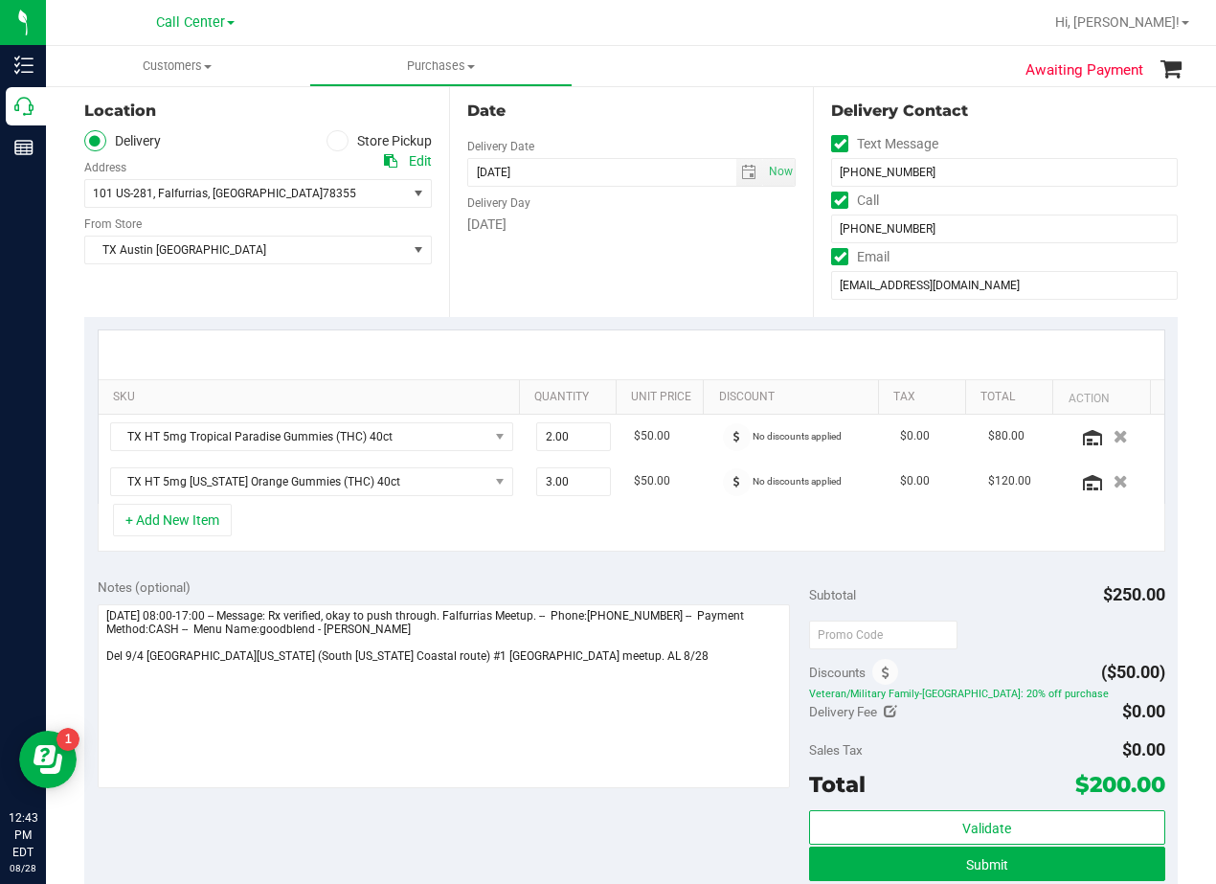
click at [651, 243] on div "Date Delivery Date [DATE] Now [DATE] 06:00 PM Now Delivery Day [DATE]" at bounding box center [631, 199] width 365 height 235
click at [364, 243] on span "TX Austin [GEOGRAPHIC_DATA]" at bounding box center [246, 250] width 322 height 27
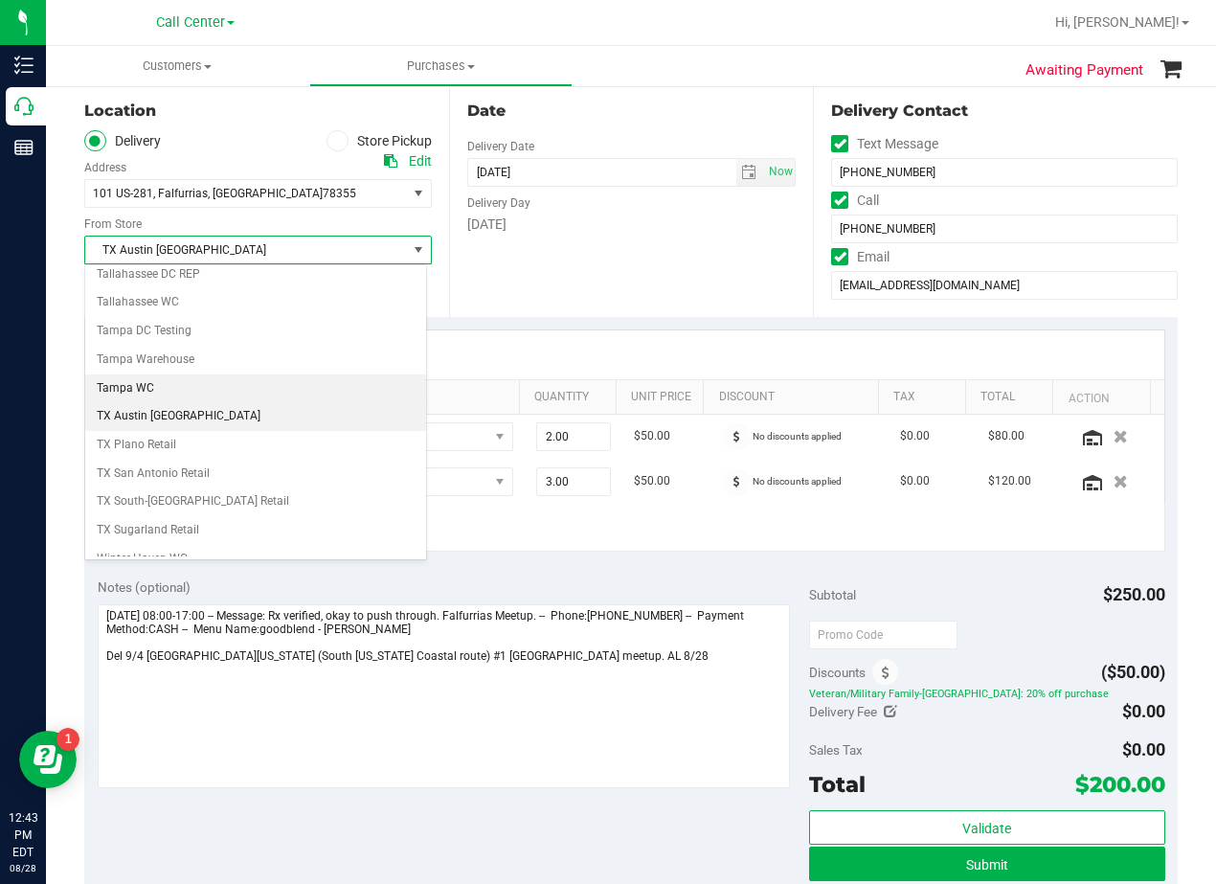
scroll to position [1392, 0]
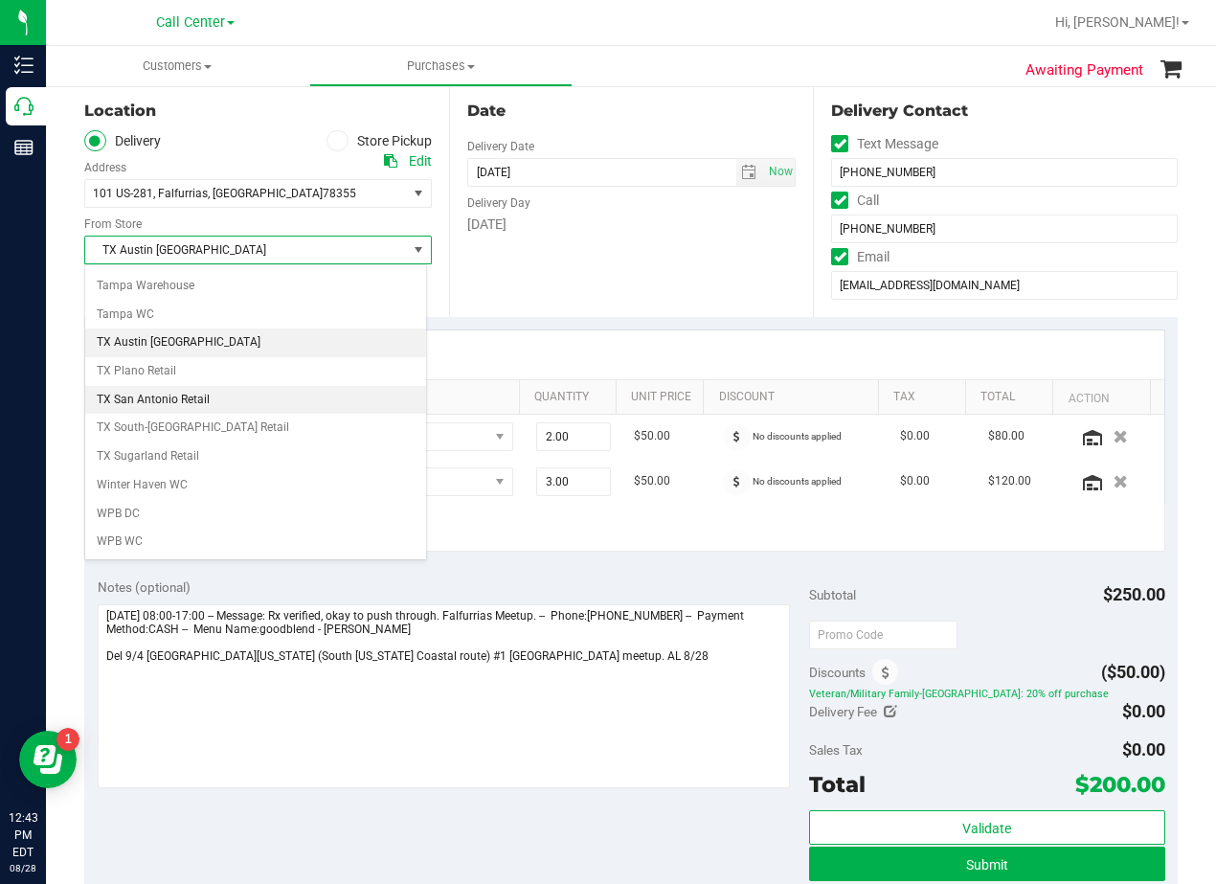
click at [221, 402] on li "TX San Antonio Retail" at bounding box center [255, 400] width 341 height 29
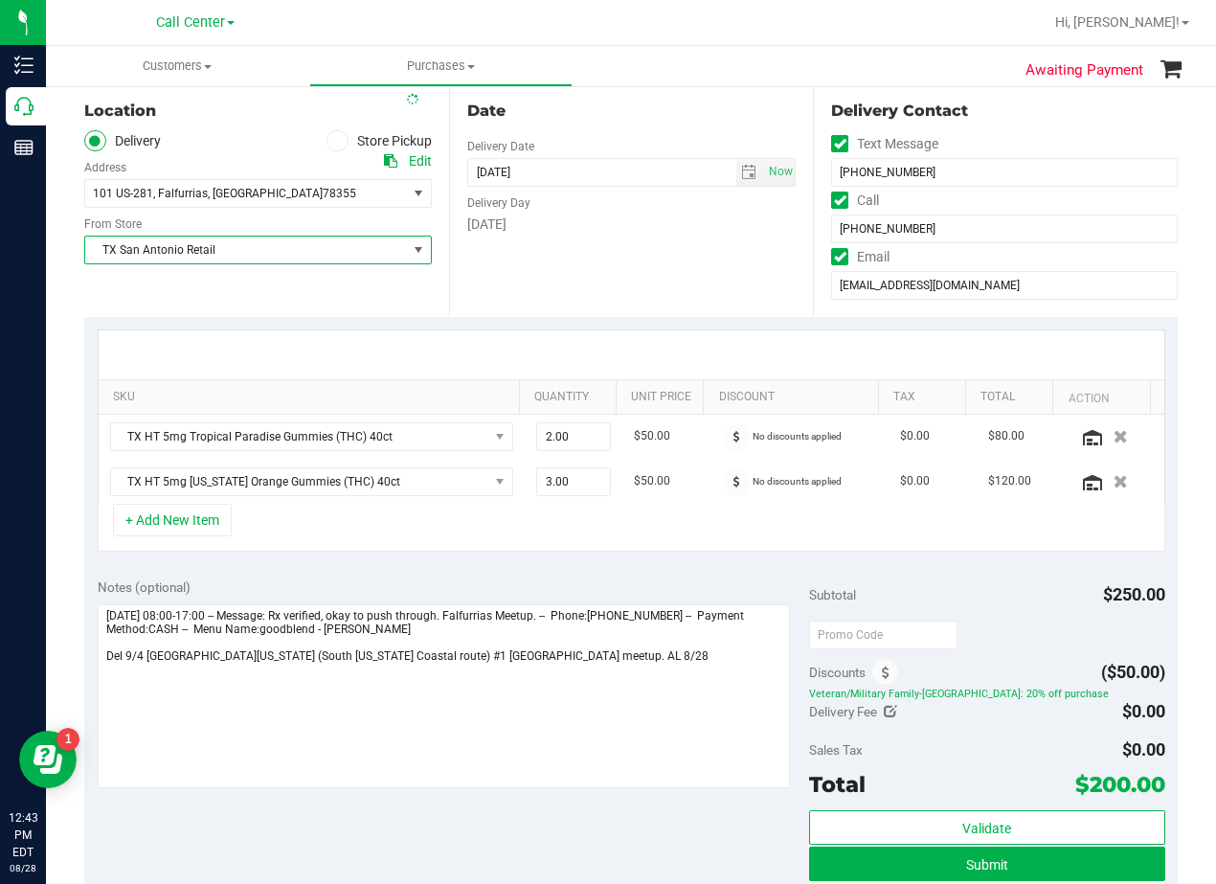
click at [518, 281] on div "Date Delivery Date [DATE] Now [DATE] 06:00 PM Now Delivery Day [DATE]" at bounding box center [631, 199] width 365 height 235
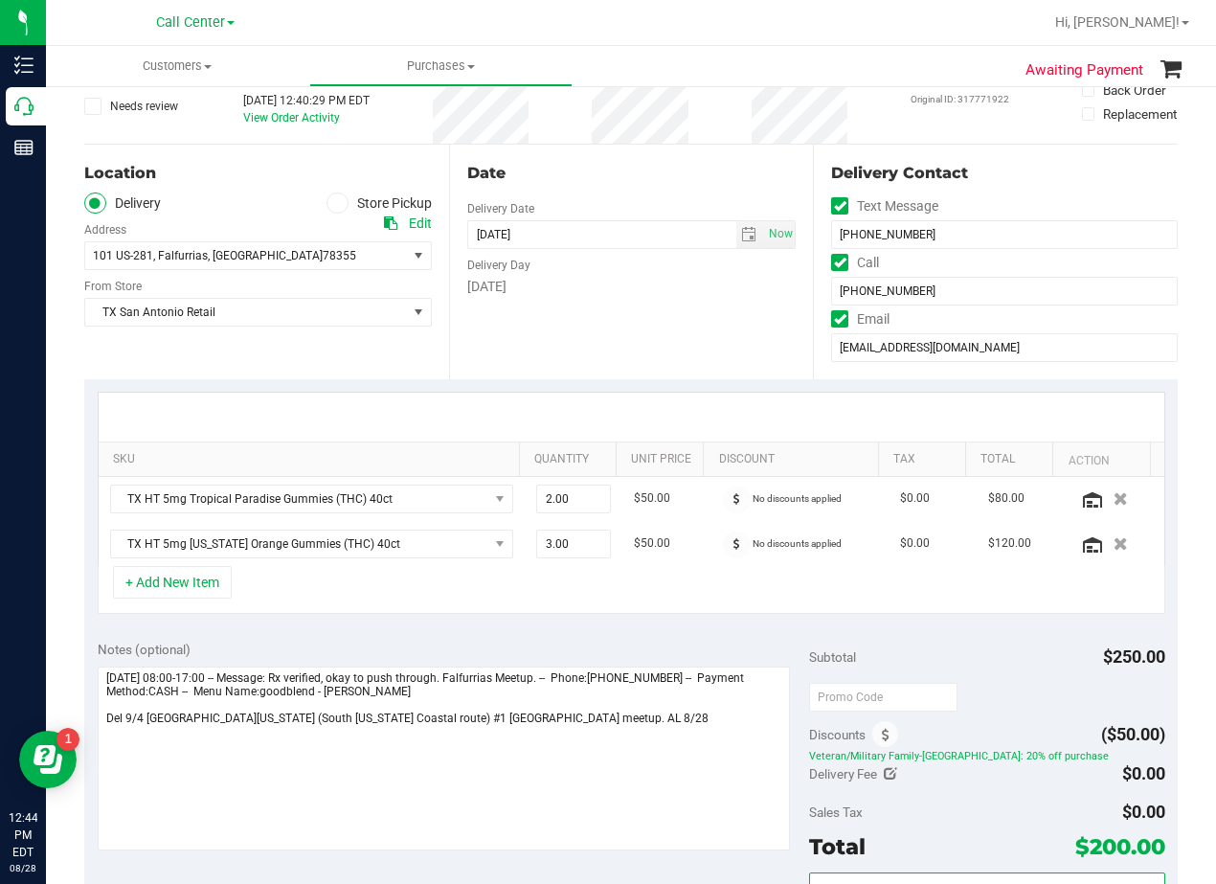
scroll to position [0, 0]
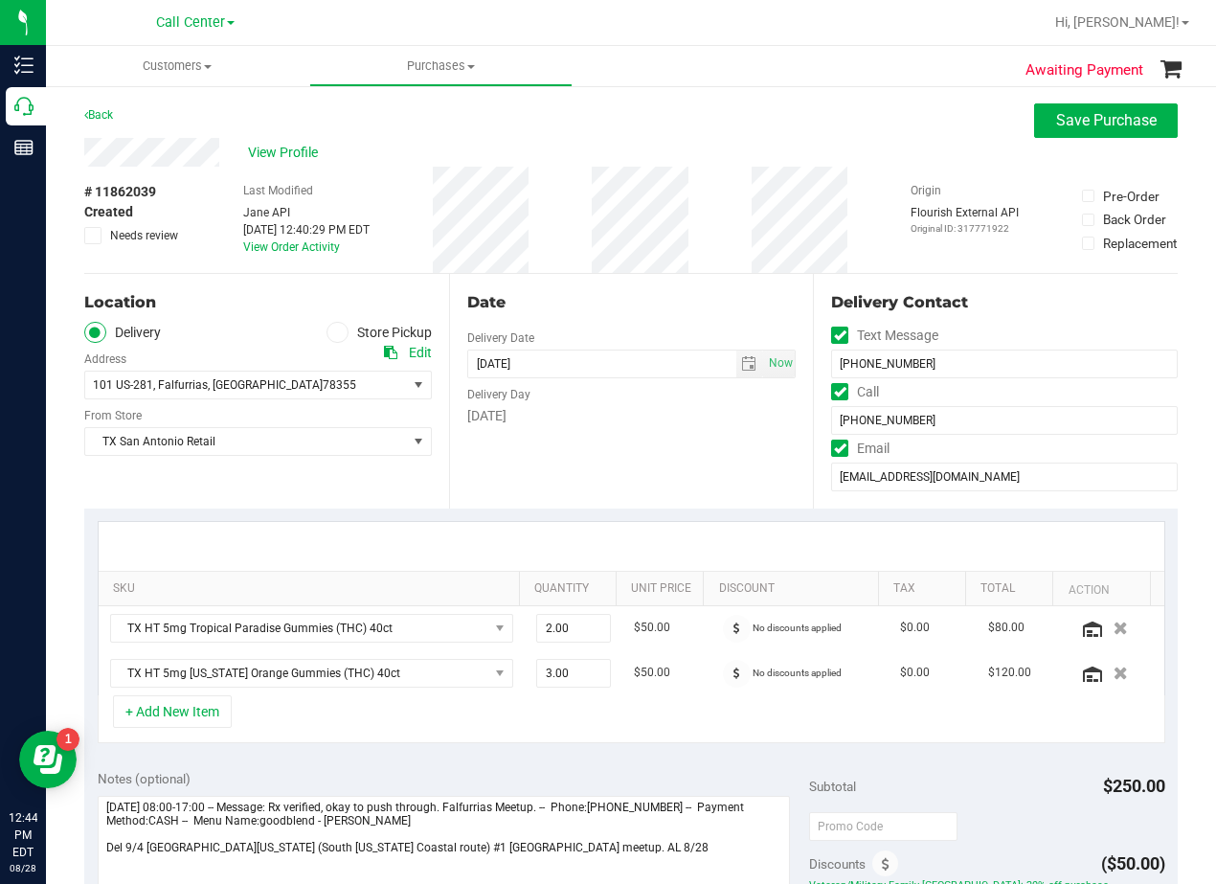
drag, startPoint x: 710, startPoint y: 284, endPoint x: 669, endPoint y: 291, distance: 41.7
click at [710, 284] on div "Date Delivery Date [DATE] Now [DATE] 06:00 PM Now Delivery Day [DATE]" at bounding box center [631, 391] width 365 height 235
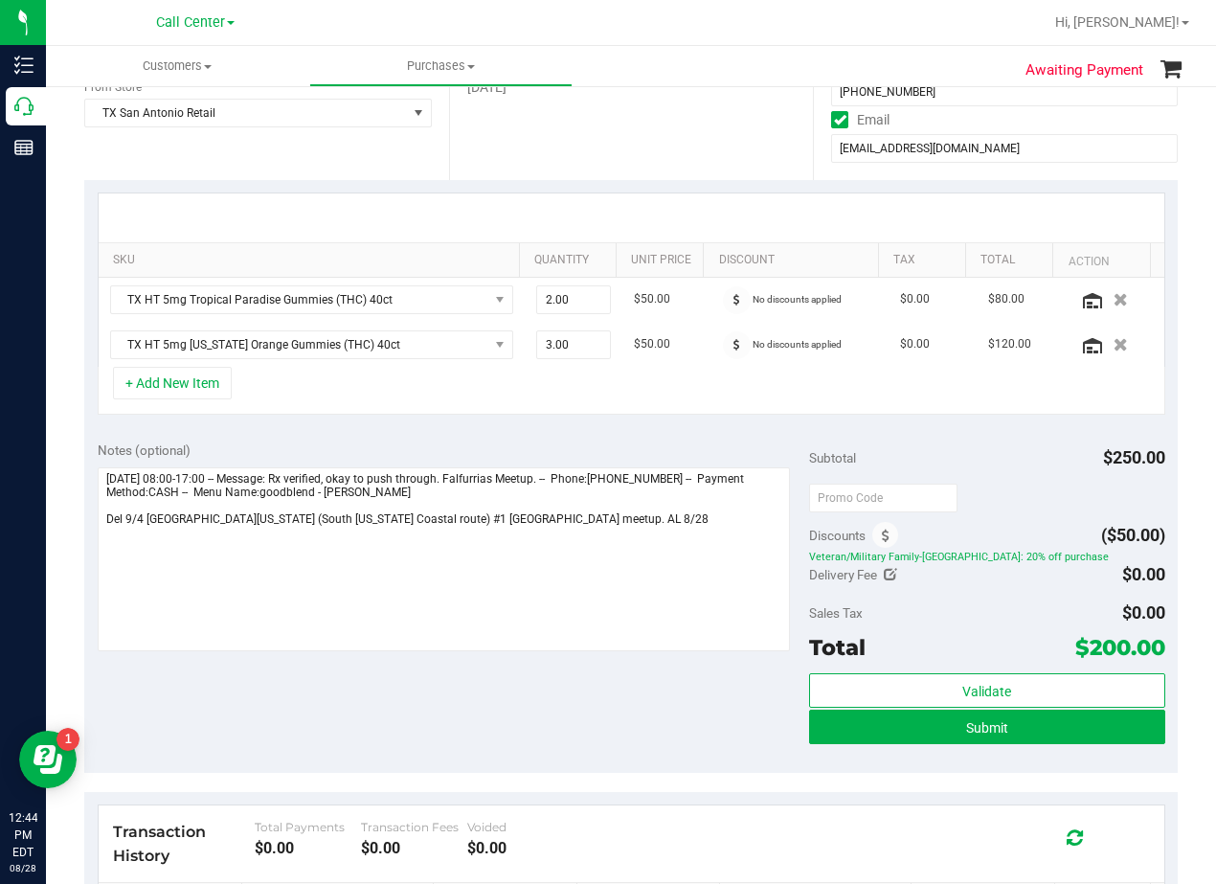
scroll to position [383, 0]
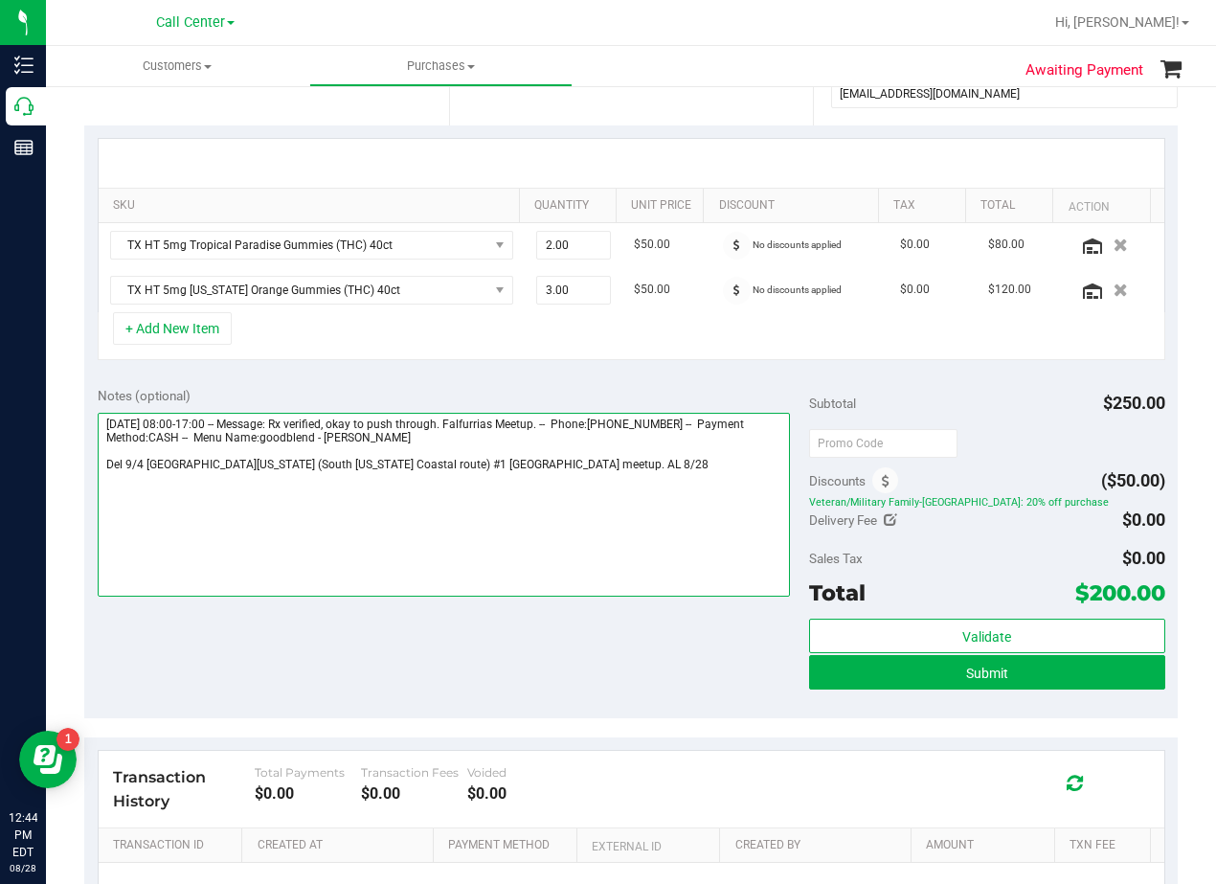
click at [690, 536] on textarea at bounding box center [444, 505] width 692 height 184
click at [427, 481] on textarea at bounding box center [444, 505] width 692 height 184
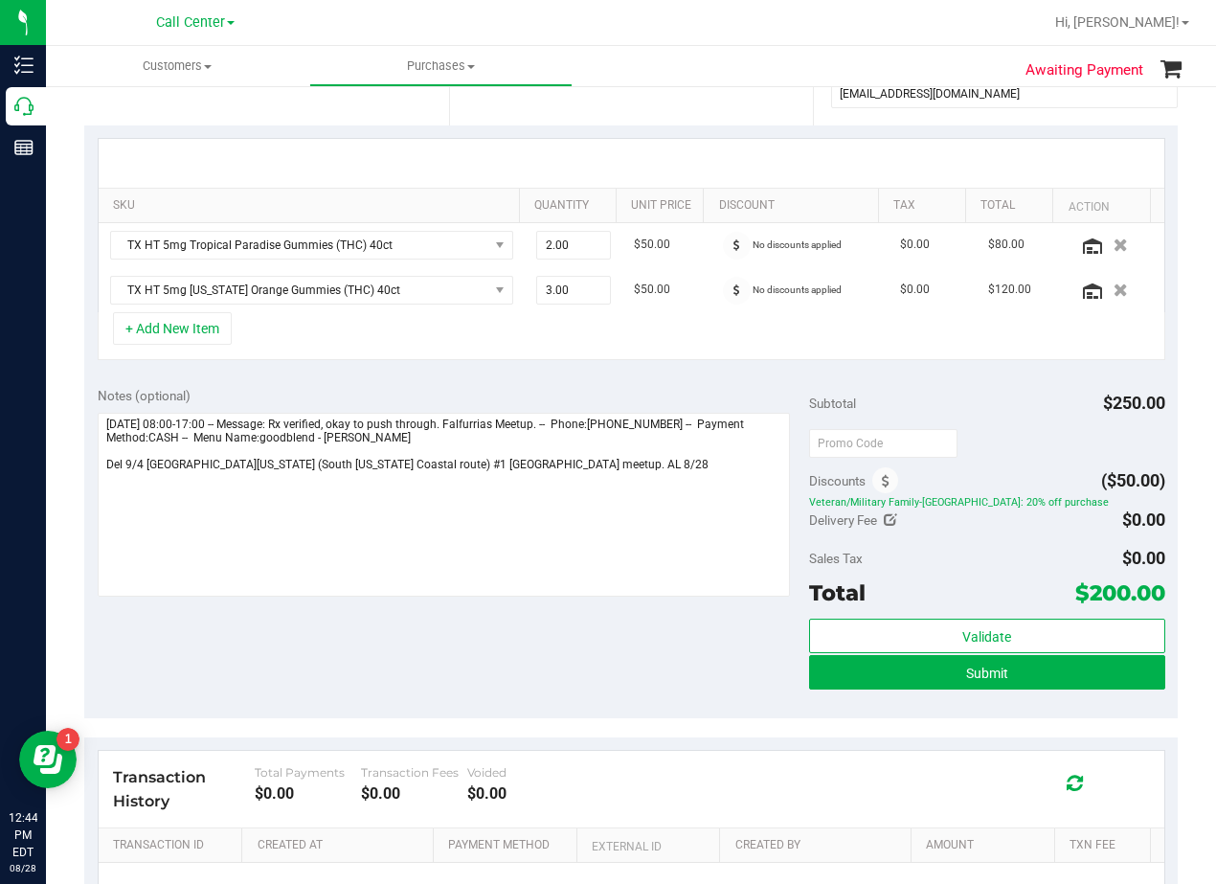
click at [656, 376] on div "Notes (optional) Subtotal $250.00 Discounts ($50.00) Veteran/Military Family-[G…" at bounding box center [631, 546] width 1094 height 345
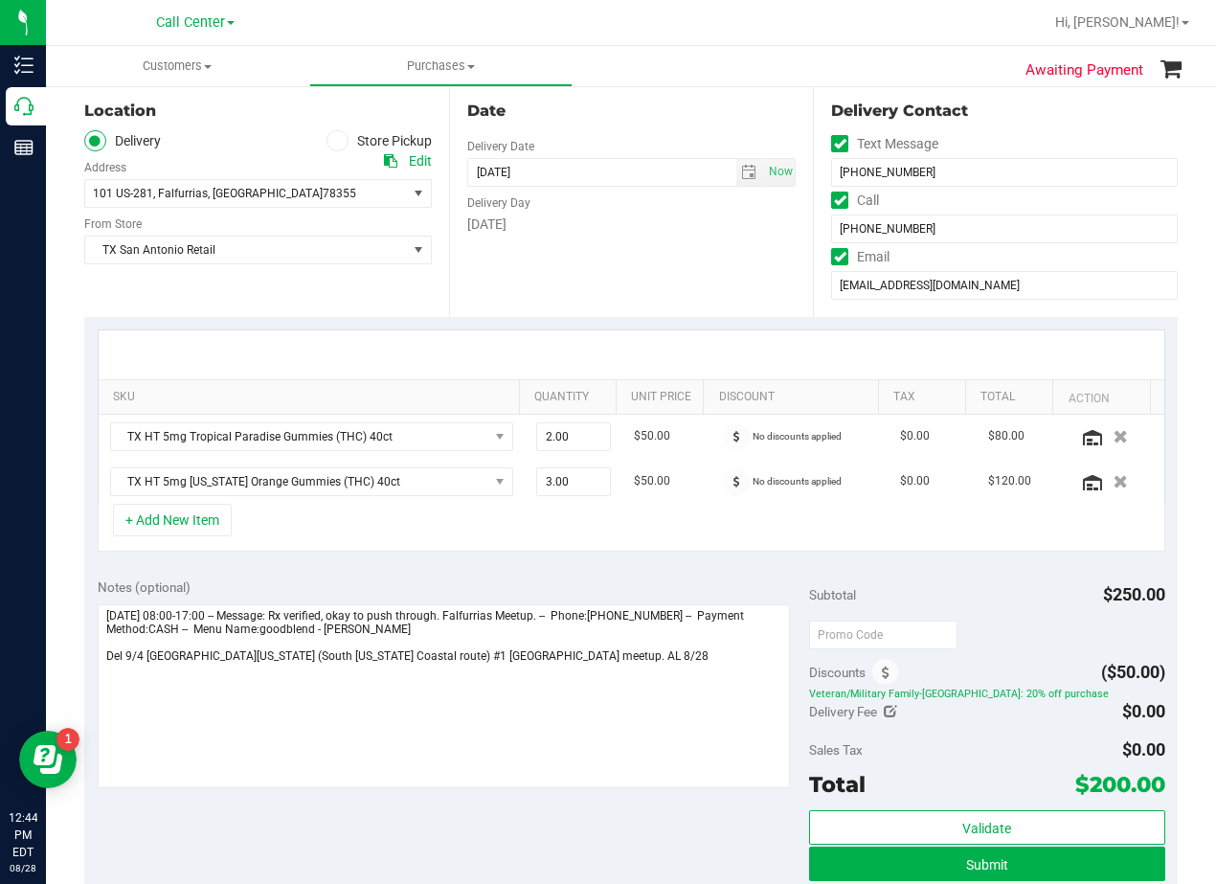
scroll to position [287, 0]
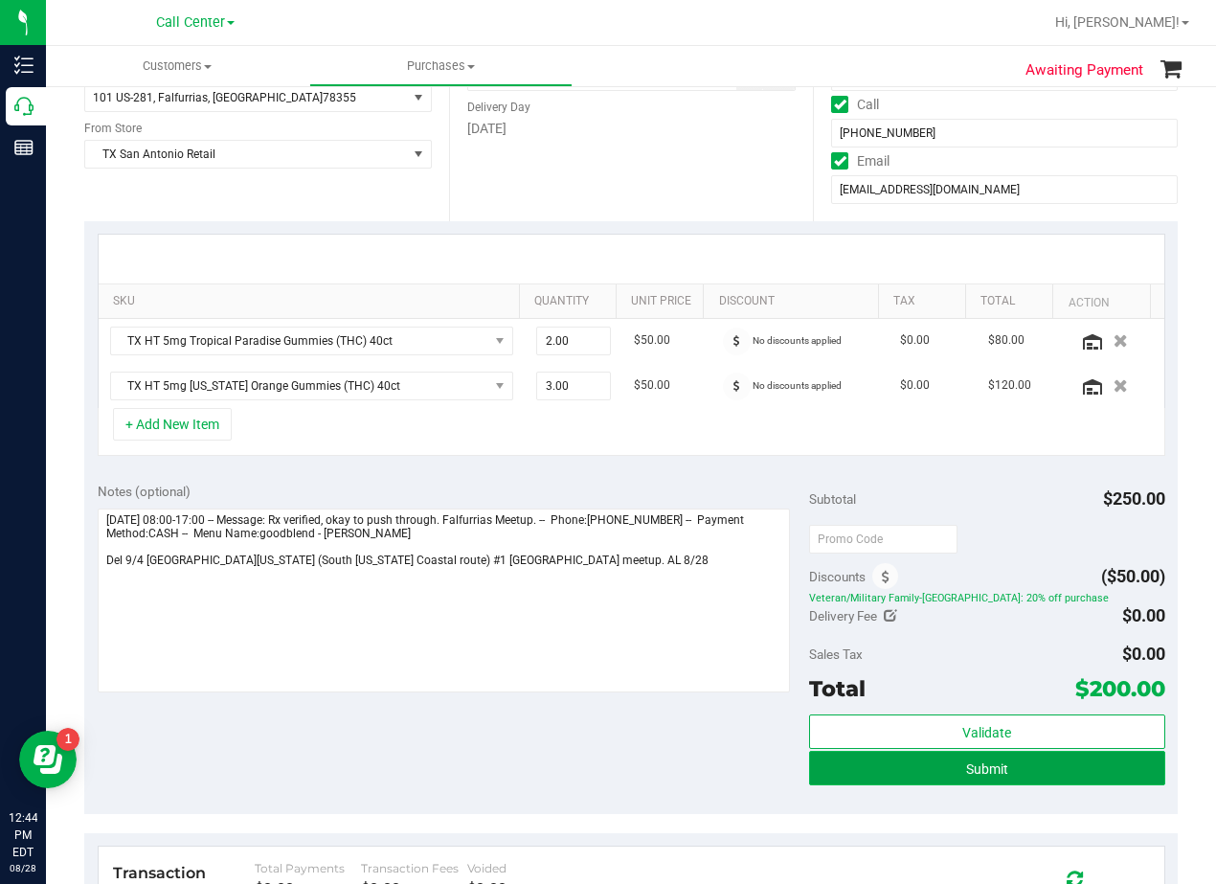
click at [815, 772] on button "Submit" at bounding box center [987, 768] width 356 height 34
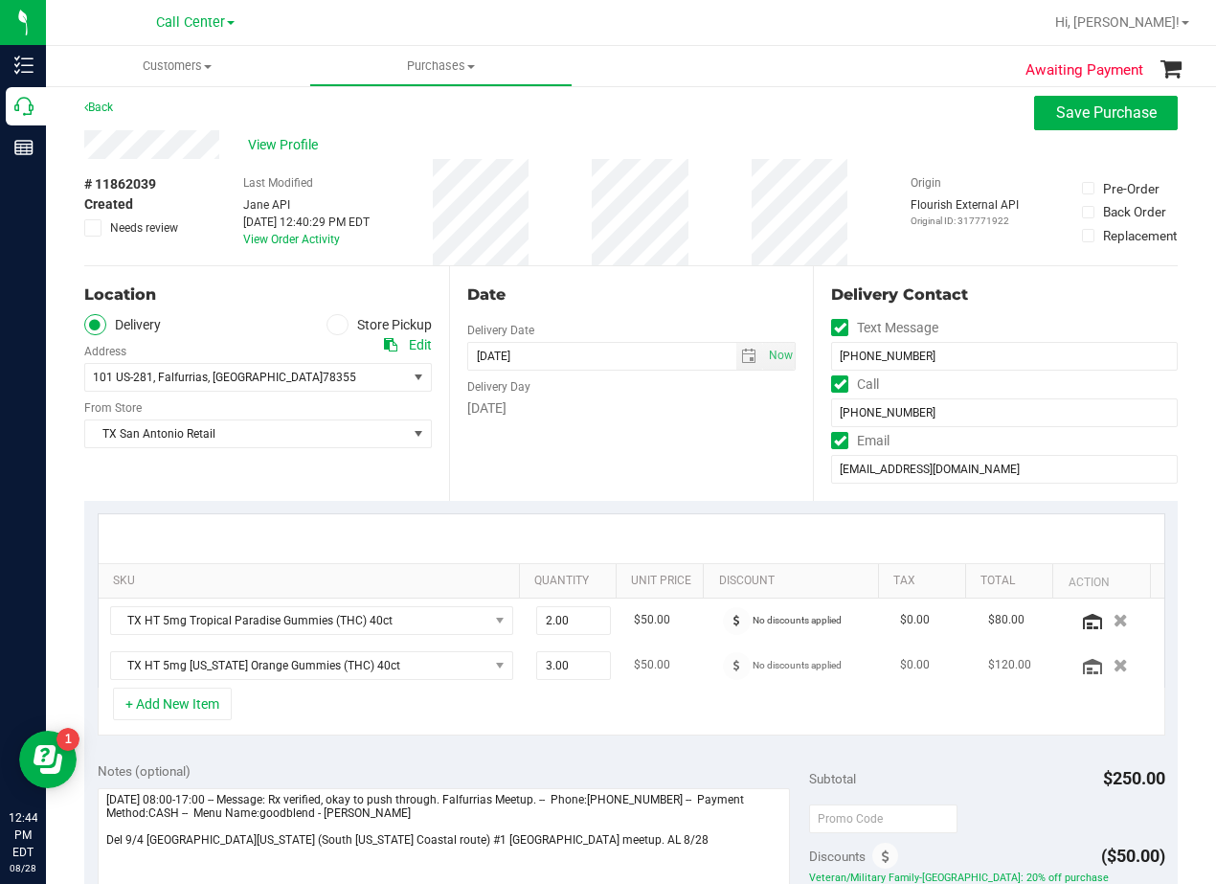
scroll to position [0, 0]
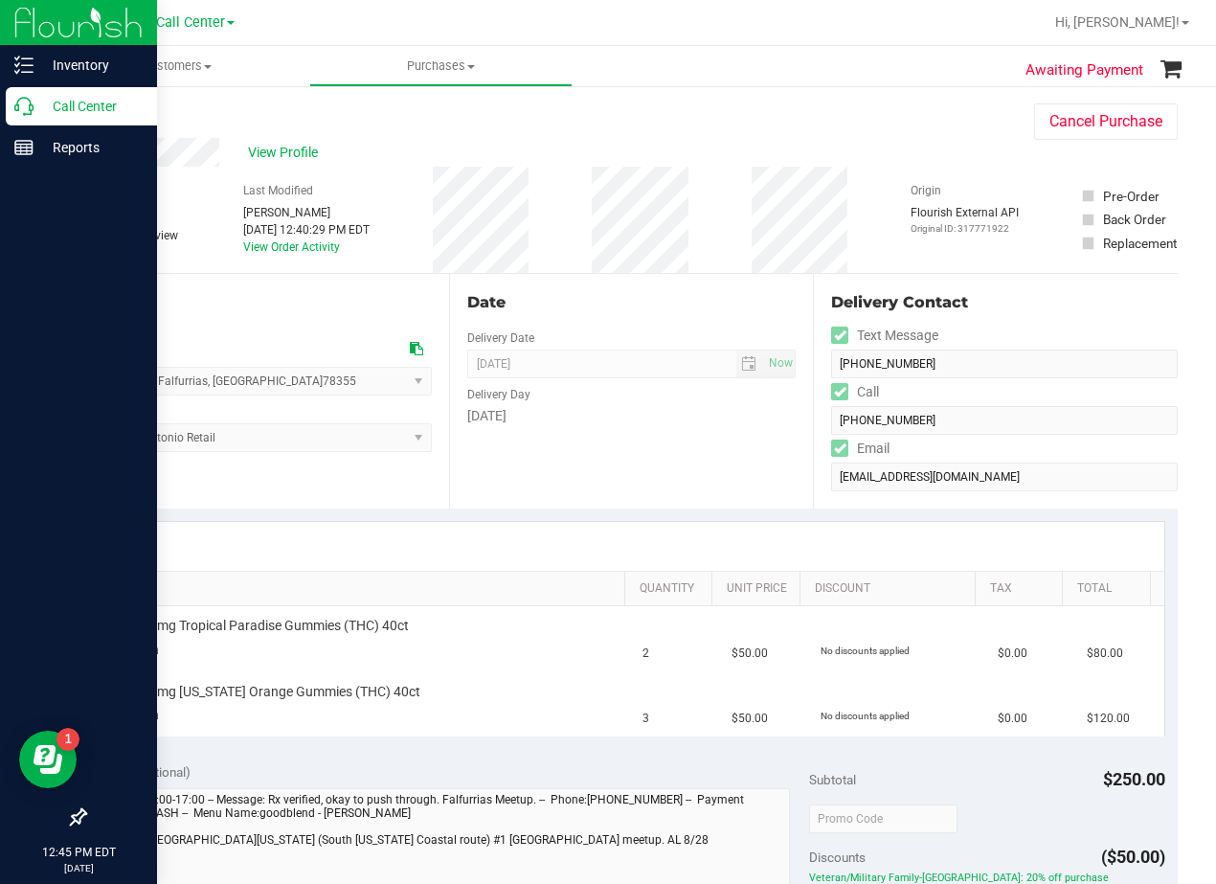
click at [33, 104] on icon at bounding box center [23, 106] width 19 height 19
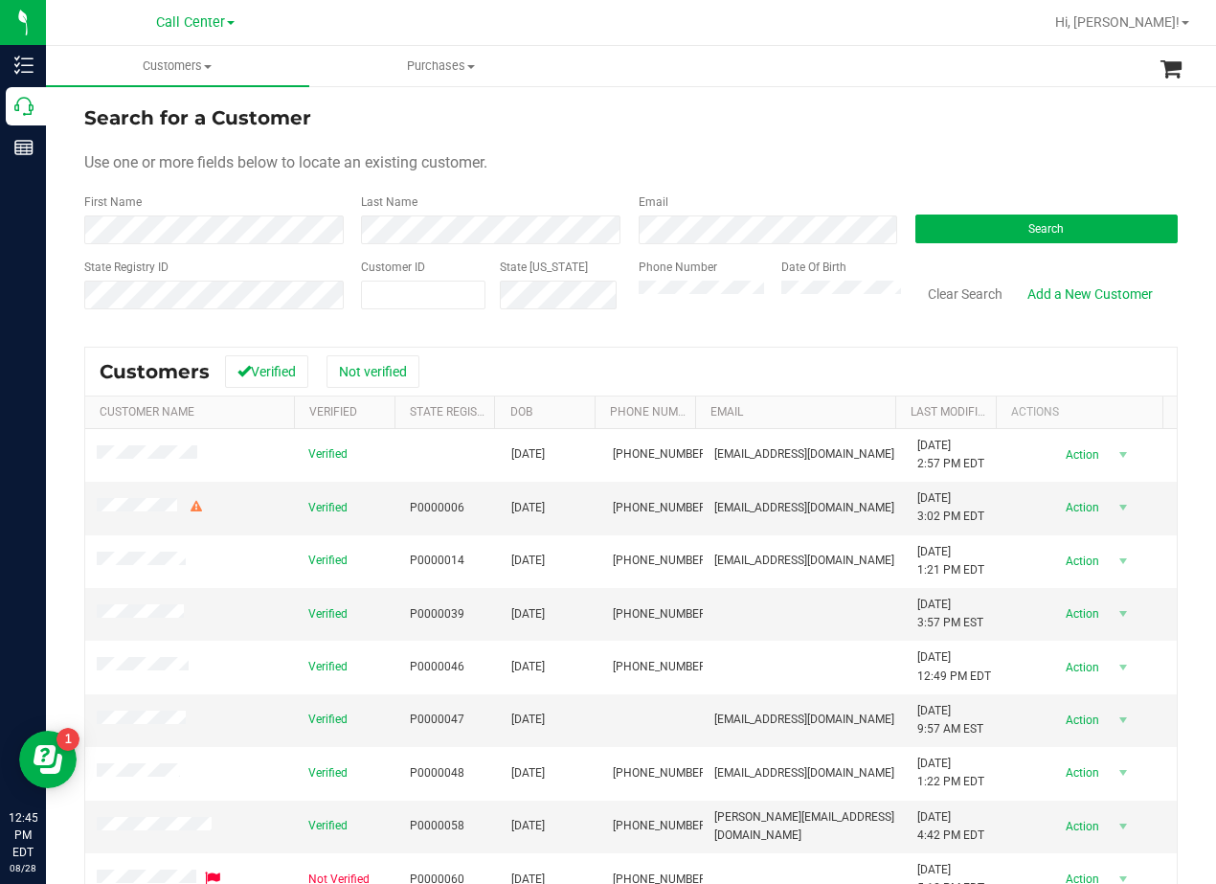
click at [759, 129] on div "Search for a Customer" at bounding box center [631, 117] width 1094 height 29
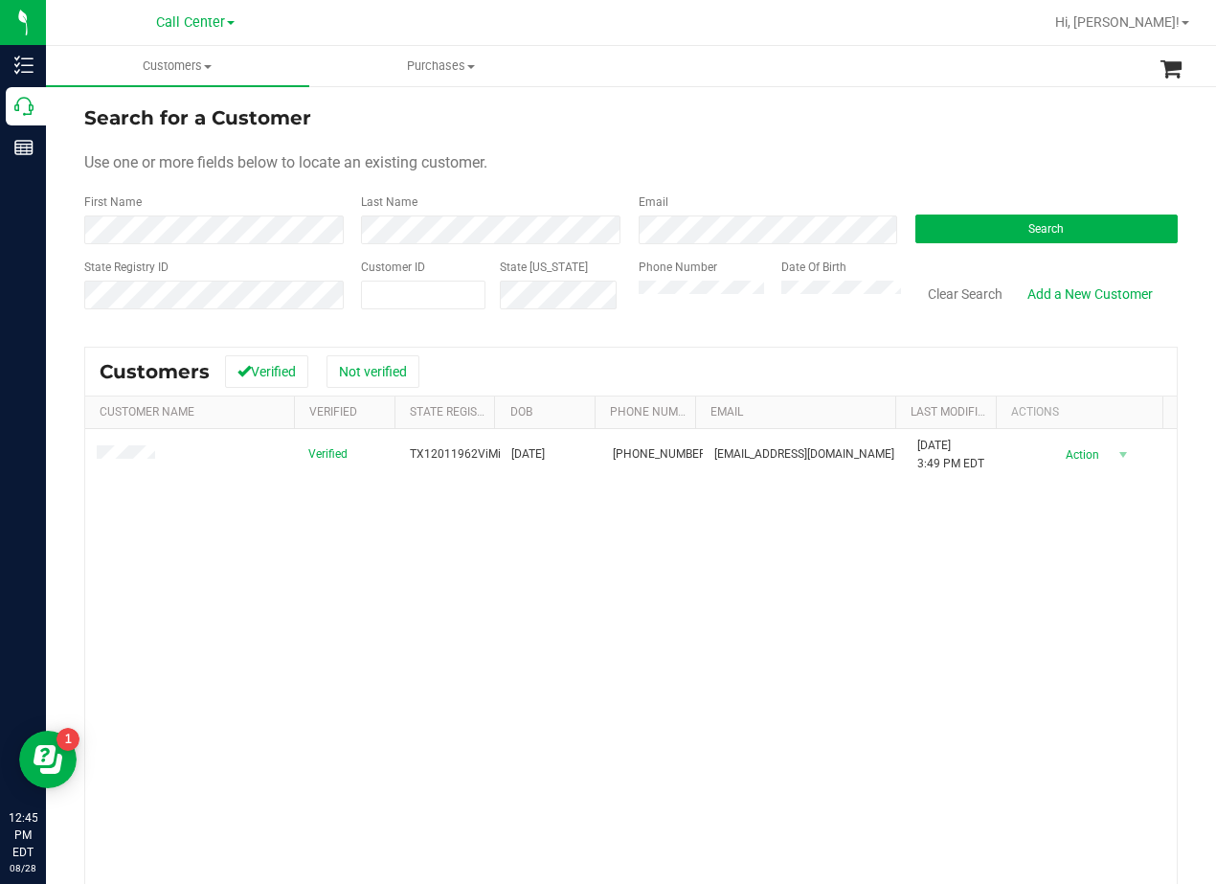
click at [717, 170] on div "Use one or more fields below to locate an existing customer." at bounding box center [631, 162] width 1094 height 23
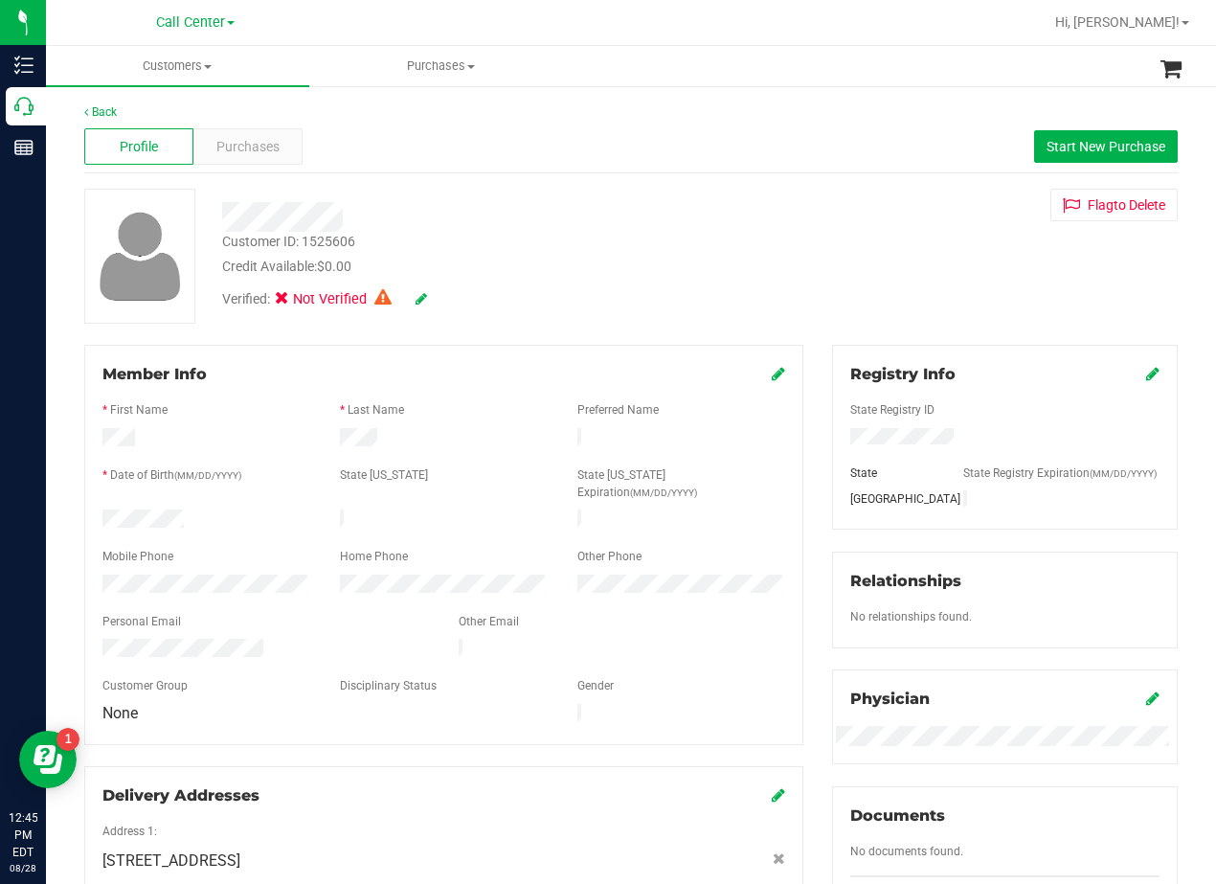
click at [707, 183] on div "Back Profile Purchases Start New Purchase Customer ID: 1525606 Credit Available…" at bounding box center [631, 739] width 1094 height 1273
click at [797, 268] on div "Customer ID: 1525606 Credit Available: $0.00 Verified: Not Verified Flag to [GE…" at bounding box center [631, 256] width 1123 height 135
click at [242, 150] on span "Purchases" at bounding box center [247, 147] width 63 height 20
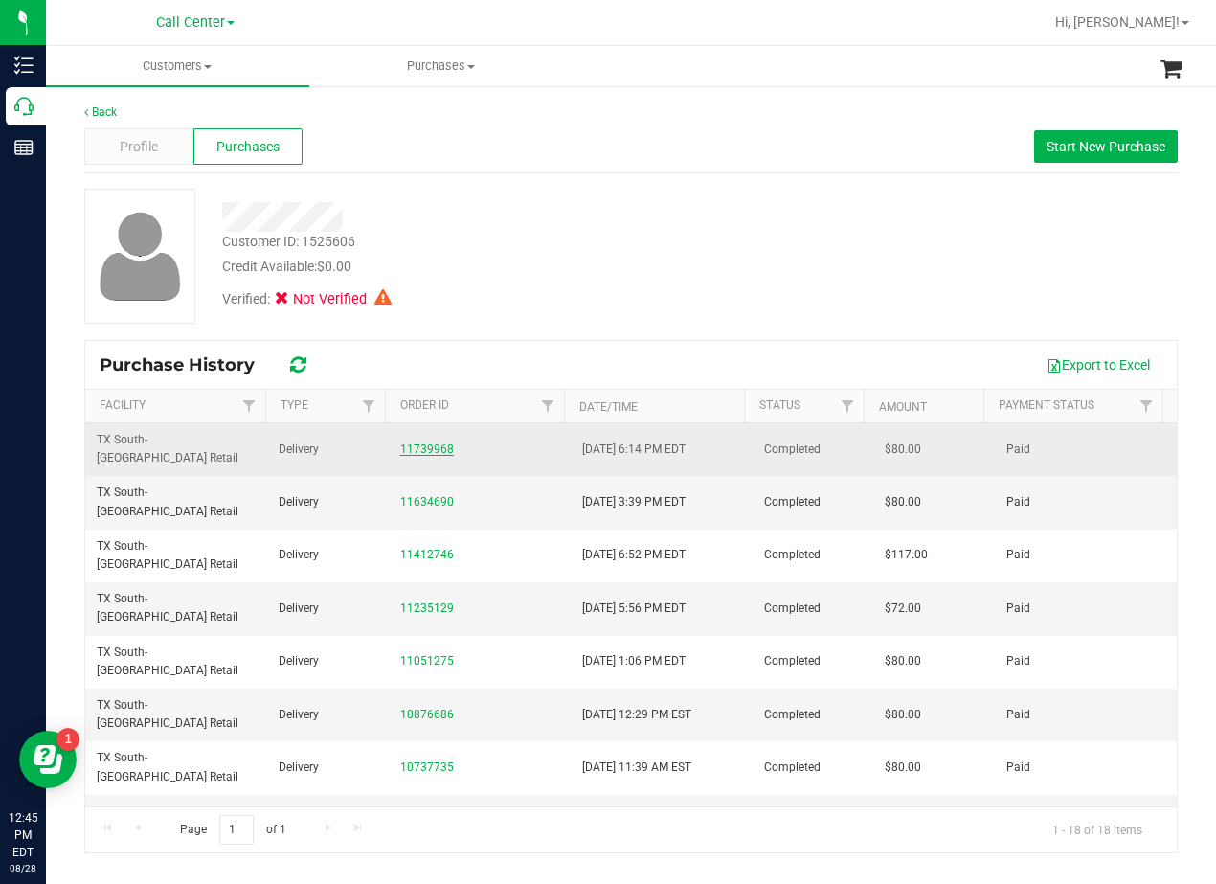
click at [424, 442] on link "11739968" at bounding box center [427, 448] width 54 height 13
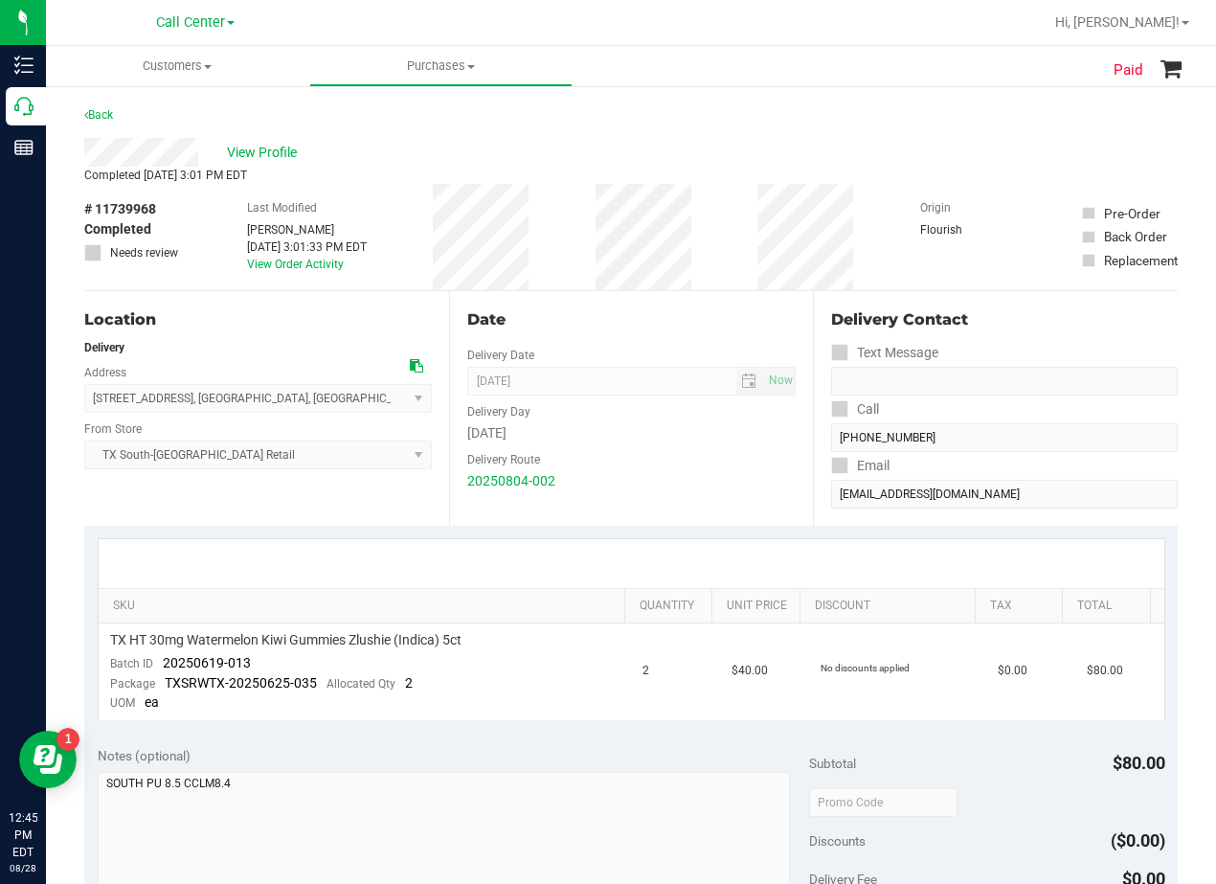
click at [611, 316] on div "Date" at bounding box center [631, 319] width 329 height 23
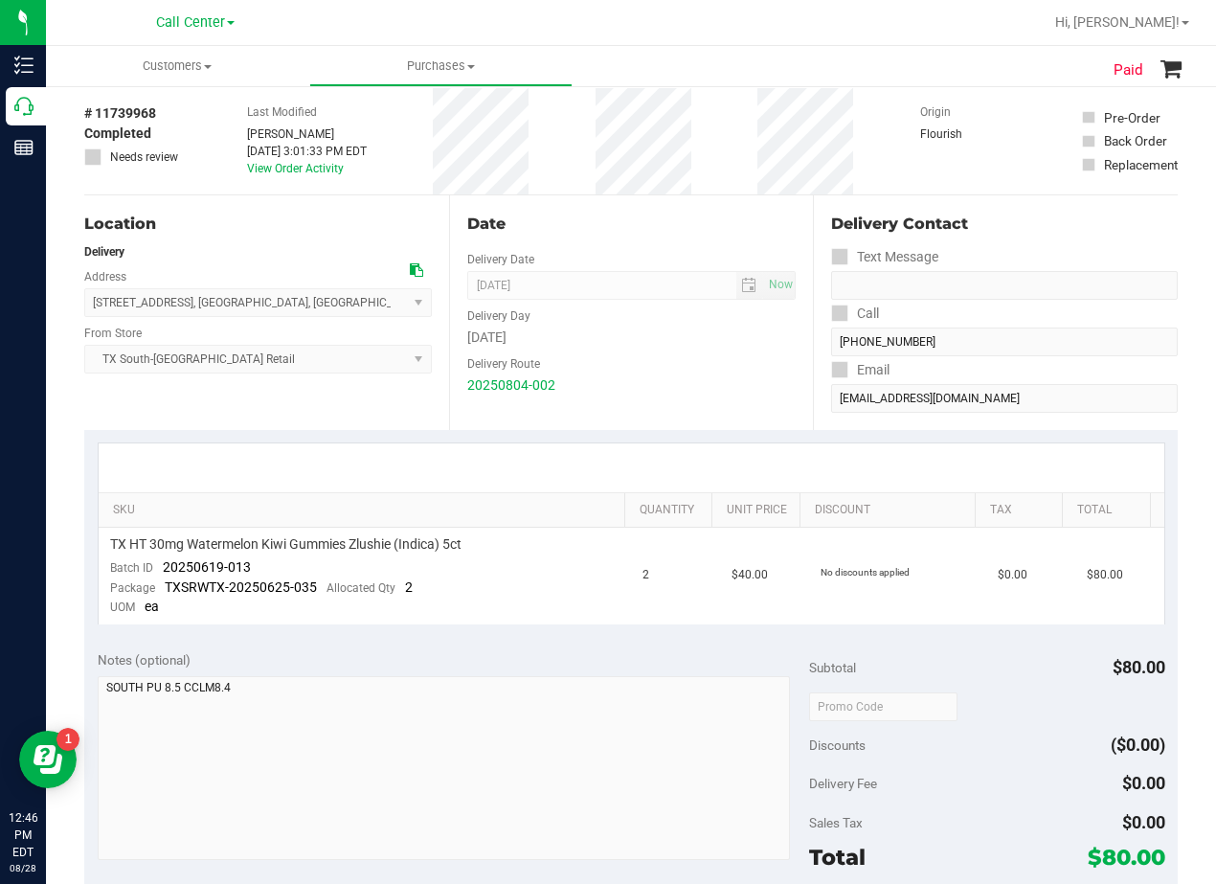
click at [611, 316] on div "Delivery Day" at bounding box center [631, 314] width 329 height 28
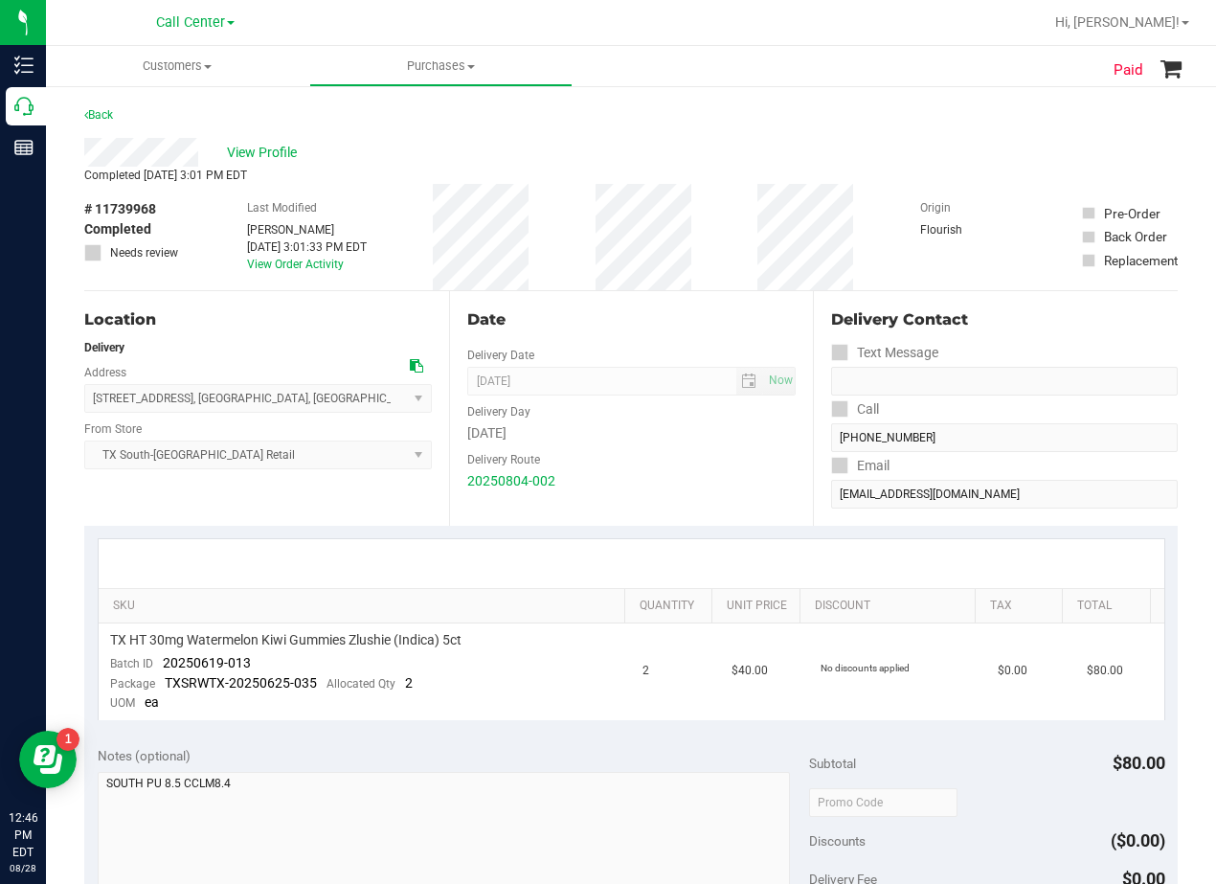
click at [634, 141] on div "View Profile" at bounding box center [631, 152] width 1094 height 29
click at [651, 160] on div "View Profile" at bounding box center [631, 152] width 1094 height 29
click at [731, 241] on div "# 11739968 Completed Needs review Last Modified [PERSON_NAME] [DATE] 3:01:33 PM…" at bounding box center [631, 237] width 1094 height 106
click at [692, 299] on div "Date Delivery Date [DATE] Now [DATE] 08:00 AM Now Delivery Day [DATE] Delivery …" at bounding box center [631, 408] width 365 height 235
click at [740, 272] on div "# 11739968 Completed Needs review Last Modified [PERSON_NAME] [DATE] 3:01:33 PM…" at bounding box center [631, 237] width 1094 height 106
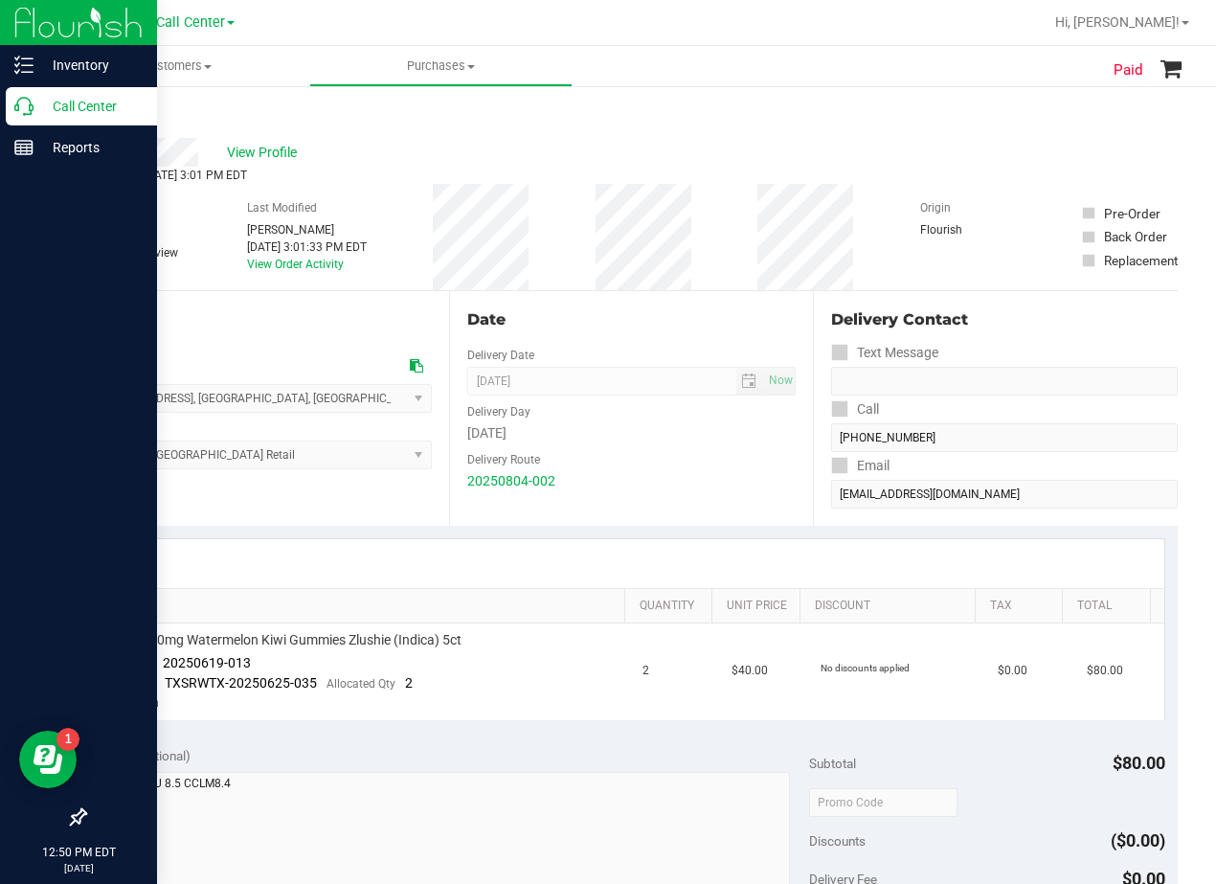
click at [31, 97] on icon at bounding box center [23, 106] width 19 height 19
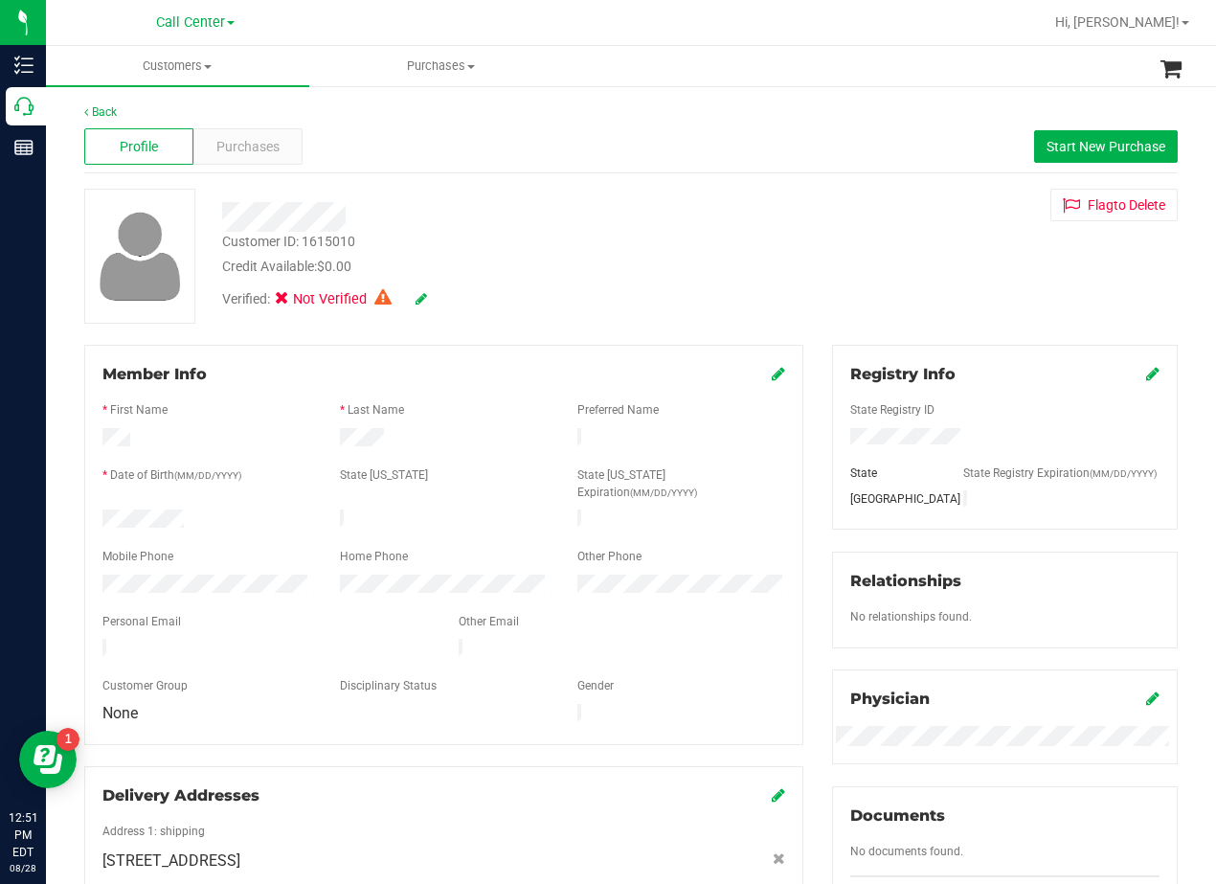
click at [249, 167] on div "Profile Purchases Start New Purchase" at bounding box center [631, 147] width 1094 height 53
click at [248, 163] on div "Purchases" at bounding box center [247, 146] width 109 height 36
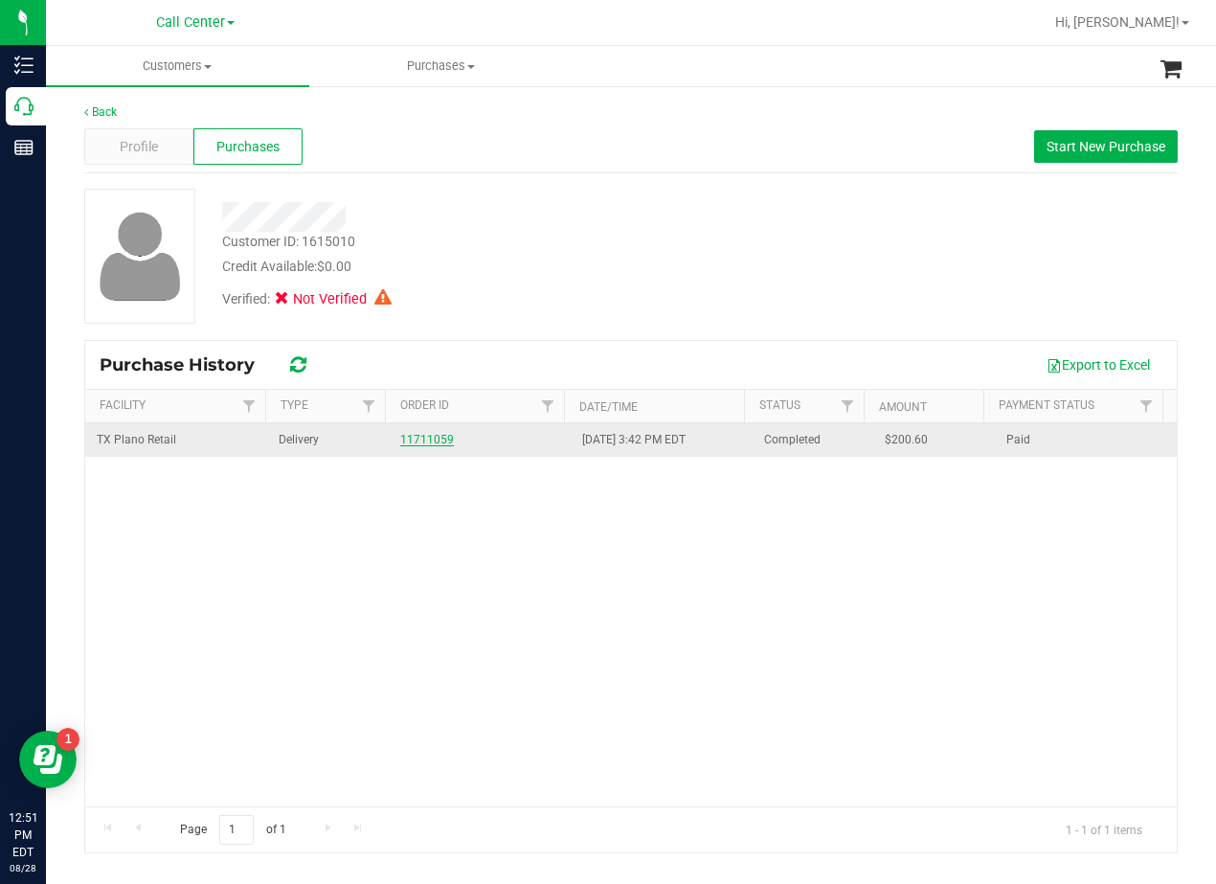
click at [420, 440] on link "11711059" at bounding box center [427, 439] width 54 height 13
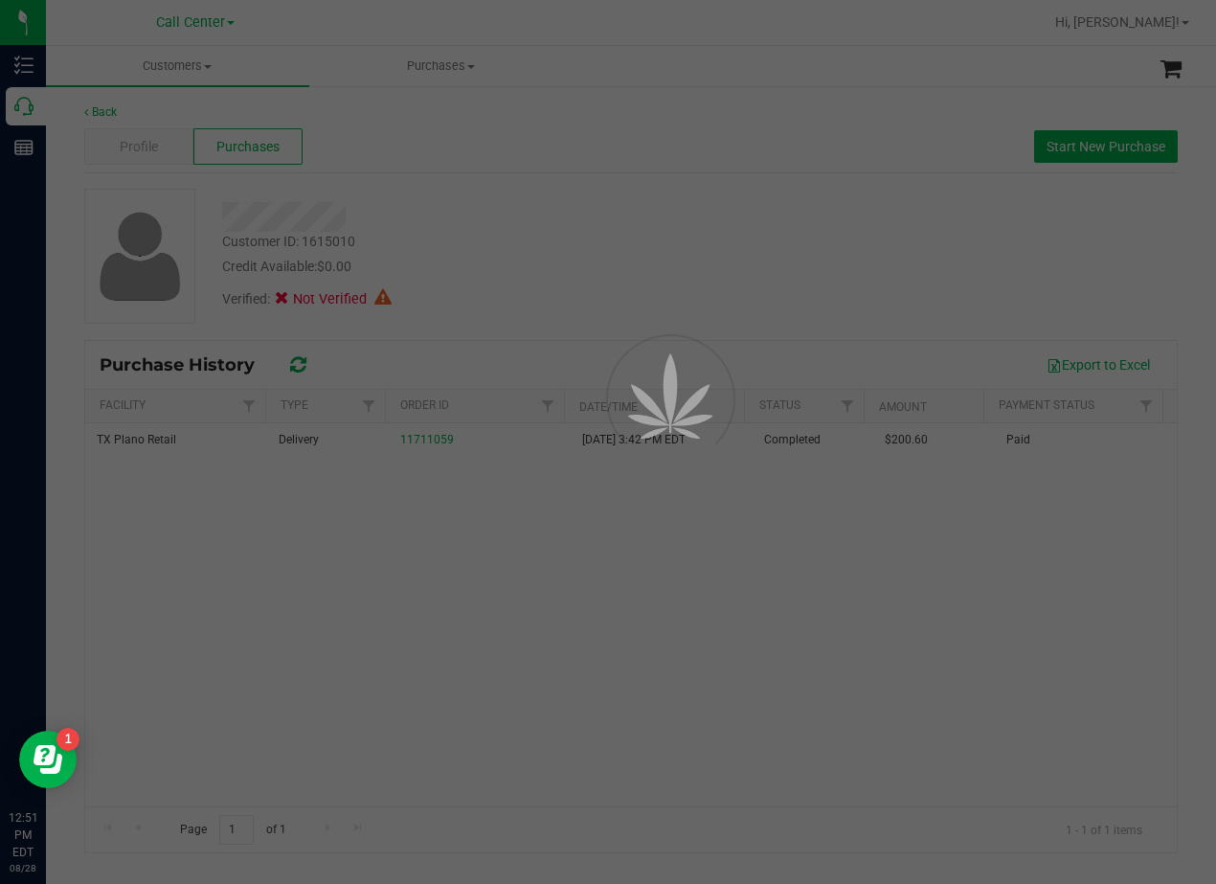
click at [583, 303] on div at bounding box center [608, 442] width 1216 height 884
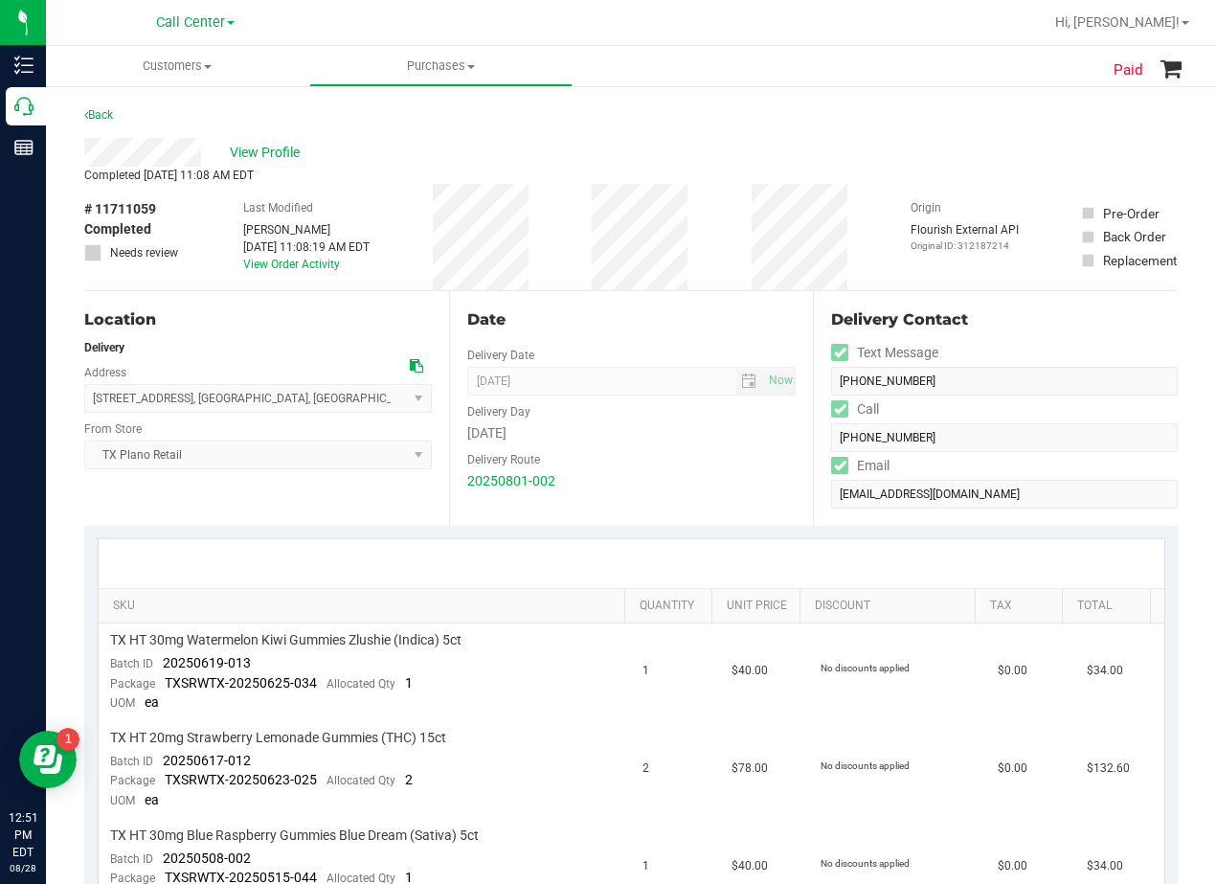
click at [828, 174] on div "Completed [DATE] 11:08 AM EDT" at bounding box center [631, 175] width 1094 height 17
click at [708, 253] on div "# 11711059 Completed Needs review Last Modified [PERSON_NAME] [DATE] 11:08:19 A…" at bounding box center [631, 237] width 1094 height 106
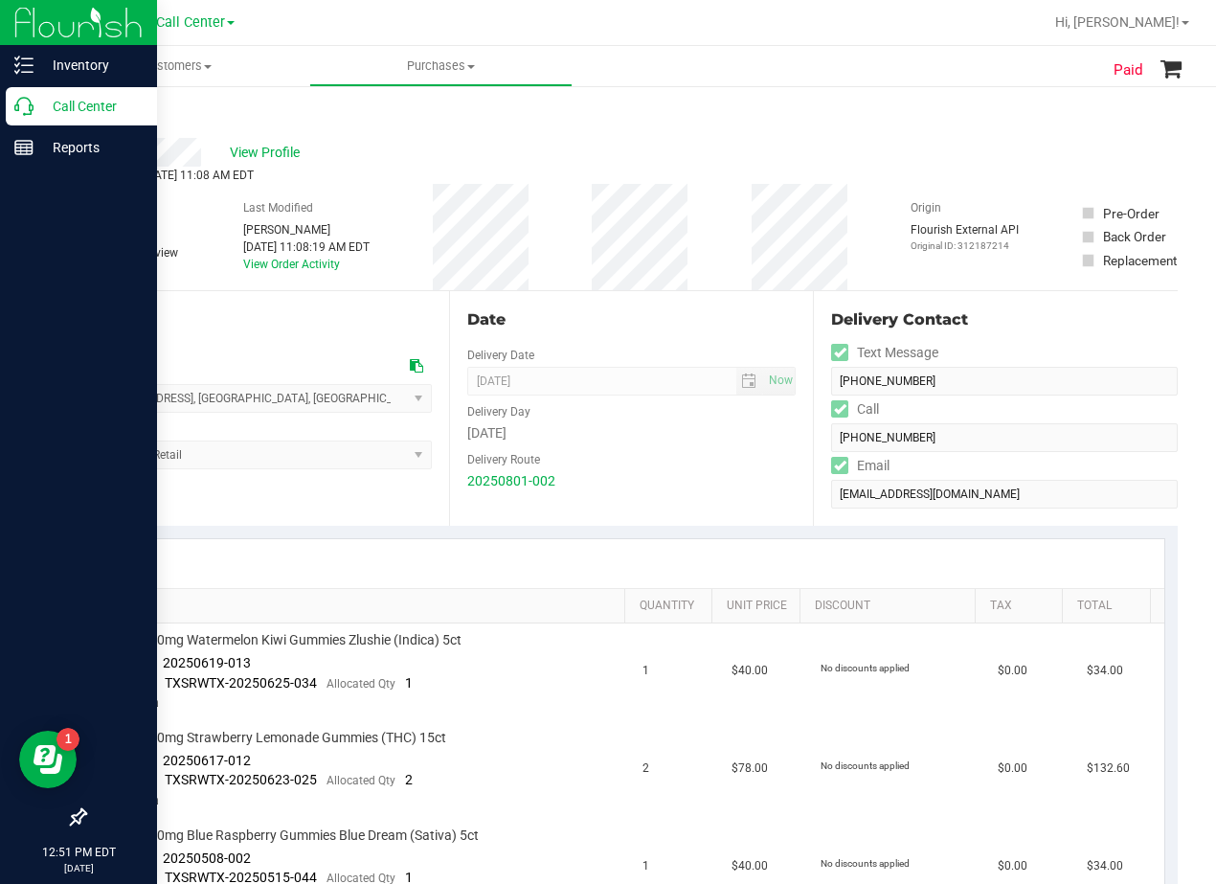
click at [34, 111] on p "Call Center" at bounding box center [91, 106] width 115 height 23
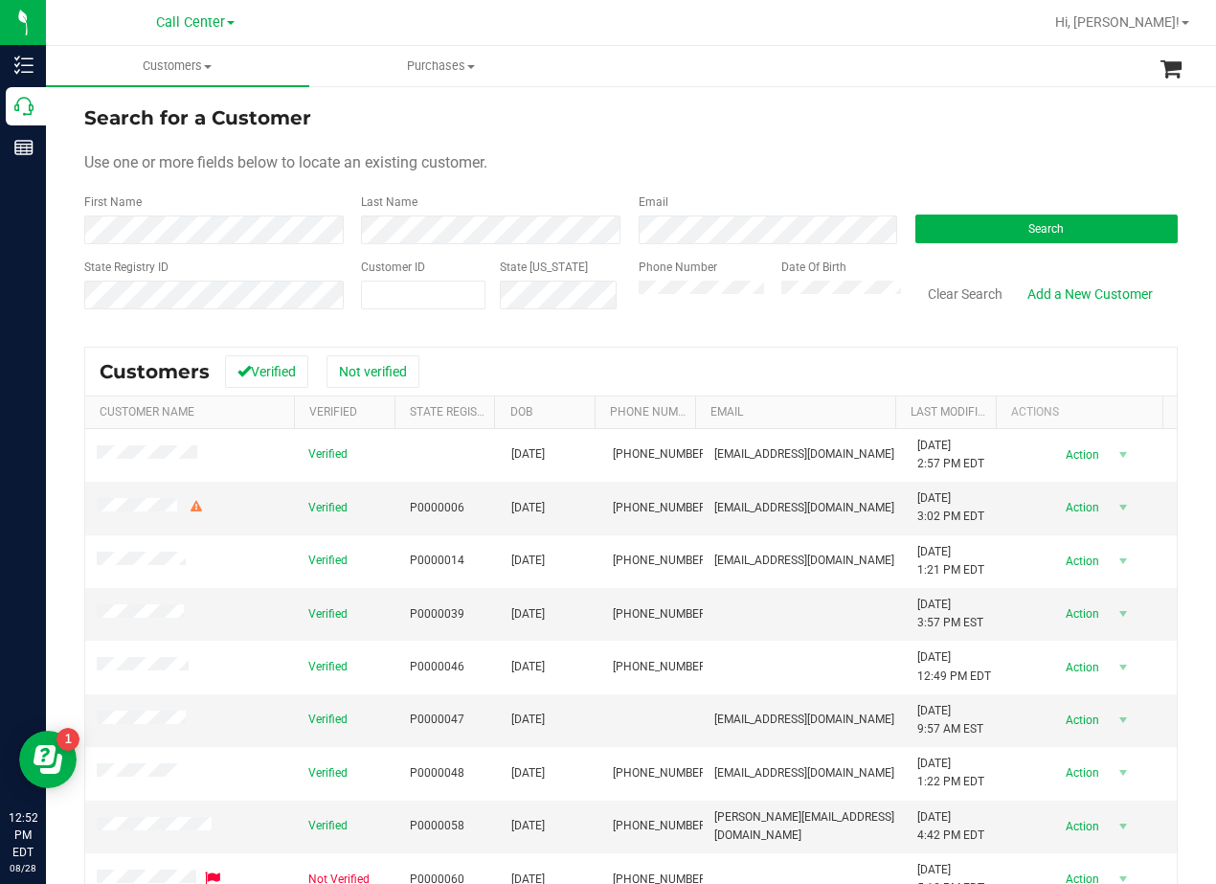
click at [738, 122] on div "Search for a Customer" at bounding box center [631, 117] width 1094 height 29
click at [768, 160] on div "Use one or more fields below to locate an existing customer." at bounding box center [631, 162] width 1094 height 23
click at [1002, 223] on button "Search" at bounding box center [1047, 229] width 262 height 29
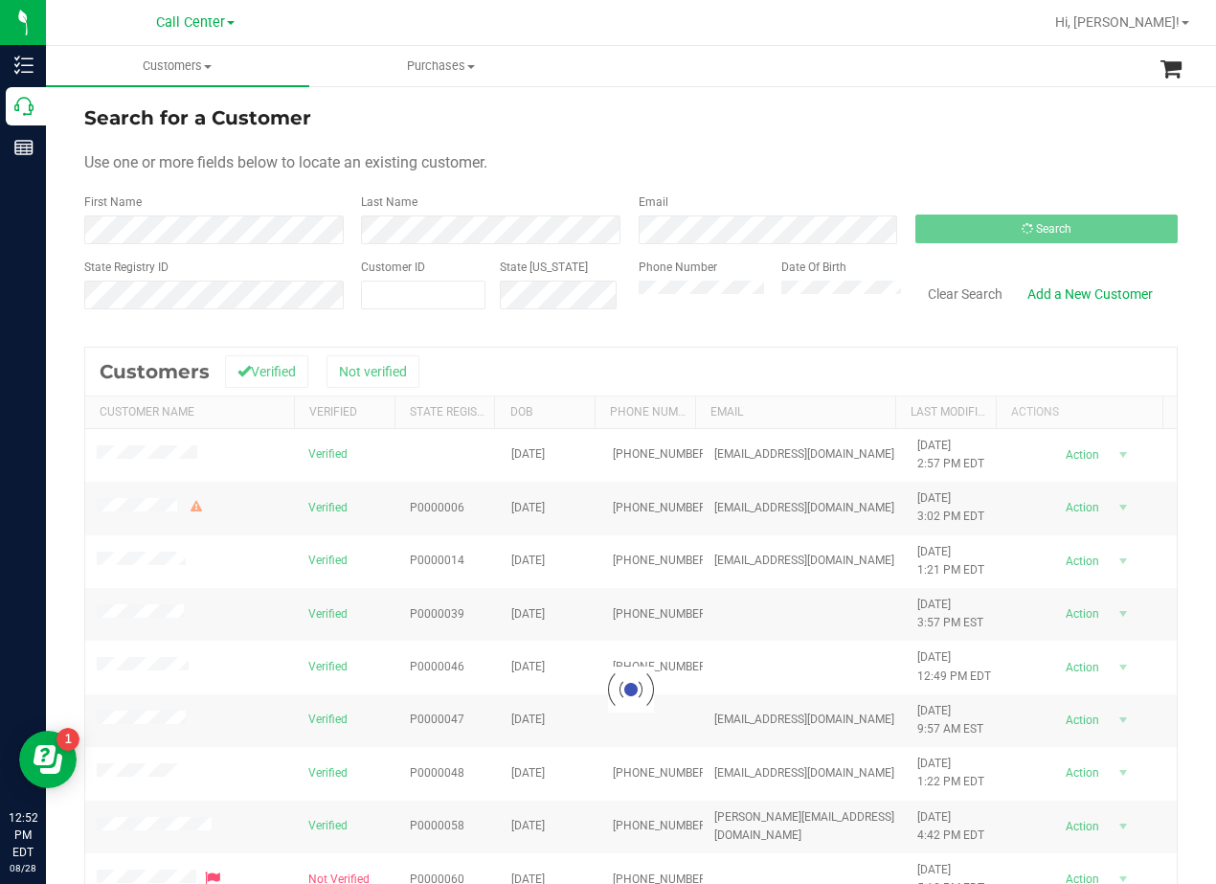
click at [764, 98] on div "Search for a Customer Use one or more fields below to locate an existing custom…" at bounding box center [631, 567] width 1170 height 967
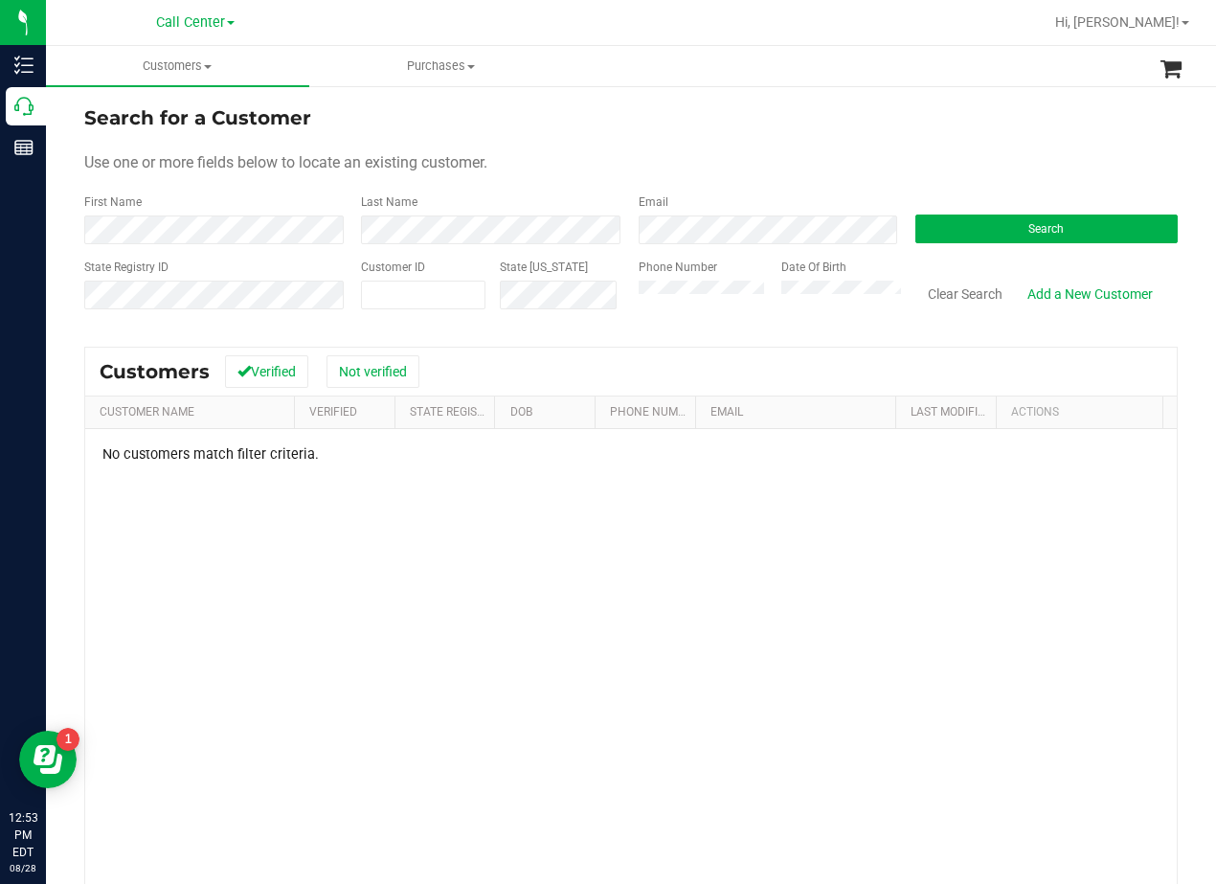
drag, startPoint x: 693, startPoint y: 147, endPoint x: 696, endPoint y: 127, distance: 19.4
click at [694, 147] on form "Search for a Customer Use one or more fields below to locate an existing custom…" at bounding box center [631, 214] width 1094 height 223
click at [968, 289] on button "Clear Search" at bounding box center [966, 294] width 100 height 33
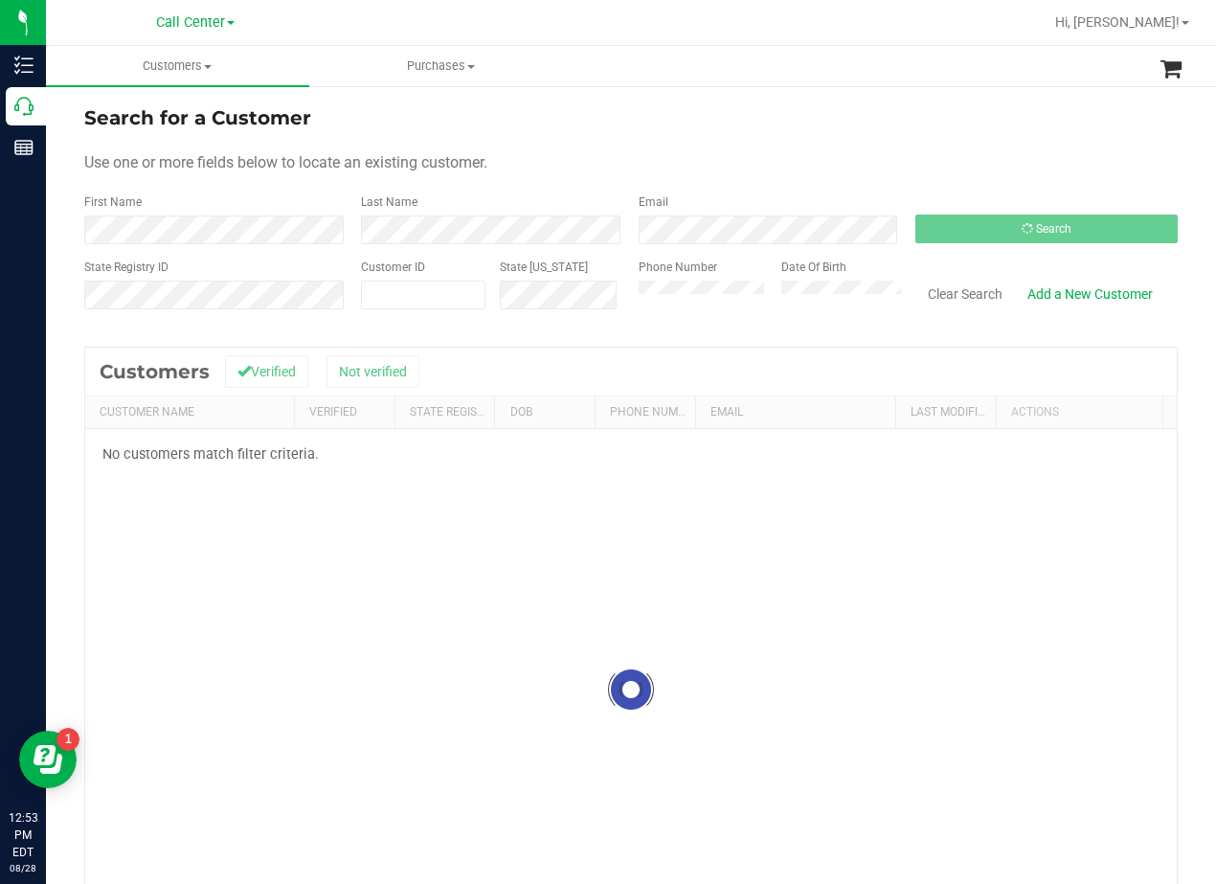
click at [734, 149] on form "Search for a Customer Use one or more fields below to locate an existing custom…" at bounding box center [631, 214] width 1094 height 223
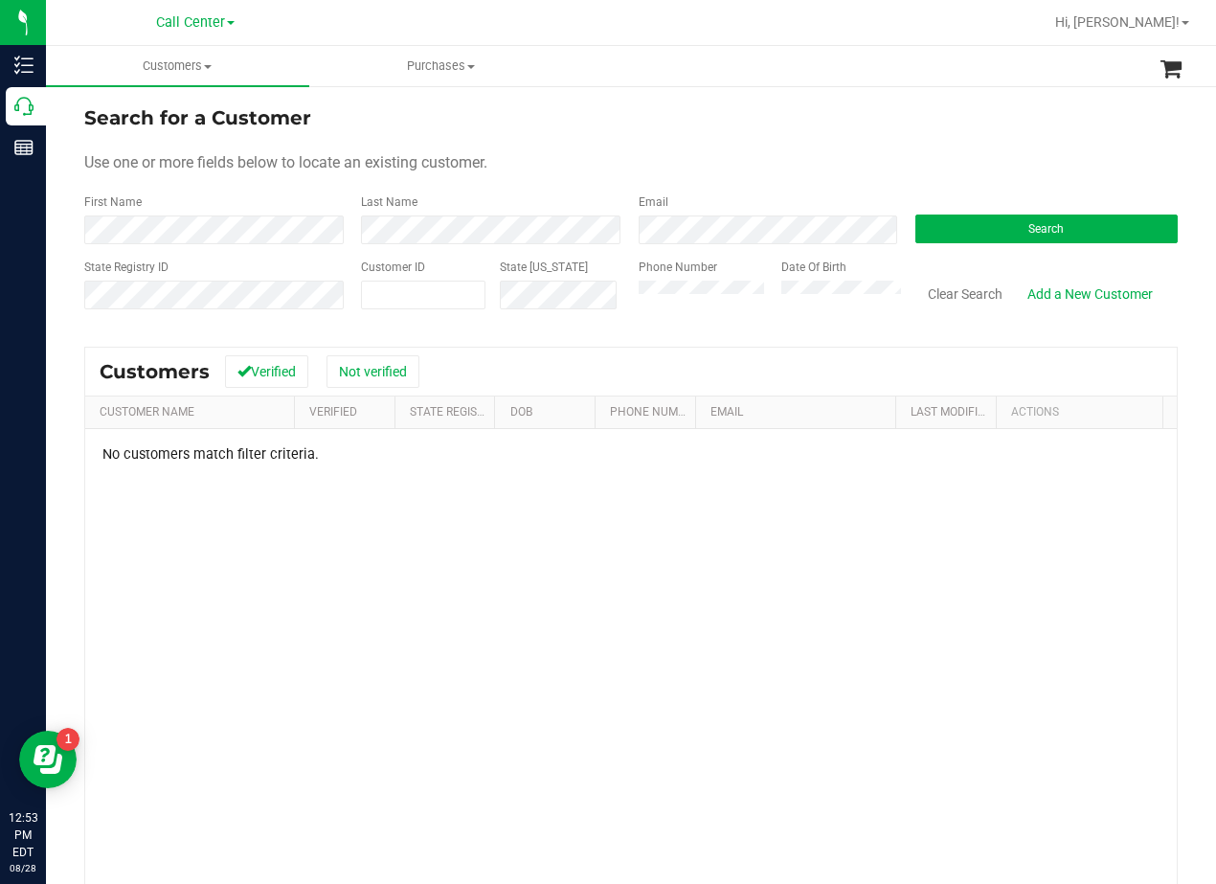
drag, startPoint x: 670, startPoint y: 96, endPoint x: 653, endPoint y: 156, distance: 62.8
click at [670, 96] on div "Search for a Customer Use one or more fields below to locate an existing custom…" at bounding box center [631, 567] width 1170 height 967
click at [812, 174] on form "Search for a Customer Use one or more fields below to locate an existing custom…" at bounding box center [631, 214] width 1094 height 223
click at [804, 155] on div "Use one or more fields below to locate an existing customer." at bounding box center [631, 162] width 1094 height 23
click at [967, 284] on button "Clear Search" at bounding box center [966, 294] width 100 height 33
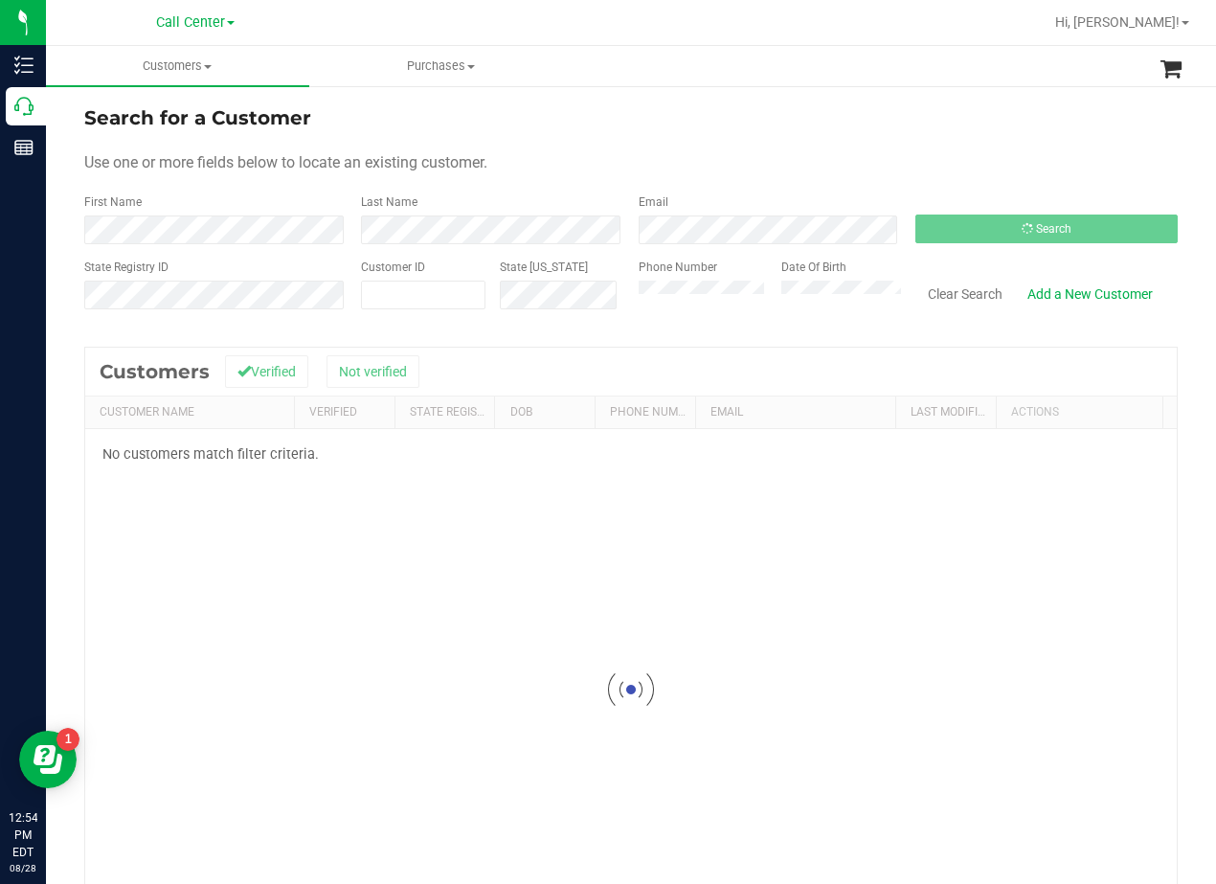
click at [902, 177] on form "Search for a Customer Use one or more fields below to locate an existing custom…" at bounding box center [631, 214] width 1094 height 223
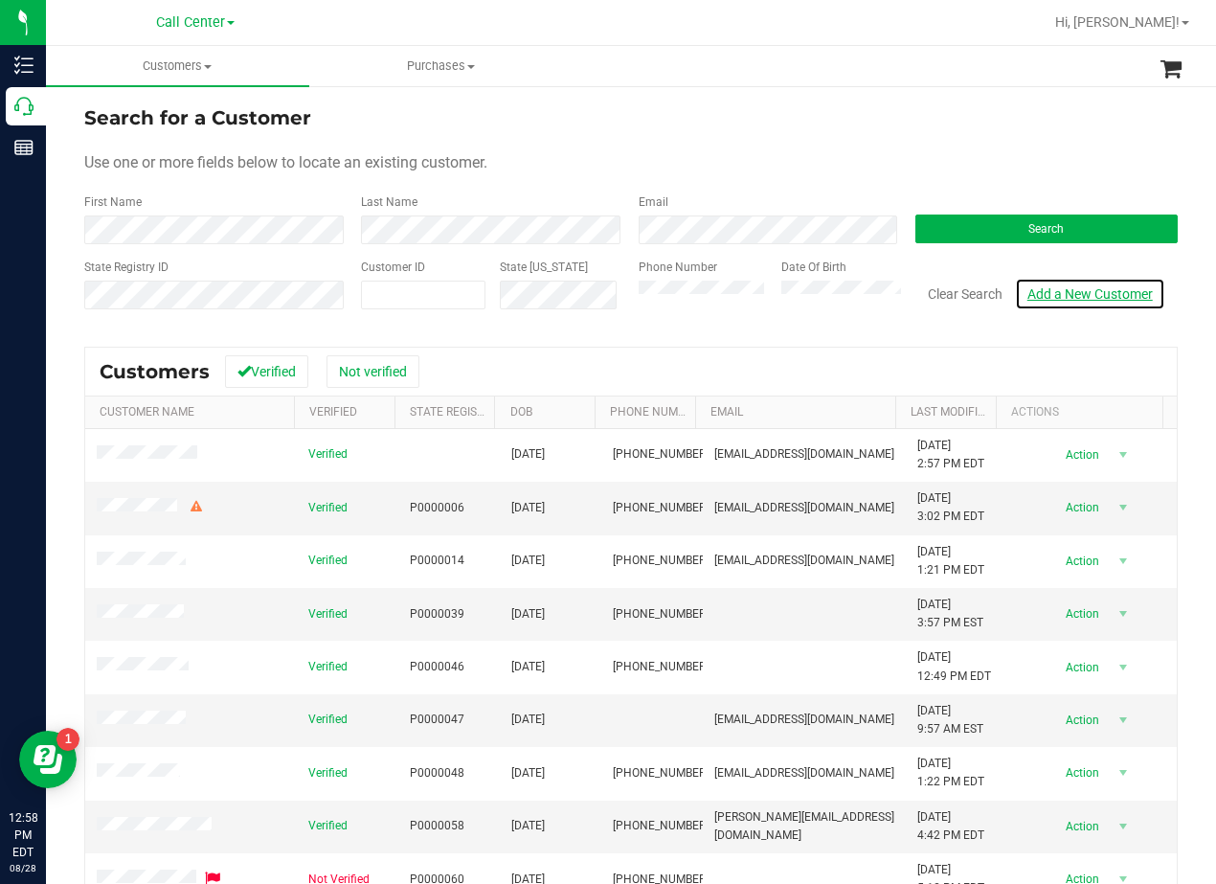
click at [1073, 288] on link "Add a New Customer" at bounding box center [1090, 294] width 150 height 33
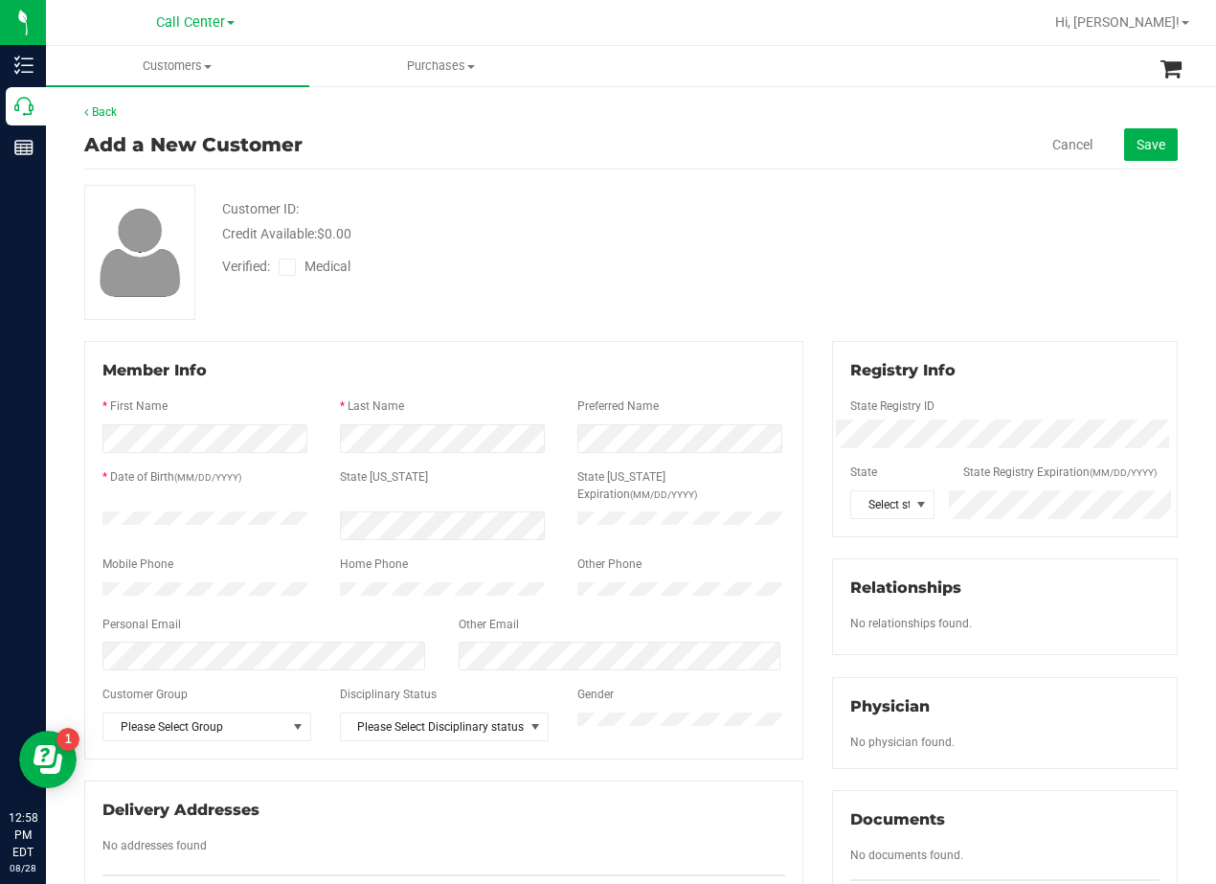
click at [796, 266] on div "Customer ID: Credit Available: $0.00 Verified: Medical" at bounding box center [631, 252] width 1123 height 135
click at [881, 220] on div "Customer ID: Credit Available: $0.00 Verified: Medical" at bounding box center [631, 252] width 1123 height 135
click at [701, 236] on div "Credit Available: $0.00" at bounding box center [488, 234] width 533 height 20
click at [296, 269] on span at bounding box center [287, 267] width 17 height 17
click at [0, 0] on input "Medical" at bounding box center [0, 0] width 0 height 0
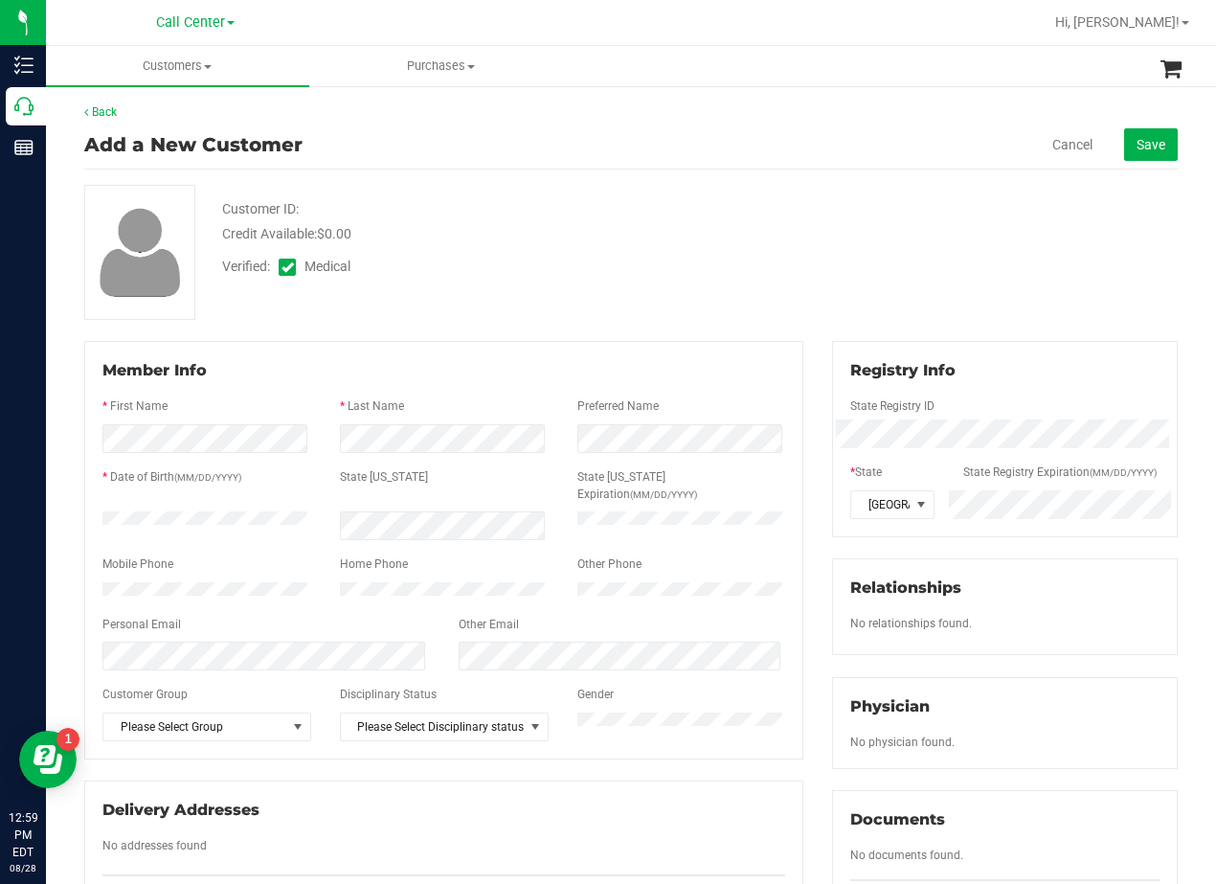
click at [635, 229] on div "Customer ID: Credit Available: $0.00" at bounding box center [488, 221] width 561 height 45
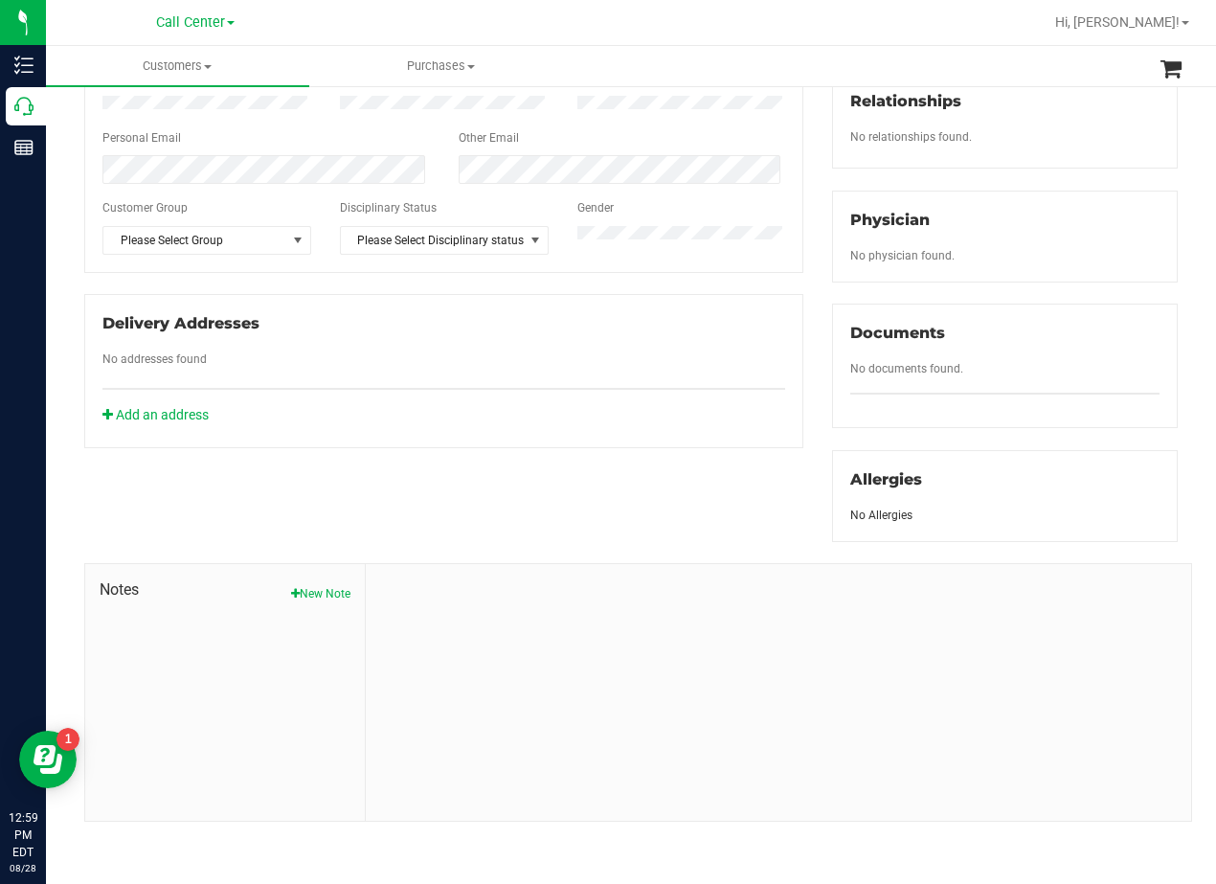
scroll to position [504, 0]
click at [298, 602] on button "New Note" at bounding box center [320, 593] width 59 height 17
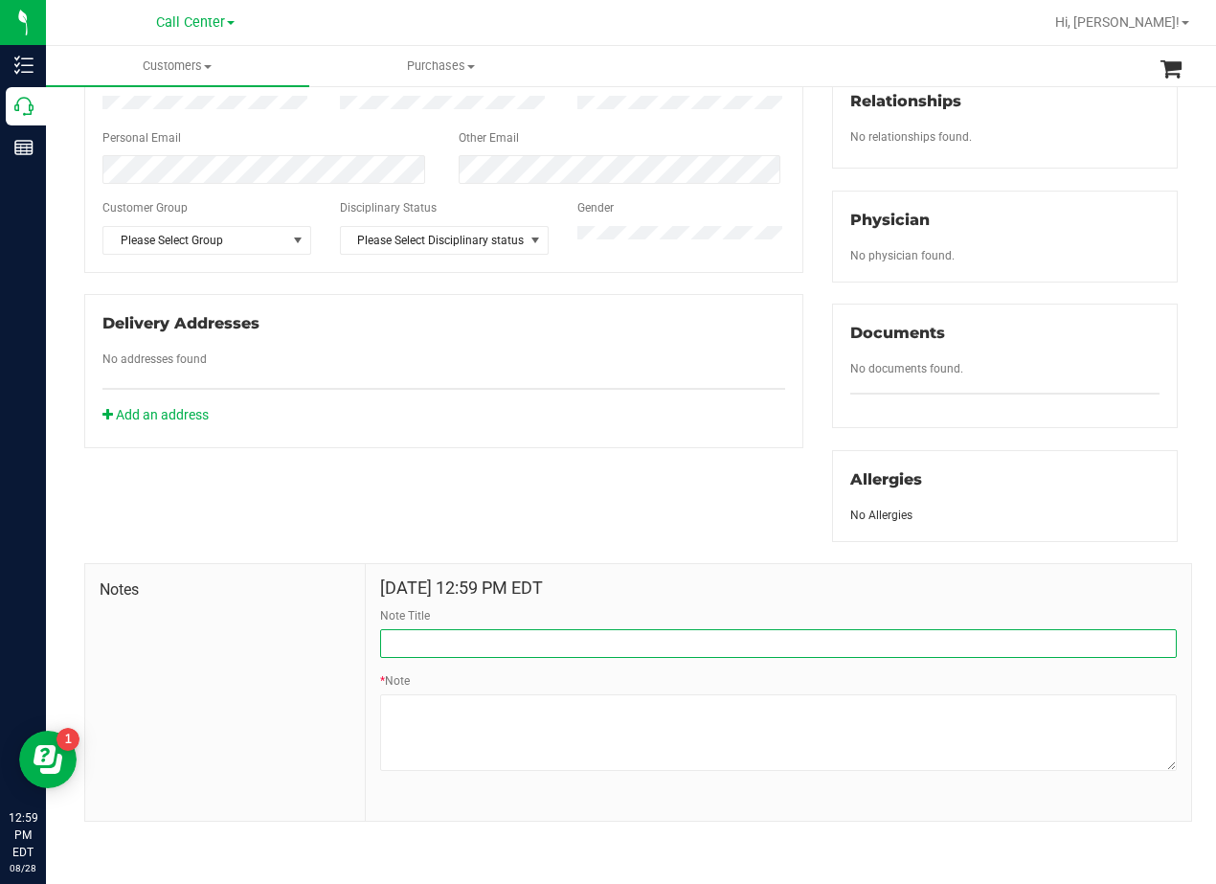
click at [534, 645] on input "Note Title" at bounding box center [778, 643] width 797 height 29
type input "[PERSON_NAME]"
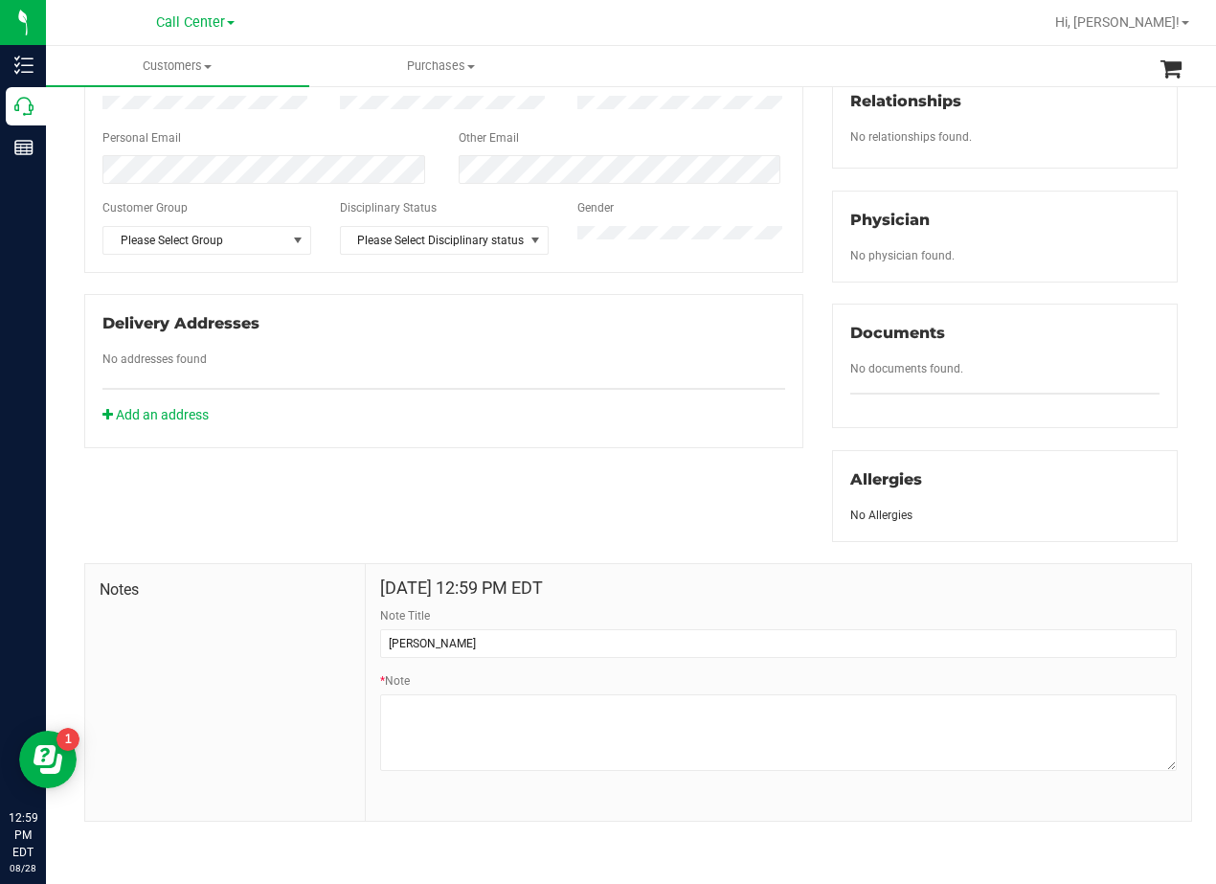
click at [578, 461] on div "Member Info * First Name * Last Name Preferred Name * Date of Birth (MM/DD/YYYY…" at bounding box center [631, 337] width 1123 height 967
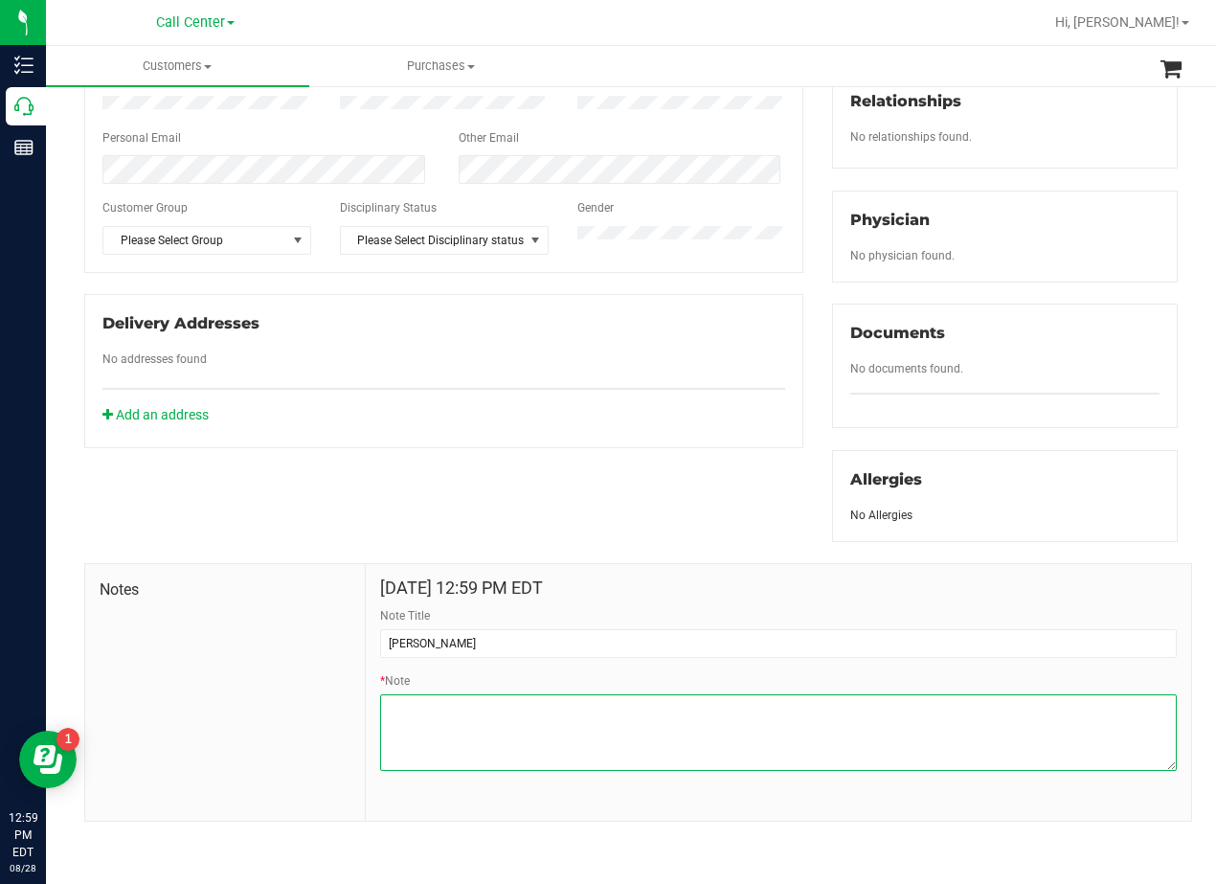
click at [687, 737] on textarea "* Note" at bounding box center [778, 732] width 797 height 77
paste textarea "Patient Name: [PERSON_NAME] Address: [STREET_ADDRESS] Phone Number: [PHONE_NUMB…"
type textarea "Patient Name: [PERSON_NAME] Address: [STREET_ADDRESS] Phone Number: [PHONE_NUMB…"
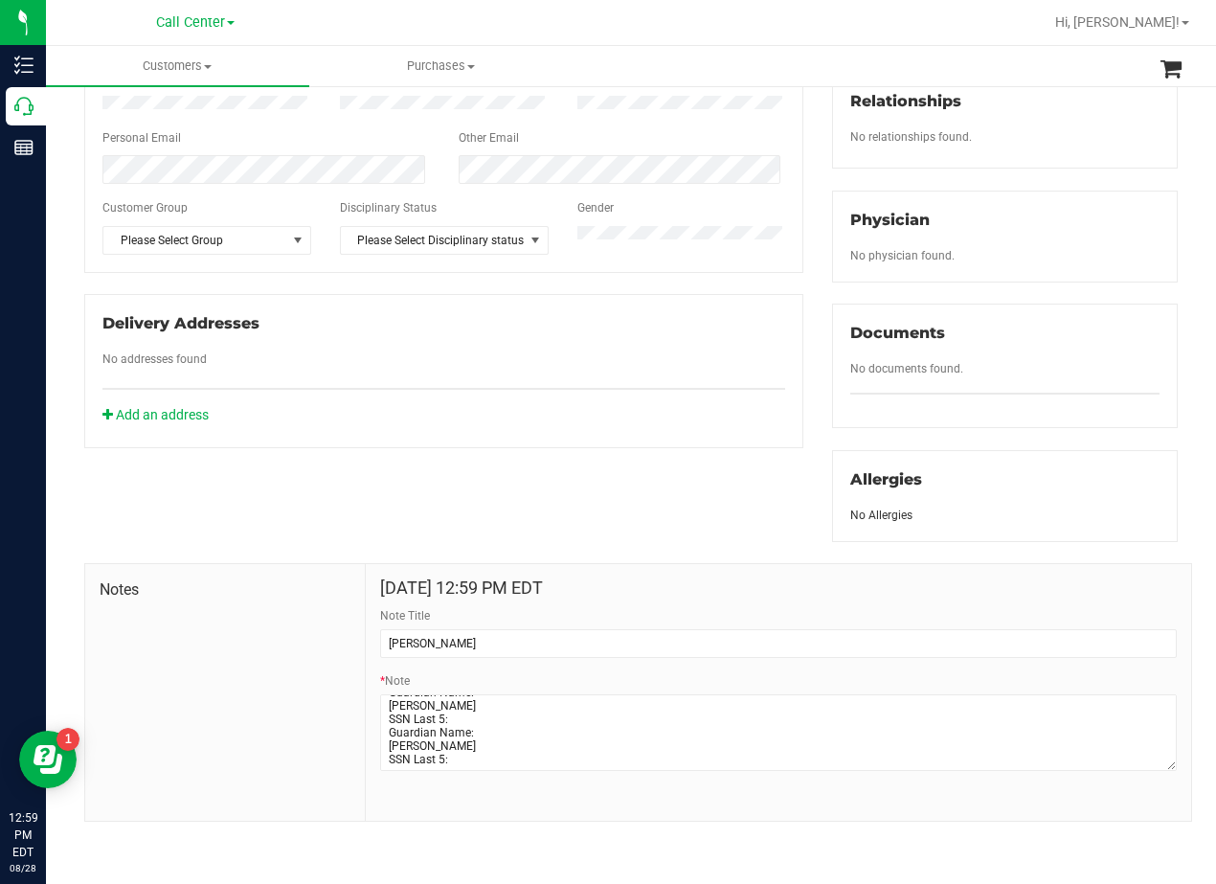
click at [662, 505] on div "Member Info * First Name * Last Name Preferred Name * Date of Birth (MM/DD/YYYY…" at bounding box center [631, 337] width 1123 height 967
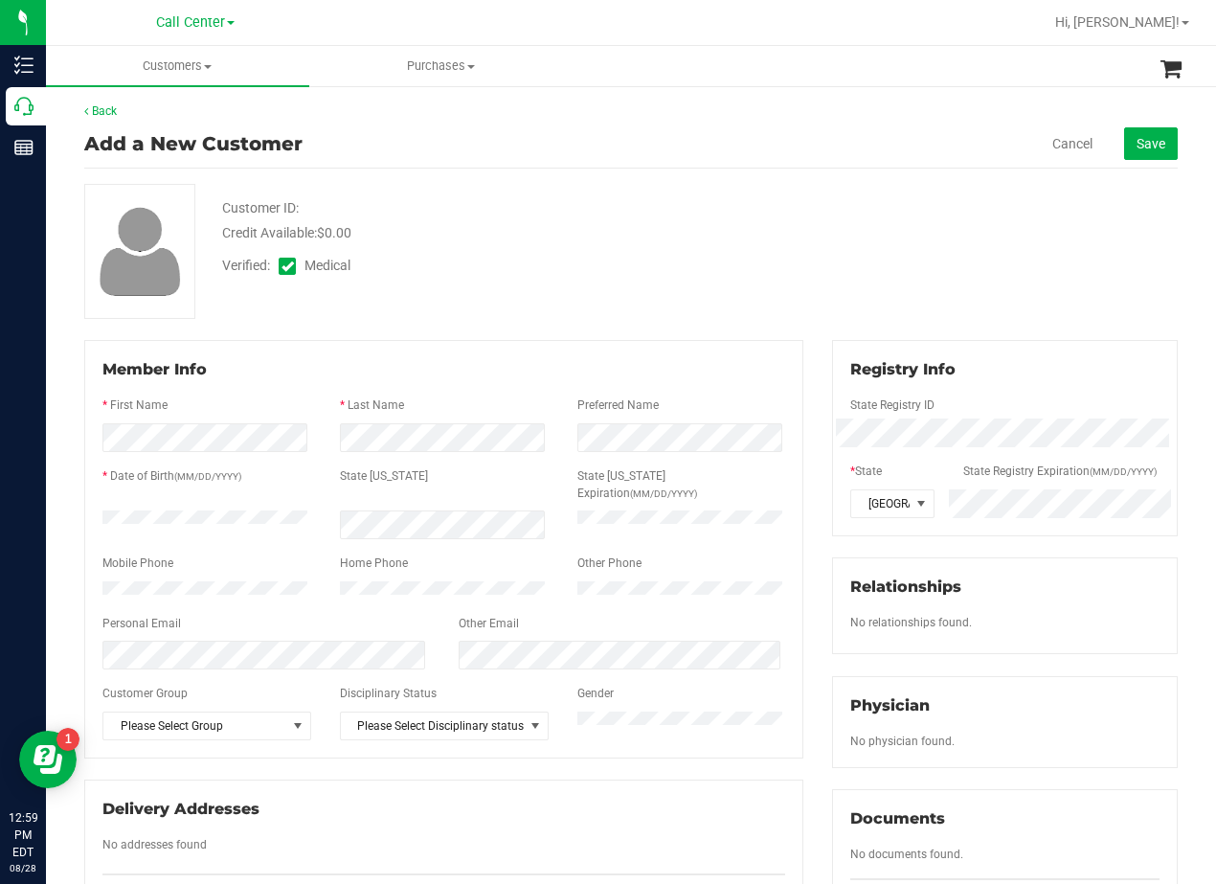
scroll to position [0, 0]
click at [797, 335] on div "Back Add a New Customer Cancel Save Customer ID: Credit Available: $0.00 Verifi…" at bounding box center [631, 705] width 1094 height 1205
click at [802, 251] on div "Customer ID: Credit Available: $0.00 Verified: Medical" at bounding box center [631, 252] width 1123 height 135
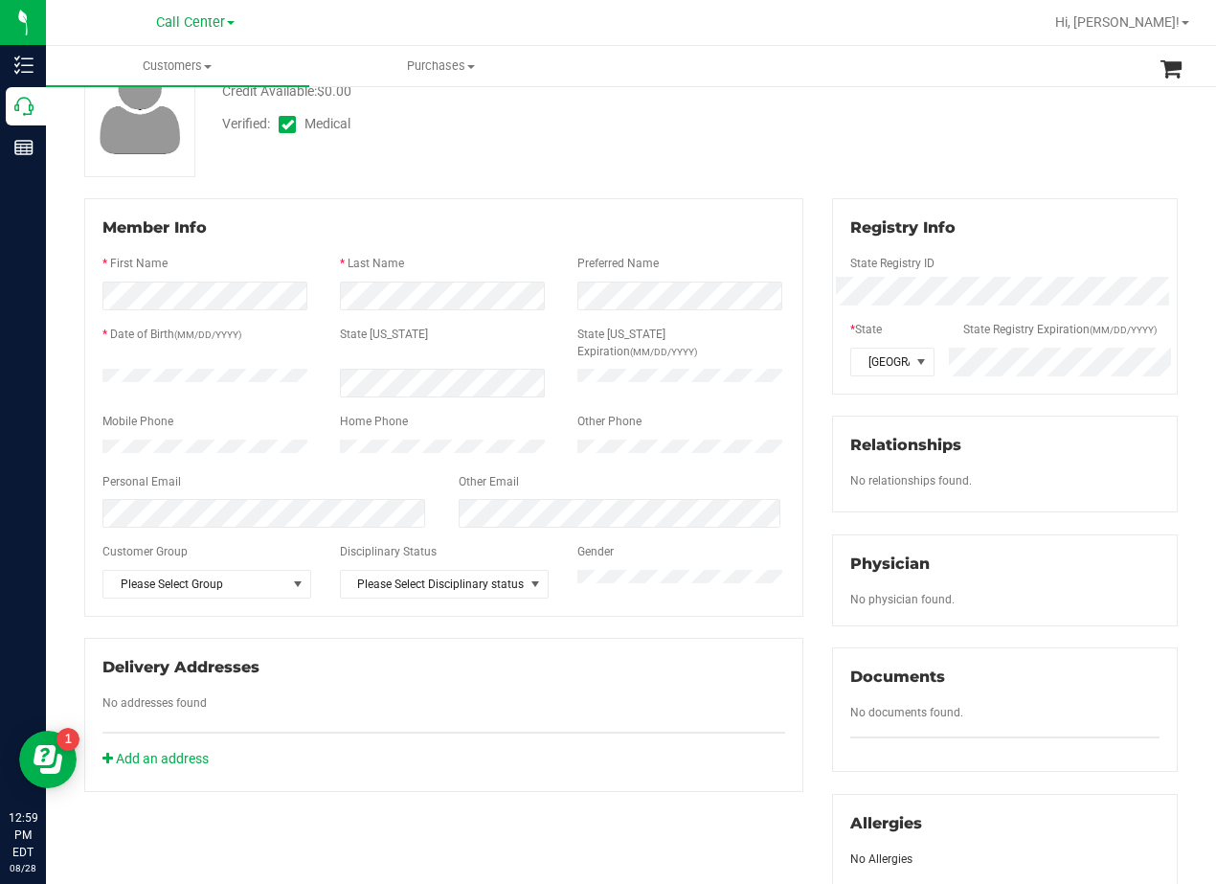
scroll to position [192, 0]
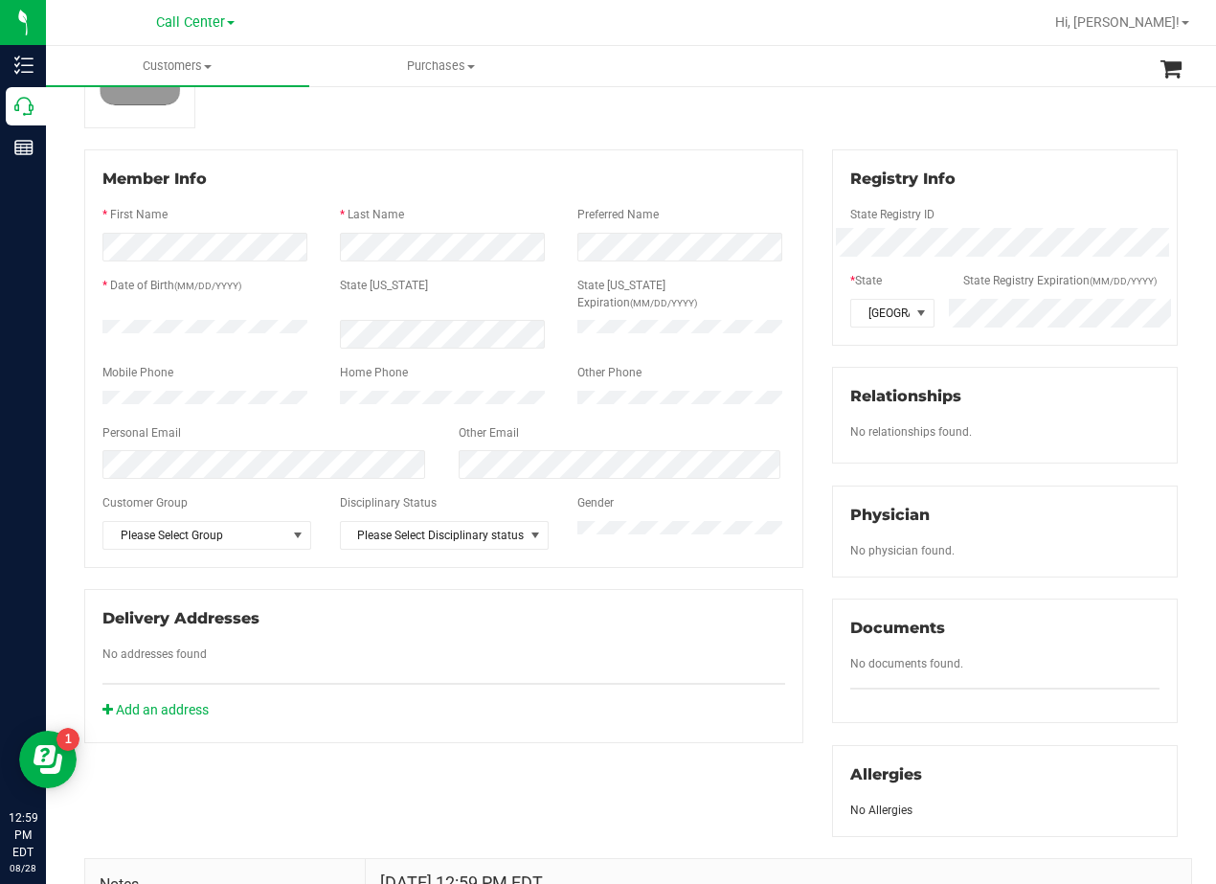
click at [563, 214] on div "Preferred Name" at bounding box center [682, 217] width 238 height 22
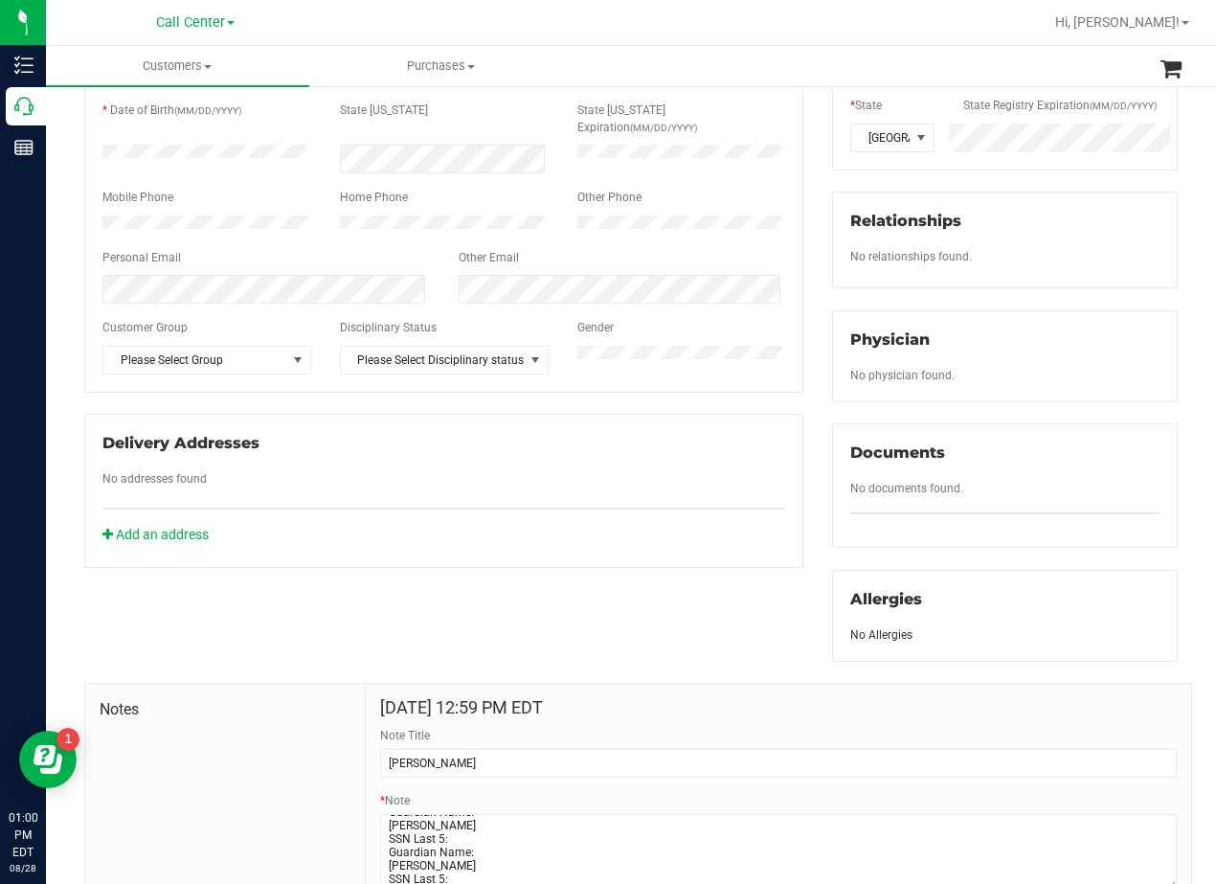
scroll to position [0, 0]
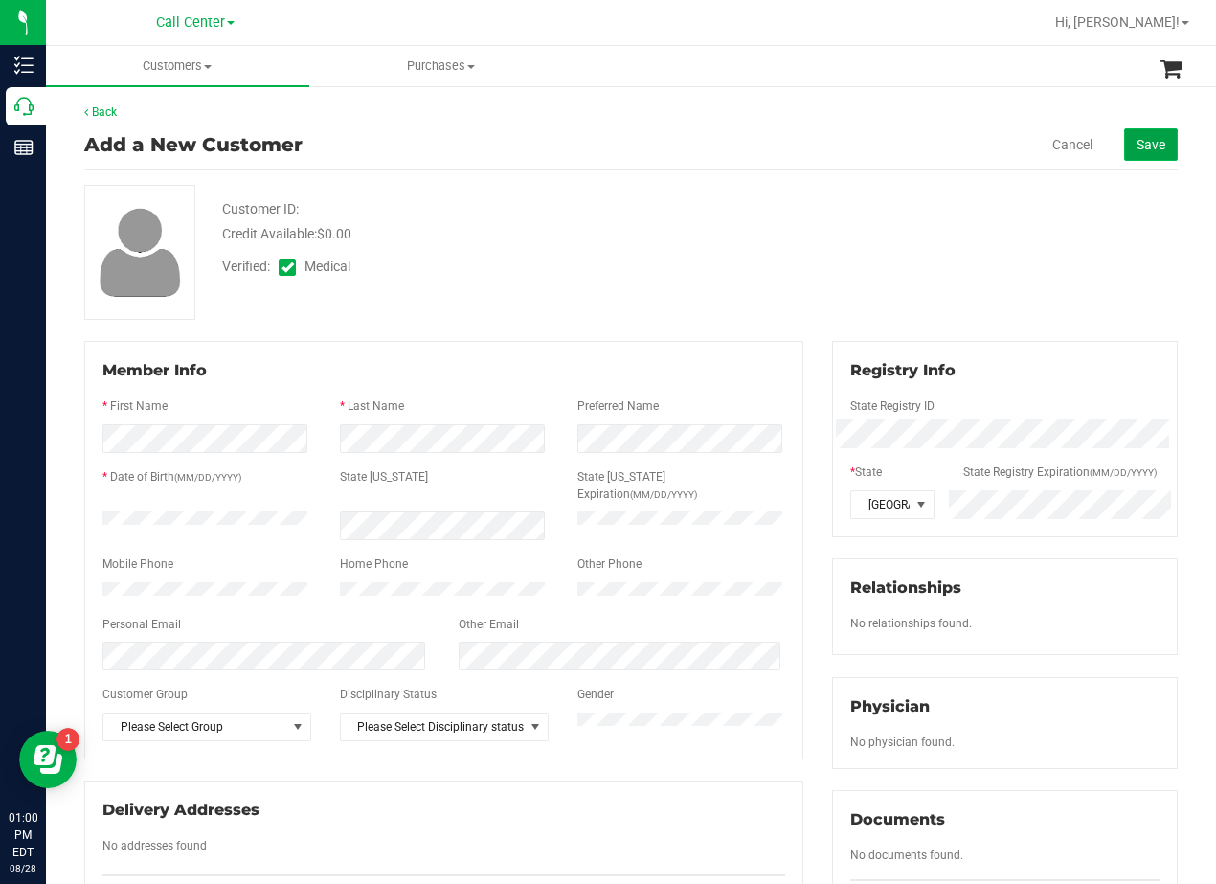
click at [1137, 148] on span "Save" at bounding box center [1151, 144] width 29 height 15
click at [814, 156] on div "Cancel Save" at bounding box center [938, 144] width 479 height 33
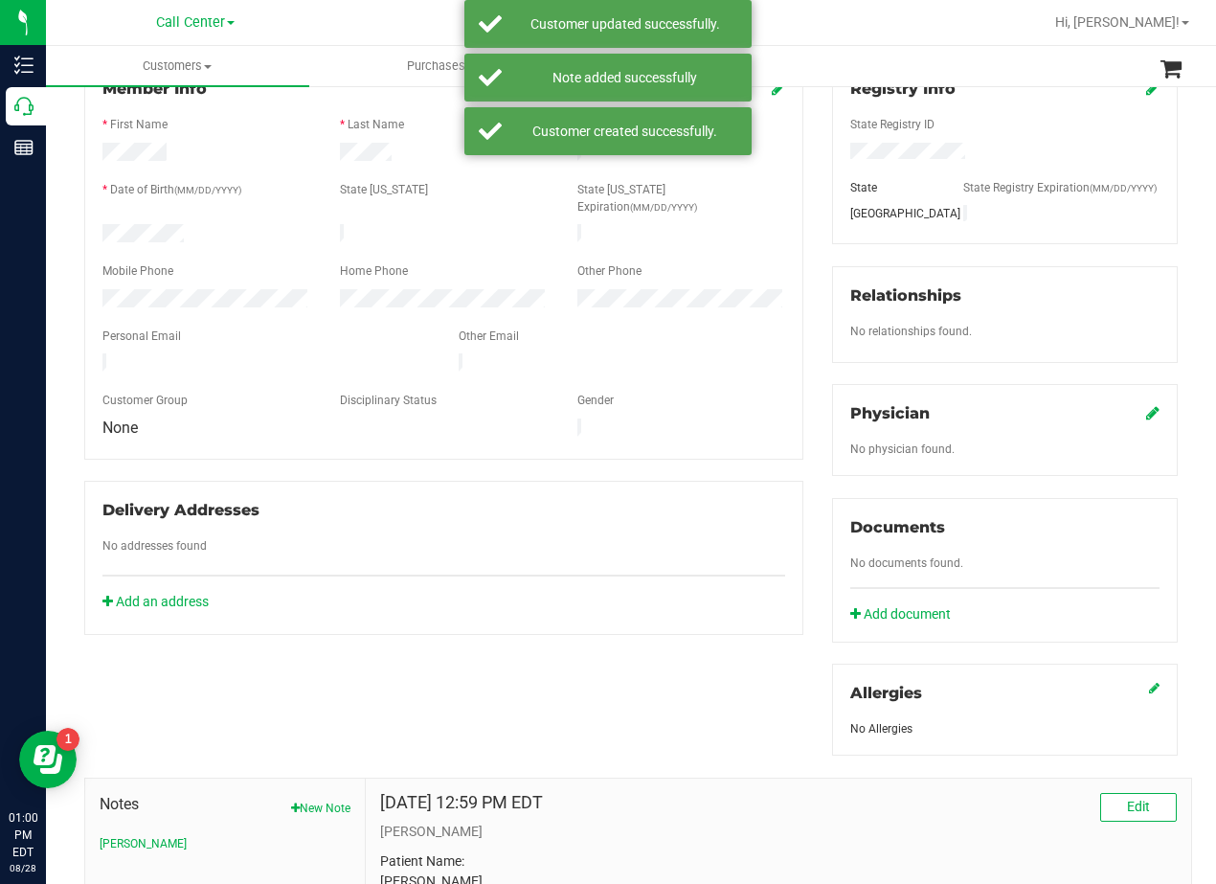
scroll to position [287, 0]
click at [1148, 428] on div "Physician No physician found." at bounding box center [1005, 428] width 346 height 92
click at [1146, 419] on icon at bounding box center [1152, 410] width 13 height 15
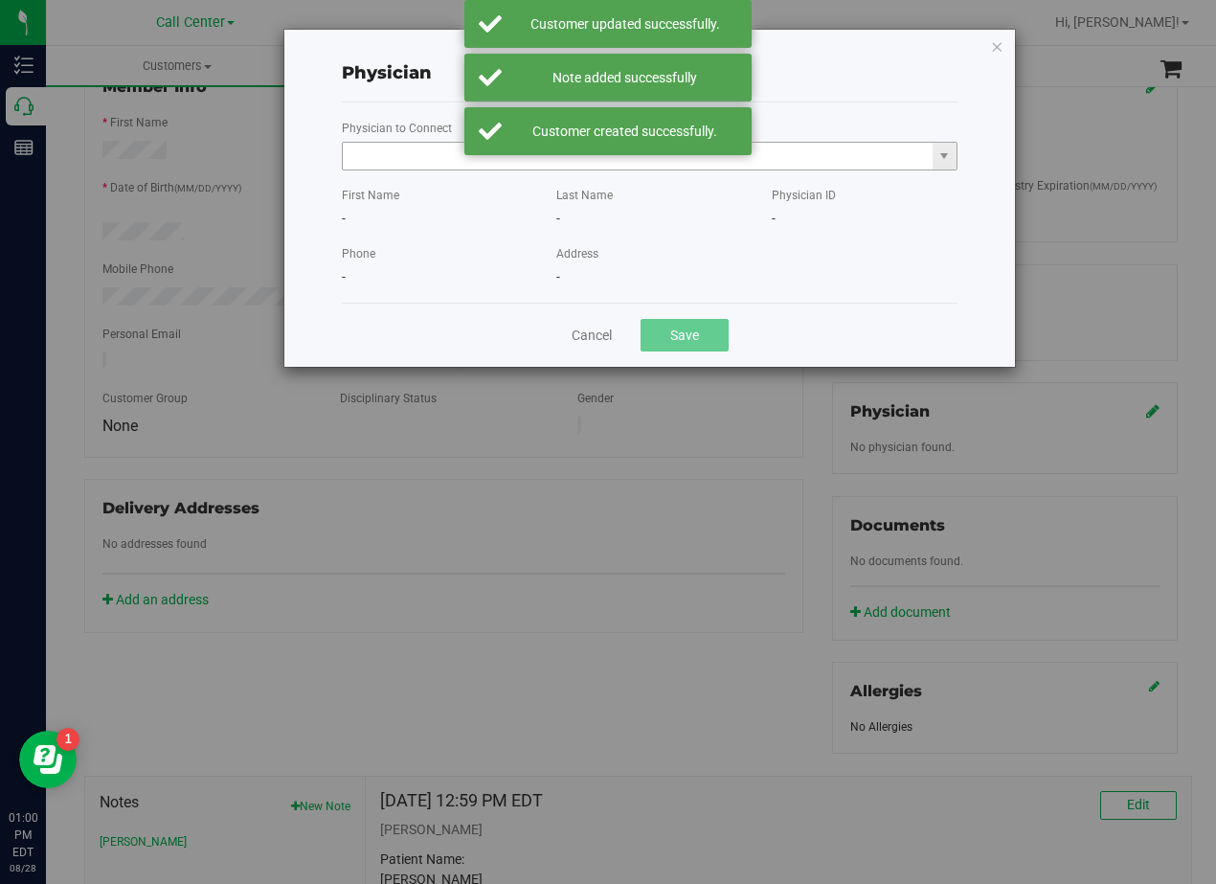
click at [403, 163] on input "text" at bounding box center [638, 156] width 590 height 27
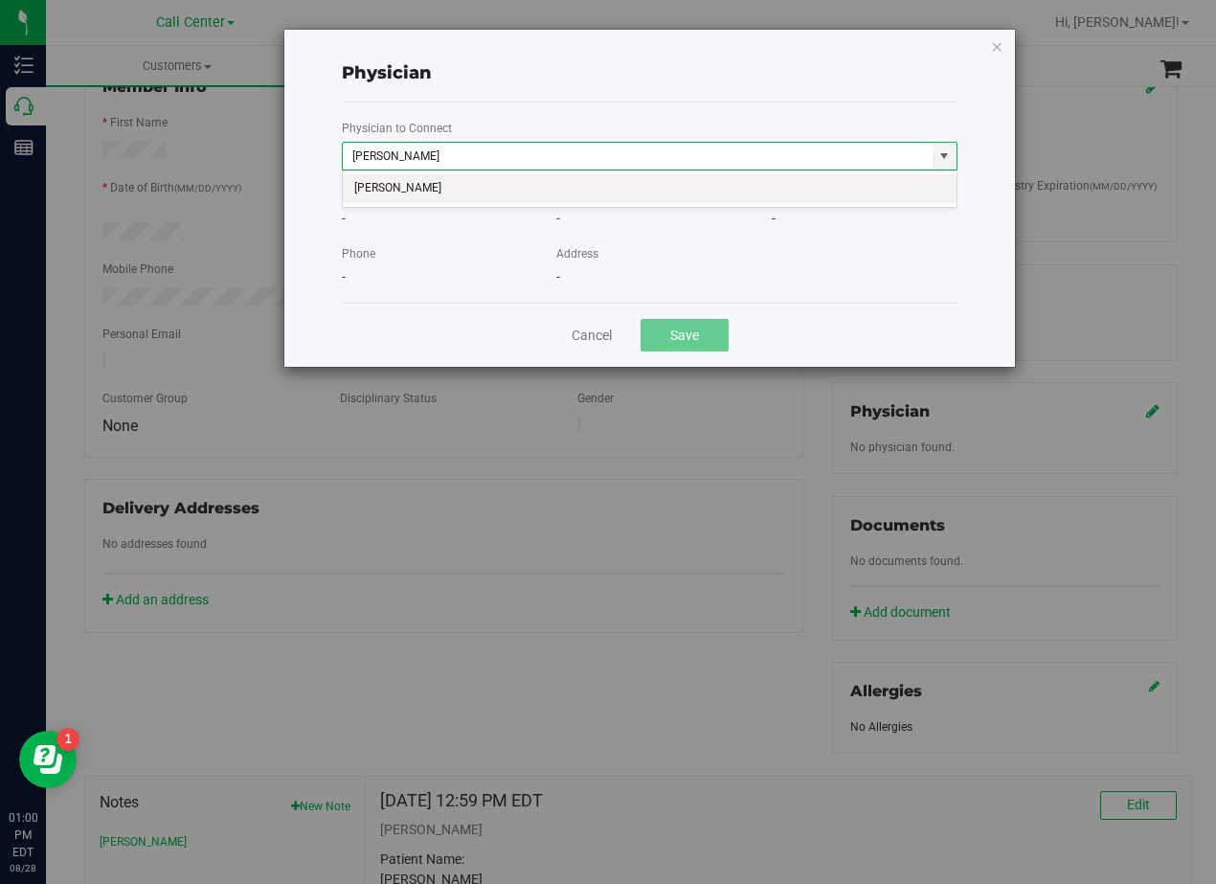
click at [442, 178] on li "[PERSON_NAME]" at bounding box center [650, 188] width 614 height 29
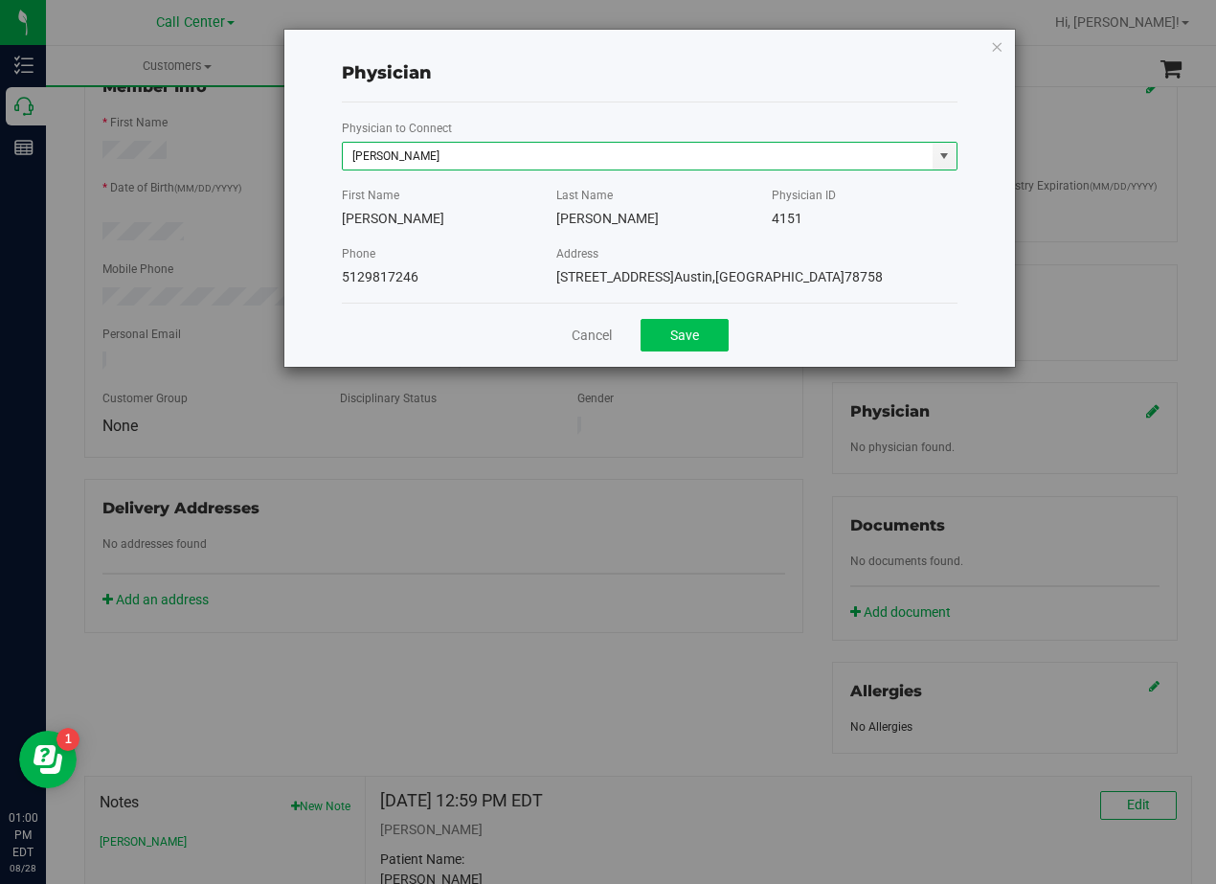
type input "[PERSON_NAME]"
drag, startPoint x: 692, startPoint y: 327, endPoint x: 712, endPoint y: 376, distance: 53.7
click at [692, 328] on button "Save" at bounding box center [685, 335] width 88 height 33
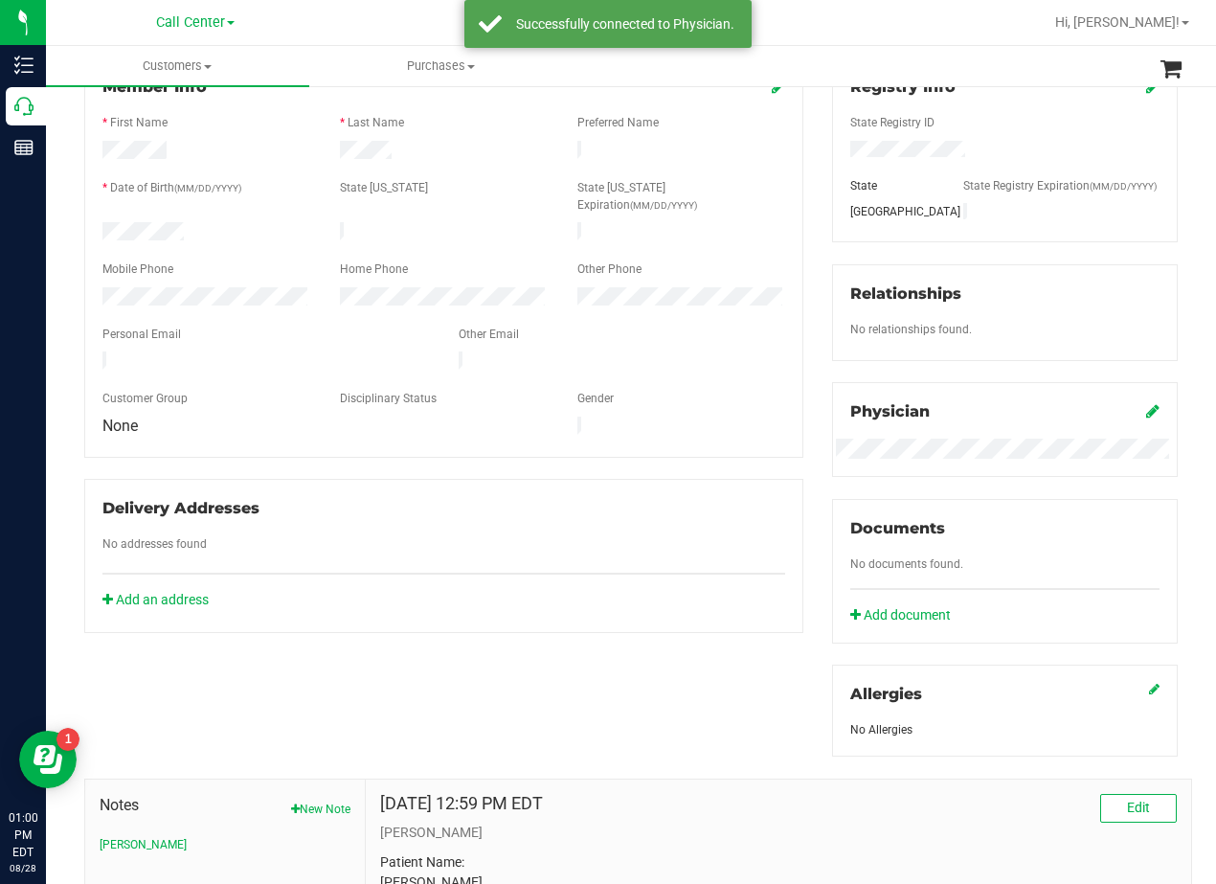
click at [805, 323] on div "Member Info * First Name * Last Name Preferred Name * Date of Birth (MM/DD/YYYY…" at bounding box center [444, 345] width 748 height 576
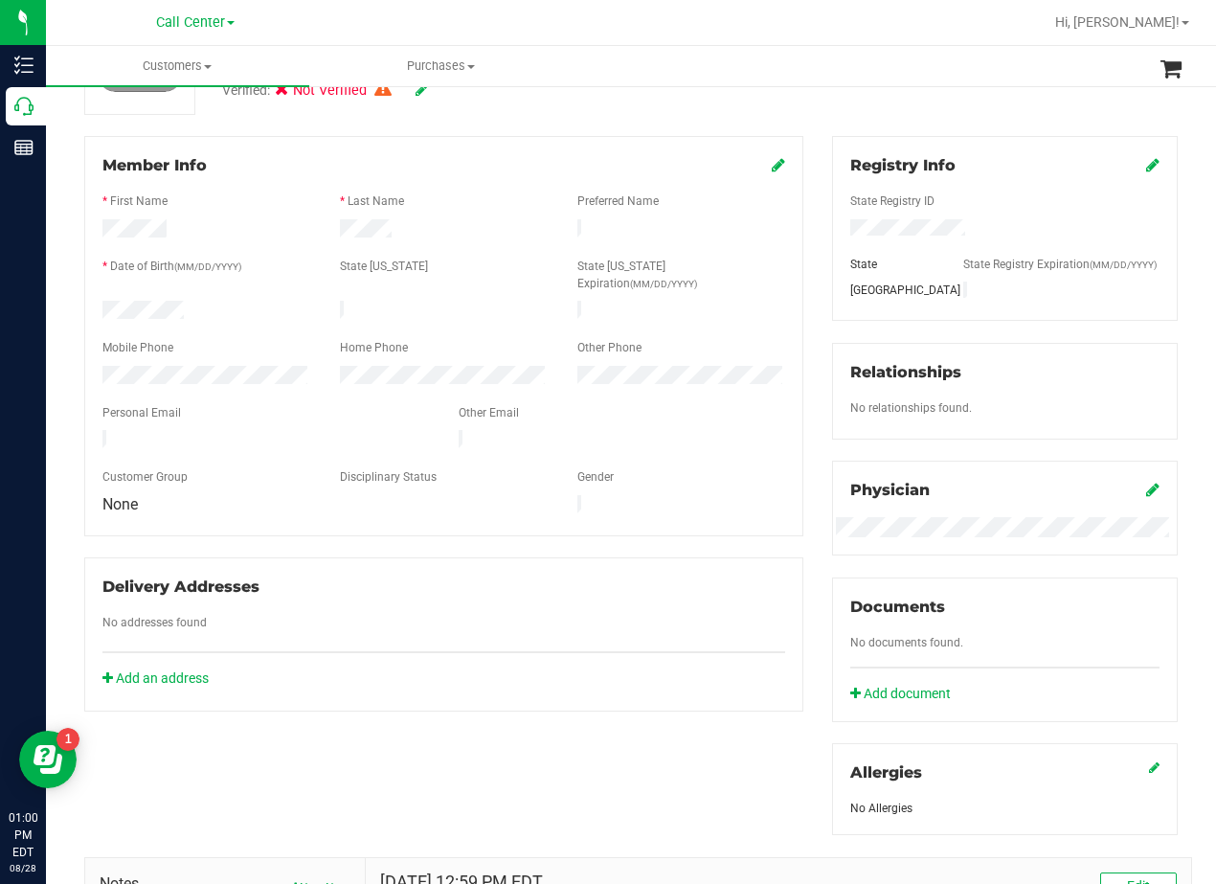
scroll to position [0, 0]
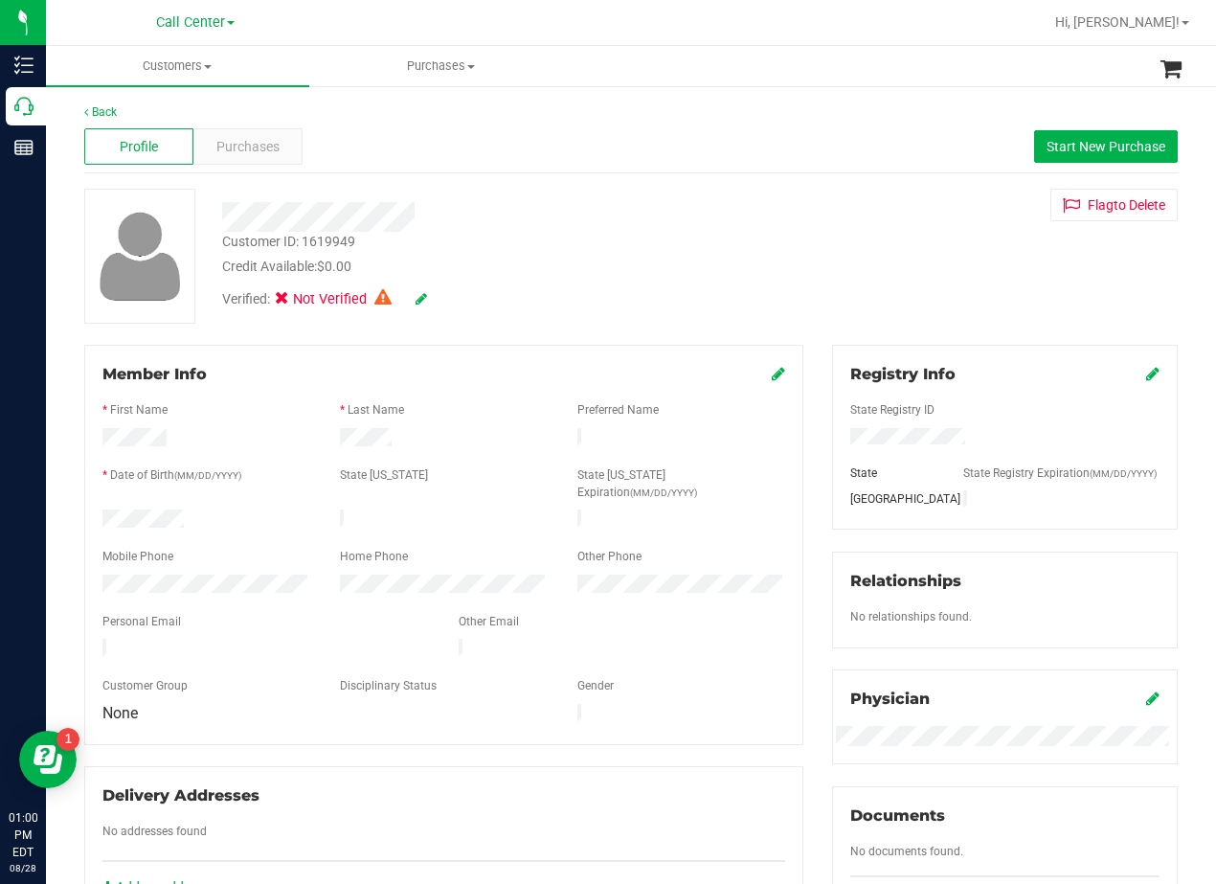
click at [428, 293] on div "Verified: Not Verified" at bounding box center [488, 298] width 561 height 42
click at [427, 294] on icon at bounding box center [421, 298] width 11 height 13
click at [427, 295] on icon at bounding box center [420, 299] width 15 height 13
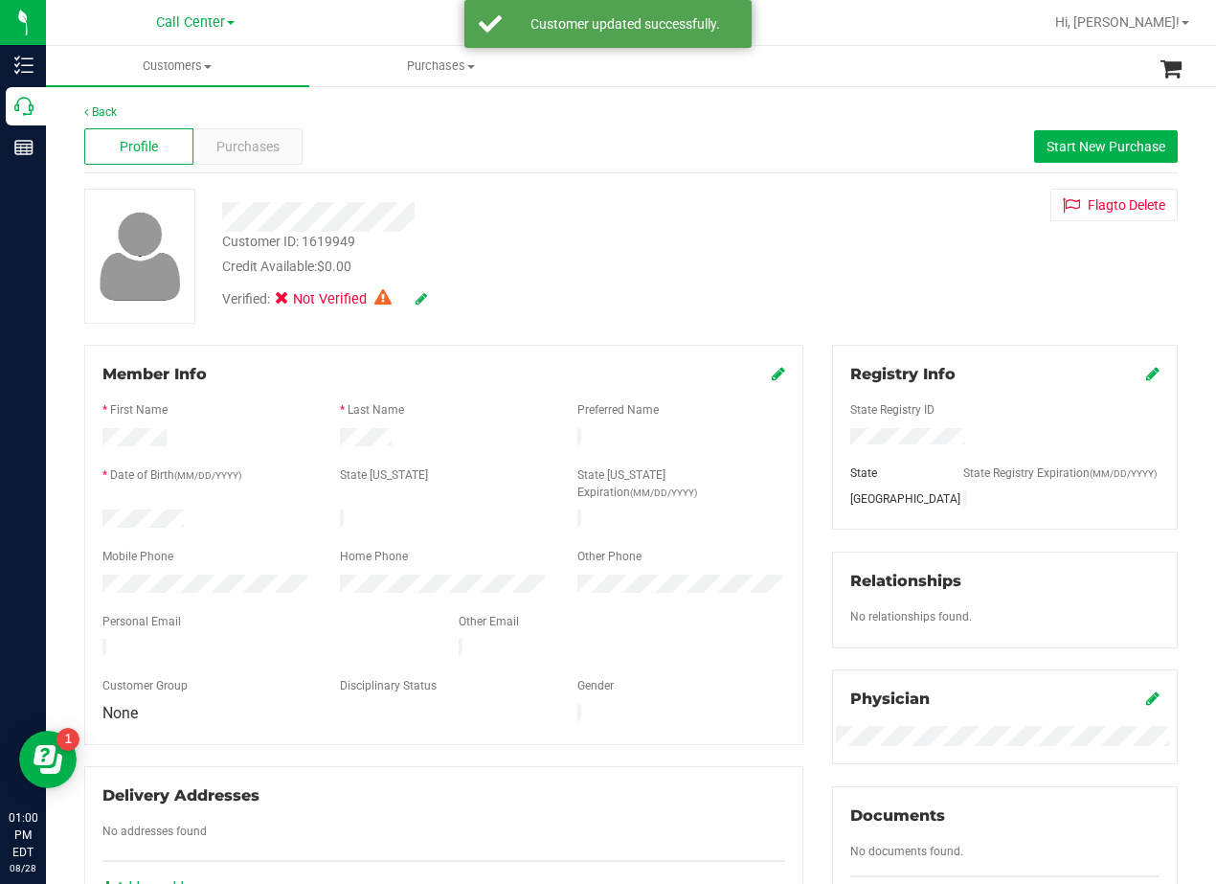
click at [801, 234] on div "Customer ID: 1619949 Credit Available: $0.00 Verified: Not Verified Flag to [GE…" at bounding box center [631, 256] width 1123 height 135
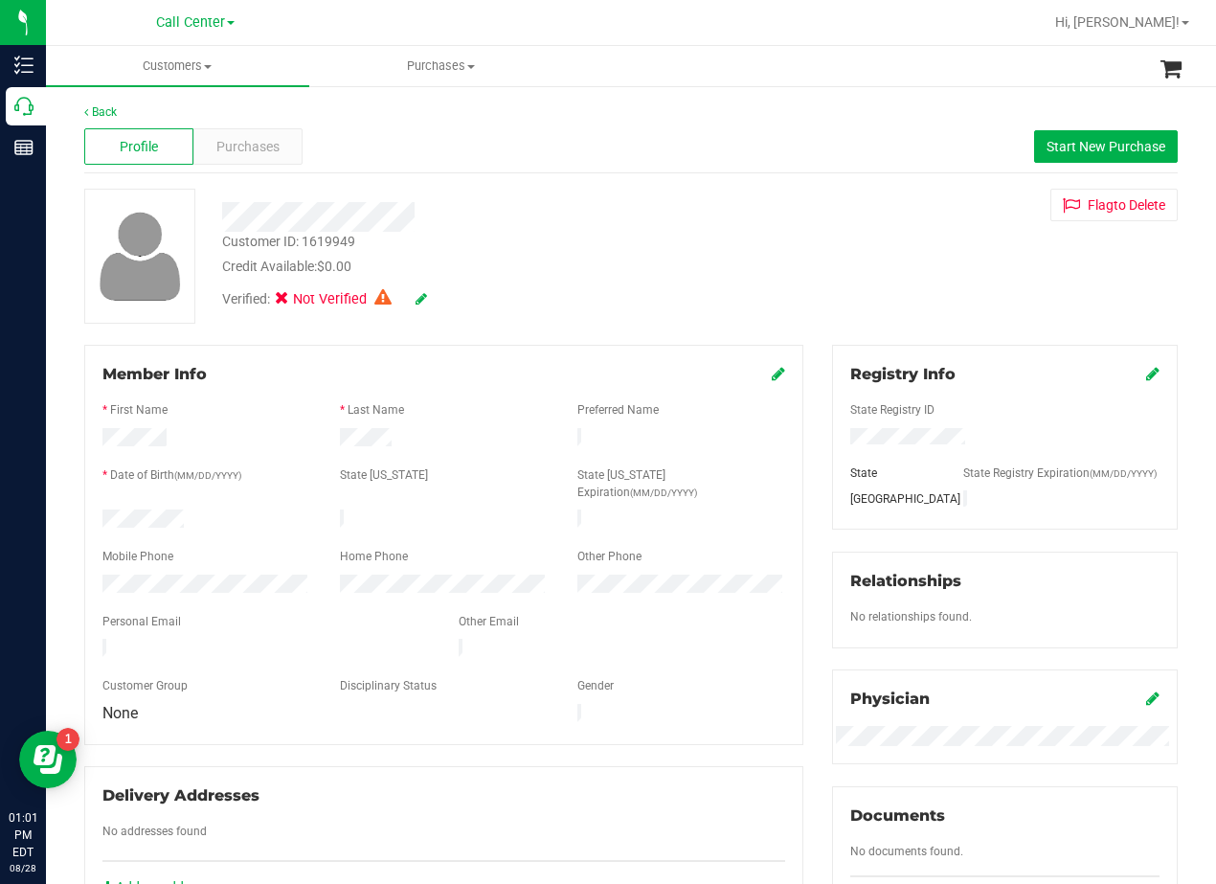
click at [816, 294] on div "Customer ID: 1619949 Credit Available: $0.00 Verified: Not Verified Flag to [GE…" at bounding box center [631, 256] width 1123 height 135
click at [788, 306] on div "Customer ID: 1619949 Credit Available: $0.00 Verified: Not Verified Flag to [GE…" at bounding box center [631, 256] width 1123 height 135
click at [1050, 139] on span "Start New Purchase" at bounding box center [1106, 146] width 119 height 15
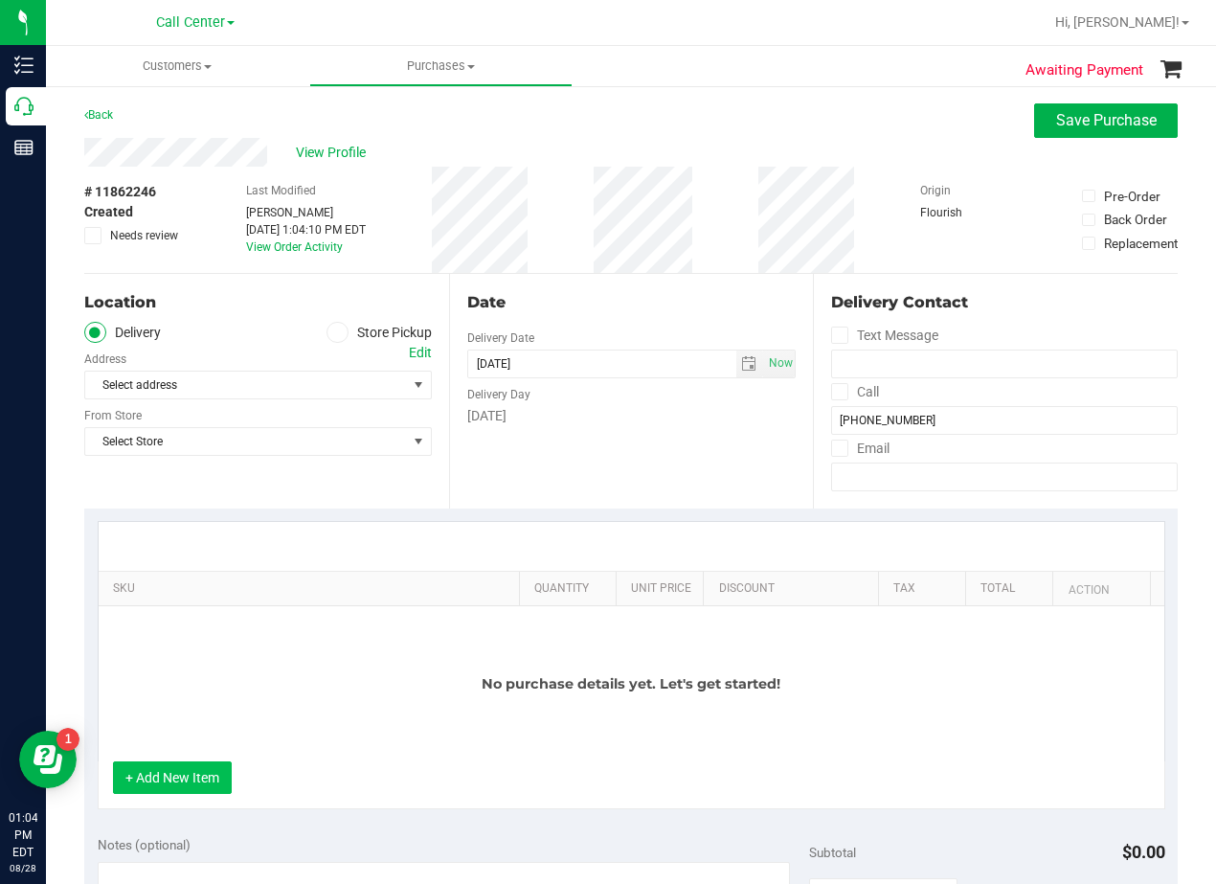
click at [215, 761] on div "No purchase details yet. Let's get started!" at bounding box center [632, 683] width 1066 height 155
click at [213, 767] on button "+ Add New Item" at bounding box center [172, 777] width 119 height 33
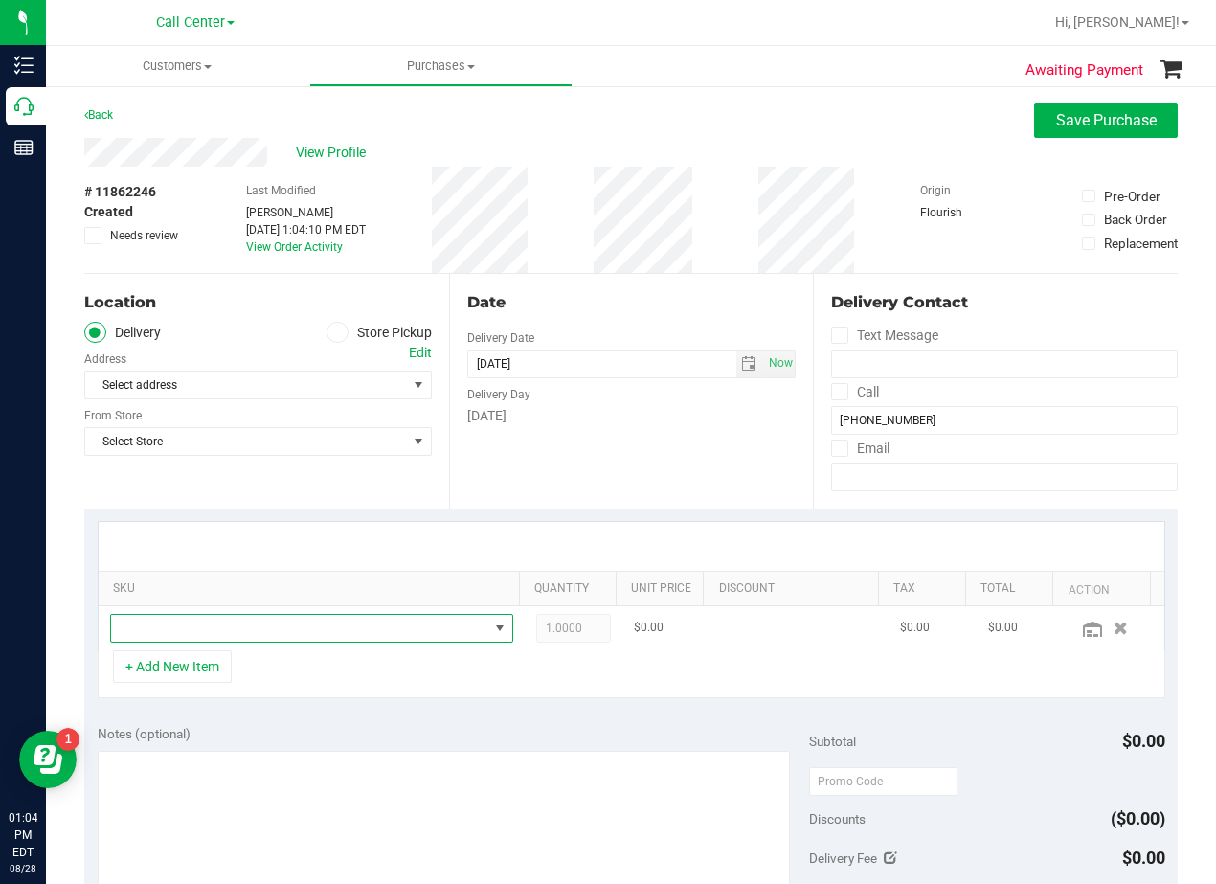
click at [246, 631] on span "NO DATA FOUND" at bounding box center [299, 628] width 377 height 27
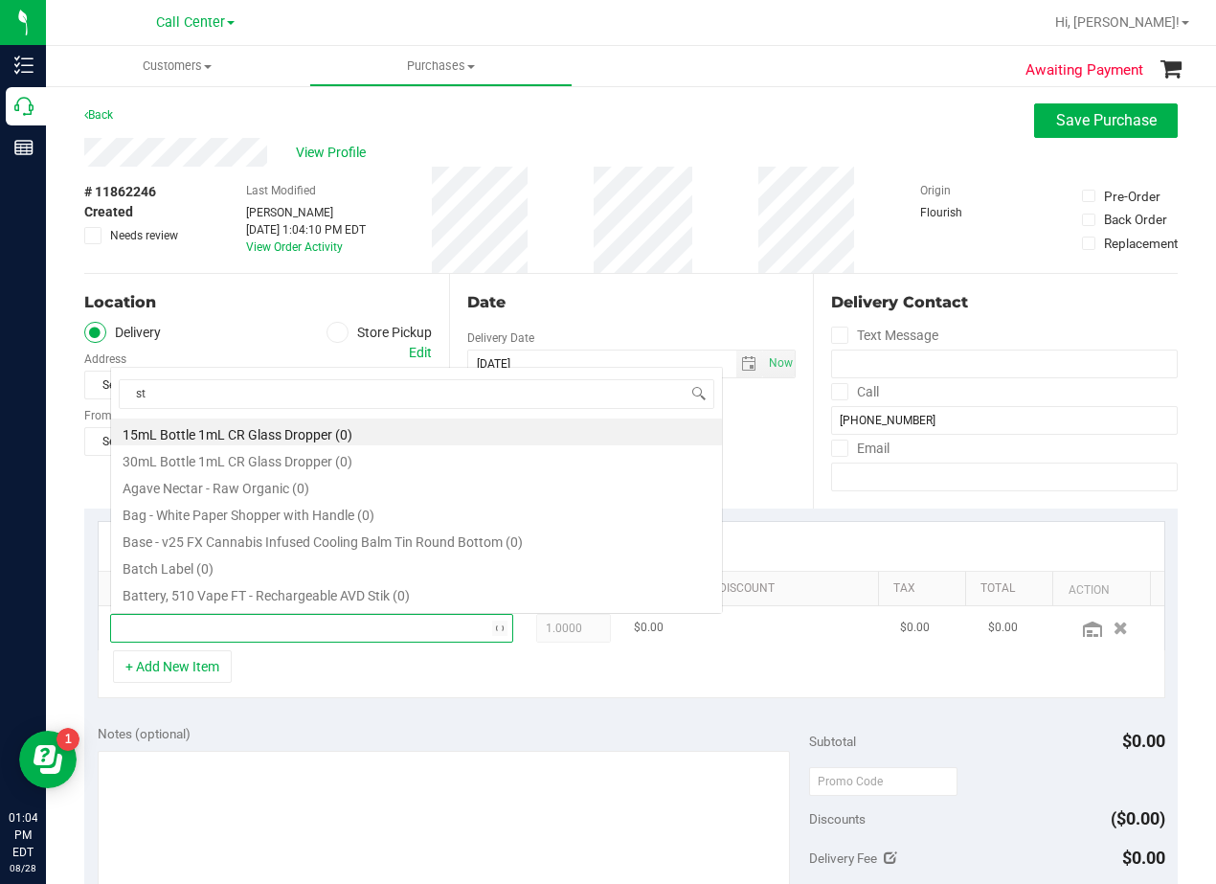
scroll to position [29, 377]
type input "strawberry lem"
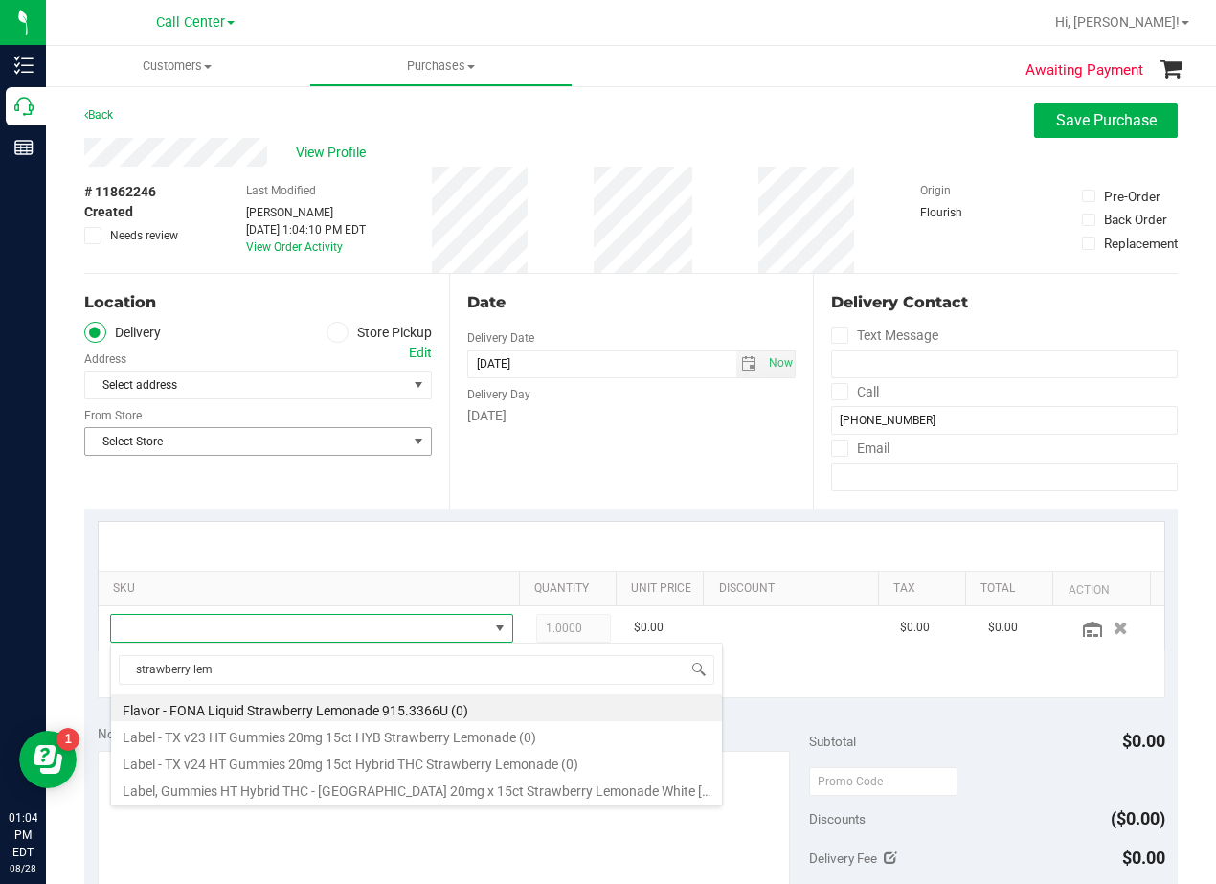
click at [287, 440] on span "Select Store" at bounding box center [246, 441] width 322 height 27
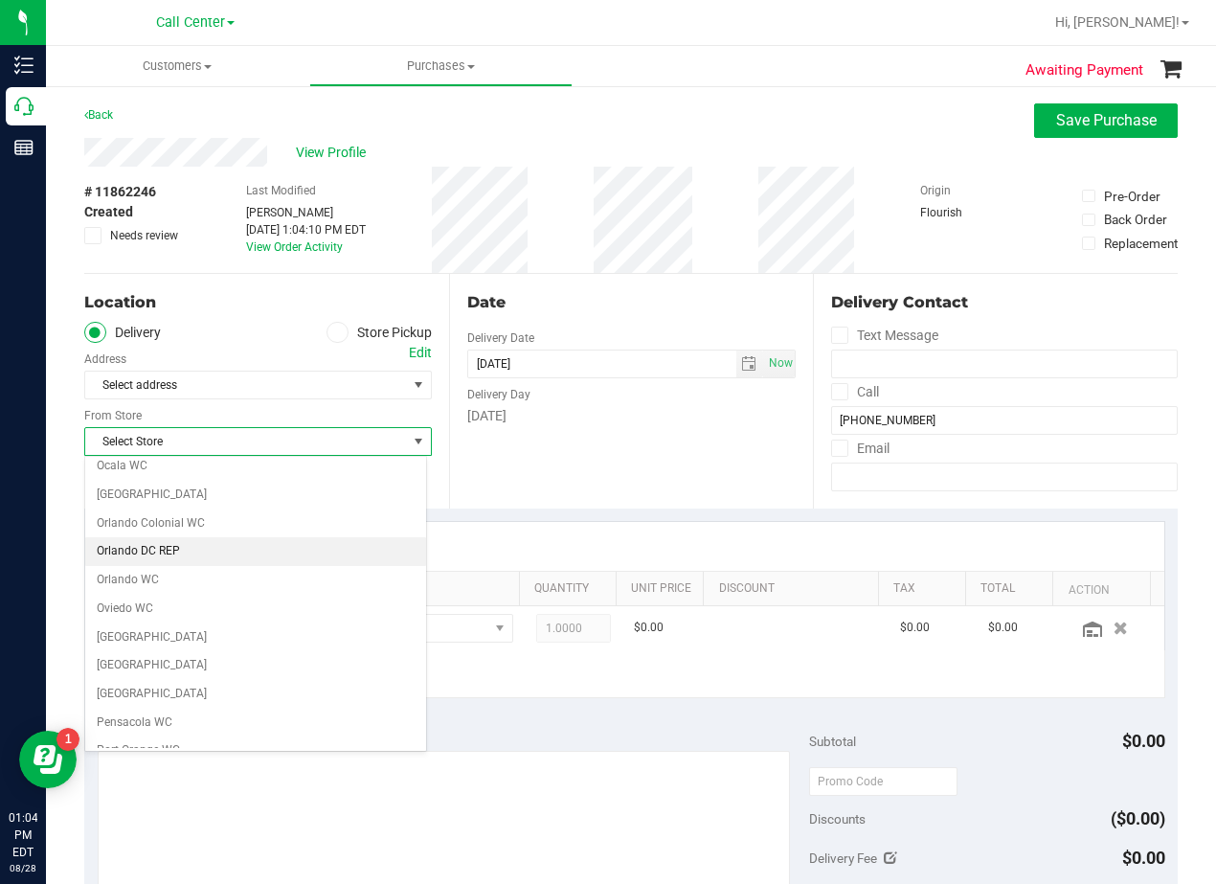
scroll to position [1392, 0]
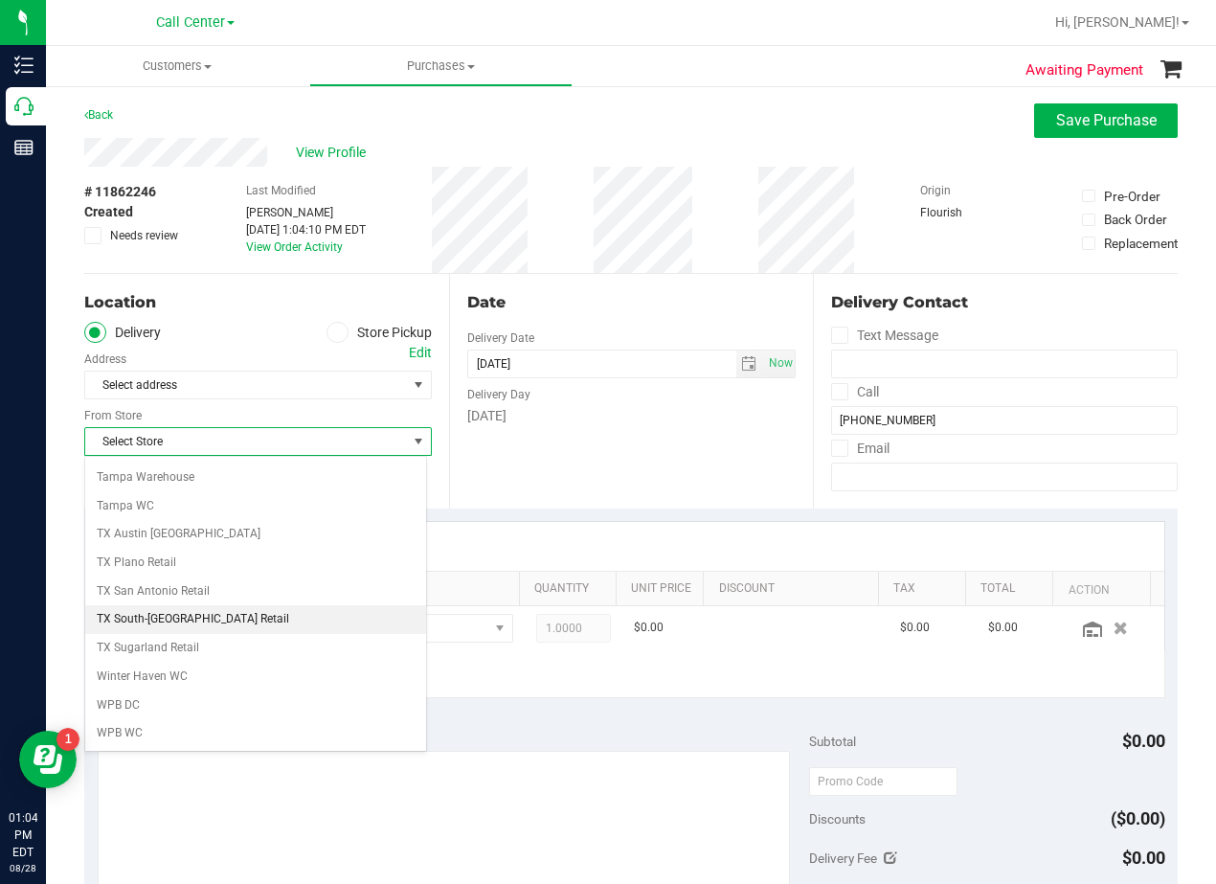
click at [229, 613] on li "TX South-[GEOGRAPHIC_DATA] Retail" at bounding box center [255, 619] width 341 height 29
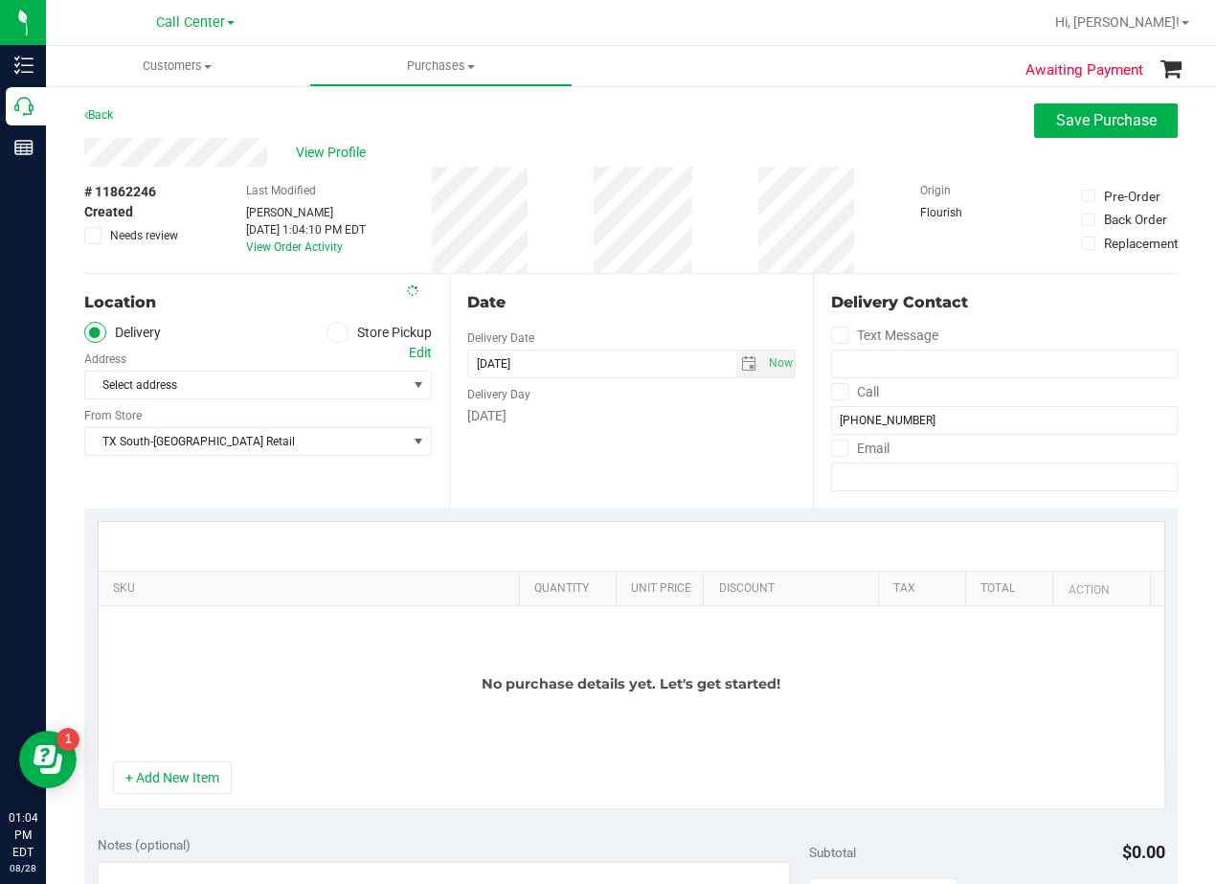
click at [474, 473] on div "Date Delivery Date [DATE] Now [DATE] 01:04 PM Now Delivery Day [DATE]" at bounding box center [631, 391] width 365 height 235
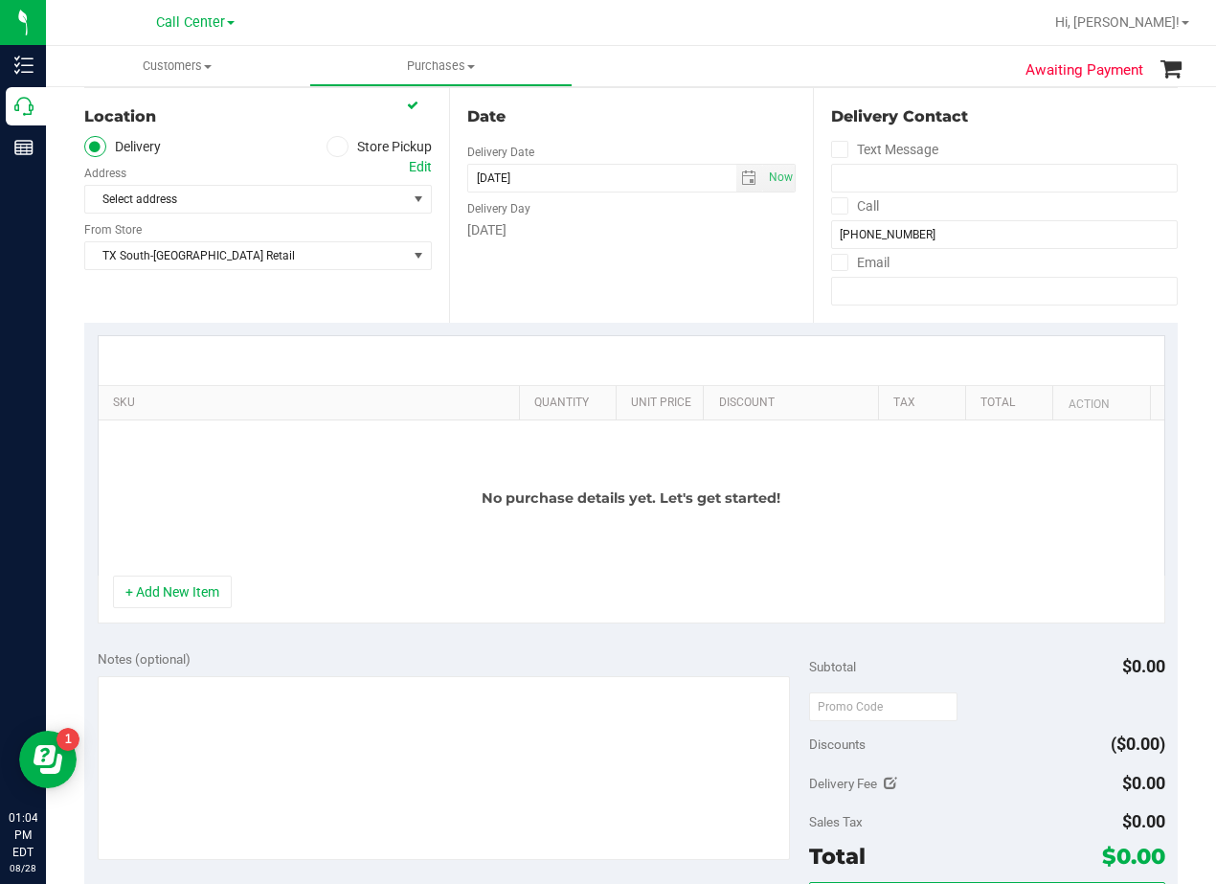
scroll to position [192, 0]
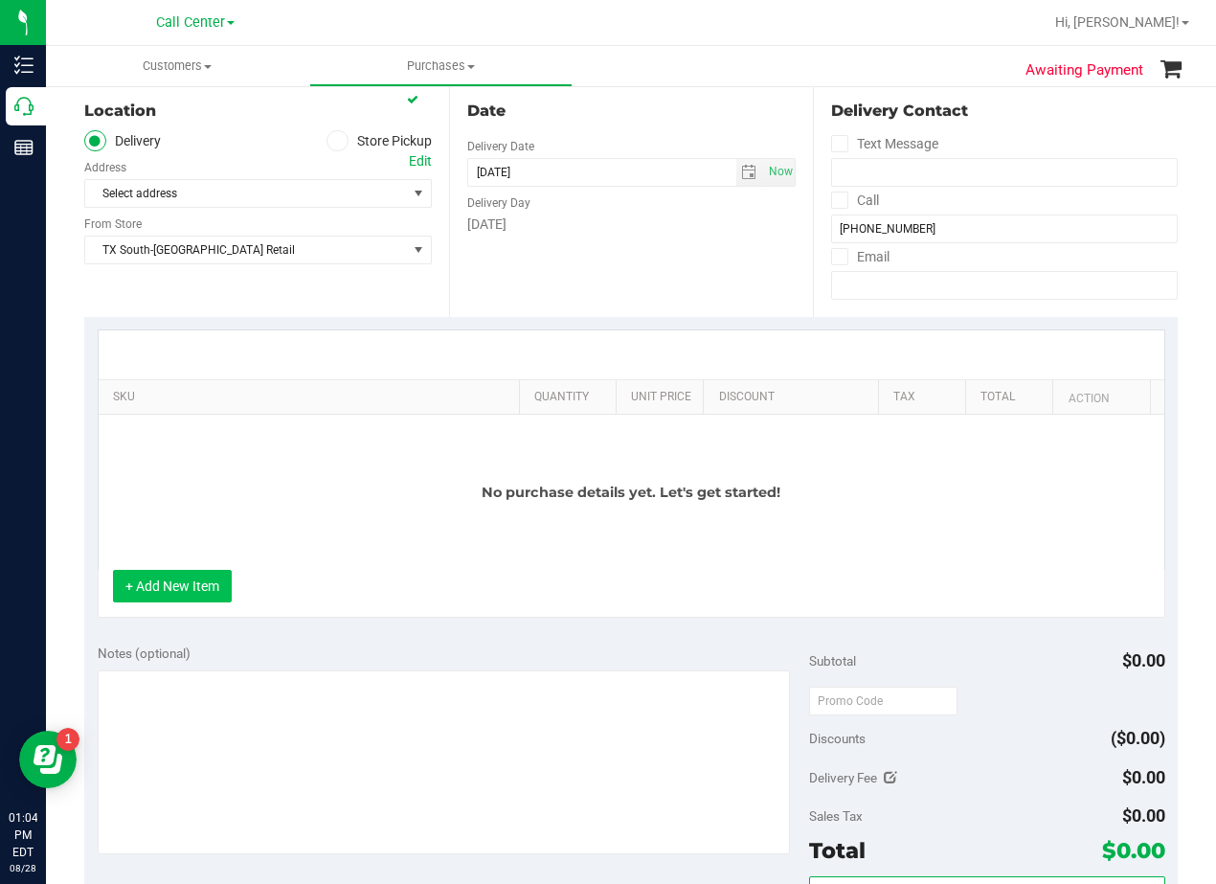
click at [170, 580] on button "+ Add New Item" at bounding box center [172, 586] width 119 height 33
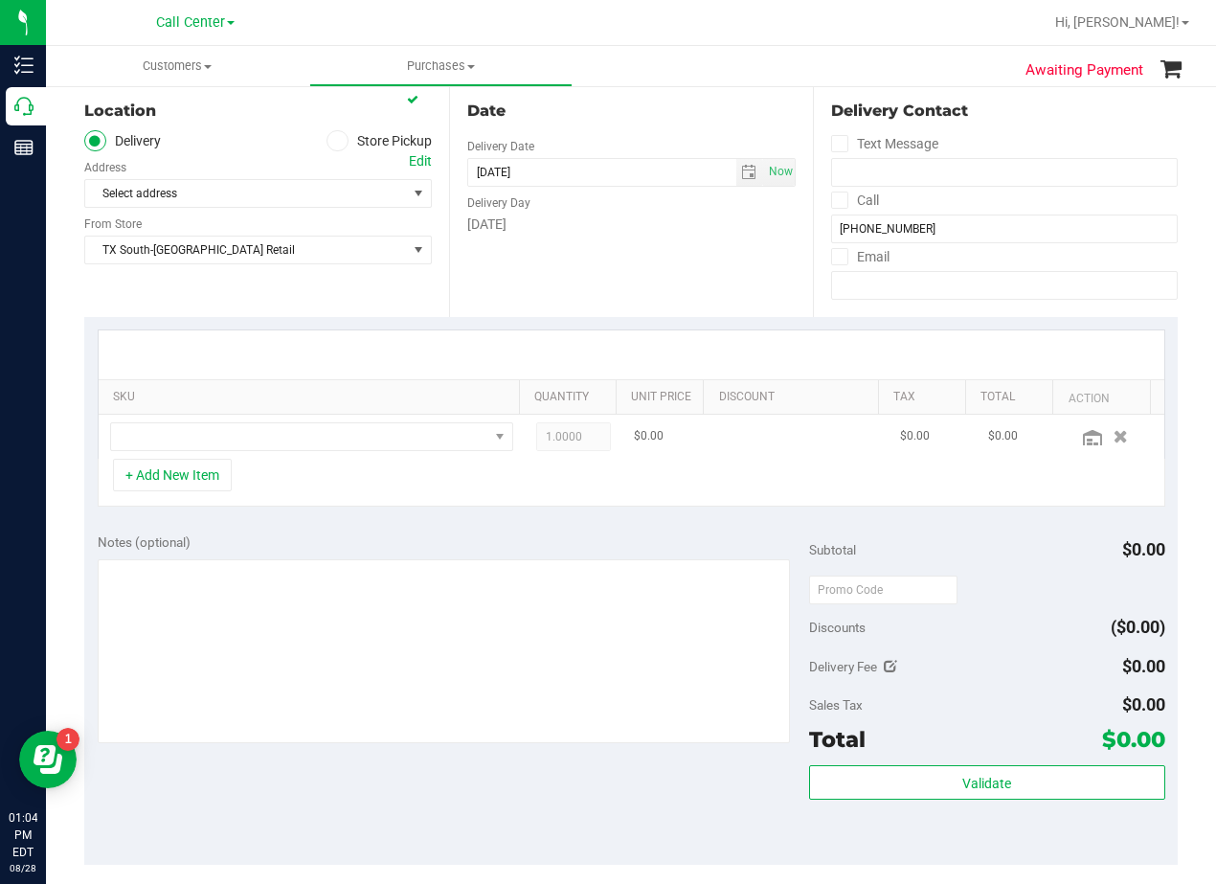
click at [263, 416] on td at bounding box center [312, 437] width 426 height 44
click at [273, 430] on span "NO DATA FOUND" at bounding box center [299, 436] width 377 height 27
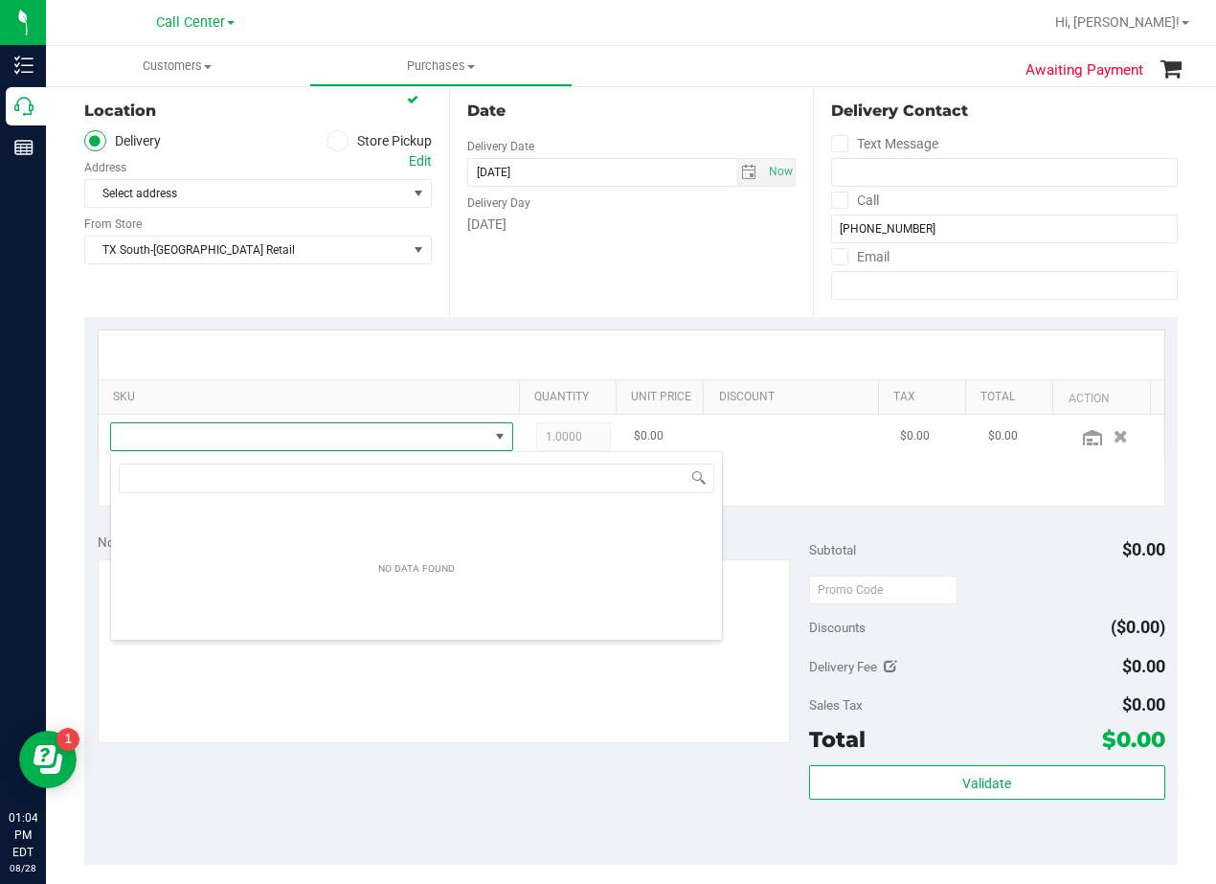
scroll to position [29, 392]
click at [279, 441] on span "NO DATA FOUND" at bounding box center [299, 436] width 377 height 27
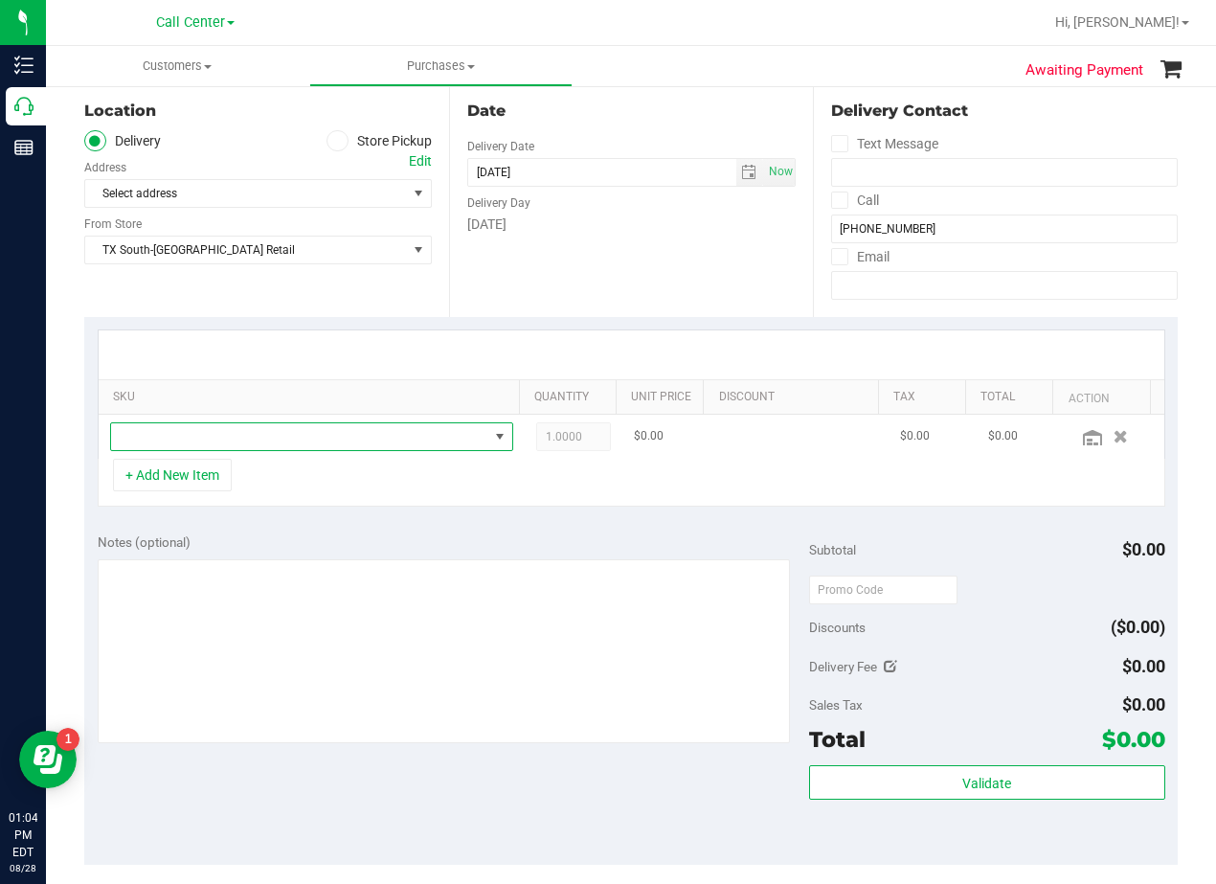
click at [279, 442] on span at bounding box center [299, 436] width 377 height 27
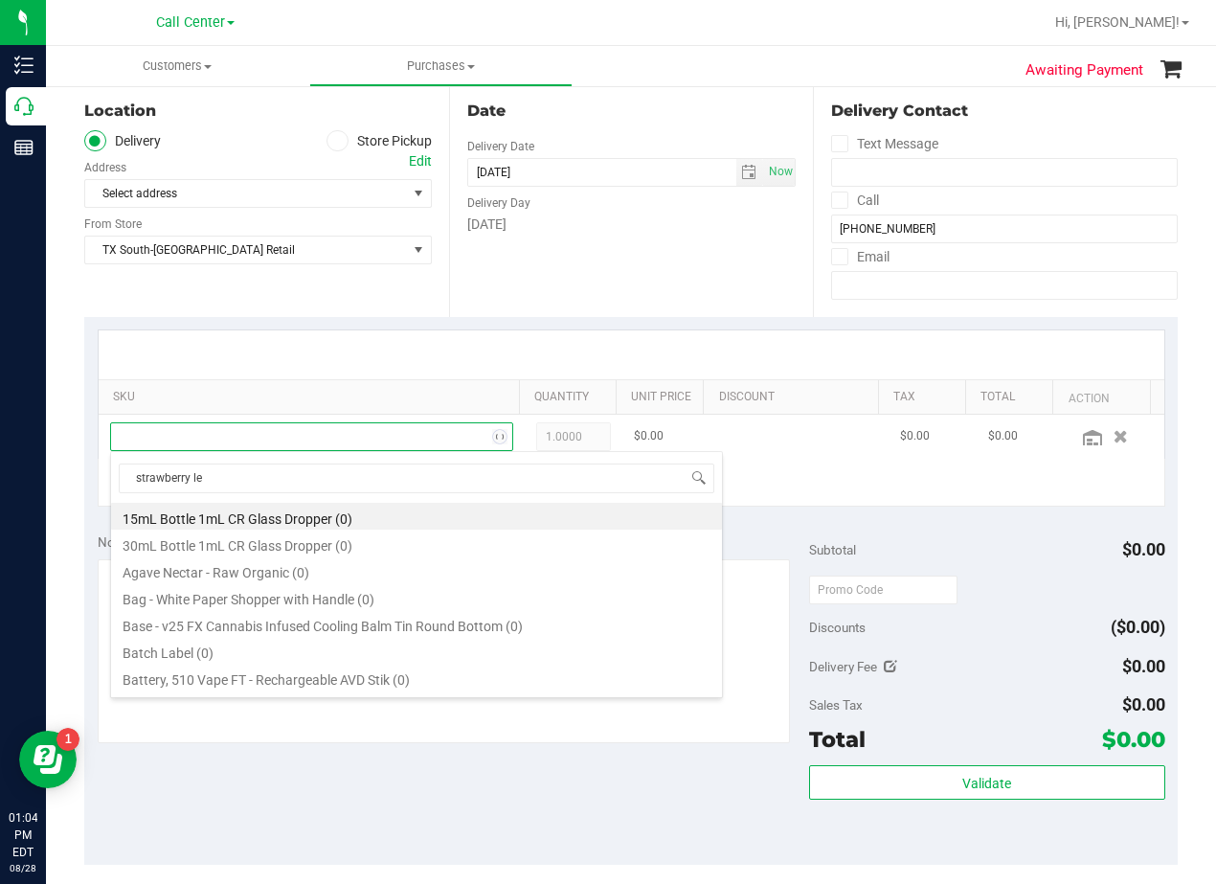
type input "strawberry lem"
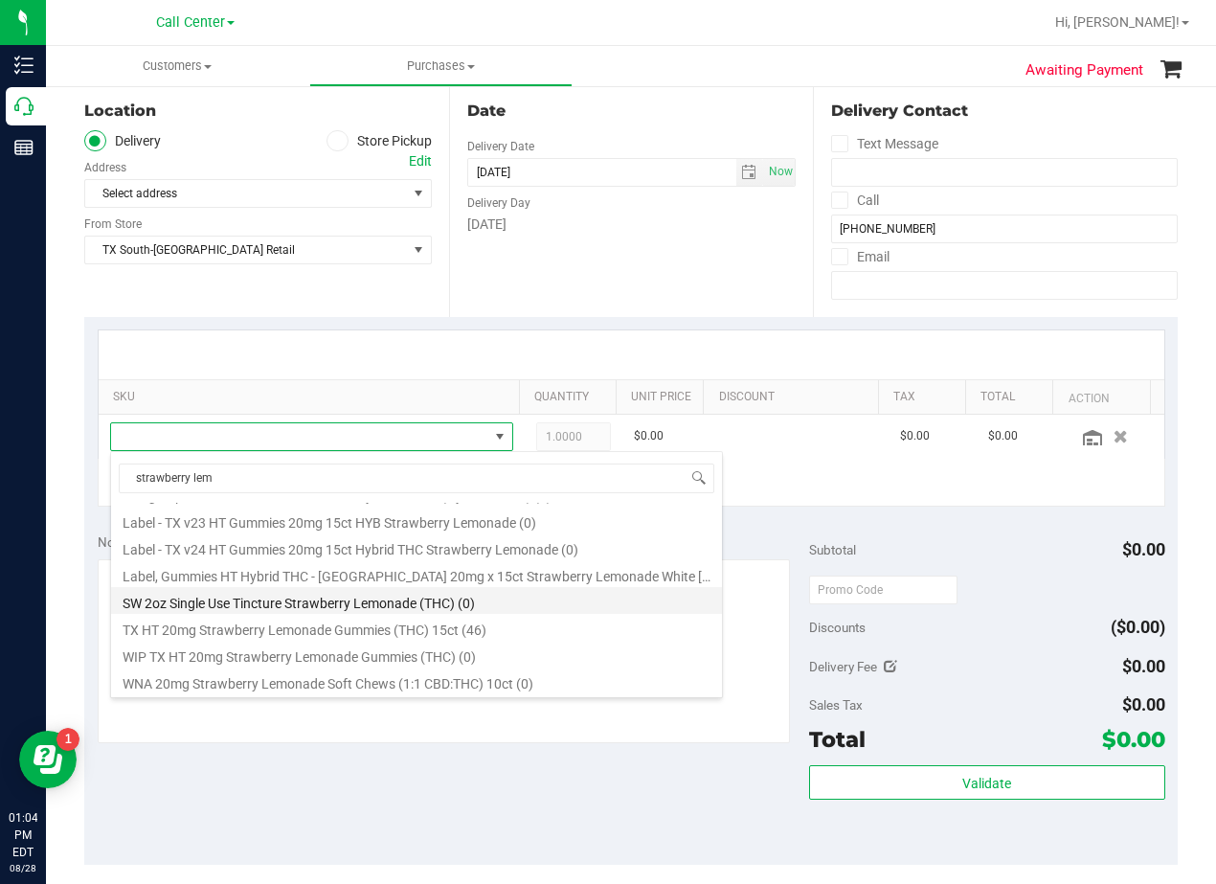
scroll to position [157, 0]
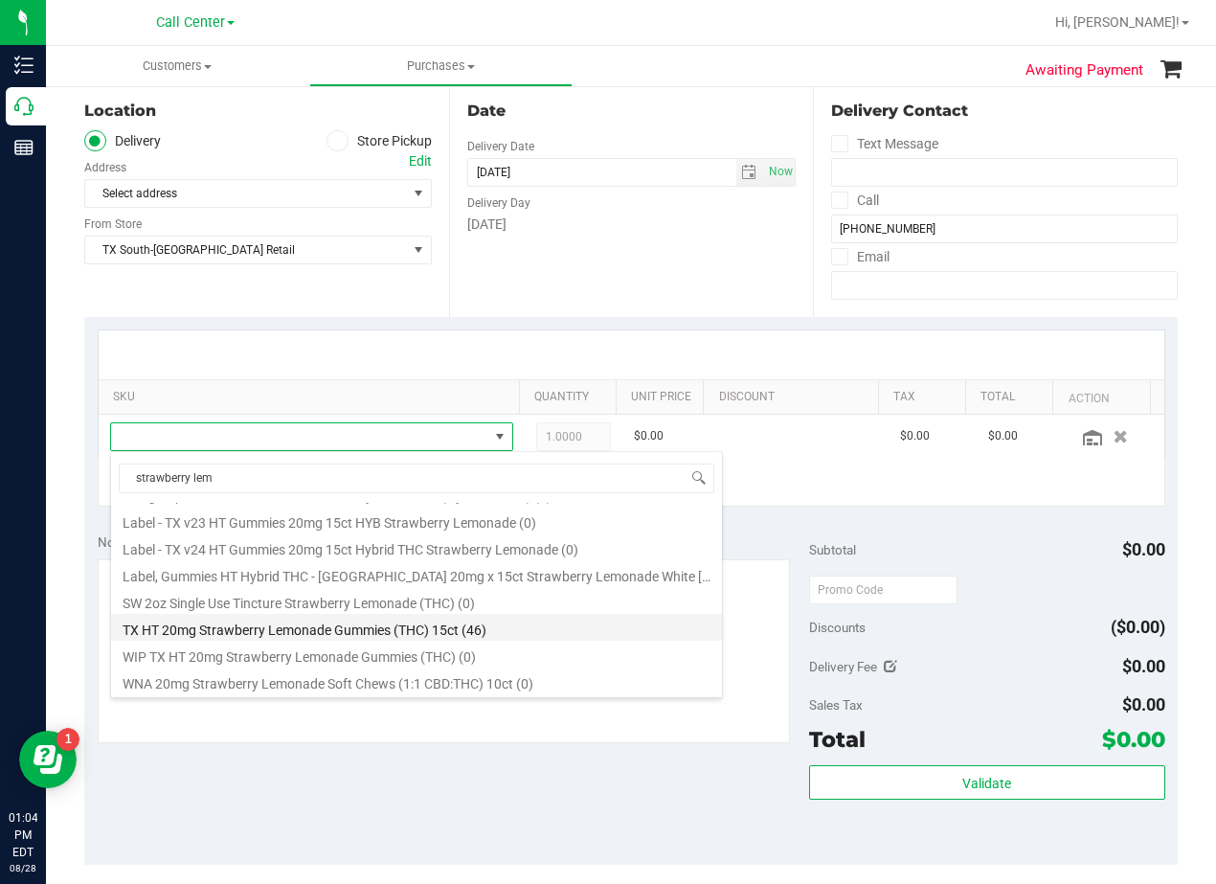
click at [390, 632] on li "TX HT 20mg Strawberry Lemonade Gummies (THC) 15ct (46)" at bounding box center [416, 627] width 611 height 27
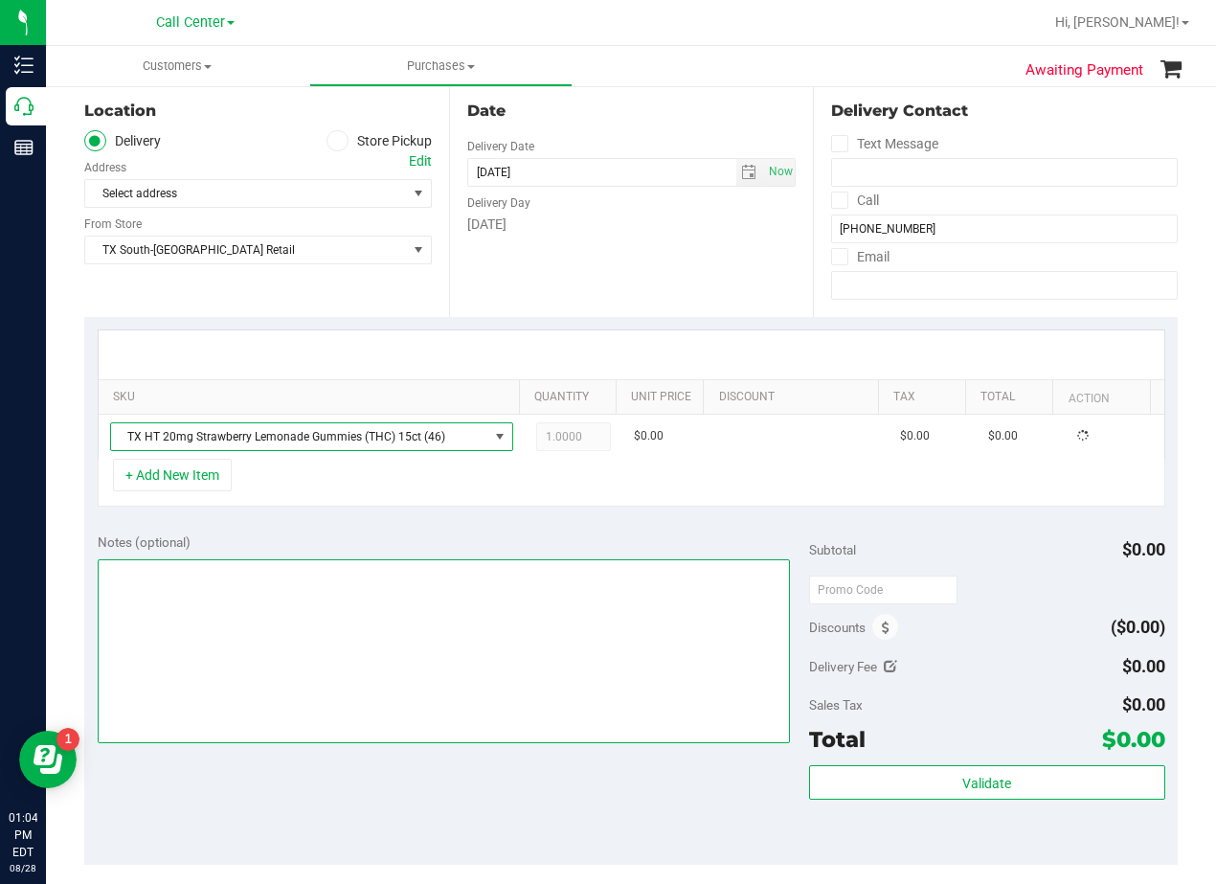
click at [374, 580] on textarea at bounding box center [444, 651] width 692 height 184
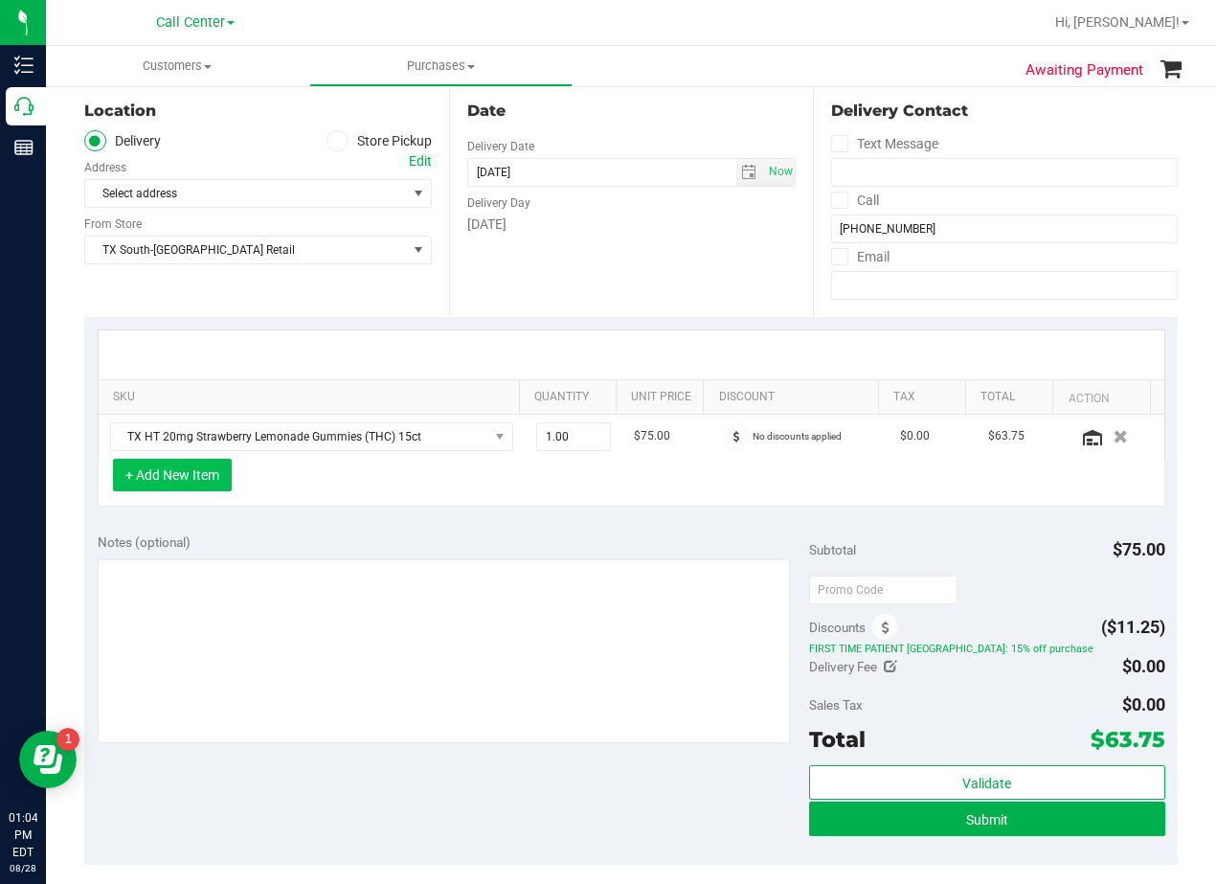
click at [214, 468] on button "+ Add New Item" at bounding box center [172, 475] width 119 height 33
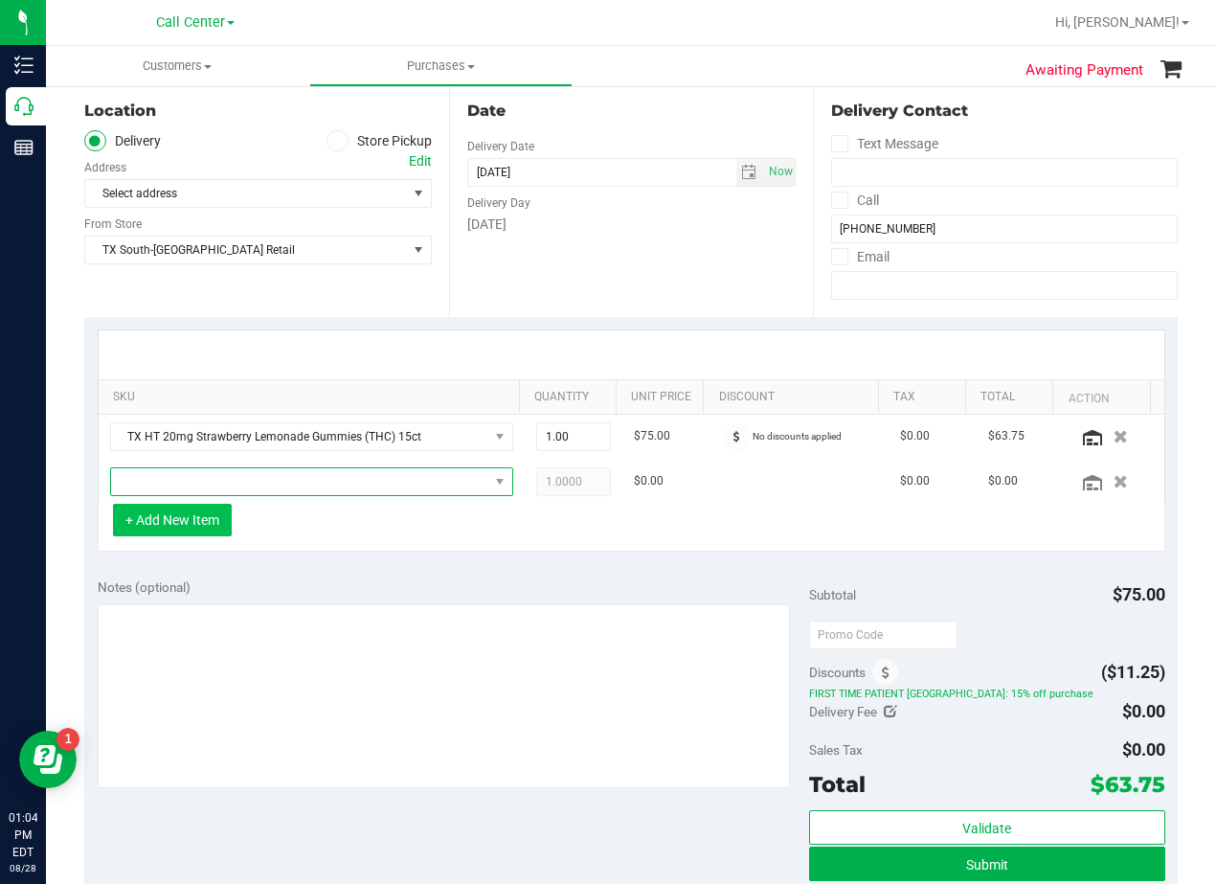
click at [215, 473] on span "NO DATA FOUND" at bounding box center [299, 481] width 377 height 27
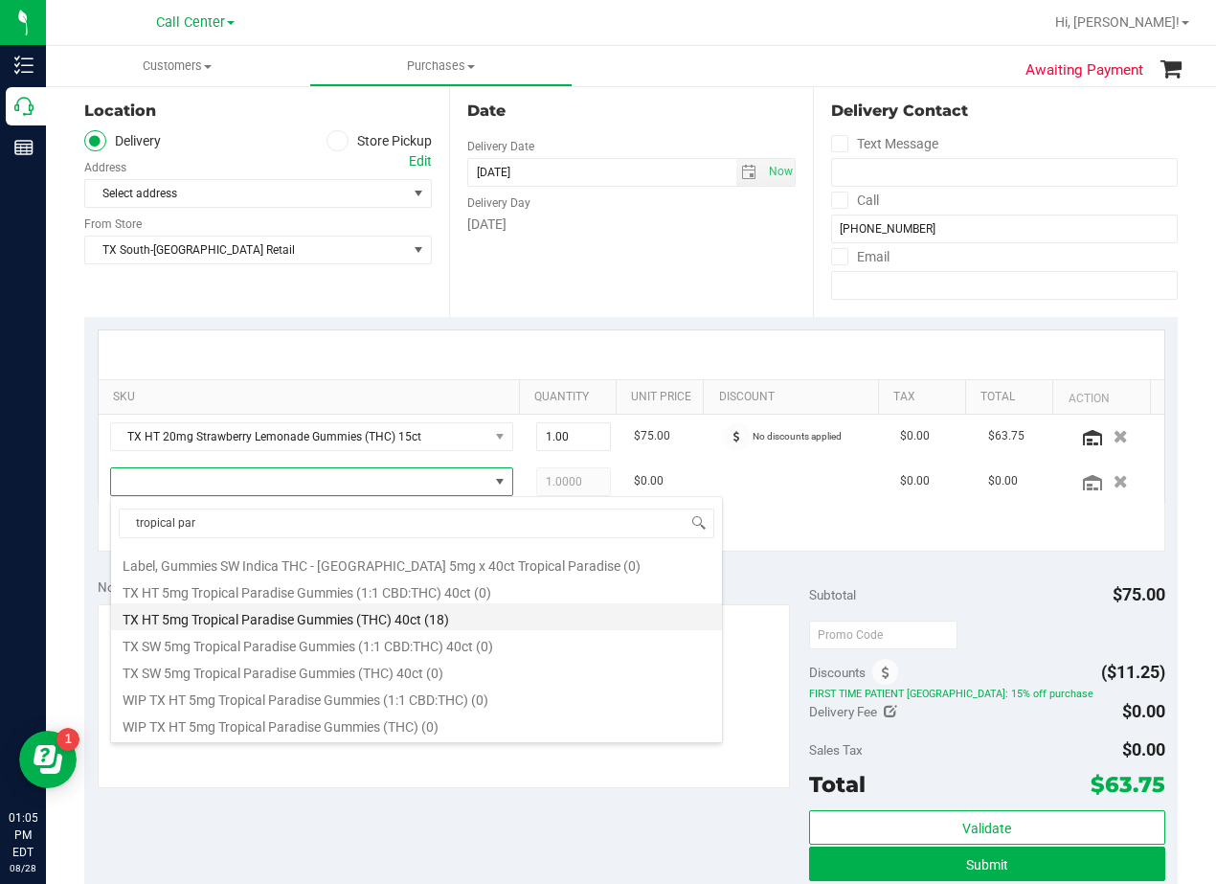
scroll to position [249, 0]
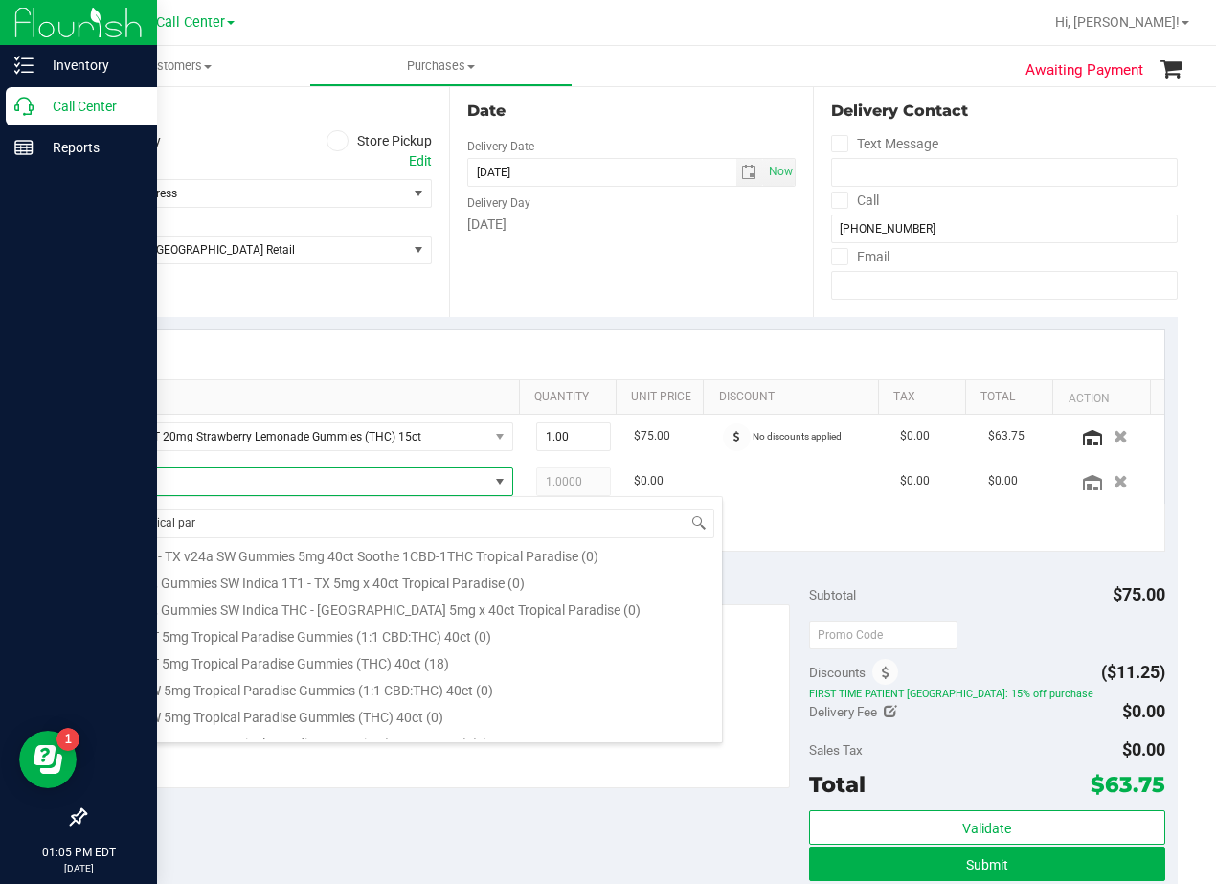
type input "tropical par"
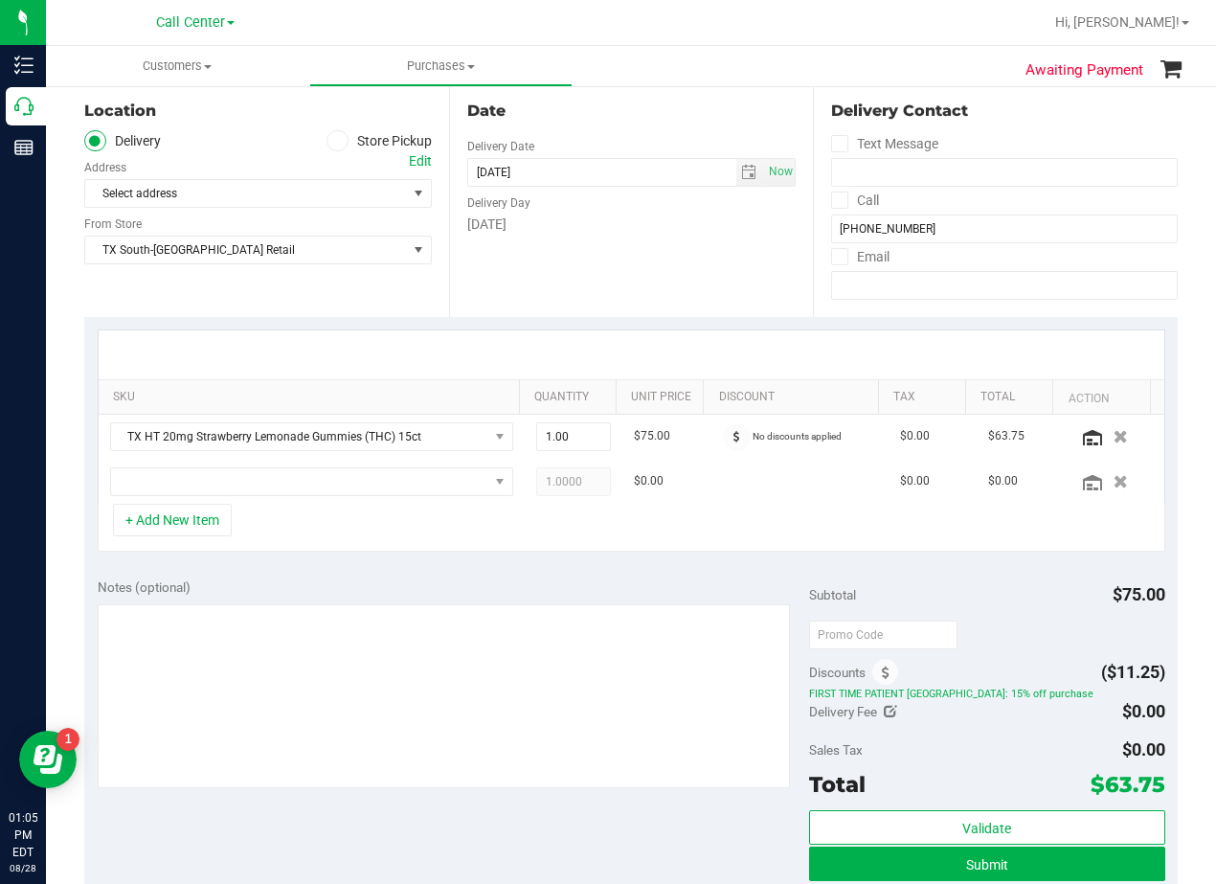
click at [674, 298] on div "Date Delivery Date [DATE] Now [DATE] 08:00 AM Now Delivery Day [DATE]" at bounding box center [631, 199] width 365 height 235
click at [656, 211] on div "Delivery Day" at bounding box center [631, 201] width 329 height 28
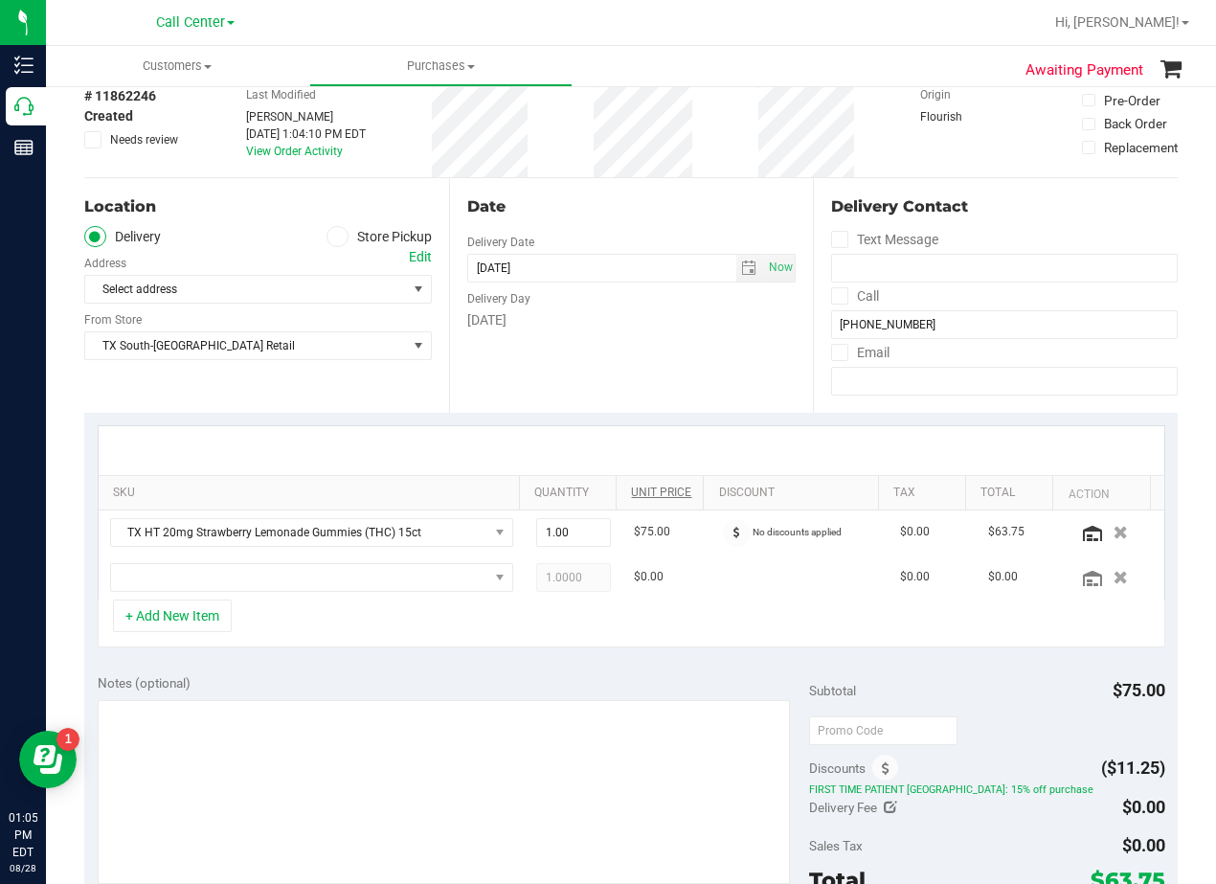
scroll to position [287, 0]
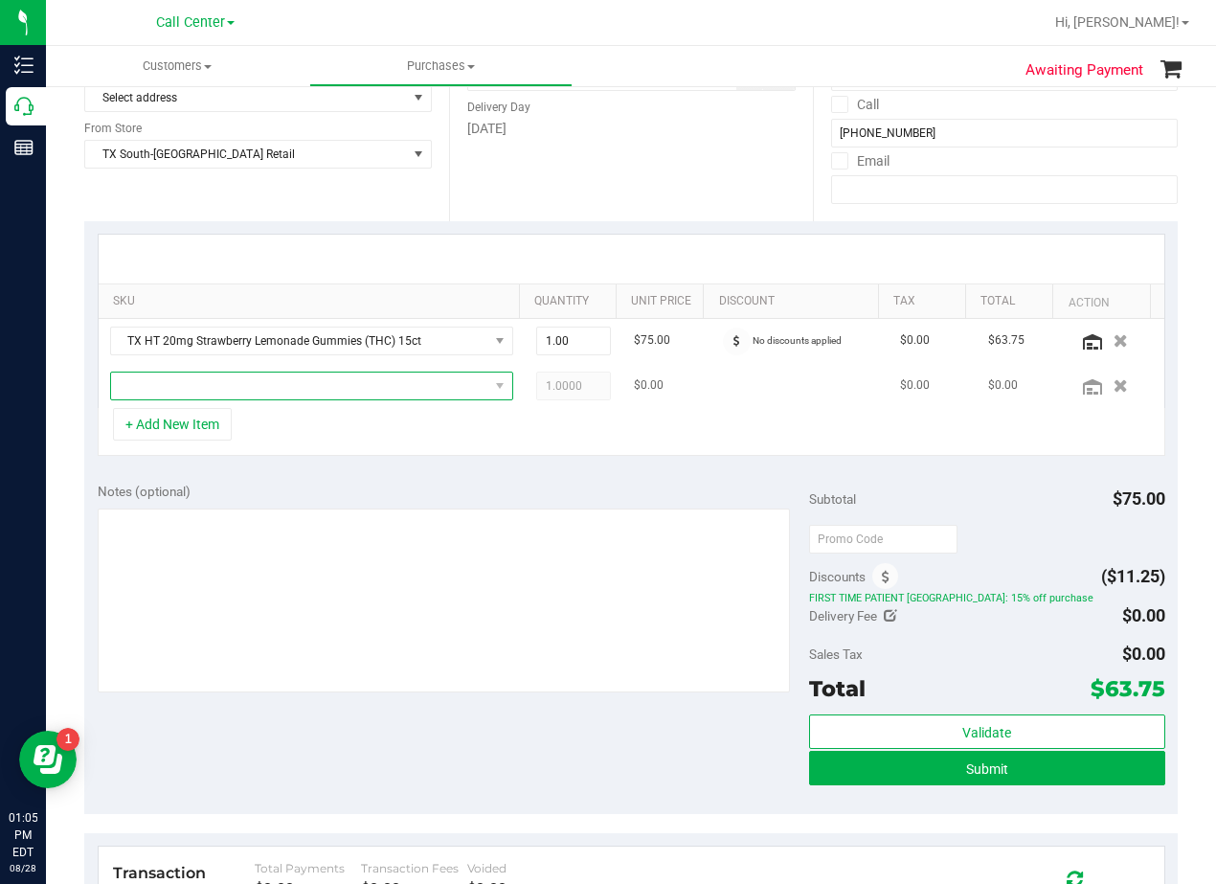
click at [380, 396] on span "NO DATA FOUND" at bounding box center [299, 386] width 377 height 27
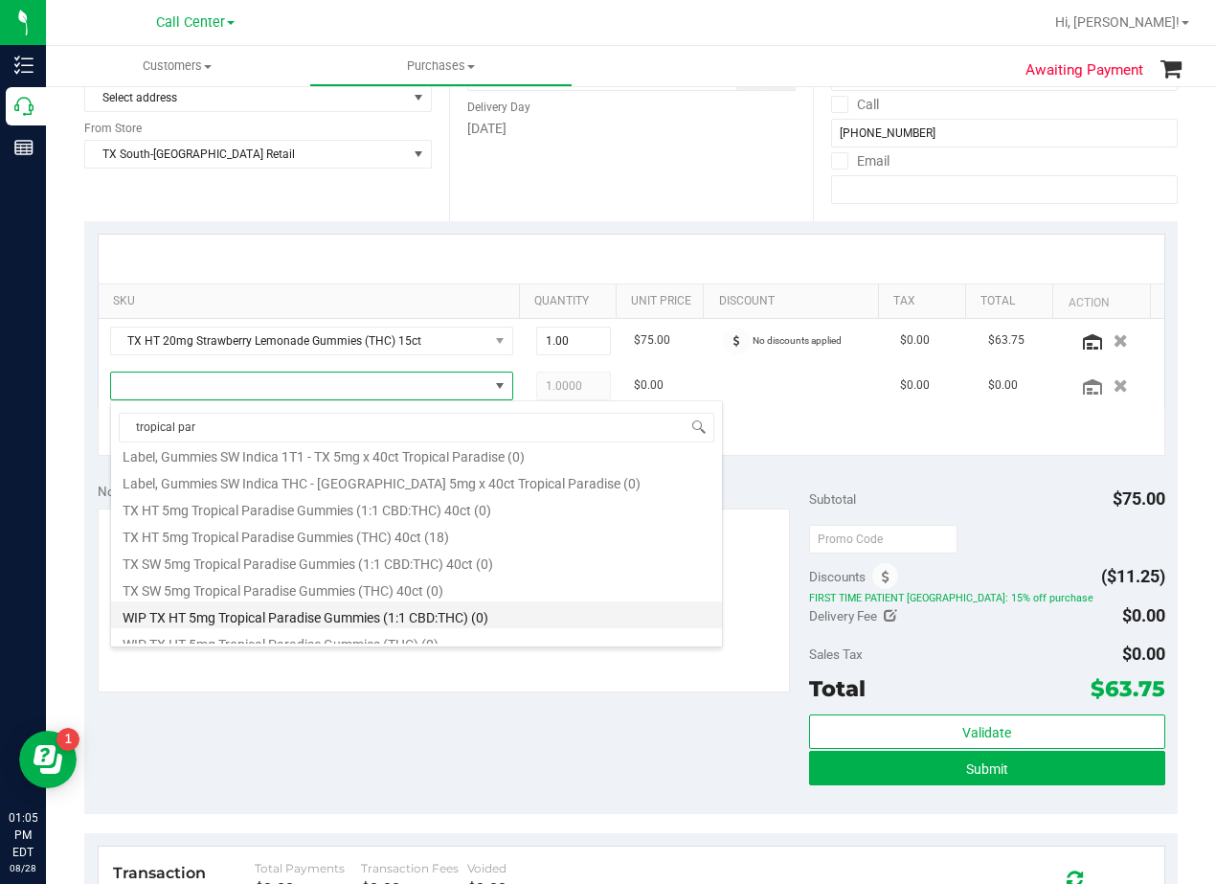
scroll to position [249, 0]
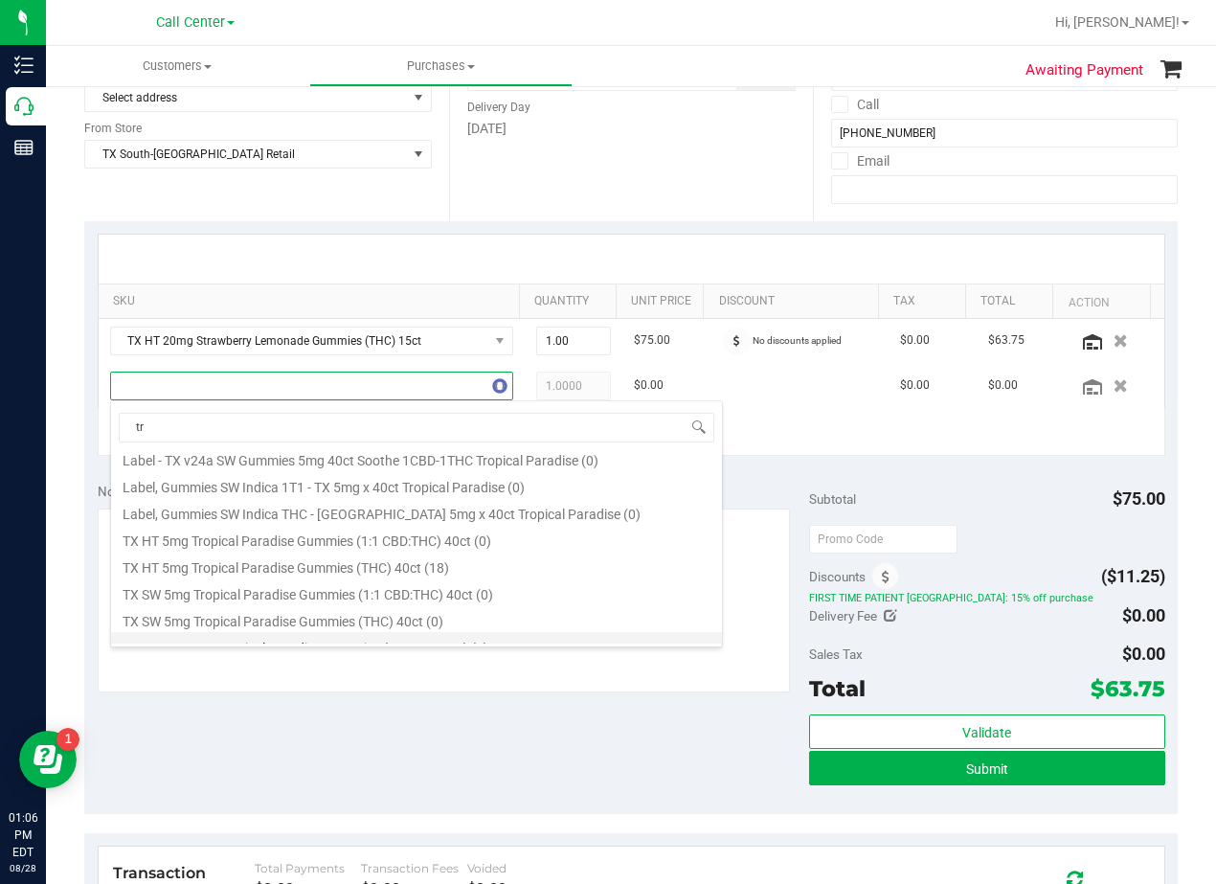
type input "t"
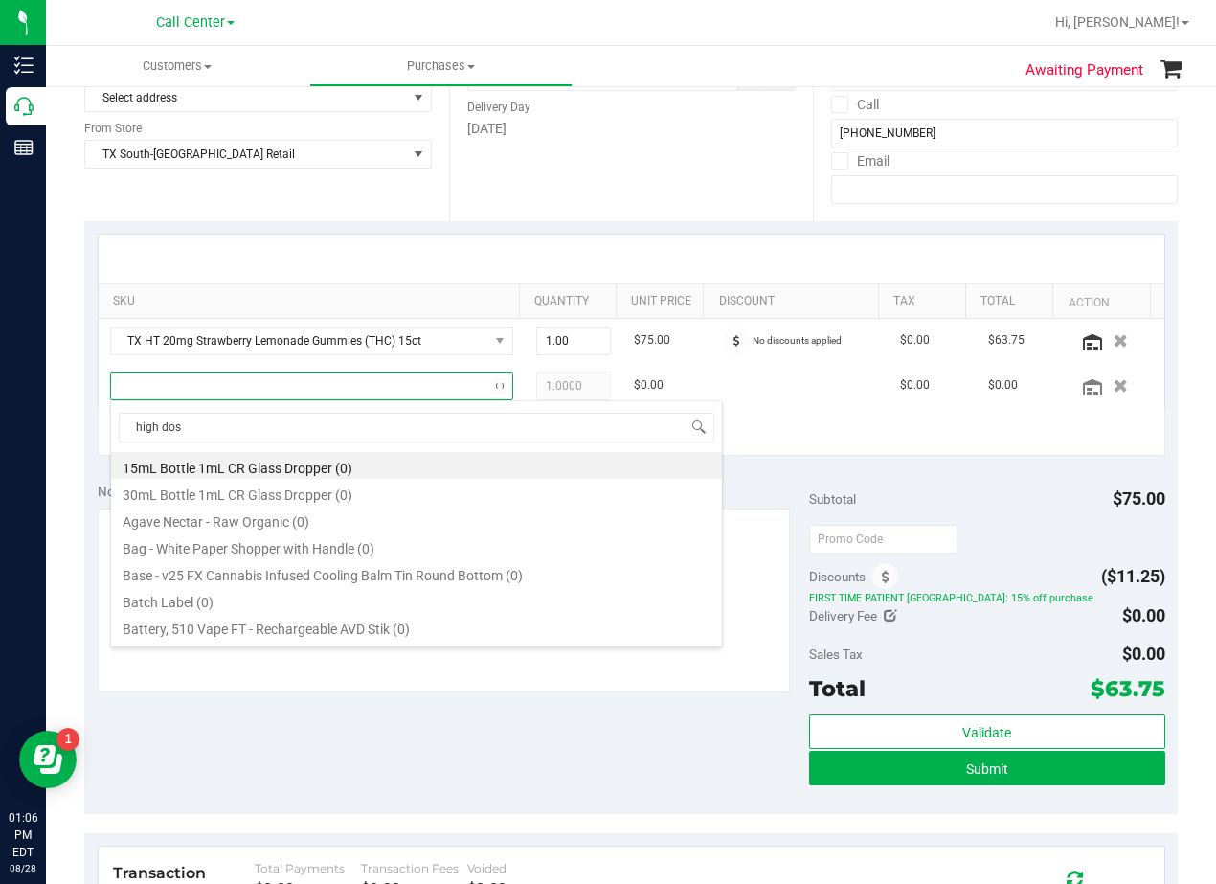
type input "high dose"
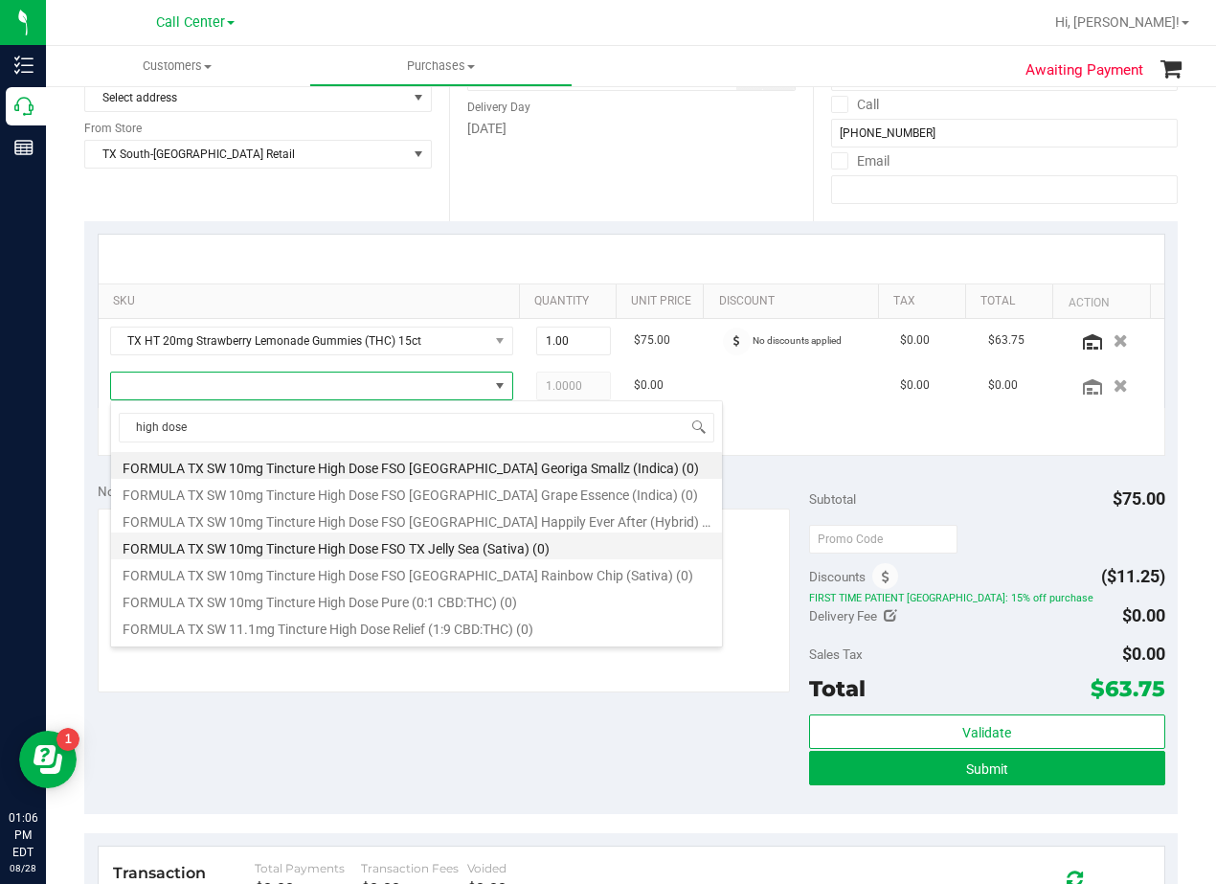
scroll to position [398, 0]
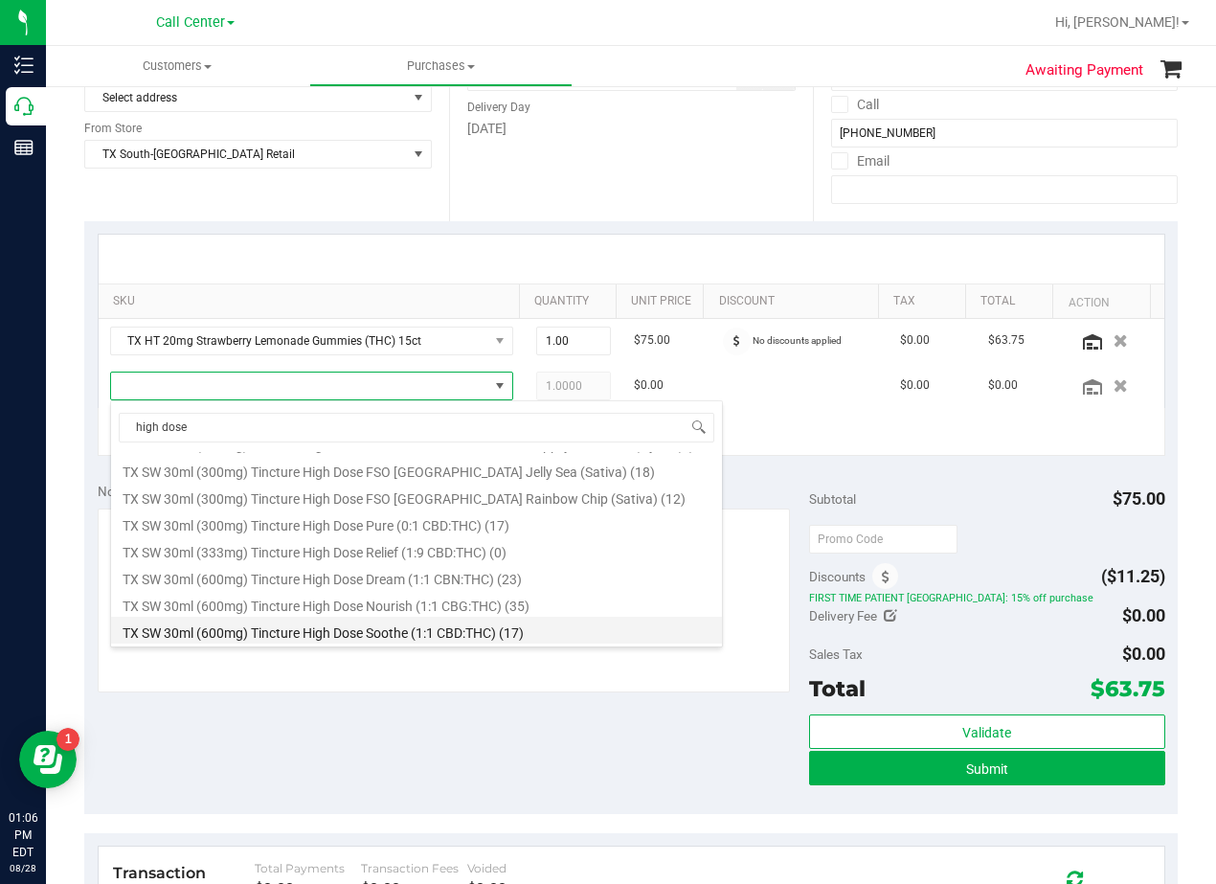
click at [532, 624] on li "TX SW 30ml (600mg) Tincture High Dose Soothe (1:1 CBD:THC) (17)" at bounding box center [416, 630] width 611 height 27
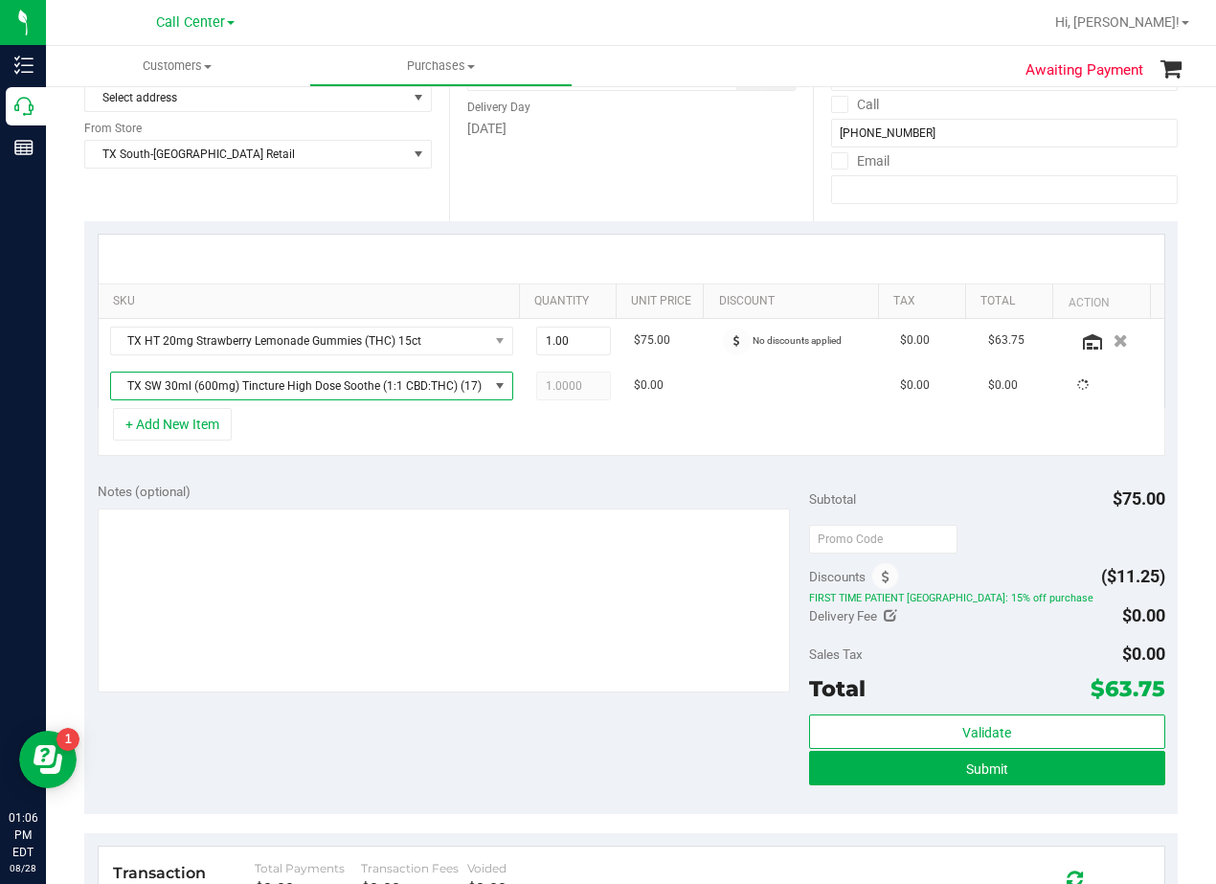
click at [475, 473] on div "Notes (optional) Subtotal $75.00 Discounts ($11.25) FIRST TIME PATIENT TX: 15% …" at bounding box center [631, 641] width 1094 height 345
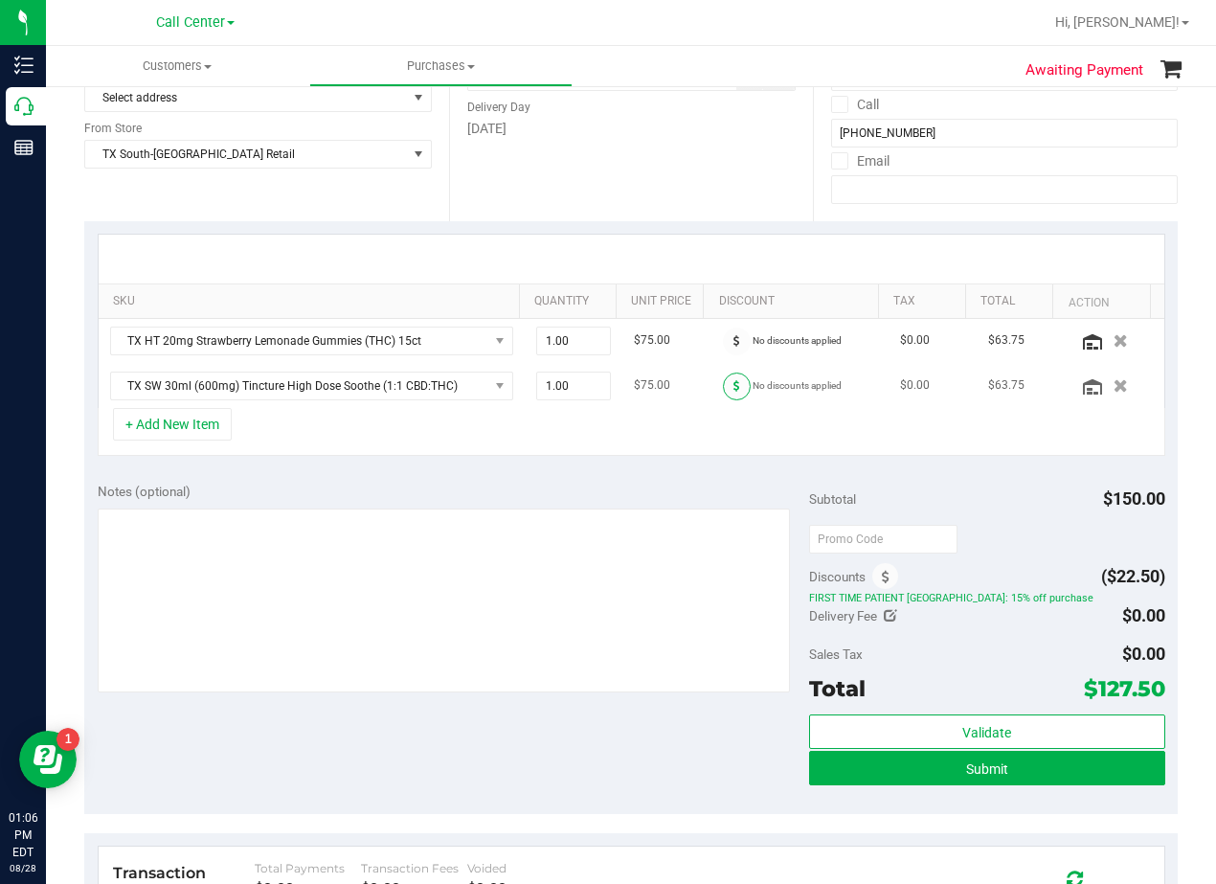
click at [723, 386] on span at bounding box center [737, 387] width 28 height 28
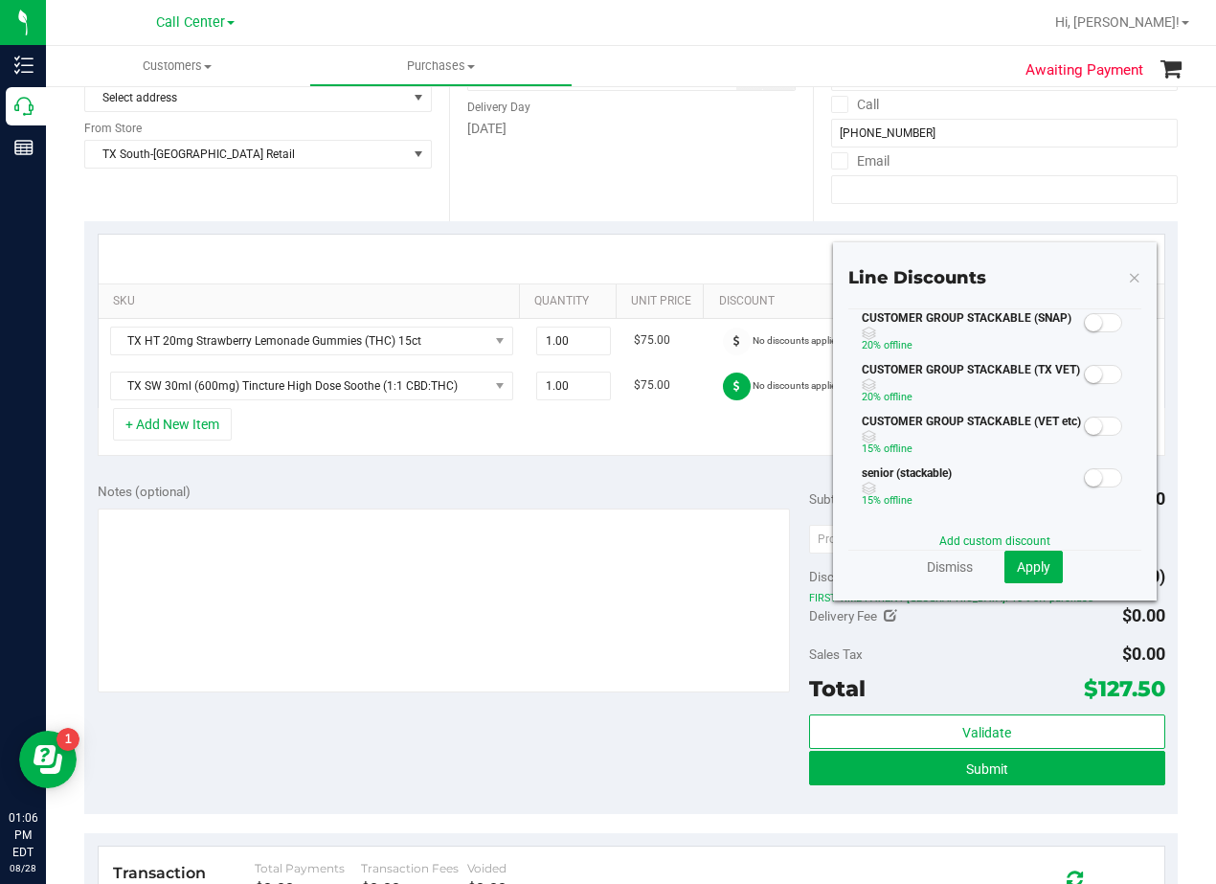
click at [1084, 396] on div "CUSTOMER GROUP STACKABLE (TX VET) 20% off line" at bounding box center [995, 387] width 293 height 52
click at [1091, 362] on div at bounding box center [1103, 373] width 39 height 24
click at [1092, 376] on span at bounding box center [1103, 374] width 38 height 19
click at [1040, 572] on button "Apply" at bounding box center [1034, 567] width 58 height 33
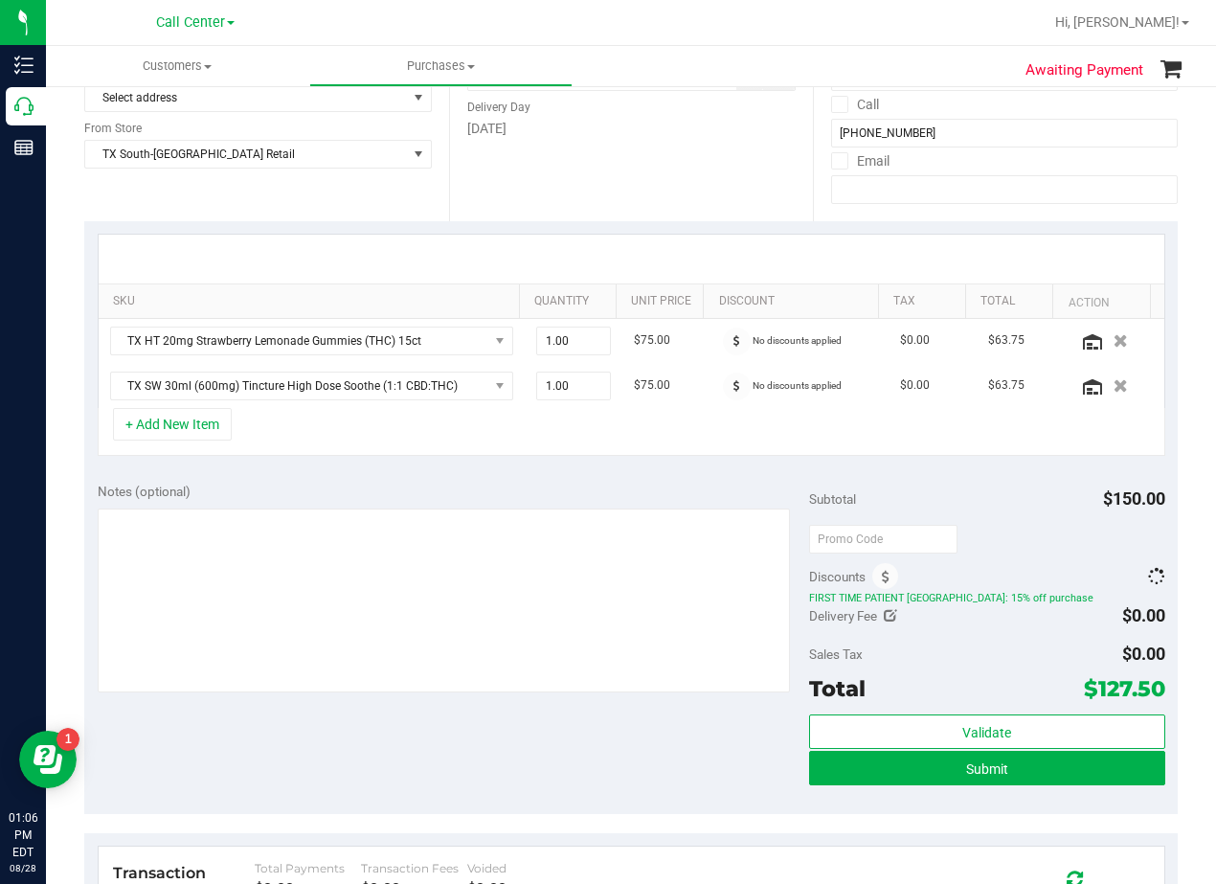
click at [1006, 474] on div "Notes (optional) Subtotal $150.00 Discounts FIRST TIME PATIENT TX: 15% off purc…" at bounding box center [631, 641] width 1094 height 345
click at [882, 581] on icon at bounding box center [886, 577] width 8 height 13
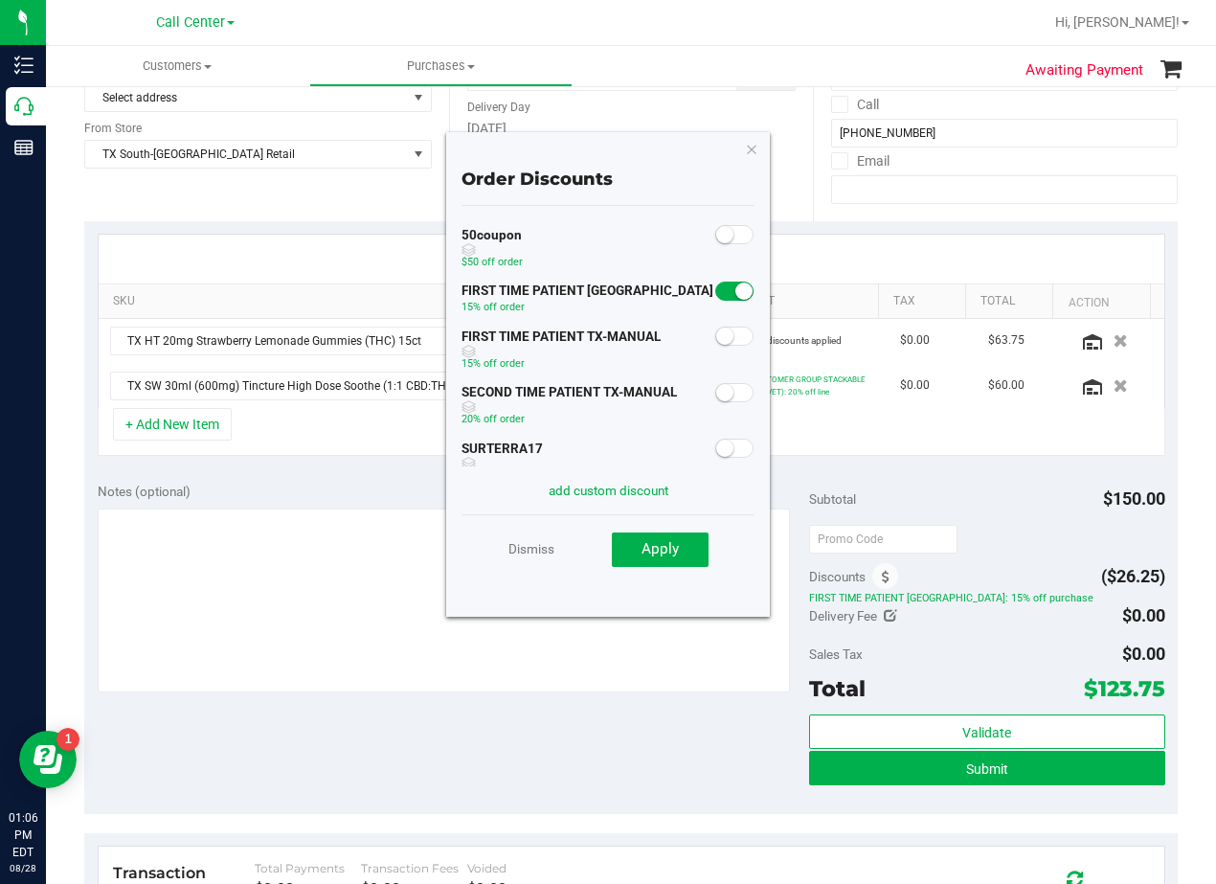
click at [716, 336] on small at bounding box center [724, 336] width 17 height 17
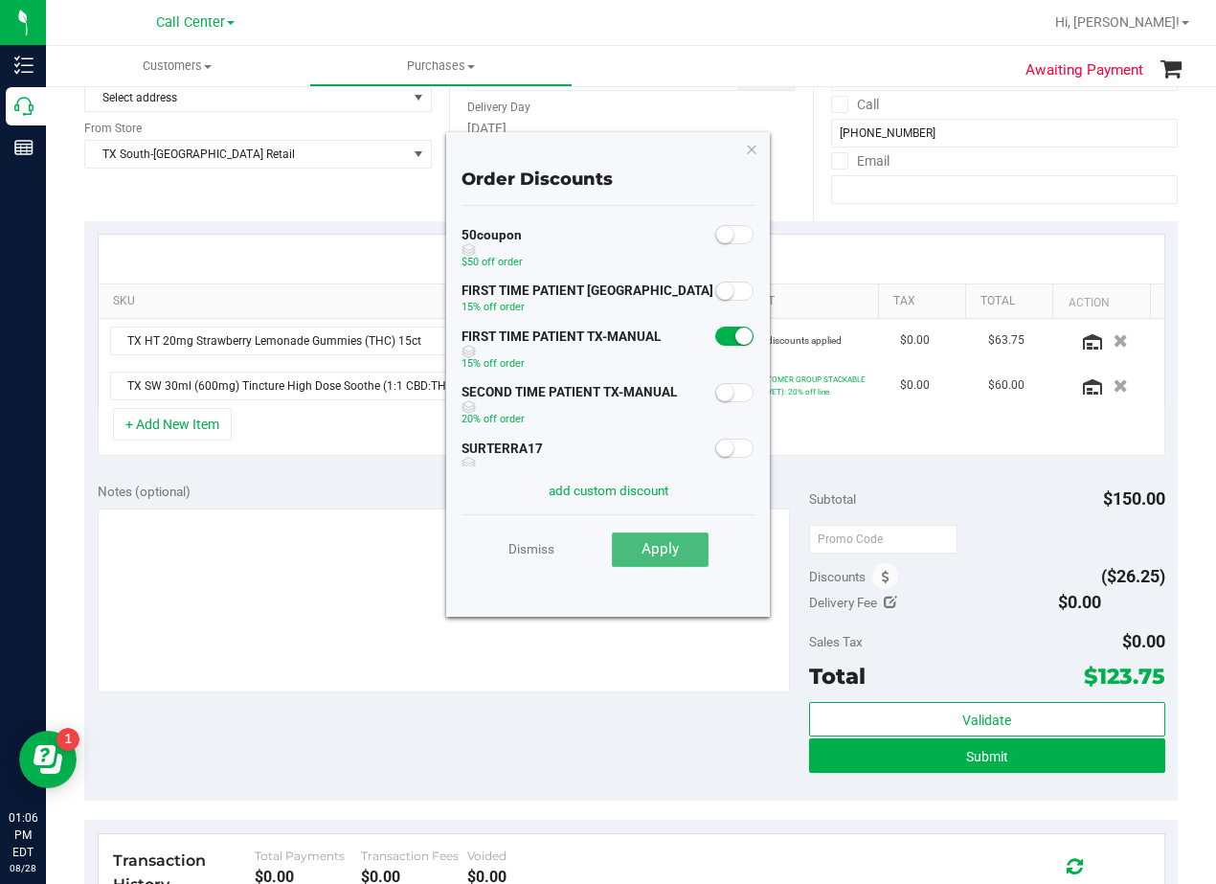
click at [697, 551] on button "Apply" at bounding box center [660, 550] width 97 height 34
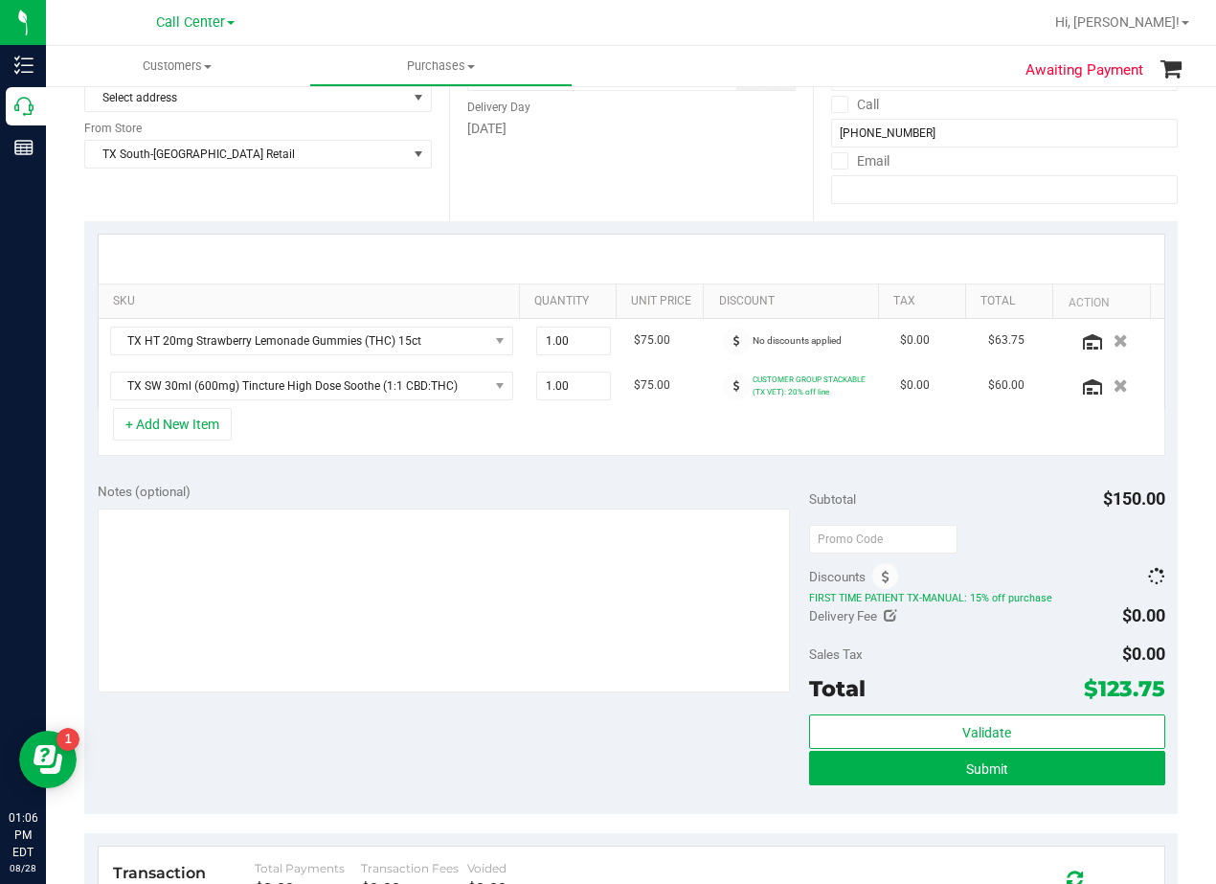
click at [707, 478] on div "Notes (optional) Subtotal $150.00 Discounts FIRST TIME PATIENT TX-MANUAL: 15% o…" at bounding box center [631, 641] width 1094 height 345
click at [724, 335] on span at bounding box center [737, 342] width 28 height 28
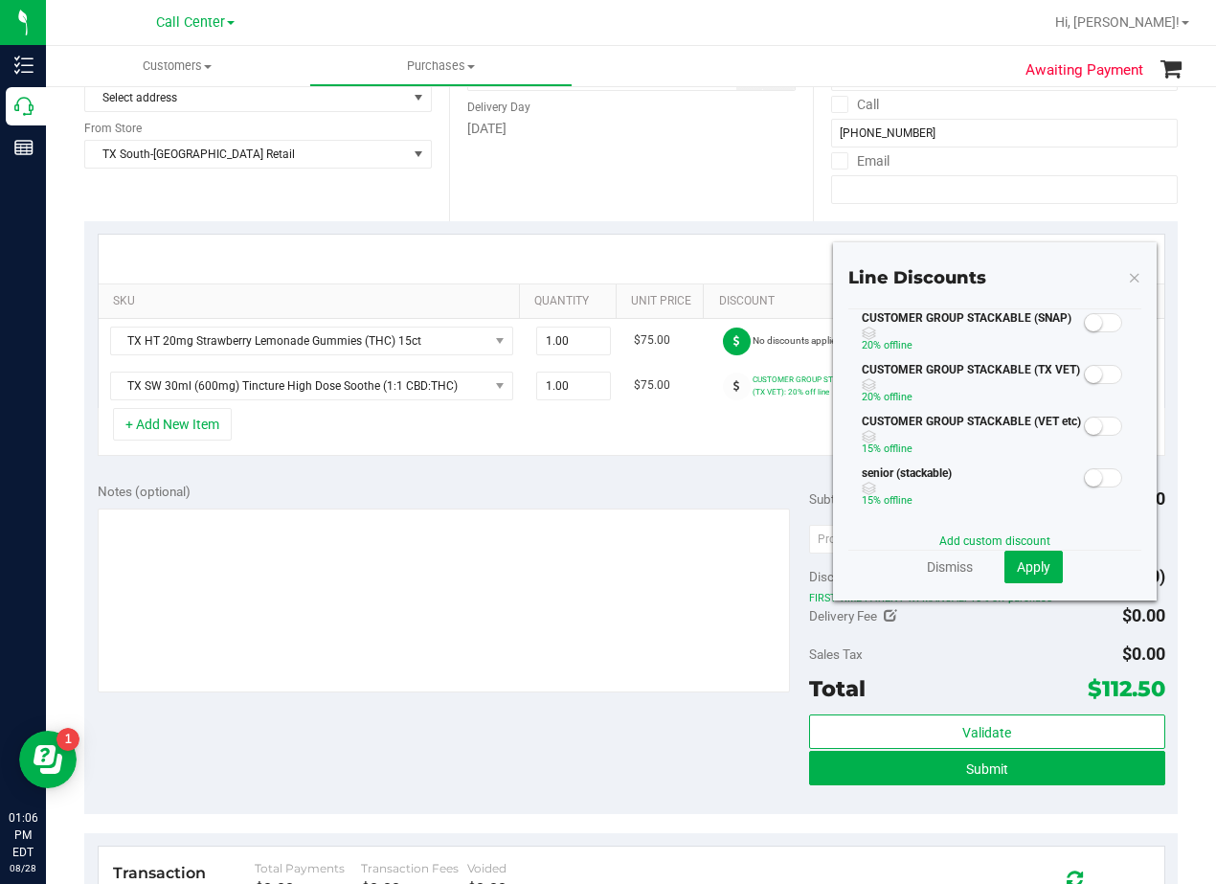
click at [1093, 374] on span at bounding box center [1103, 374] width 38 height 19
click at [1032, 564] on span "Apply" at bounding box center [1034, 566] width 34 height 15
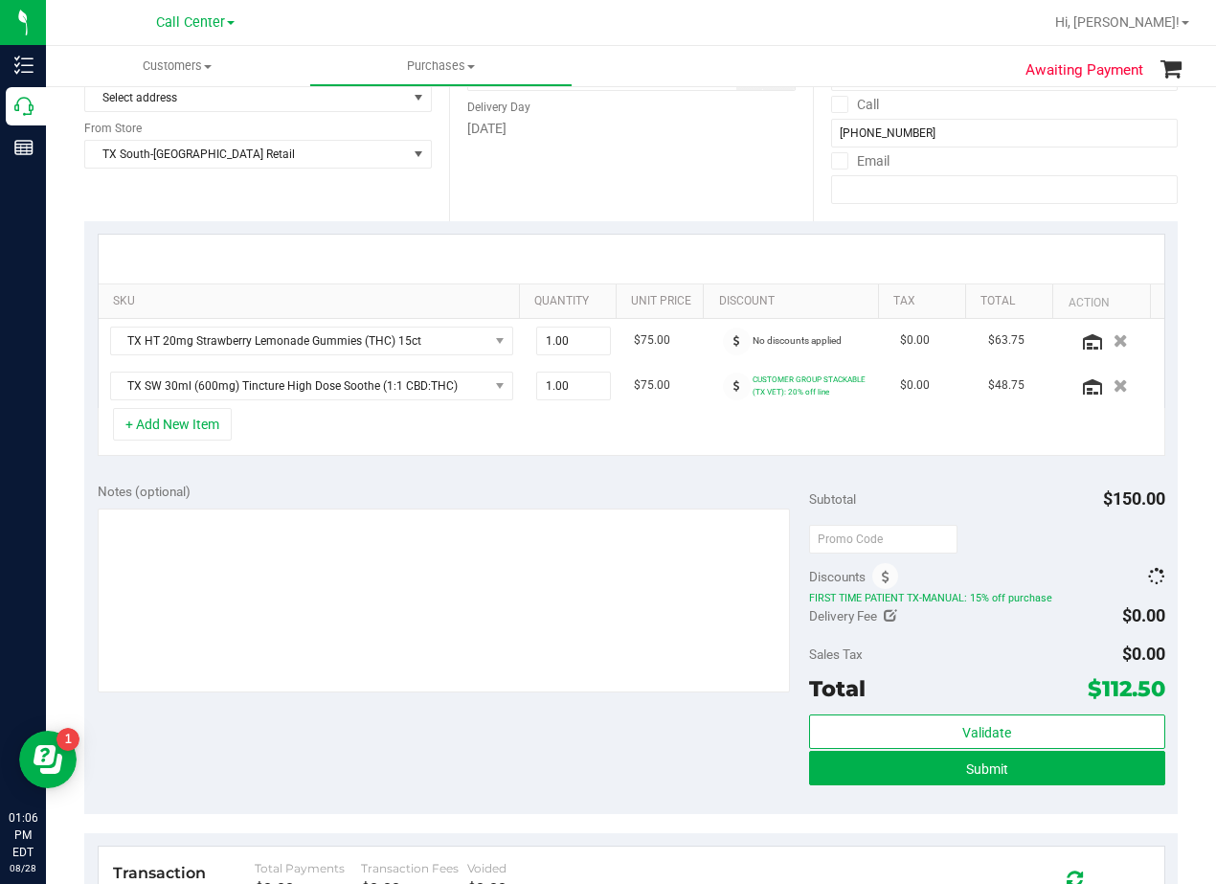
click at [1011, 481] on div "Notes (optional) Subtotal $150.00 Discounts FIRST TIME PATIENT TX-MANUAL: 15% o…" at bounding box center [631, 641] width 1094 height 345
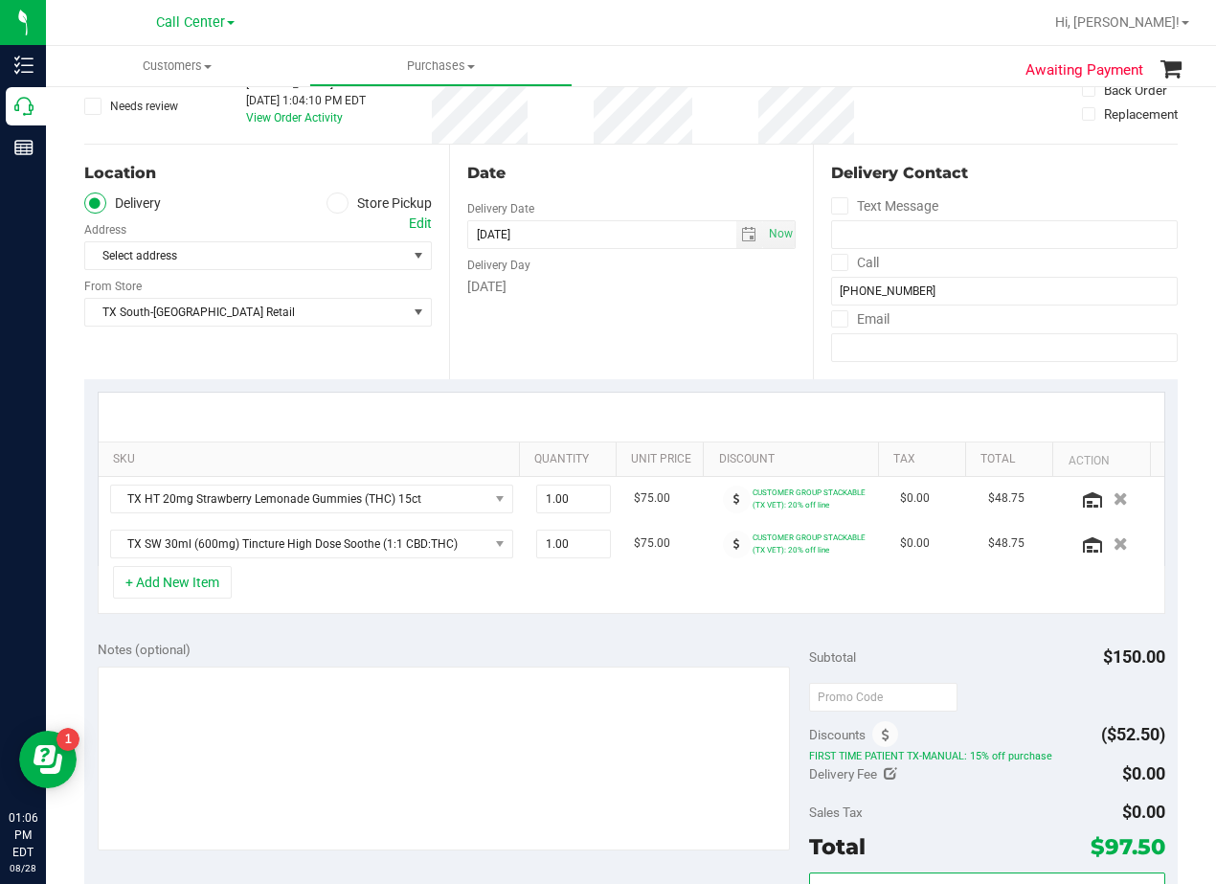
scroll to position [96, 0]
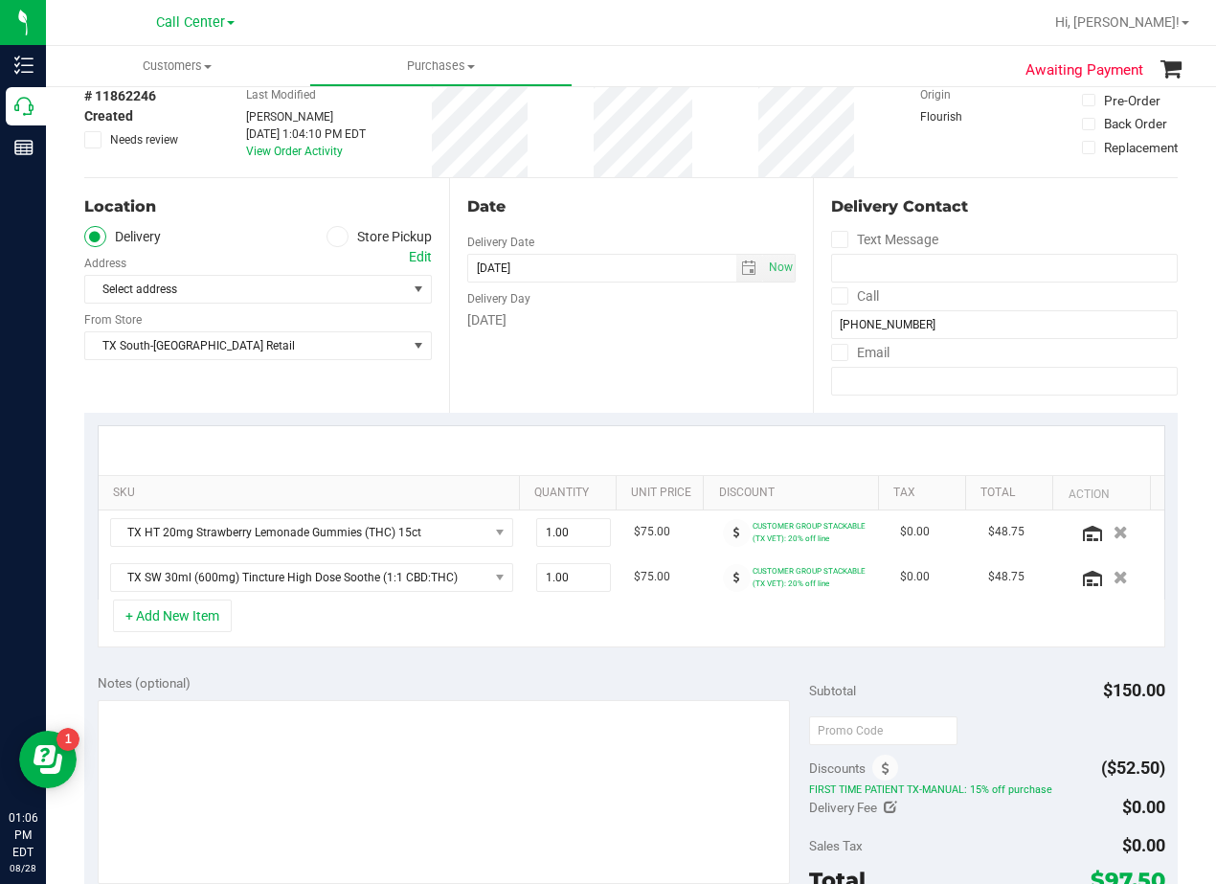
click at [680, 447] on div at bounding box center [632, 450] width 1066 height 49
click at [680, 446] on div at bounding box center [632, 450] width 1066 height 49
click at [681, 445] on div at bounding box center [632, 450] width 1066 height 49
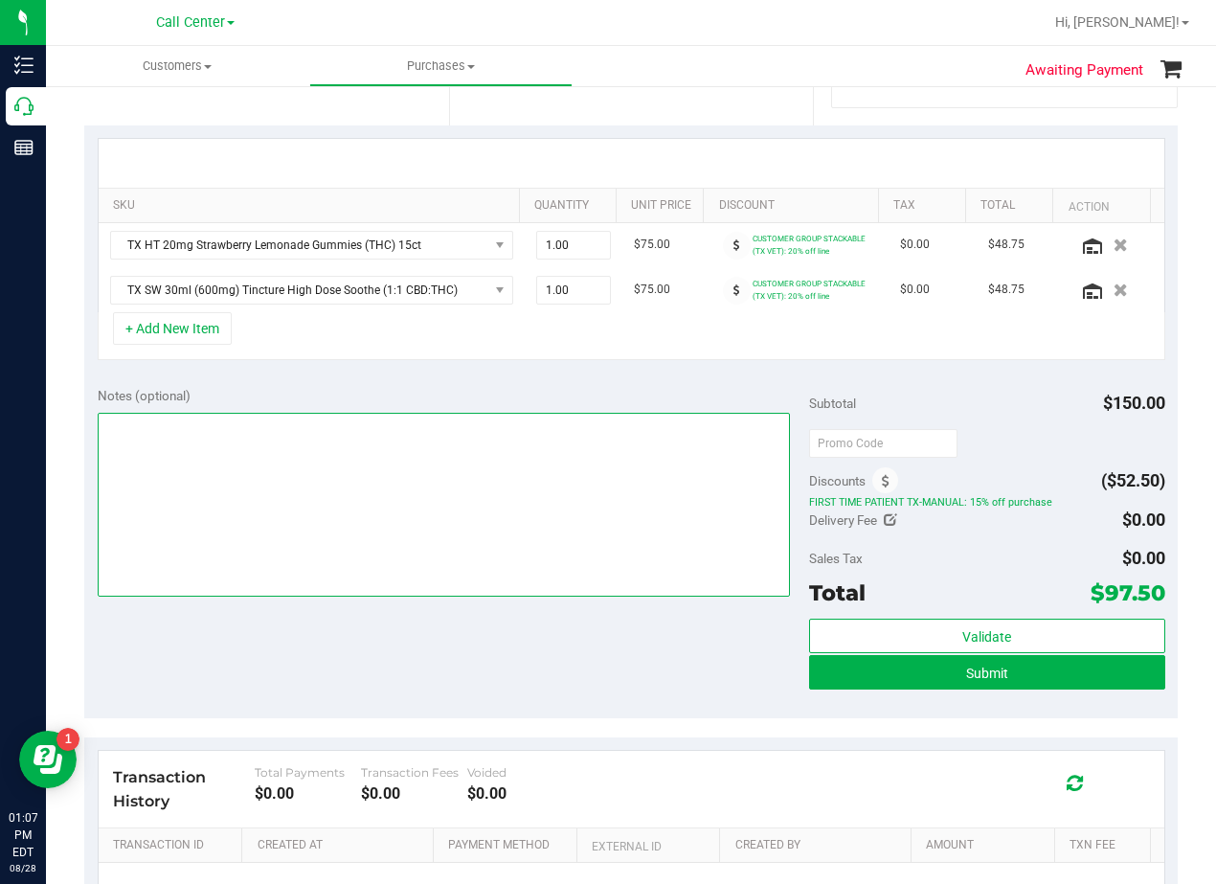
click at [623, 562] on textarea at bounding box center [444, 505] width 692 height 184
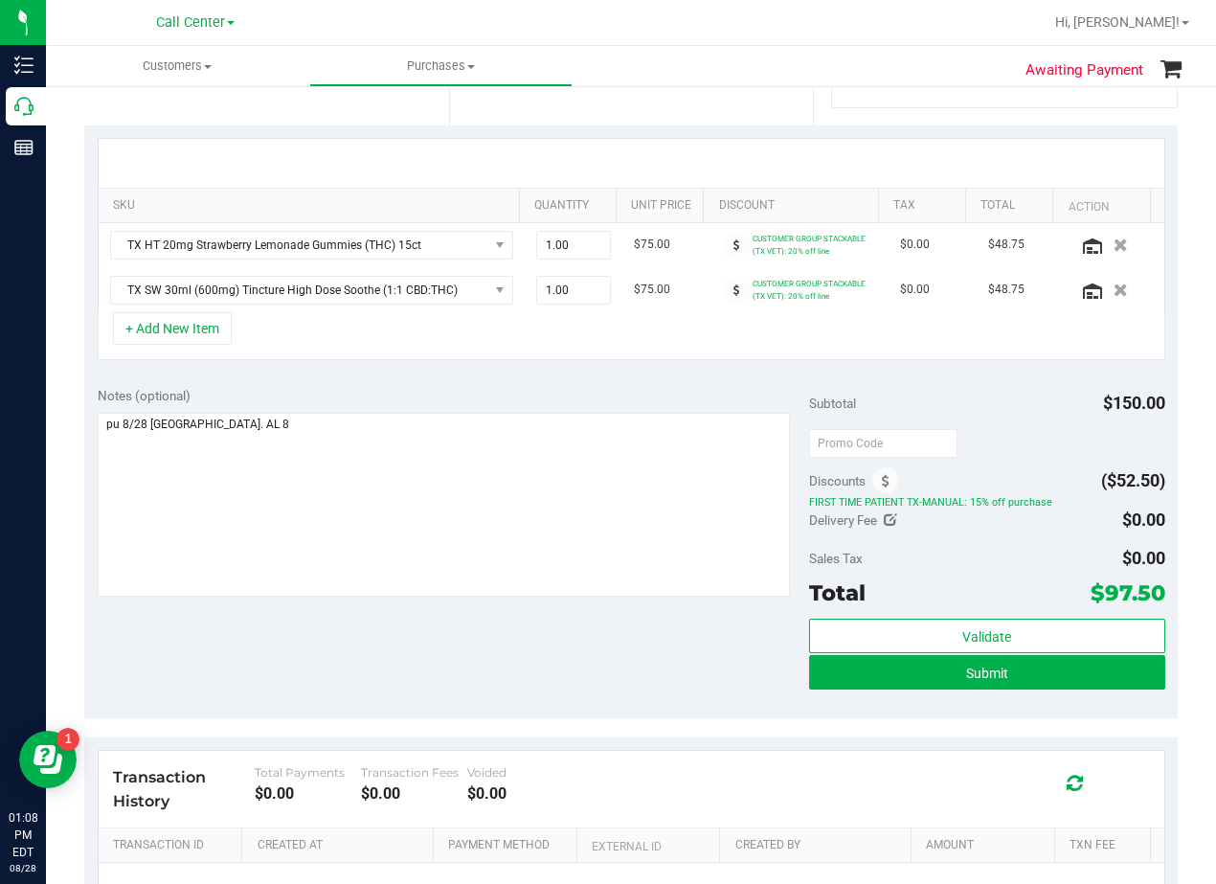
click at [584, 372] on div "SKU Quantity Unit Price Discount Tax Total Action TX HT 20mg Strawberry Lemonad…" at bounding box center [631, 249] width 1094 height 248
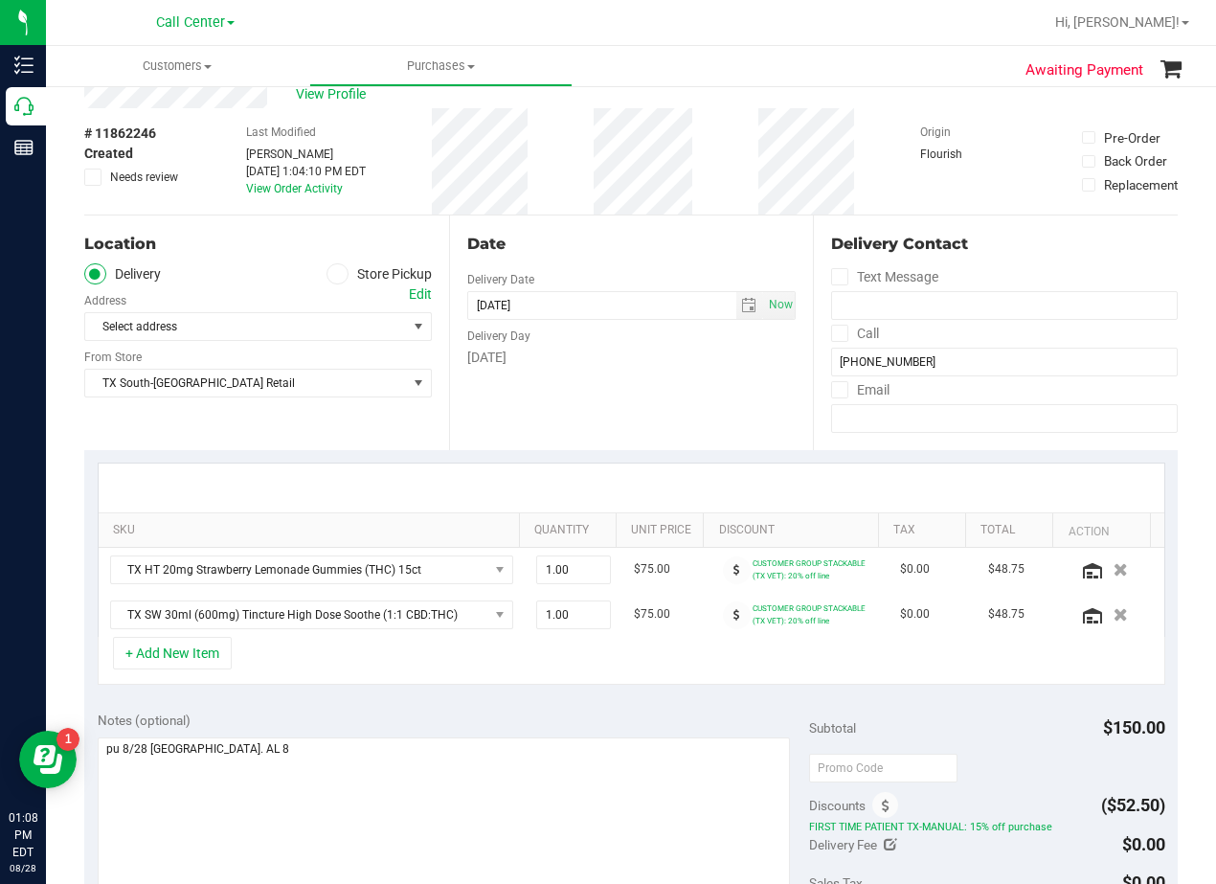
scroll to position [0, 0]
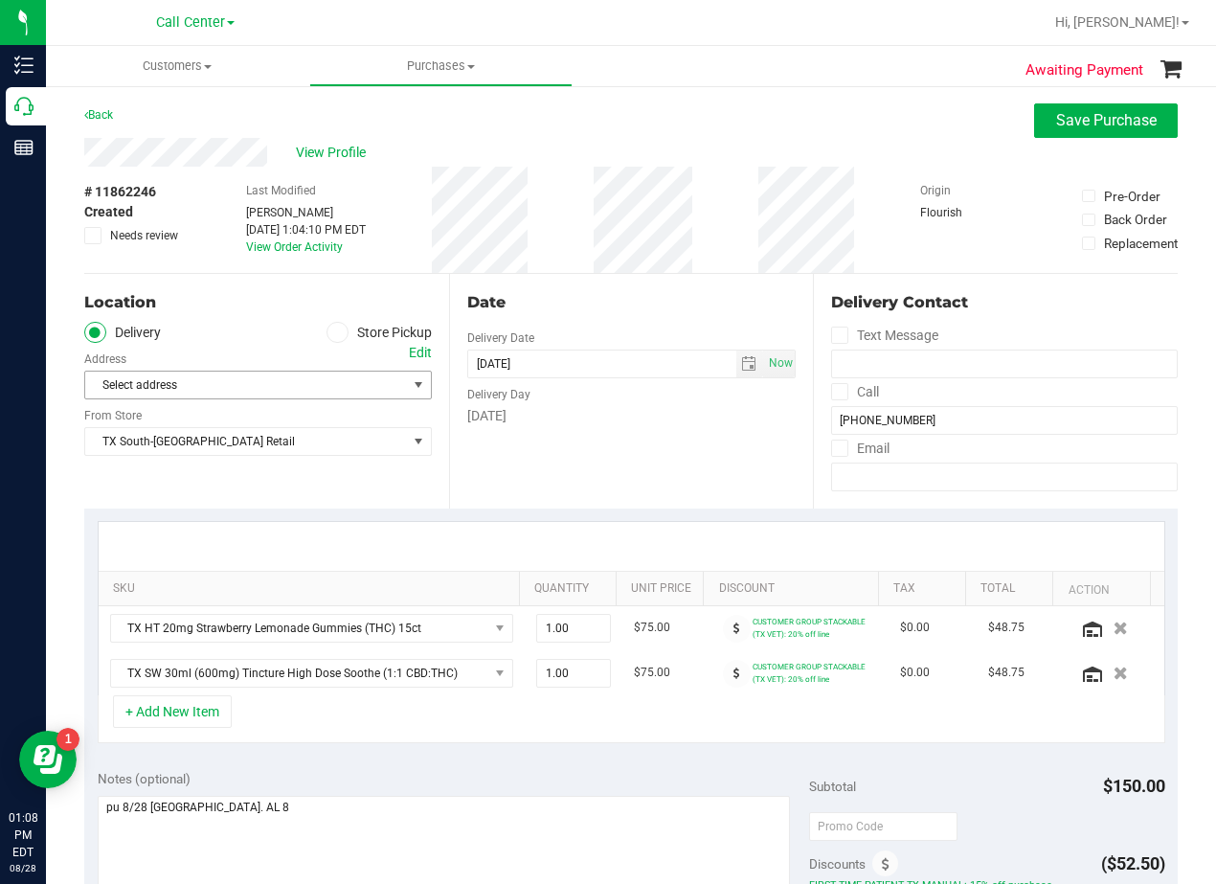
click at [300, 386] on span "Select address" at bounding box center [238, 385] width 306 height 27
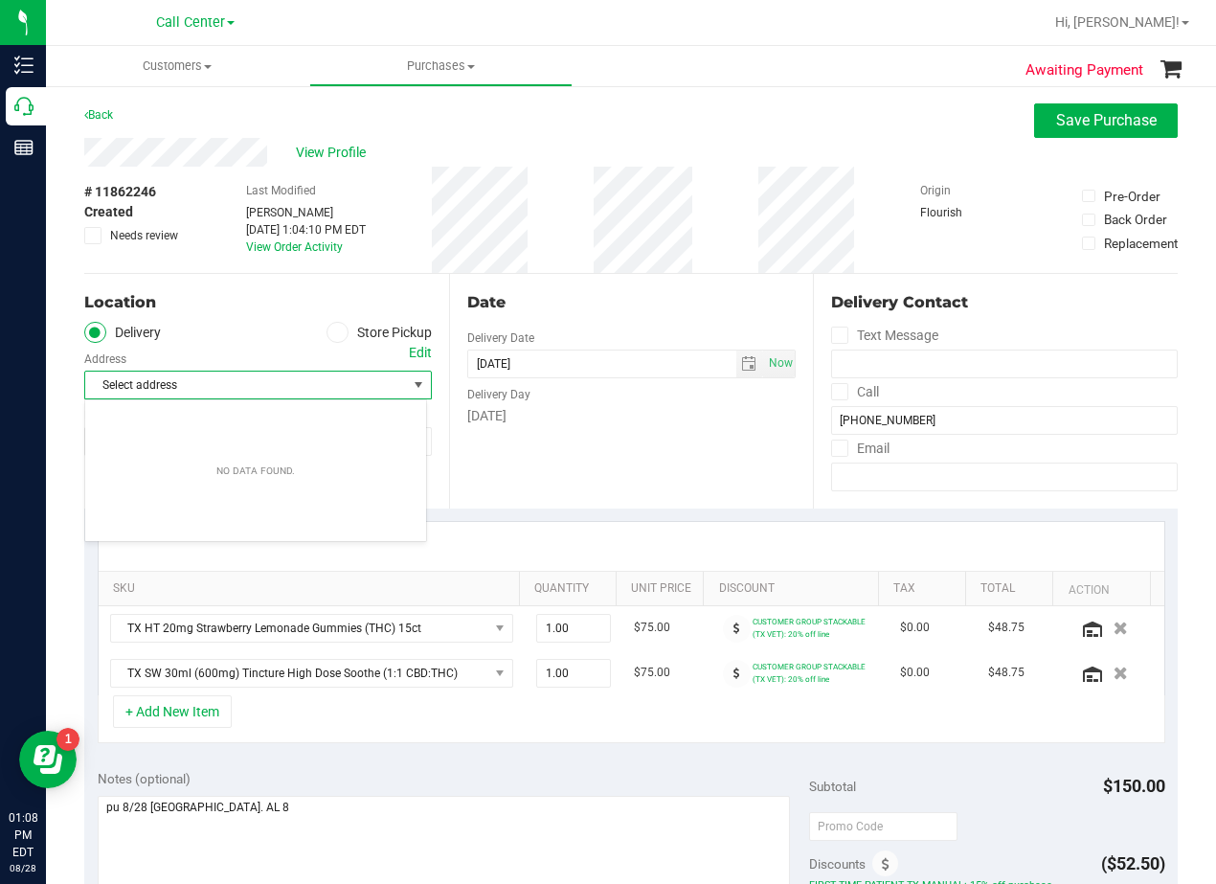
click at [409, 352] on div "Edit" at bounding box center [420, 353] width 23 height 20
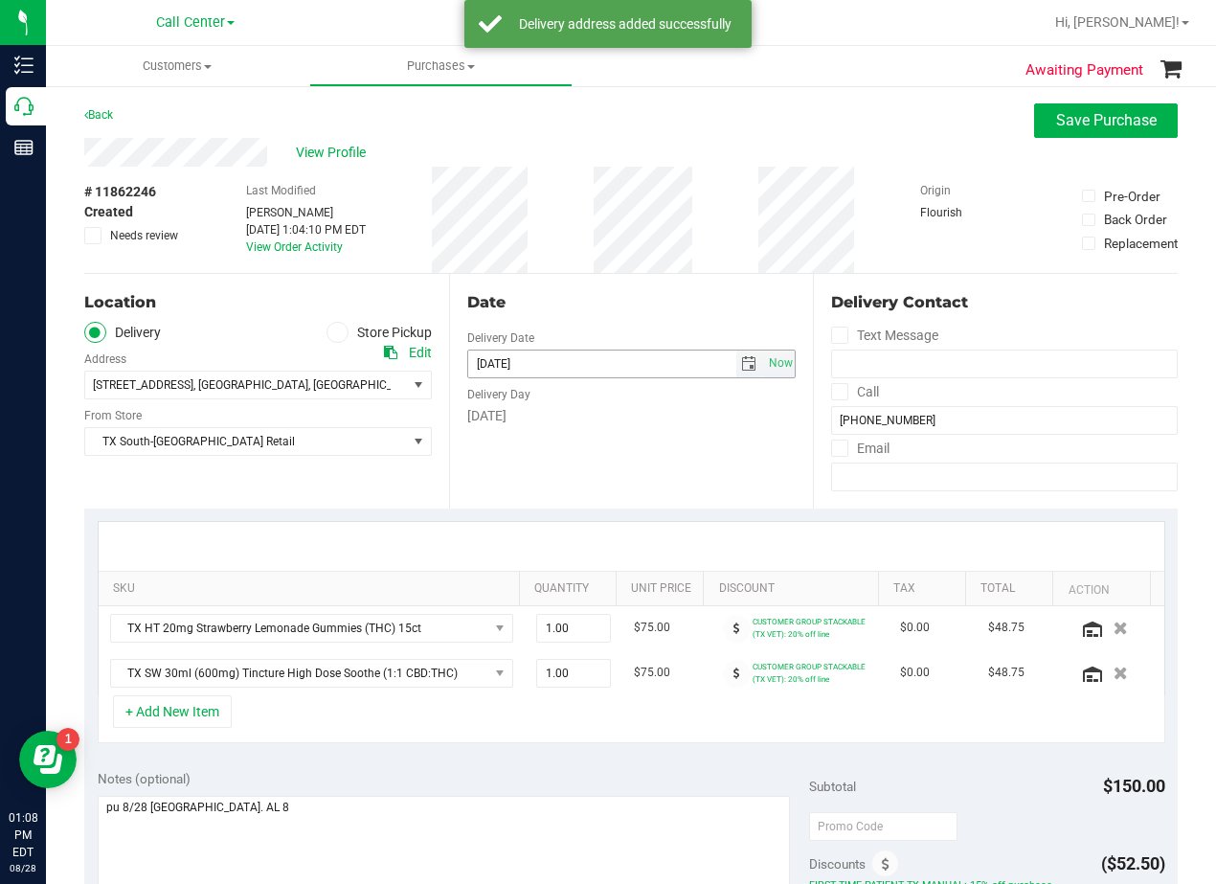
click at [646, 287] on div "Date Delivery Date [DATE] Now [DATE] 08:00 AM Now Delivery Day [DATE]" at bounding box center [631, 391] width 365 height 235
click at [600, 285] on div "Date Delivery Date [DATE] Now [DATE] 08:00 AM Now Delivery Day [DATE]" at bounding box center [631, 391] width 365 height 235
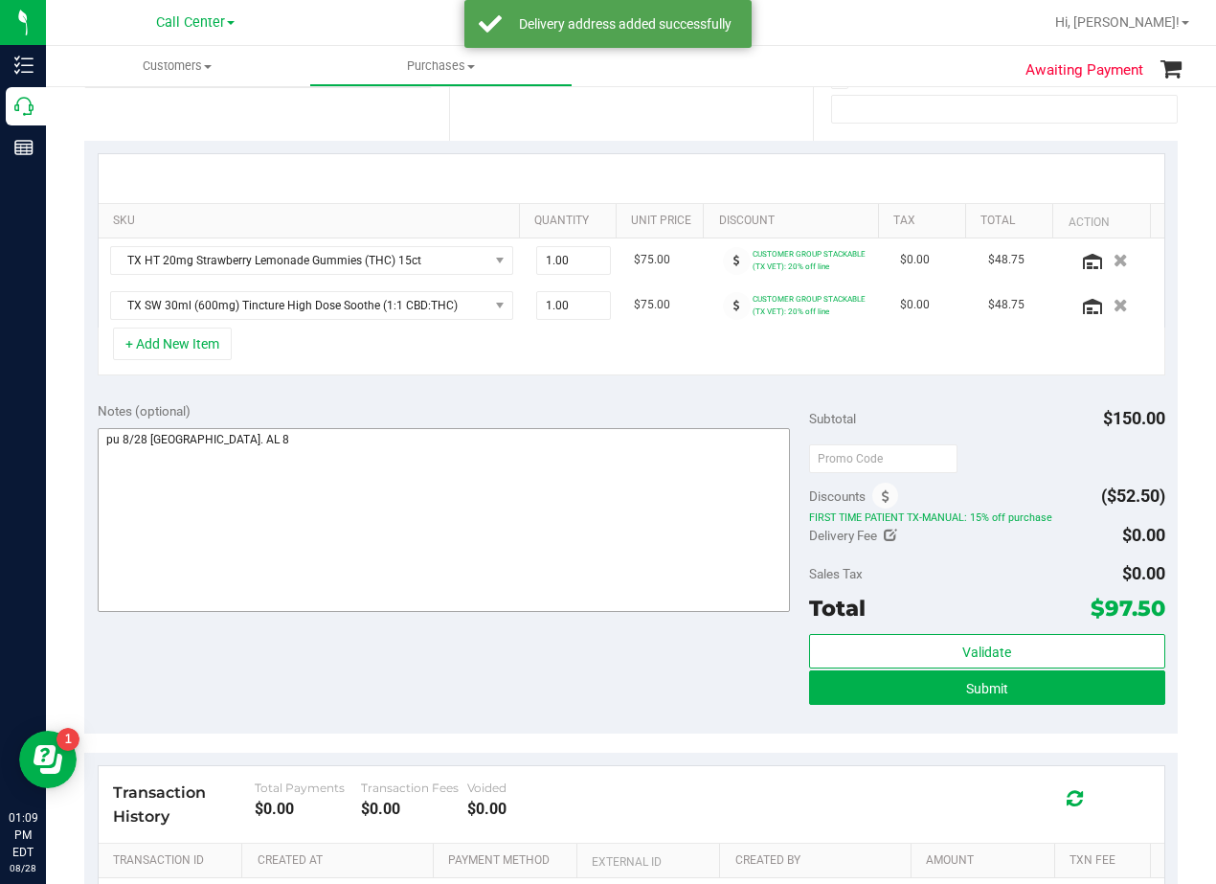
scroll to position [383, 0]
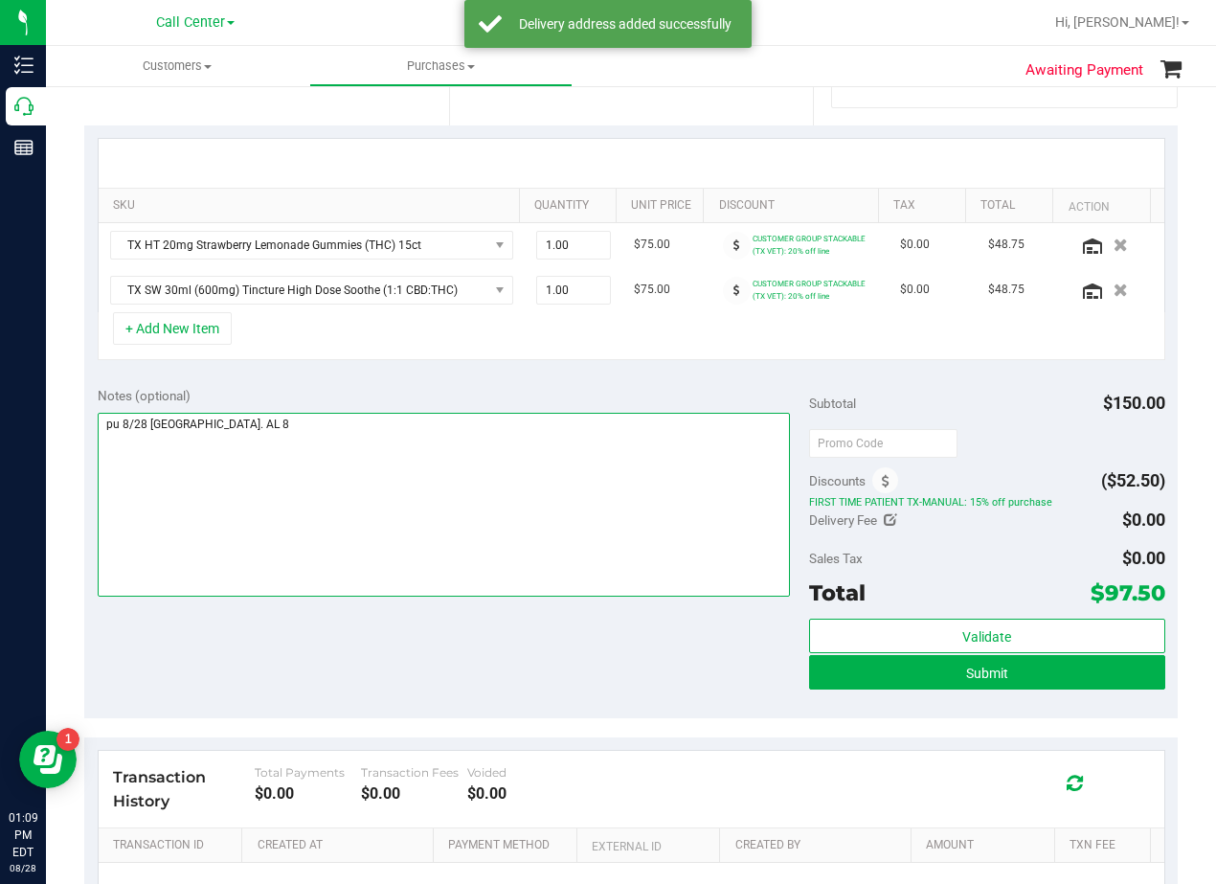
click at [365, 426] on textarea at bounding box center [444, 505] width 692 height 184
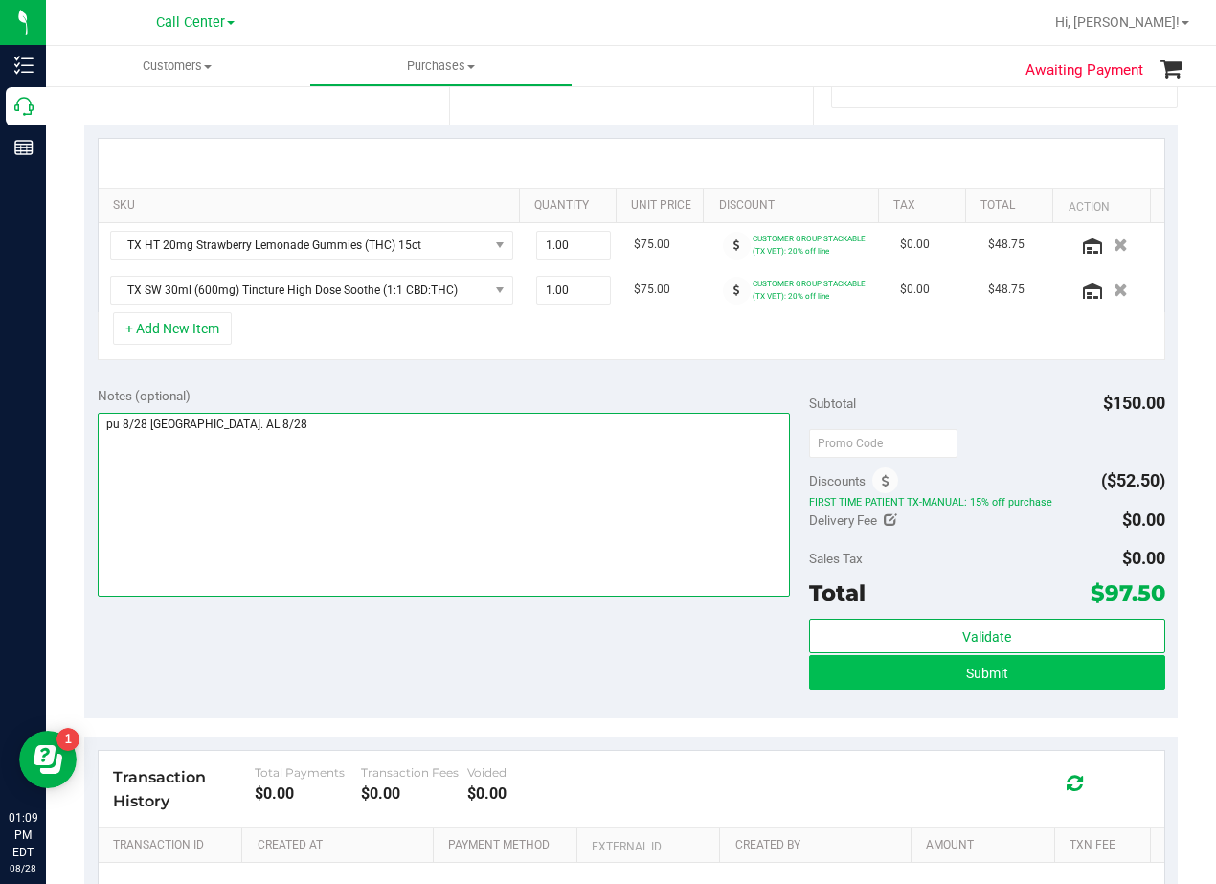
type textarea "pu 8/28 [GEOGRAPHIC_DATA]. AL 8/28"
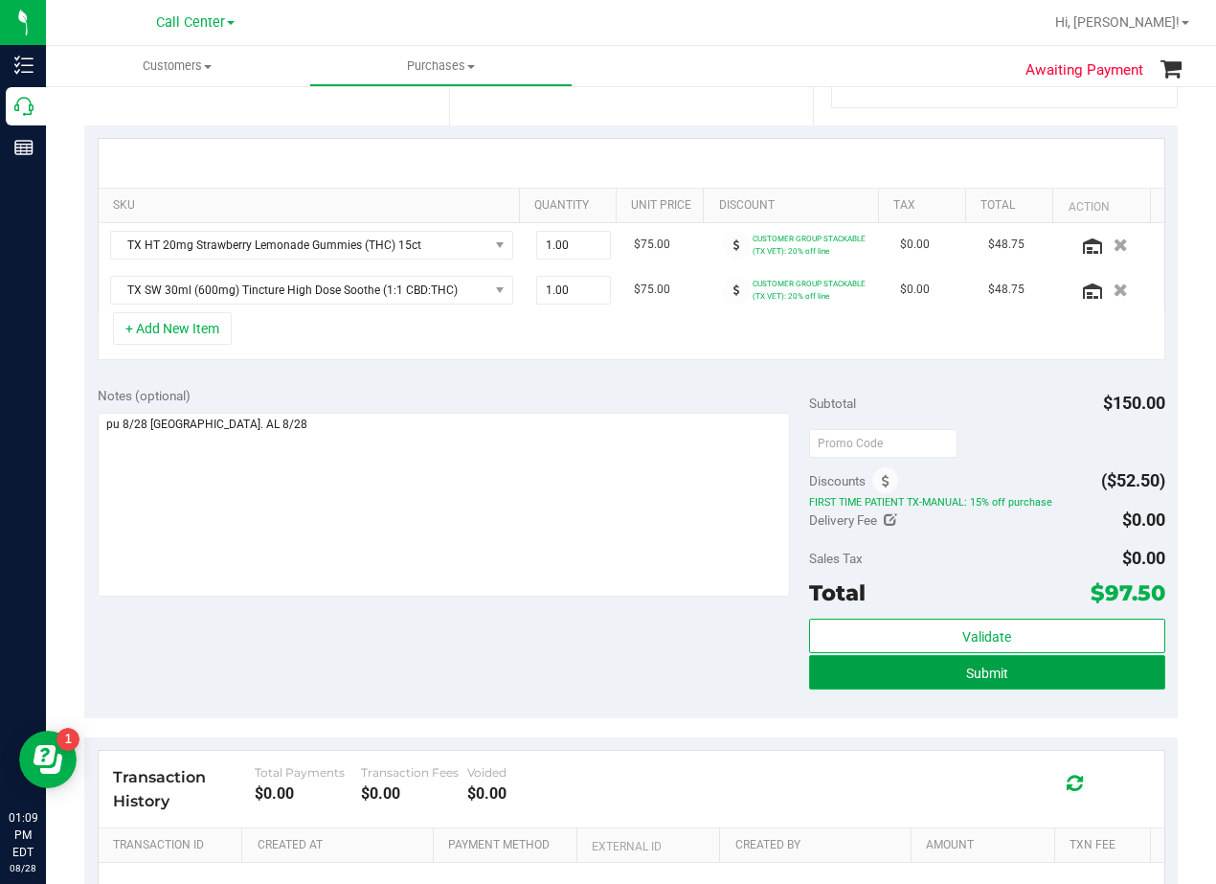
click at [813, 680] on button "Submit" at bounding box center [987, 672] width 356 height 34
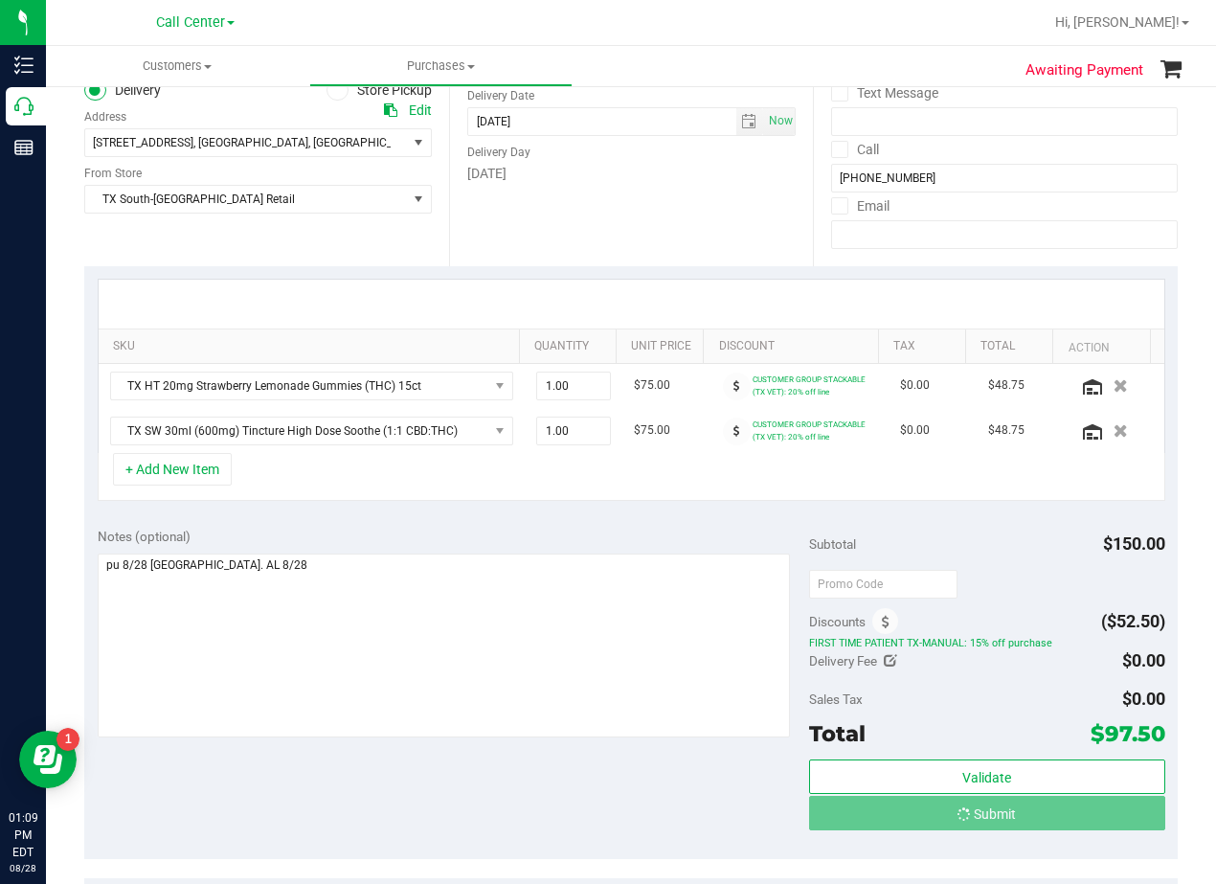
scroll to position [0, 0]
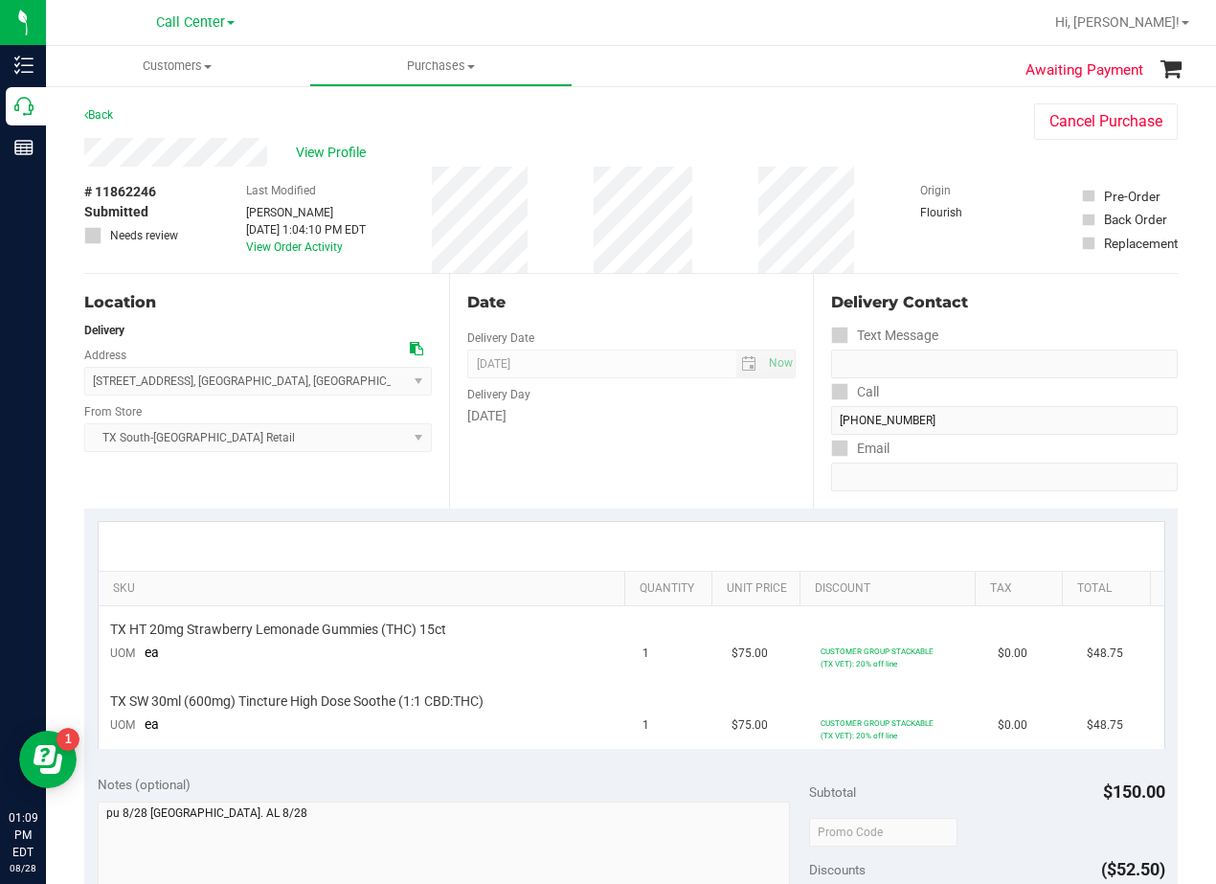
click at [671, 300] on div "Date" at bounding box center [631, 302] width 329 height 23
click at [731, 291] on div "Date" at bounding box center [631, 302] width 329 height 23
click at [668, 284] on div "Date Delivery Date [DATE] Now [DATE] 08:00 AM Now Delivery Day [DATE]" at bounding box center [631, 391] width 365 height 235
click at [647, 146] on div "View Profile" at bounding box center [540, 152] width 912 height 29
click at [647, 135] on div "Back Cancel Purchase" at bounding box center [631, 120] width 1094 height 34
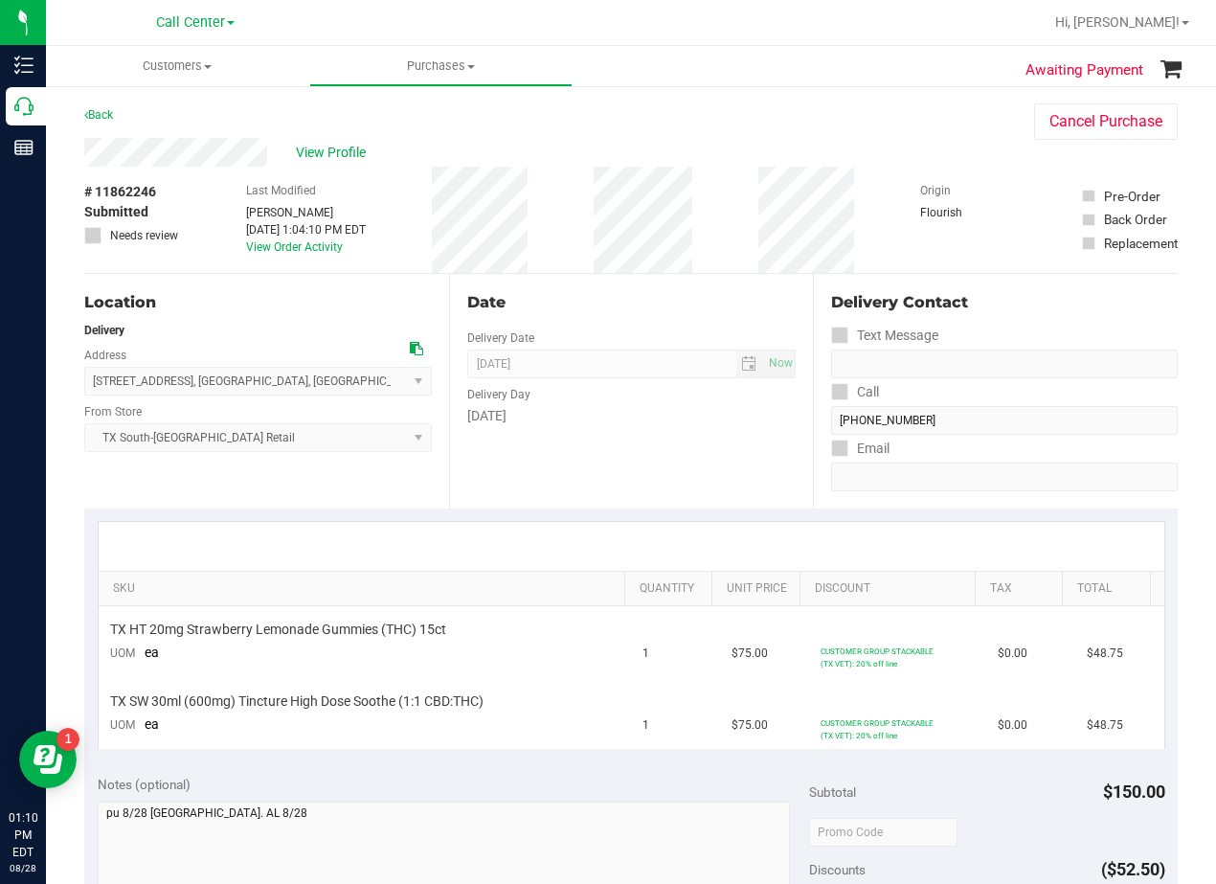
click at [643, 146] on div "View Profile" at bounding box center [540, 152] width 912 height 29
click at [620, 138] on div "View Profile" at bounding box center [540, 152] width 912 height 29
click at [697, 310] on div "Date" at bounding box center [631, 302] width 329 height 23
click at [349, 164] on div "View Profile" at bounding box center [540, 152] width 912 height 29
click at [348, 152] on span "View Profile" at bounding box center [334, 153] width 77 height 20
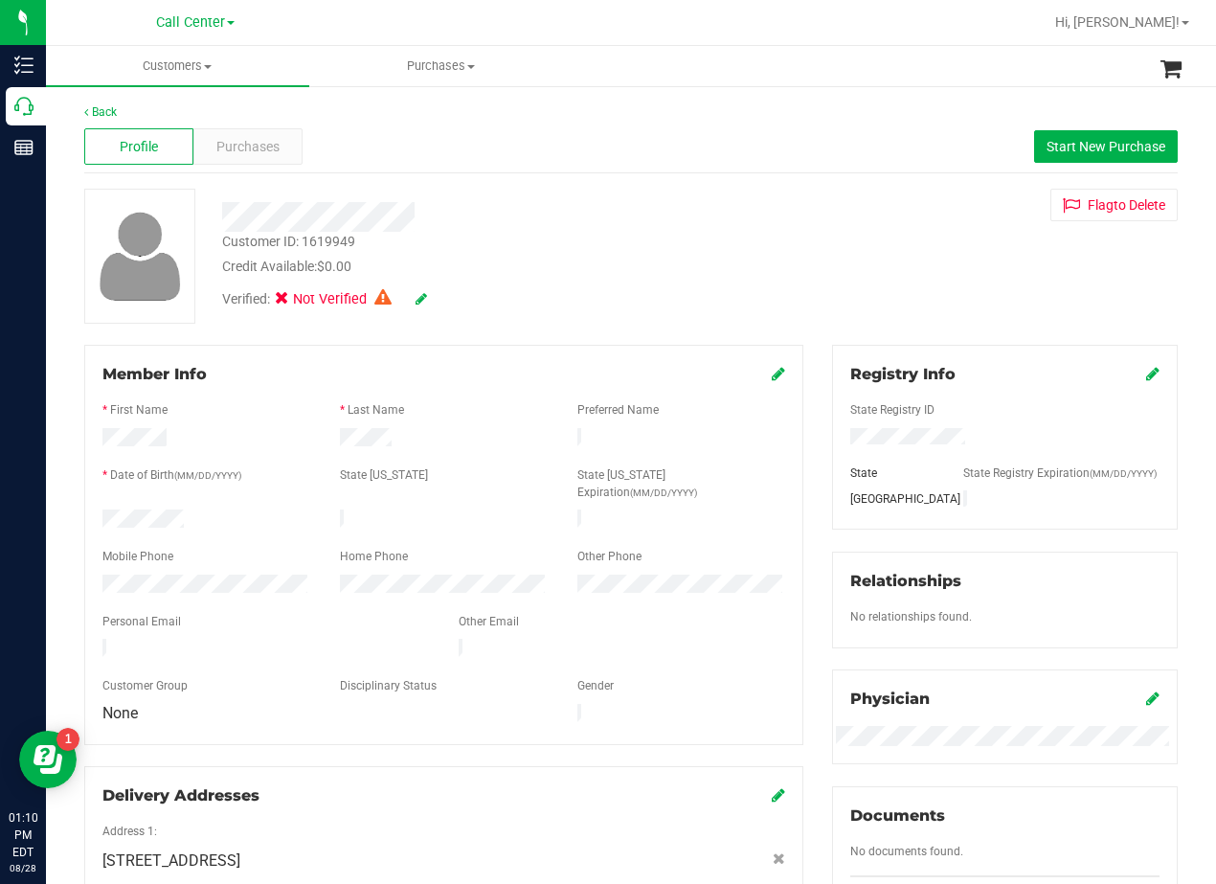
click at [772, 370] on icon at bounding box center [778, 373] width 13 height 15
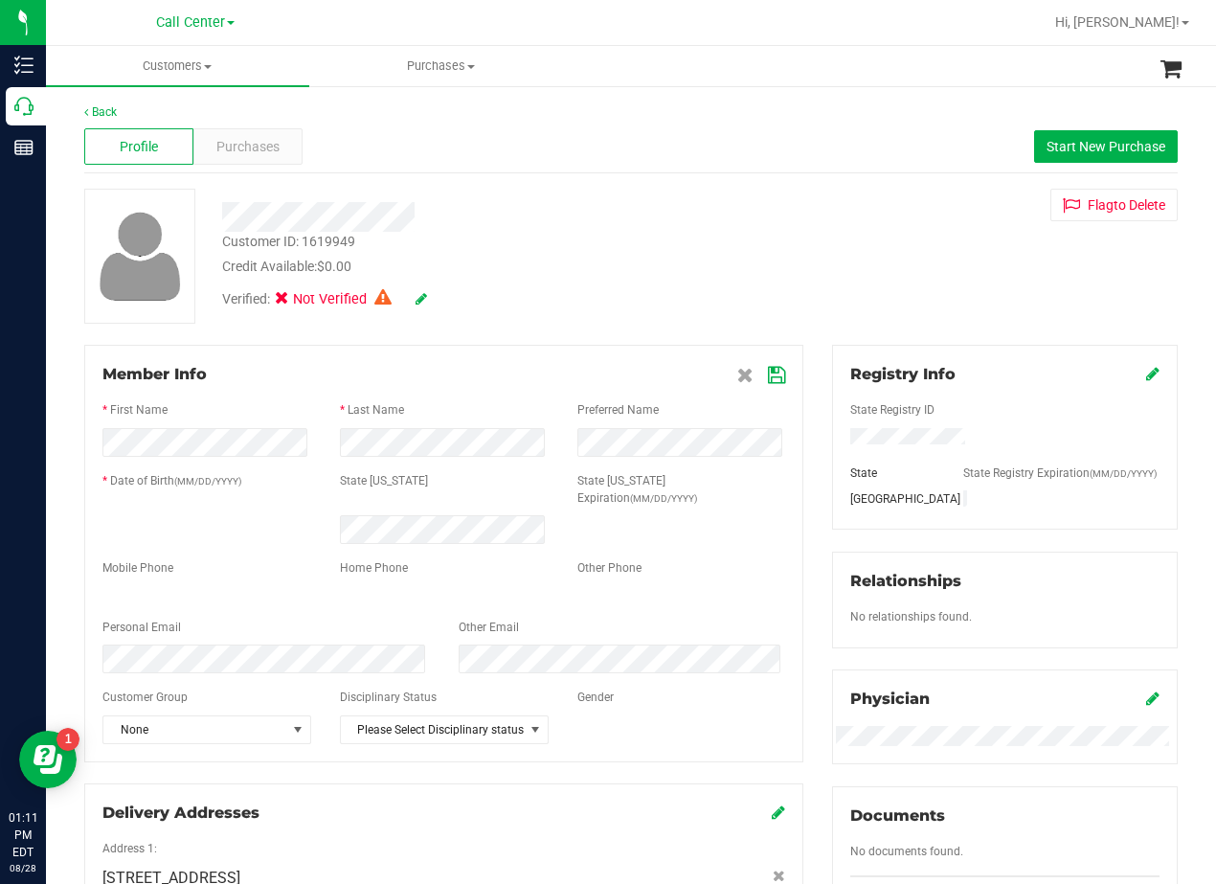
click at [663, 246] on div "Customer ID: 1619949 Credit Available: $0.00" at bounding box center [488, 254] width 561 height 45
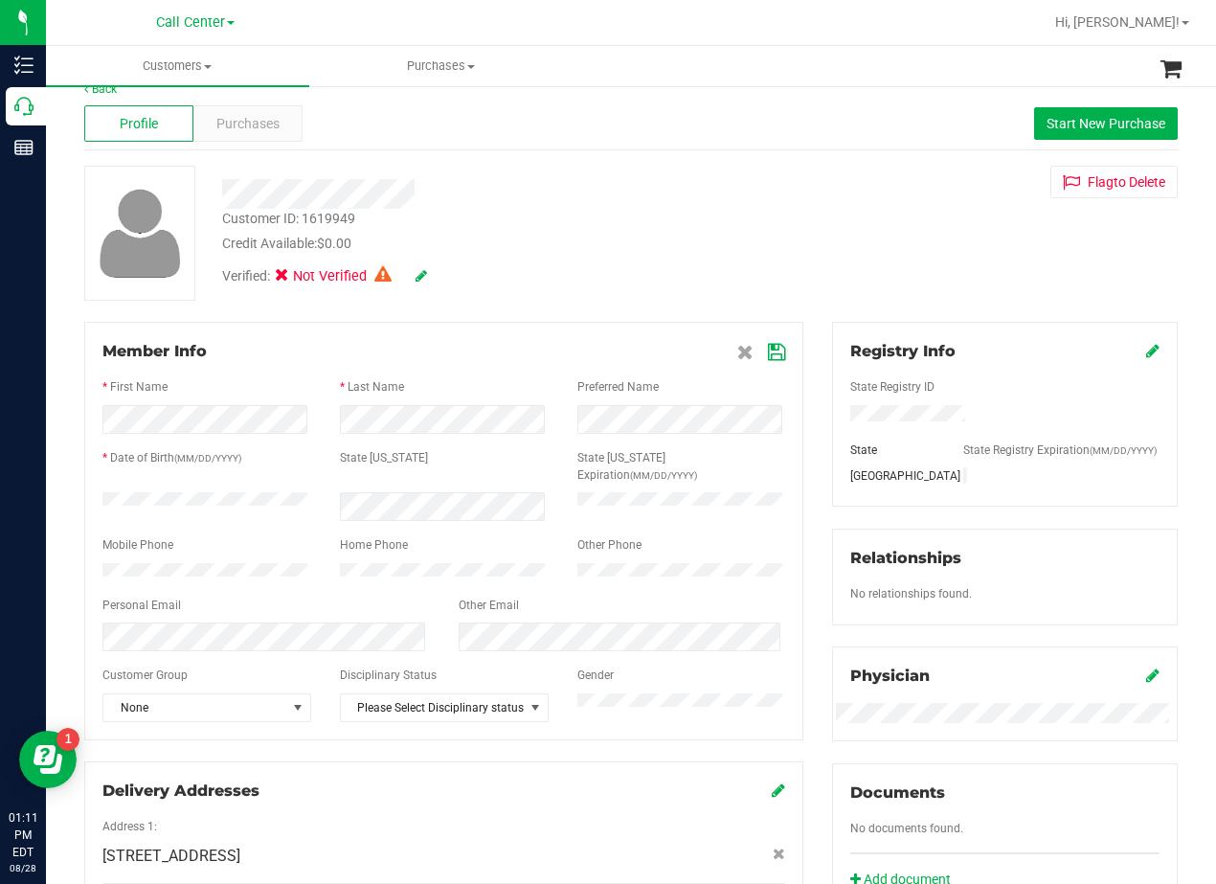
scroll to position [96, 0]
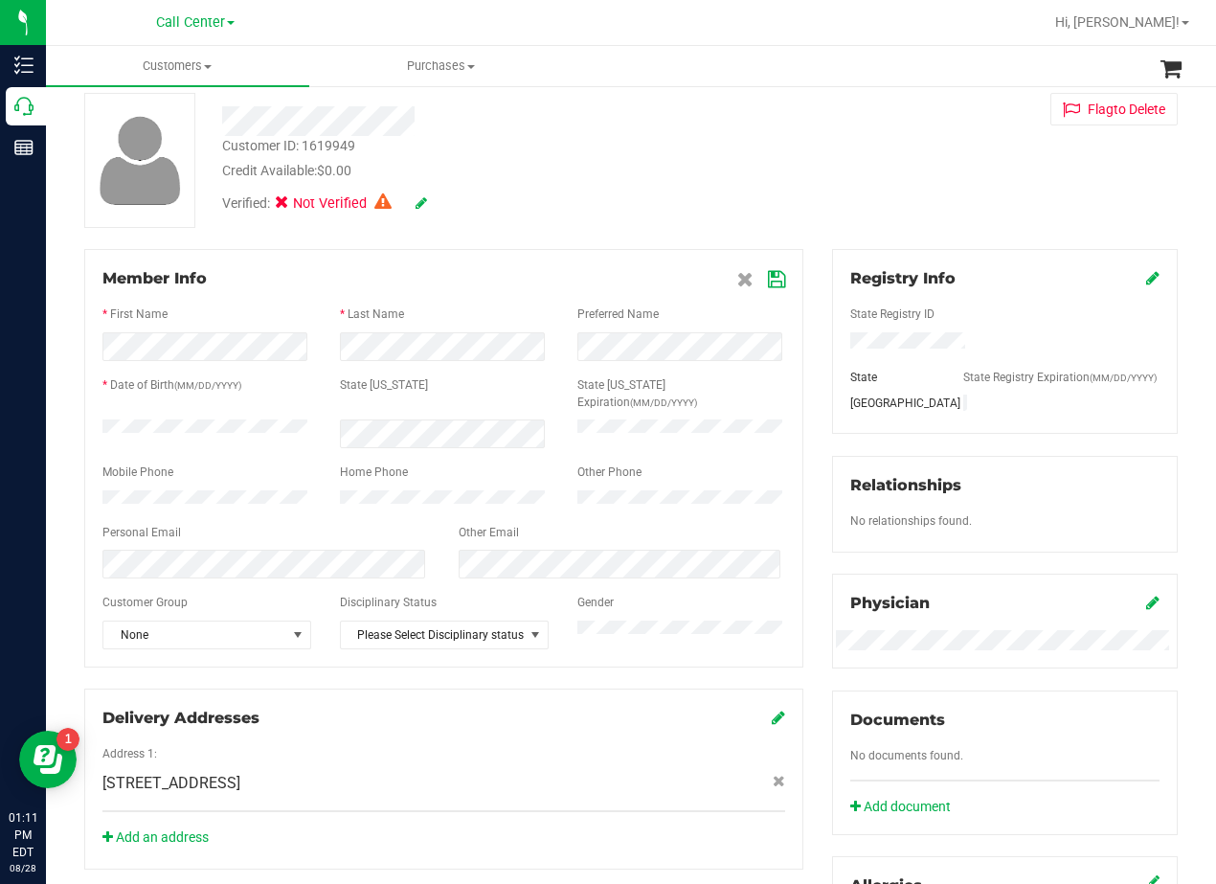
click at [770, 171] on div "Customer ID: 1619949 Credit Available: $0.00 Verified: Not Verified Flag to [GE…" at bounding box center [631, 160] width 1123 height 135
click at [760, 151] on div "Customer ID: 1619949 Credit Available: $0.00" at bounding box center [488, 158] width 561 height 45
click at [811, 189] on div "Customer ID: 1619949 Credit Available: $0.00 Verified: Not Verified Flag to [GE…" at bounding box center [631, 160] width 1123 height 135
click at [787, 197] on div "Customer ID: 1619949 Credit Available: $0.00 Verified: Not Verified Flag to [GE…" at bounding box center [631, 160] width 1123 height 135
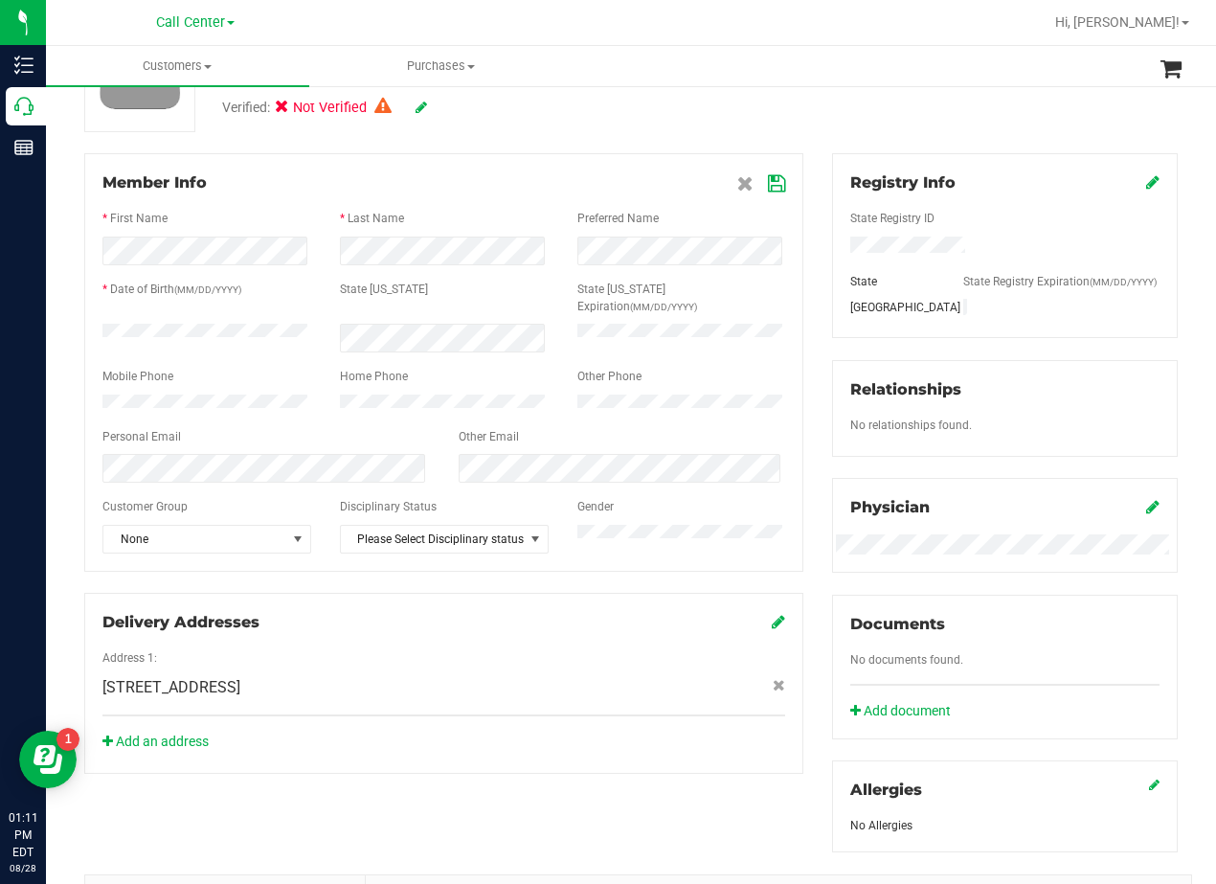
click at [806, 271] on div "Member Info * First Name * Last Name Preferred Name * Date of Birth (MM/DD/YYYY…" at bounding box center [444, 463] width 748 height 621
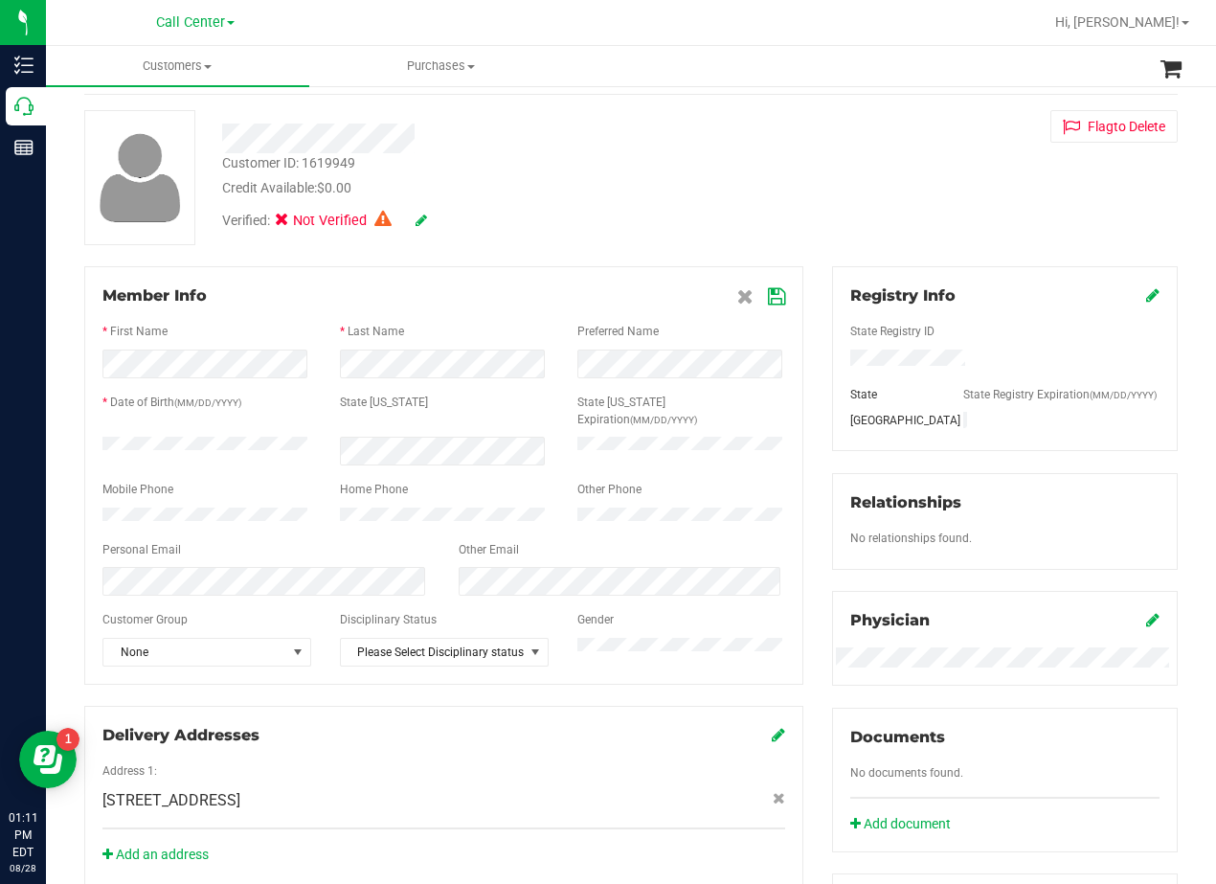
scroll to position [0, 0]
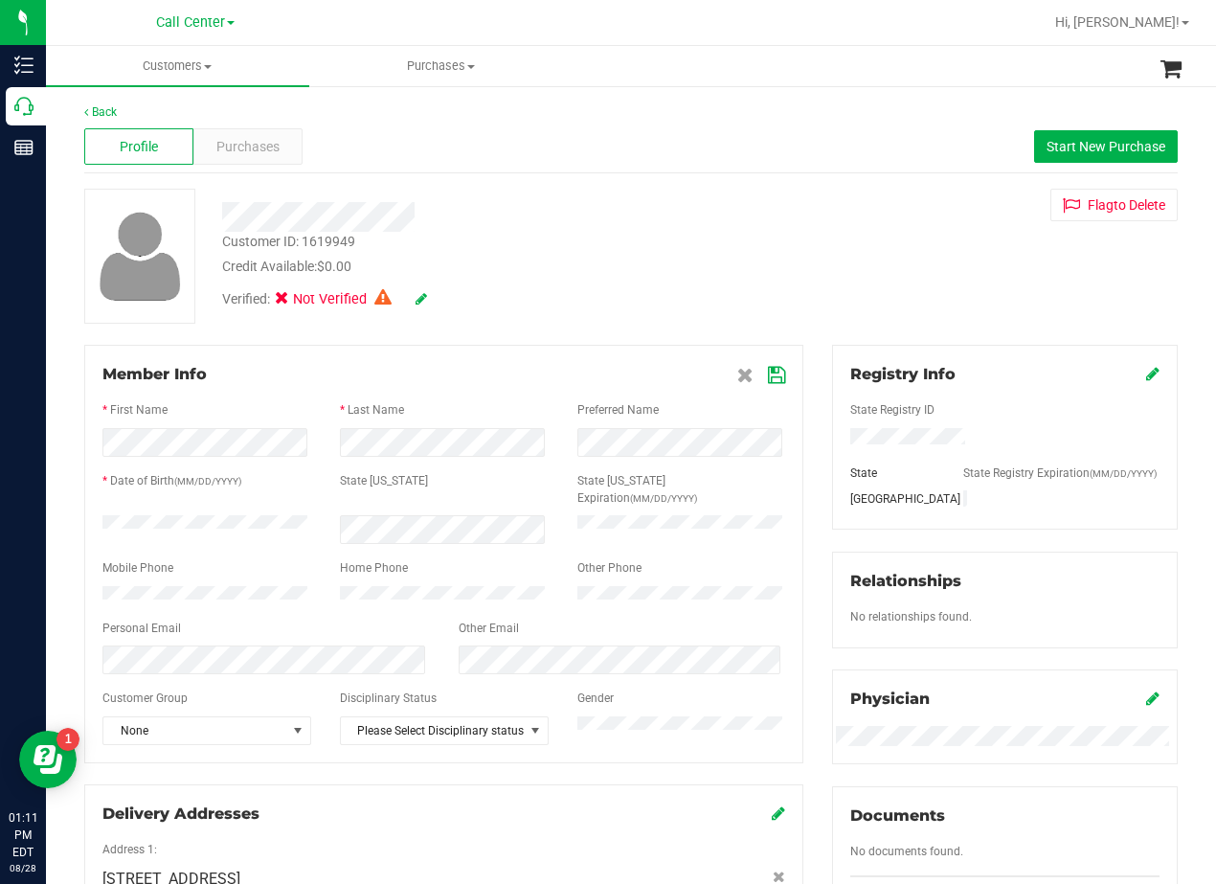
click at [811, 256] on div "Customer ID: 1619949 Credit Available: $0.00 Verified: Not Verified Flag to [GE…" at bounding box center [631, 256] width 1123 height 135
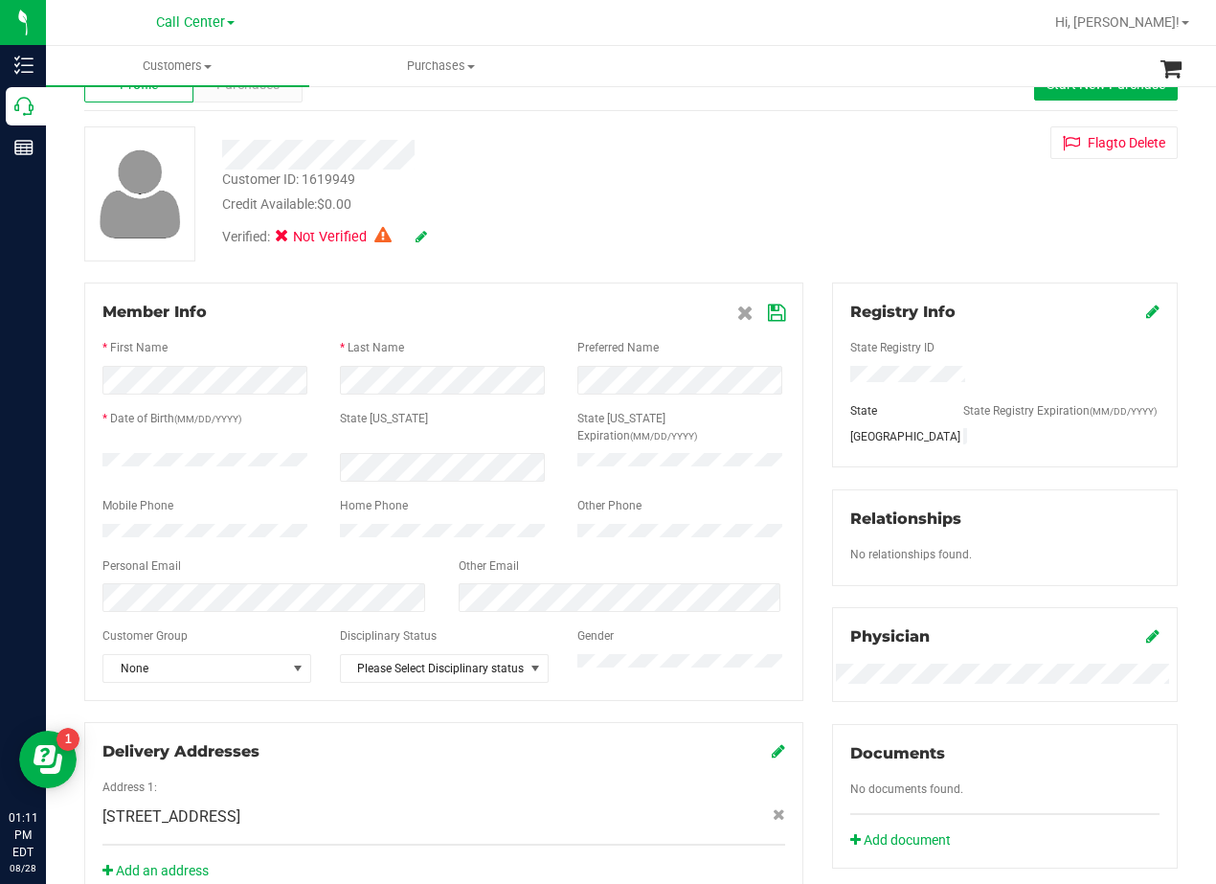
scroll to position [96, 0]
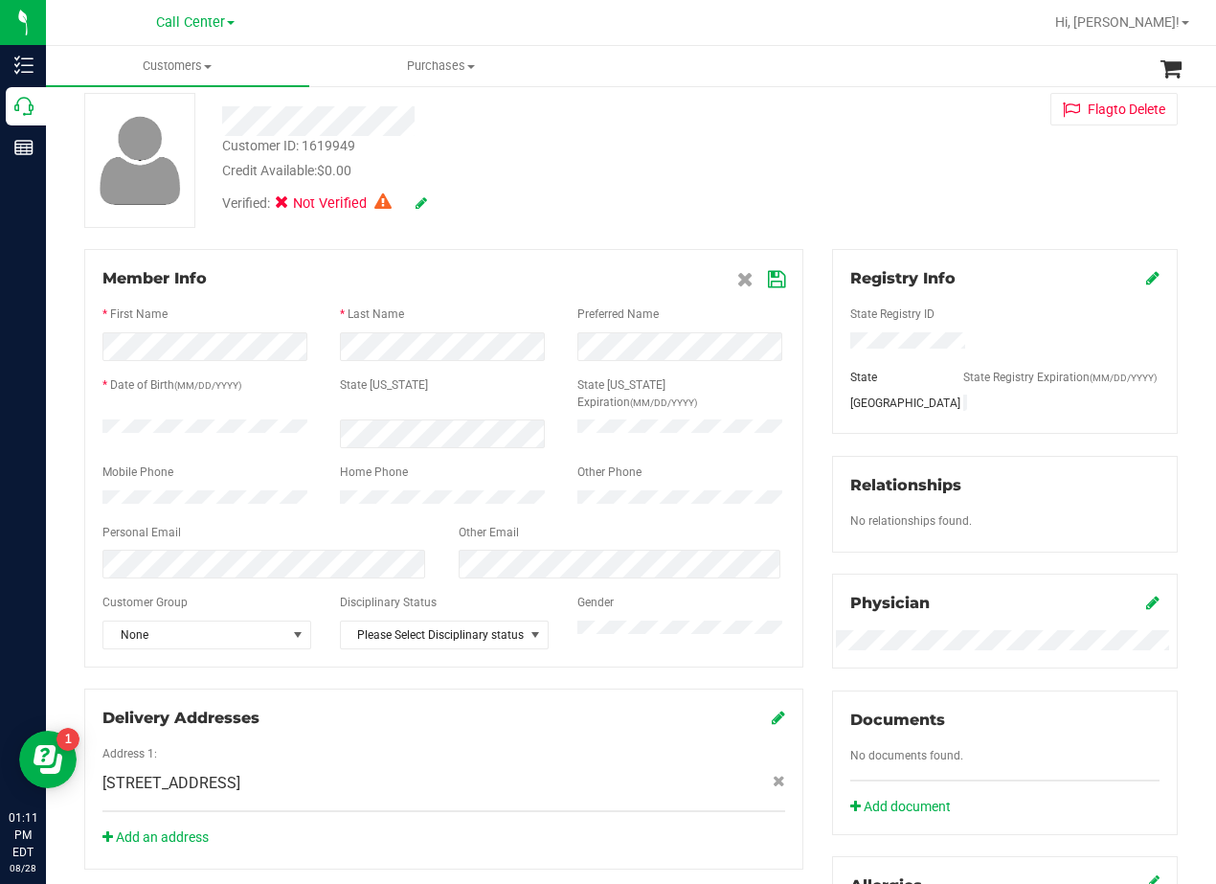
click at [800, 265] on div "Member Info * First Name * Last Name Preferred Name * Date of Birth (MM/DD/YYYY…" at bounding box center [444, 559] width 748 height 621
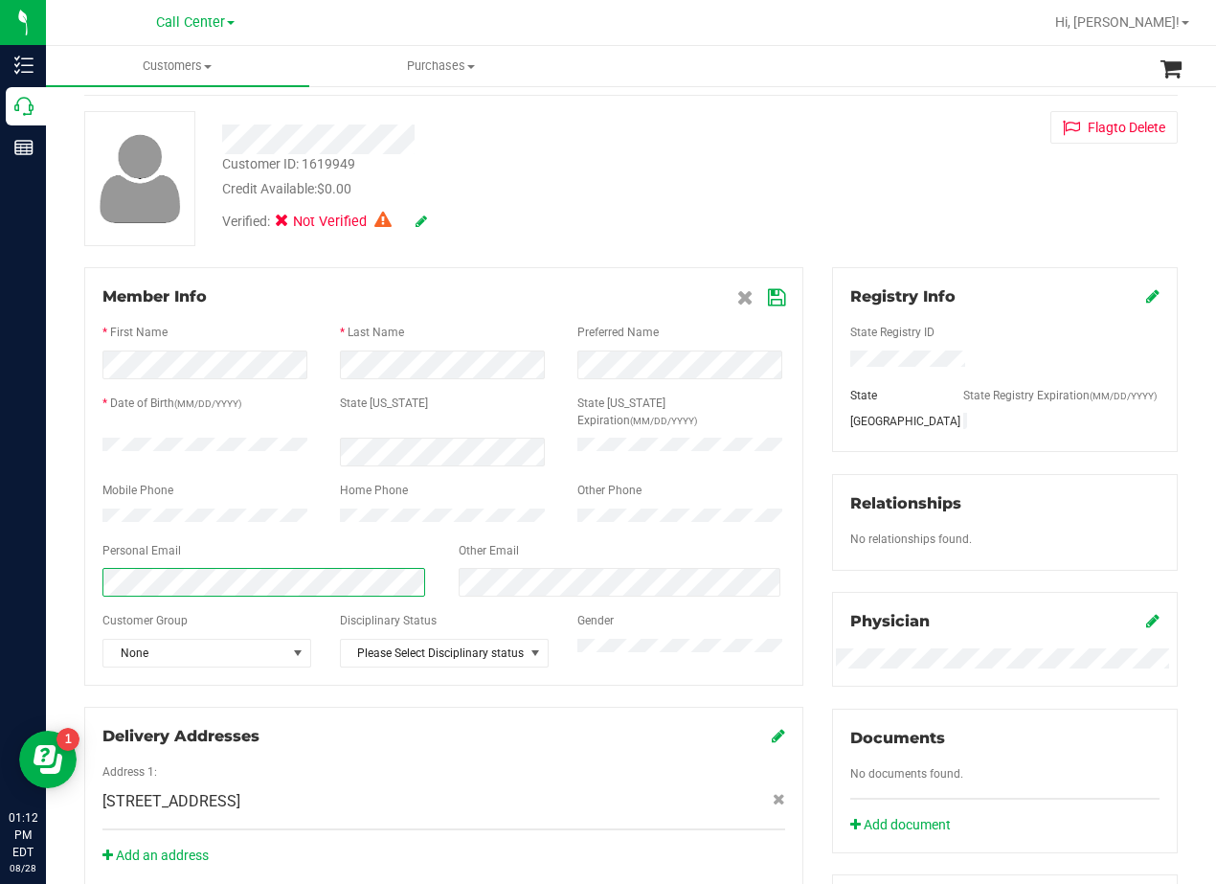
scroll to position [0, 0]
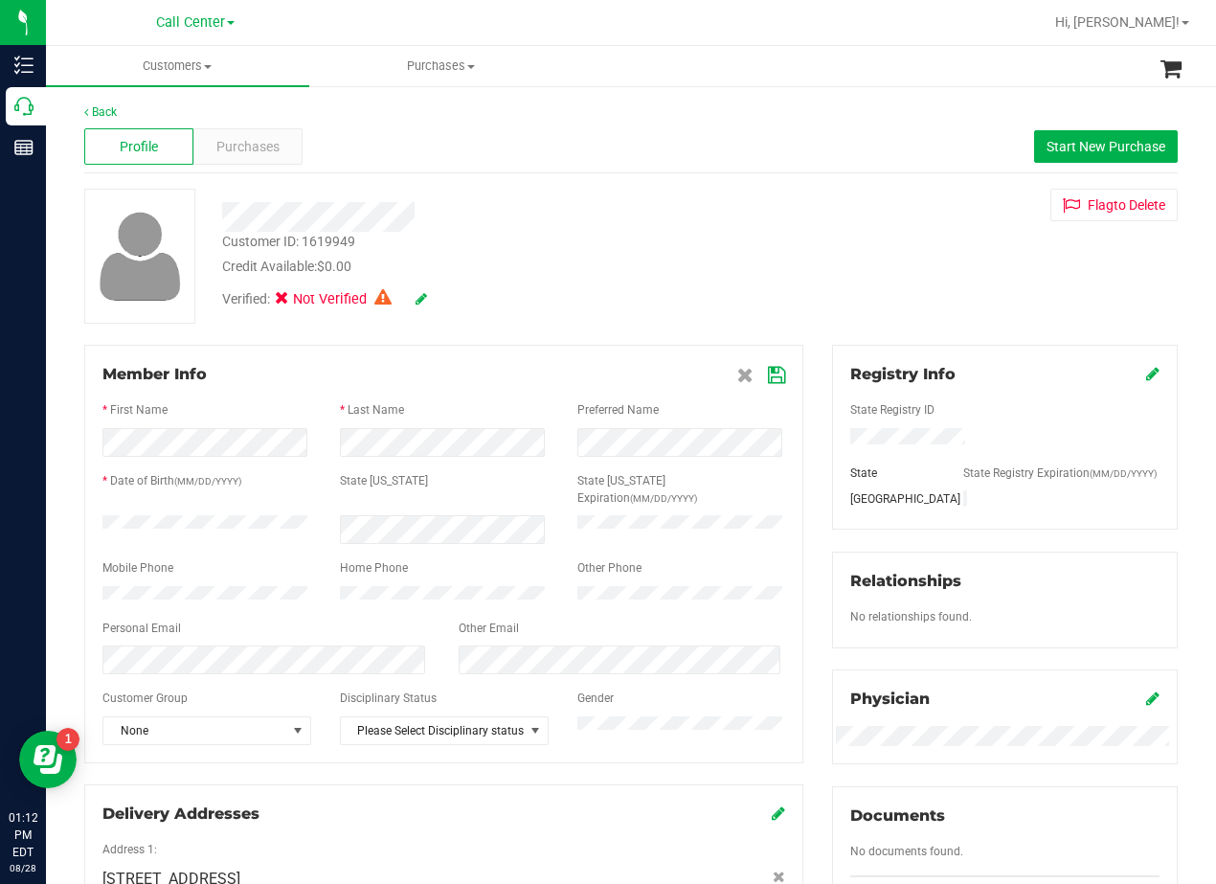
click at [769, 382] on icon at bounding box center [776, 375] width 17 height 15
click at [770, 317] on div "Customer ID: 1619949 Credit Available: $0.00 Verified: Not Verified Flag to [GE…" at bounding box center [631, 256] width 1123 height 135
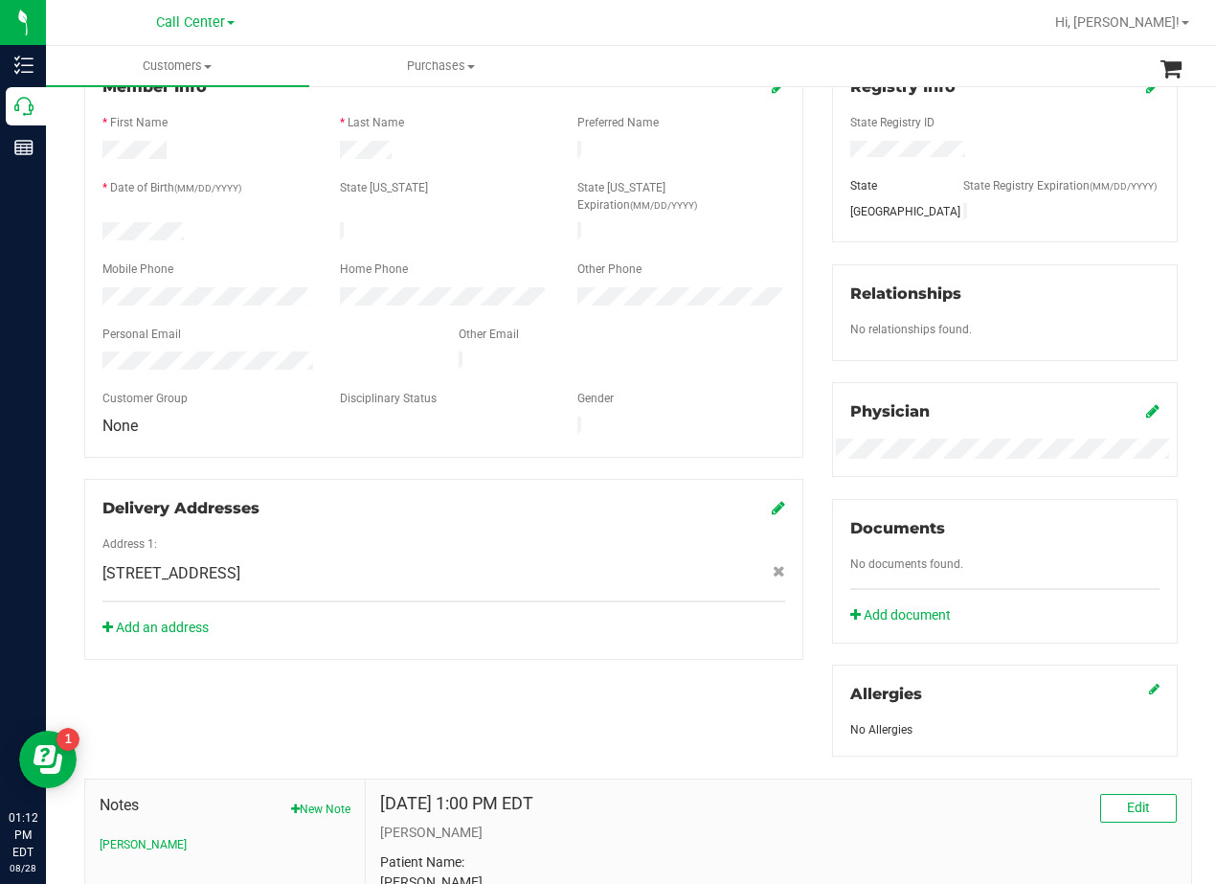
click at [805, 296] on div "Member Info * First Name * Last Name Preferred Name * Date of Birth (MM/DD/YYYY…" at bounding box center [444, 358] width 748 height 602
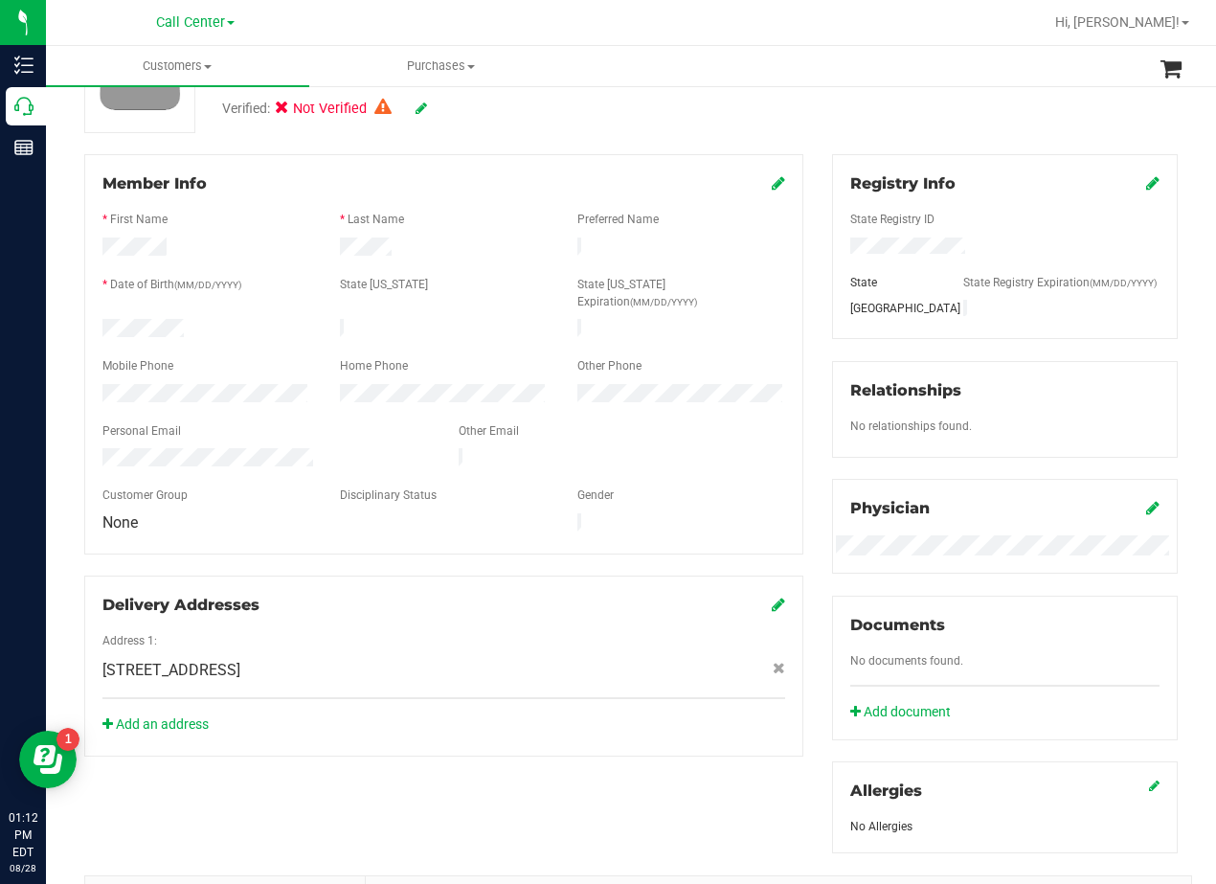
scroll to position [192, 0]
click at [796, 308] on div "Member Info * First Name * Last Name Preferred Name * Date of Birth (MM/DD/YYYY…" at bounding box center [444, 454] width 748 height 602
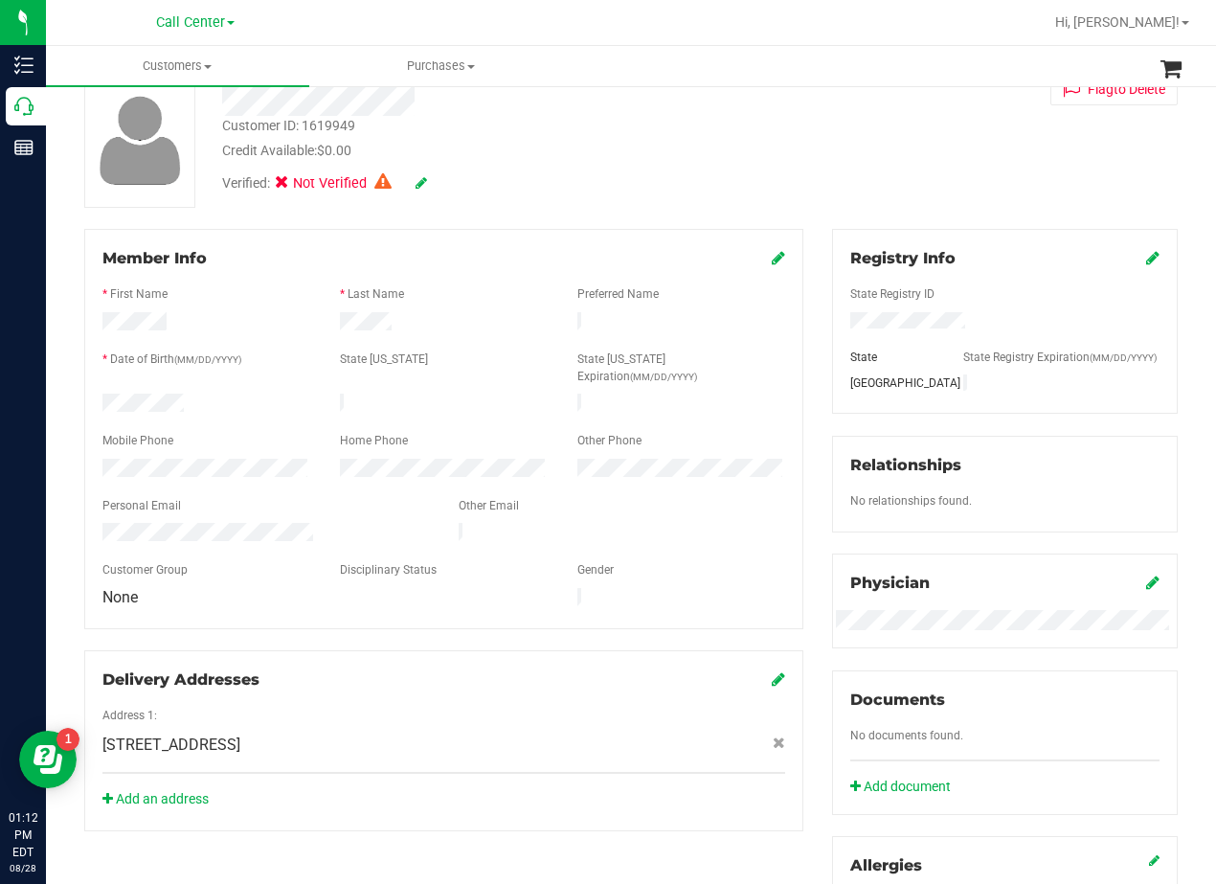
scroll to position [96, 0]
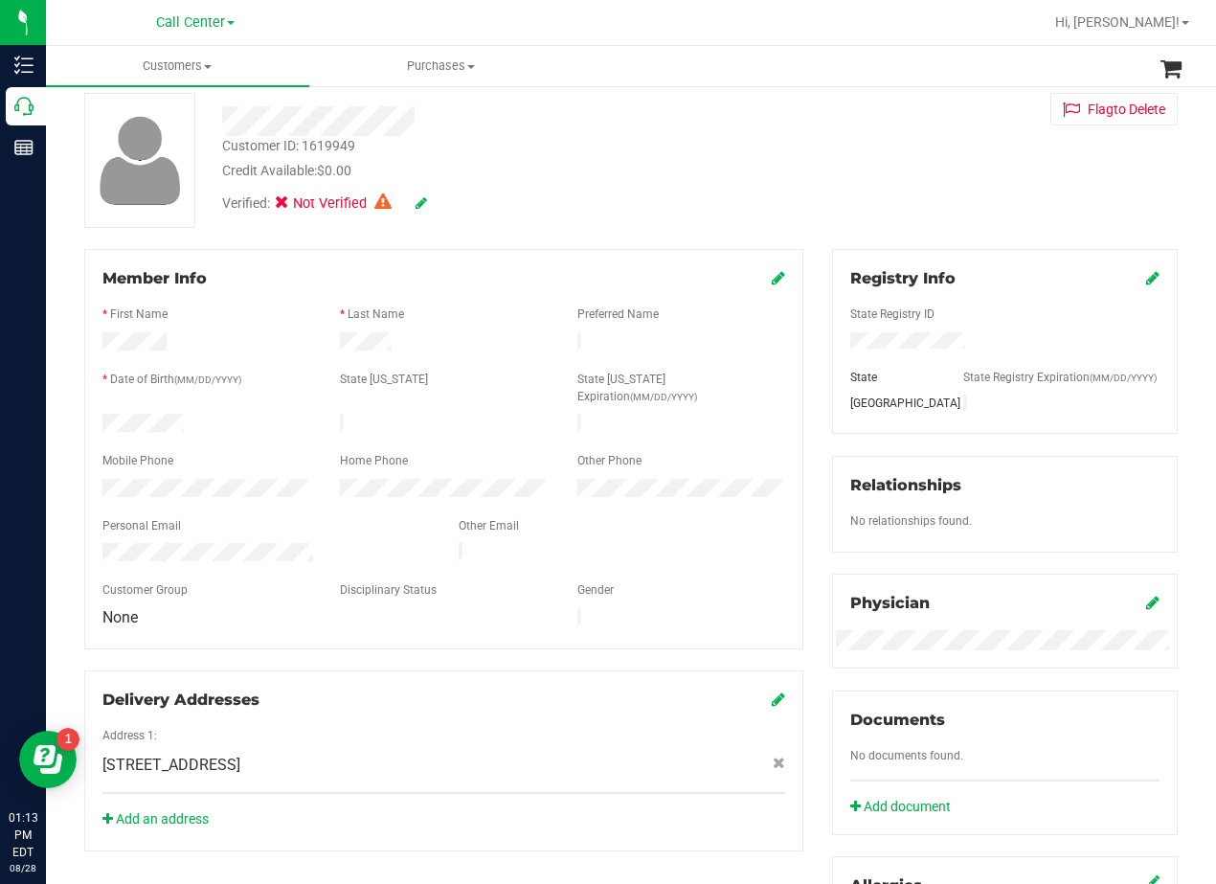
drag, startPoint x: 677, startPoint y: 198, endPoint x: 606, endPoint y: 198, distance: 70.9
click at [677, 198] on div "Verified: Not Verified" at bounding box center [488, 202] width 561 height 42
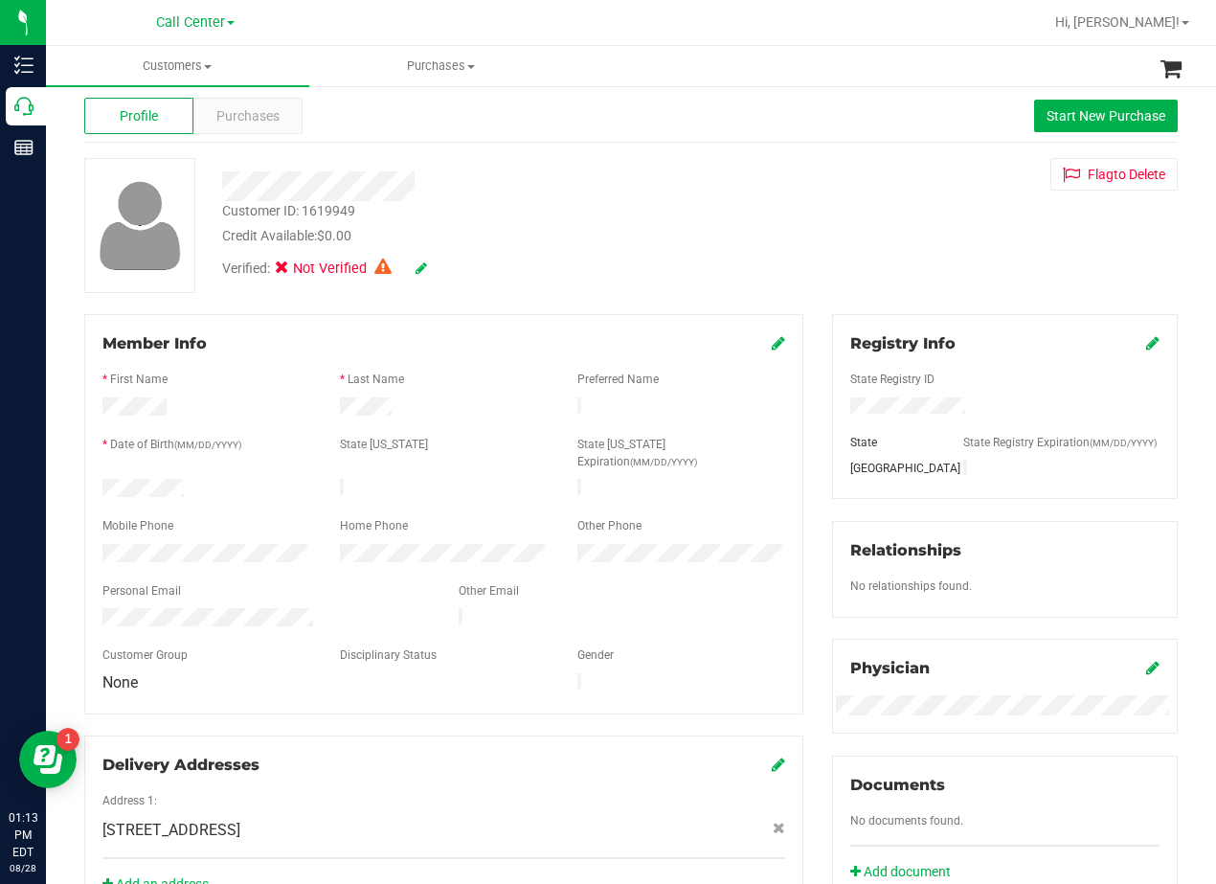
scroll to position [0, 0]
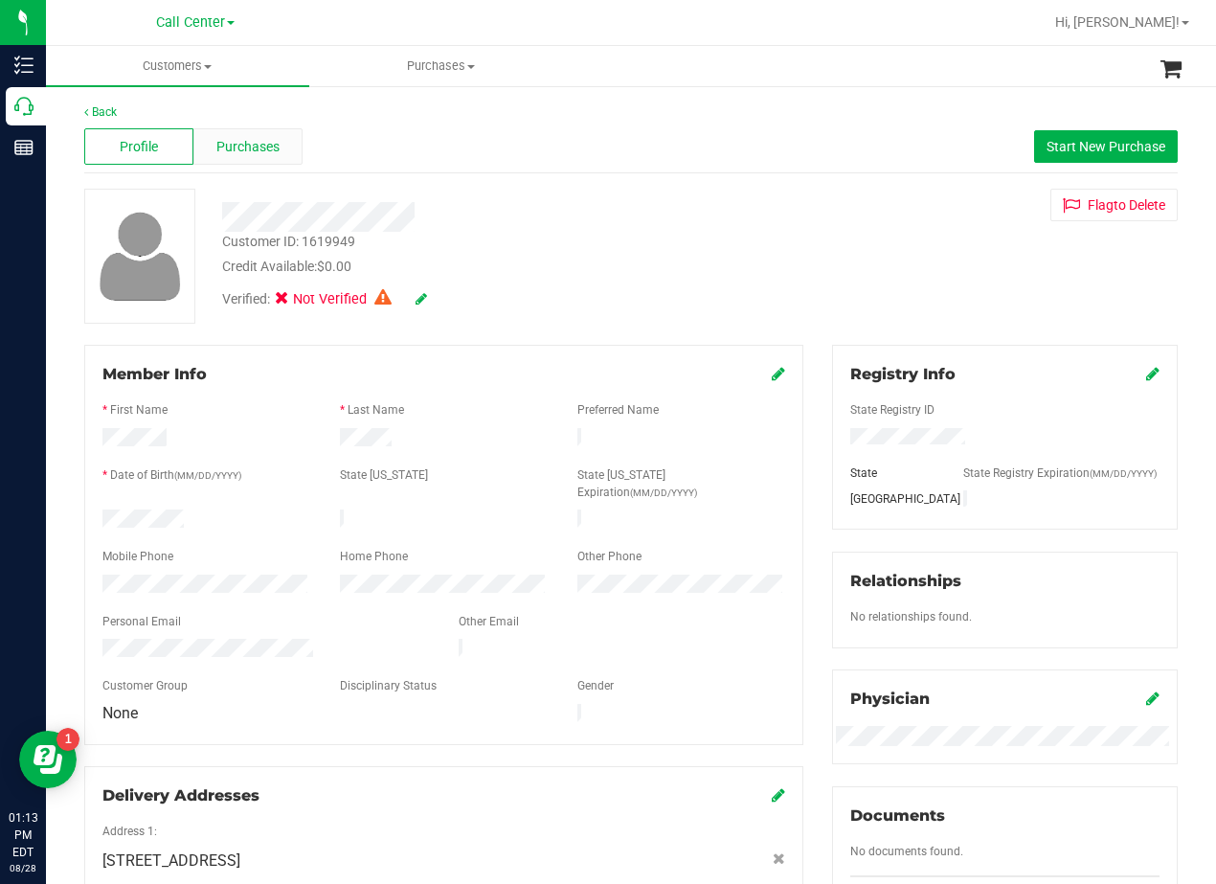
click at [244, 132] on div "Purchases" at bounding box center [247, 146] width 109 height 36
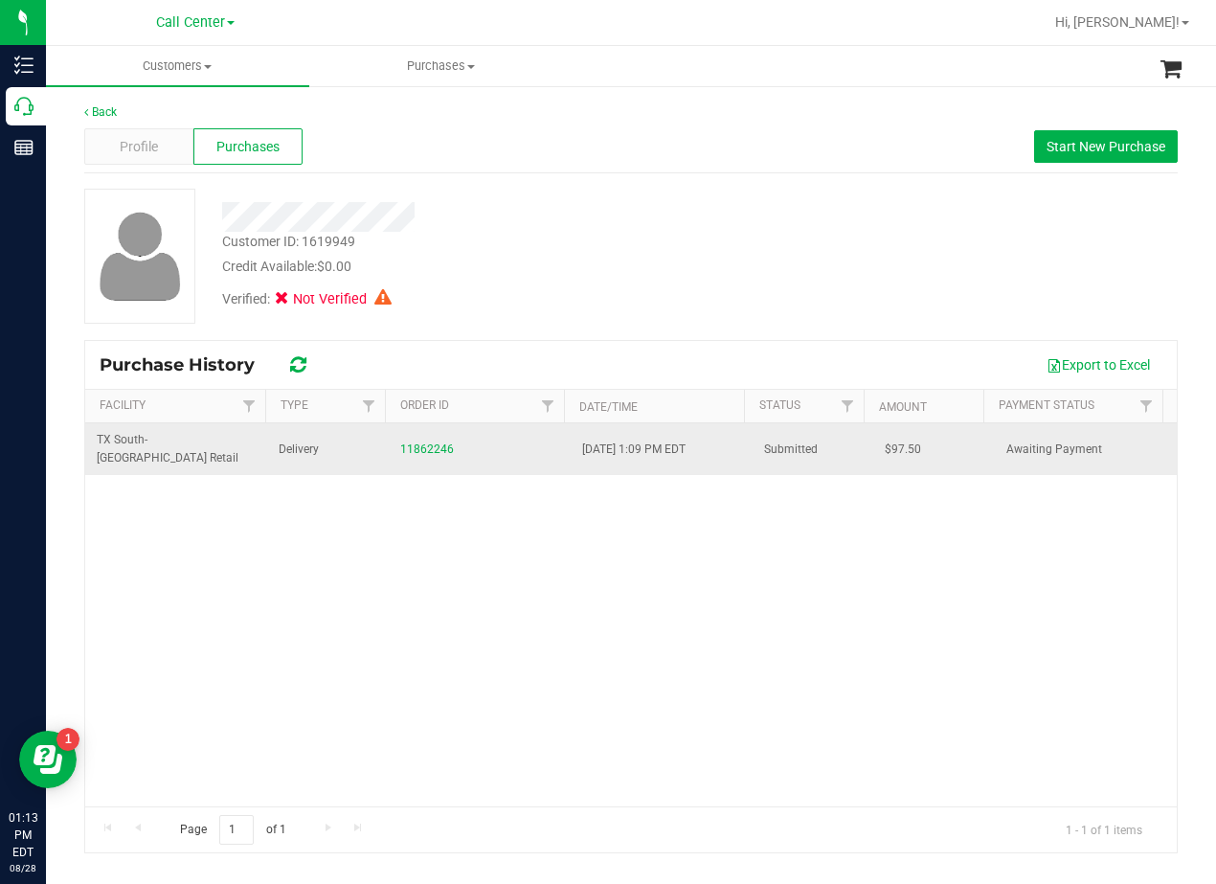
click at [416, 429] on td "11862246" at bounding box center [480, 449] width 182 height 52
click at [420, 442] on link "11862246" at bounding box center [427, 448] width 54 height 13
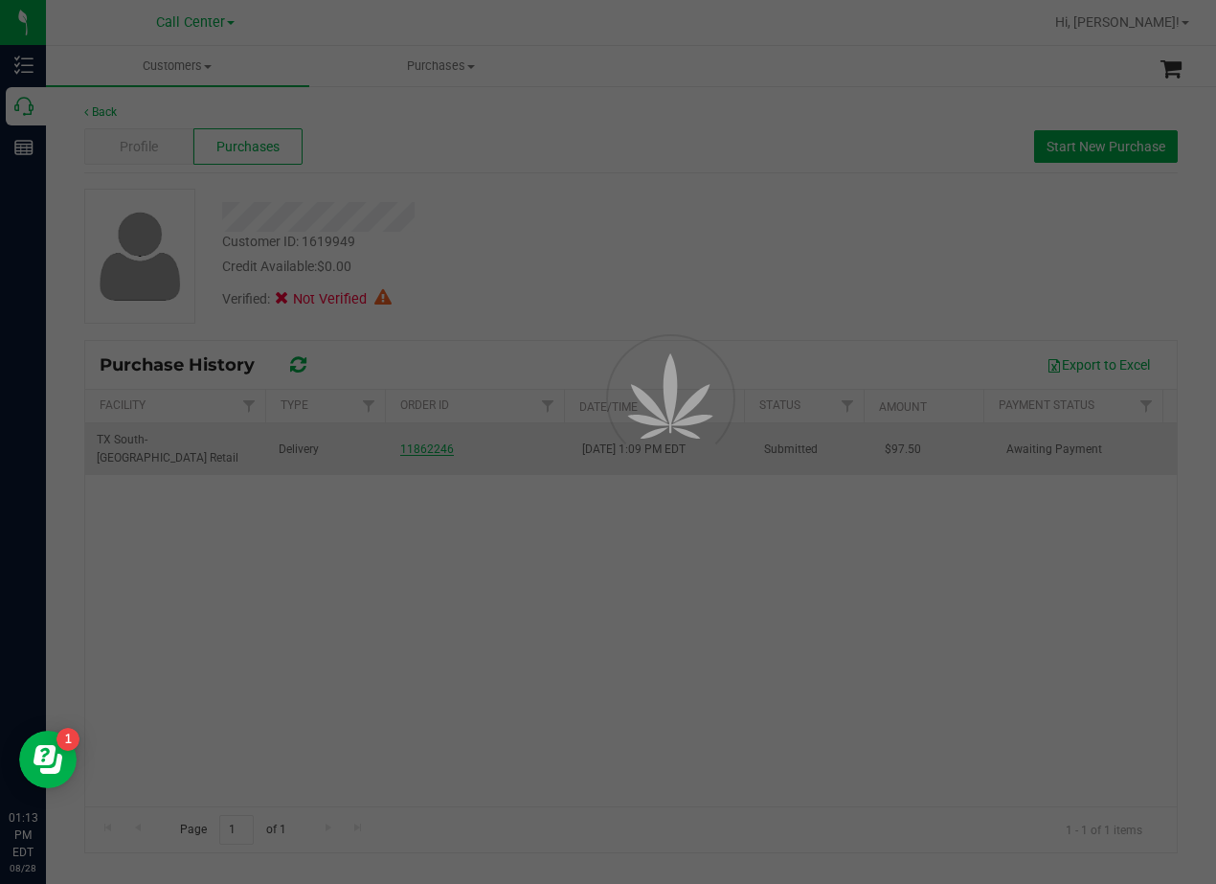
click at [513, 271] on div at bounding box center [608, 442] width 1216 height 884
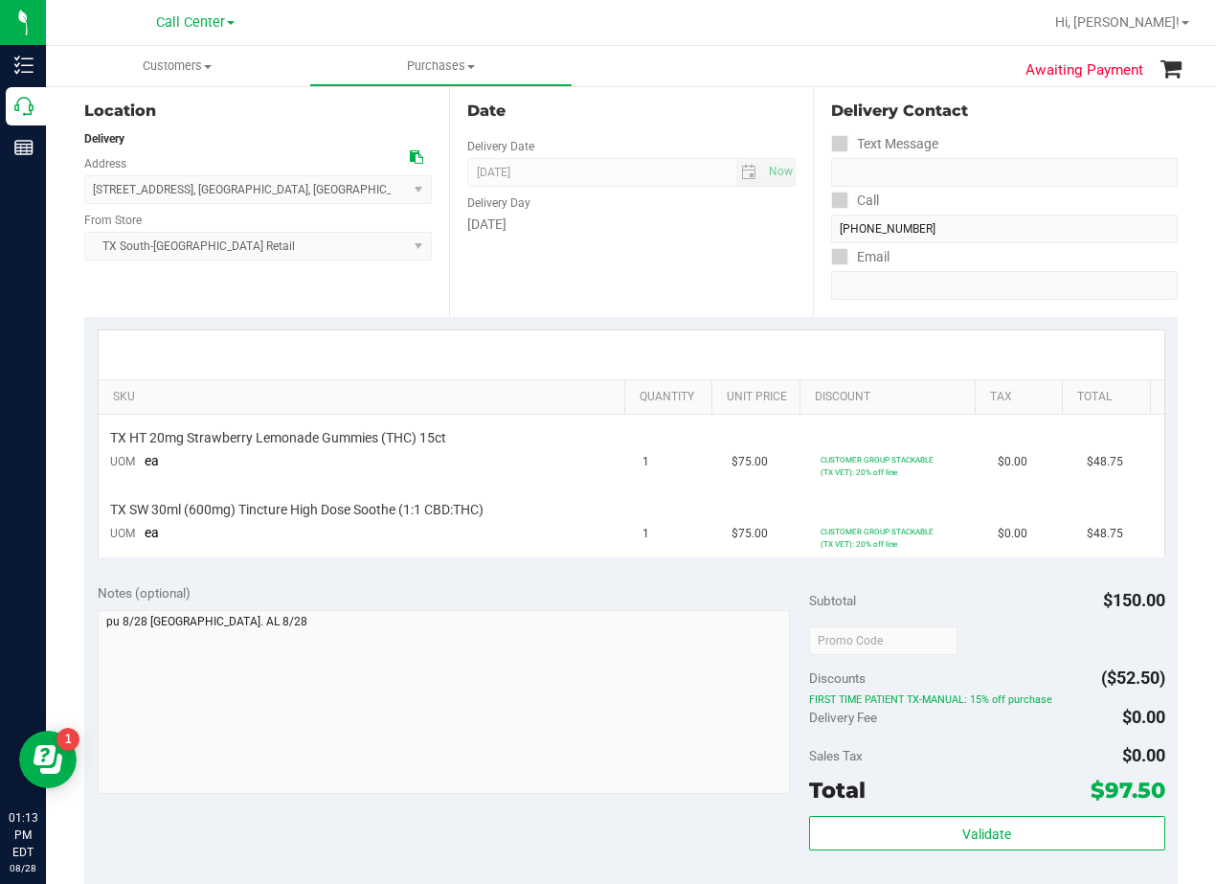
scroll to position [287, 0]
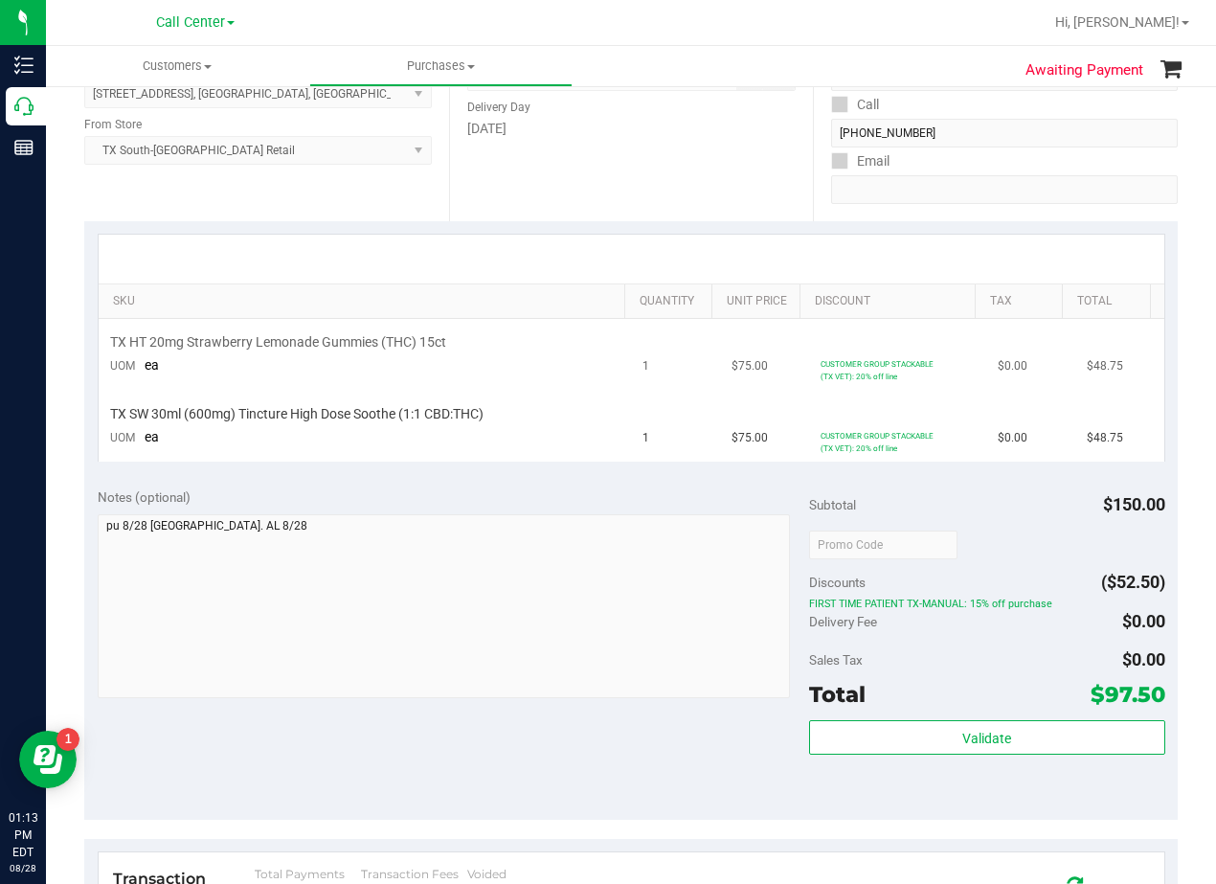
click at [684, 337] on td "1" at bounding box center [675, 355] width 89 height 72
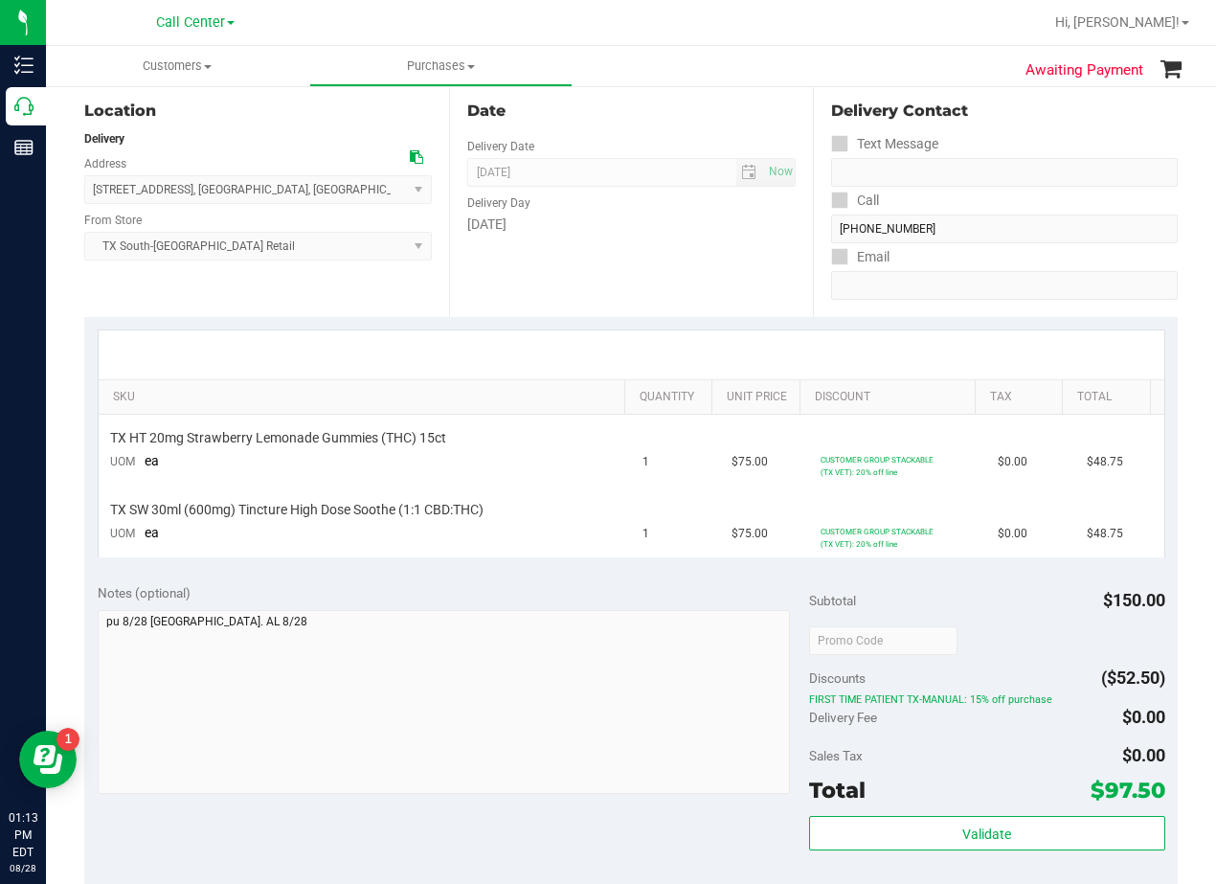
click at [669, 338] on div at bounding box center [632, 354] width 1066 height 49
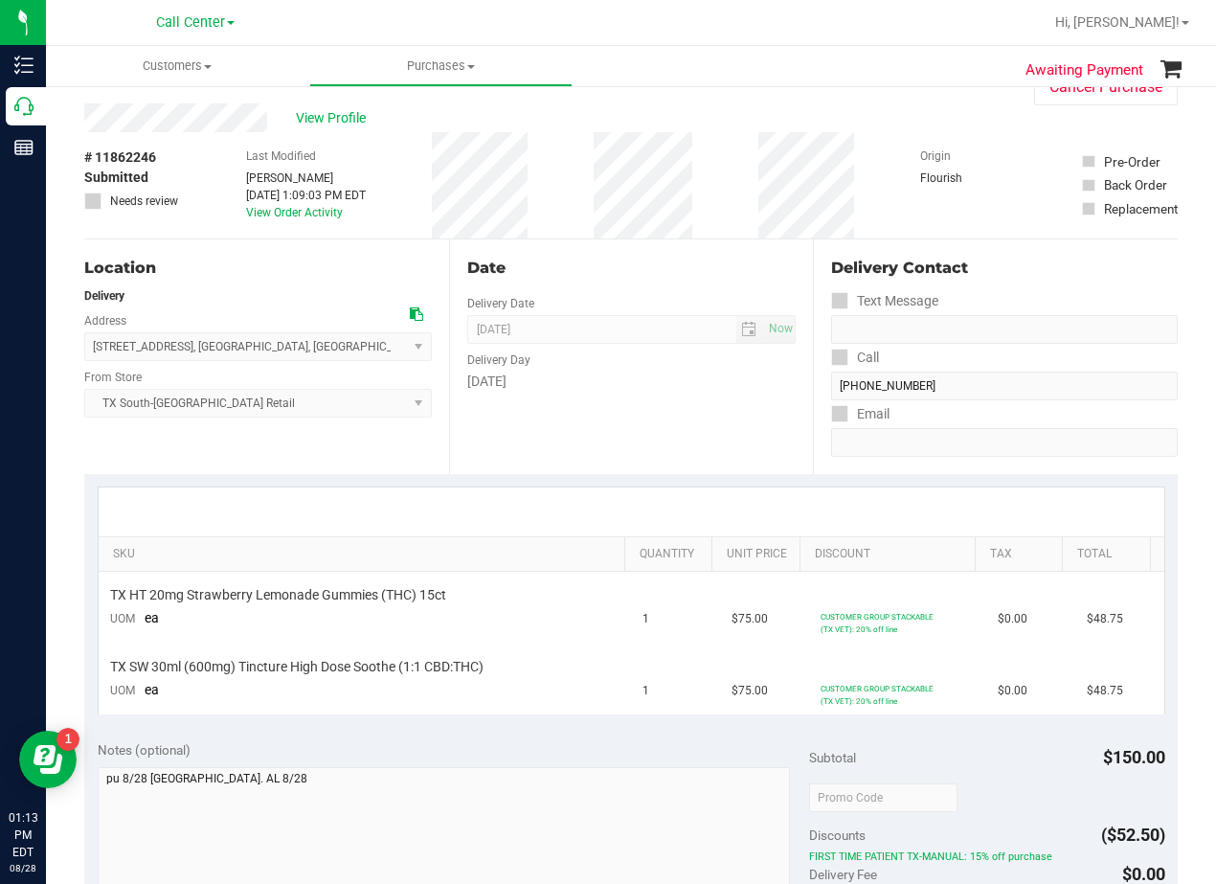
scroll to position [0, 0]
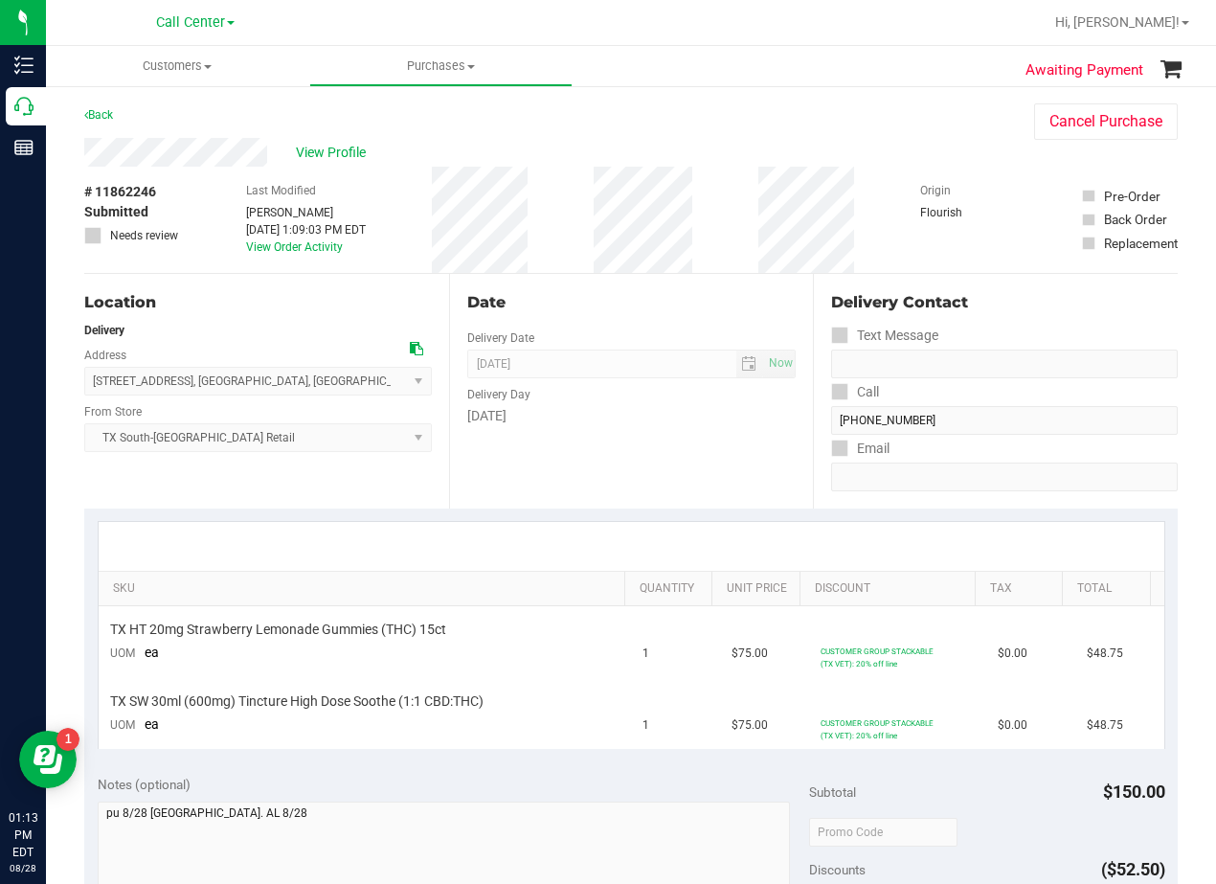
click at [666, 320] on div "Date Delivery Date [DATE] Now [DATE] 08:00 AM Now Delivery Day [DATE]" at bounding box center [631, 391] width 365 height 235
click at [757, 470] on div "Date Delivery Date [DATE] Now [DATE] 08:00 AM Now Delivery Day [DATE]" at bounding box center [631, 391] width 365 height 235
click at [339, 153] on span "View Profile" at bounding box center [334, 153] width 77 height 20
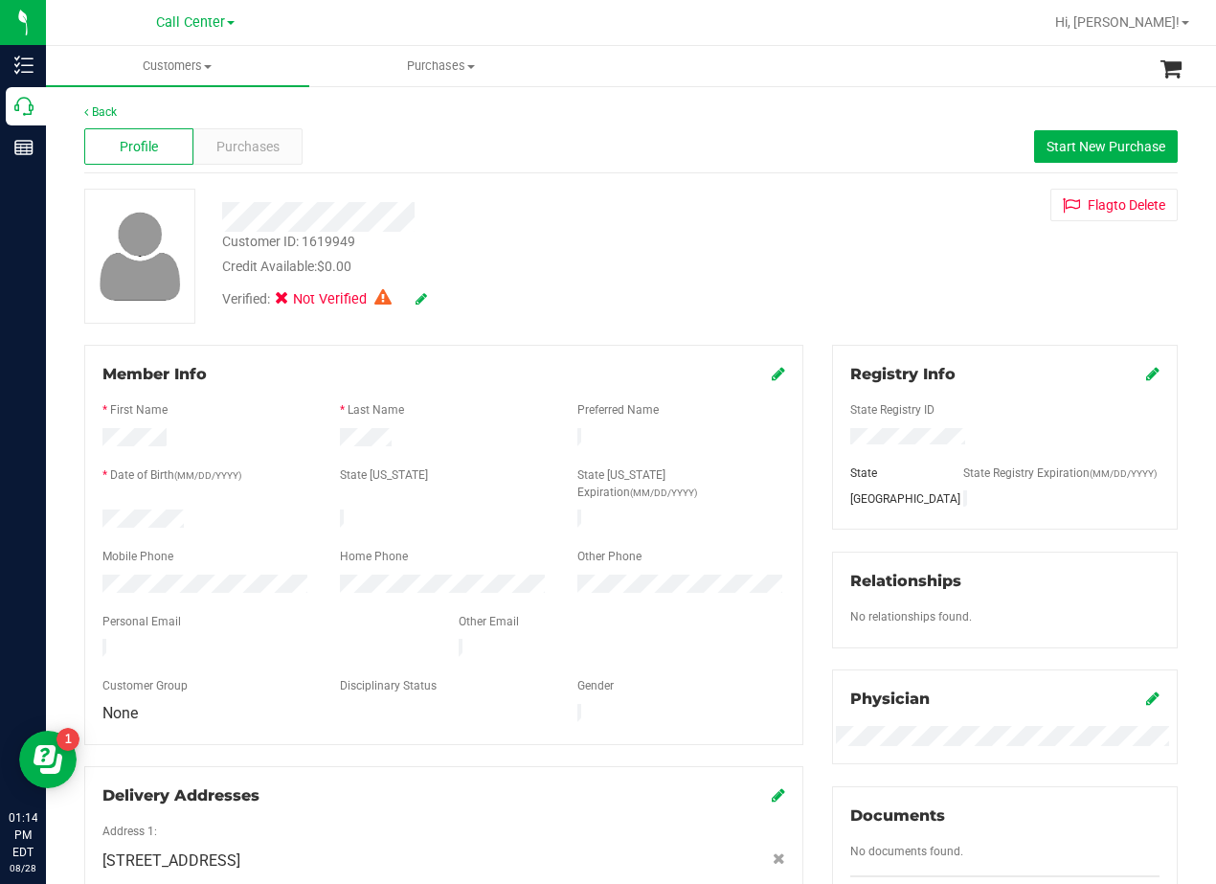
click at [821, 224] on div "Customer ID: 1619949 Credit Available: $0.00 Verified: Not Verified Flag to [GE…" at bounding box center [631, 256] width 1123 height 135
click at [254, 164] on div "Purchases" at bounding box center [247, 146] width 109 height 36
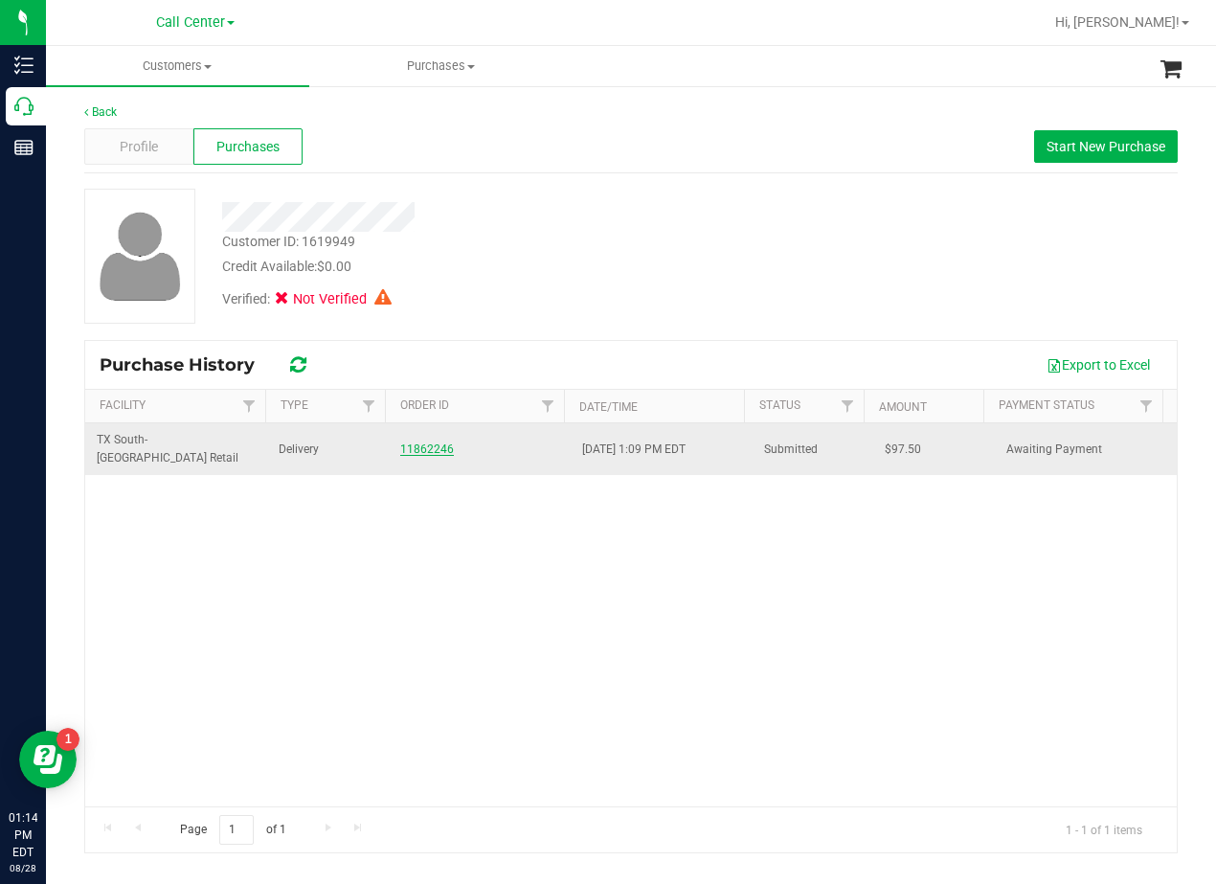
click at [436, 445] on link "11862246" at bounding box center [427, 448] width 54 height 13
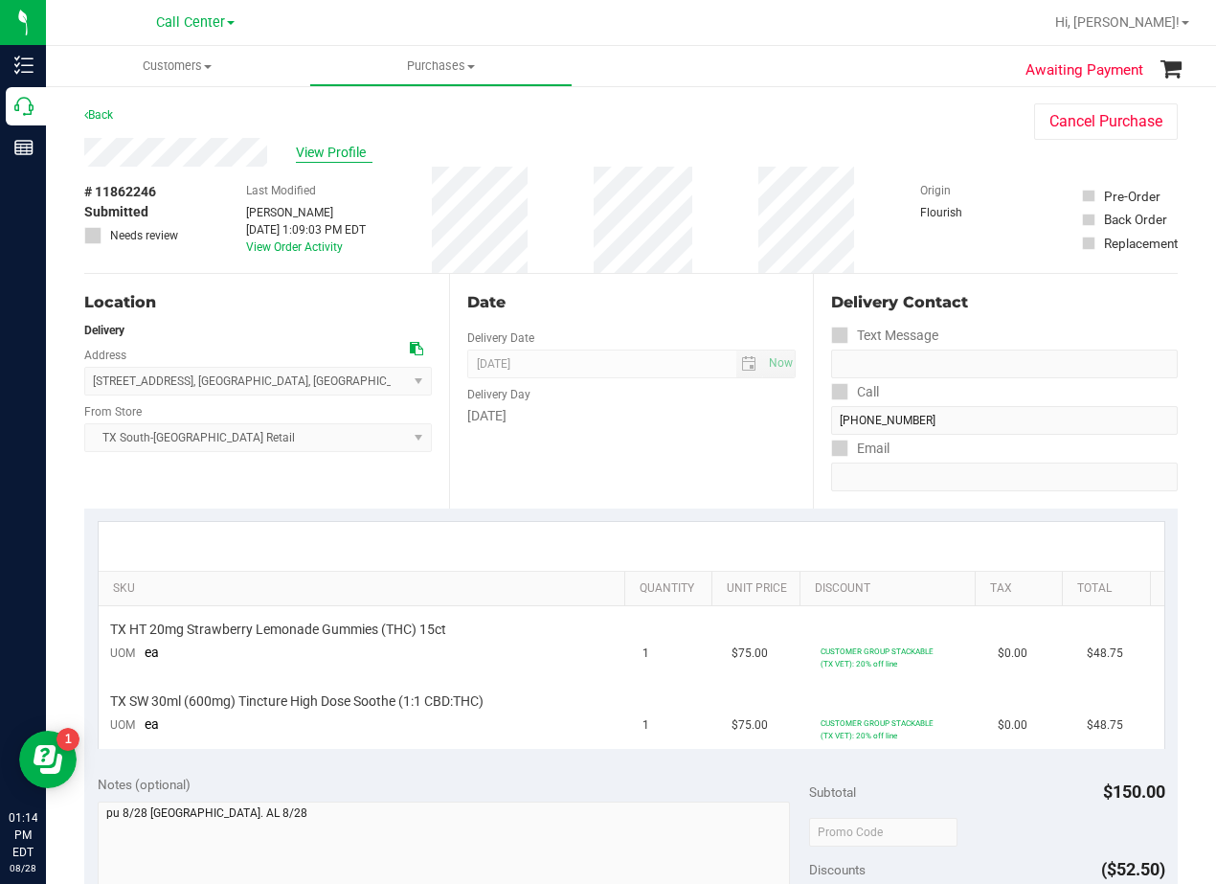
click at [354, 156] on span "View Profile" at bounding box center [334, 153] width 77 height 20
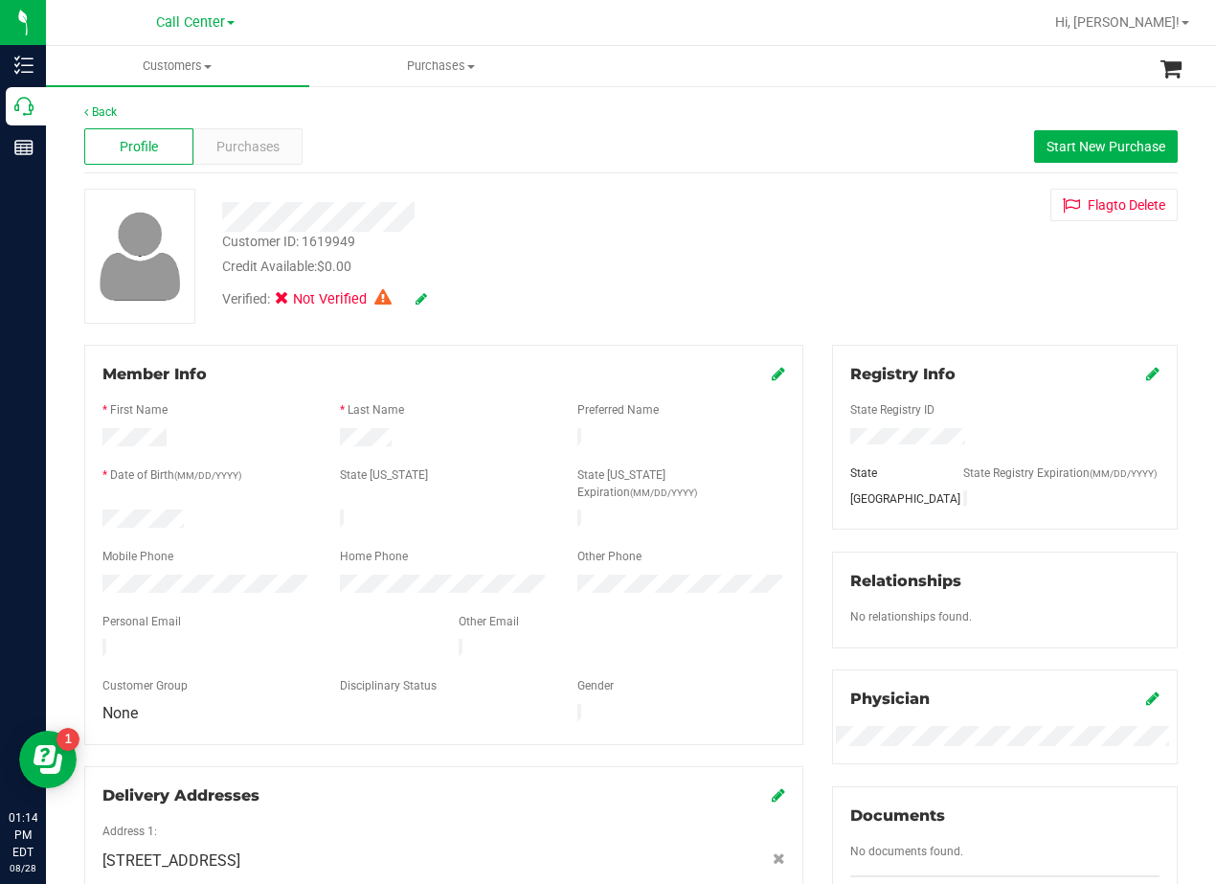
click at [275, 662] on div at bounding box center [443, 669] width 683 height 15
click at [735, 225] on div at bounding box center [488, 217] width 561 height 30
click at [267, 152] on span "Purchases" at bounding box center [247, 147] width 63 height 20
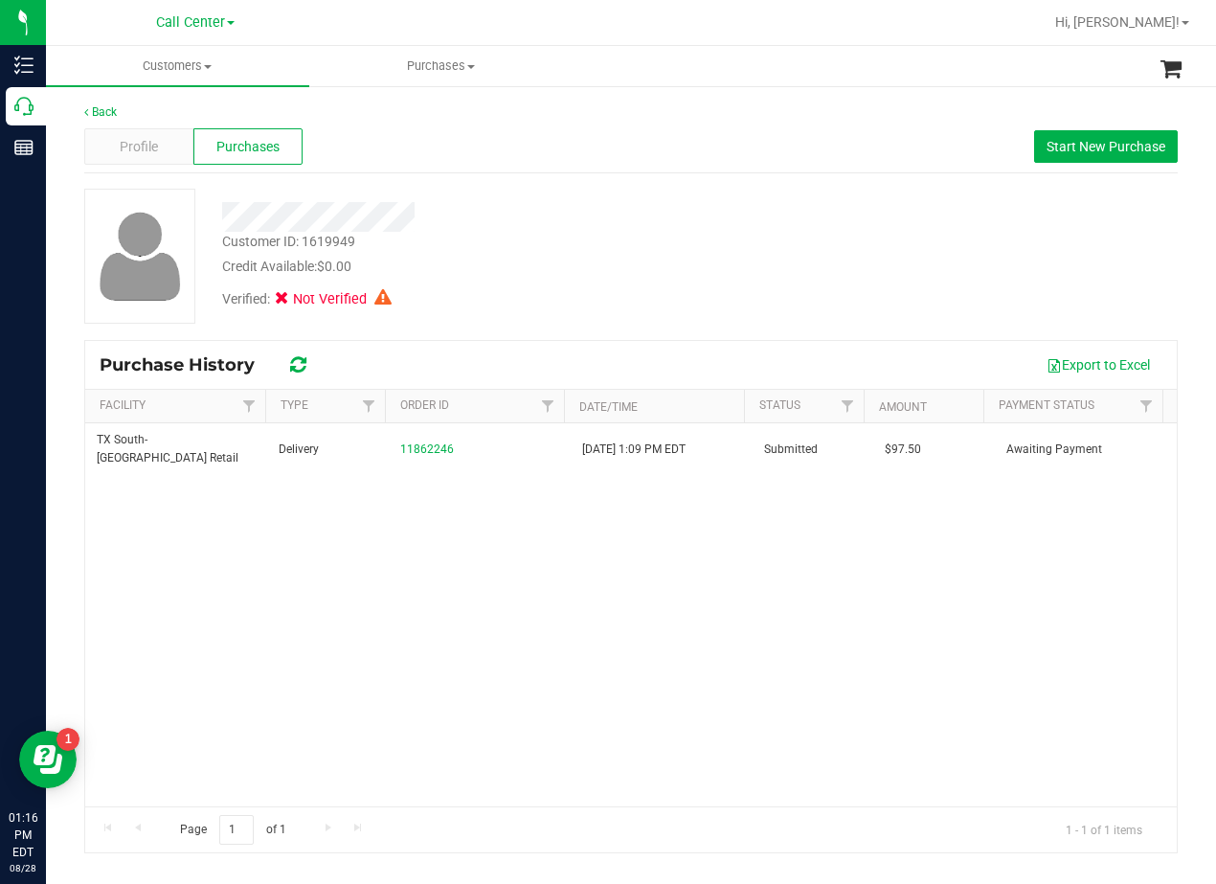
click at [782, 139] on div "Profile Purchases Start New Purchase" at bounding box center [631, 147] width 1094 height 53
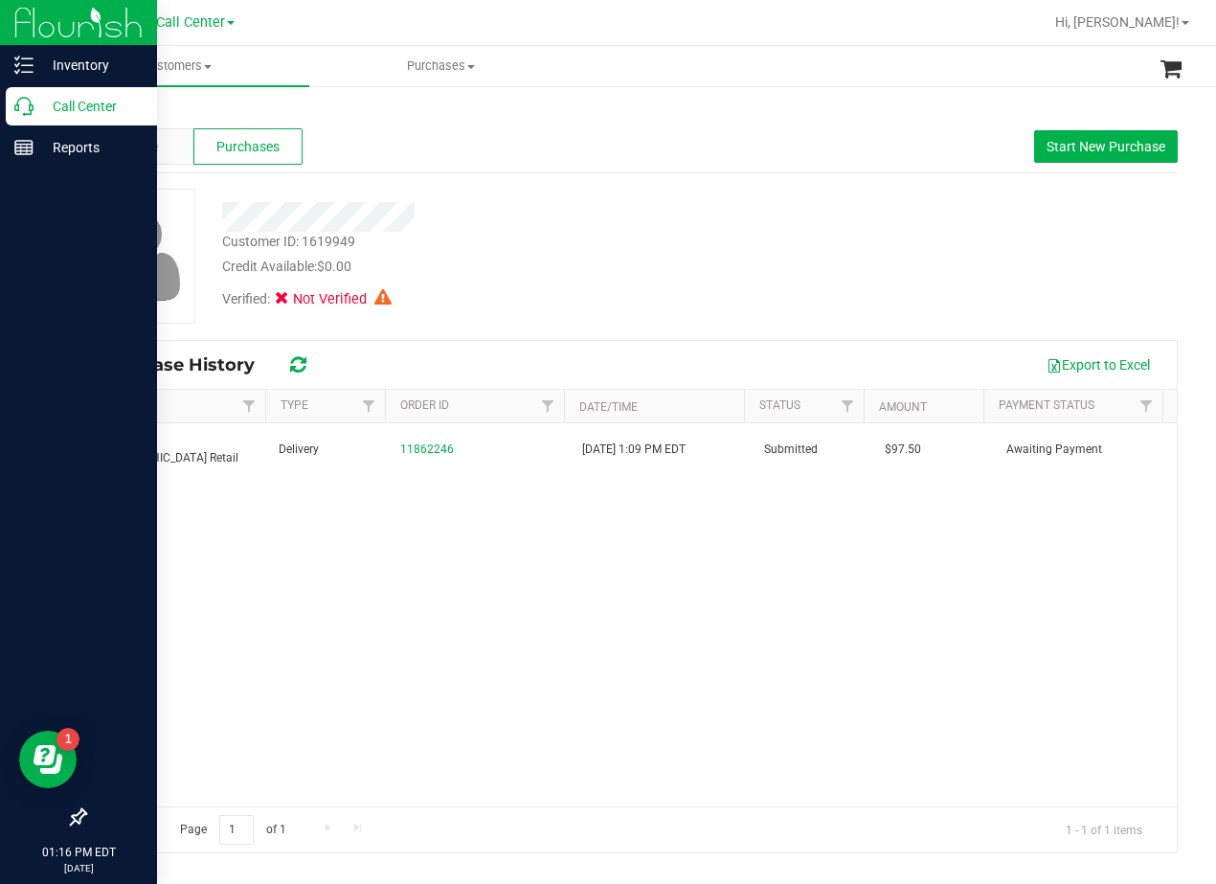
click at [30, 107] on icon at bounding box center [23, 106] width 19 height 19
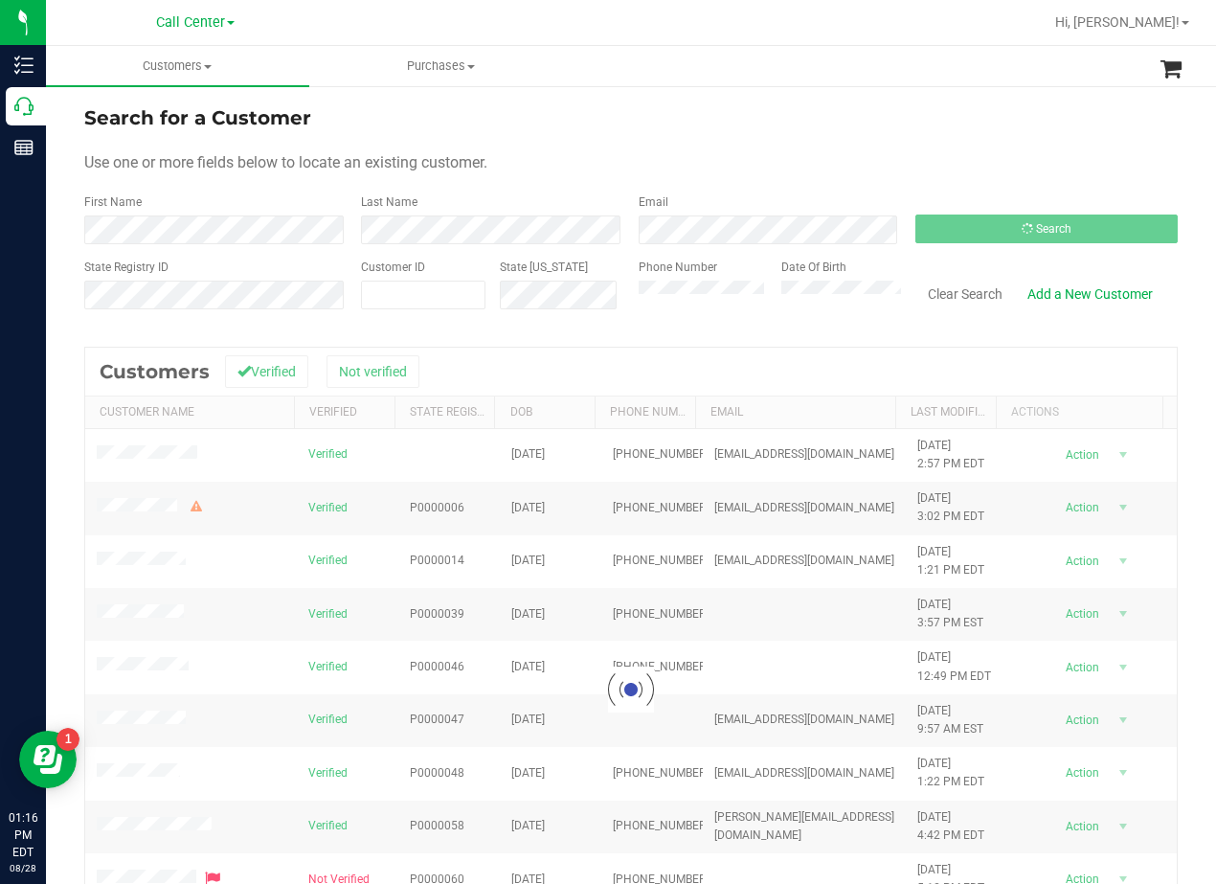
click at [708, 64] on ul "Customers All customers Add a new customer All physicians Purchases All purchas…" at bounding box center [654, 66] width 1216 height 41
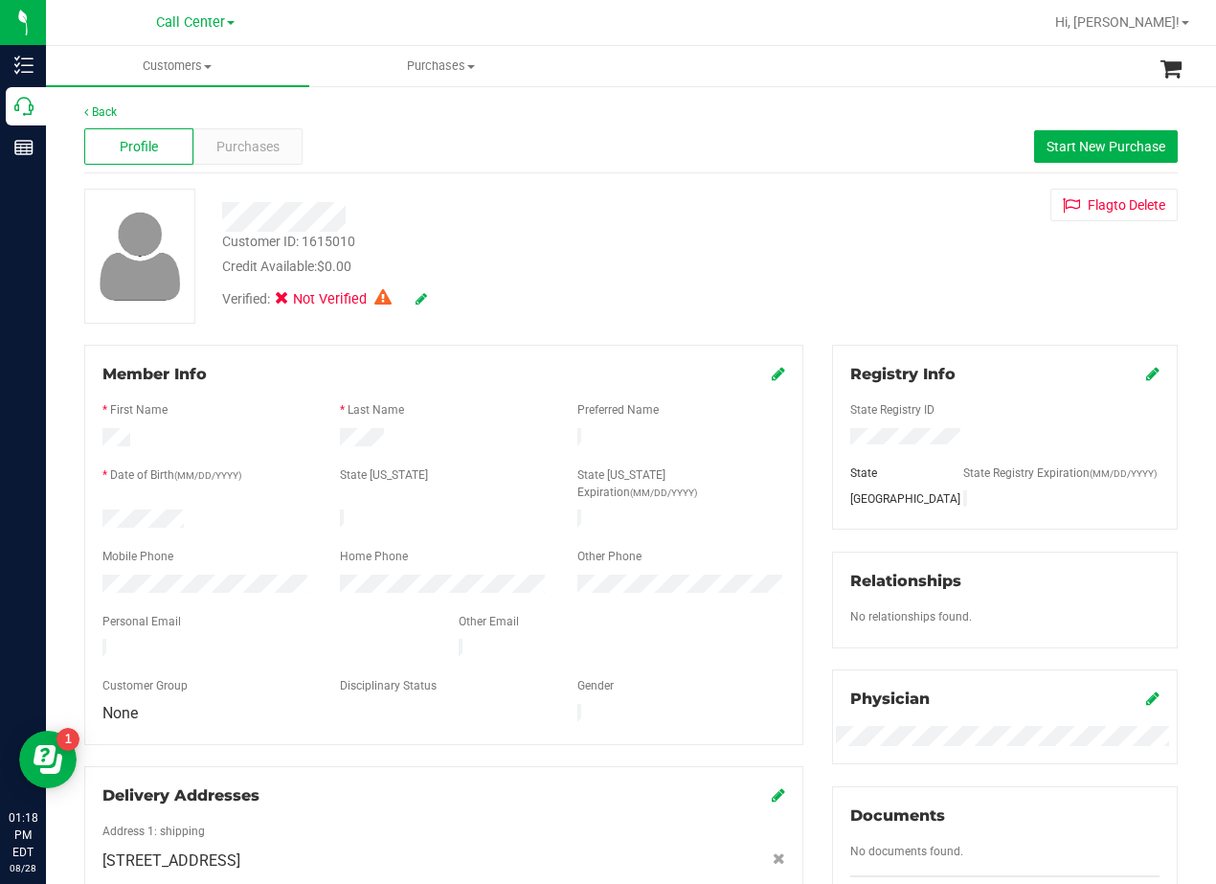
click at [848, 105] on div "Back" at bounding box center [631, 111] width 1094 height 17
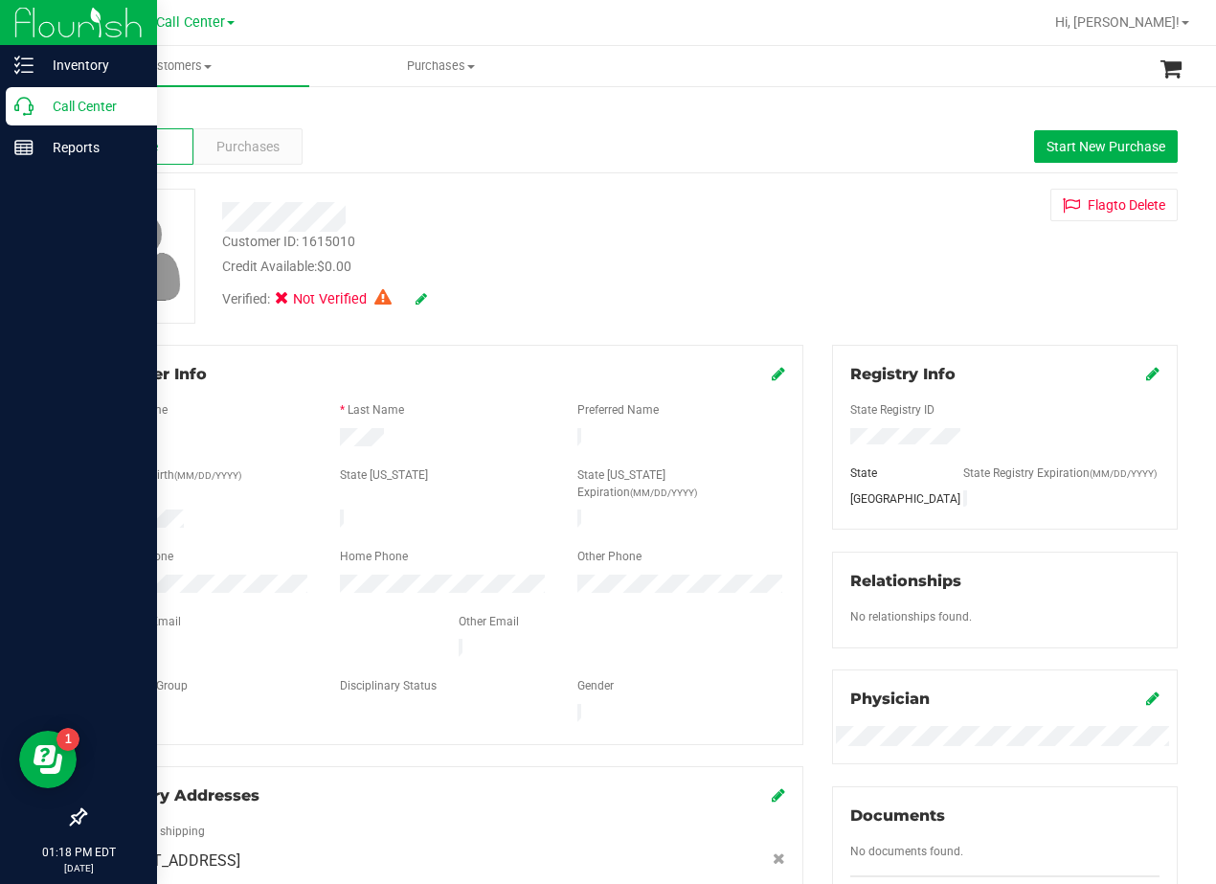
click at [28, 119] on div "Call Center" at bounding box center [81, 106] width 151 height 38
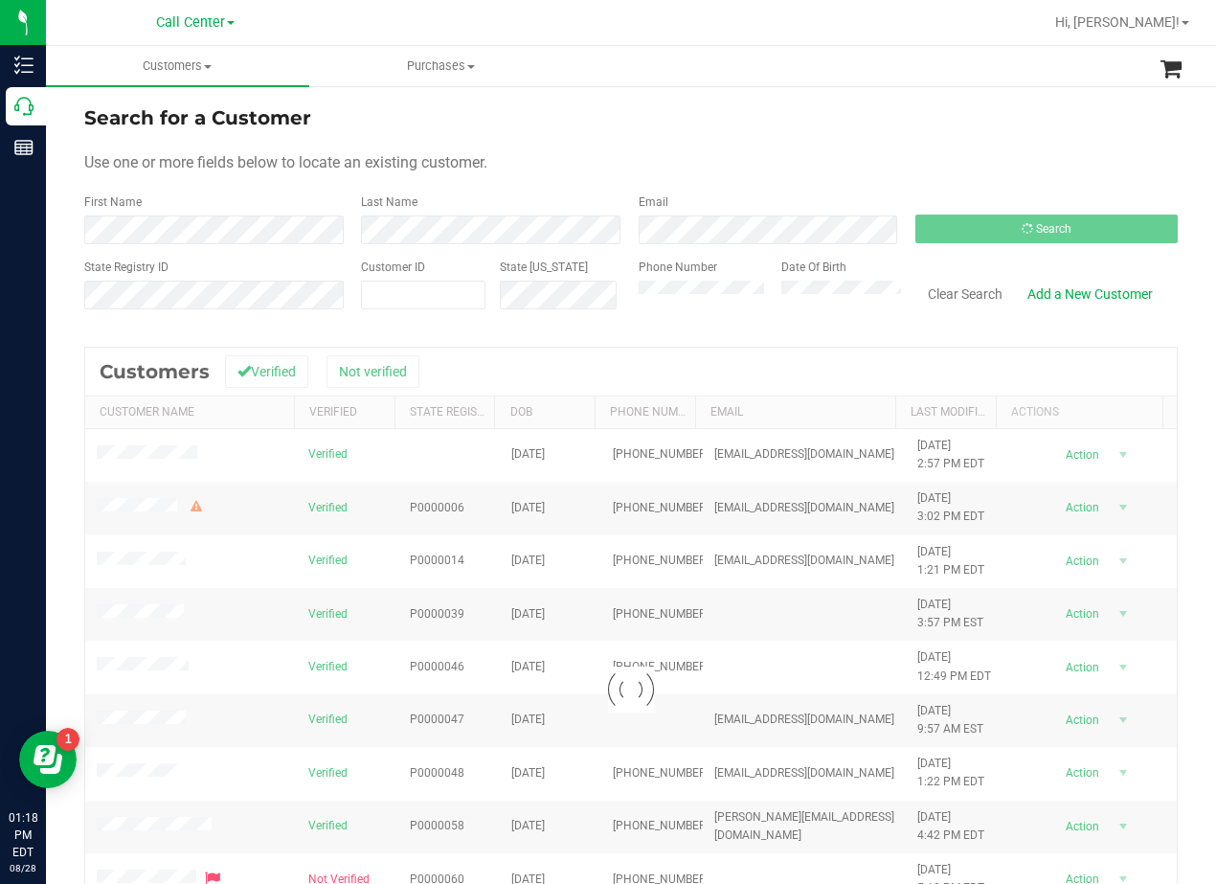
click at [700, 149] on form "Search for a Customer Use one or more fields below to locate an existing custom…" at bounding box center [631, 214] width 1094 height 223
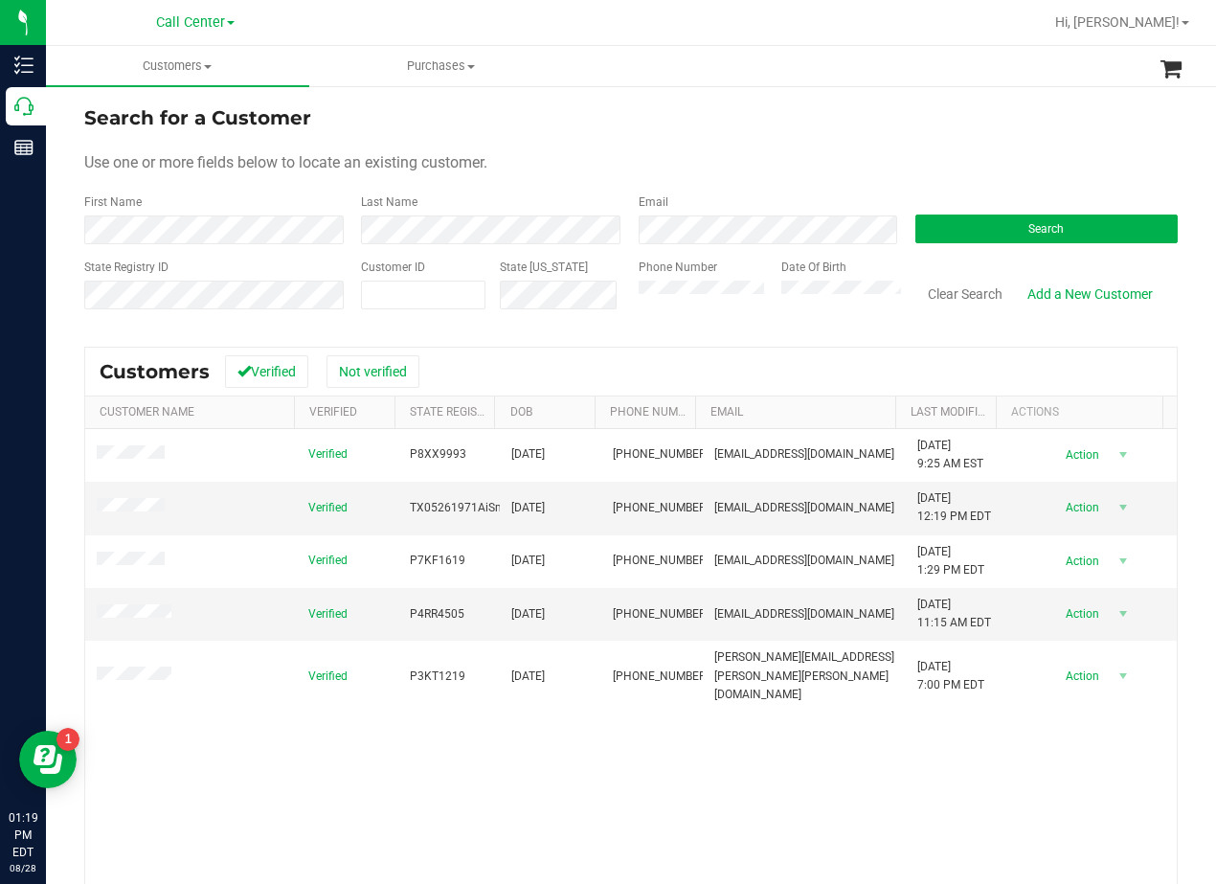
click at [862, 124] on div "Search for a Customer" at bounding box center [631, 117] width 1094 height 29
click at [939, 297] on button "Clear Search" at bounding box center [966, 294] width 100 height 33
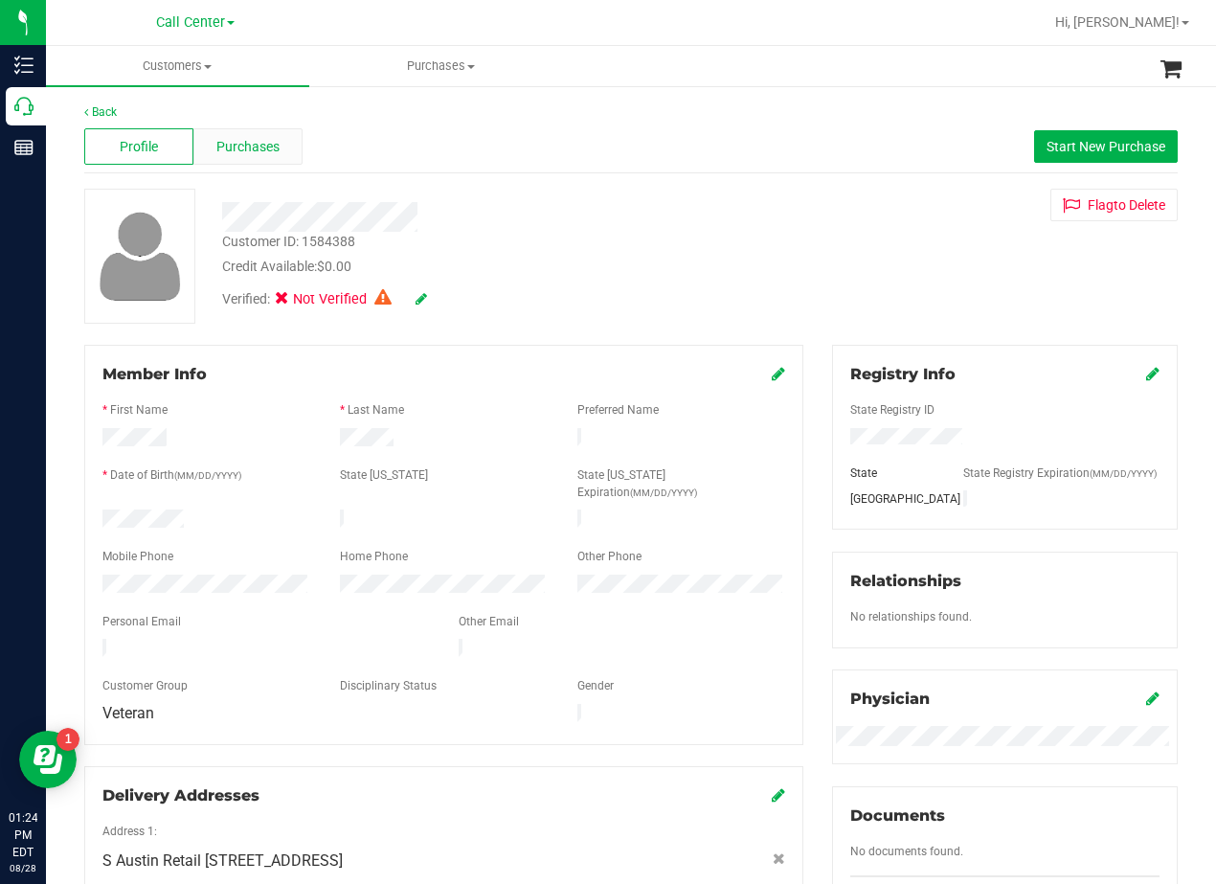
click at [233, 151] on span "Purchases" at bounding box center [247, 147] width 63 height 20
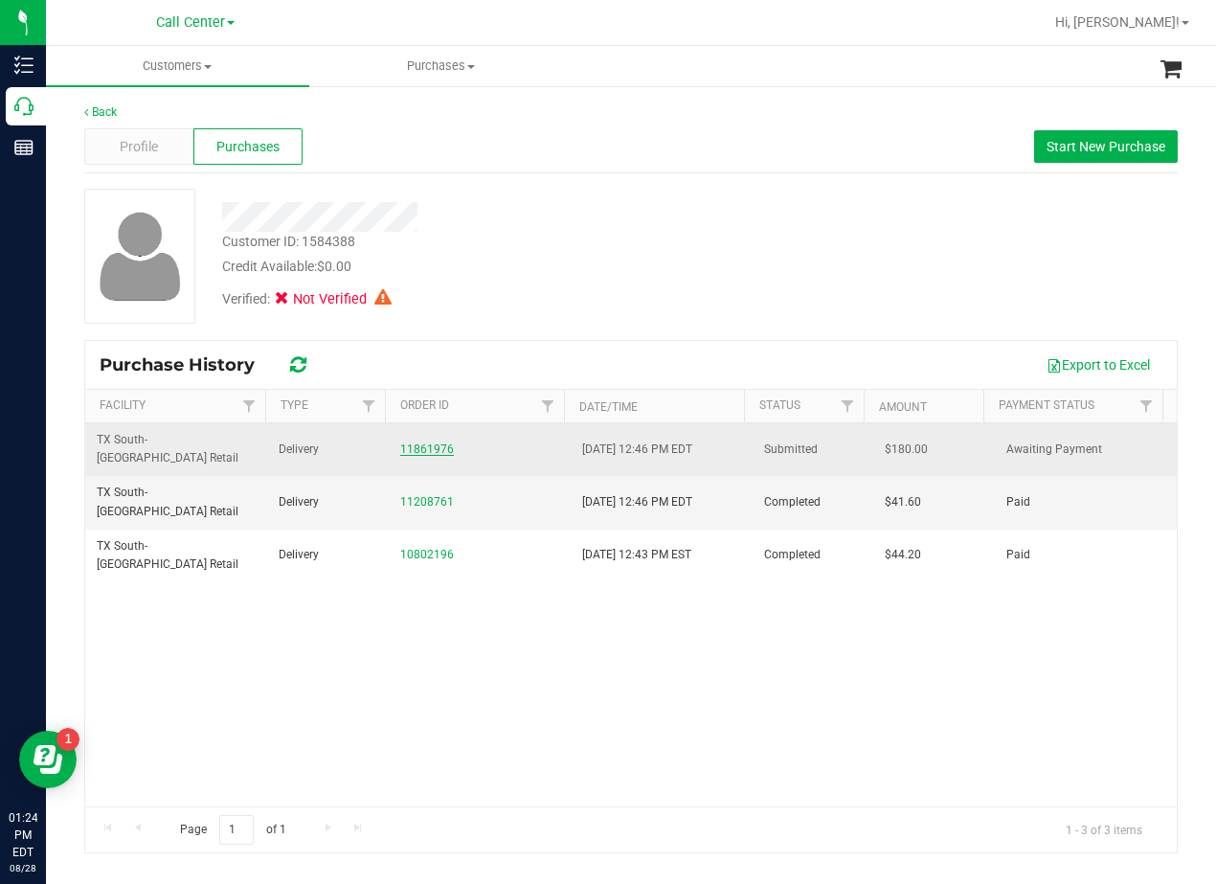
click at [437, 442] on link "11861976" at bounding box center [427, 448] width 54 height 13
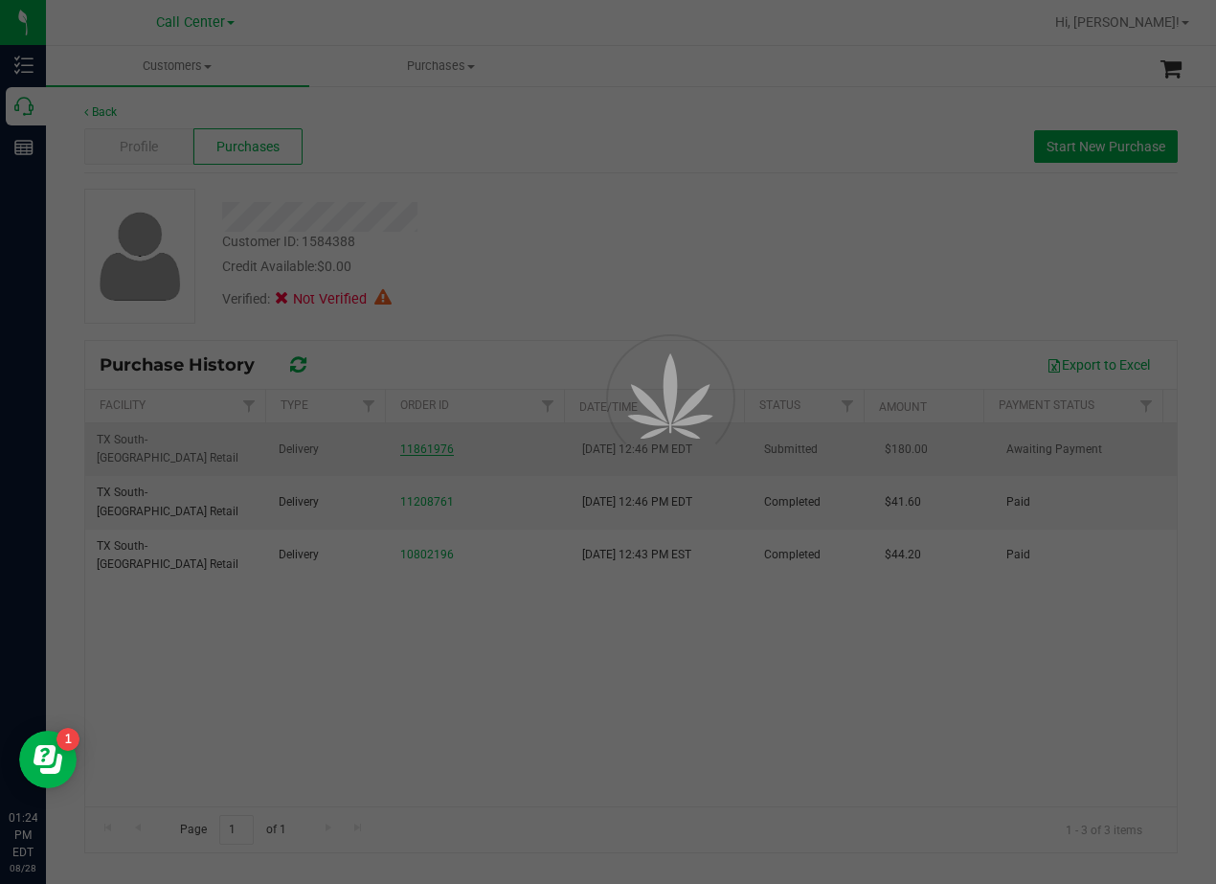
click at [543, 225] on div at bounding box center [608, 442] width 1216 height 884
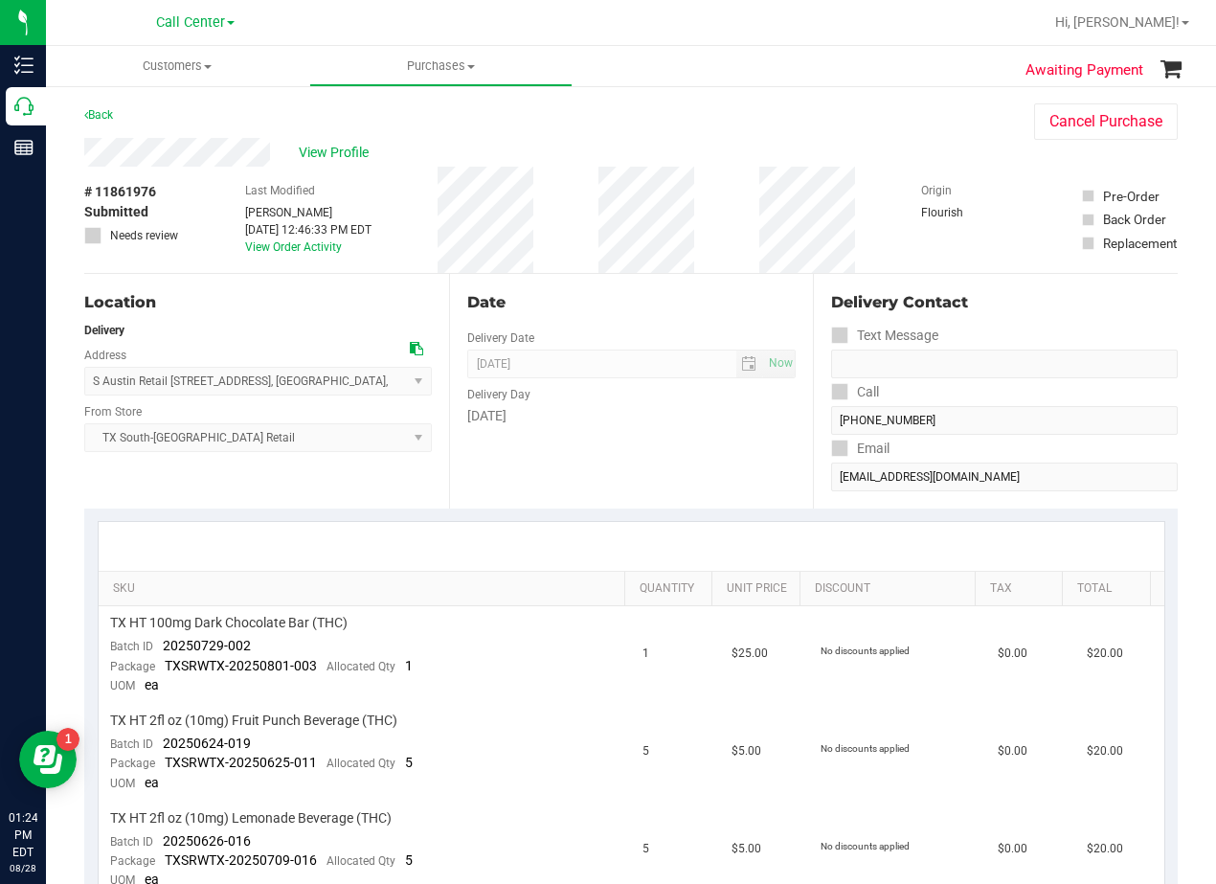
click at [672, 122] on div "Back Cancel Purchase" at bounding box center [631, 120] width 1094 height 34
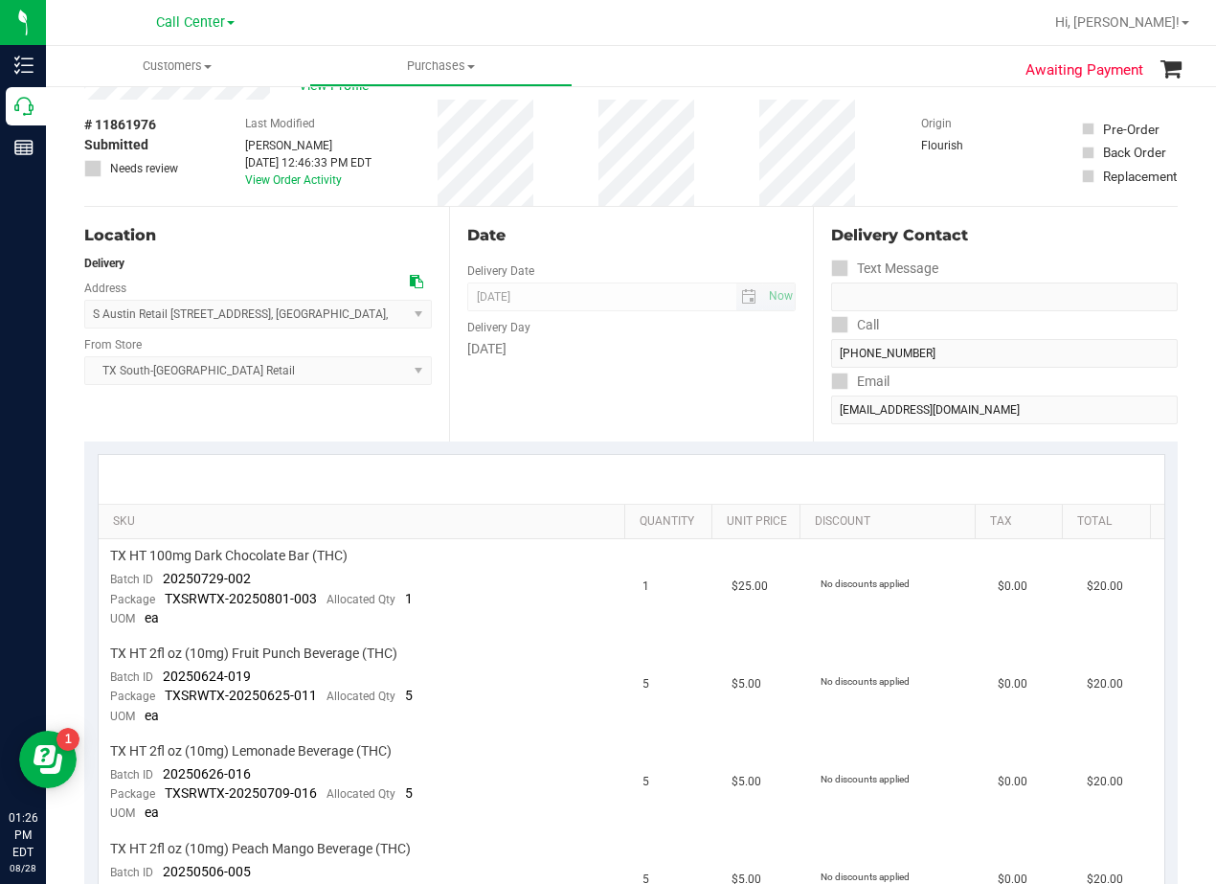
scroll to position [96, 0]
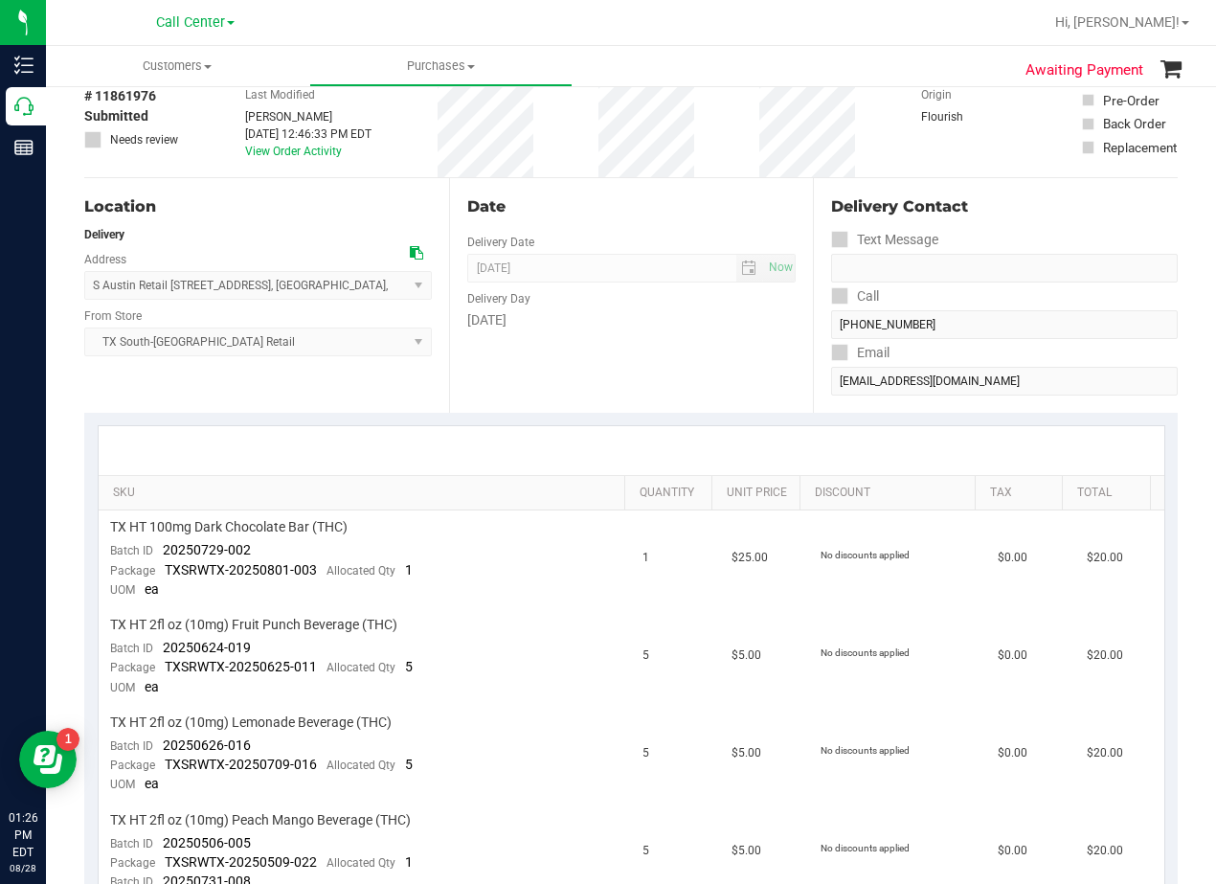
click at [692, 338] on div "Date Delivery Date [DATE] Now [DATE] 08:00 AM Now Delivery Day [DATE]" at bounding box center [631, 295] width 365 height 235
click at [587, 176] on div "# 11861976 Submitted Needs review Last Modified [PERSON_NAME] [DATE] 12:46:33 P…" at bounding box center [631, 124] width 1094 height 106
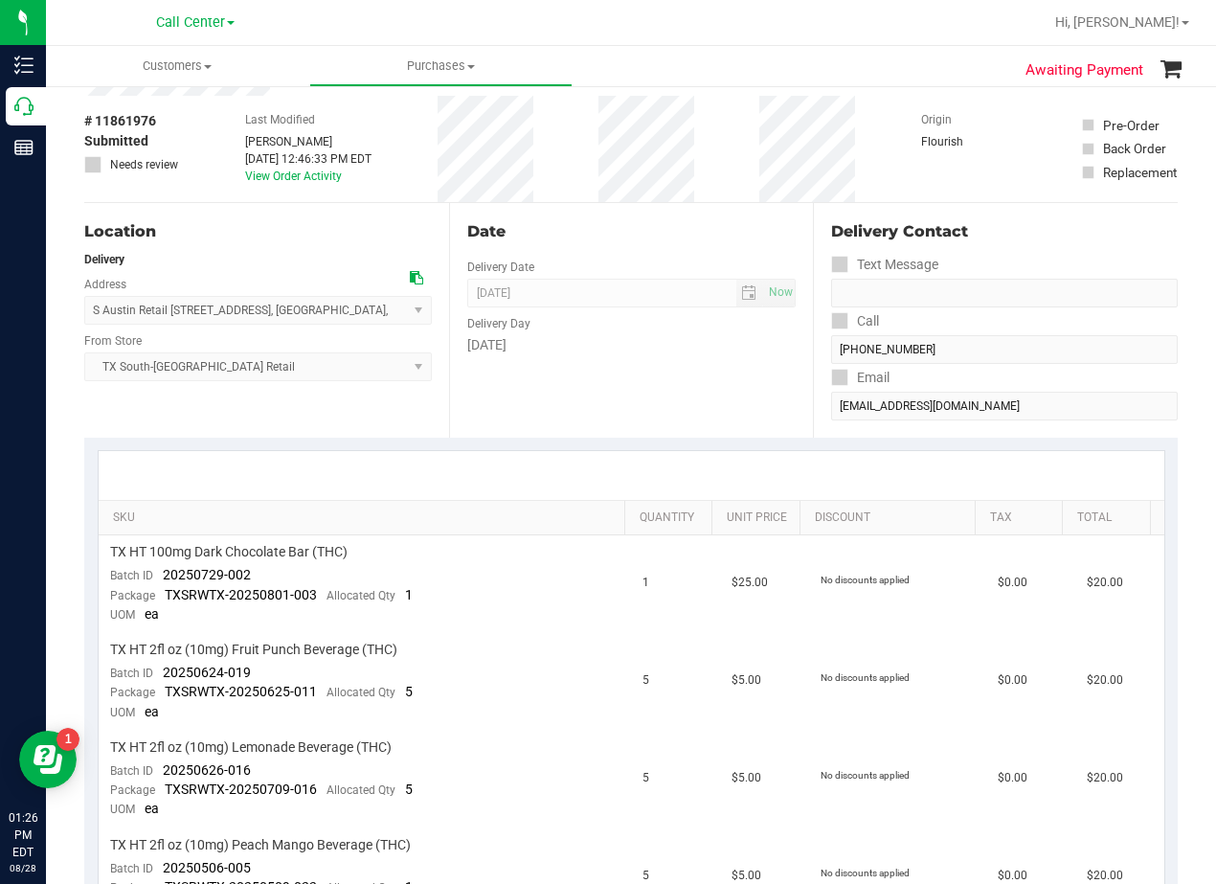
scroll to position [0, 0]
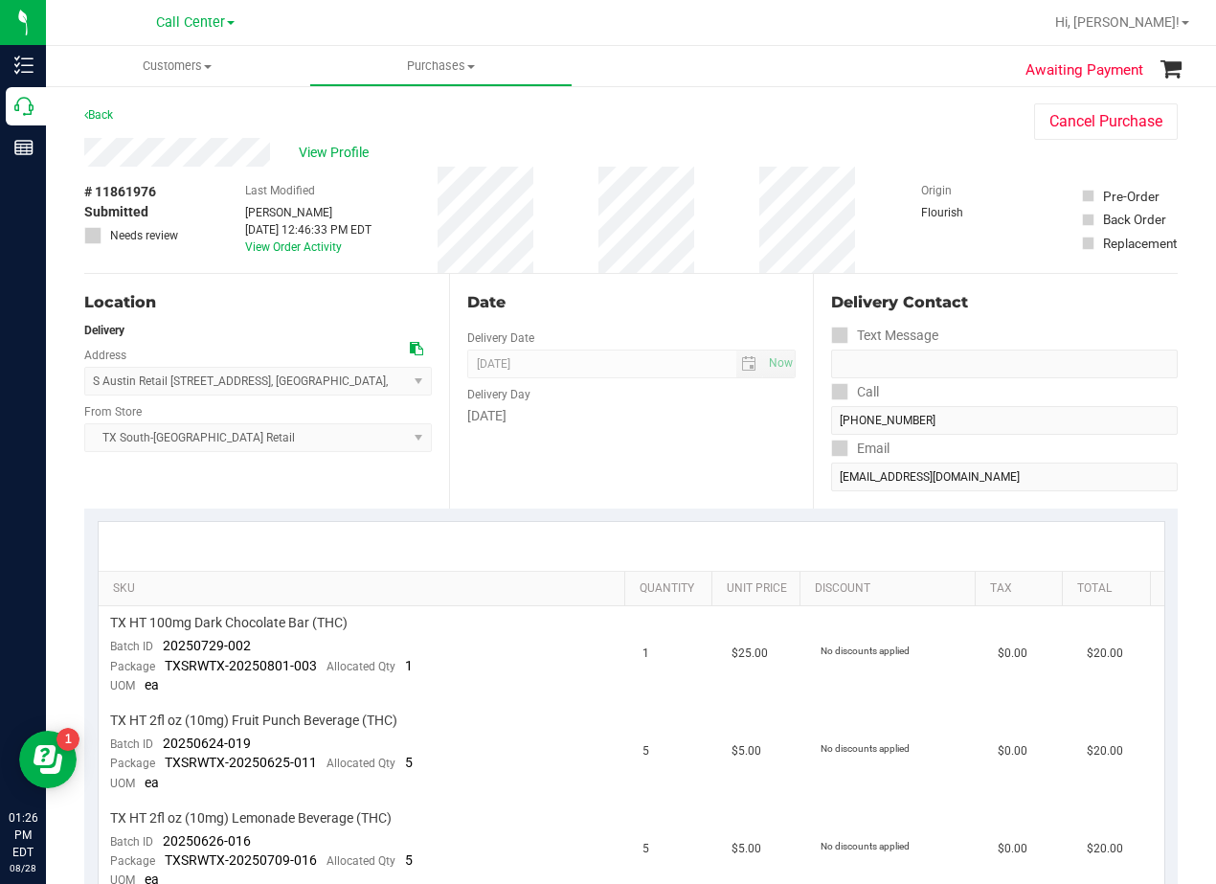
click at [643, 131] on div "Back Cancel Purchase" at bounding box center [631, 120] width 1094 height 34
